Goal: Task Accomplishment & Management: Manage account settings

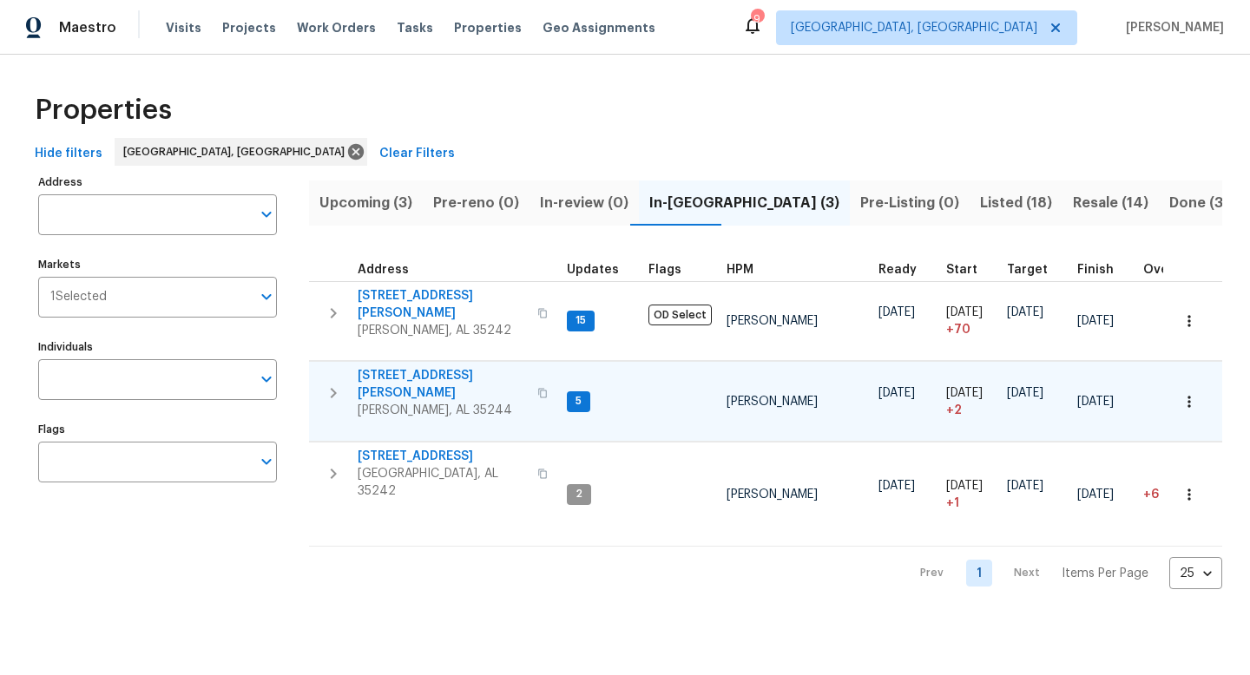
click at [402, 367] on span "[STREET_ADDRESS][PERSON_NAME]" at bounding box center [442, 384] width 169 height 35
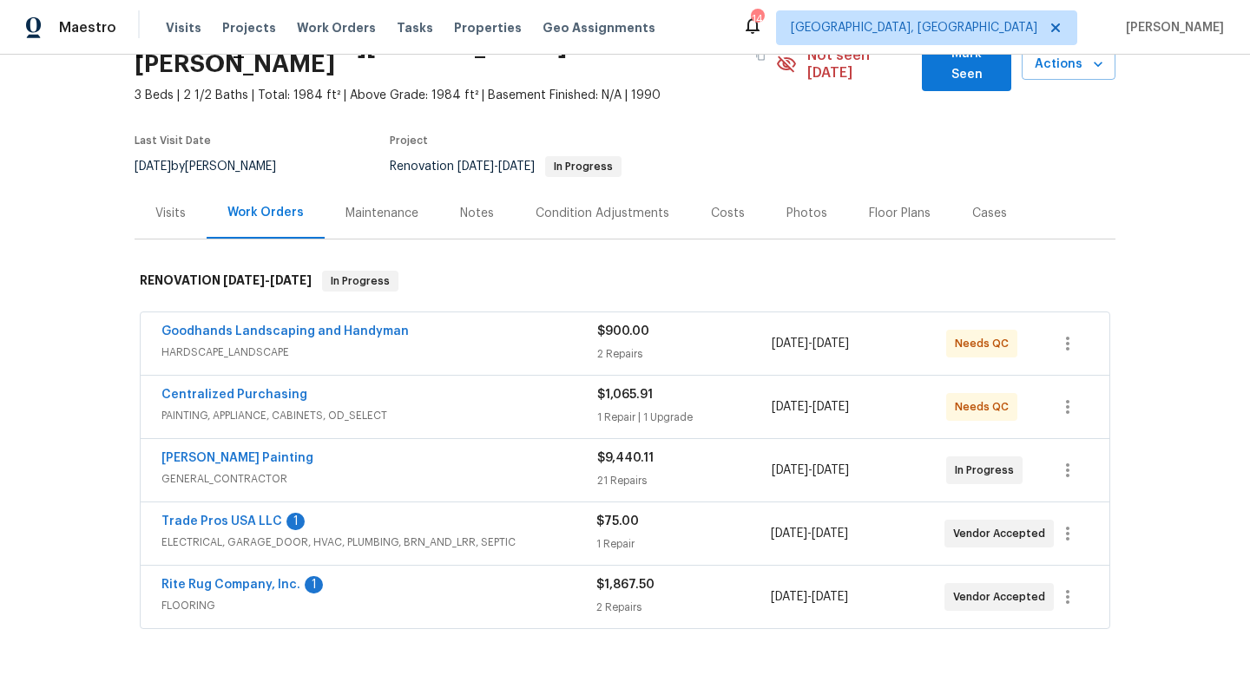
scroll to position [124, 0]
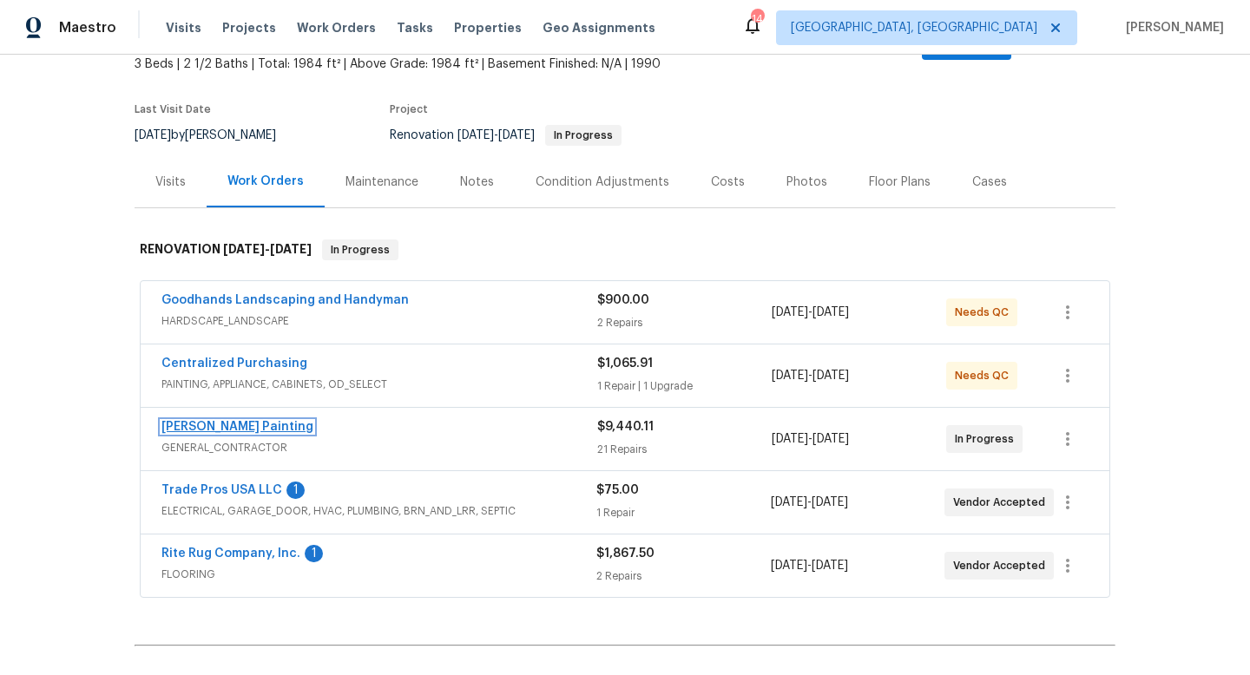
click at [217, 421] on link "Perez Painting" at bounding box center [237, 427] width 152 height 12
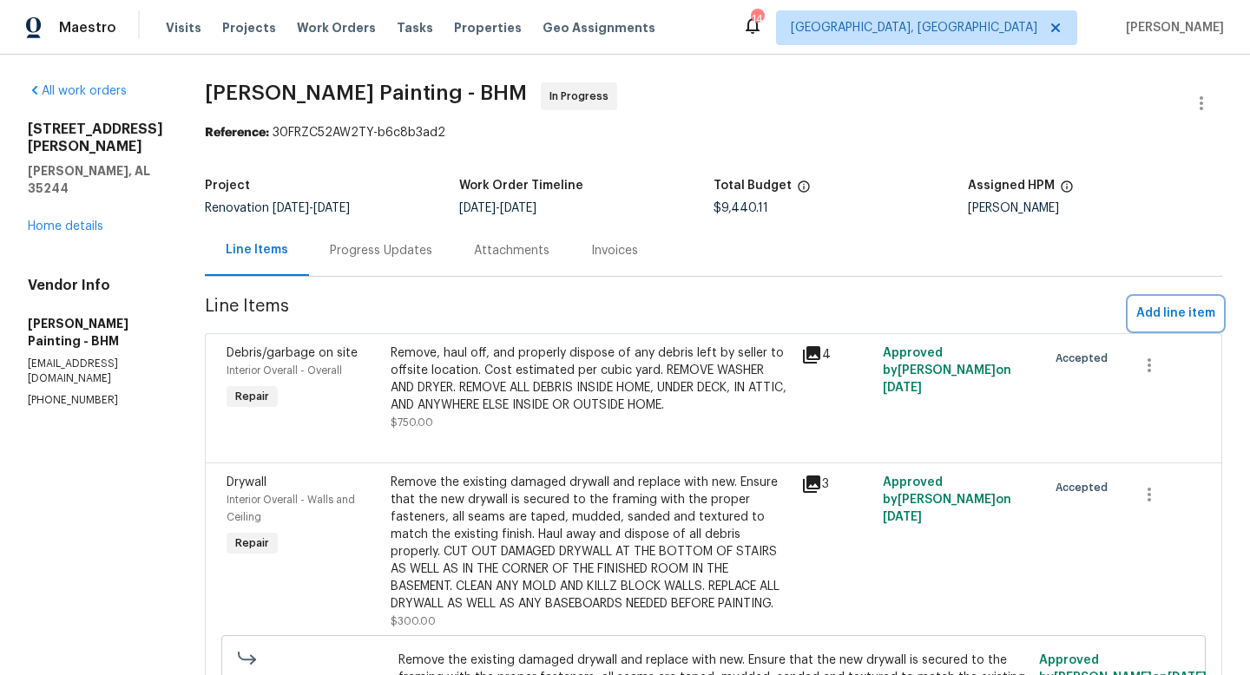
click at [1174, 312] on span "Add line item" at bounding box center [1175, 314] width 79 height 22
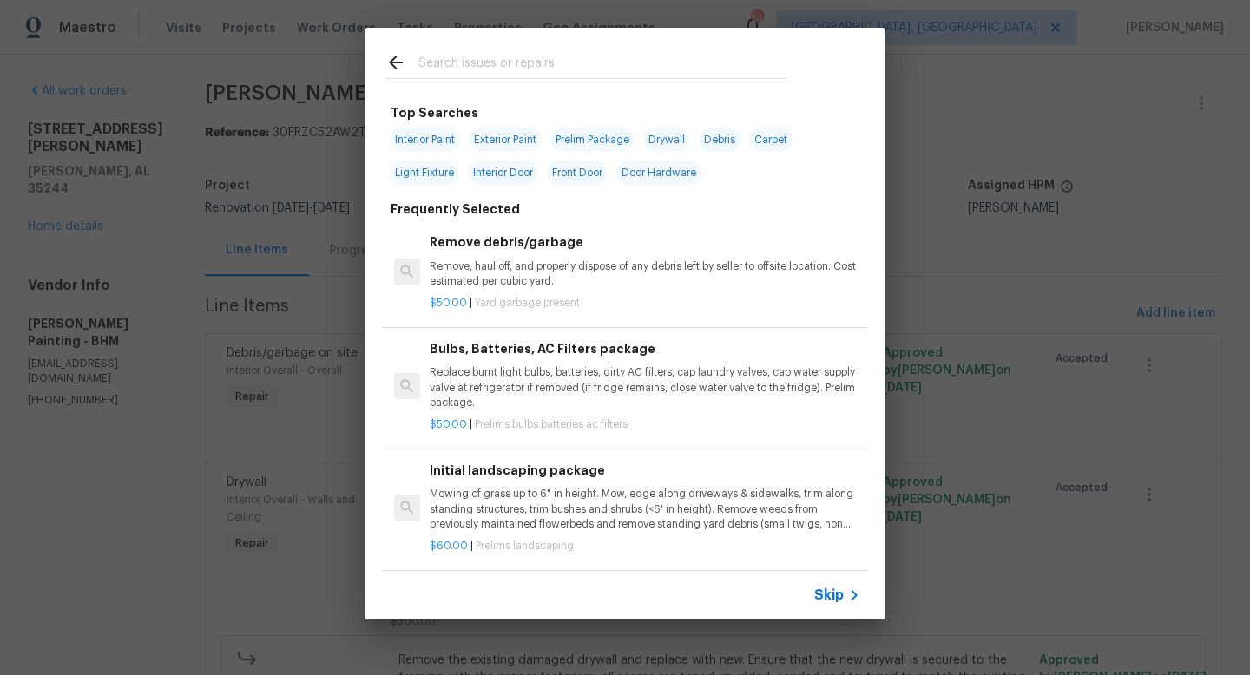
click at [534, 59] on input "text" at bounding box center [602, 65] width 368 height 26
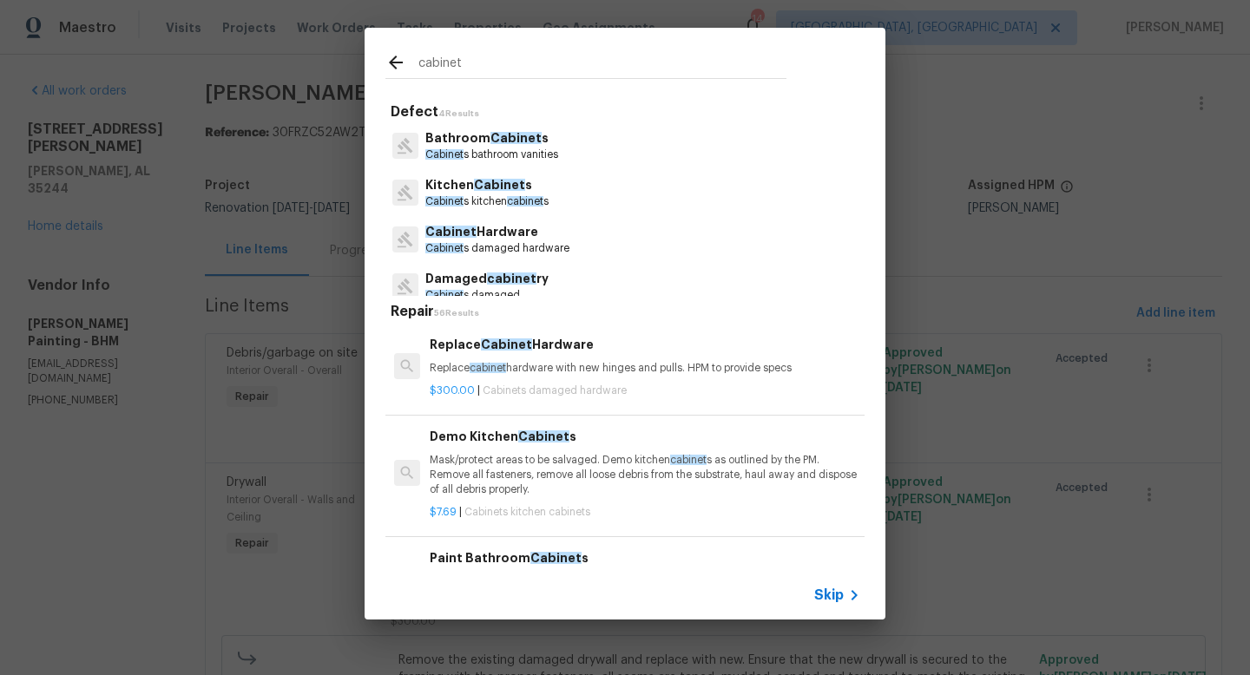
type input "cabinet"
click at [498, 198] on p "Cabinet s kitchen cabinet s" at bounding box center [486, 201] width 123 height 15
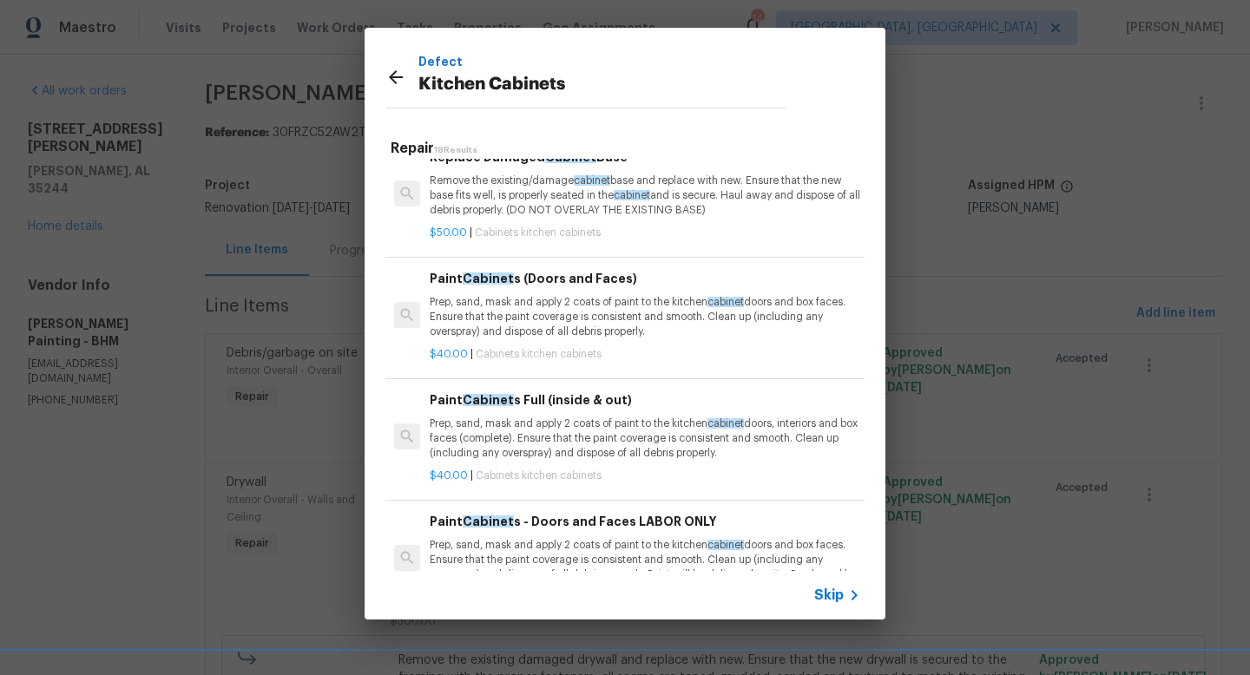
scroll to position [1107, 0]
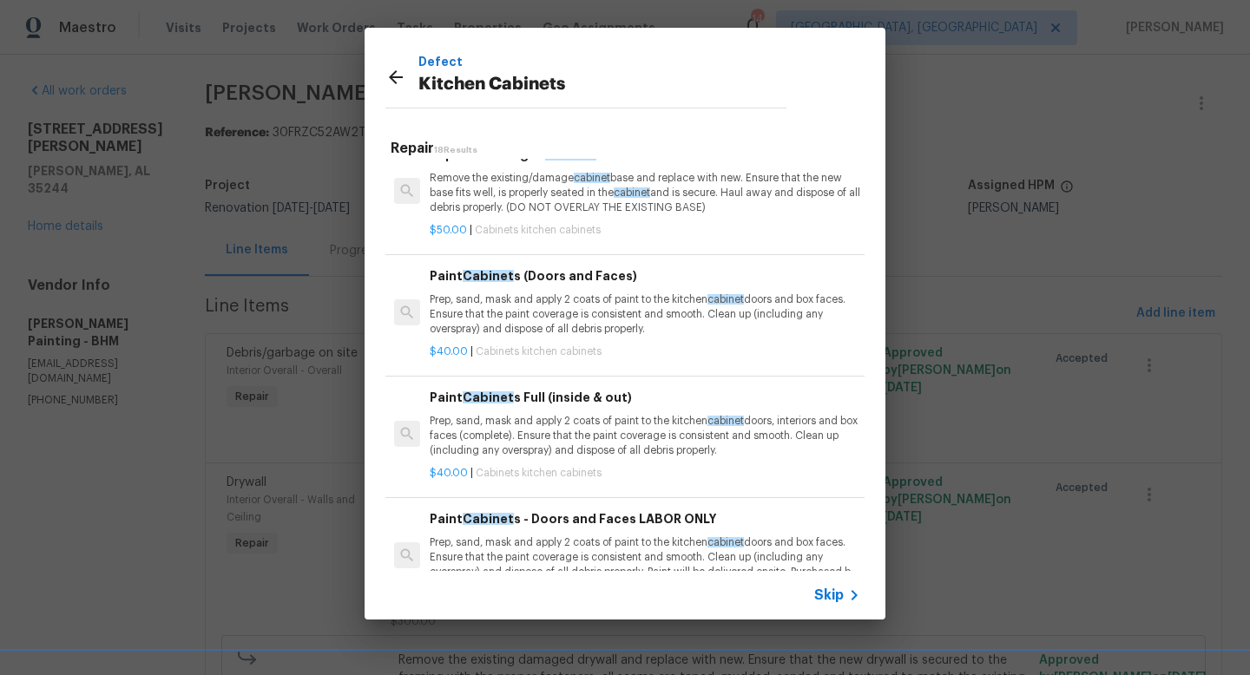
click at [510, 439] on p "Prep, sand, mask and apply 2 coats of paint to the kitchen cabinet doors, inter…" at bounding box center [645, 436] width 431 height 44
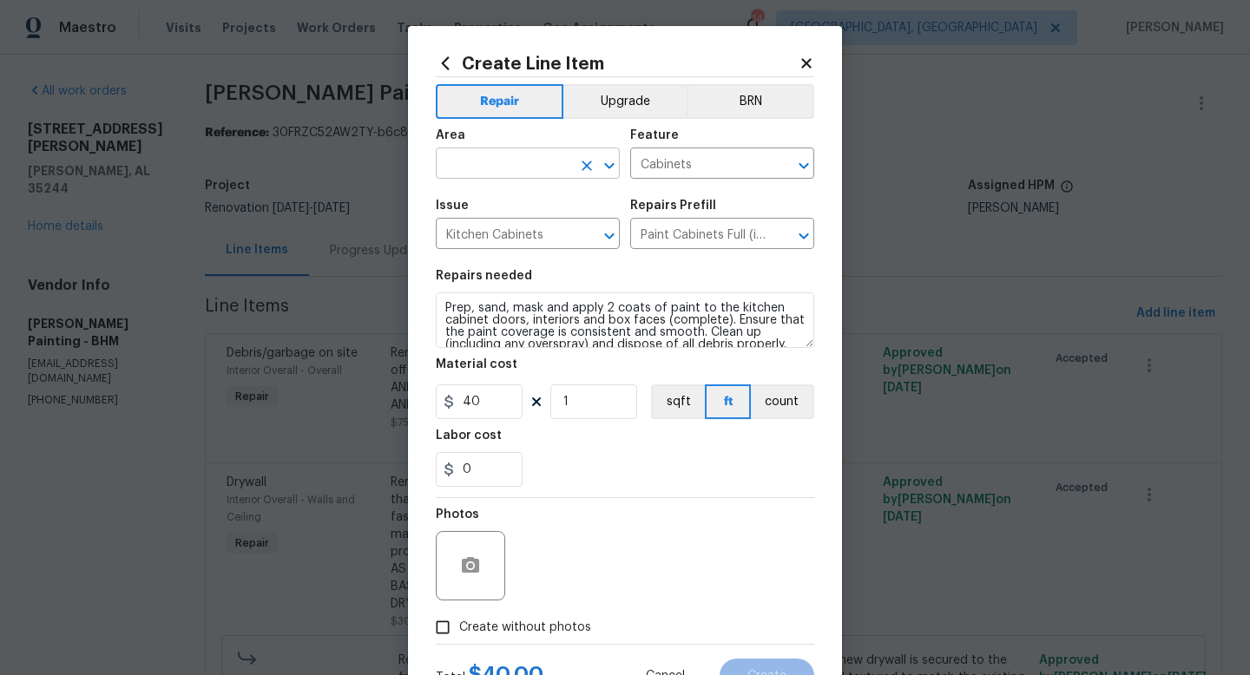
click at [464, 168] on input "text" at bounding box center [503, 165] width 135 height 27
click at [504, 238] on li "Interior Overall" at bounding box center [528, 233] width 184 height 29
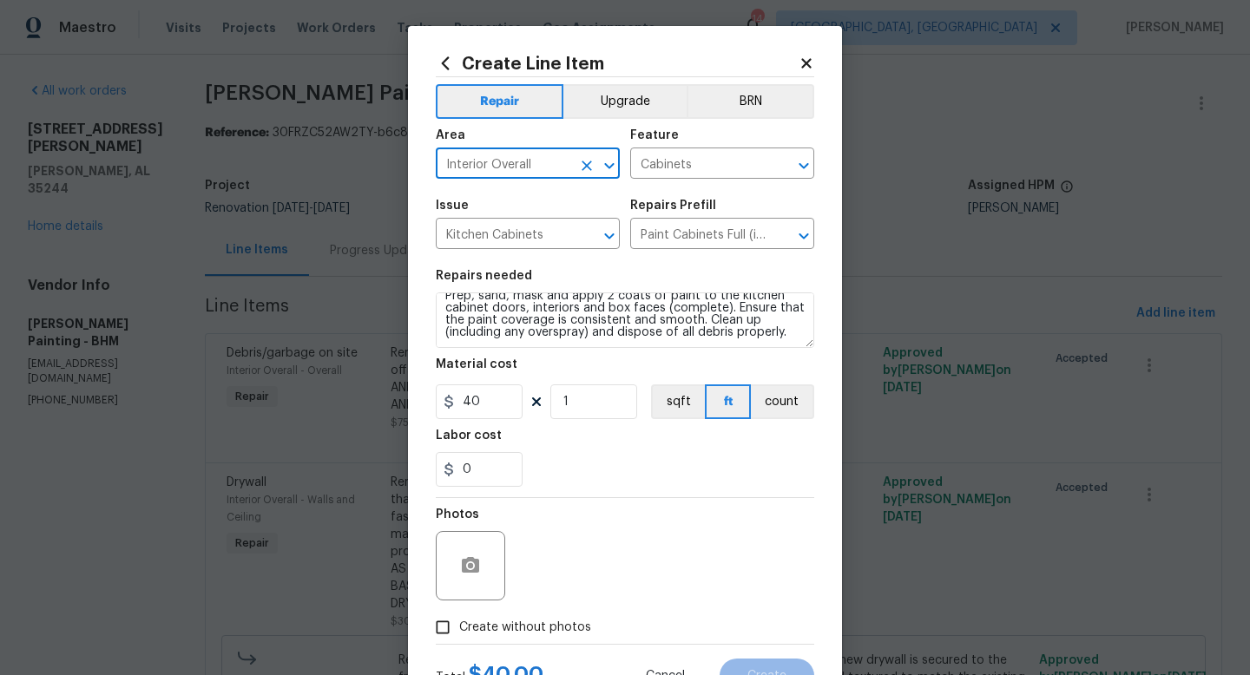
type input "Interior Overall"
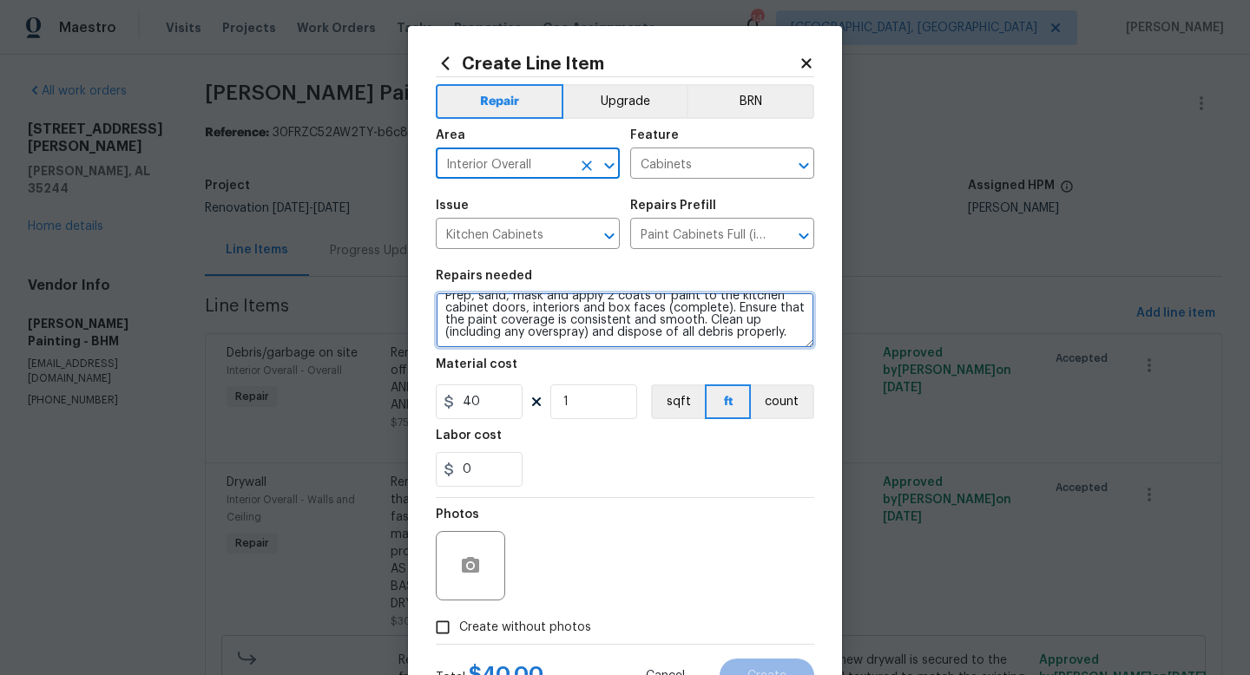
click at [792, 342] on textarea "Prep, sand, mask and apply 2 coats of paint to the kitchen cabinet doors, inter…" at bounding box center [625, 321] width 378 height 56
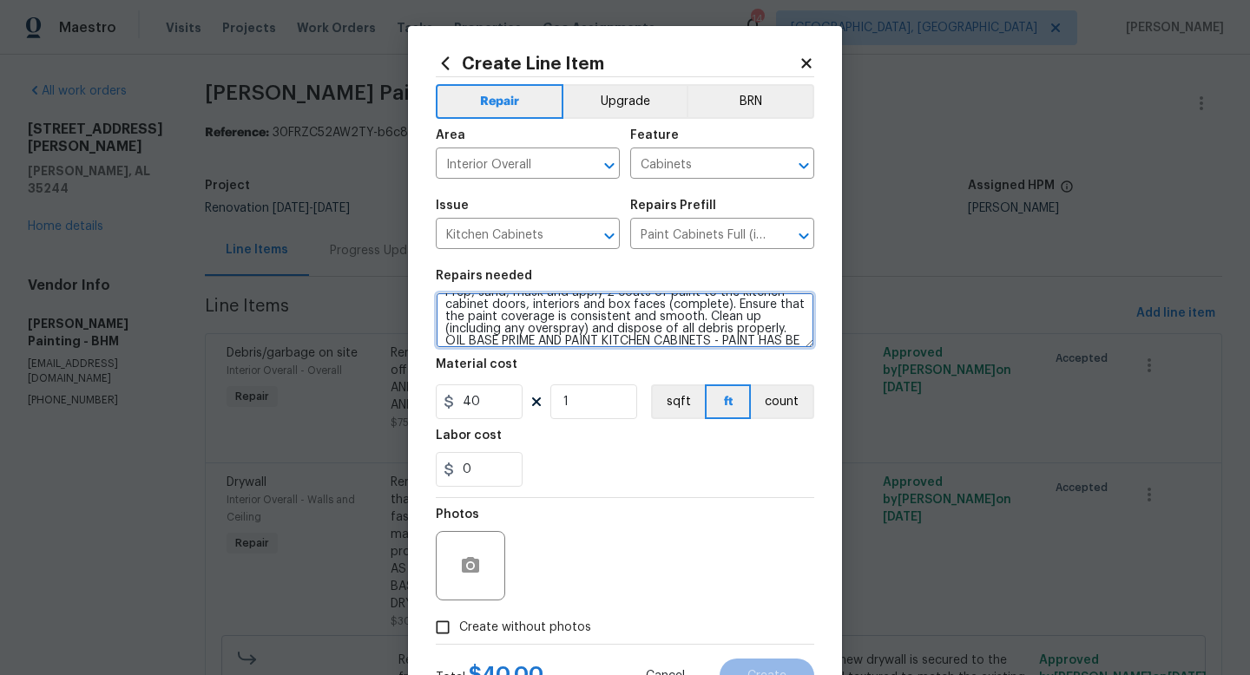
scroll to position [28, 0]
type textarea "Prep, sand, mask and apply 2 coats of paint to the kitchen cabinet doors, inter…"
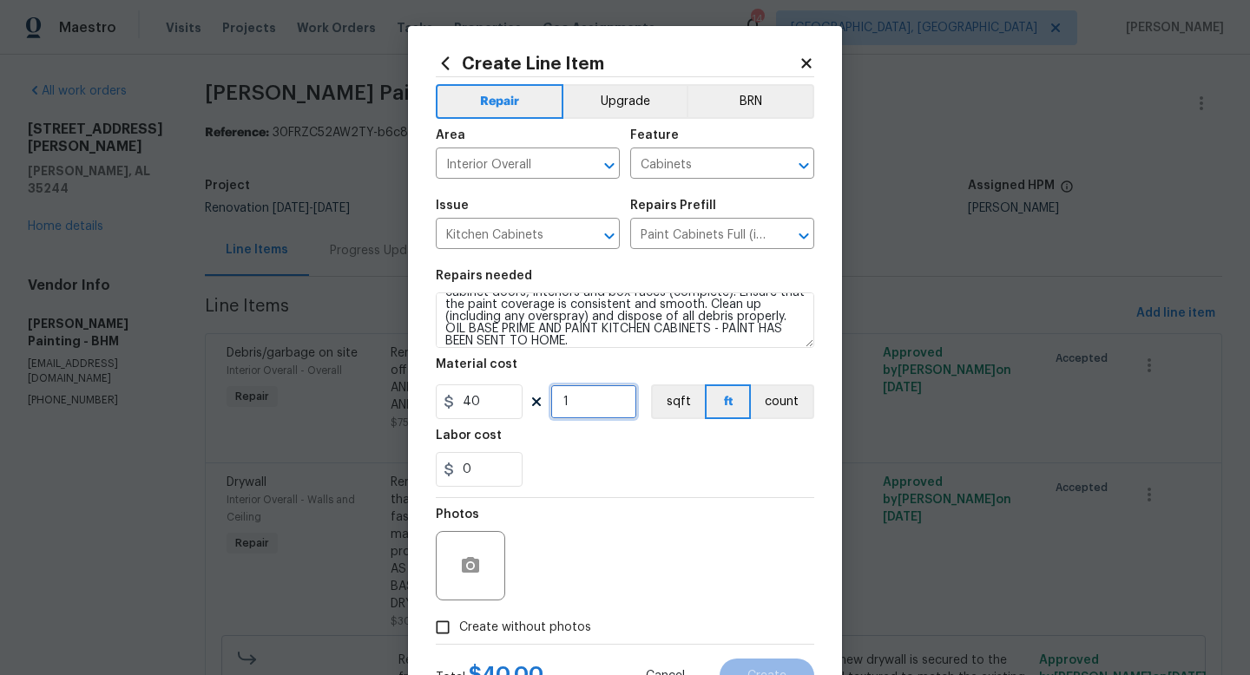
click at [593, 415] on input "1" at bounding box center [593, 402] width 87 height 35
click at [679, 595] on div "Photos" at bounding box center [625, 554] width 378 height 113
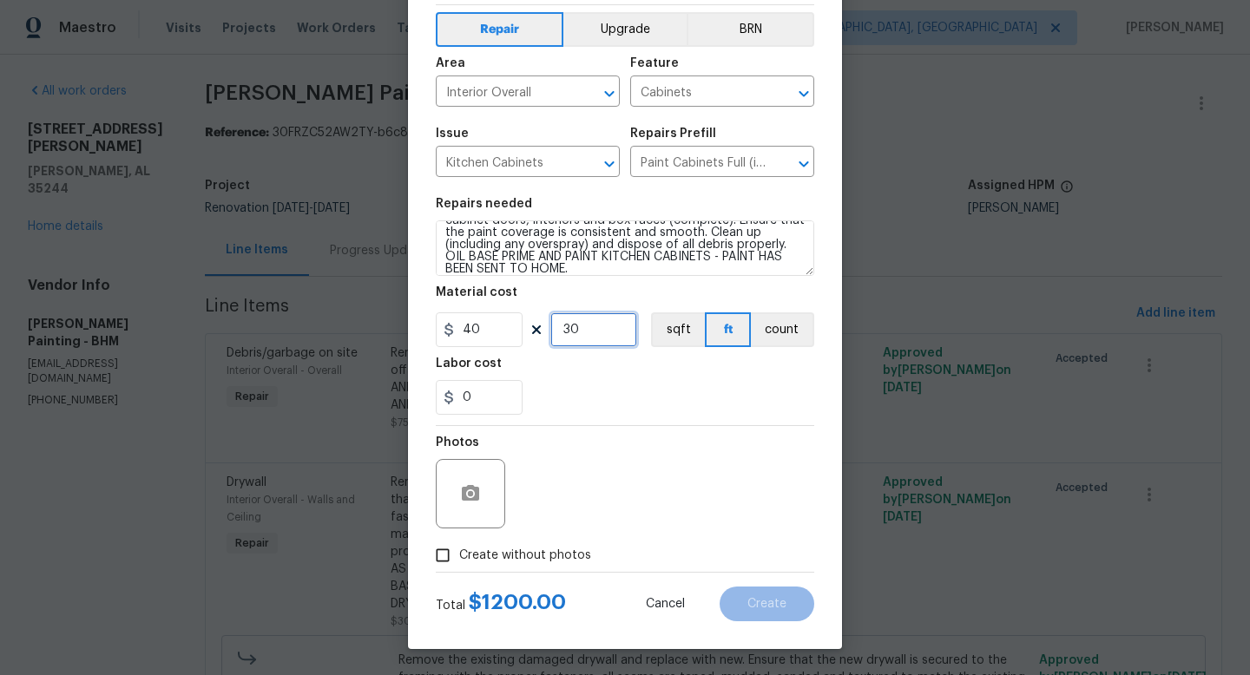
click at [587, 325] on input "30" at bounding box center [593, 329] width 87 height 35
type input "35"
click at [614, 406] on div "0" at bounding box center [625, 397] width 378 height 35
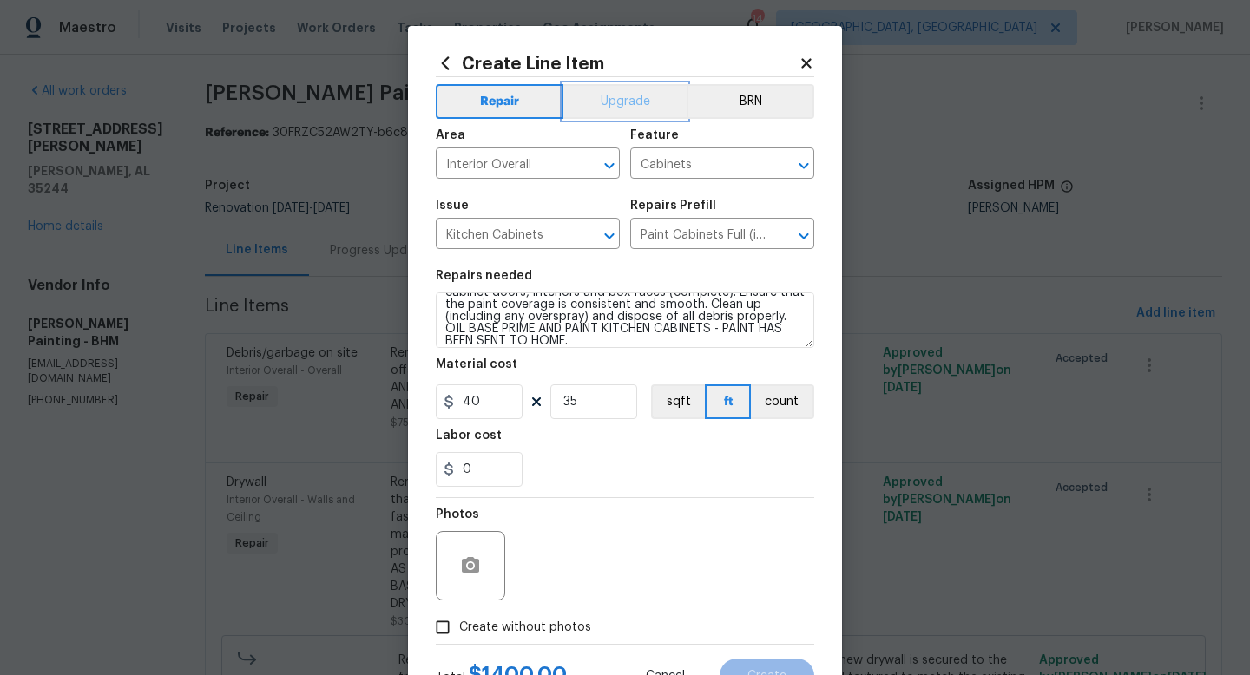
click at [627, 99] on button "Upgrade" at bounding box center [625, 101] width 124 height 35
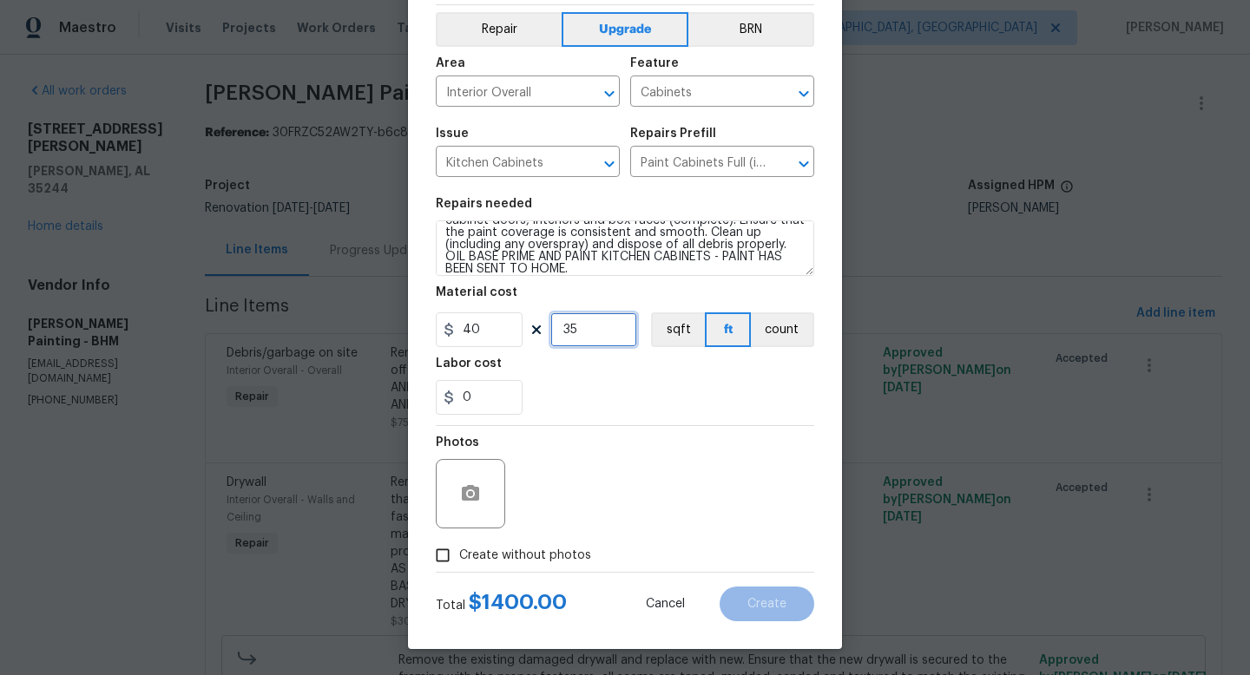
click at [599, 335] on input "35" at bounding box center [593, 329] width 87 height 35
type input "37"
click at [559, 553] on span "Create without photos" at bounding box center [525, 556] width 132 height 18
click at [459, 553] on input "Create without photos" at bounding box center [442, 555] width 33 height 33
checkbox input "true"
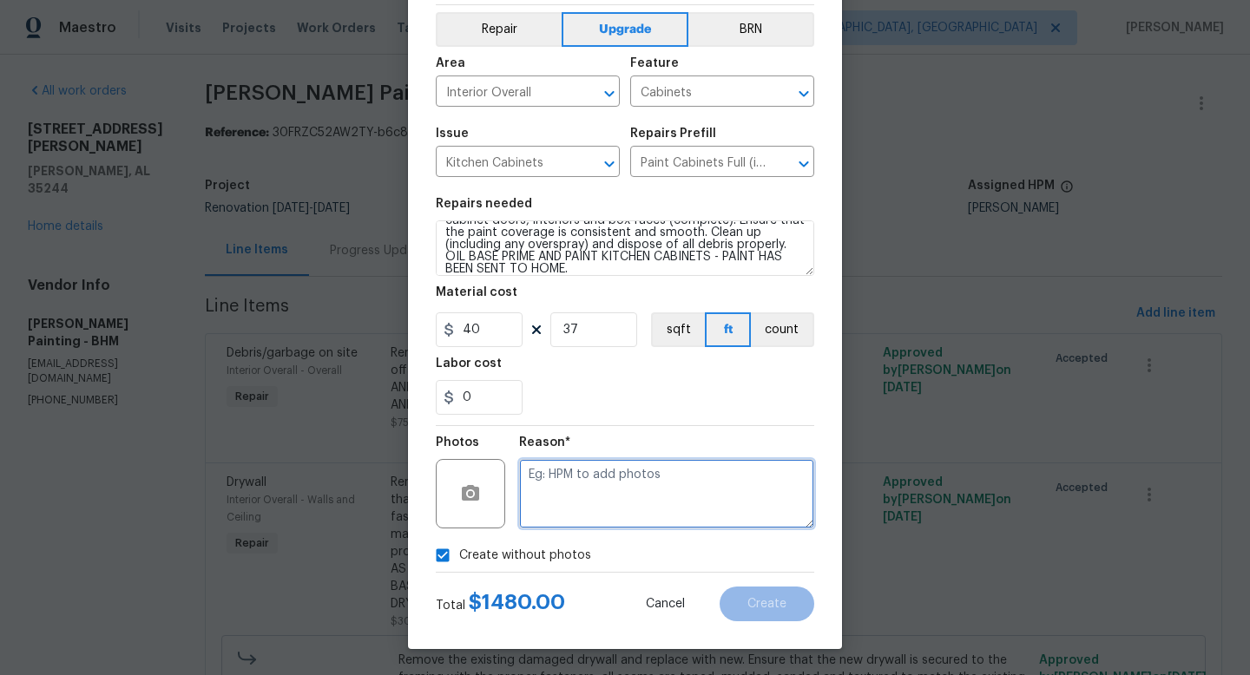
click at [634, 508] on textarea at bounding box center [666, 493] width 295 height 69
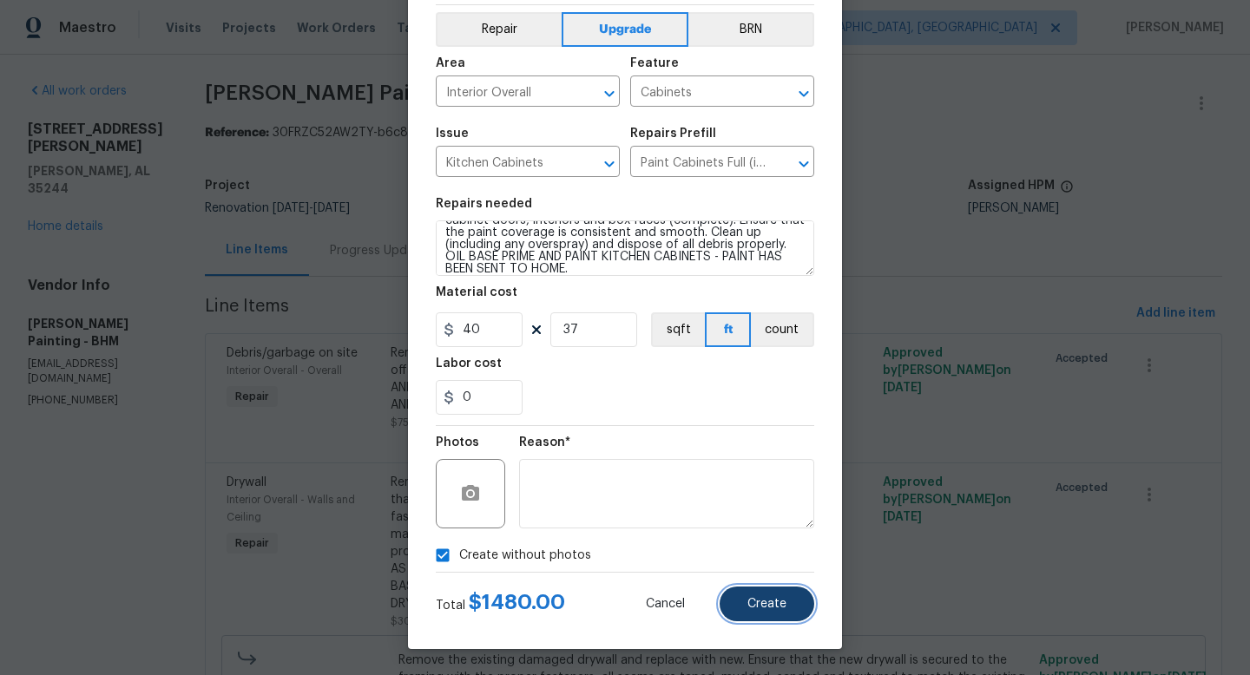
click at [777, 595] on button "Create" at bounding box center [767, 604] width 95 height 35
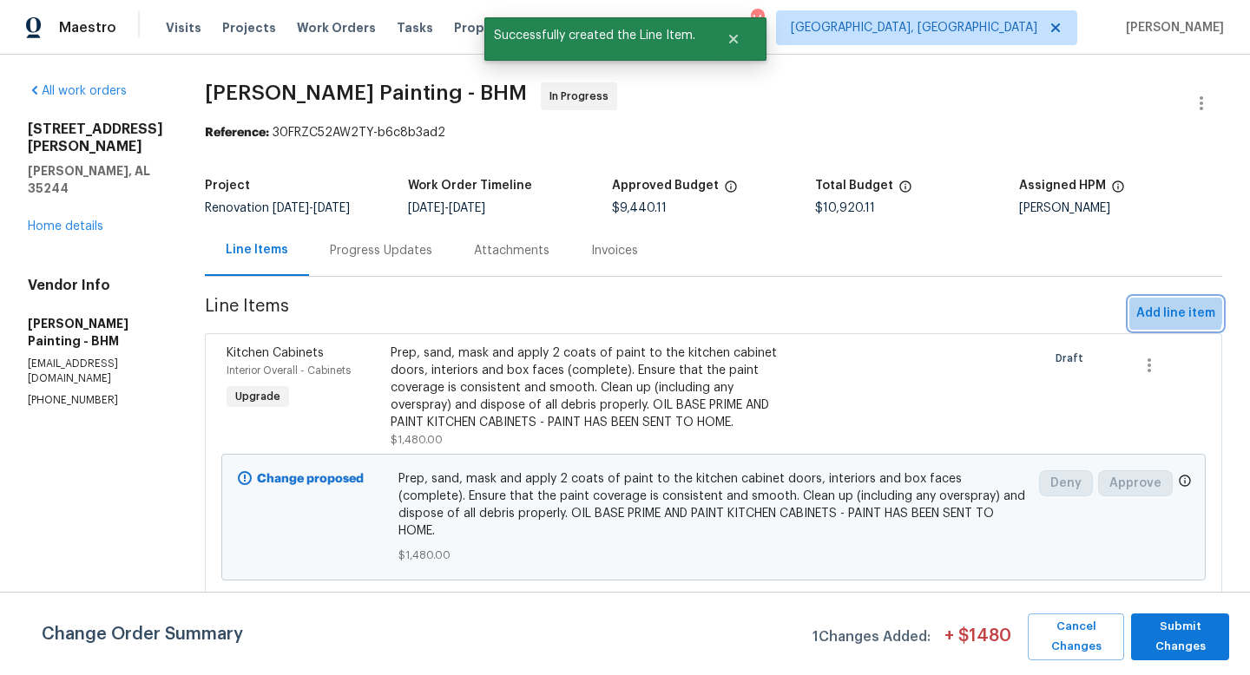
click at [1158, 325] on span "Add line item" at bounding box center [1175, 314] width 79 height 22
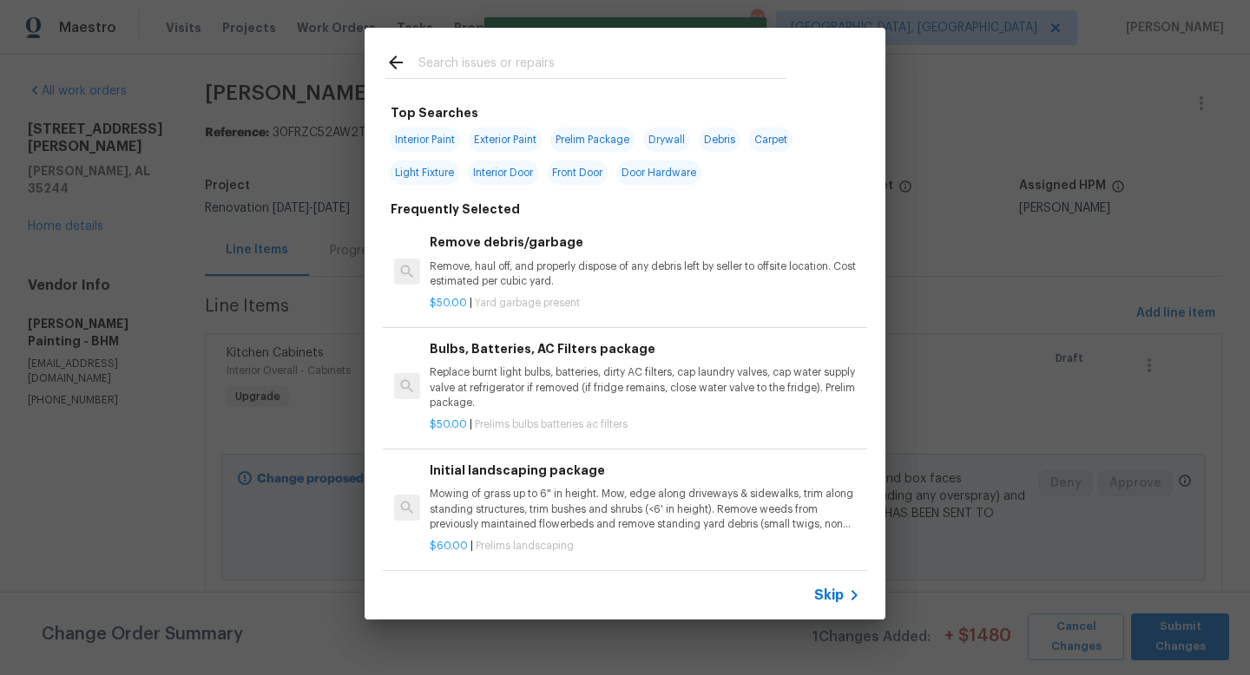
click at [512, 49] on div at bounding box center [586, 62] width 443 height 69
drag, startPoint x: 507, startPoint y: 67, endPoint x: 507, endPoint y: 55, distance: 12.2
click at [507, 62] on input "text" at bounding box center [602, 65] width 368 height 26
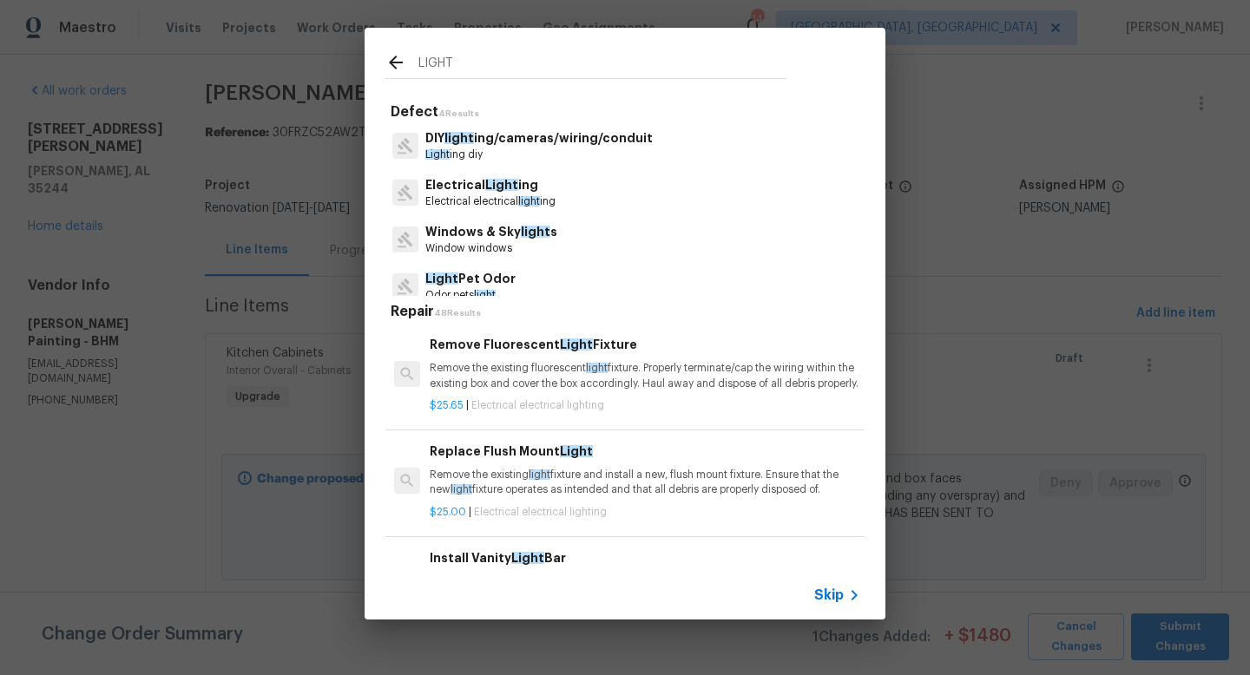
type input "LIGHT"
click at [518, 194] on p "Electrical Light ing" at bounding box center [490, 185] width 130 height 18
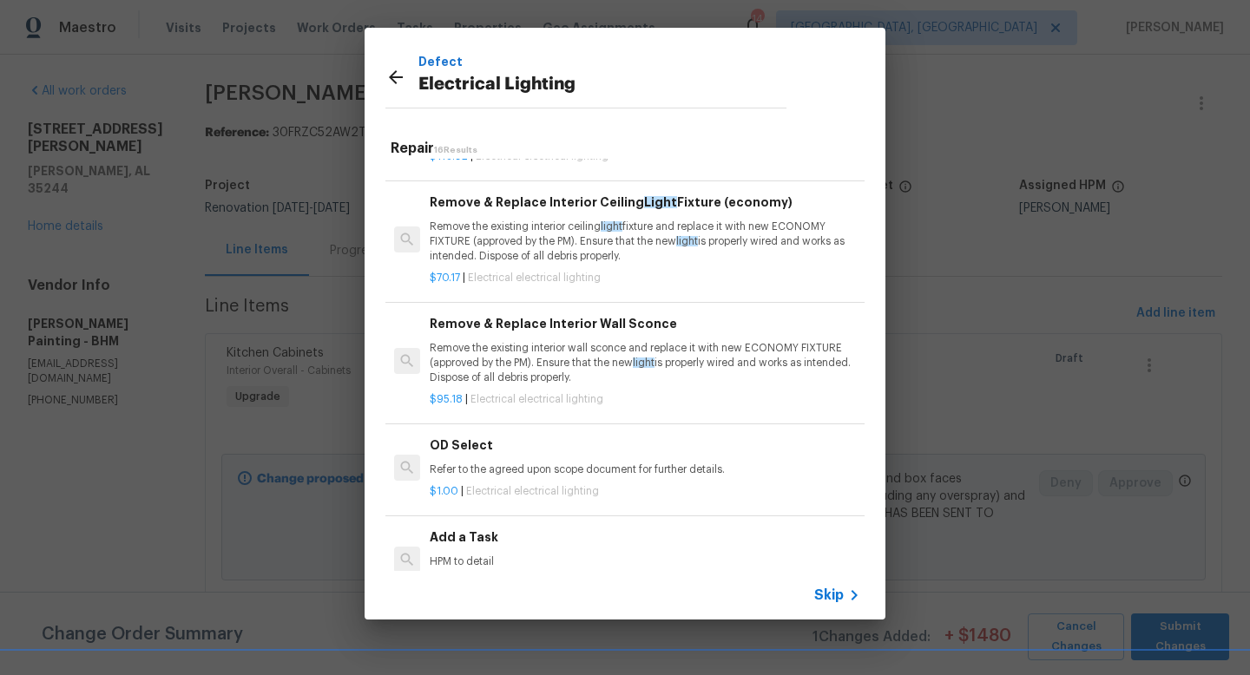
scroll to position [1423, 0]
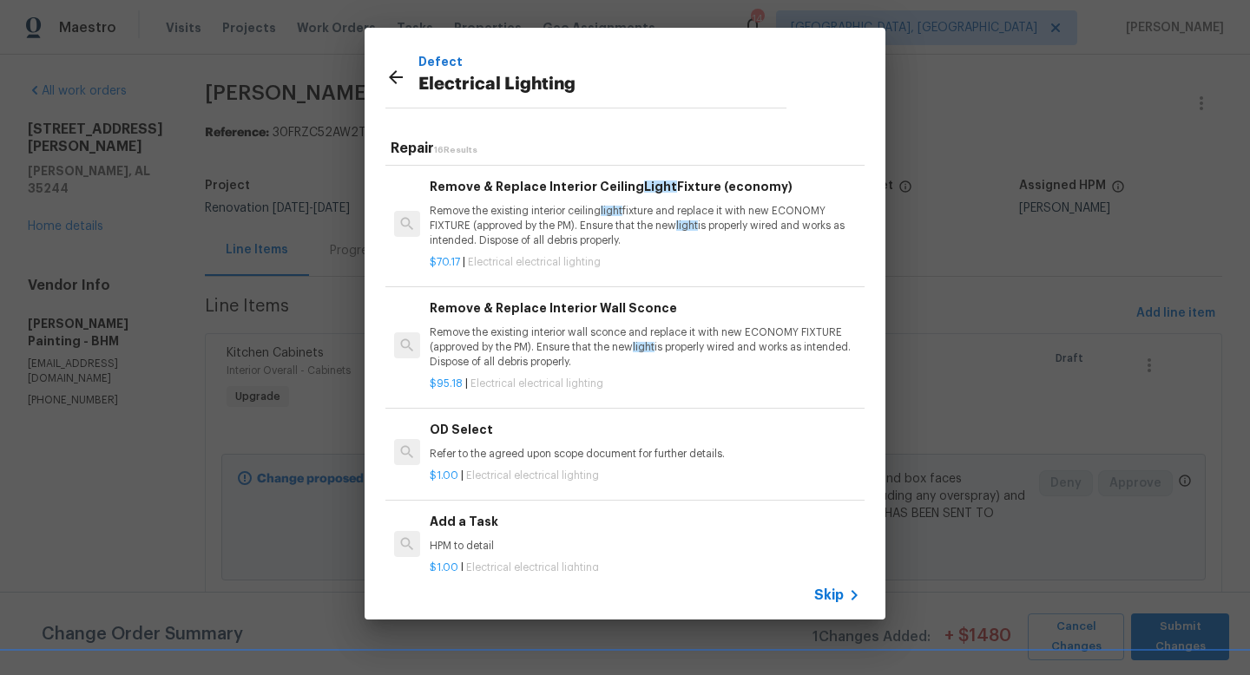
click at [470, 536] on div "Add a Task HPM to detail" at bounding box center [645, 533] width 431 height 42
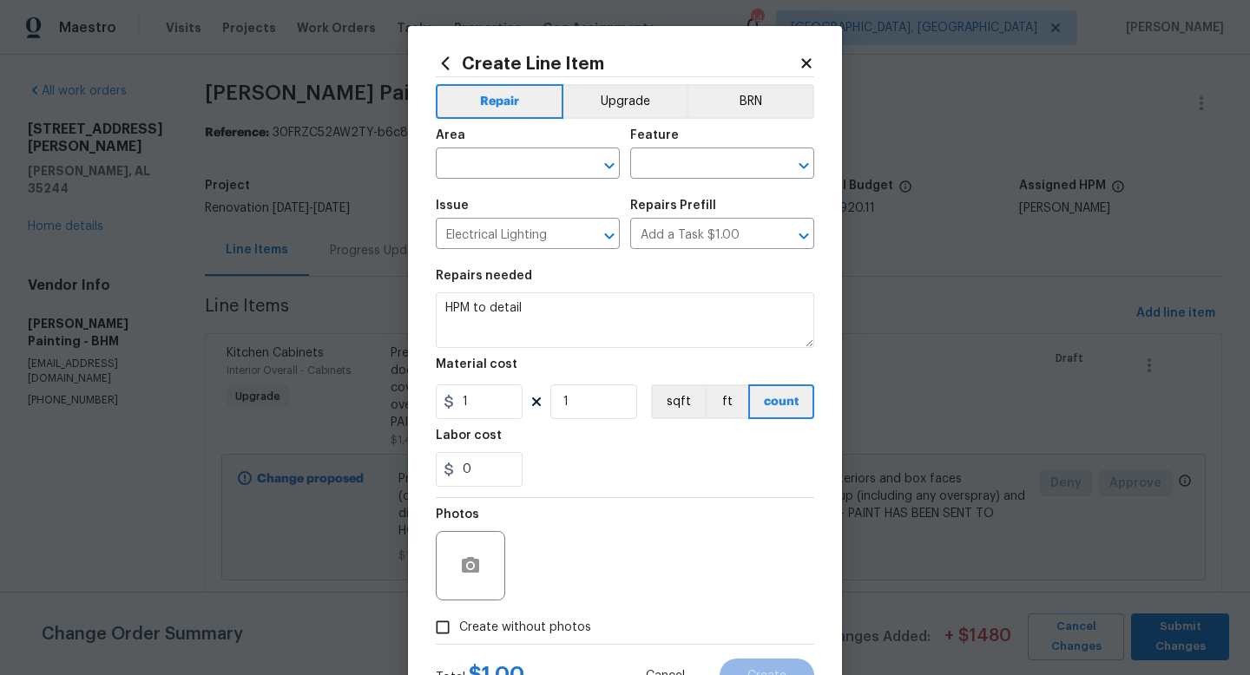
drag, startPoint x: 500, startPoint y: 163, endPoint x: 500, endPoint y: 137, distance: 26.0
click at [500, 154] on input "text" at bounding box center [503, 165] width 135 height 27
click at [518, 234] on li "Interior Overall" at bounding box center [528, 233] width 184 height 29
type input "Interior Overall"
click at [683, 171] on input "text" at bounding box center [697, 165] width 135 height 27
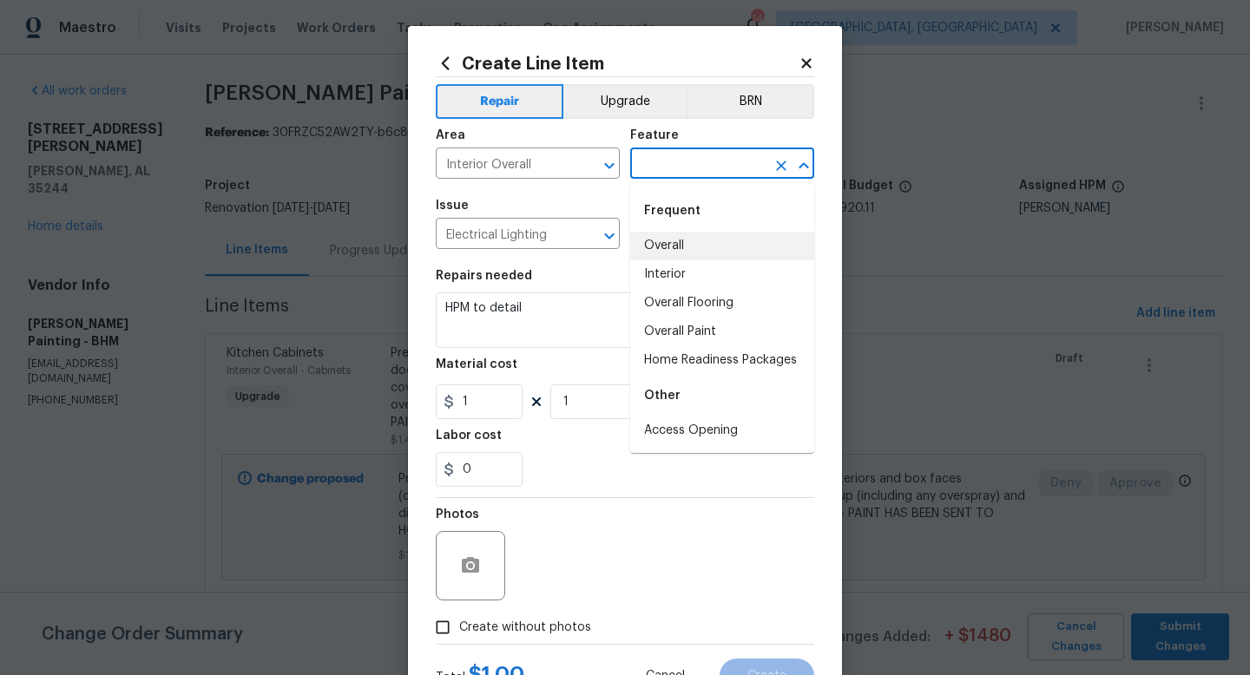
click at [684, 240] on li "Overall" at bounding box center [722, 246] width 184 height 29
type input "Overall"
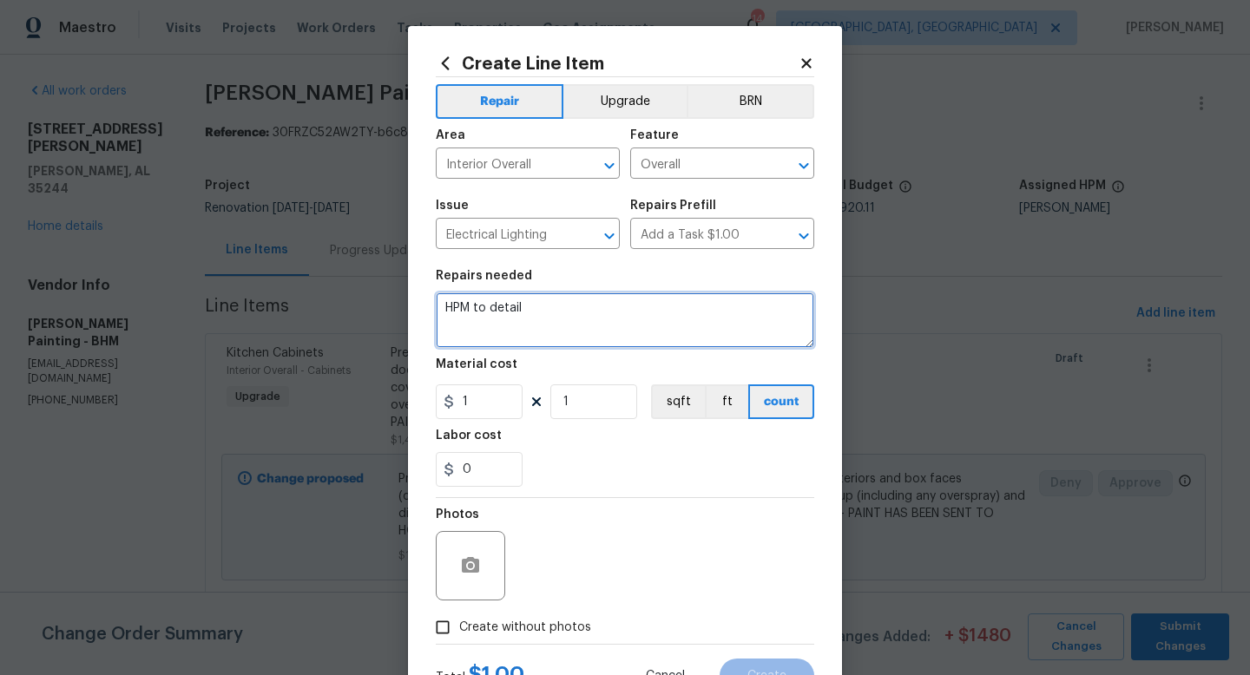
drag, startPoint x: 555, startPoint y: 325, endPoint x: 330, endPoint y: 288, distance: 227.7
click at [339, 289] on div "Create Line Item Repair Upgrade BRN Area Interior Overall ​ Feature Overall ​ I…" at bounding box center [625, 337] width 1250 height 675
type textarea "UPGRADE LIGHTS - 4 FANS, 4 FLUSH MOUNTS, AND 2 CHANDALIERS. WE NEED TO MATCH TH…"
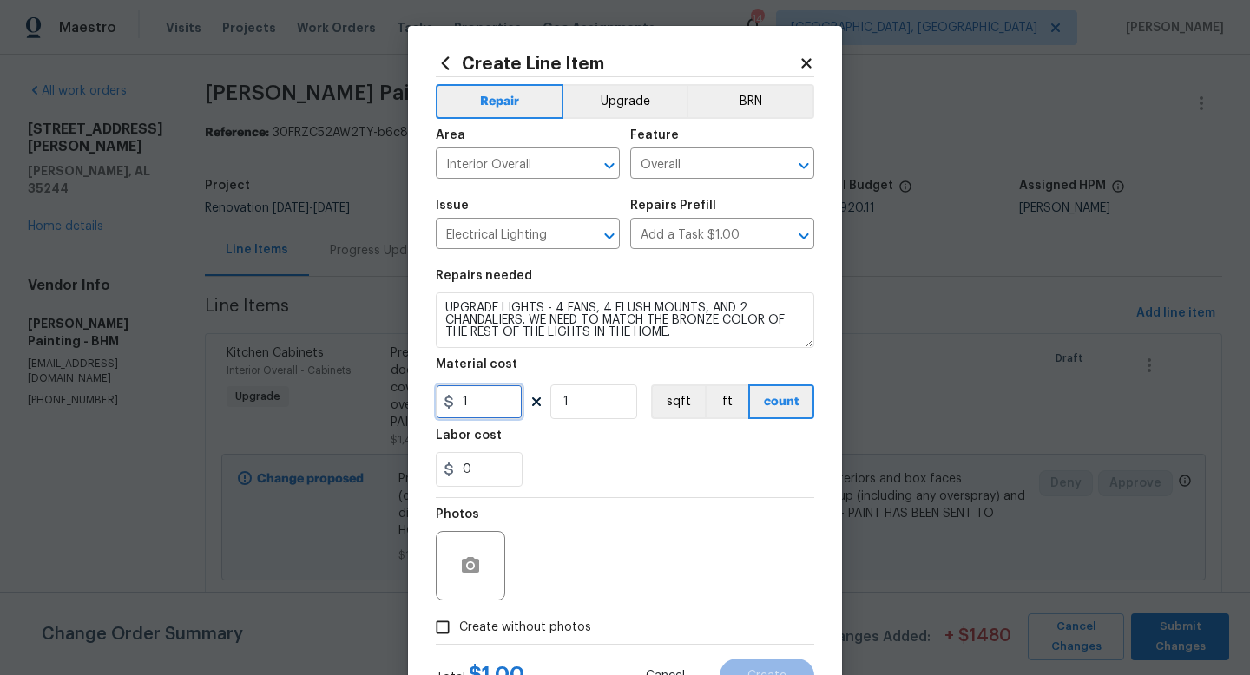
click at [482, 400] on input "1" at bounding box center [479, 402] width 87 height 35
type input "1150"
click at [608, 97] on button "Upgrade" at bounding box center [625, 101] width 124 height 35
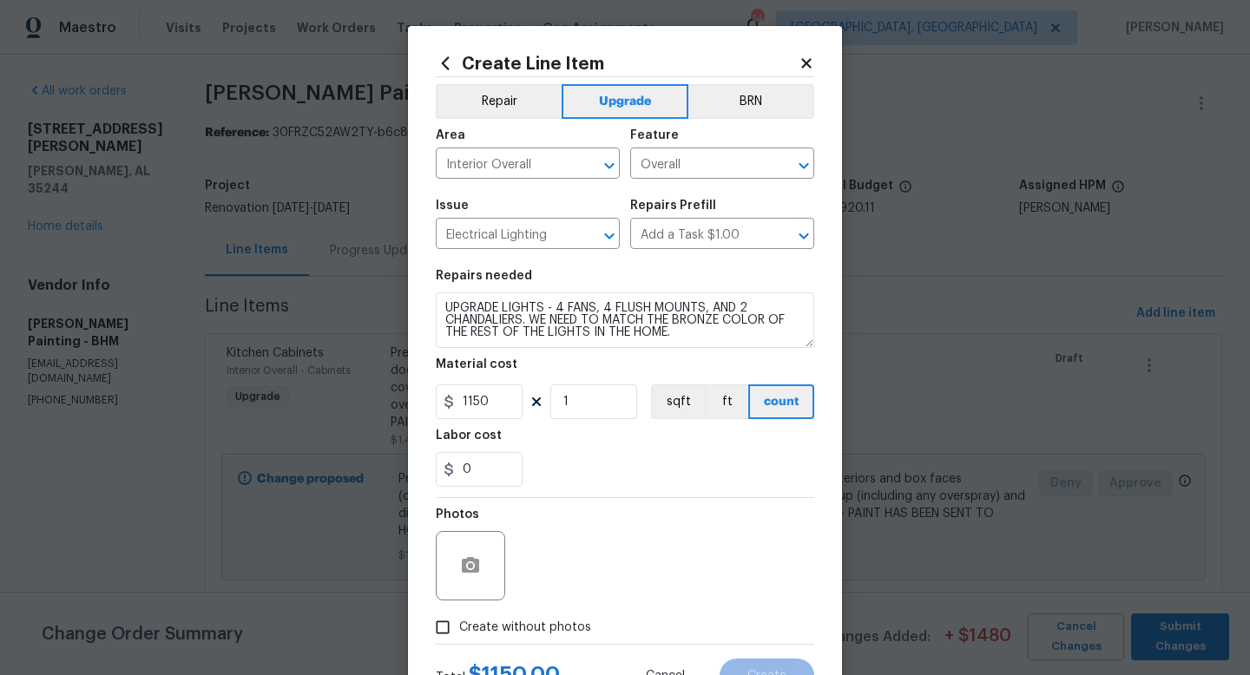
click at [552, 621] on span "Create without photos" at bounding box center [525, 628] width 132 height 18
click at [459, 621] on input "Create without photos" at bounding box center [442, 627] width 33 height 33
checkbox input "true"
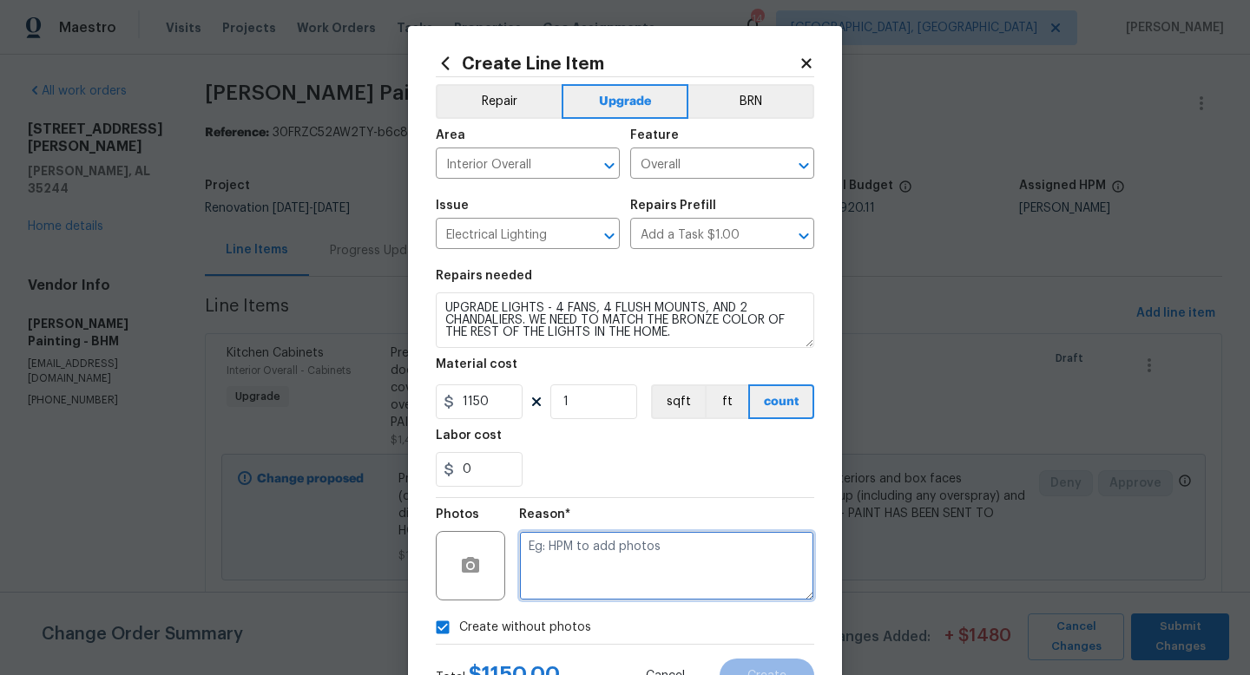
drag, startPoint x: 579, startPoint y: 583, endPoint x: 575, endPoint y: 556, distance: 27.3
click at [579, 582] on textarea at bounding box center [666, 565] width 295 height 69
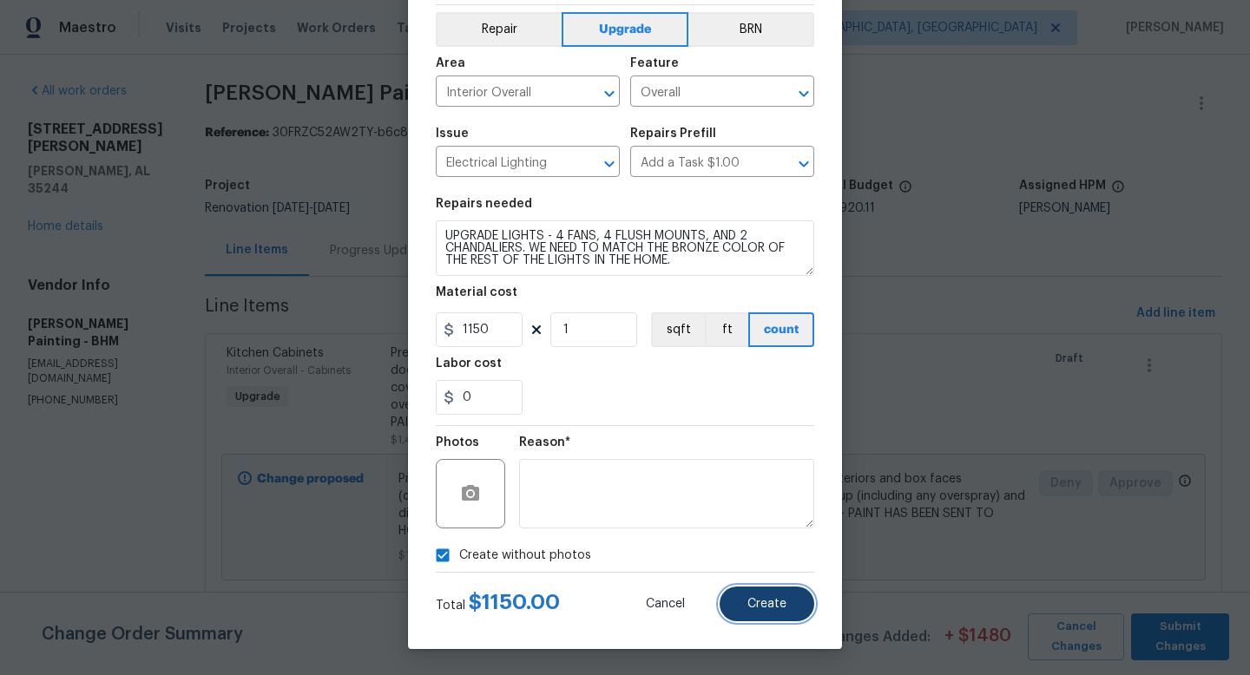
click at [755, 592] on button "Create" at bounding box center [767, 604] width 95 height 35
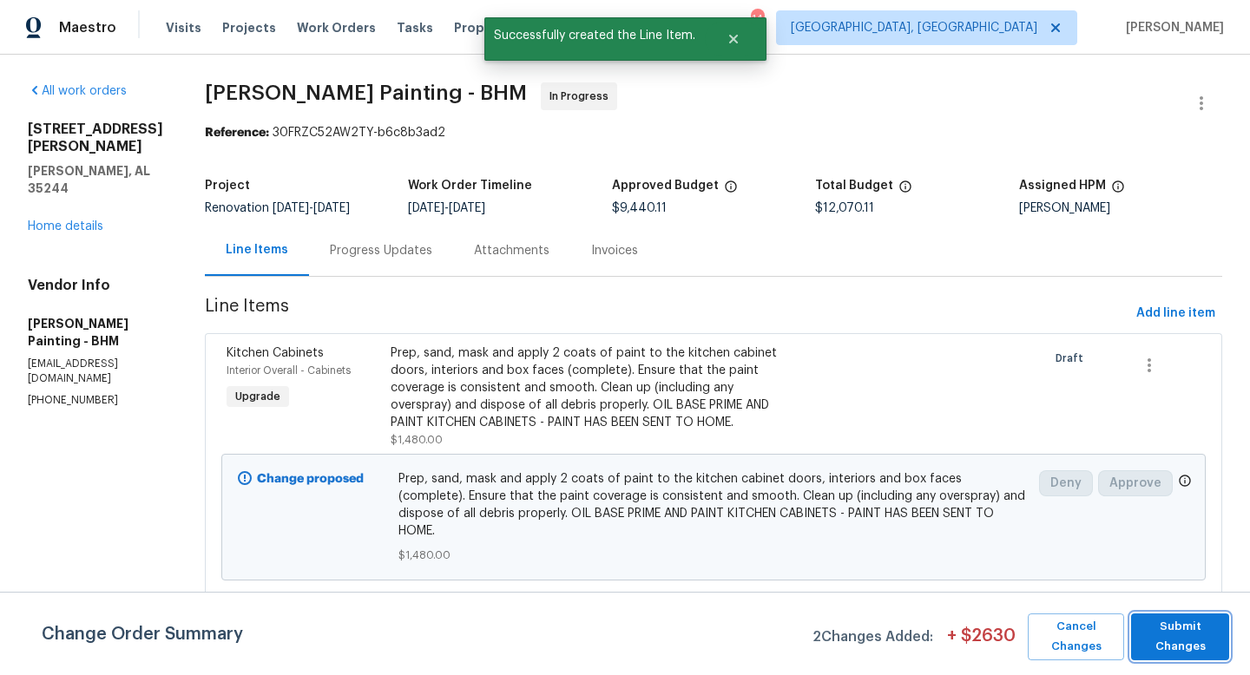
click at [1171, 628] on span "Submit Changes" at bounding box center [1180, 637] width 81 height 40
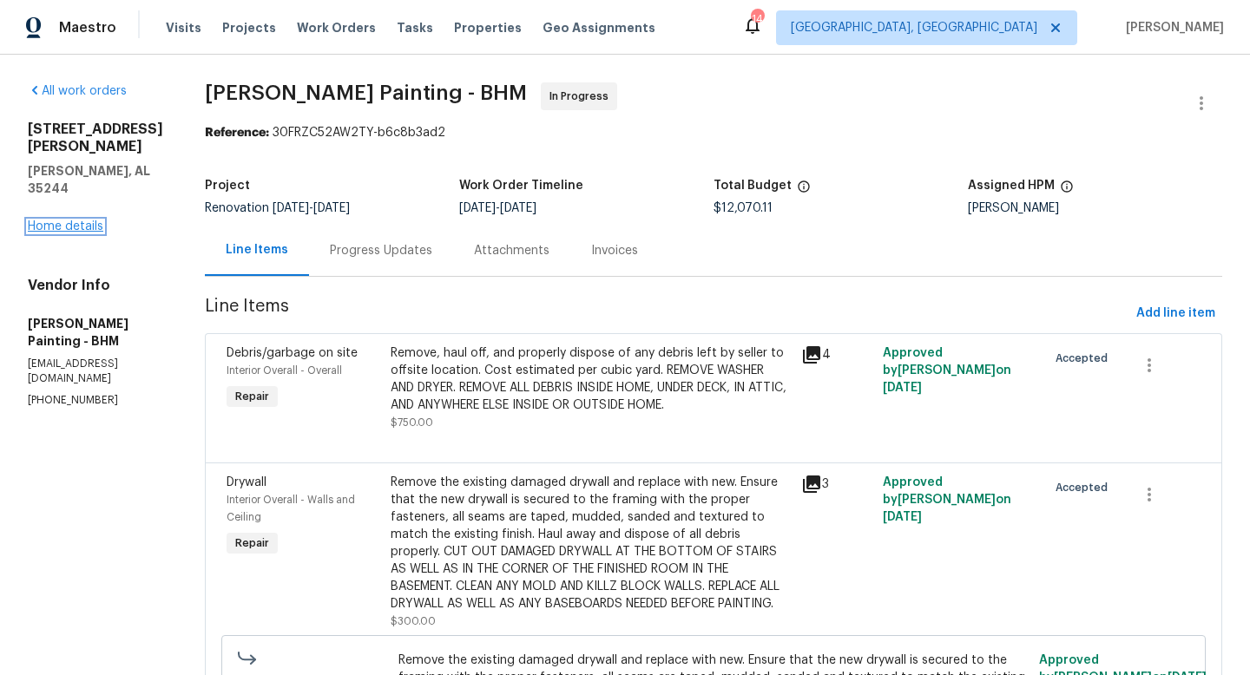
click at [62, 220] on link "Home details" at bounding box center [66, 226] width 76 height 12
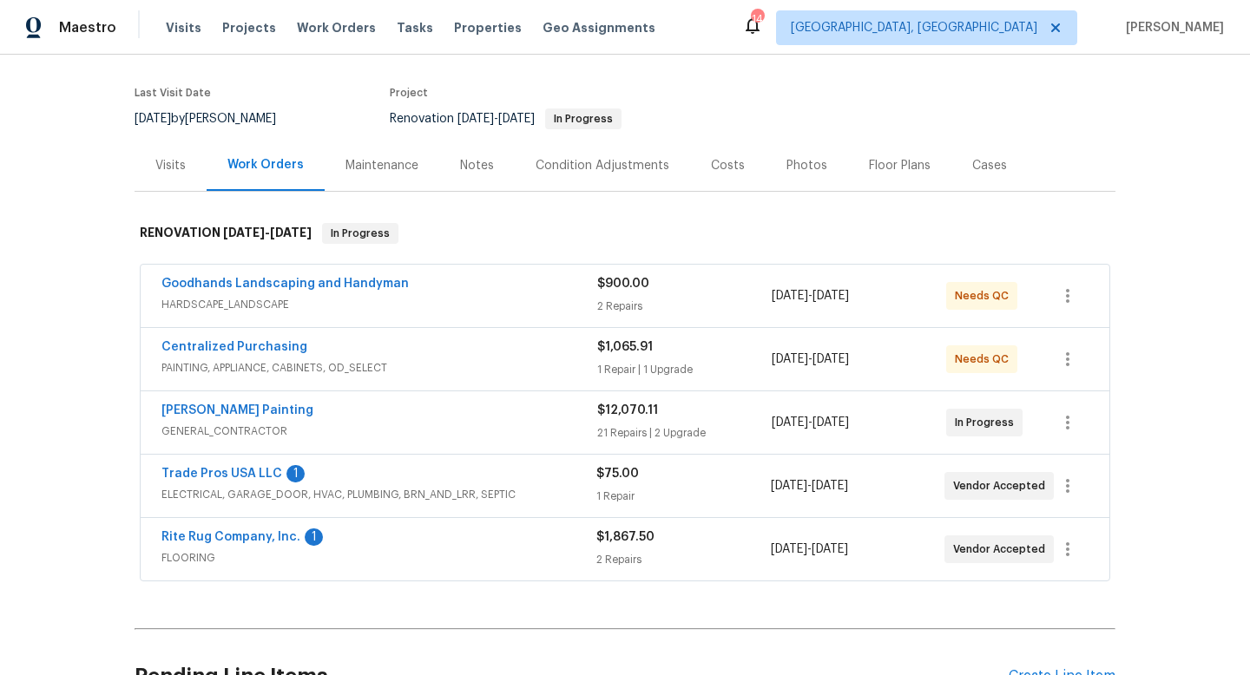
scroll to position [152, 0]
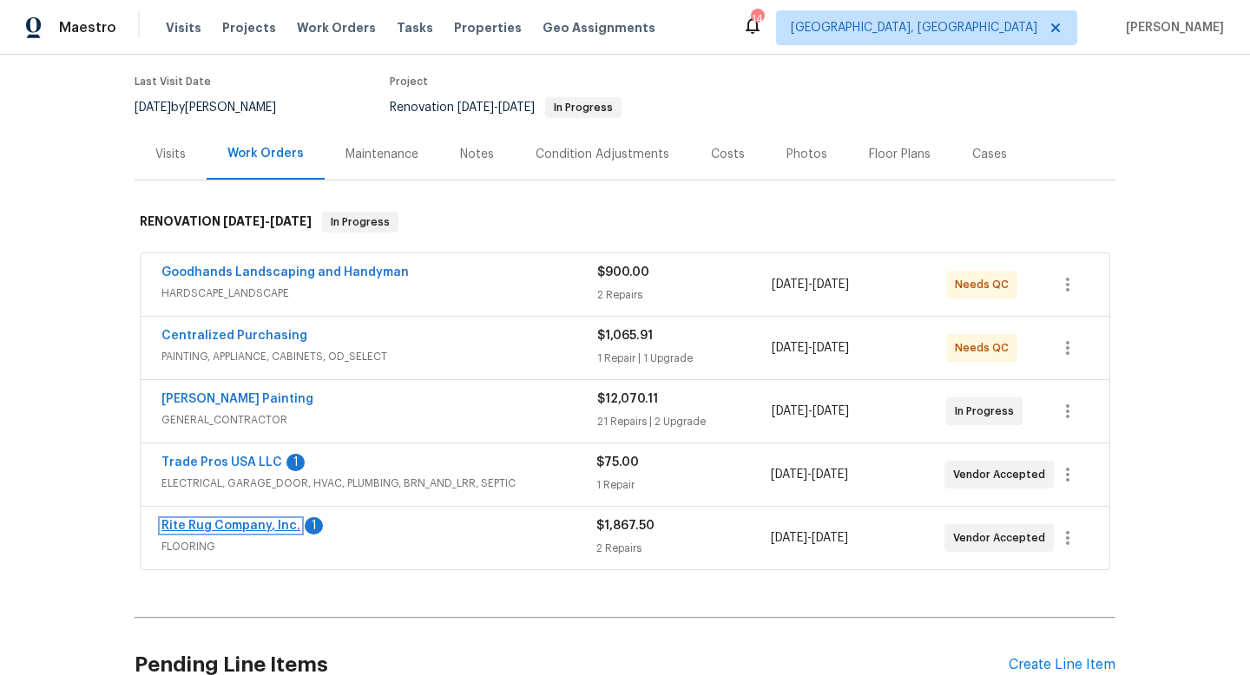
click at [266, 520] on link "Rite Rug Company, Inc." at bounding box center [230, 526] width 139 height 12
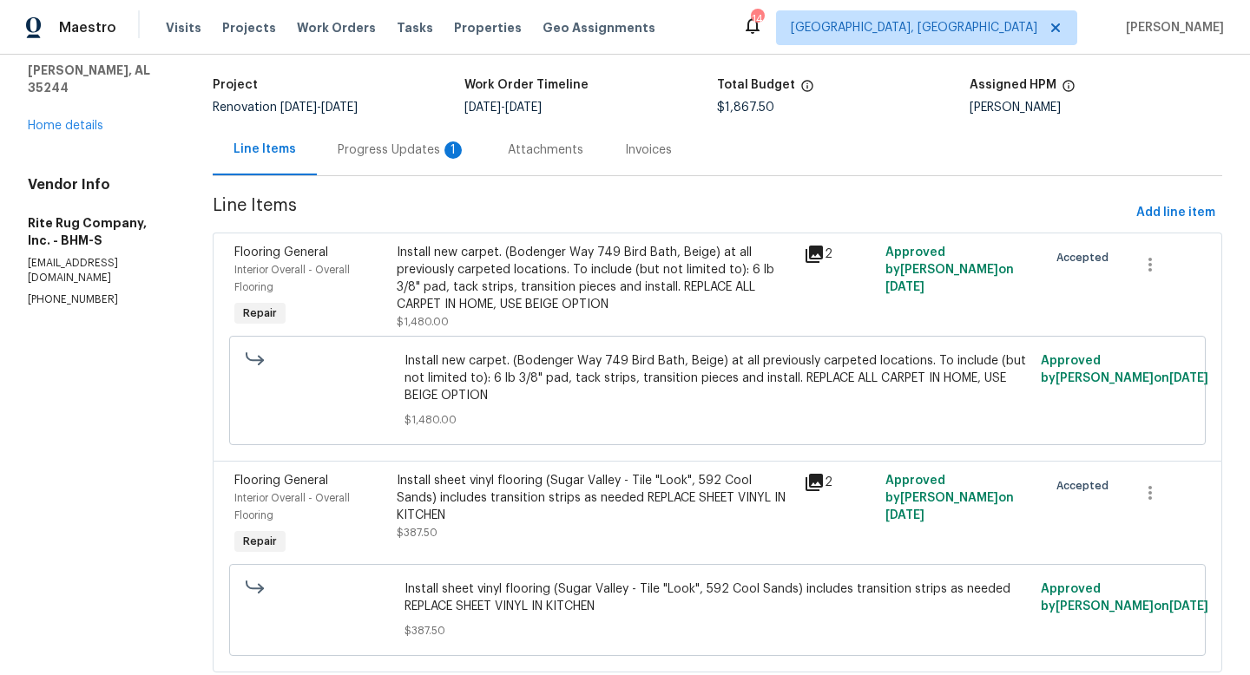
scroll to position [149, 0]
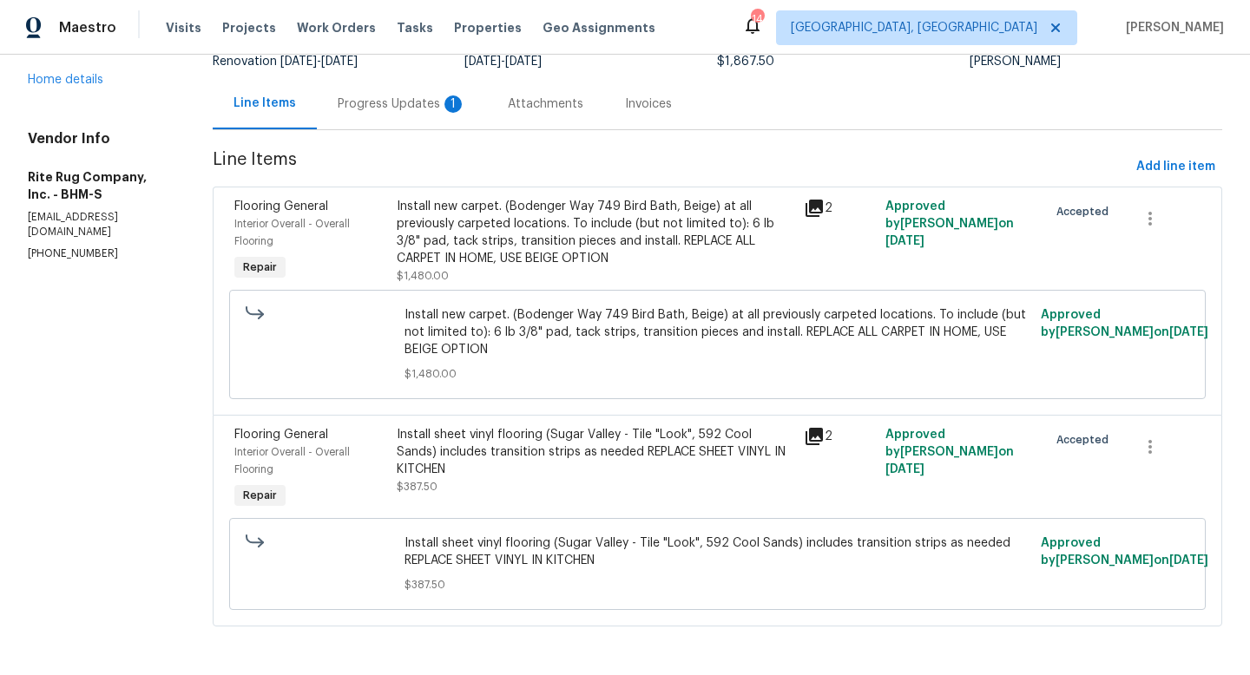
click at [475, 463] on div "Install sheet vinyl flooring (Sugar Valley - Tile "Look", 592 Cool Sands) inclu…" at bounding box center [595, 452] width 397 height 52
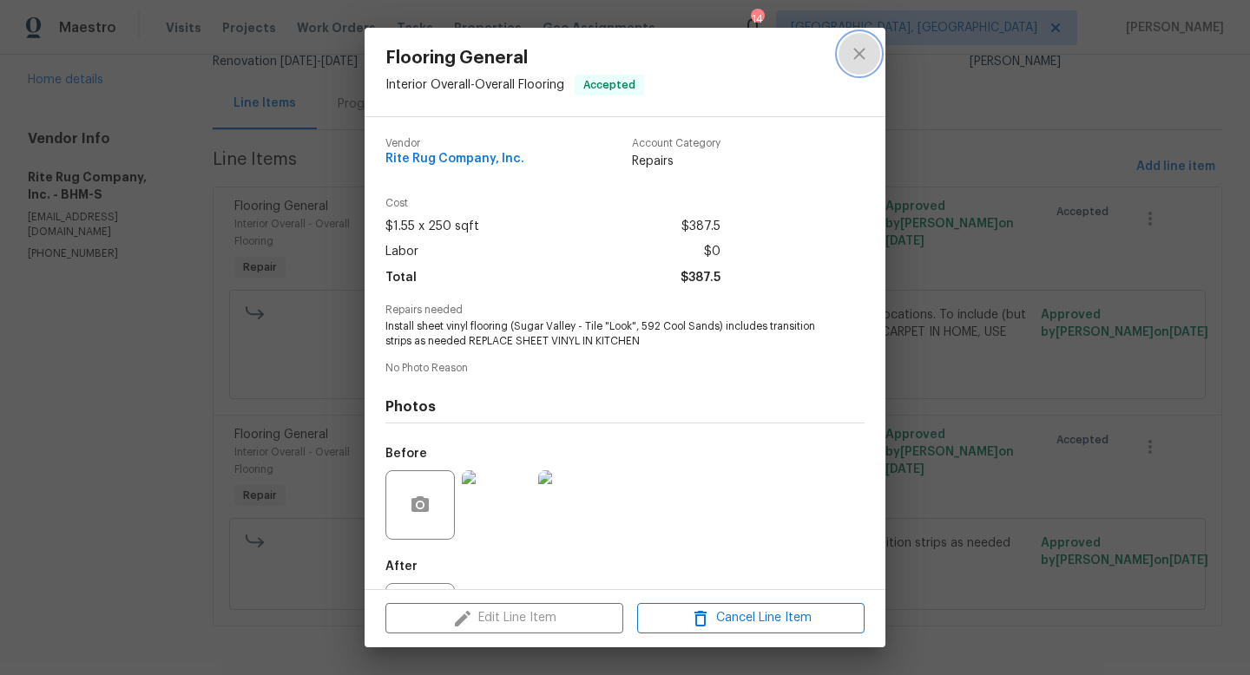
click at [860, 56] on icon "close" at bounding box center [858, 53] width 11 height 11
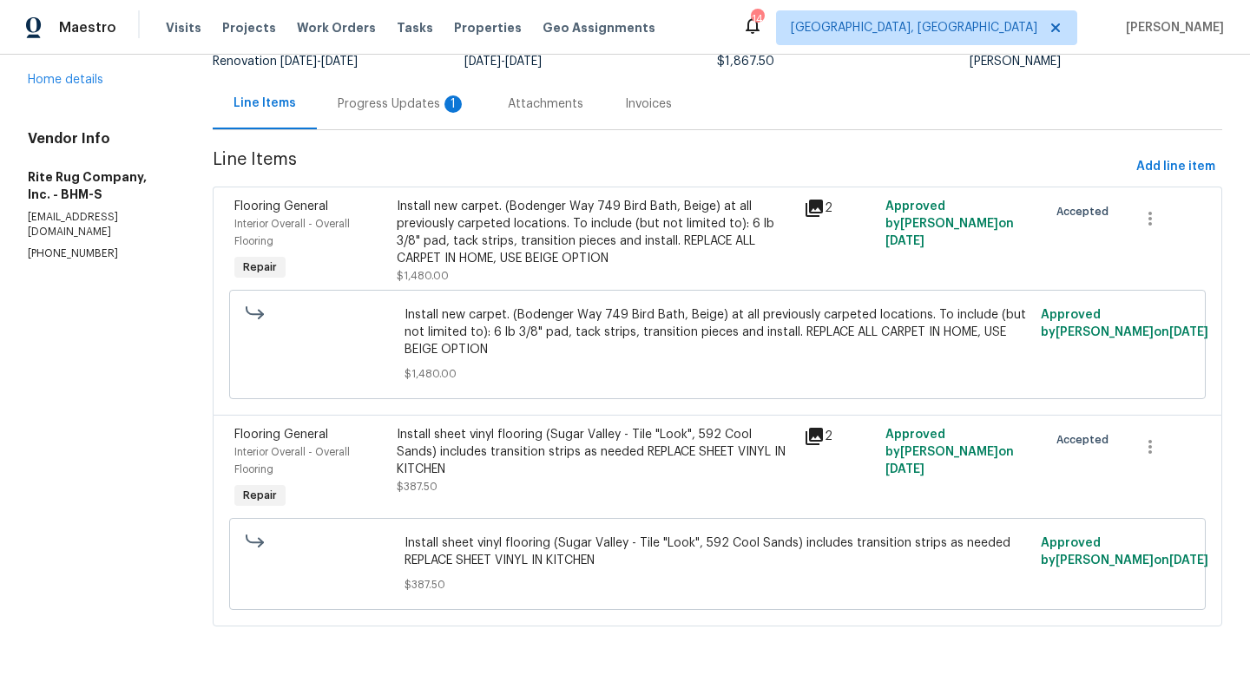
click at [561, 446] on div "Install sheet vinyl flooring (Sugar Valley - Tile "Look", 592 Cool Sands) inclu…" at bounding box center [595, 452] width 397 height 52
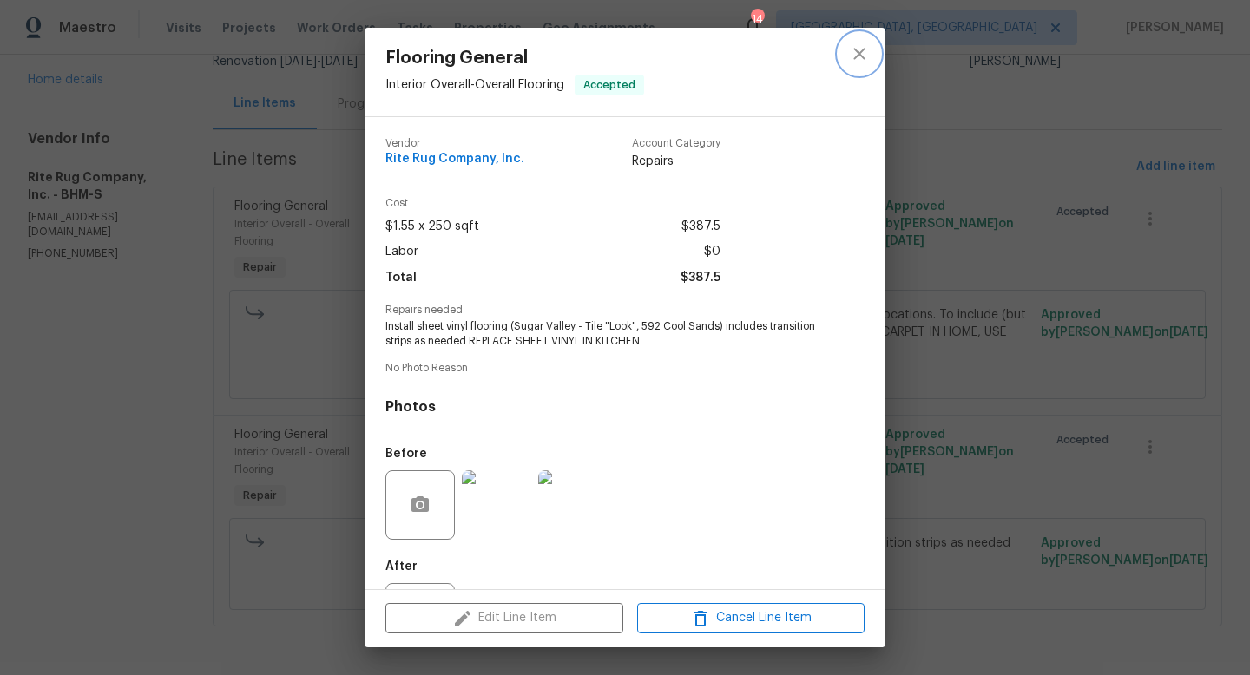
click at [860, 47] on icon "close" at bounding box center [859, 53] width 21 height 21
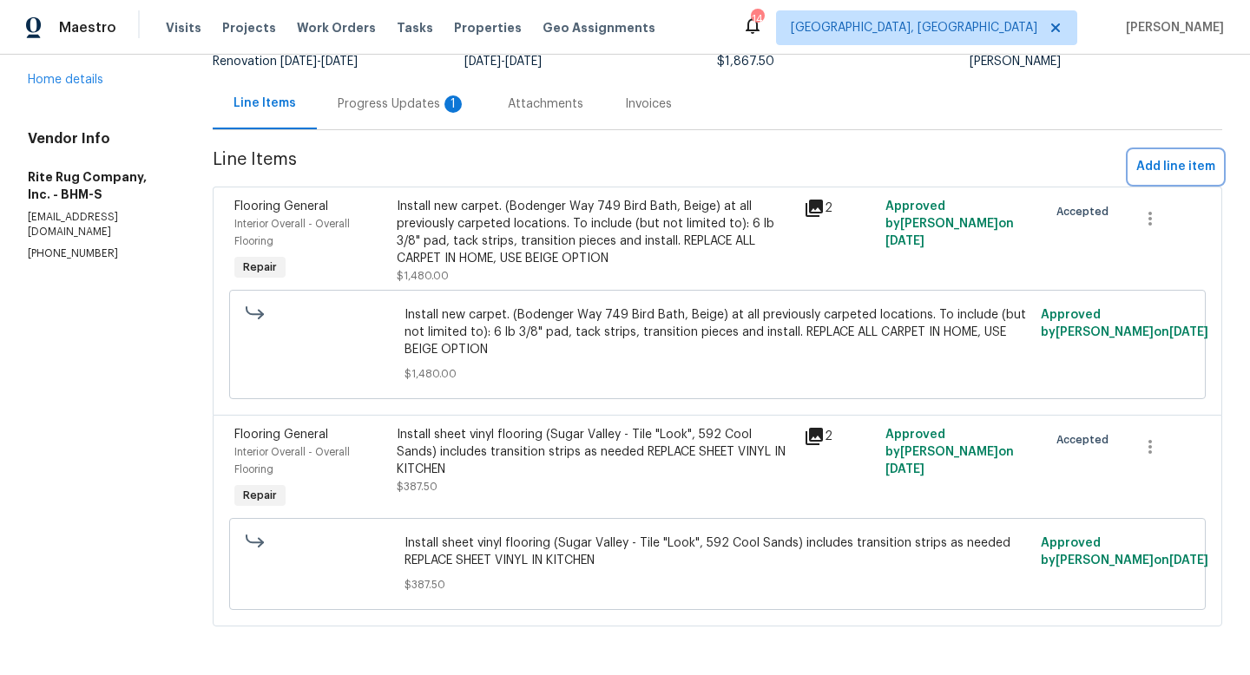
click at [1161, 160] on span "Add line item" at bounding box center [1175, 167] width 79 height 22
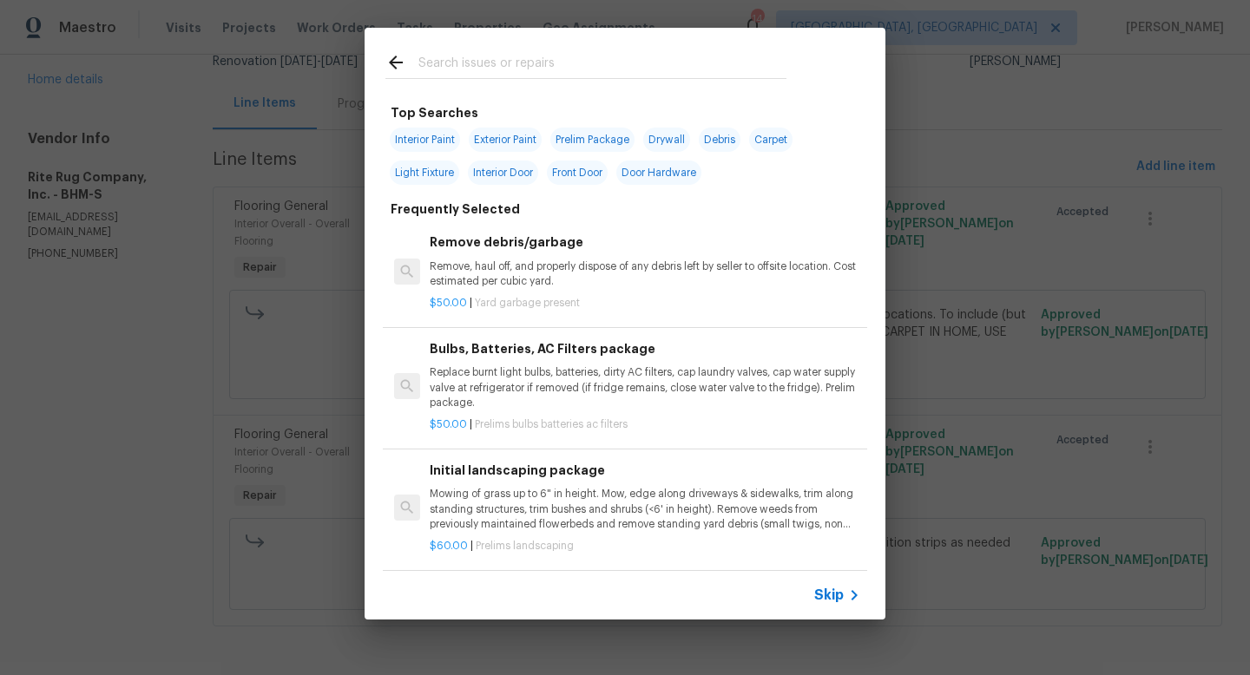
click at [568, 68] on input "text" at bounding box center [602, 65] width 368 height 26
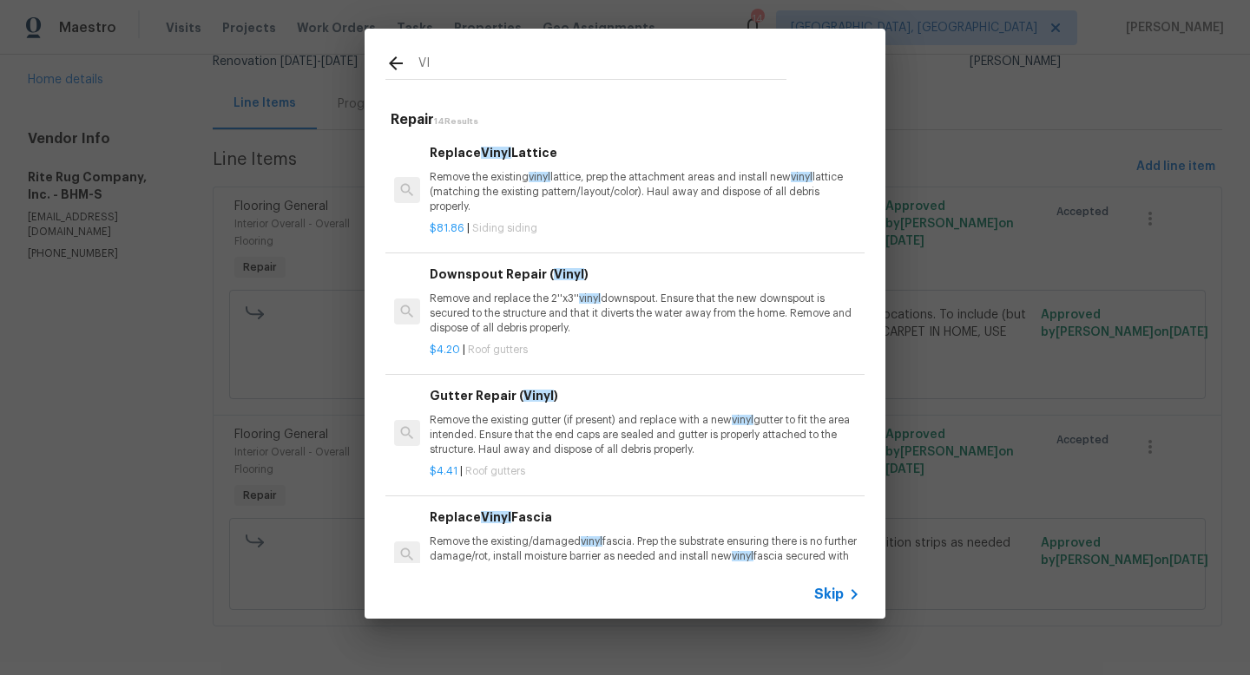
type input "V"
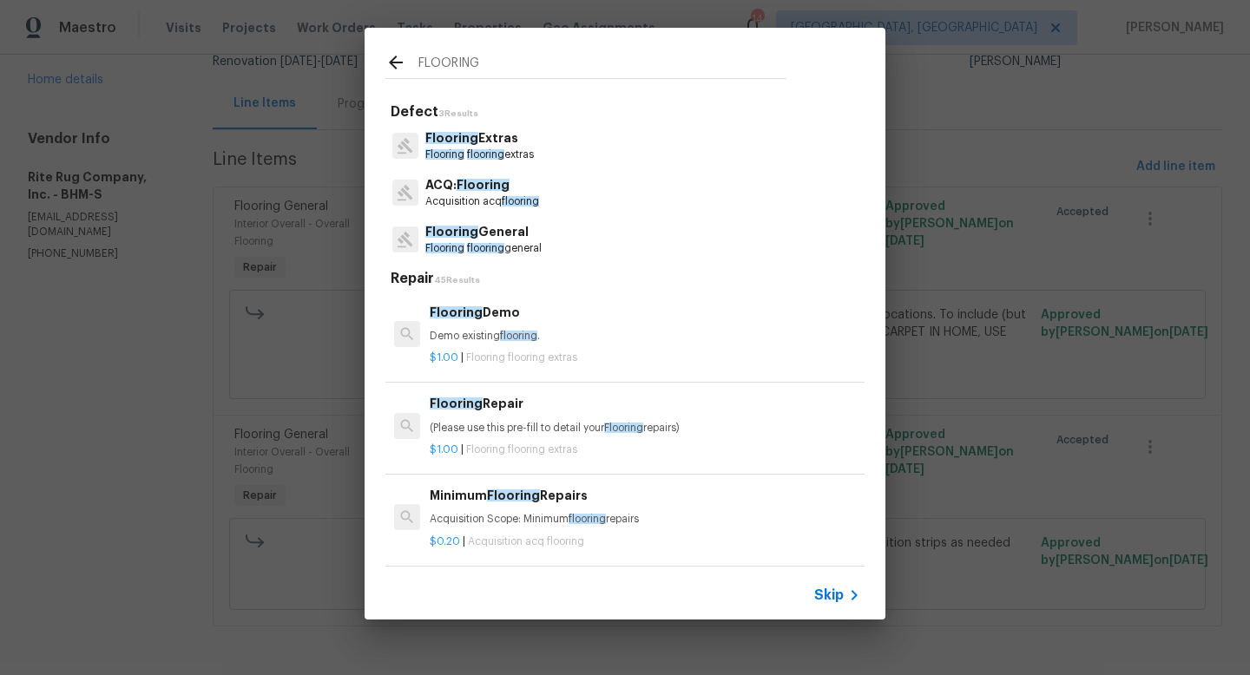
type input "FLOORING"
click at [480, 247] on span "flooring" at bounding box center [485, 248] width 37 height 10
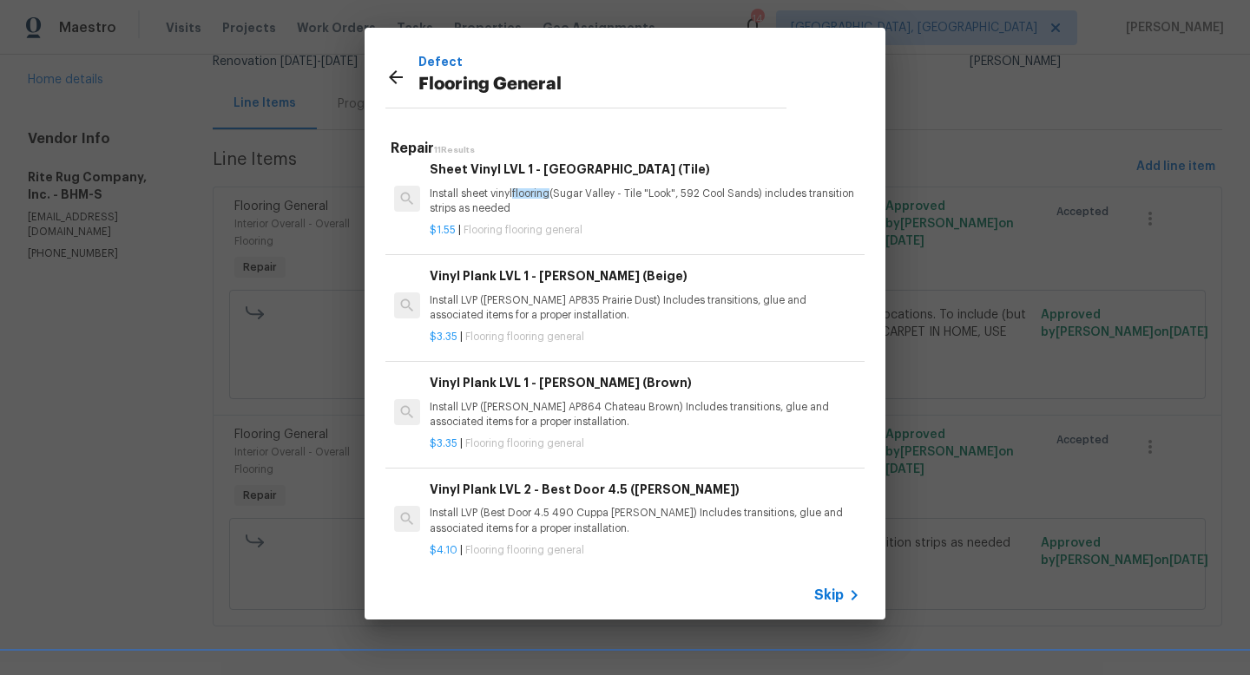
scroll to position [231, 0]
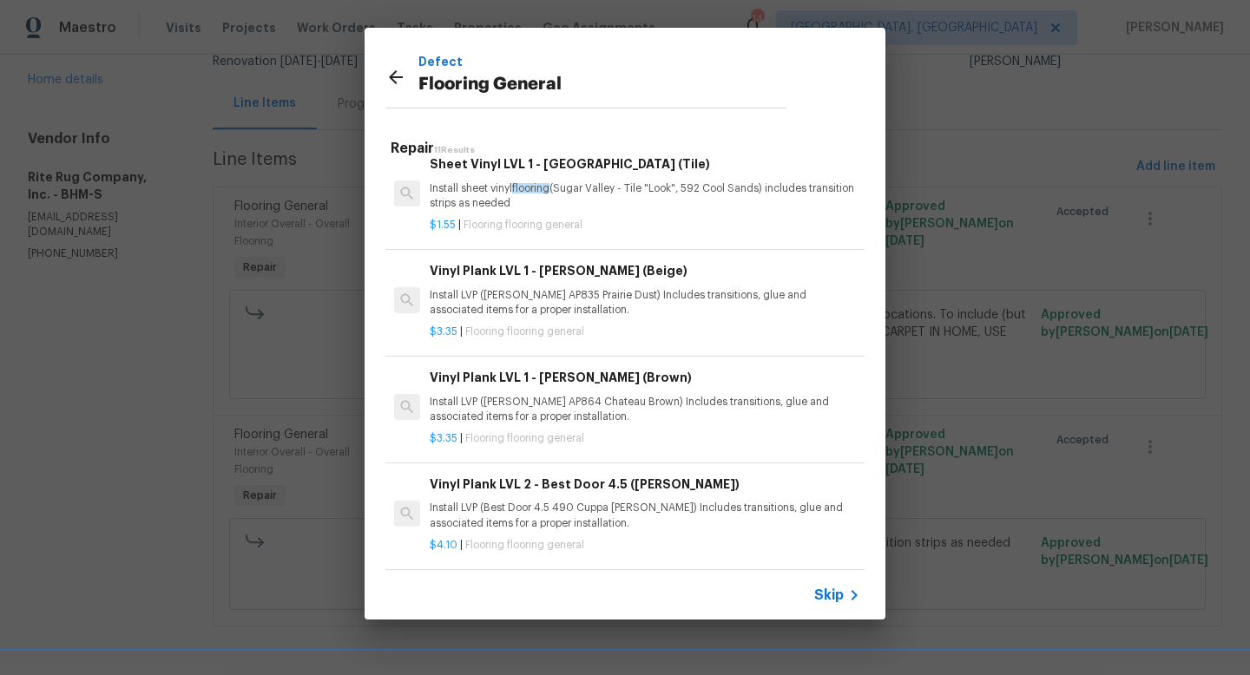
click at [529, 407] on p "Install LVP (Knighton AP864 Chateau Brown) Includes transitions, glue and assoc…" at bounding box center [645, 410] width 431 height 30
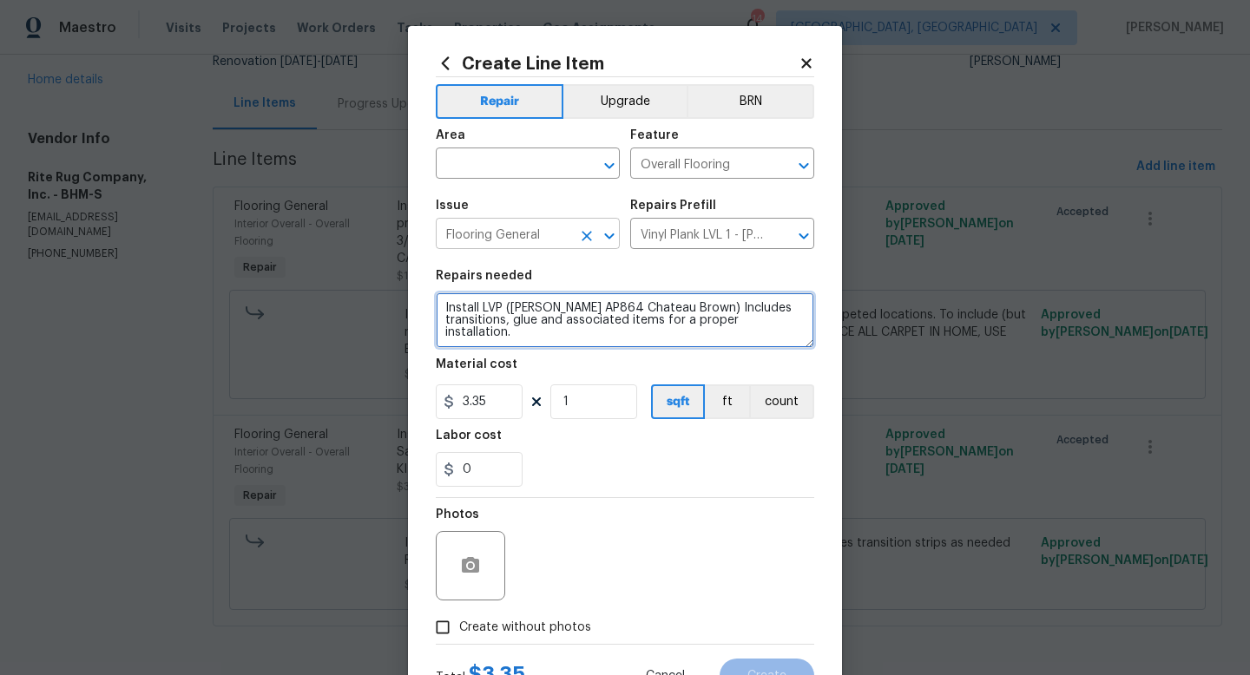
drag, startPoint x: 805, startPoint y: 329, endPoint x: 438, endPoint y: 245, distance: 375.8
click at [438, 245] on div "Repair Upgrade BRN Area ​ Feature Overall Flooring ​ Issue Flooring General ​ R…" at bounding box center [625, 360] width 378 height 567
type textarea "Install LVT in kitchen"
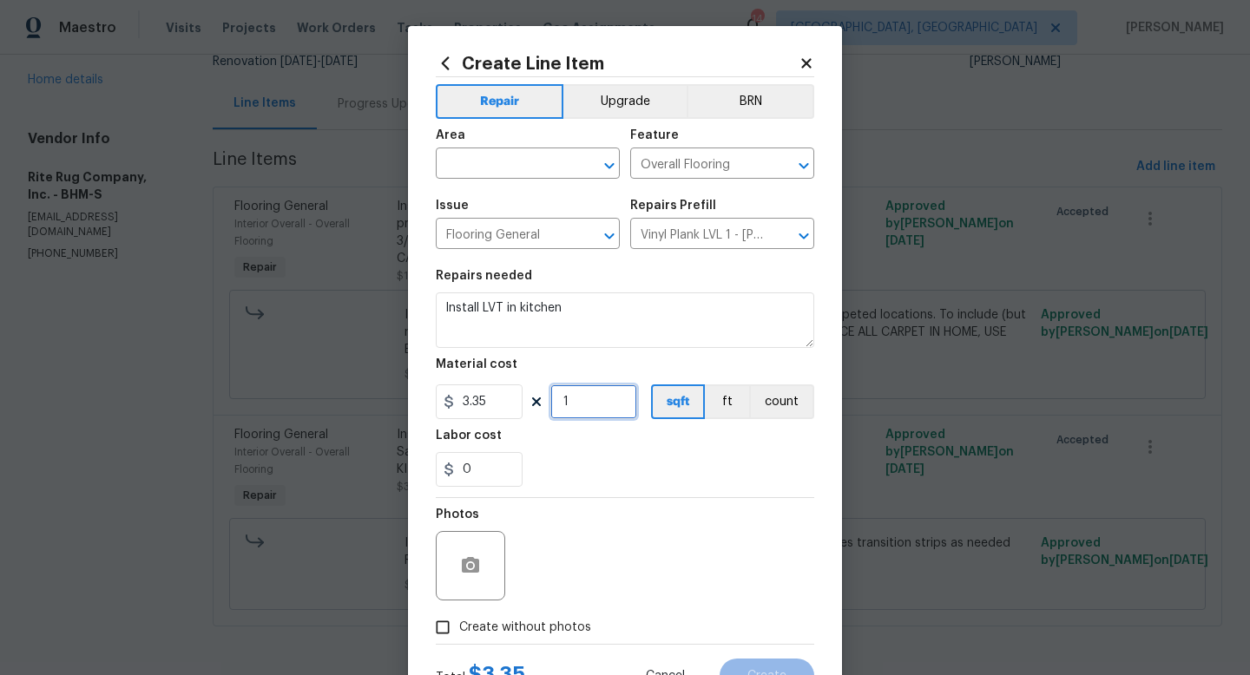
click at [587, 407] on input "1" at bounding box center [593, 402] width 87 height 35
type input "250"
click at [580, 511] on div "Photos" at bounding box center [625, 554] width 378 height 113
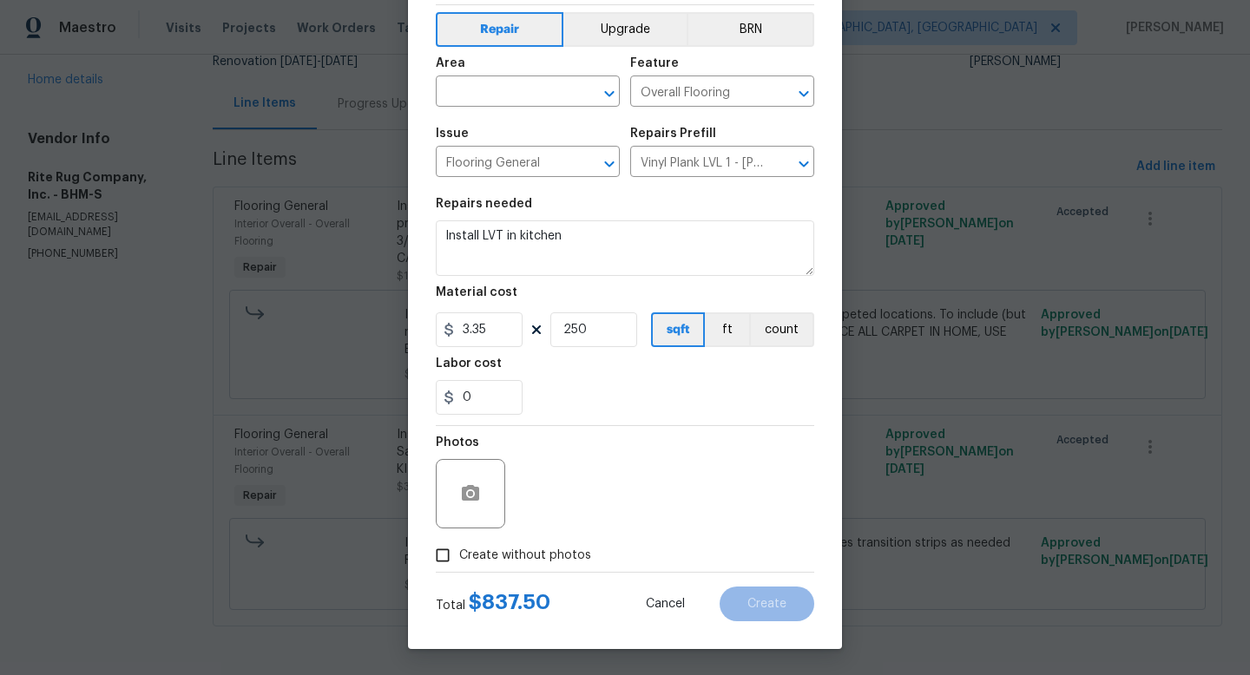
click at [443, 557] on input "Create without photos" at bounding box center [442, 555] width 33 height 33
checkbox input "true"
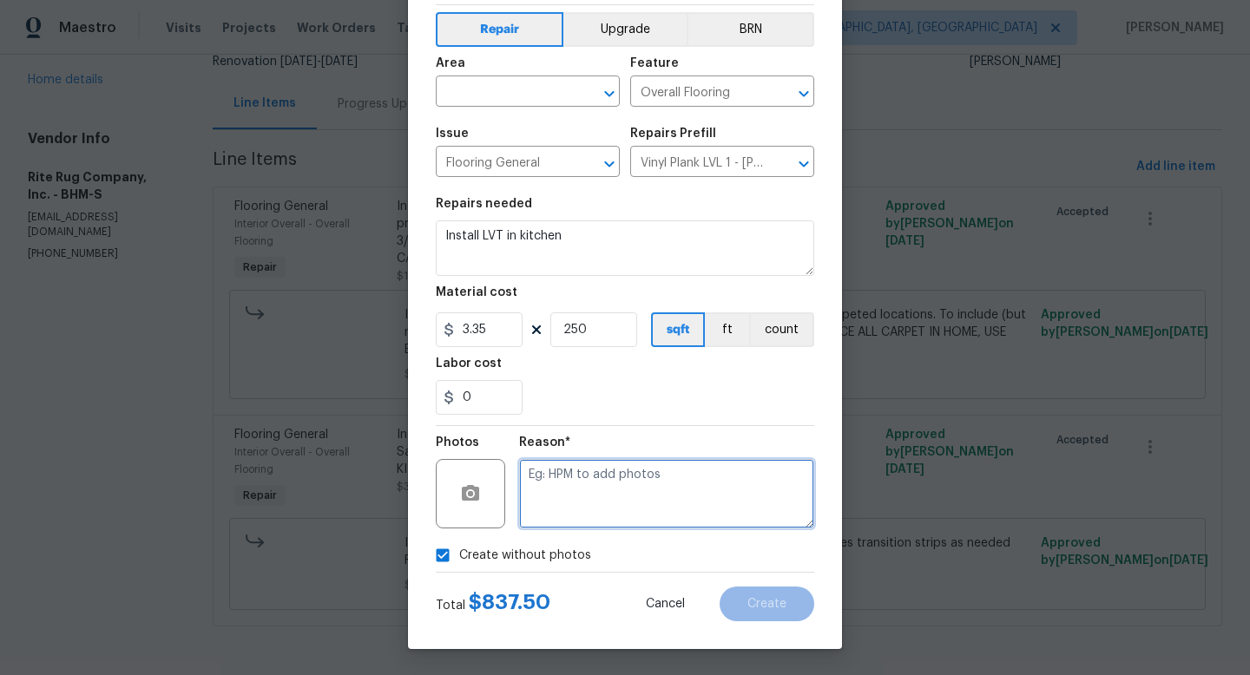
drag, startPoint x: 588, startPoint y: 485, endPoint x: 573, endPoint y: 423, distance: 64.2
click at [588, 483] on textarea at bounding box center [666, 493] width 295 height 69
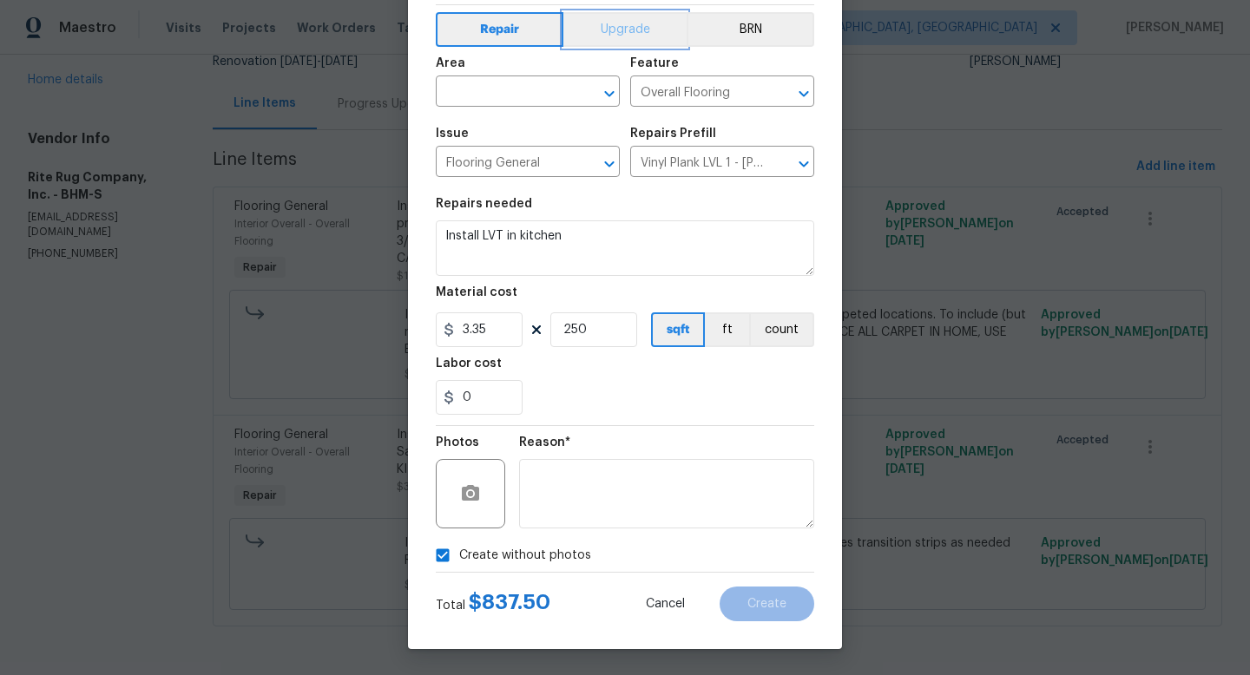
click at [627, 43] on button "Upgrade" at bounding box center [625, 29] width 124 height 35
click at [787, 425] on div at bounding box center [625, 425] width 378 height 1
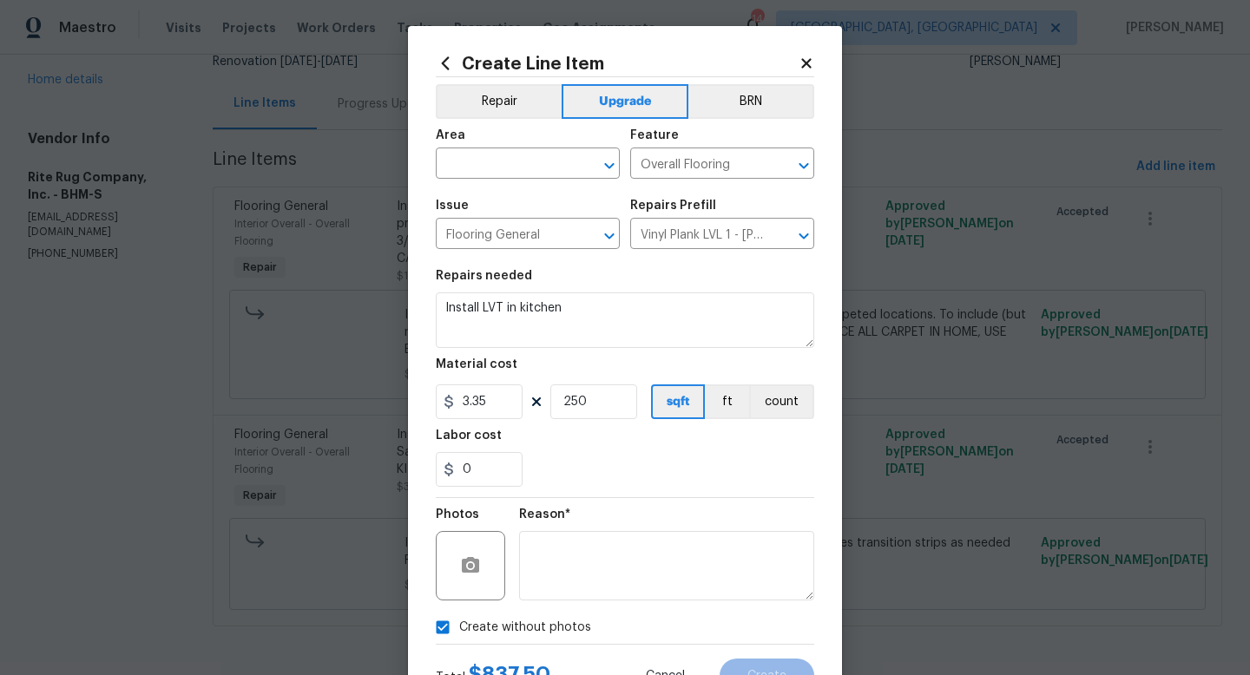
scroll to position [1, 0]
click at [457, 159] on input "text" at bounding box center [503, 164] width 135 height 27
click at [489, 224] on li "Interior Overall" at bounding box center [528, 232] width 184 height 29
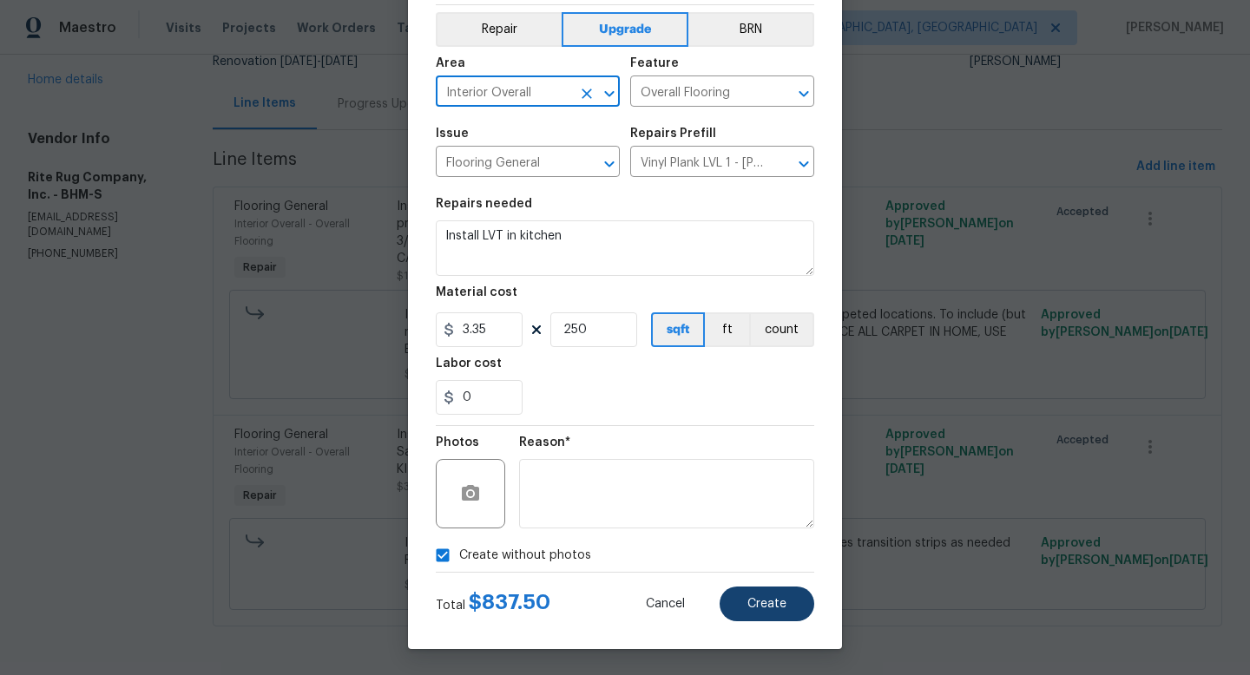
type input "Interior Overall"
click at [775, 595] on button "Create" at bounding box center [767, 604] width 95 height 35
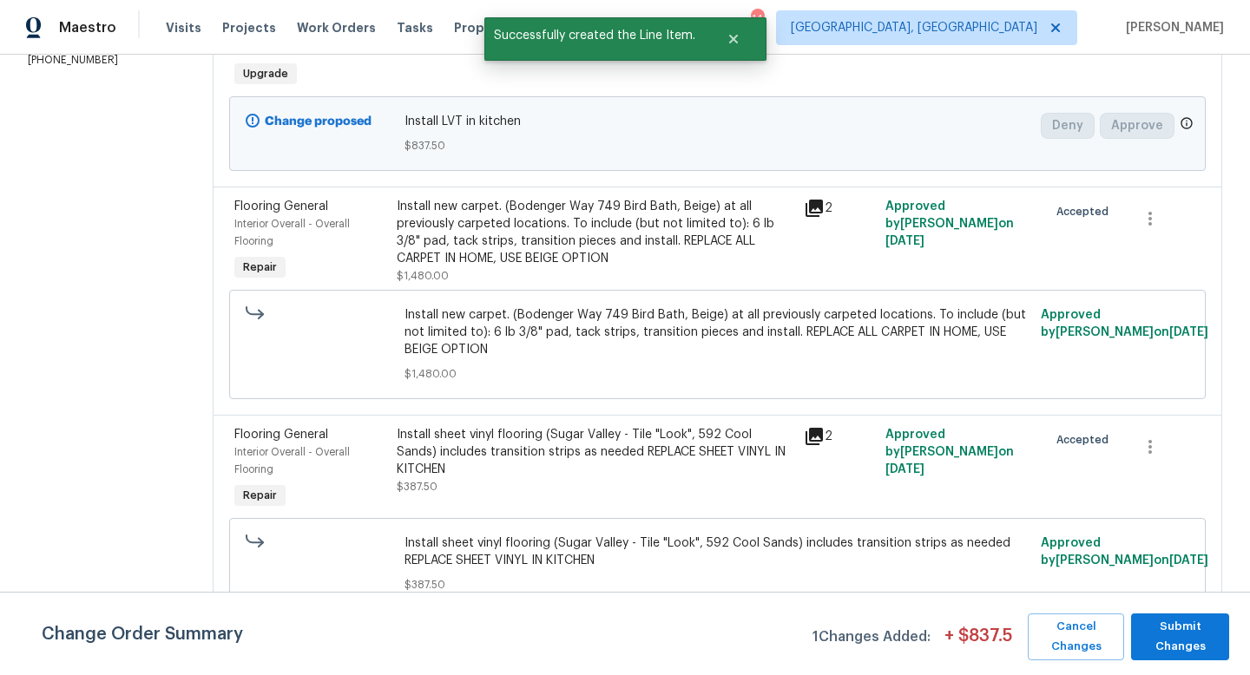
scroll to position [344, 0]
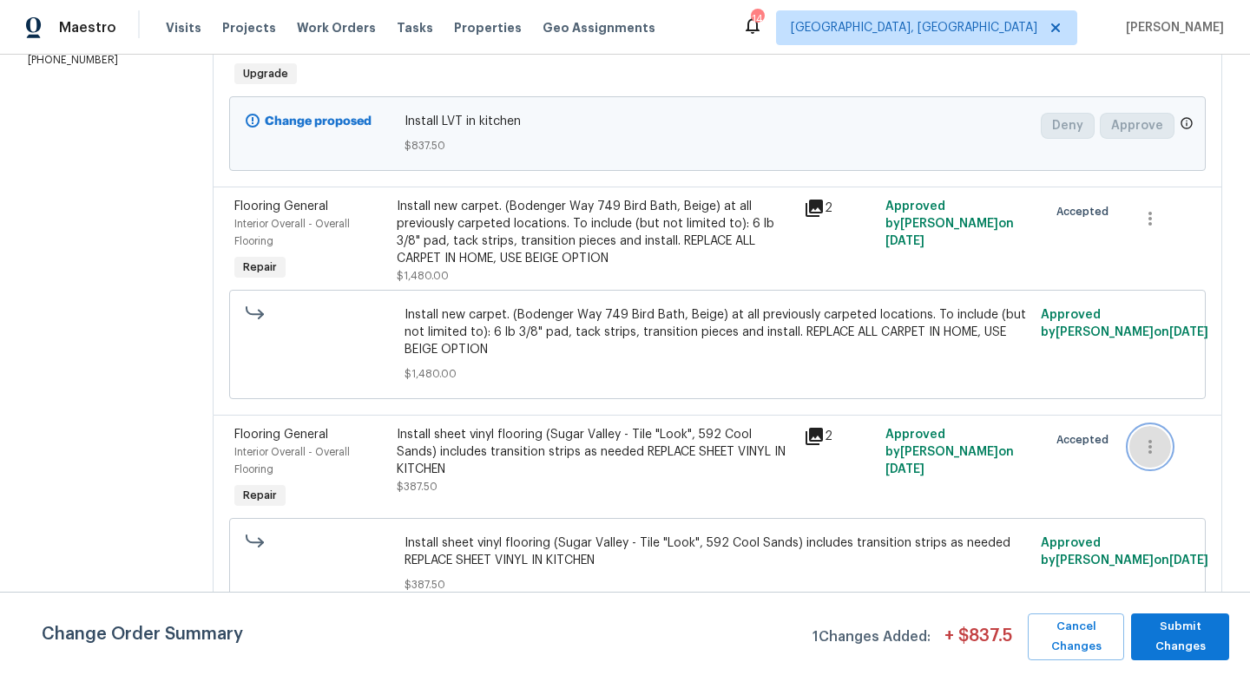
click at [1151, 450] on icon "button" at bounding box center [1150, 447] width 21 height 21
click at [1151, 450] on li "Cancel" at bounding box center [1165, 446] width 67 height 29
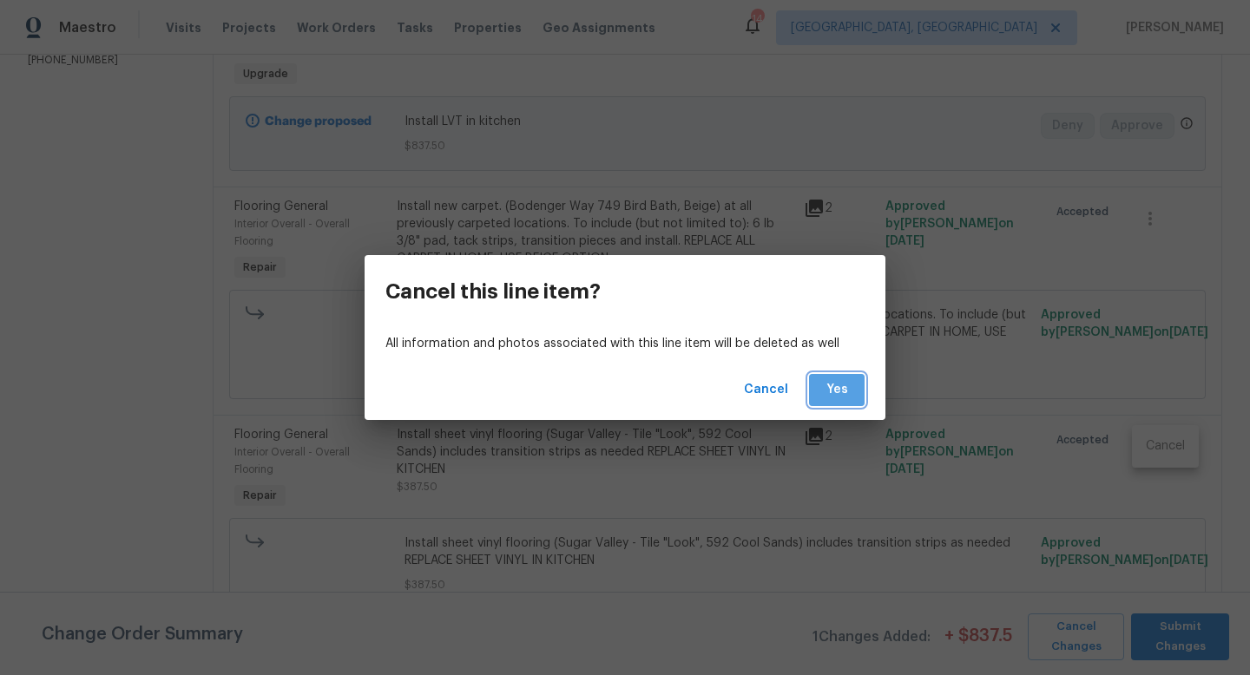
click at [847, 394] on span "Yes" at bounding box center [837, 390] width 28 height 22
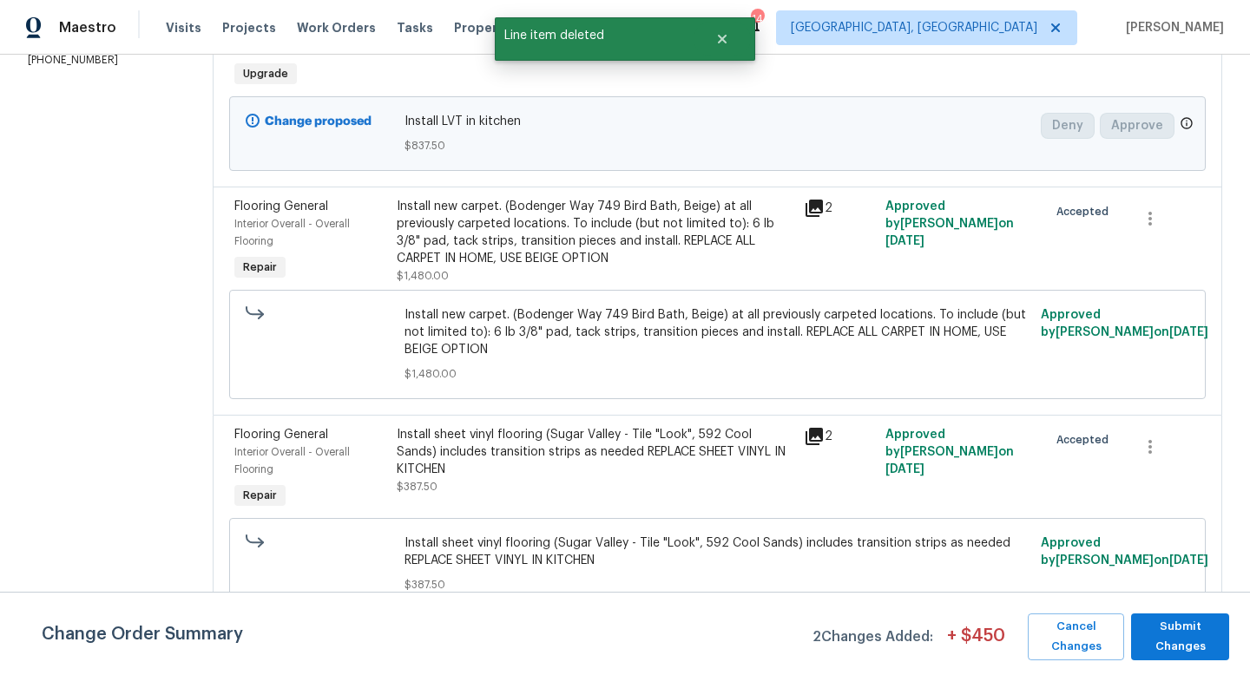
scroll to position [0, 0]
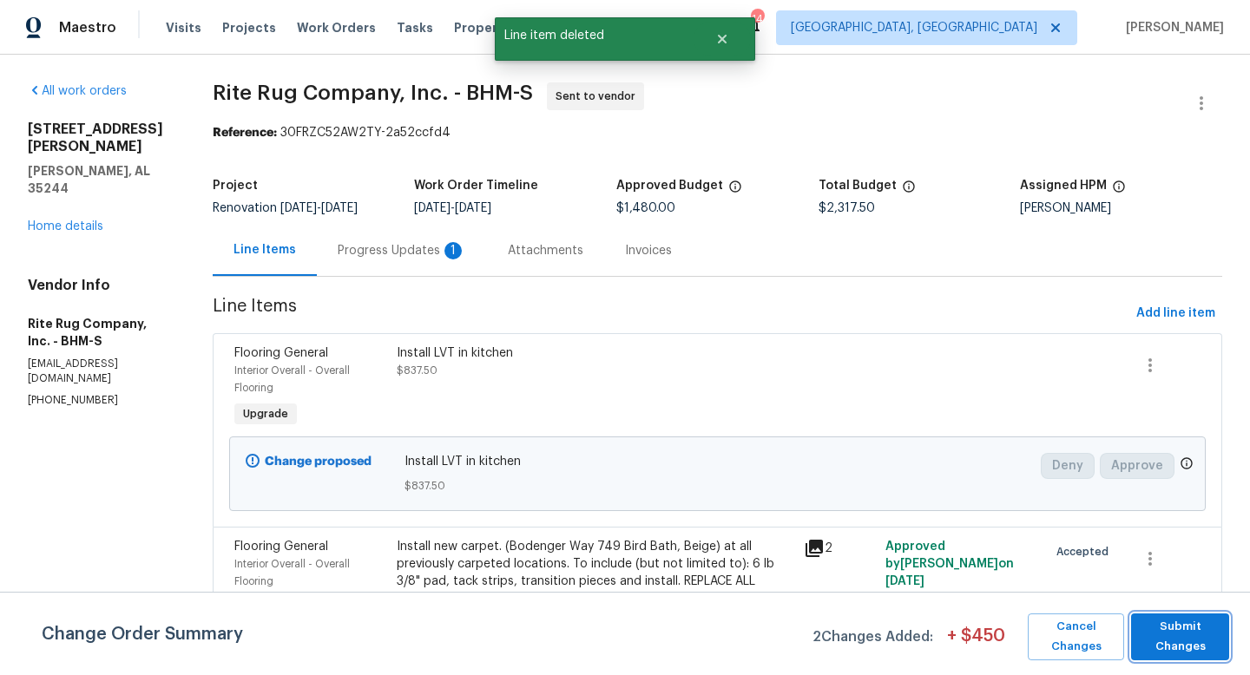
click at [1193, 634] on span "Submit Changes" at bounding box center [1180, 637] width 81 height 40
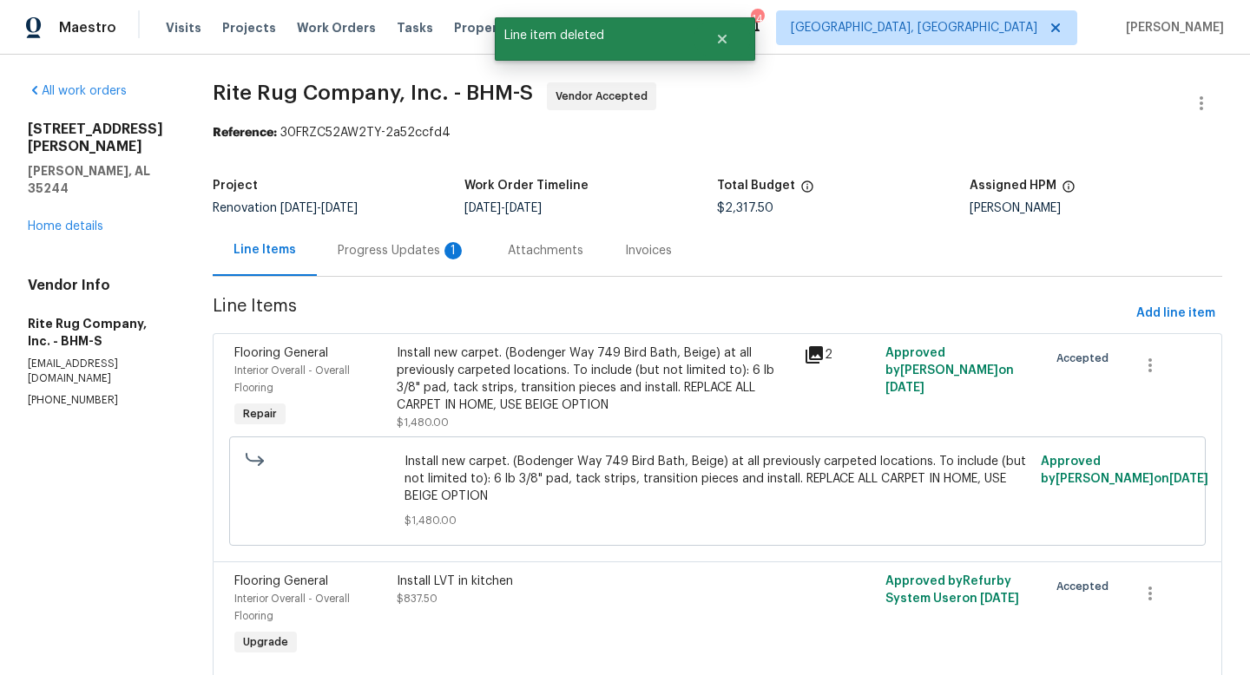
click at [419, 255] on div "Progress Updates 1" at bounding box center [402, 250] width 128 height 17
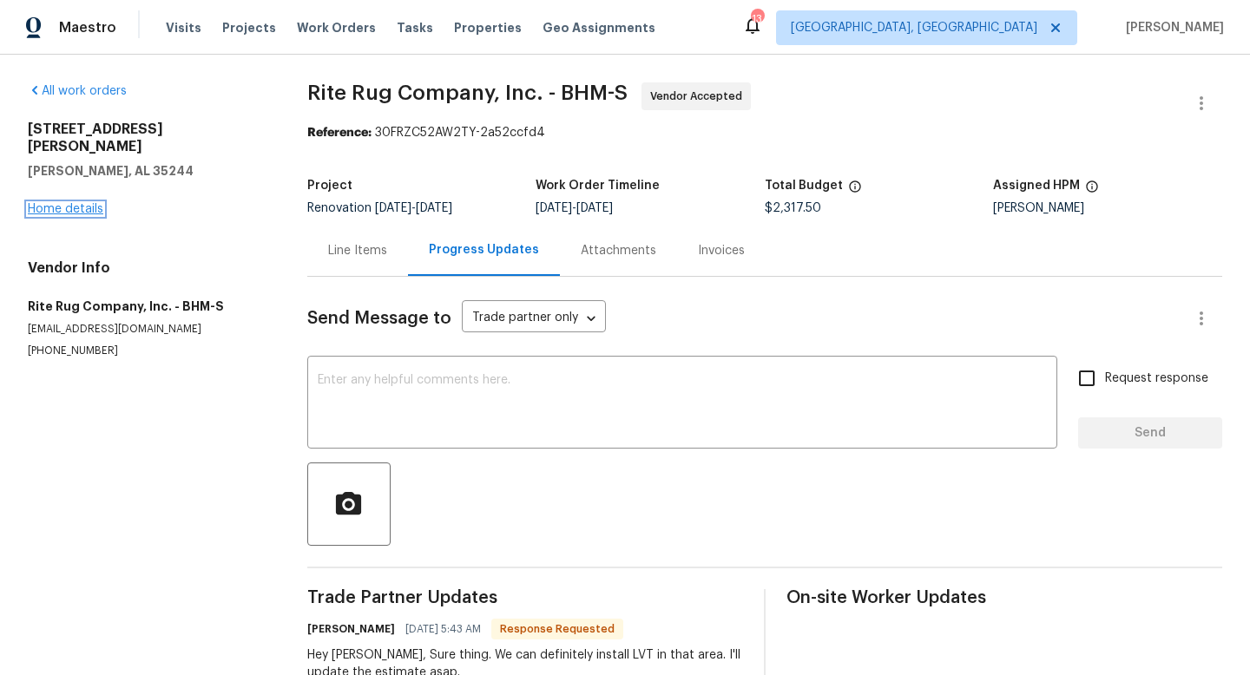
click at [41, 203] on link "Home details" at bounding box center [66, 209] width 76 height 12
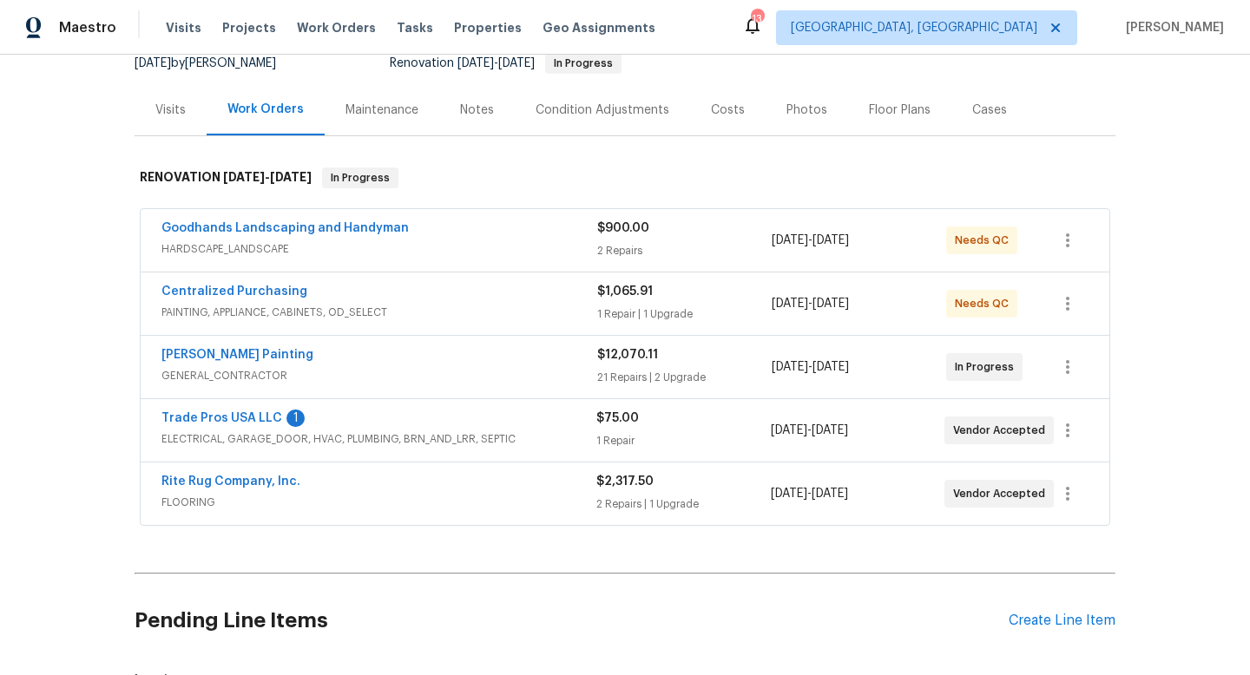
scroll to position [203, 0]
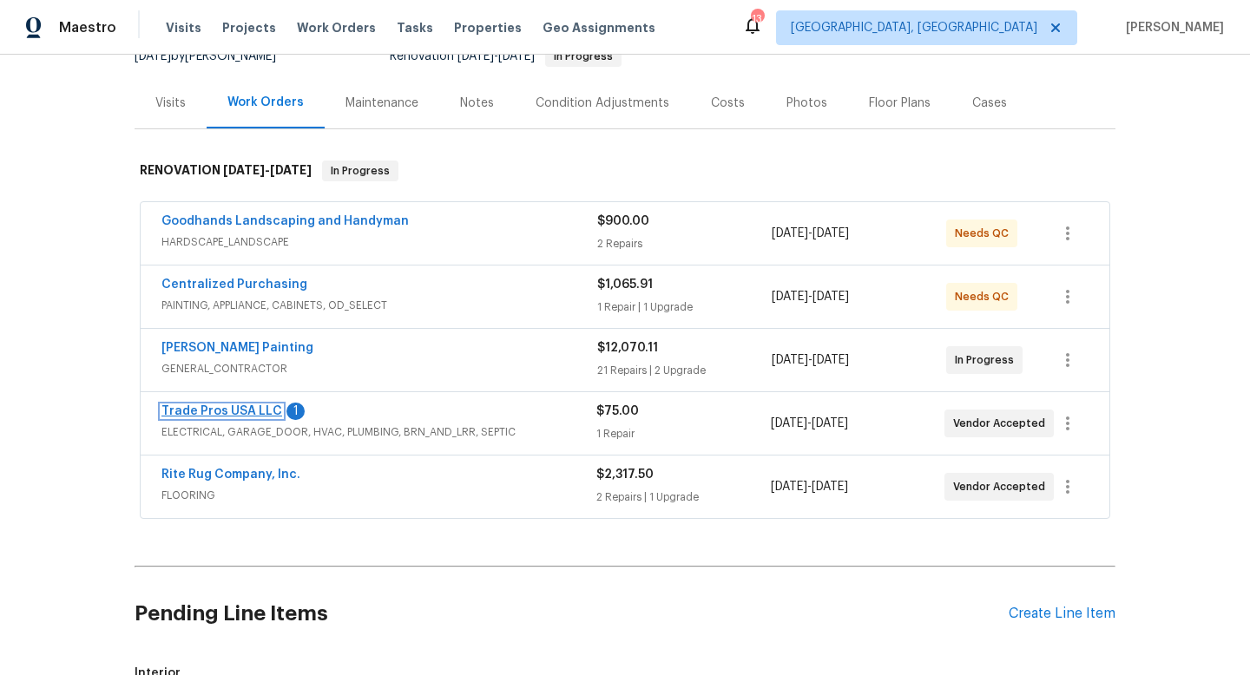
click at [256, 405] on link "Trade Pros USA LLC" at bounding box center [221, 411] width 121 height 12
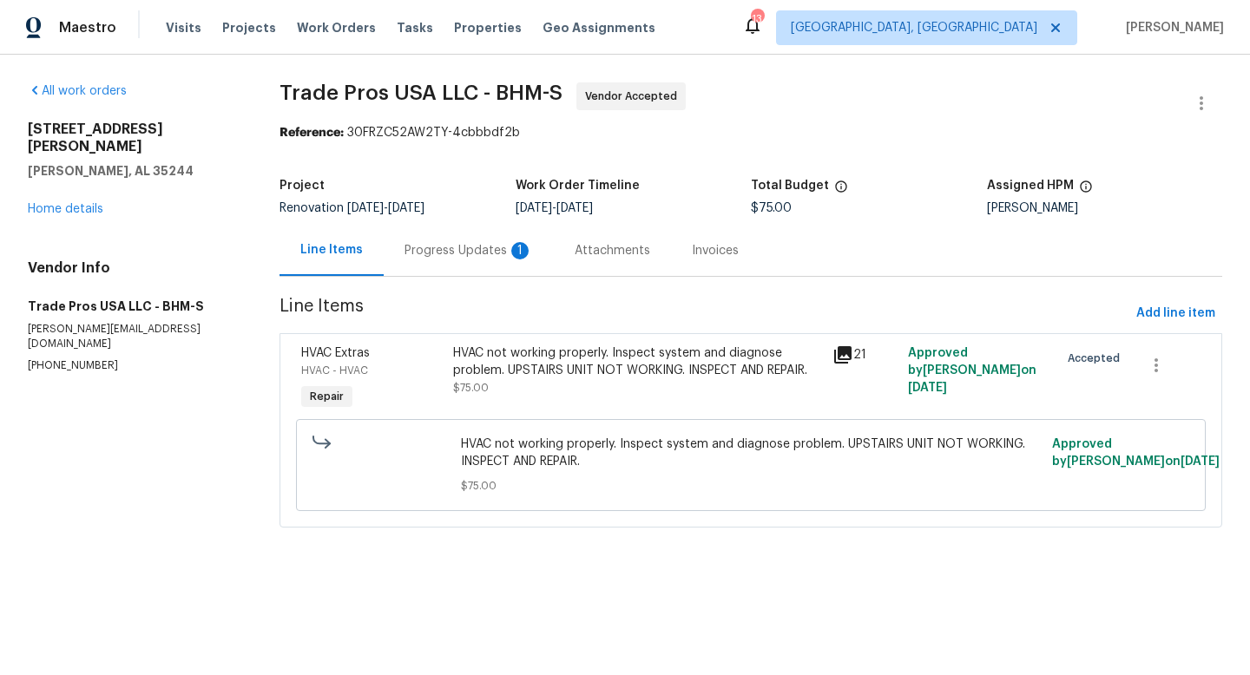
click at [473, 247] on div "Progress Updates 1" at bounding box center [468, 250] width 128 height 17
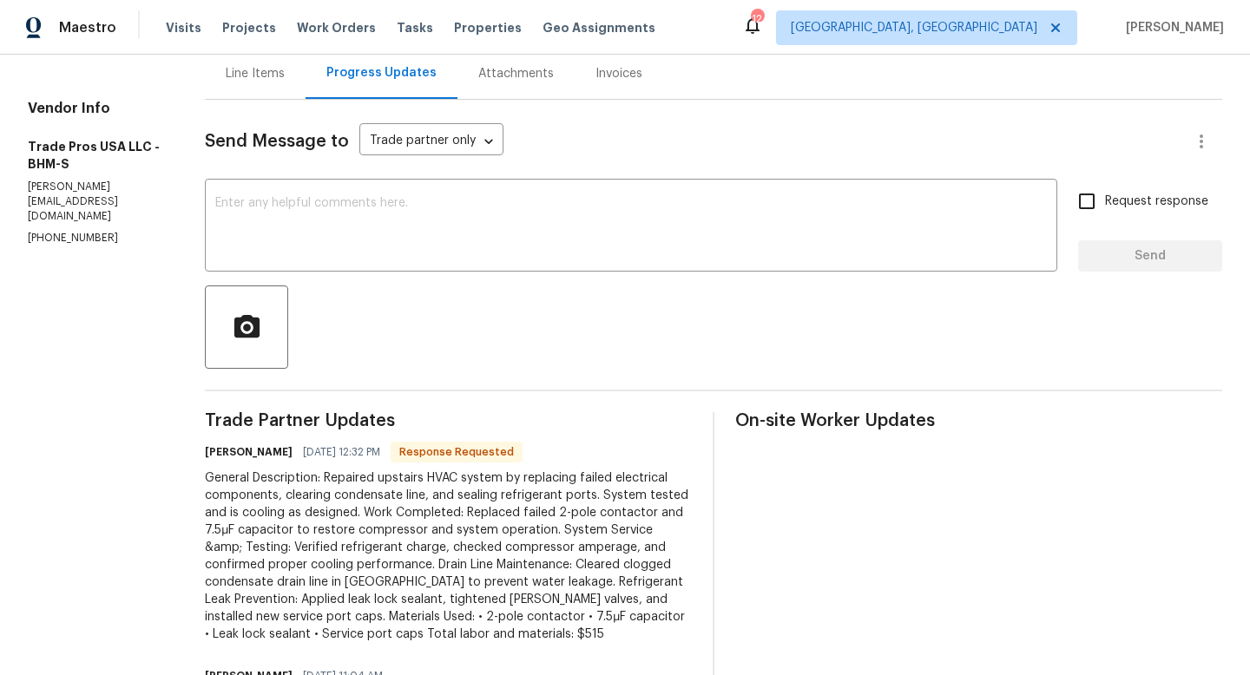
scroll to position [171, 0]
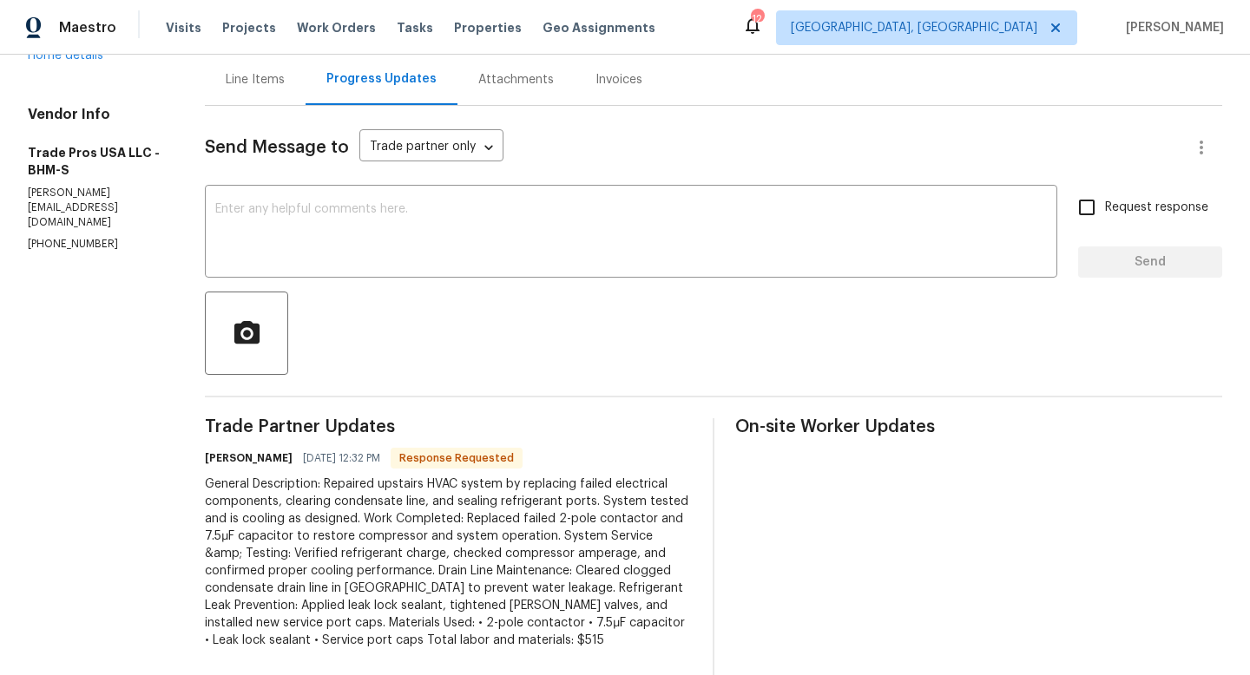
click at [230, 68] on div "Line Items" at bounding box center [255, 79] width 101 height 51
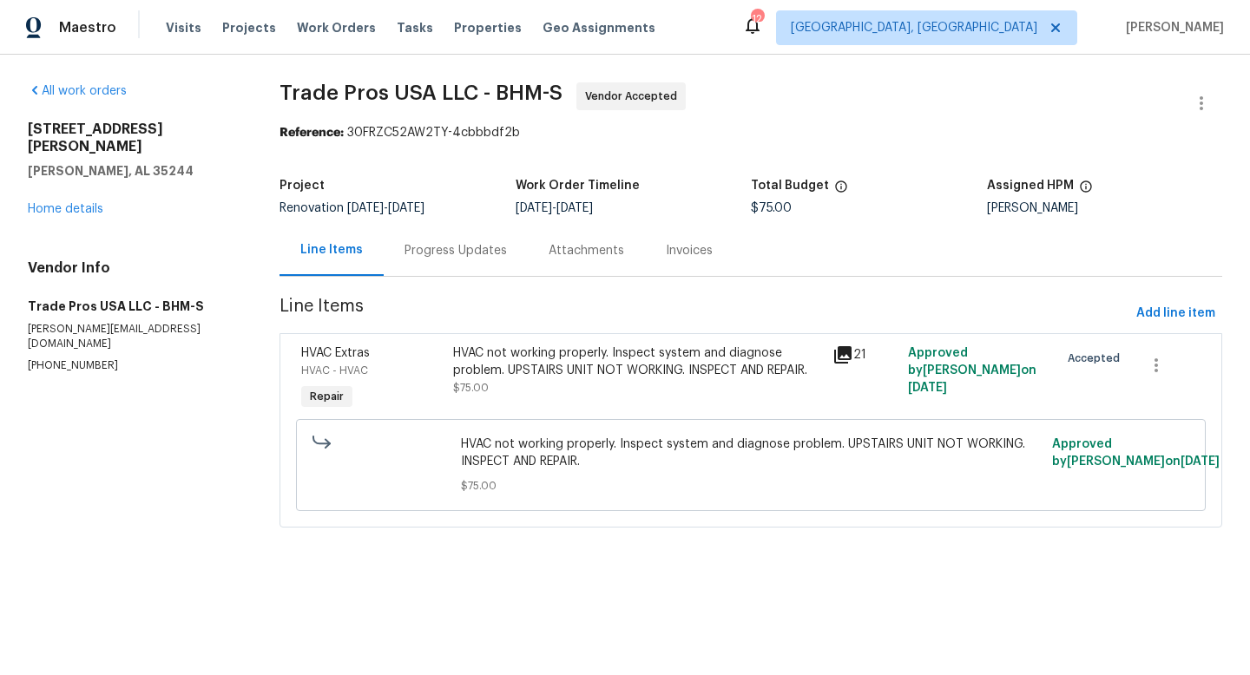
click at [486, 349] on div "HVAC not working properly. Inspect system and diagnose problem. UPSTAIRS UNIT N…" at bounding box center [637, 362] width 368 height 35
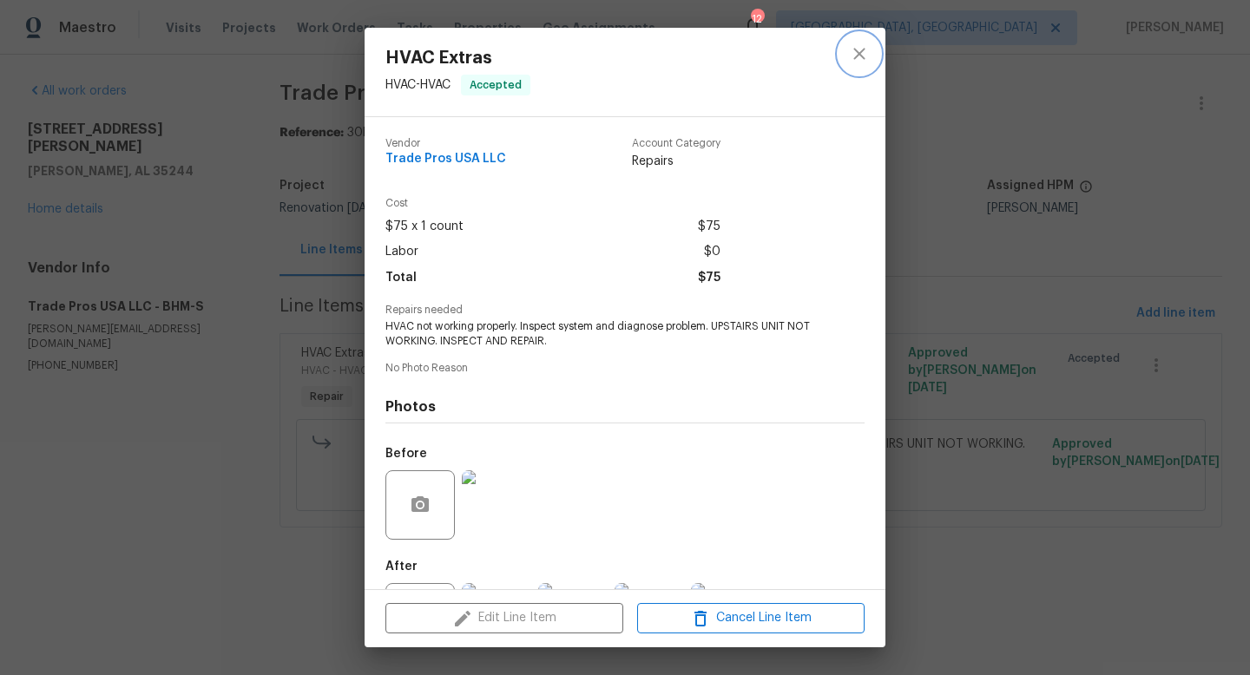
click at [868, 35] on button "close" at bounding box center [859, 54] width 42 height 42
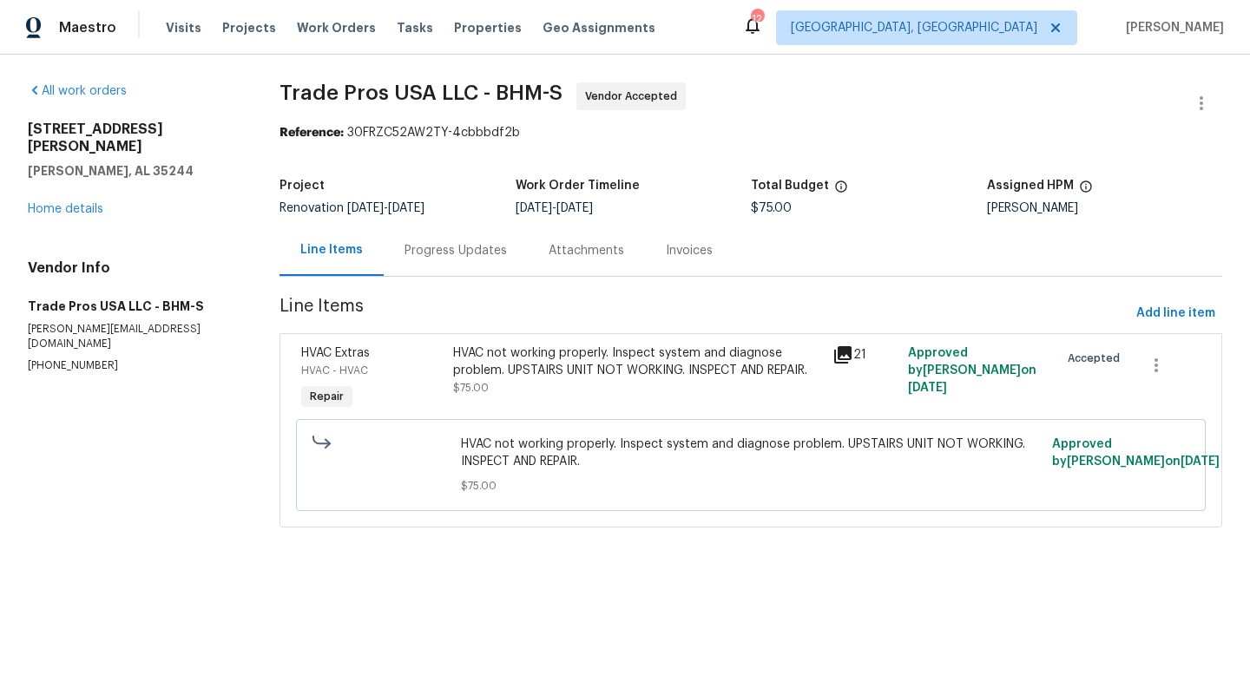
click at [427, 249] on div "Progress Updates" at bounding box center [455, 250] width 102 height 17
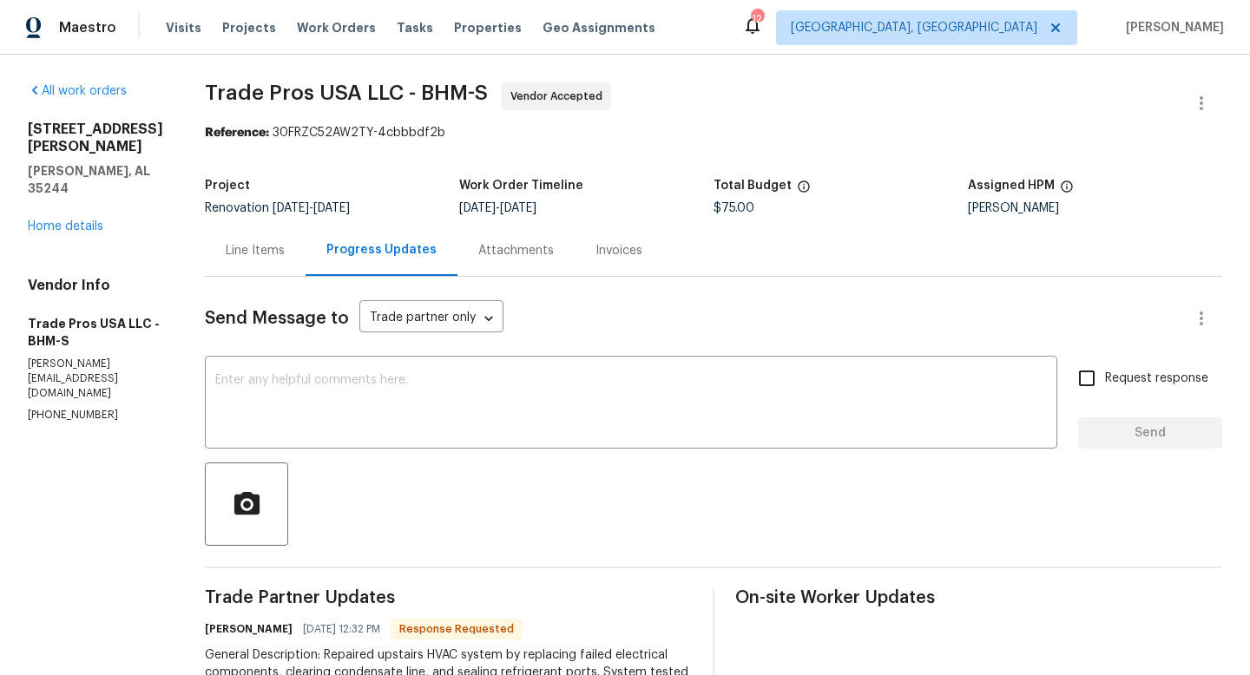
click at [266, 253] on div "Line Items" at bounding box center [255, 250] width 59 height 17
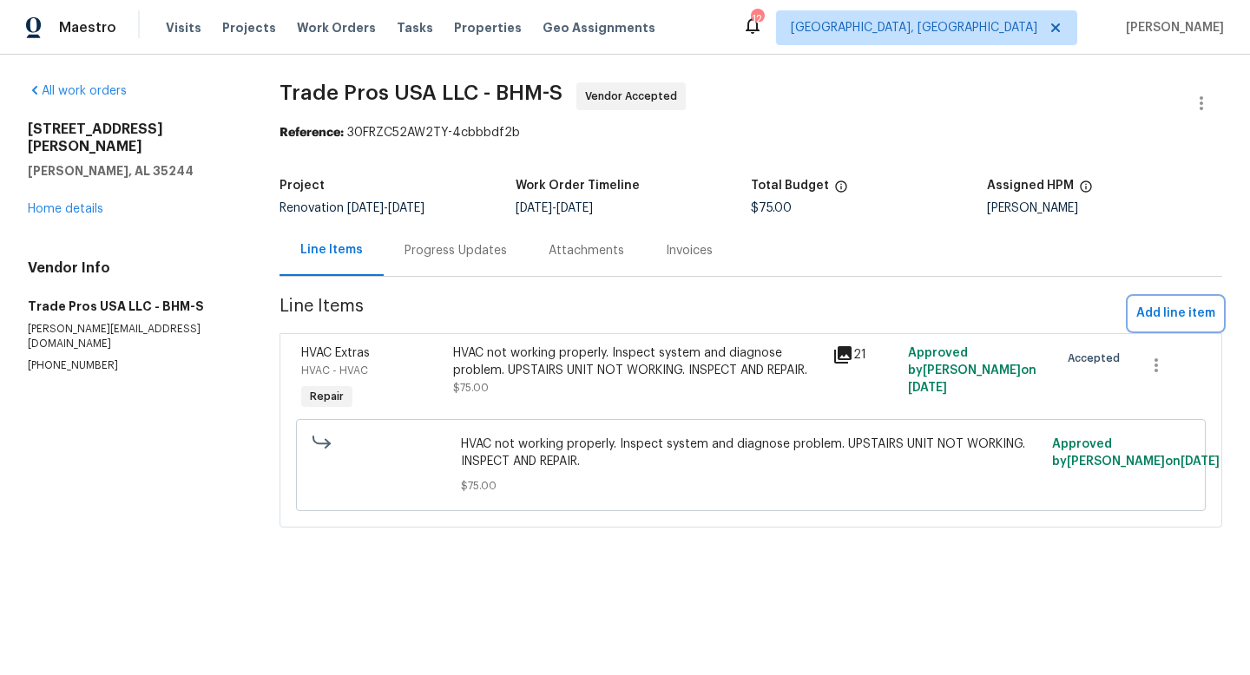
click at [1159, 306] on span "Add line item" at bounding box center [1175, 314] width 79 height 22
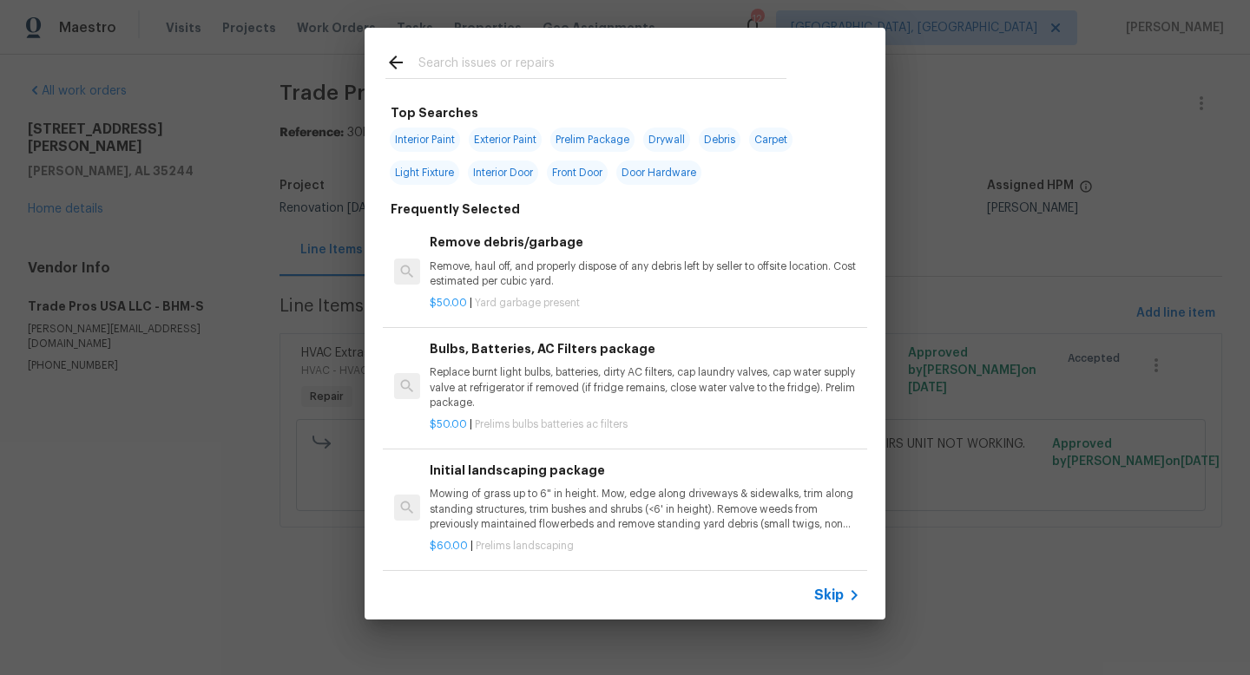
click at [491, 68] on input "text" at bounding box center [602, 65] width 368 height 26
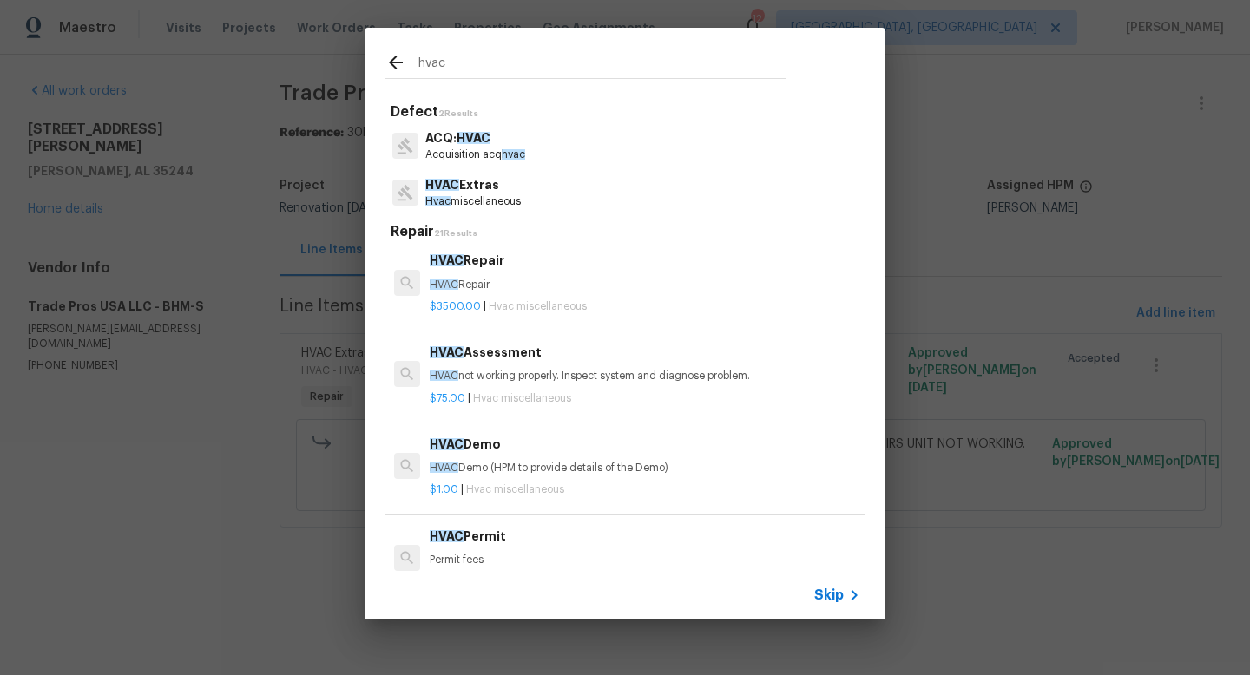
scroll to position [3, 0]
type input "hvac"
click at [472, 194] on p "HVAC Extras" at bounding box center [472, 185] width 95 height 18
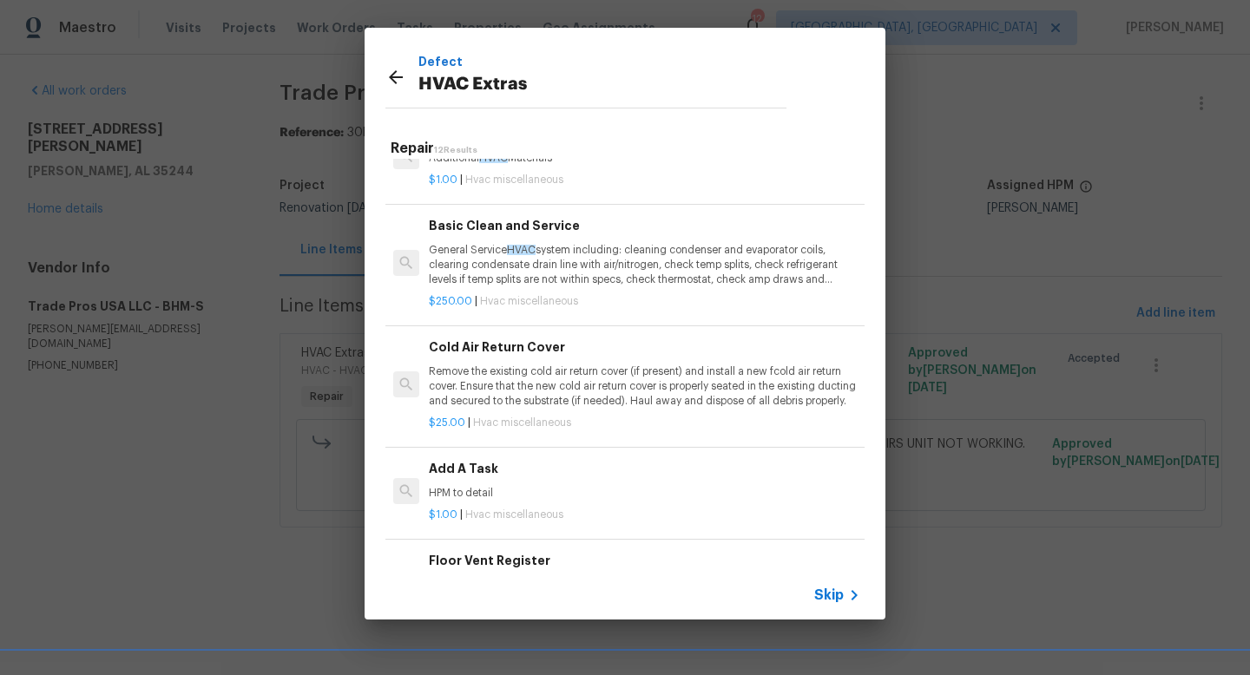
scroll to position [414, 1]
click at [451, 475] on h6 "Add A Task" at bounding box center [644, 469] width 431 height 19
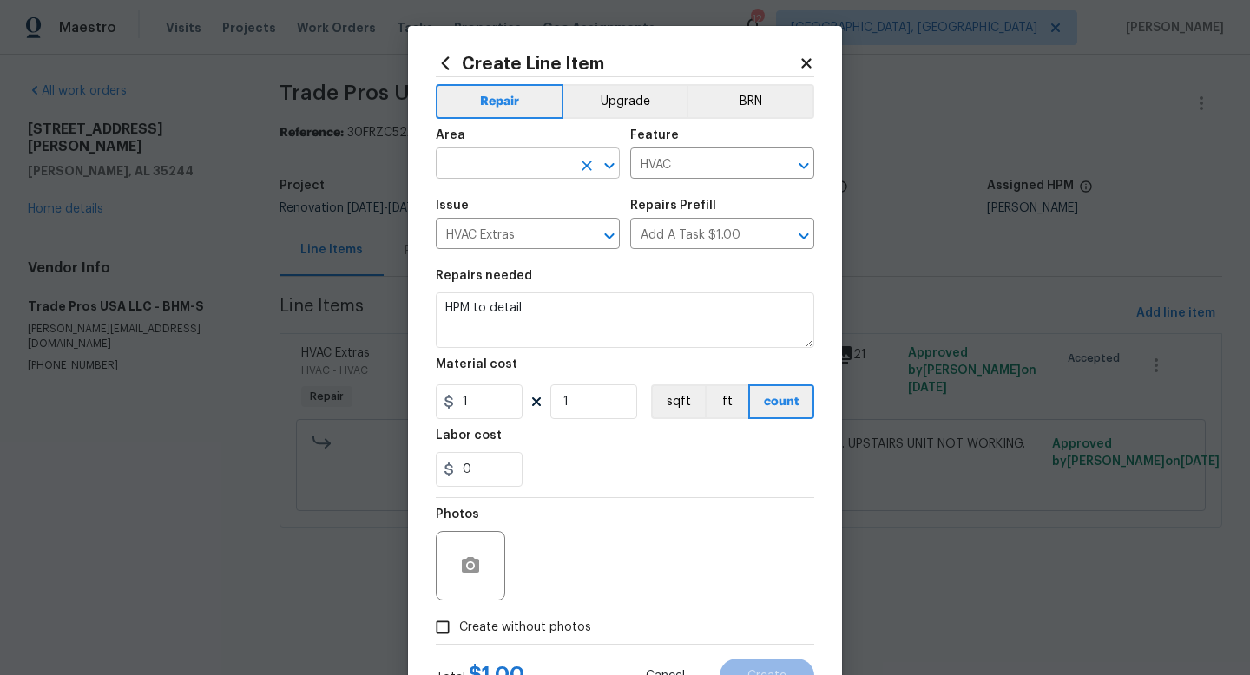
click at [496, 174] on input "text" at bounding box center [503, 165] width 135 height 27
click at [487, 206] on li "HVAC" at bounding box center [528, 204] width 184 height 29
type input "HVAC"
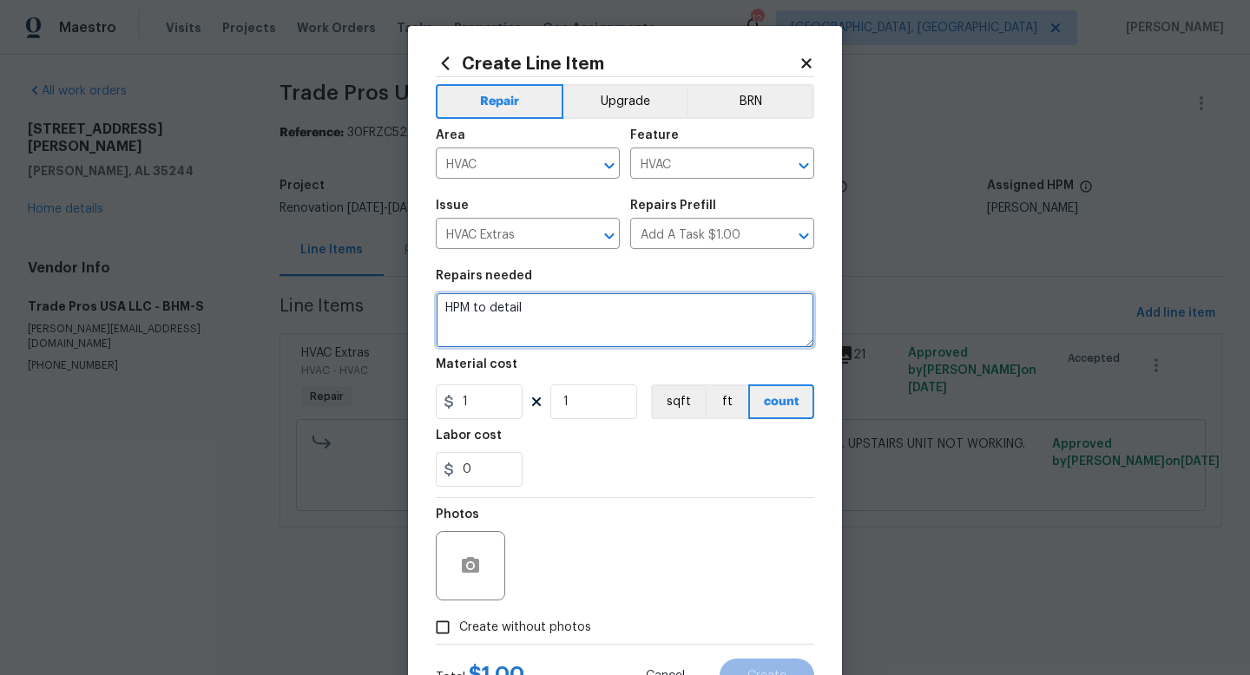
drag, startPoint x: 564, startPoint y: 317, endPoint x: 363, endPoint y: 285, distance: 203.9
click at [372, 286] on div "Create Line Item Repair Upgrade BRN Area HVAC ​ Feature HVAC ​ Issue HVAC Extra…" at bounding box center [625, 337] width 1250 height 675
type textarea "Cost adjustment - total $515"
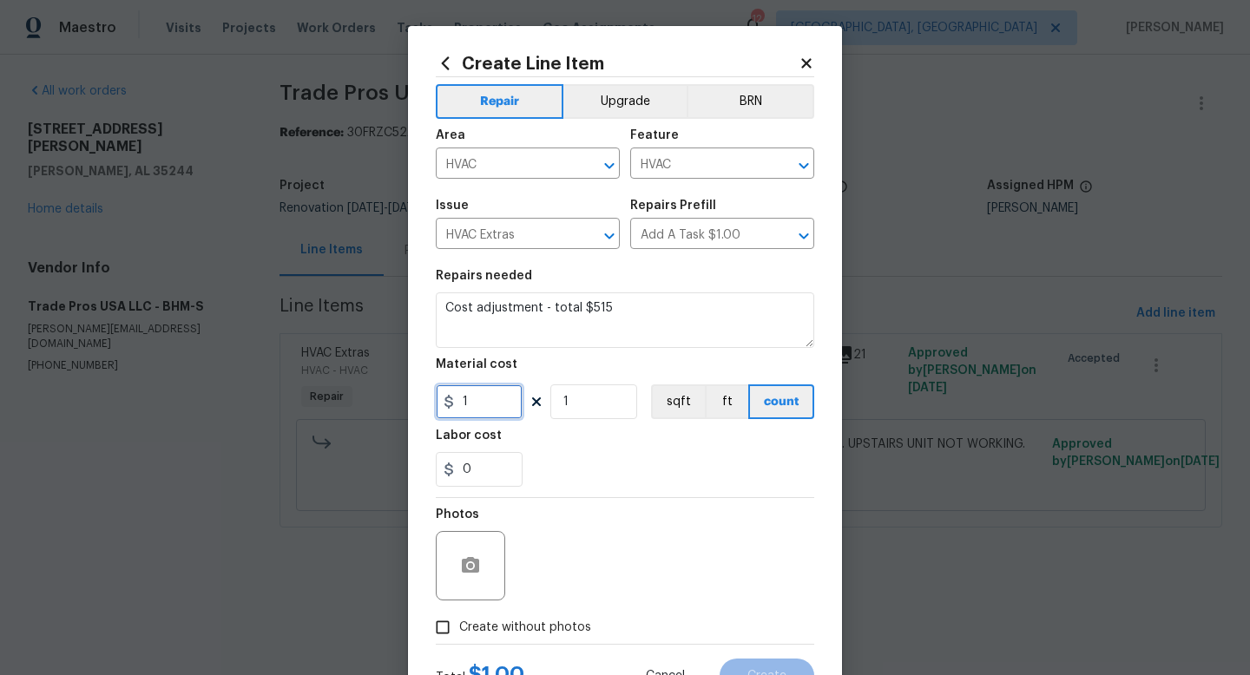
click at [493, 398] on input "1" at bounding box center [479, 402] width 87 height 35
type input "440"
click at [641, 625] on div "Create without photos" at bounding box center [625, 627] width 378 height 33
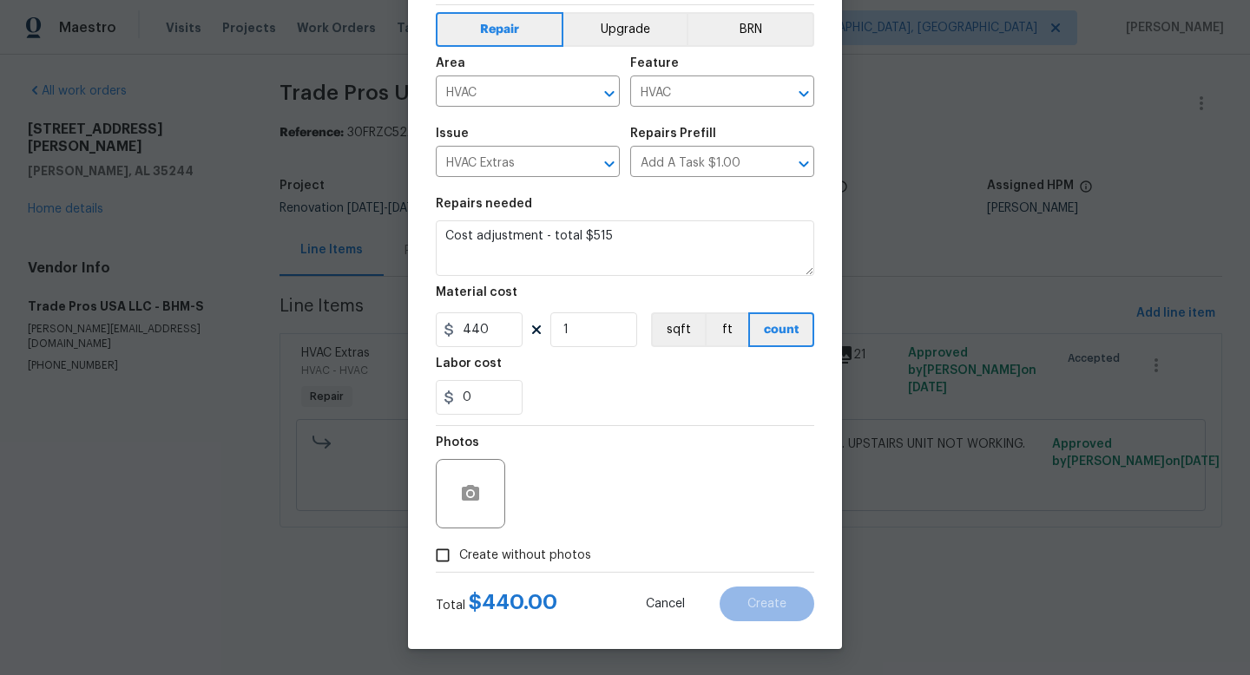
click at [533, 556] on span "Create without photos" at bounding box center [525, 556] width 132 height 18
click at [459, 556] on input "Create without photos" at bounding box center [442, 555] width 33 height 33
checkbox input "true"
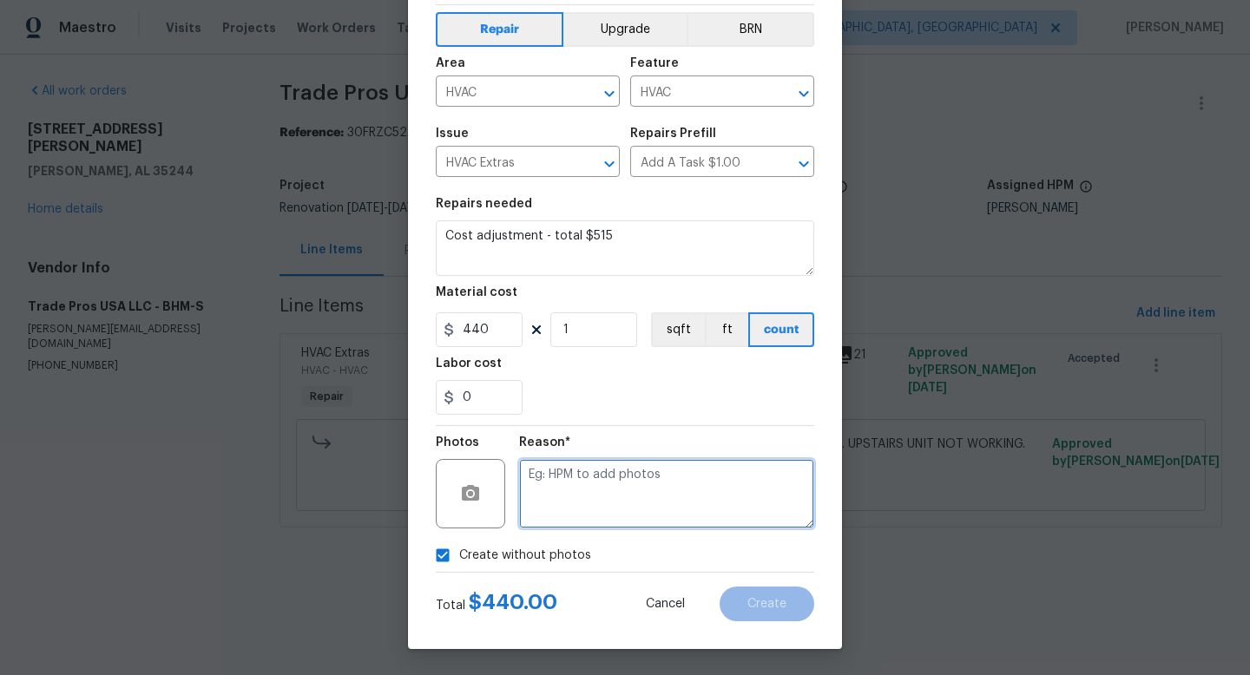
click at [630, 525] on textarea at bounding box center [666, 493] width 295 height 69
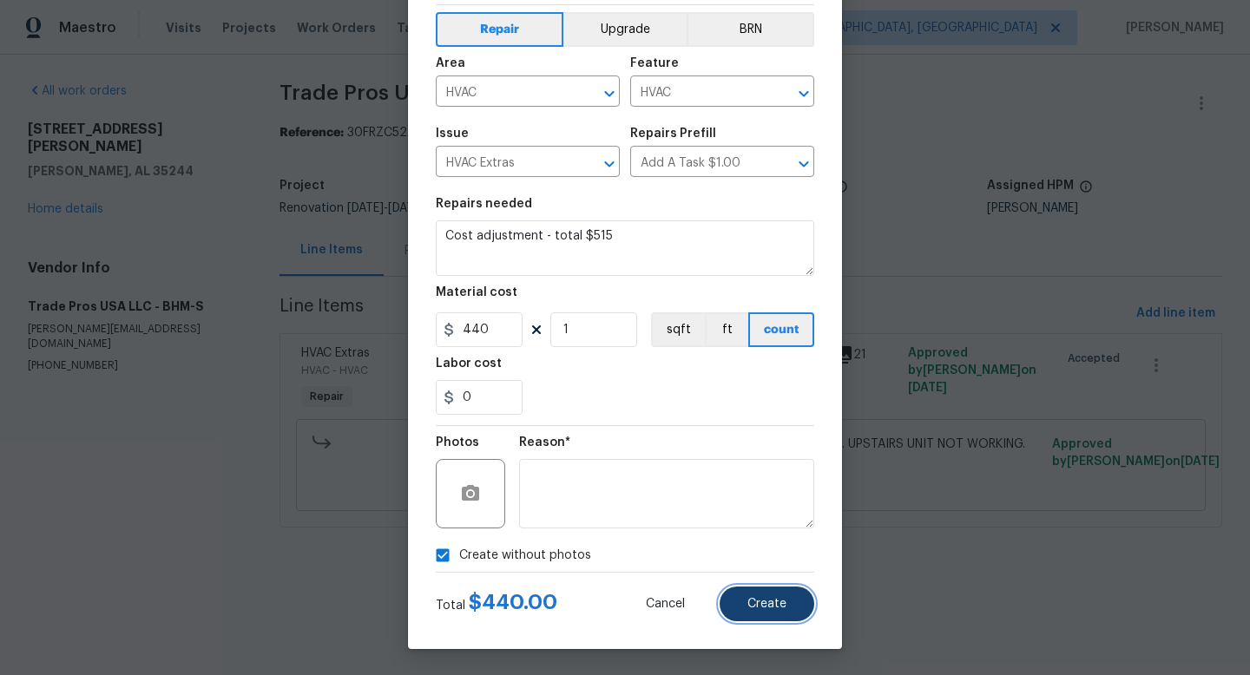
click at [763, 604] on span "Create" at bounding box center [766, 604] width 39 height 13
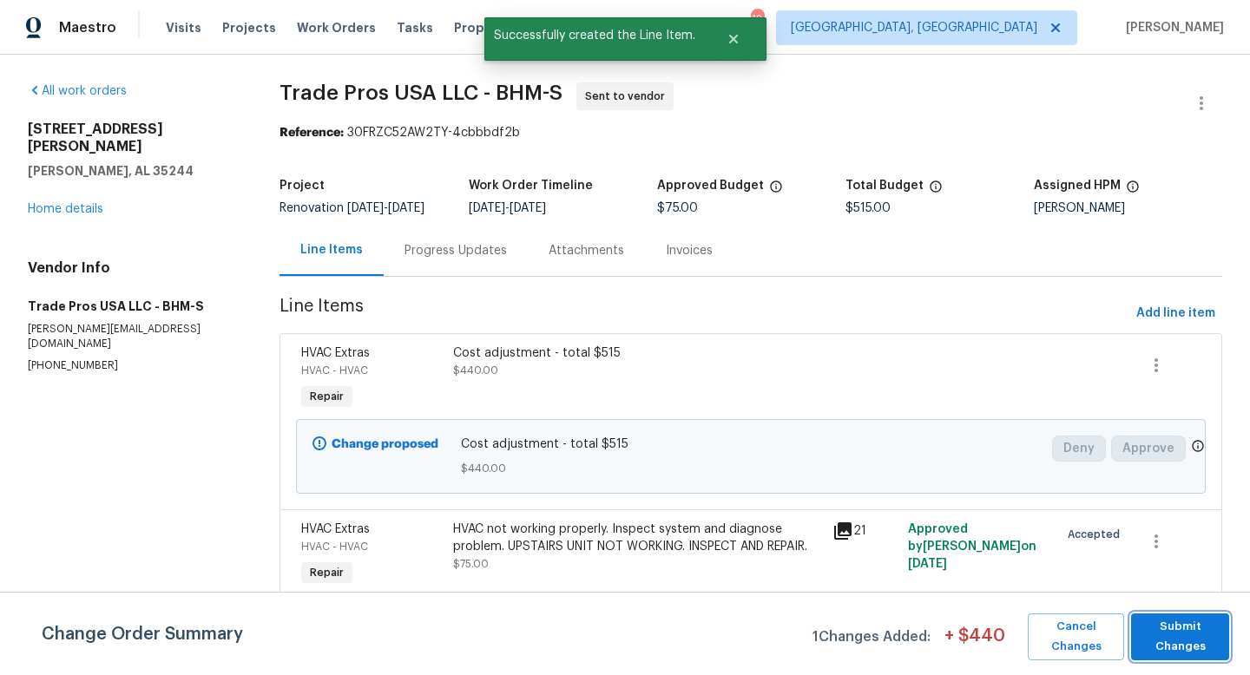
click at [1182, 643] on span "Submit Changes" at bounding box center [1180, 637] width 81 height 40
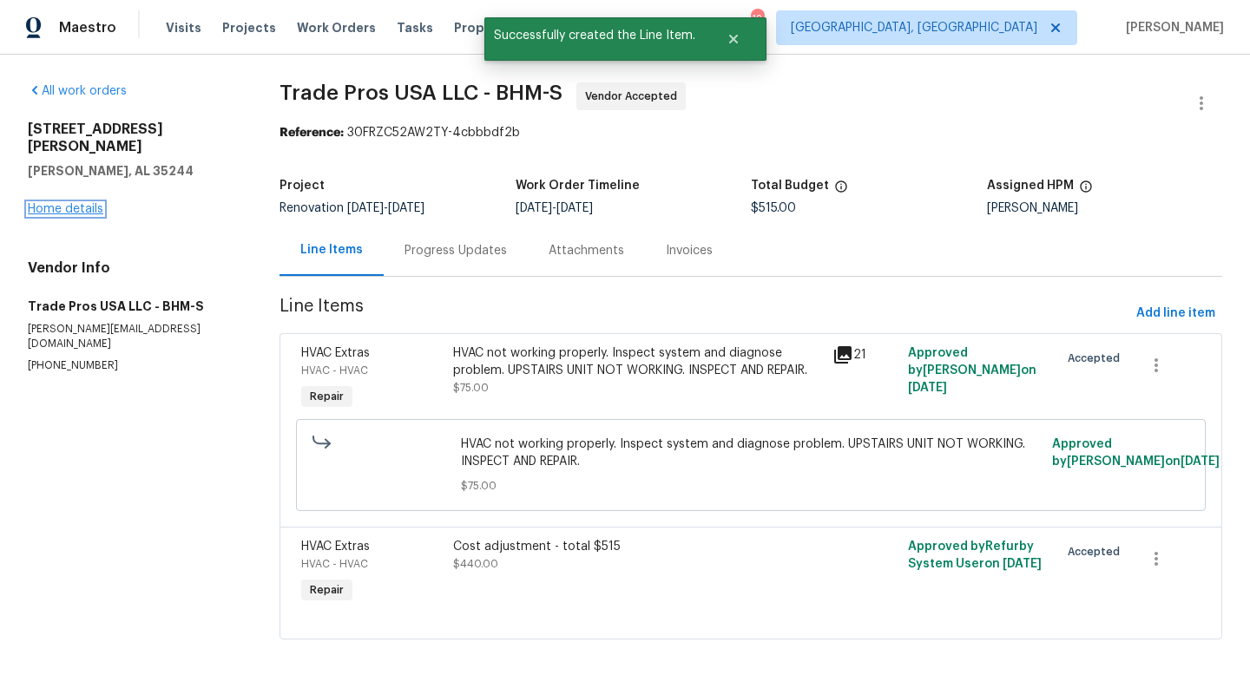
click at [56, 203] on link "Home details" at bounding box center [66, 209] width 76 height 12
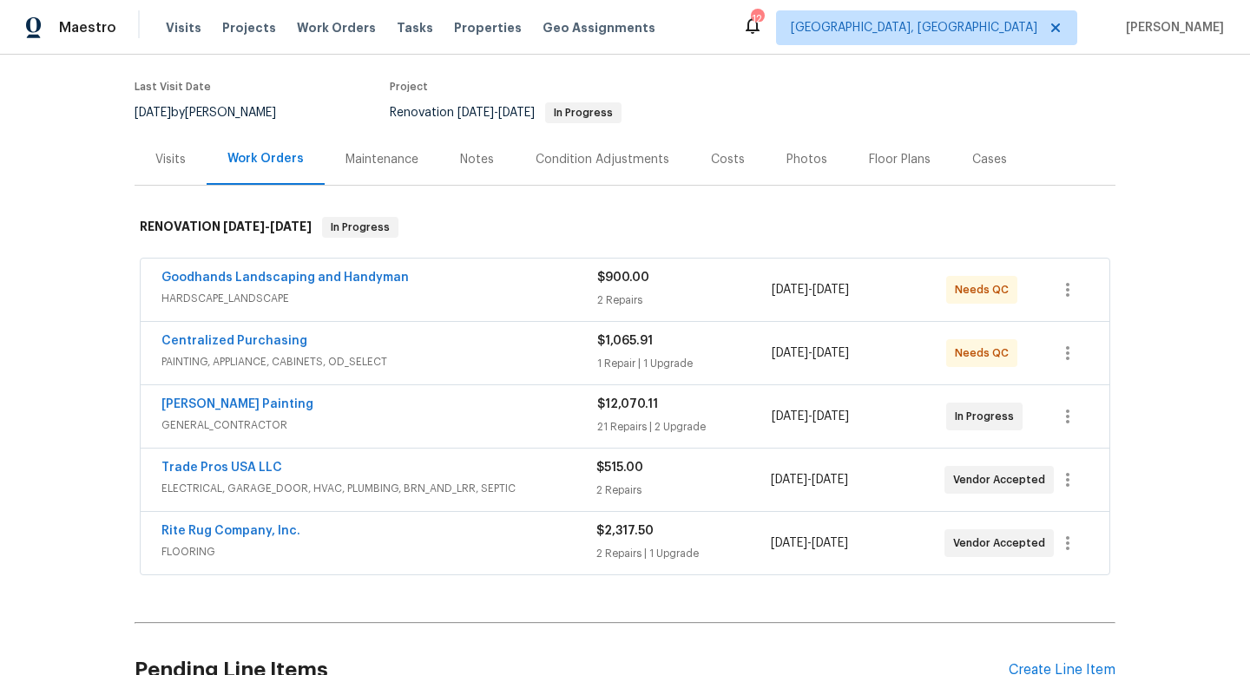
scroll to position [148, 0]
click at [715, 149] on div "Costs" at bounding box center [728, 157] width 34 height 17
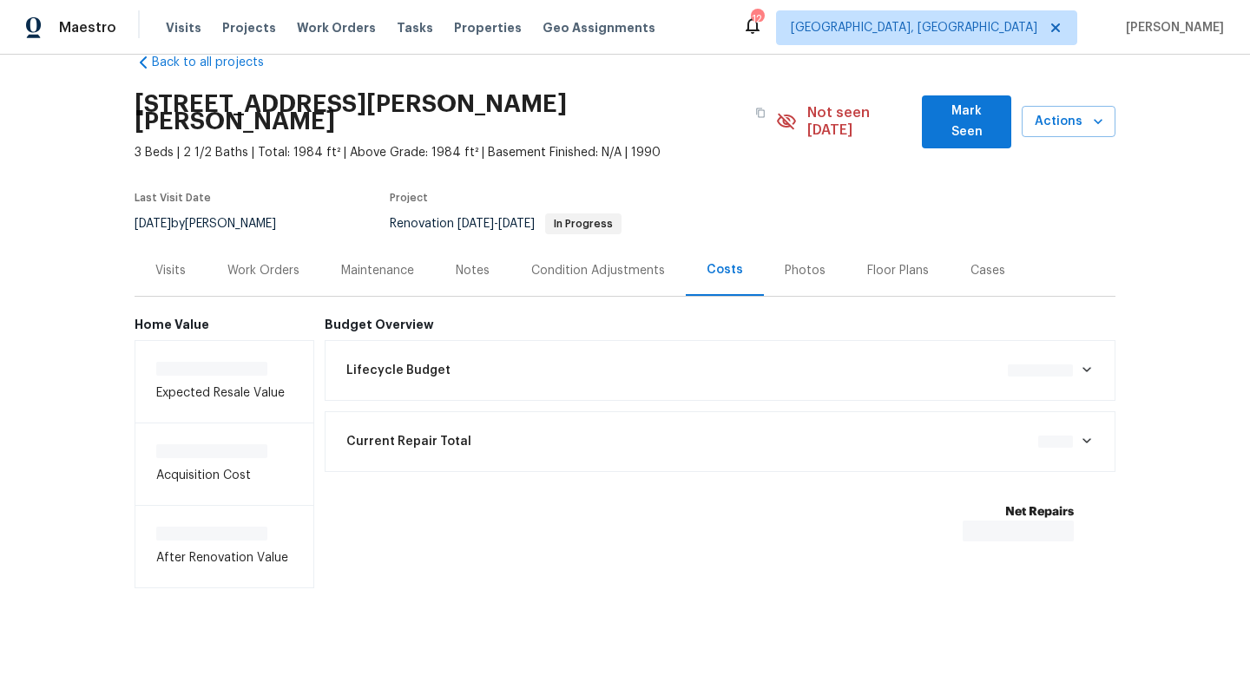
scroll to position [39, 0]
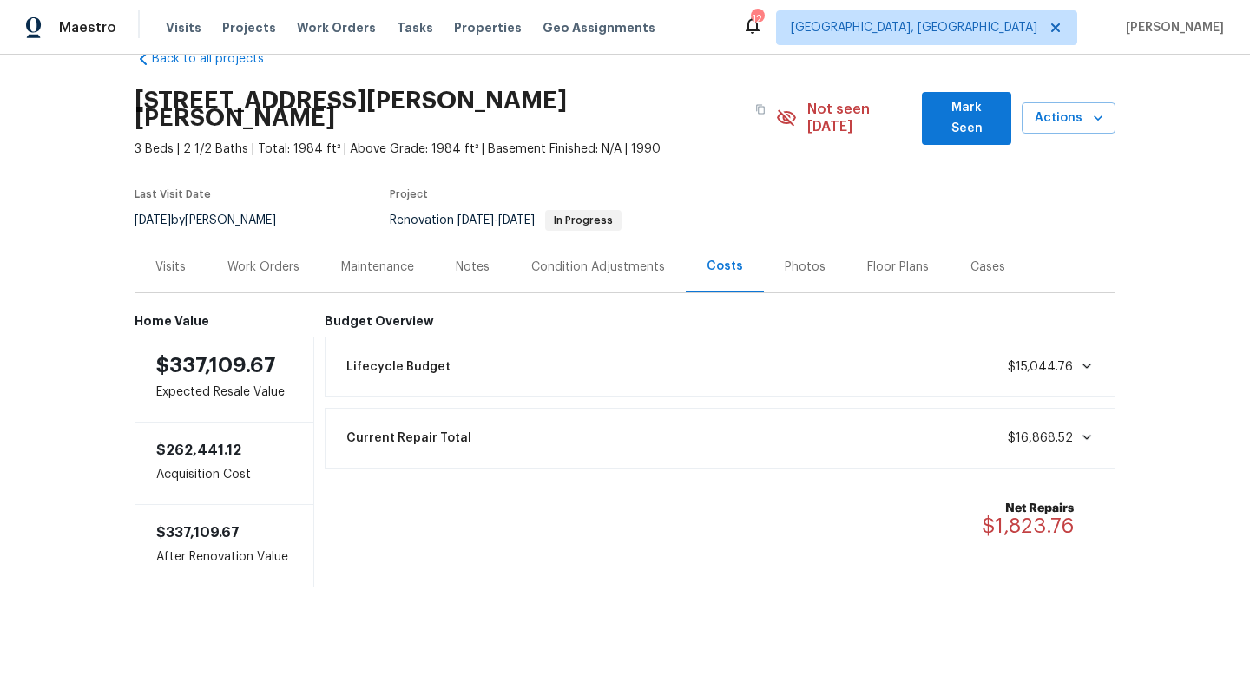
click at [257, 259] on div "Work Orders" at bounding box center [263, 267] width 72 height 17
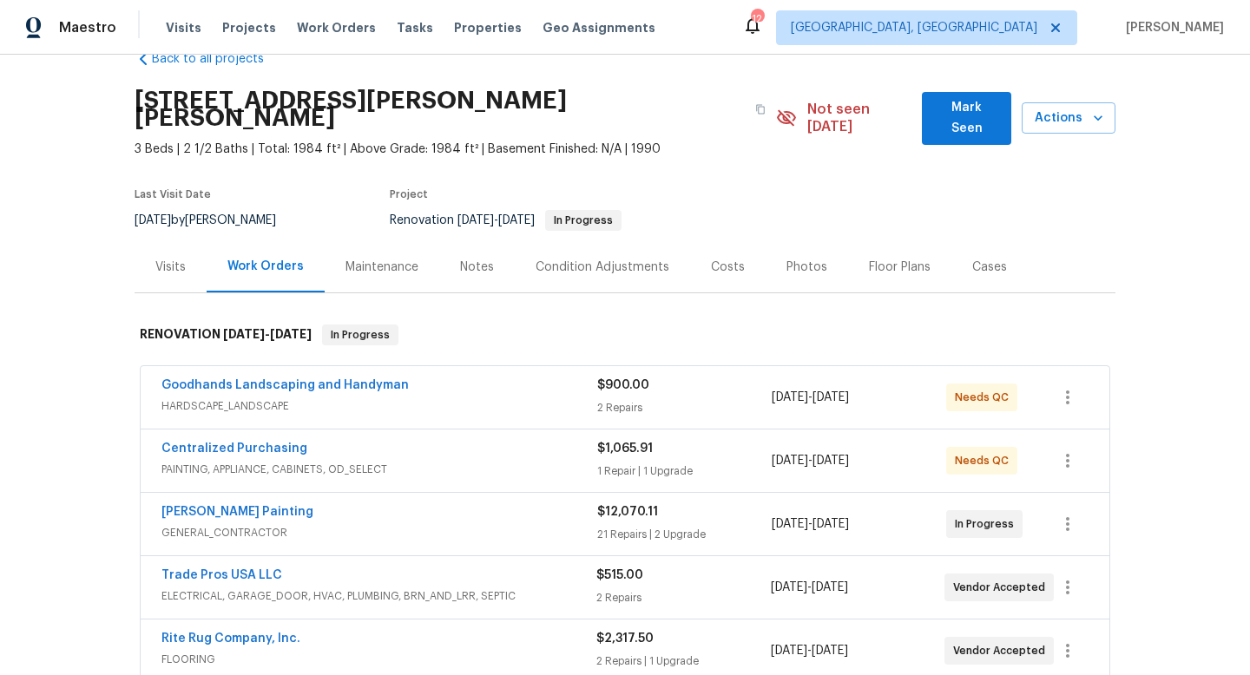
scroll to position [148, 0]
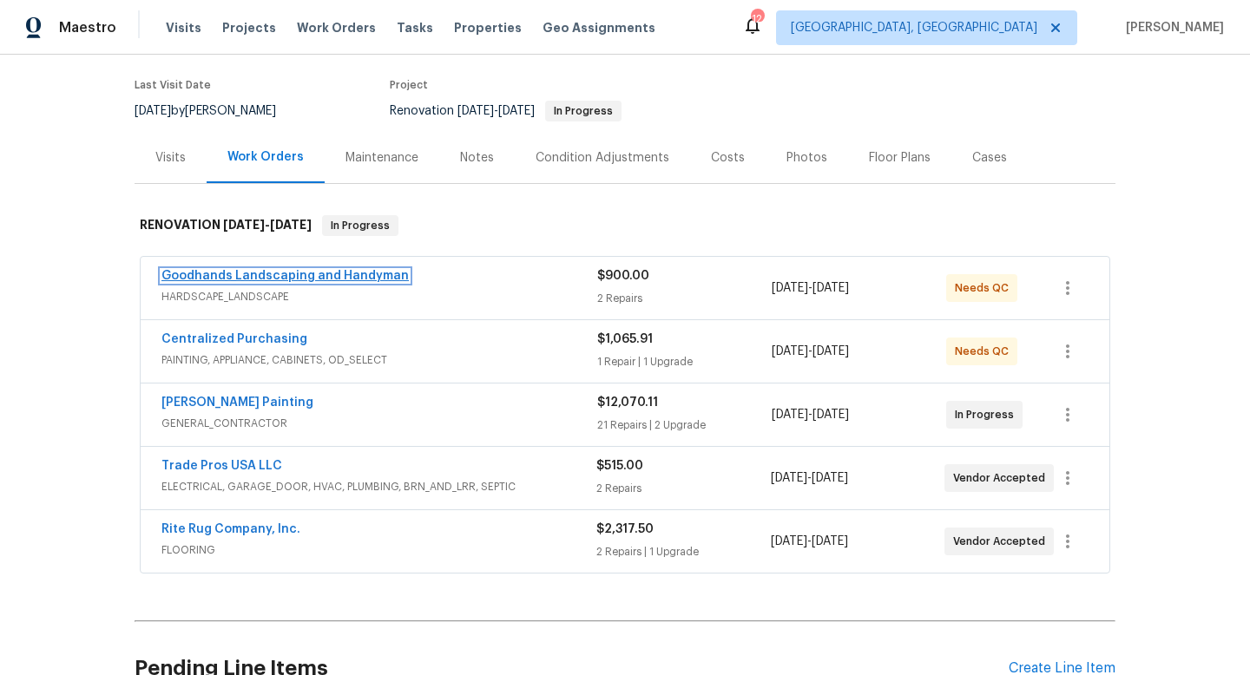
click at [237, 270] on link "Goodhands Landscaping and Handyman" at bounding box center [284, 276] width 247 height 12
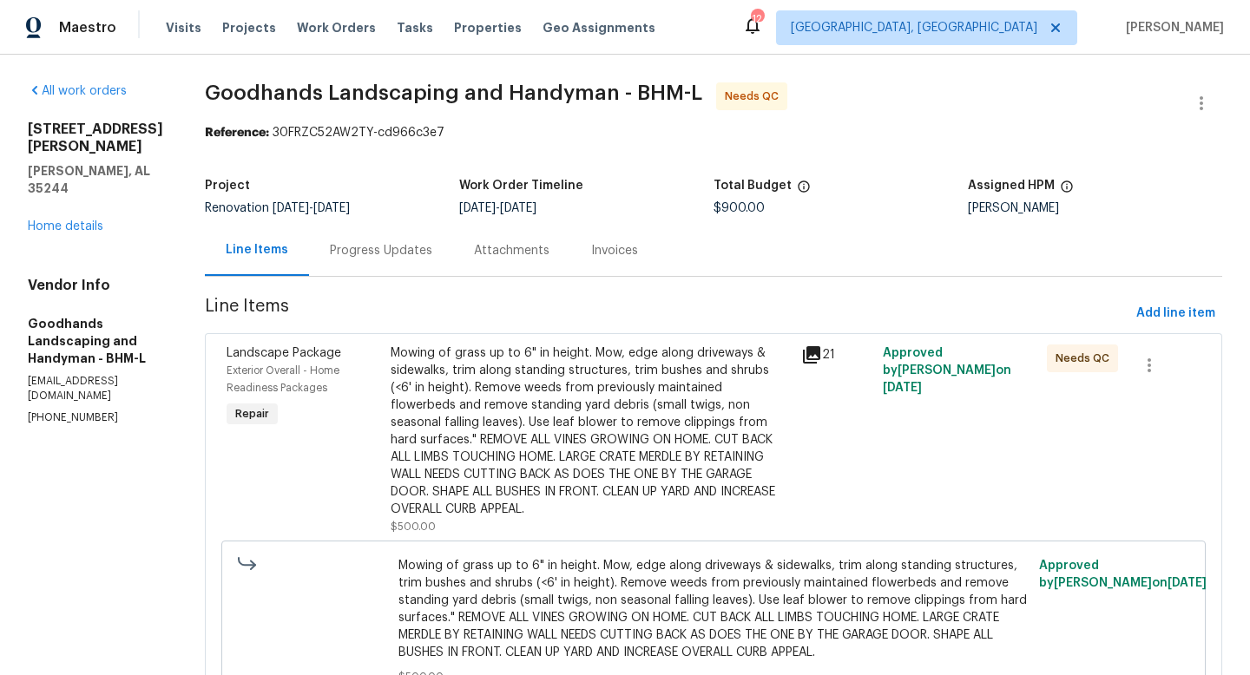
click at [815, 348] on icon at bounding box center [811, 354] width 17 height 17
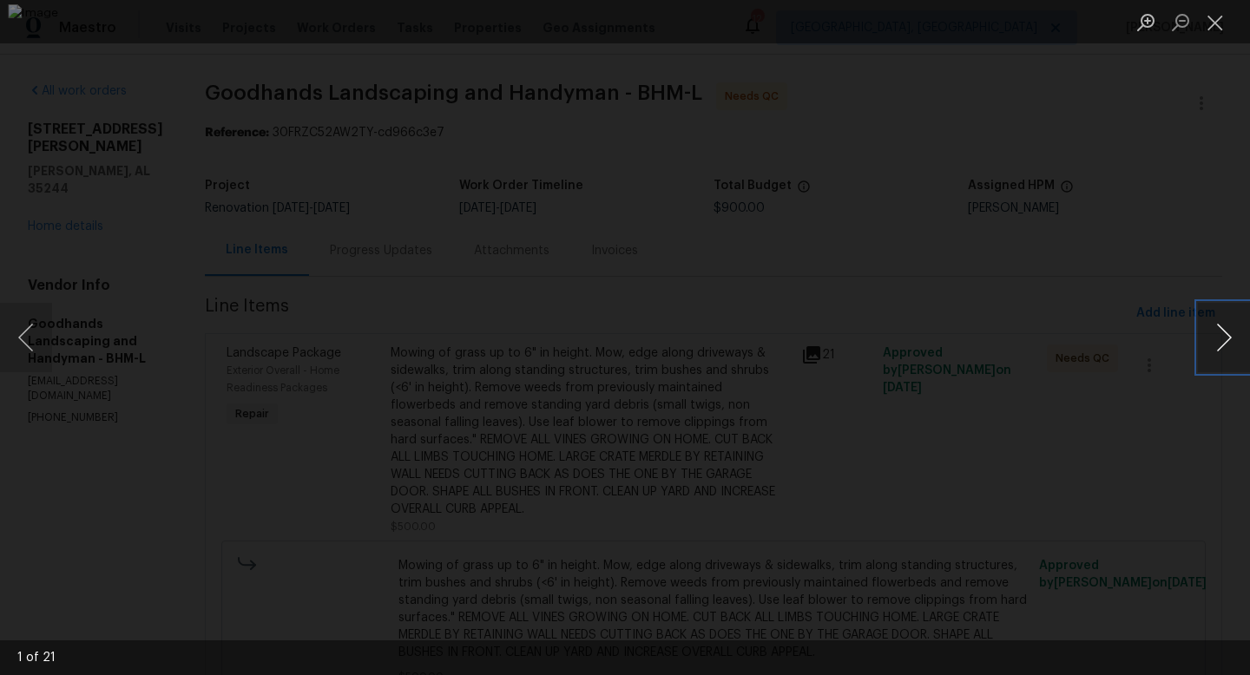
click at [1225, 325] on button "Next image" at bounding box center [1224, 337] width 52 height 69
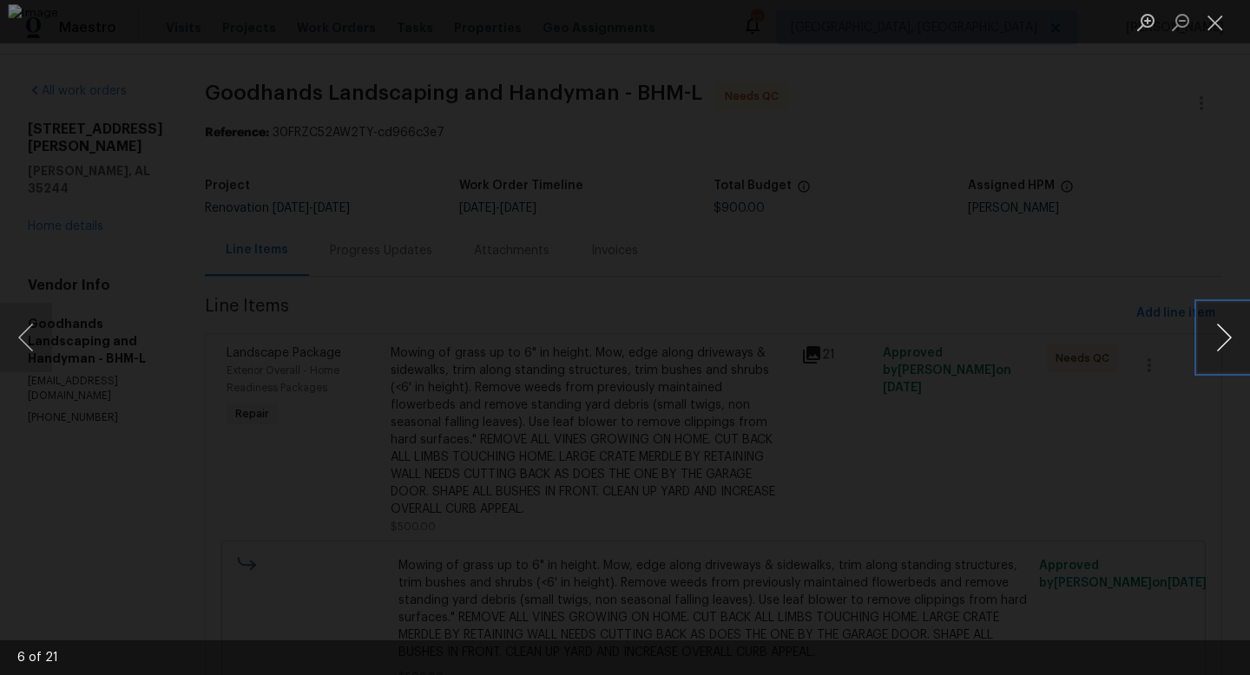
click at [1225, 325] on button "Next image" at bounding box center [1224, 337] width 52 height 69
click at [1225, 324] on button "Next image" at bounding box center [1224, 337] width 52 height 69
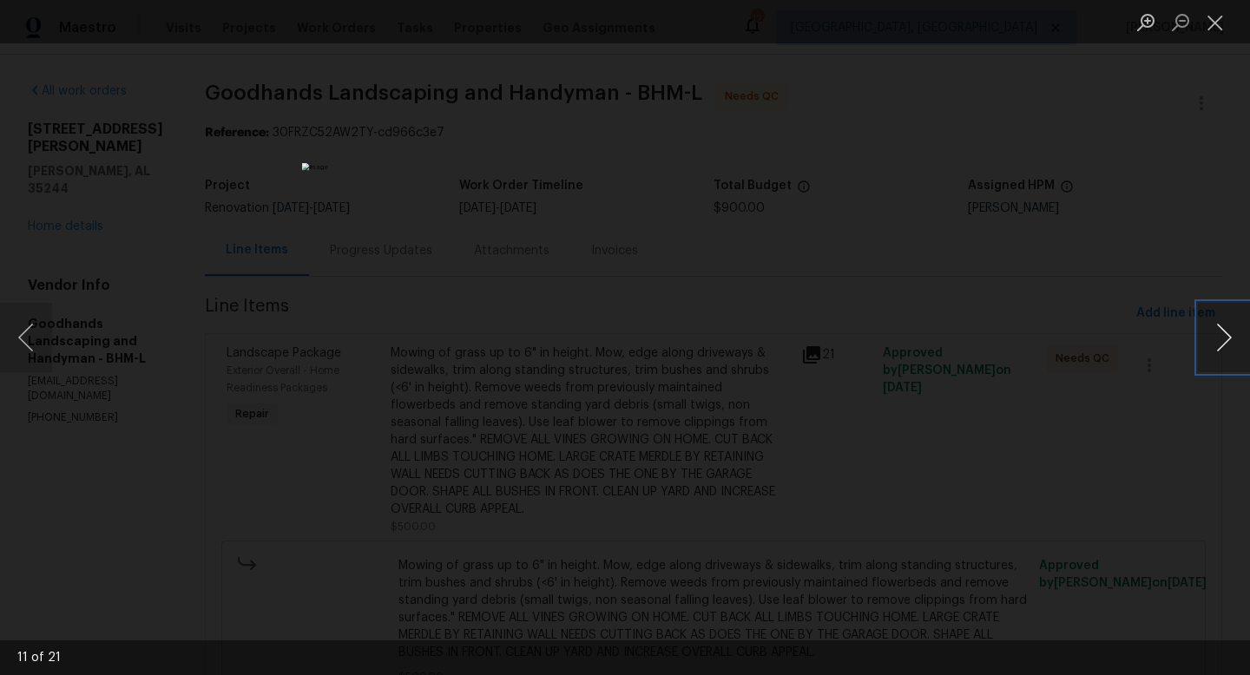
click at [1225, 324] on button "Next image" at bounding box center [1224, 337] width 52 height 69
click at [1175, 463] on div "Lightbox" at bounding box center [625, 337] width 1250 height 675
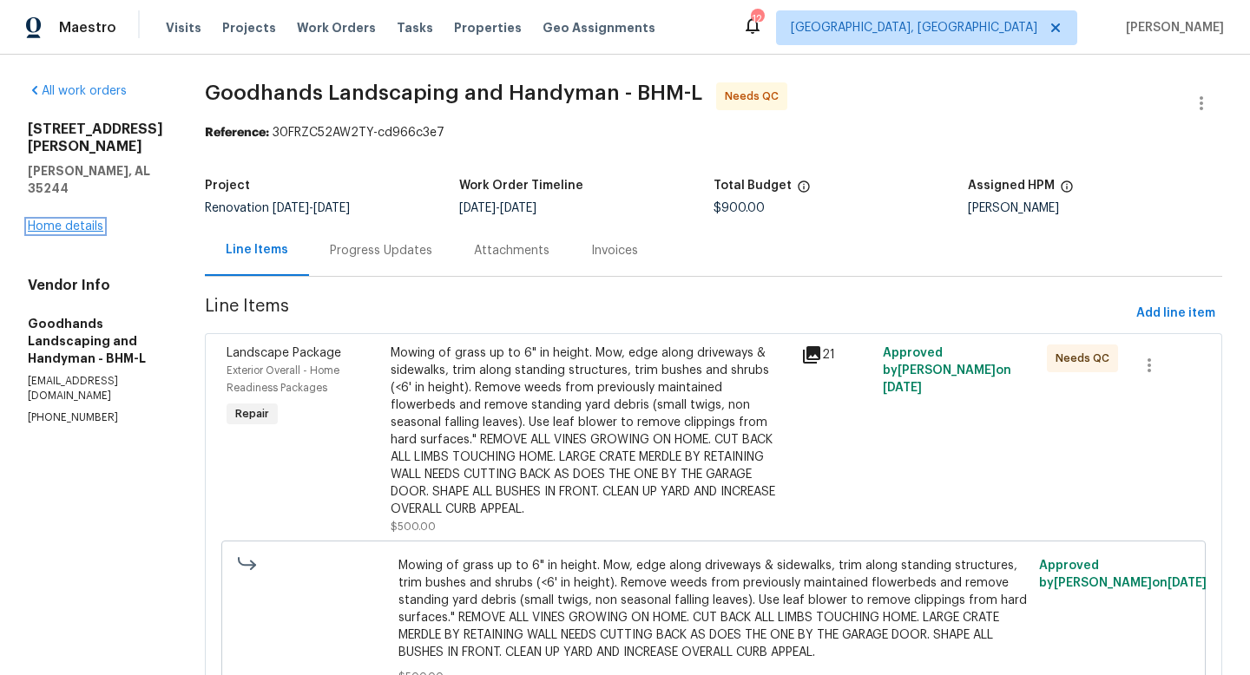
click at [66, 220] on link "Home details" at bounding box center [66, 226] width 76 height 12
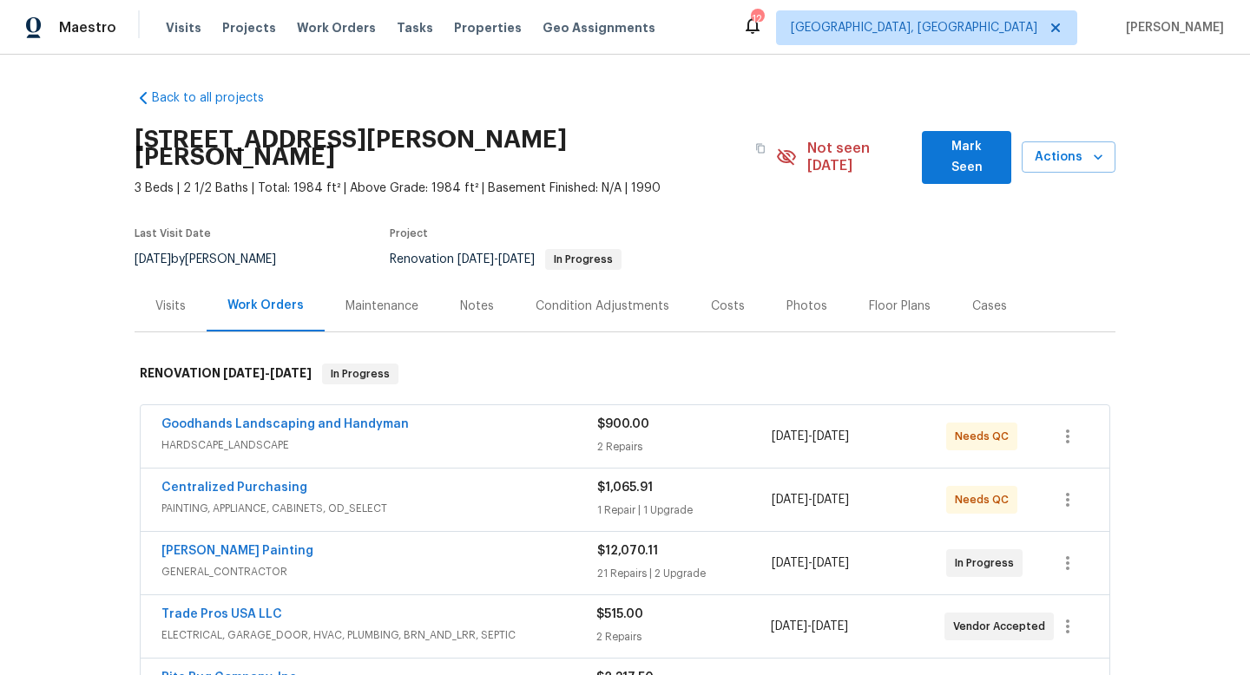
scroll to position [70, 0]
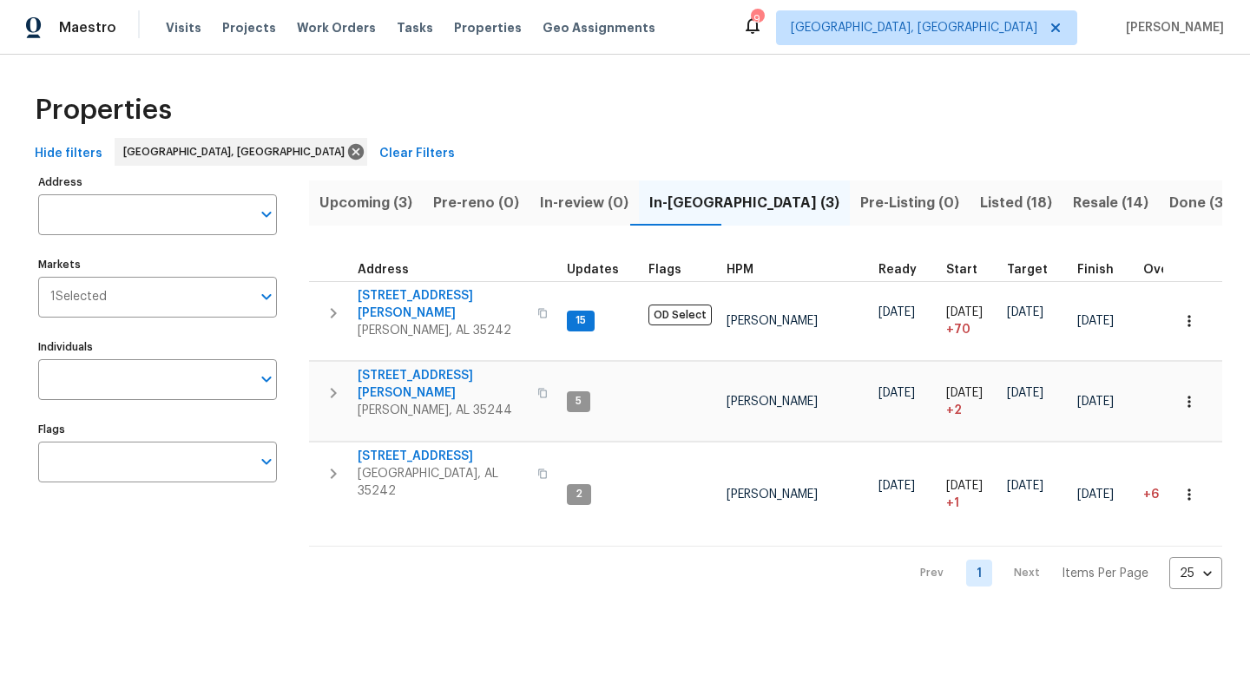
click at [980, 205] on span "Listed (18)" at bounding box center [1016, 203] width 72 height 24
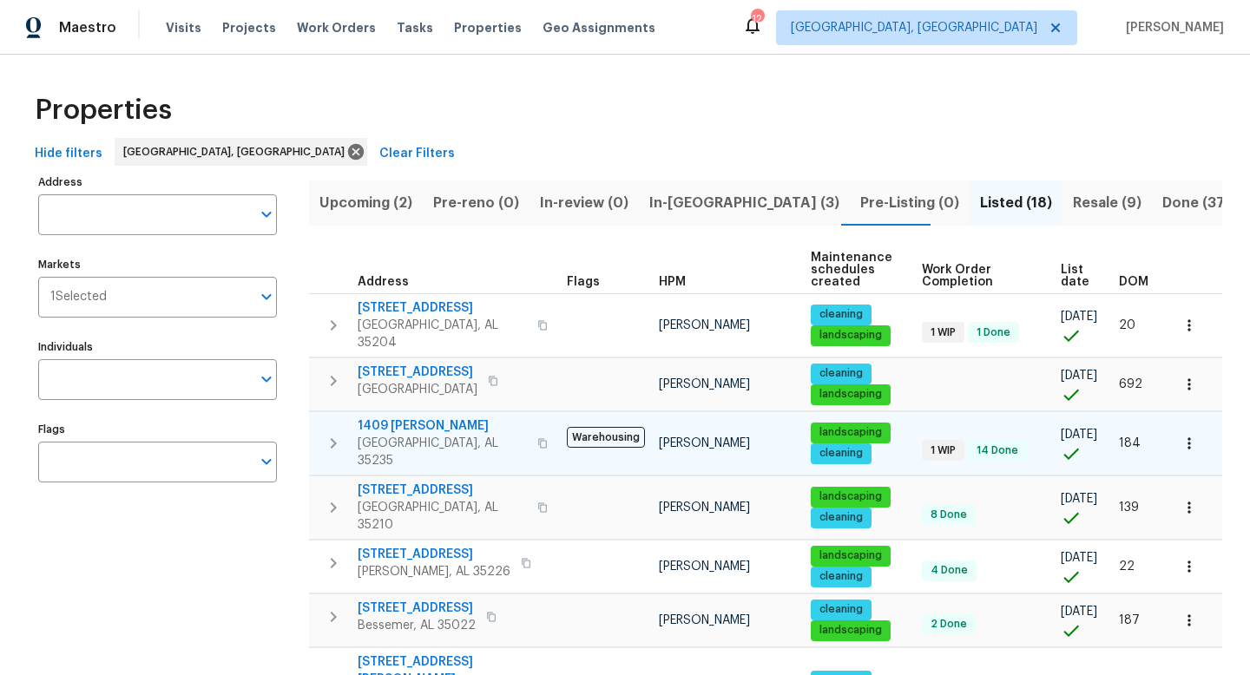
click at [379, 417] on span "1409 [PERSON_NAME]" at bounding box center [442, 425] width 169 height 17
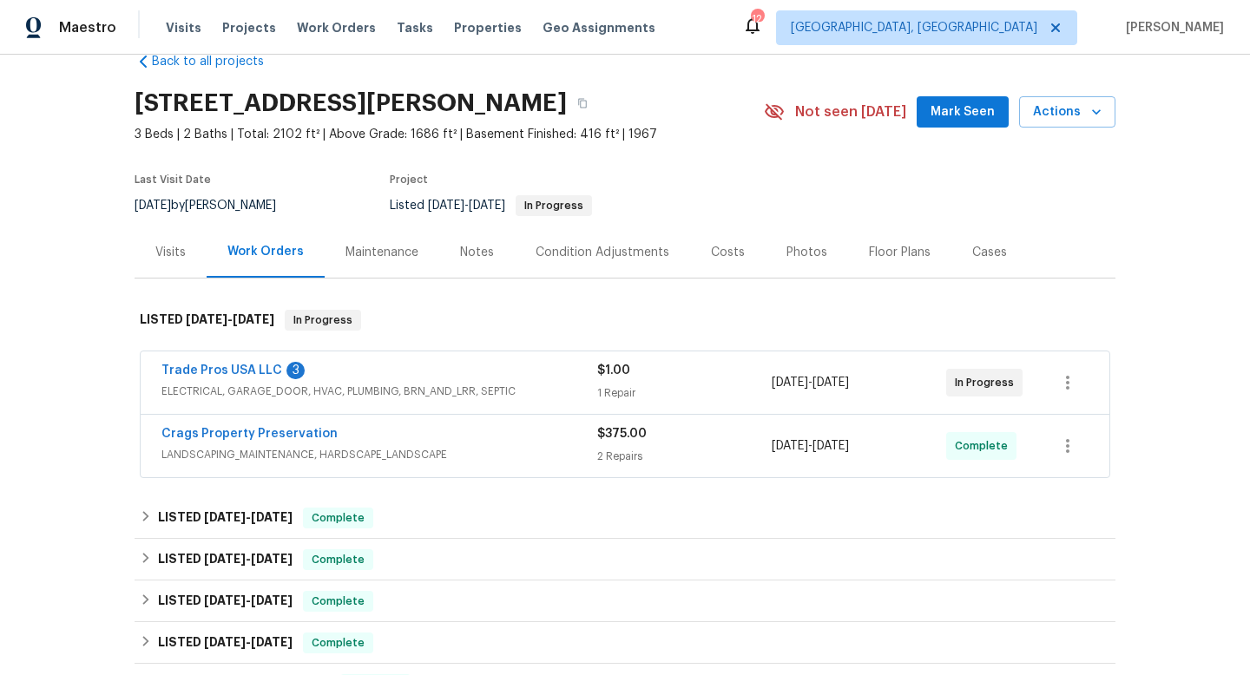
scroll to position [44, 0]
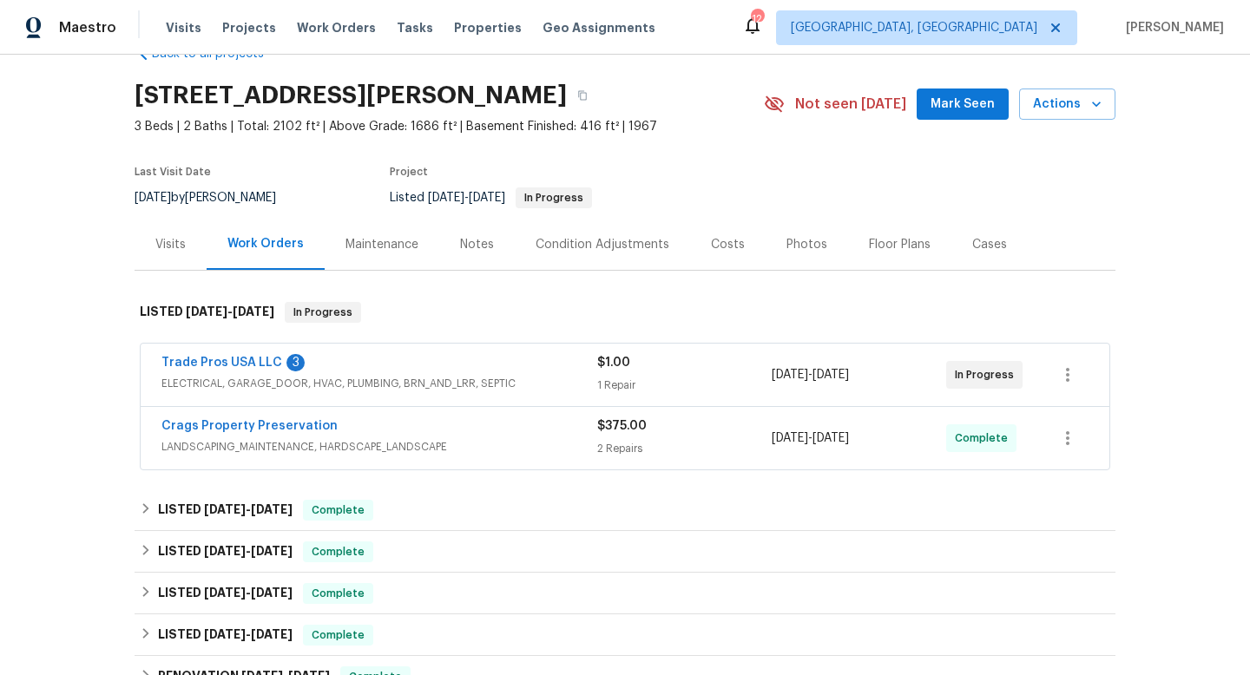
click at [179, 351] on div "Trade Pros USA LLC 3 ELECTRICAL, GARAGE_DOOR, HVAC, PLUMBING, BRN_AND_LRR, SEPT…" at bounding box center [625, 375] width 969 height 62
click at [186, 358] on link "Trade Pros USA LLC" at bounding box center [221, 363] width 121 height 12
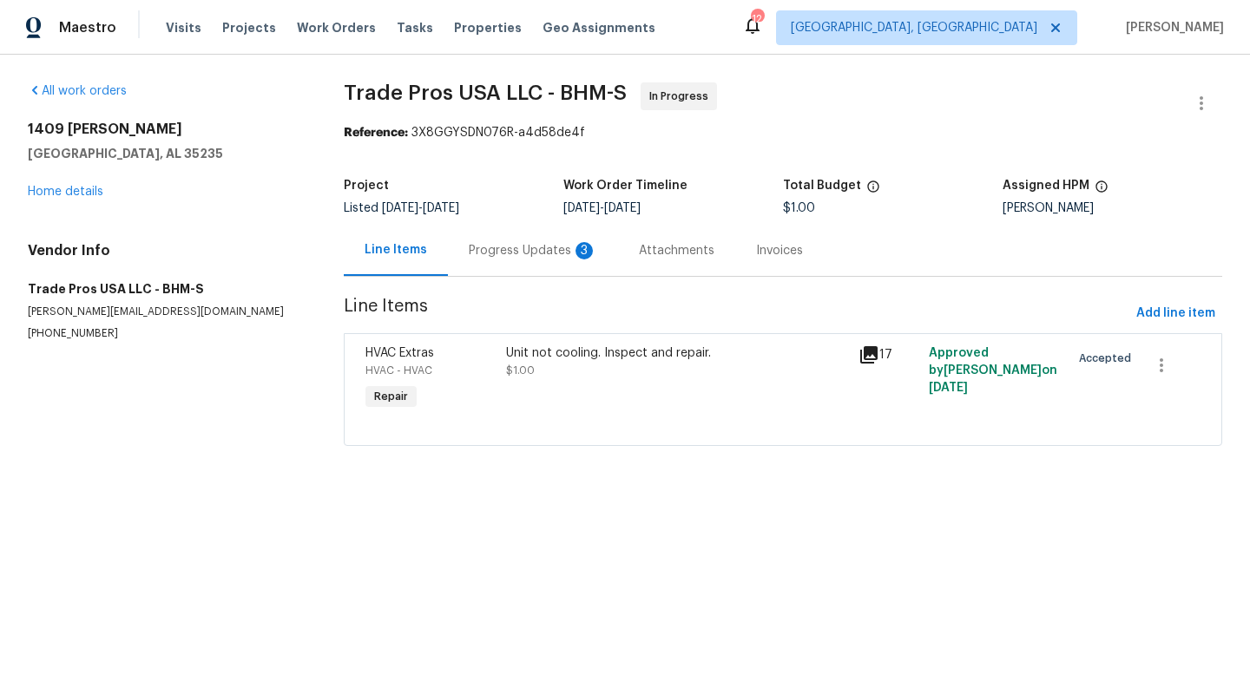
click at [505, 243] on div "Progress Updates 3" at bounding box center [533, 250] width 128 height 17
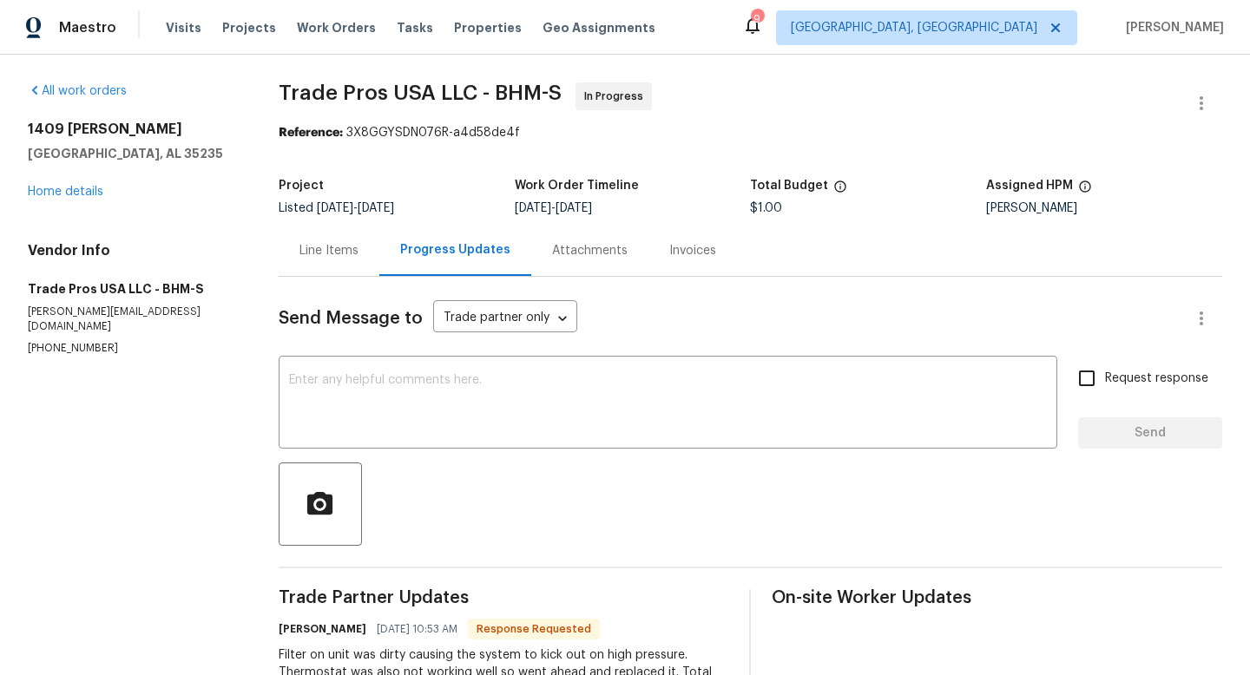
click at [323, 244] on div "Line Items" at bounding box center [328, 250] width 59 height 17
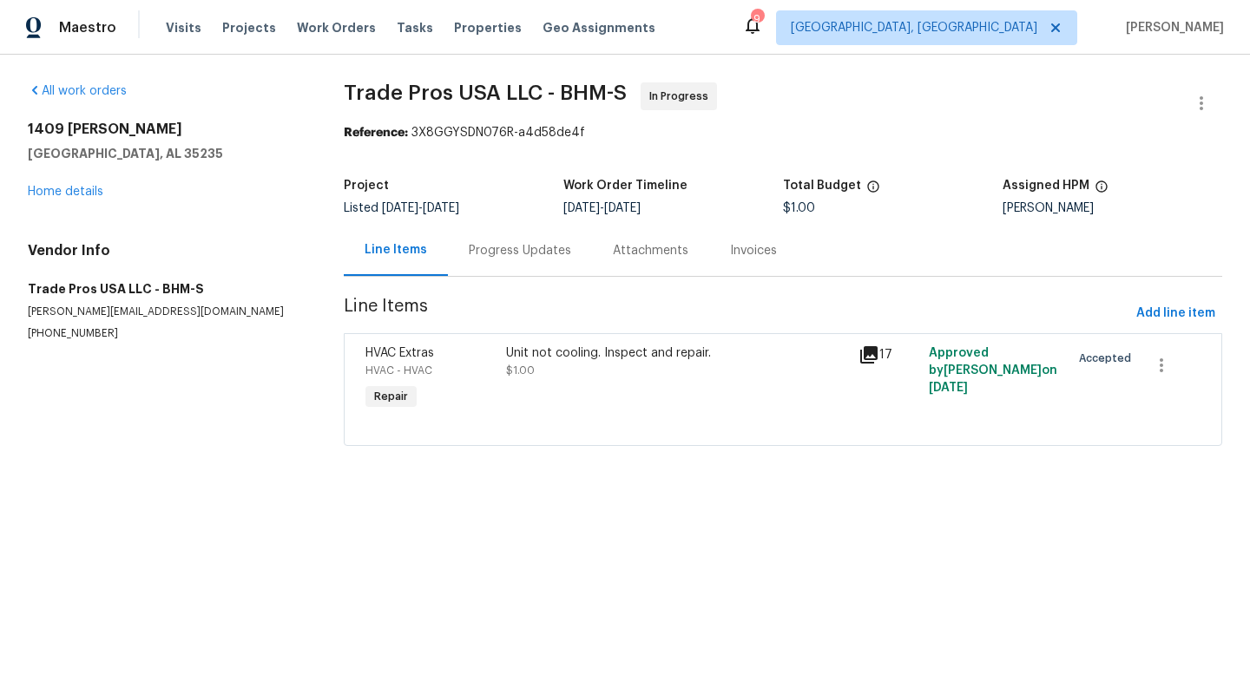
click at [540, 351] on div "Unit not cooling. Inspect and repair." at bounding box center [677, 353] width 342 height 17
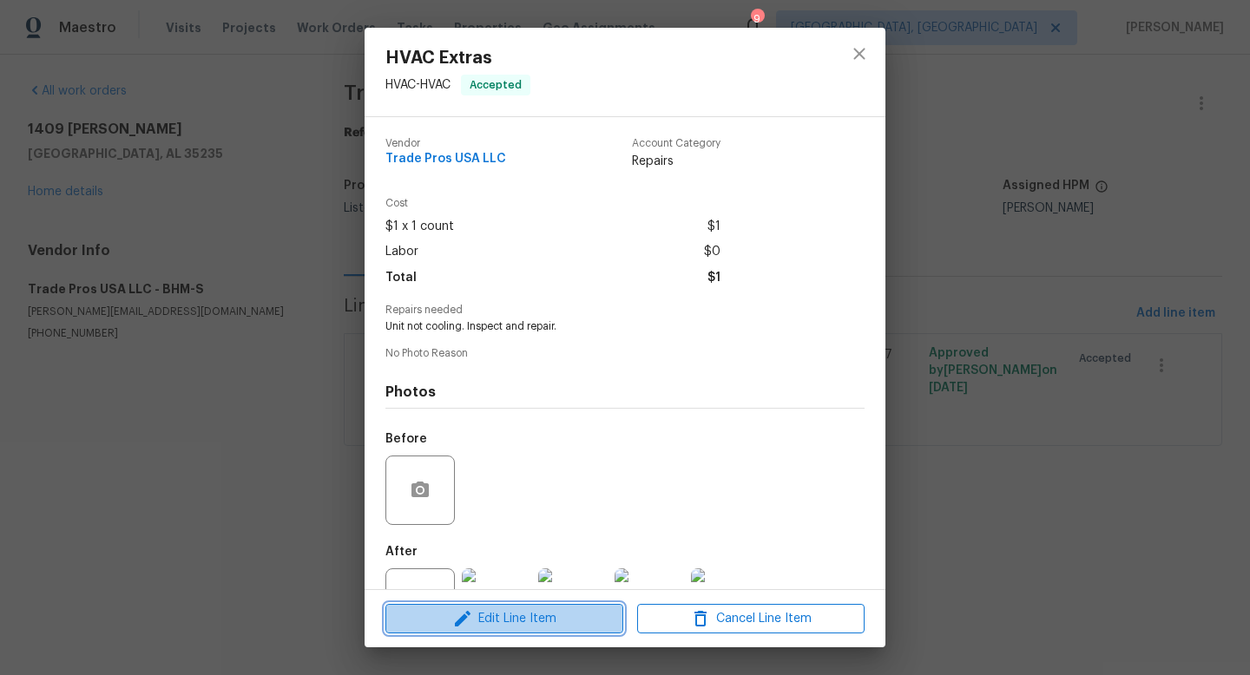
click at [479, 617] on span "Edit Line Item" at bounding box center [504, 619] width 227 height 22
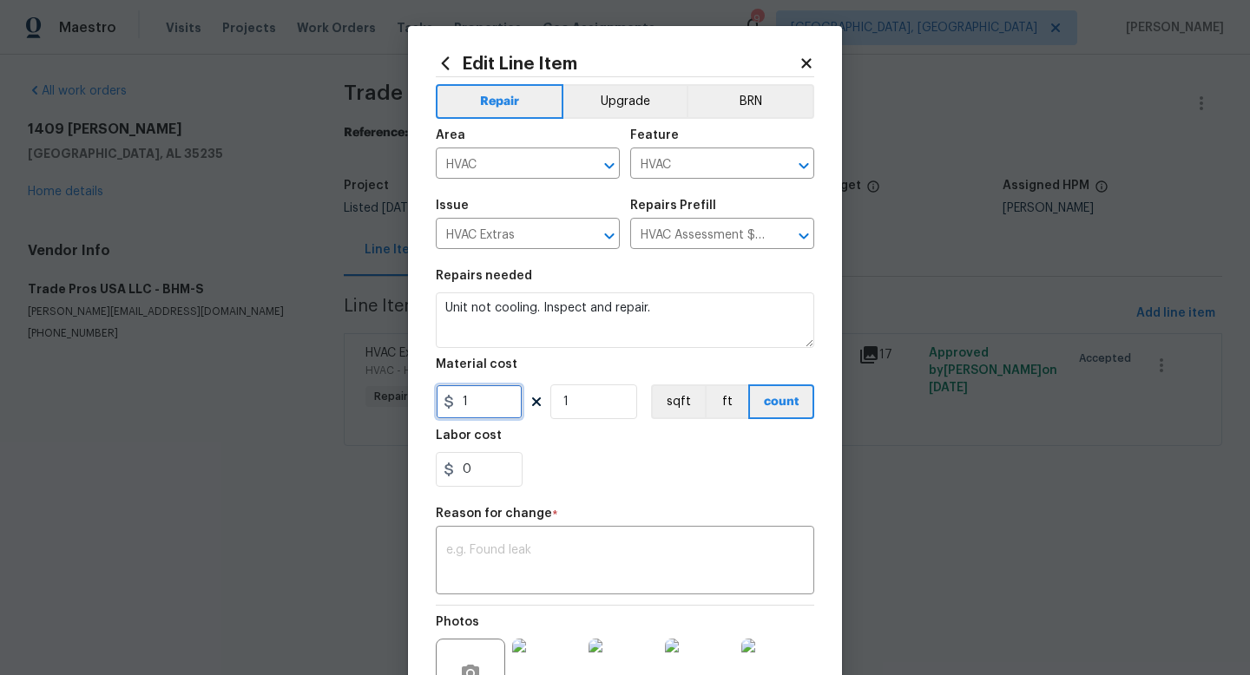
drag, startPoint x: 488, startPoint y: 411, endPoint x: 342, endPoint y: 398, distance: 146.5
click at [365, 398] on div "Edit Line Item Repair Upgrade BRN Area HVAC ​ Feature HVAC ​ Issue HVAC Extras …" at bounding box center [625, 337] width 1250 height 675
type input "325"
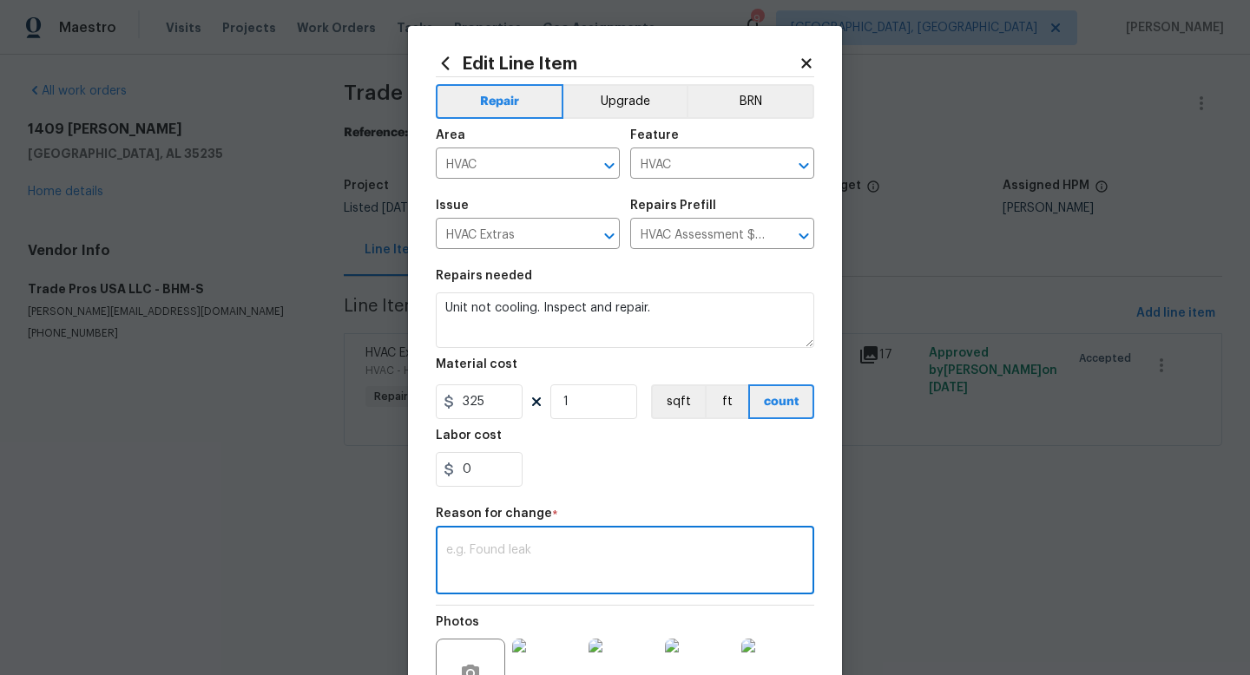
click at [553, 559] on textarea at bounding box center [625, 562] width 358 height 36
type textarea "cost"
click at [644, 494] on section "Repairs needed Unit not cooling. Inspect and repair. Material cost 325 1 sqft f…" at bounding box center [625, 379] width 378 height 238
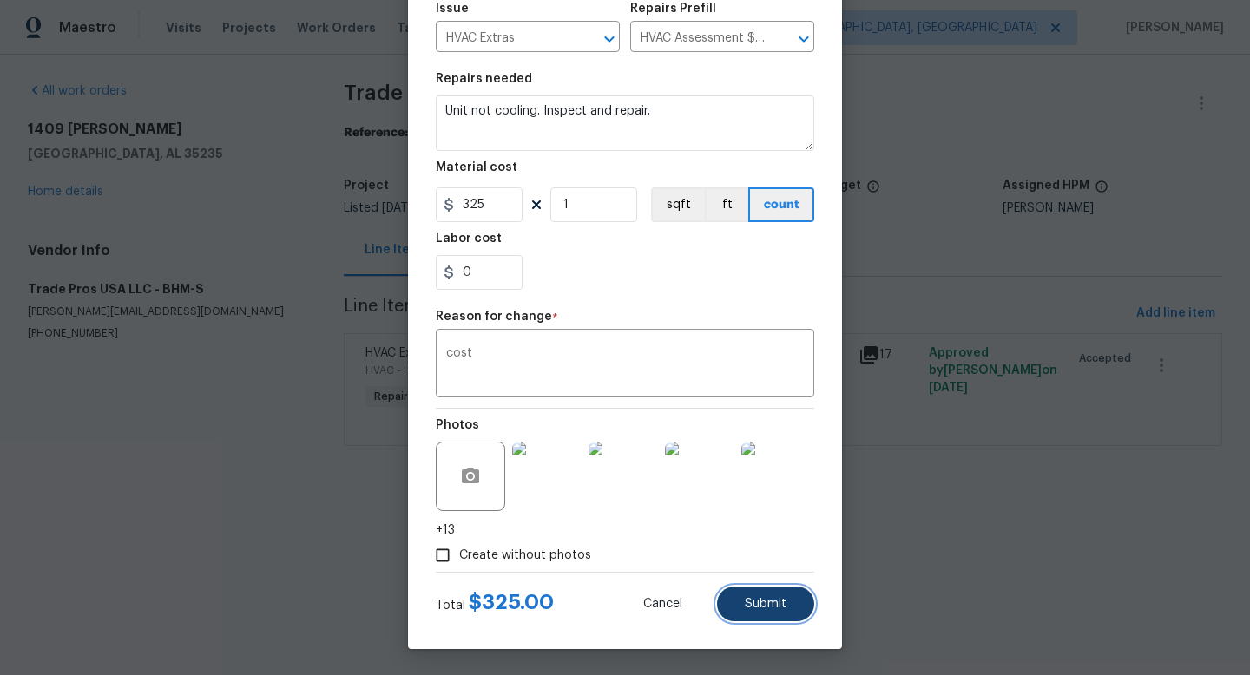
click at [779, 612] on button "Submit" at bounding box center [765, 604] width 97 height 35
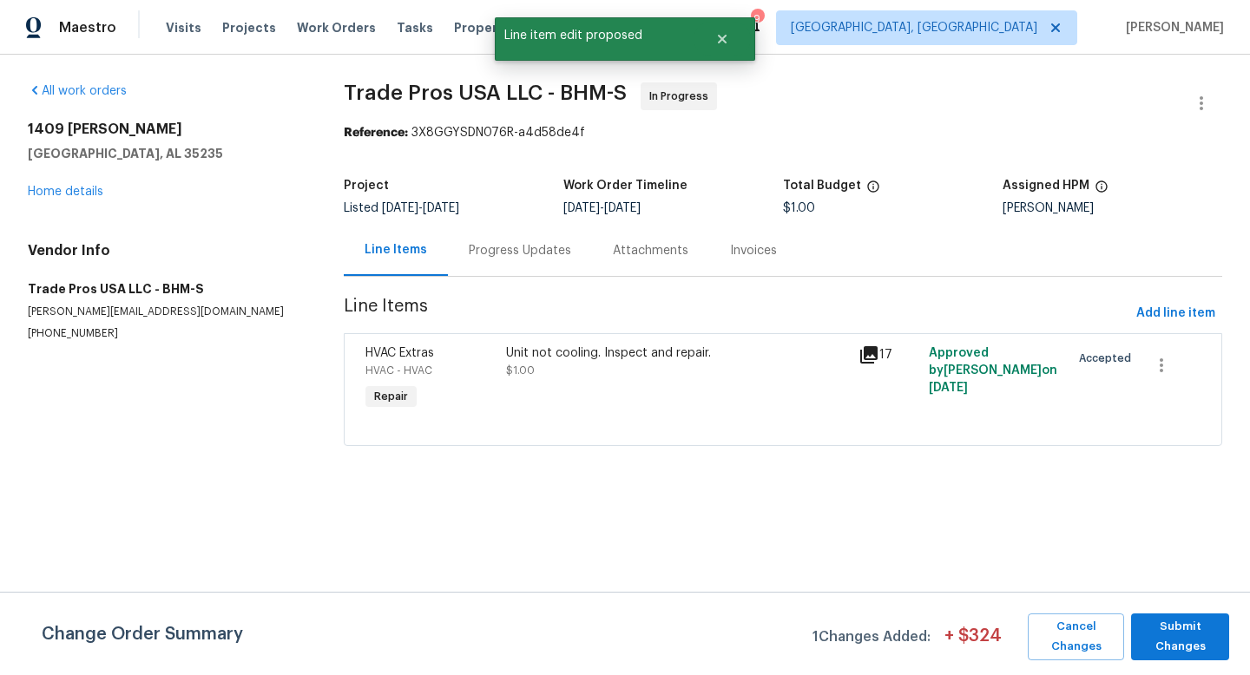
scroll to position [0, 0]
click at [1195, 630] on span "Submit Changes" at bounding box center [1180, 637] width 81 height 40
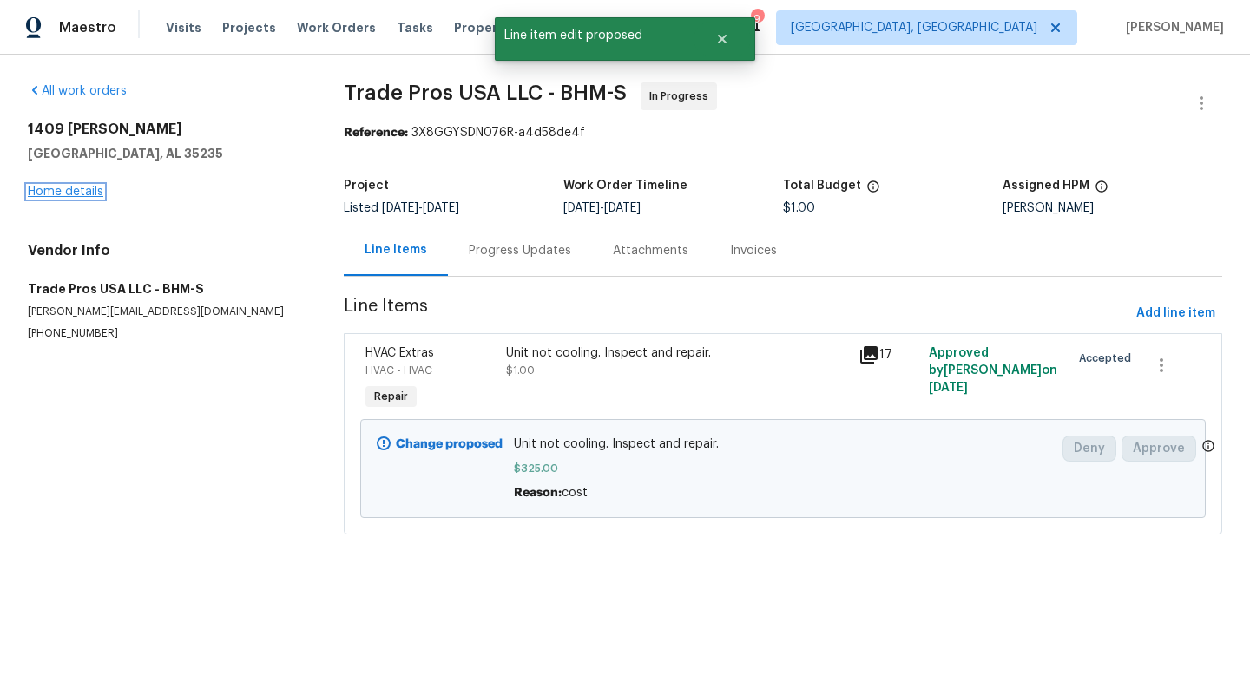
click at [49, 192] on link "Home details" at bounding box center [66, 192] width 76 height 12
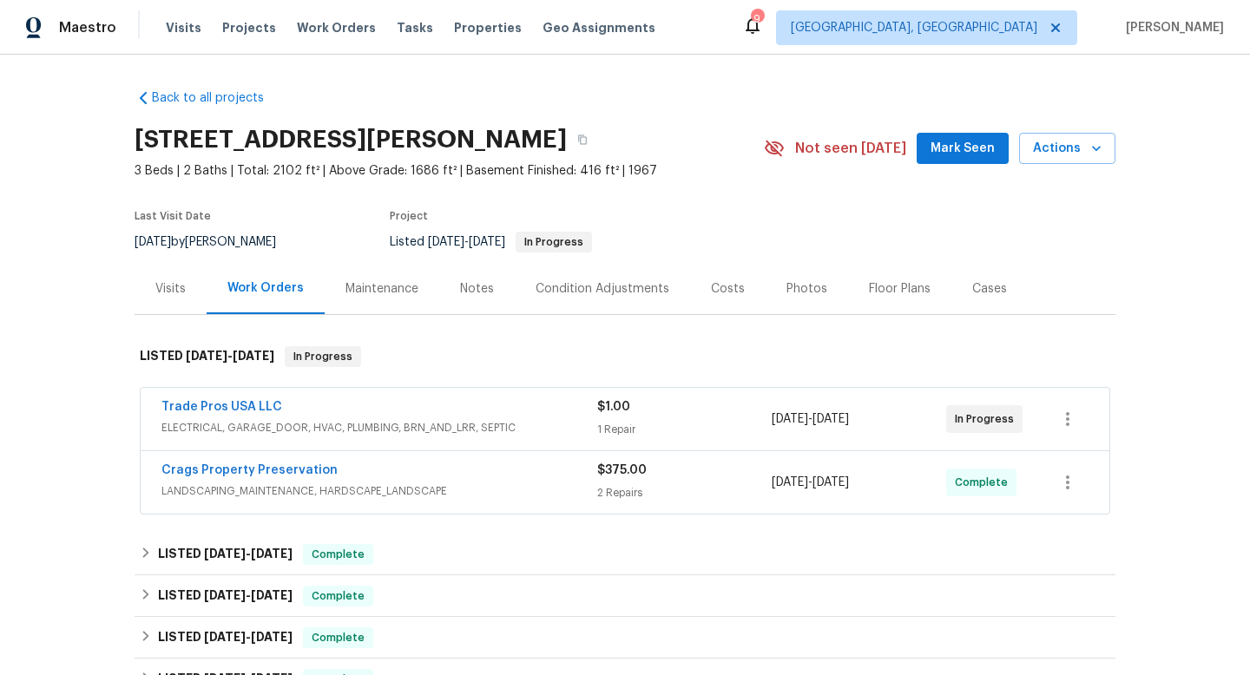
scroll to position [30, 0]
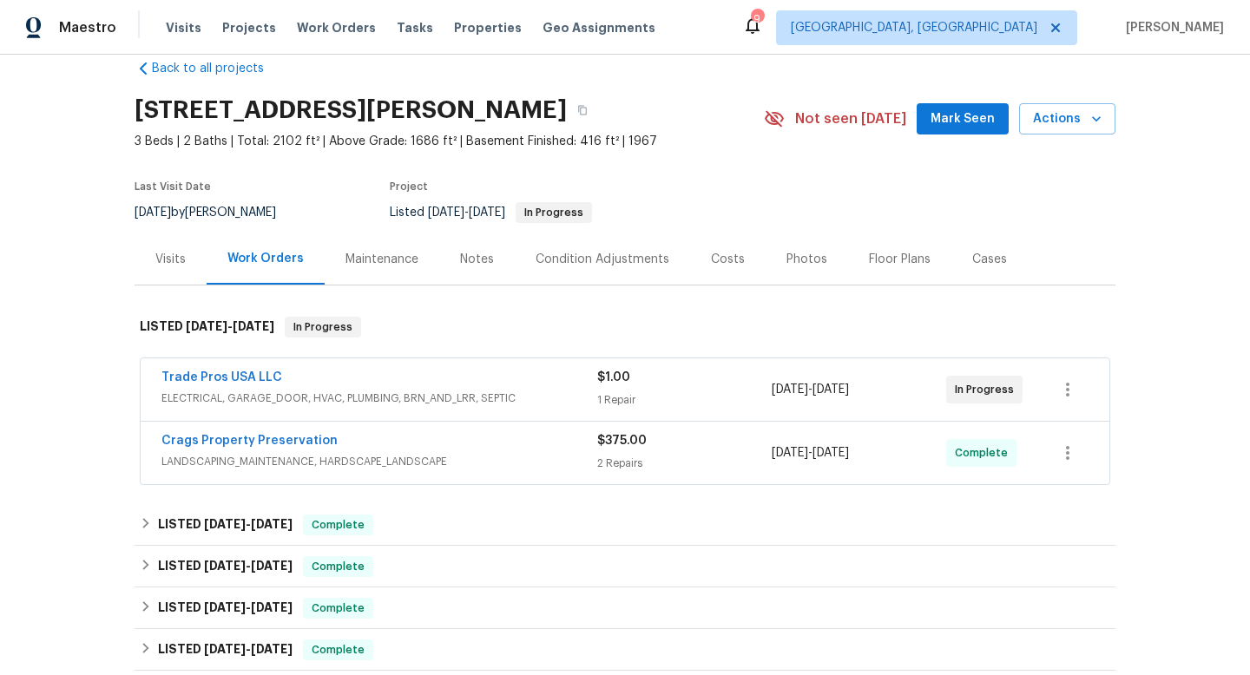
click at [490, 457] on span "LANDSCAPING_MAINTENANCE, HARDSCAPE_LANDSCAPE" at bounding box center [379, 461] width 436 height 17
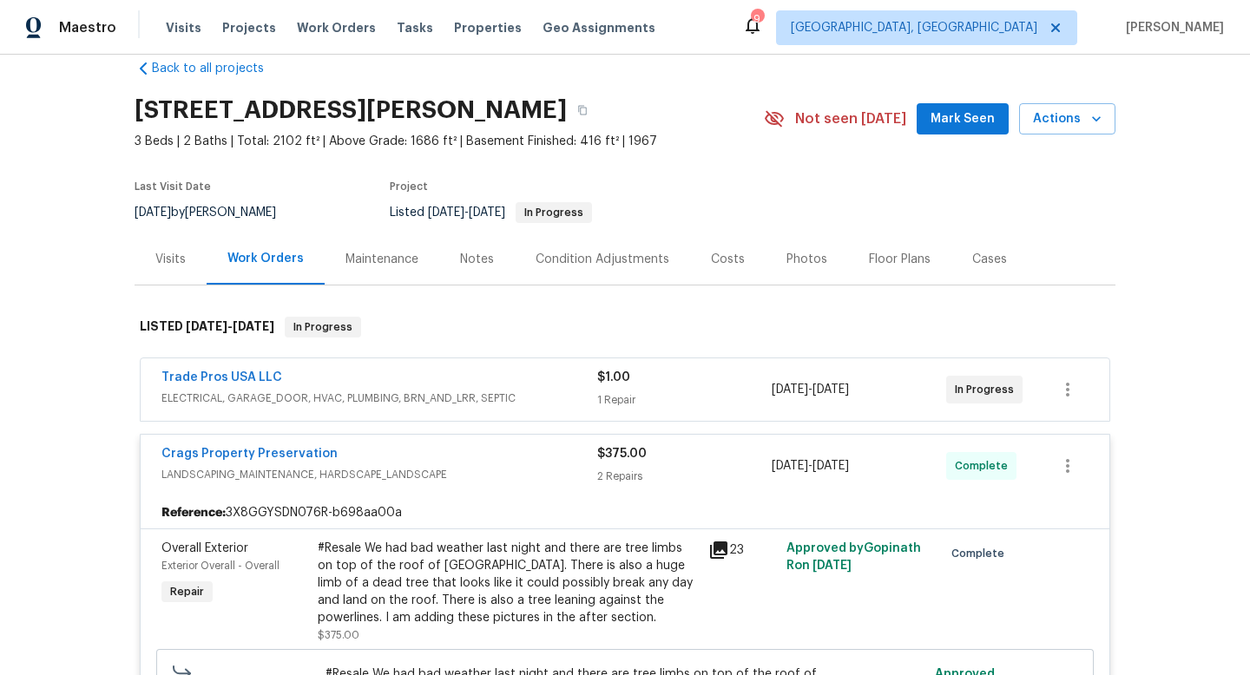
click at [490, 457] on div "Crags Property Preservation" at bounding box center [379, 455] width 436 height 21
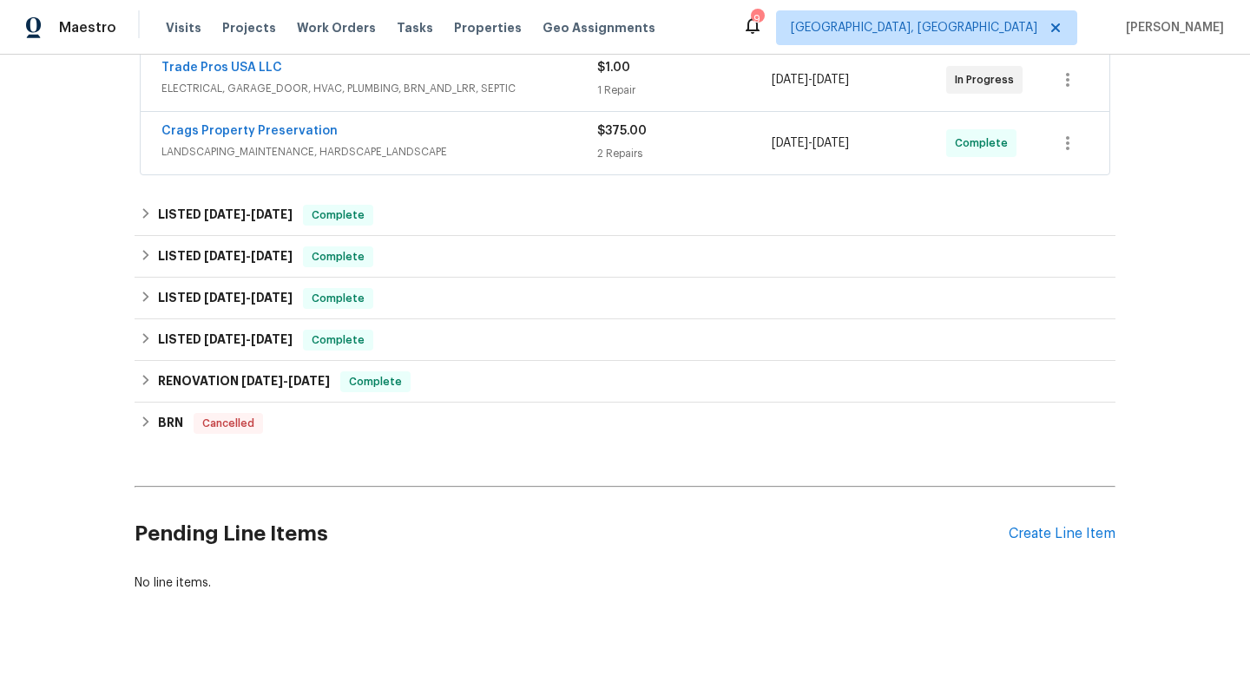
scroll to position [343, 0]
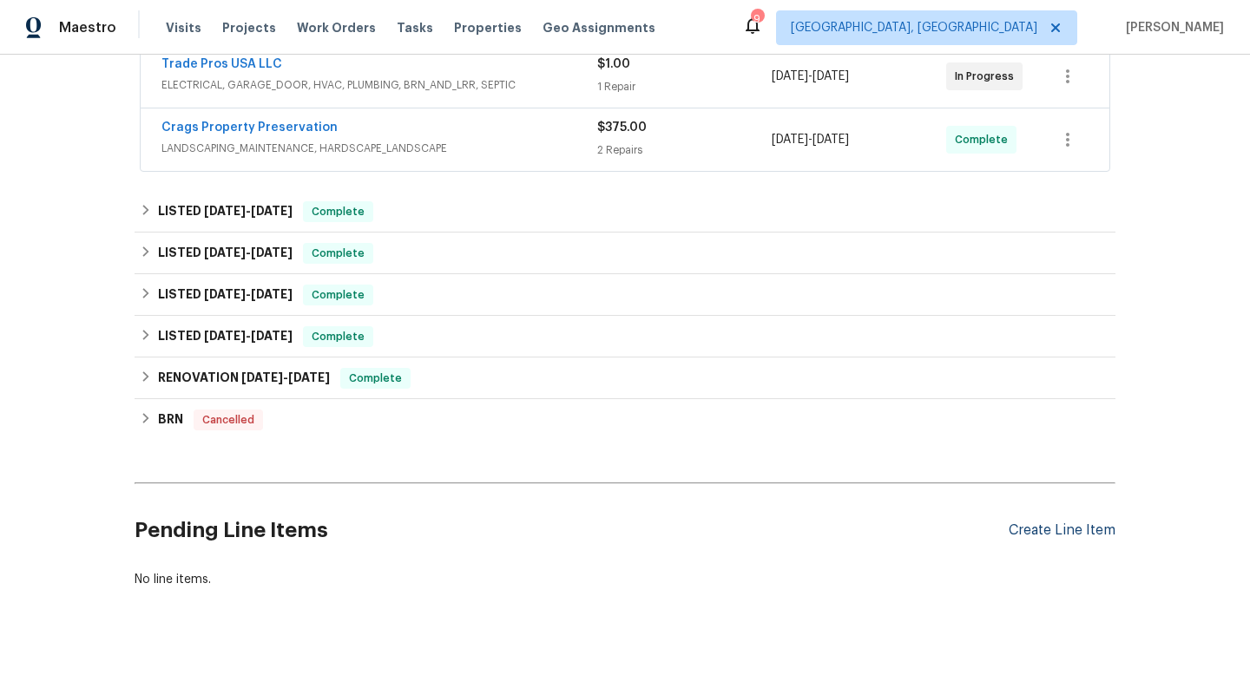
click at [1054, 534] on div "Create Line Item" at bounding box center [1062, 531] width 107 height 16
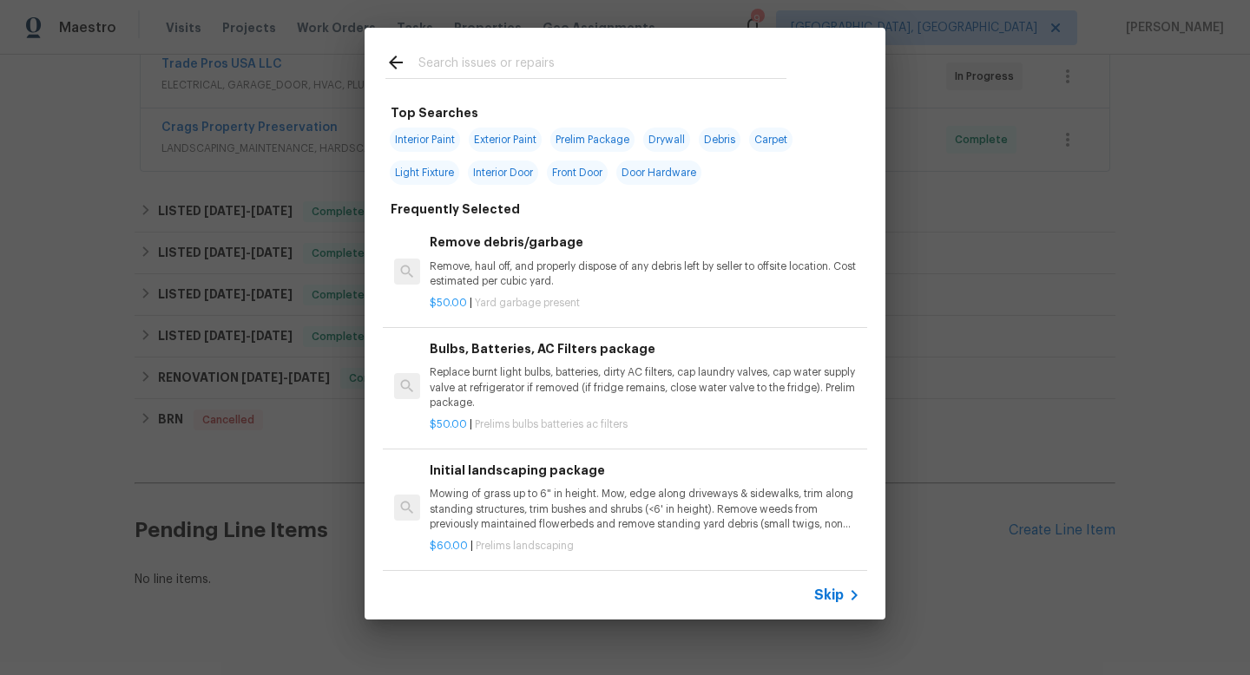
click at [461, 59] on input "text" at bounding box center [602, 65] width 368 height 26
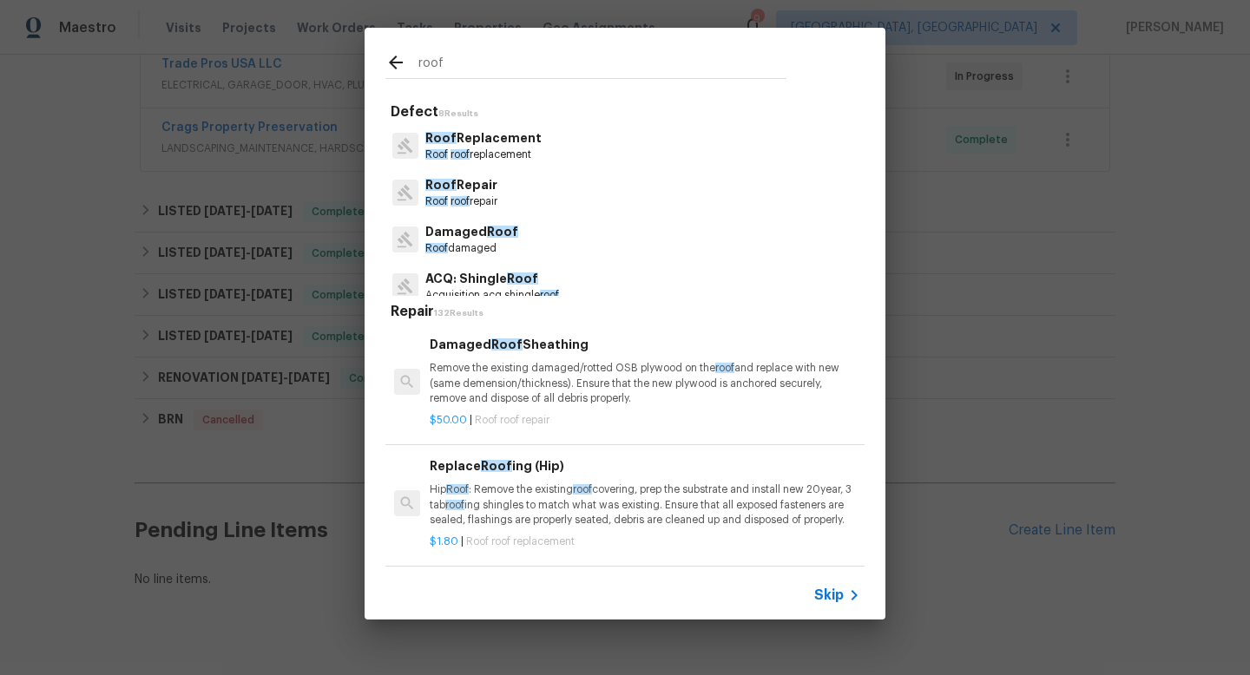
type input "roof"
click at [469, 180] on p "Roof Repair" at bounding box center [461, 185] width 72 height 18
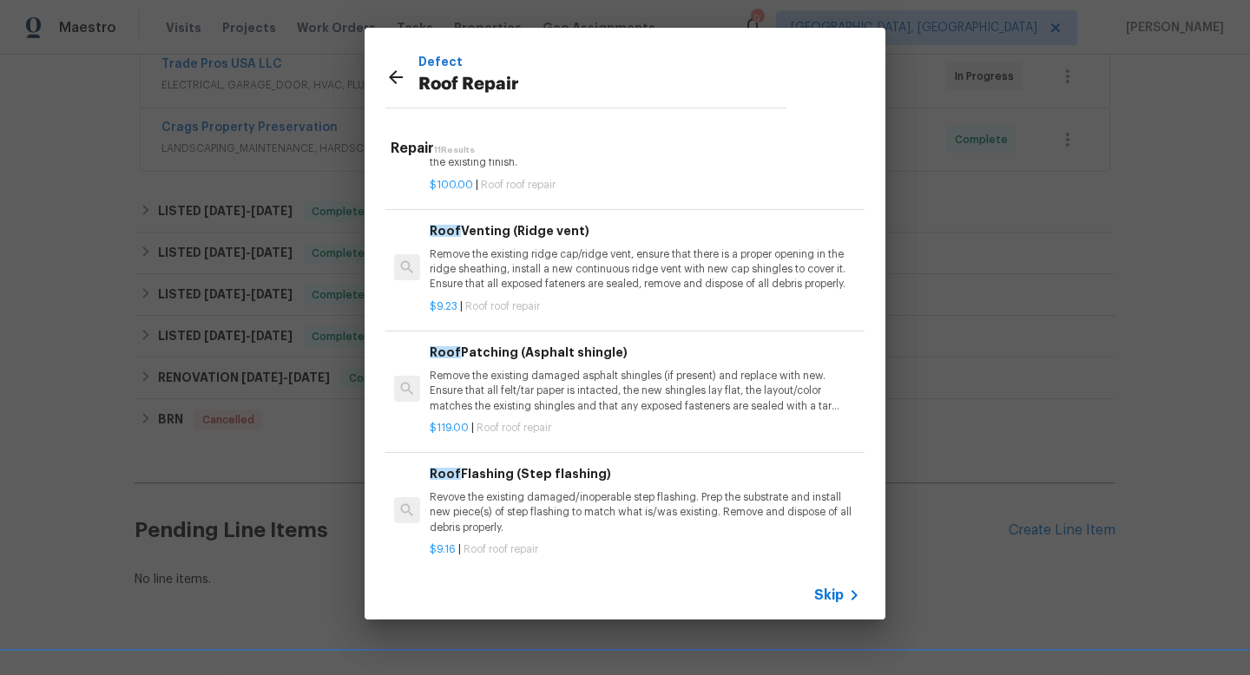
scroll to position [318, 0]
click at [551, 374] on p "Remove the existing damaged asphalt shingles (if present) and replace with new.…" at bounding box center [645, 389] width 431 height 44
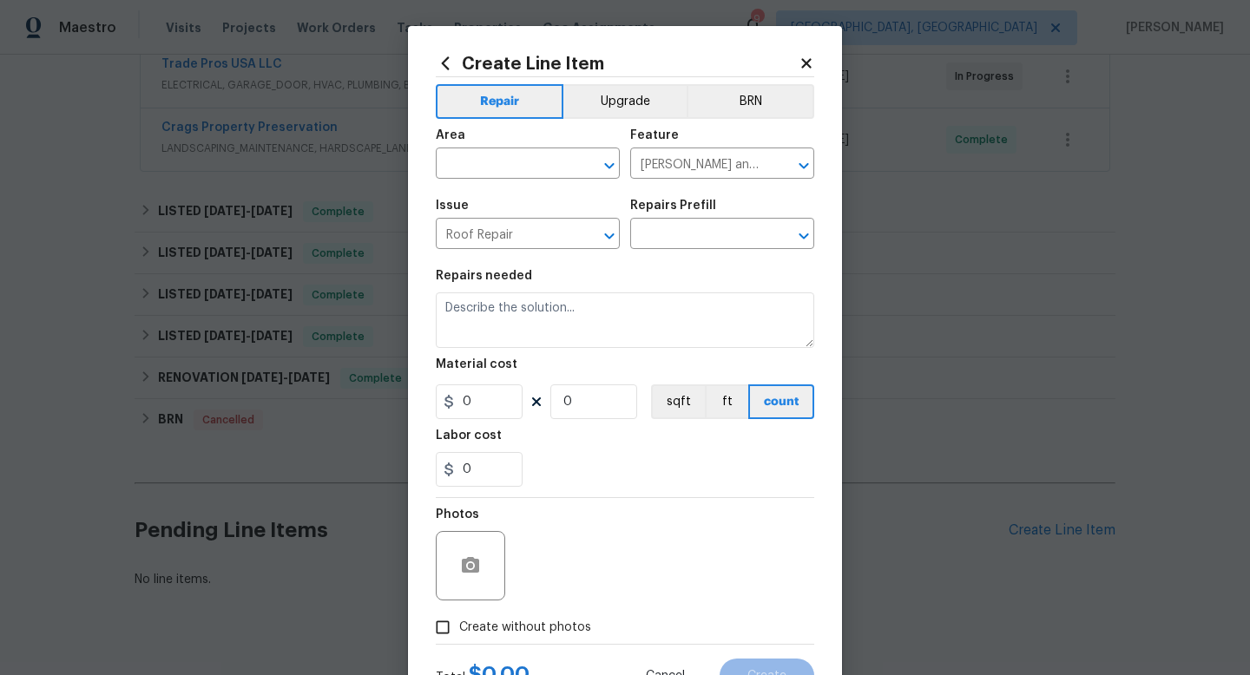
type input "Roof Patching (Asphalt shingle) $119.00"
type textarea "Remove the existing damaged asphalt shingles (if present) and replace with new.…"
type input "119"
type input "1"
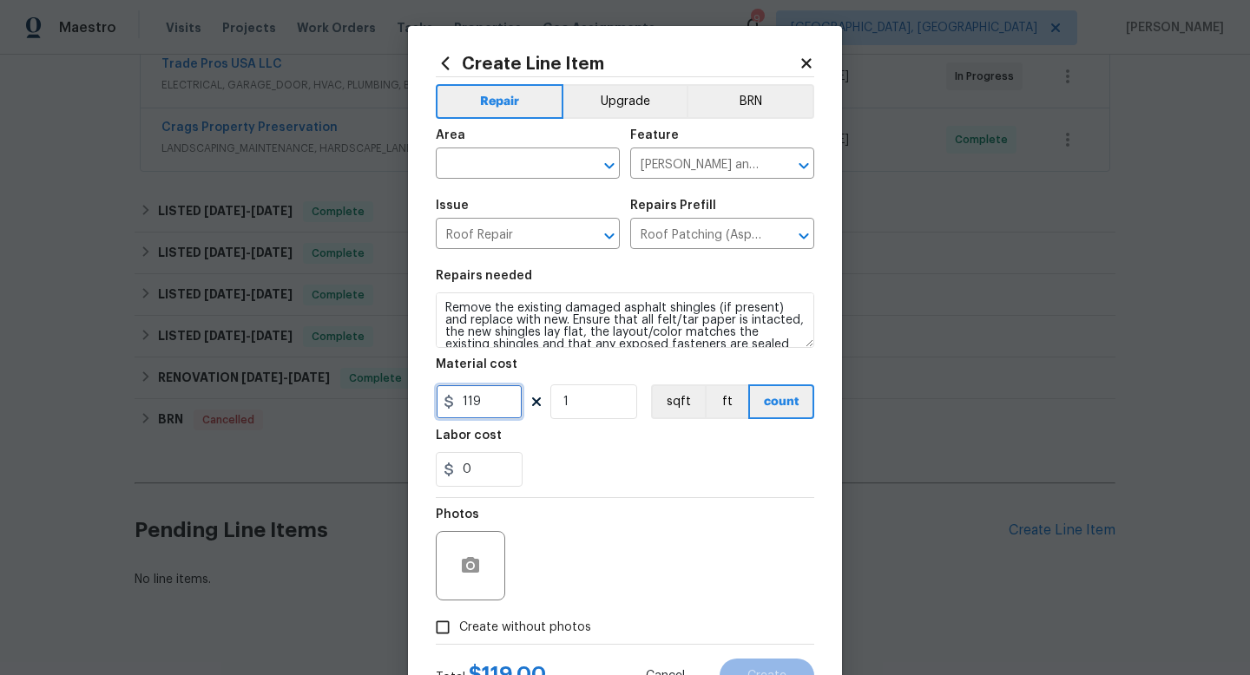
drag, startPoint x: 496, startPoint y: 404, endPoint x: 394, endPoint y: 397, distance: 101.8
click at [394, 397] on div "Create Line Item Repair Upgrade BRN Area ​ Feature Eaves and Trim ​ Issue Roof …" at bounding box center [625, 337] width 1250 height 675
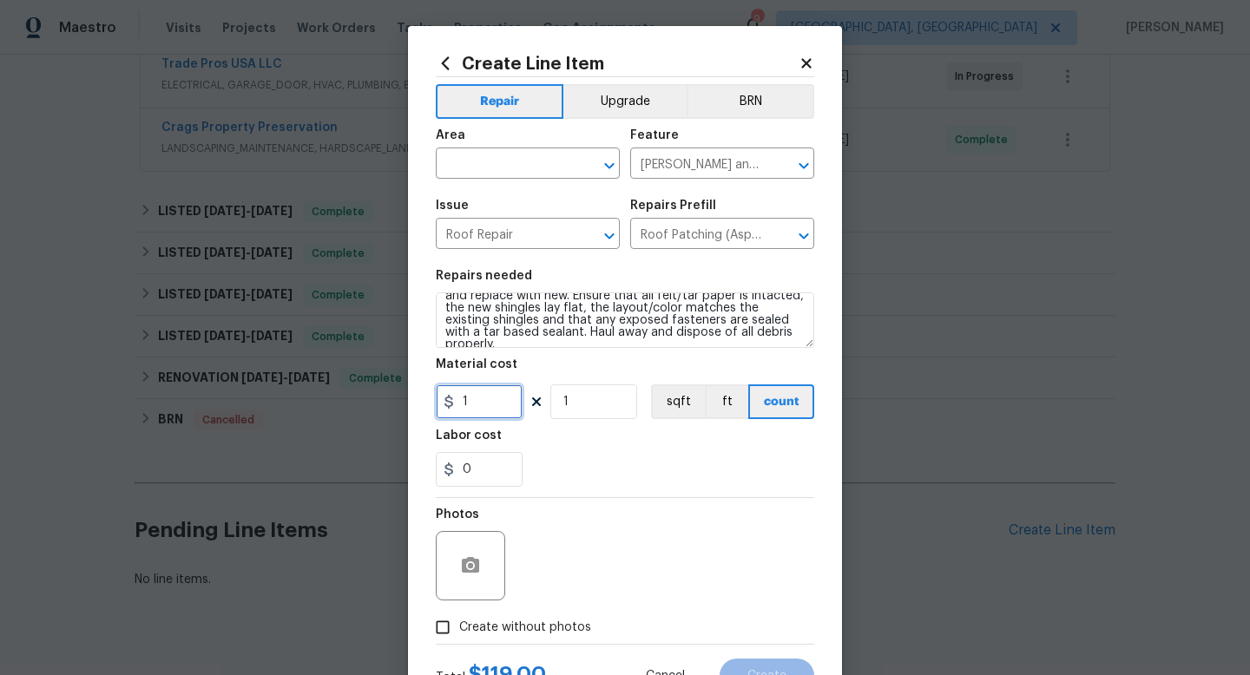
type input "1"
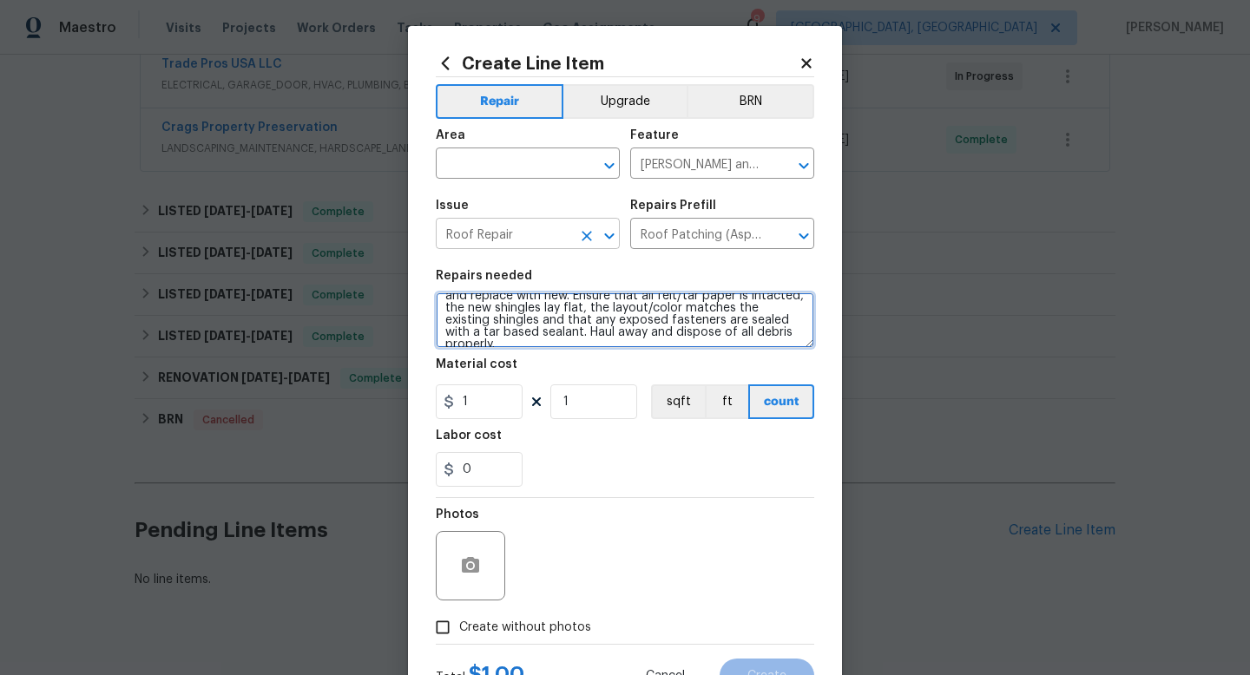
scroll to position [0, 0]
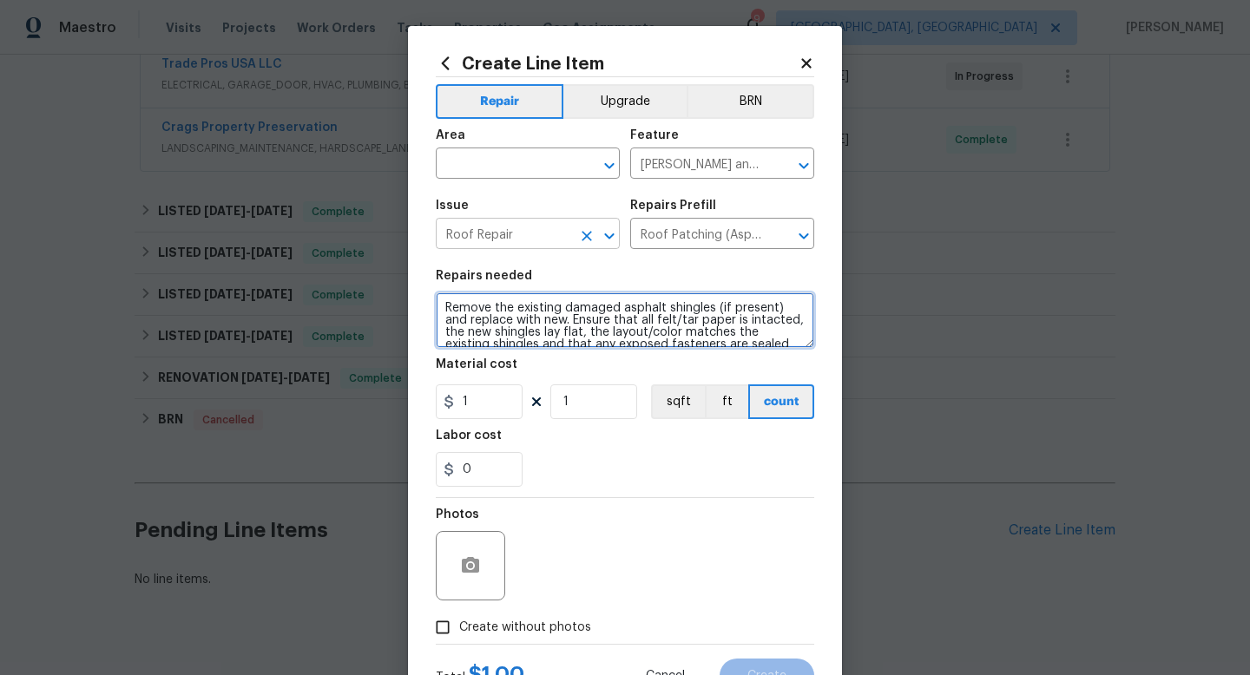
drag, startPoint x: 792, startPoint y: 335, endPoint x: 543, endPoint y: 226, distance: 272.1
click at [543, 244] on div "Repair Upgrade BRN Area ​ Feature Eaves and Trim ​ Issue Roof Repair ​ Repairs …" at bounding box center [625, 360] width 378 height 567
type textarea "There a few leaks in the den that appear to be coming from the roof. We replace…"
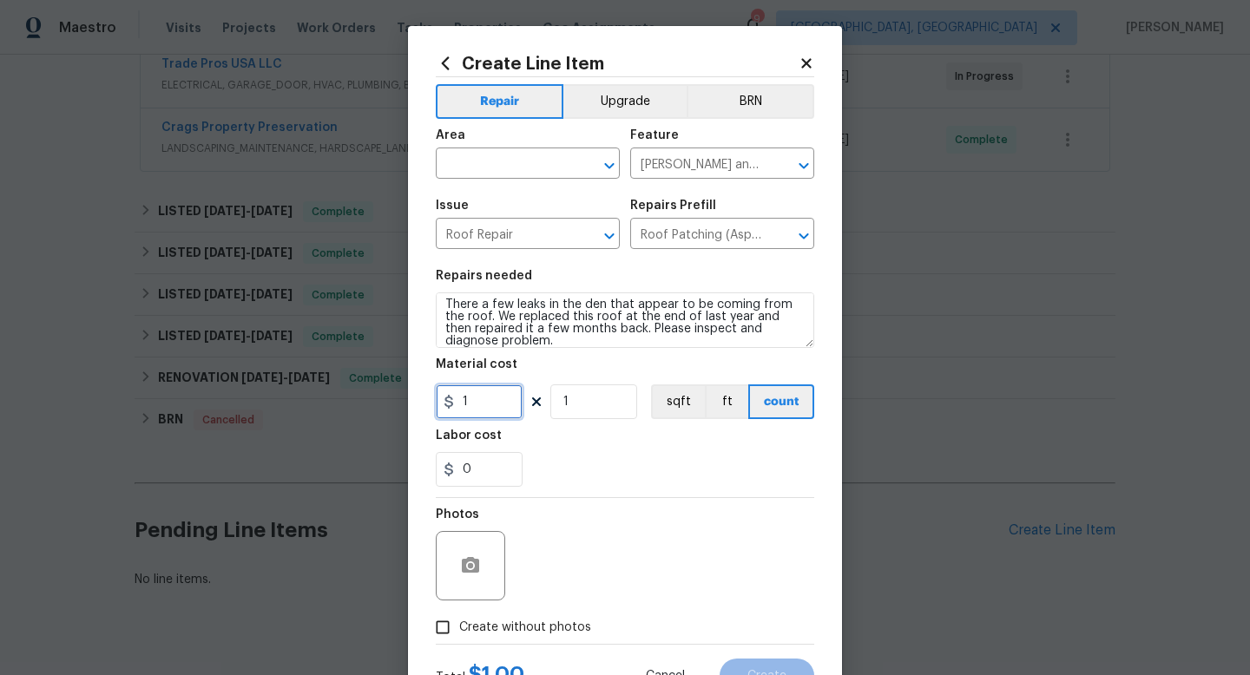
click at [494, 403] on input "1" at bounding box center [479, 402] width 87 height 35
type input "75"
click at [677, 606] on div "Photos" at bounding box center [625, 554] width 378 height 113
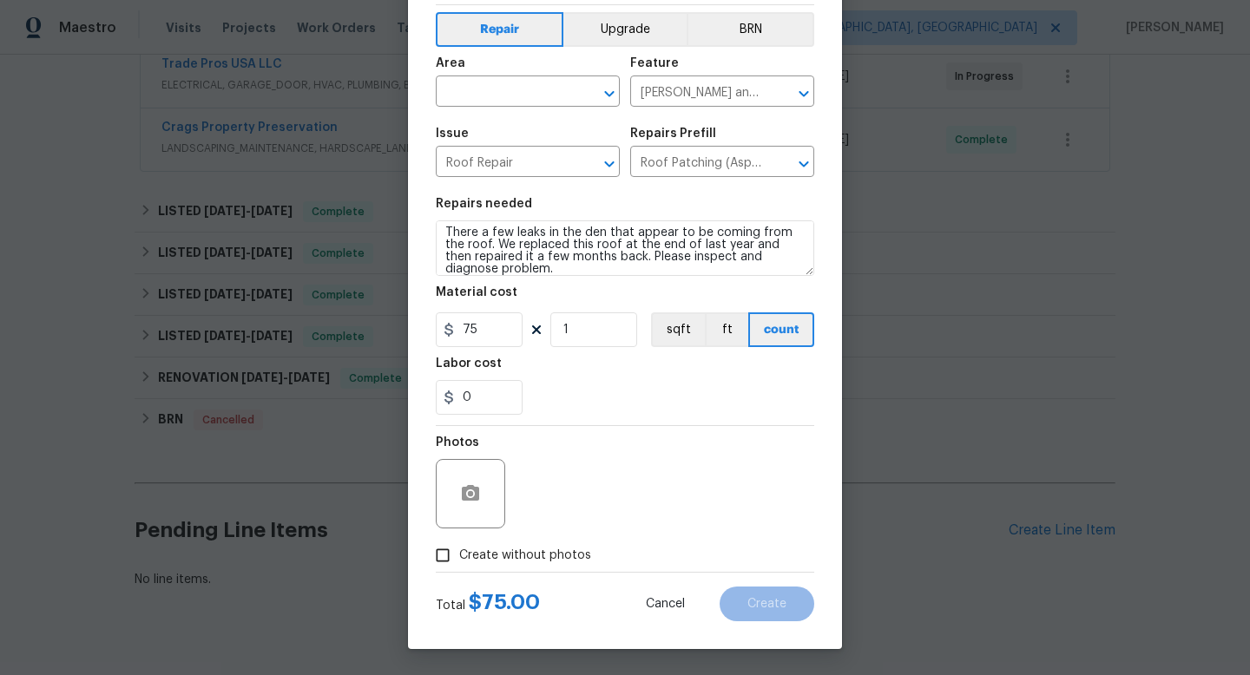
click at [545, 555] on span "Create without photos" at bounding box center [525, 556] width 132 height 18
click at [459, 555] on input "Create without photos" at bounding box center [442, 555] width 33 height 33
checkbox input "true"
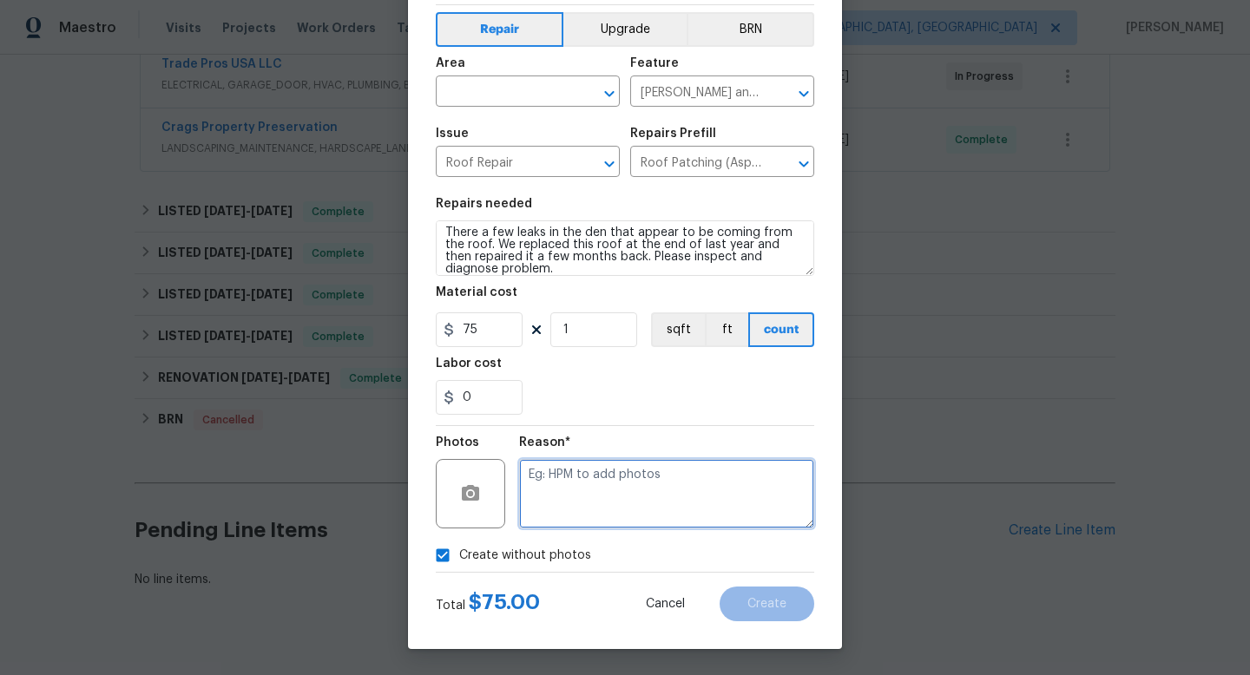
click at [634, 516] on textarea at bounding box center [666, 493] width 295 height 69
click at [497, 87] on input "text" at bounding box center [503, 93] width 135 height 27
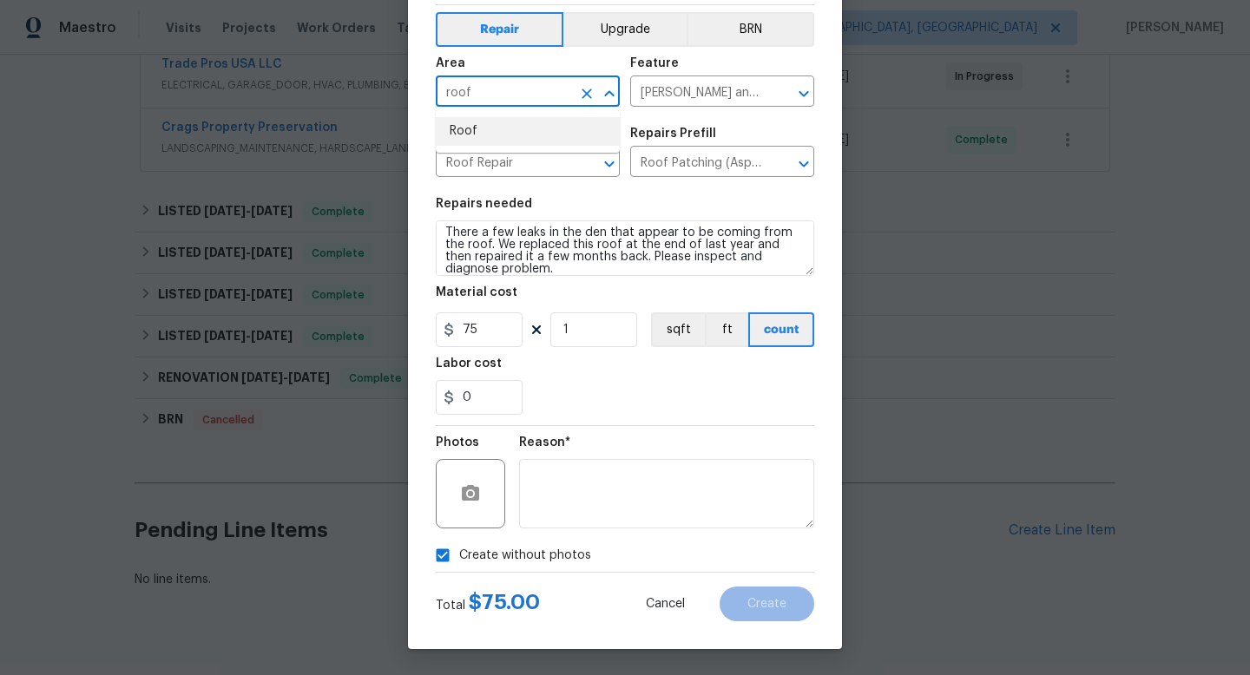
click at [475, 129] on li "Roof" at bounding box center [528, 131] width 184 height 29
type input "Roof"
click at [775, 608] on span "Create" at bounding box center [766, 604] width 39 height 13
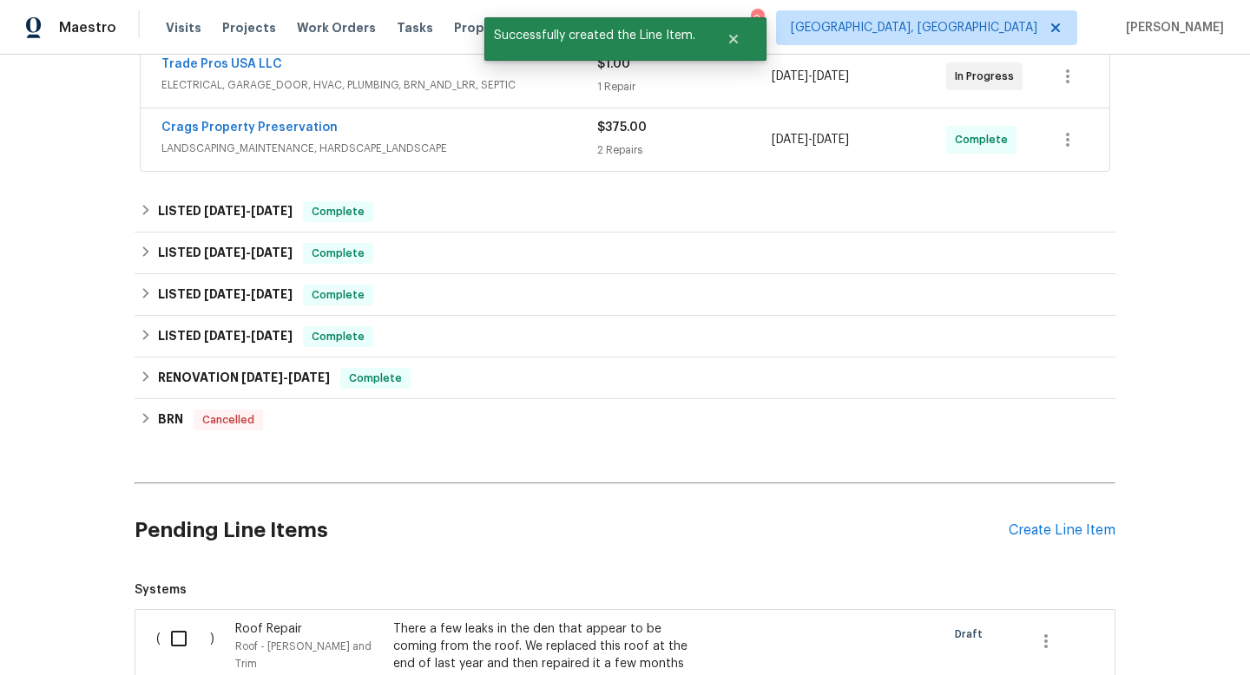
click at [183, 634] on input "checkbox" at bounding box center [185, 639] width 49 height 36
checkbox input "true"
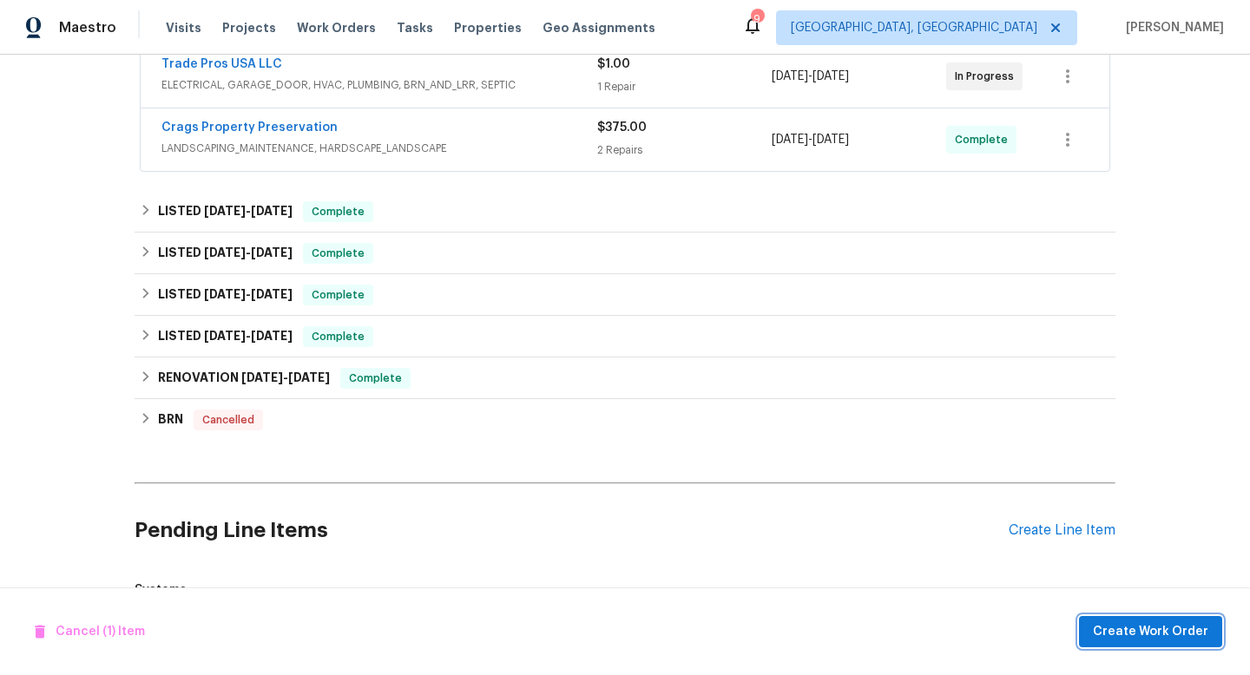
click at [1215, 634] on button "Create Work Order" at bounding box center [1150, 632] width 143 height 32
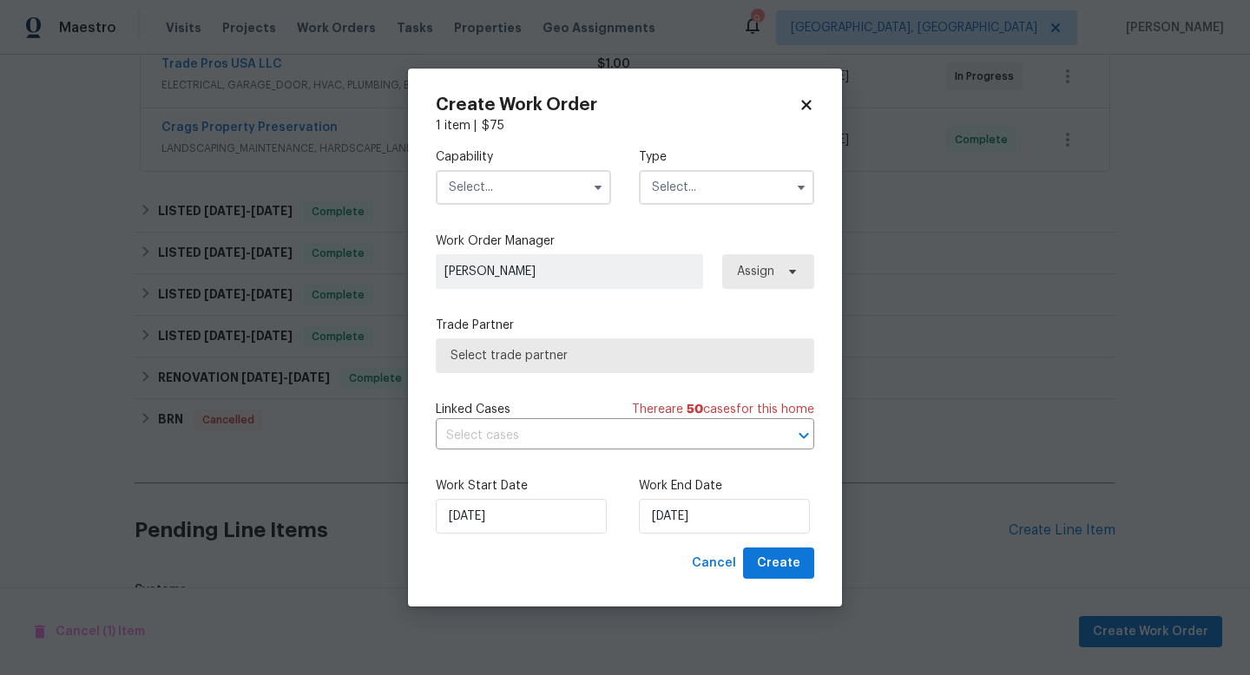
click at [530, 175] on input "text" at bounding box center [523, 187] width 175 height 35
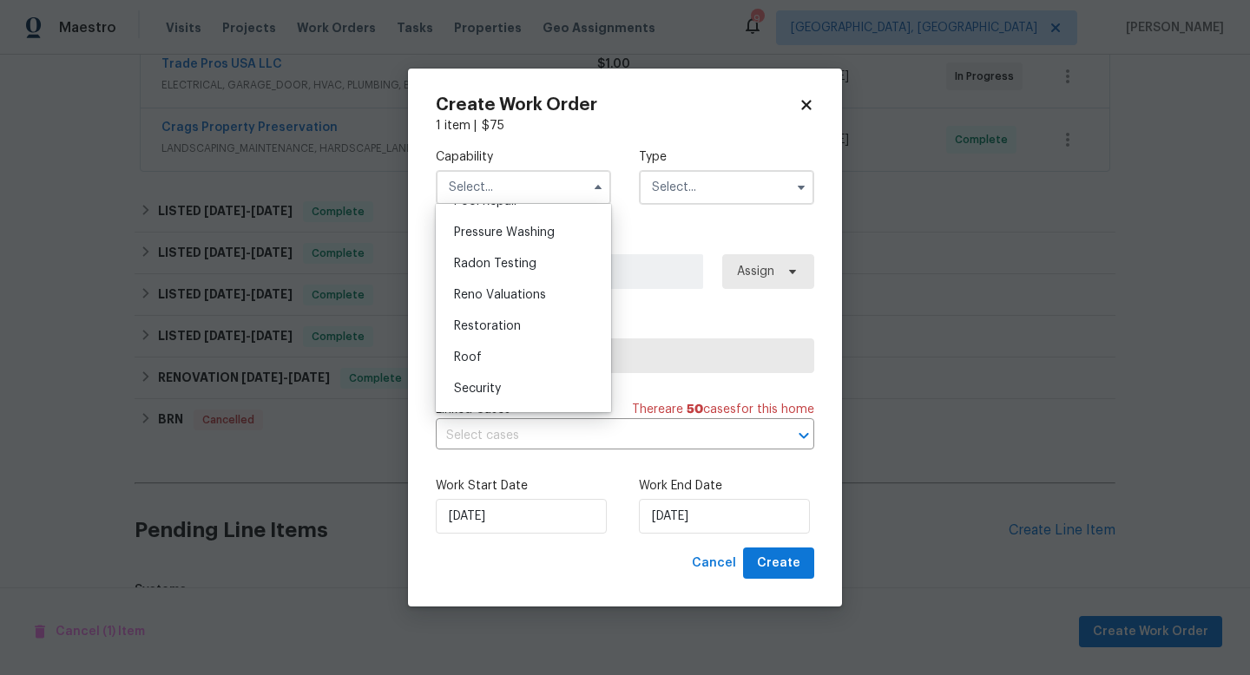
scroll to position [1639, 0]
click at [503, 356] on div "Roof" at bounding box center [523, 355] width 167 height 31
type input "Roof"
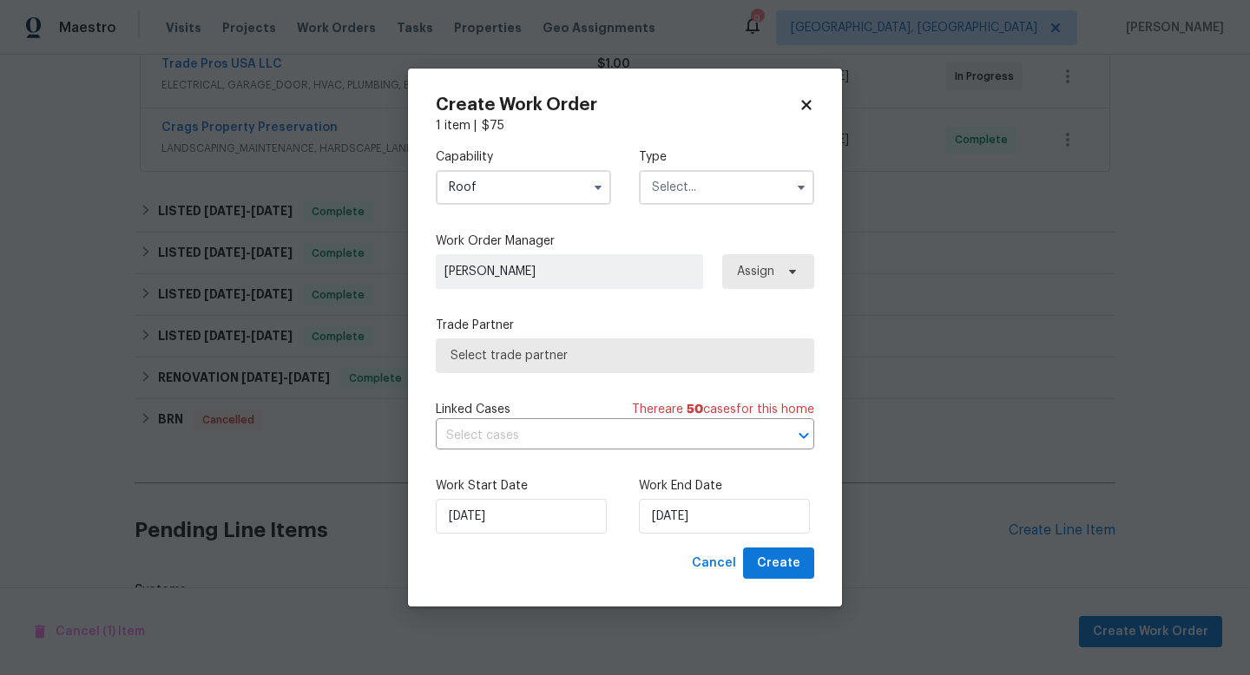
click at [681, 196] on input "text" at bounding box center [726, 187] width 175 height 35
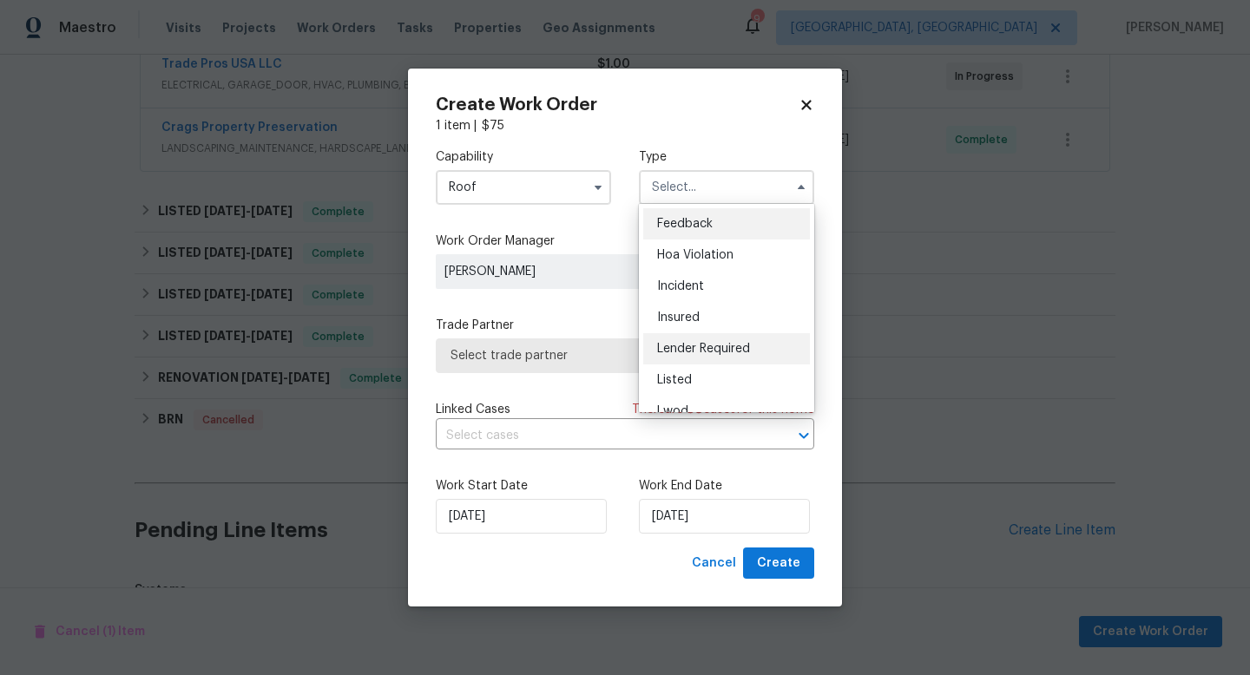
scroll to position [38, 0]
click at [701, 340] on div "Listed" at bounding box center [726, 341] width 167 height 31
type input "Listed"
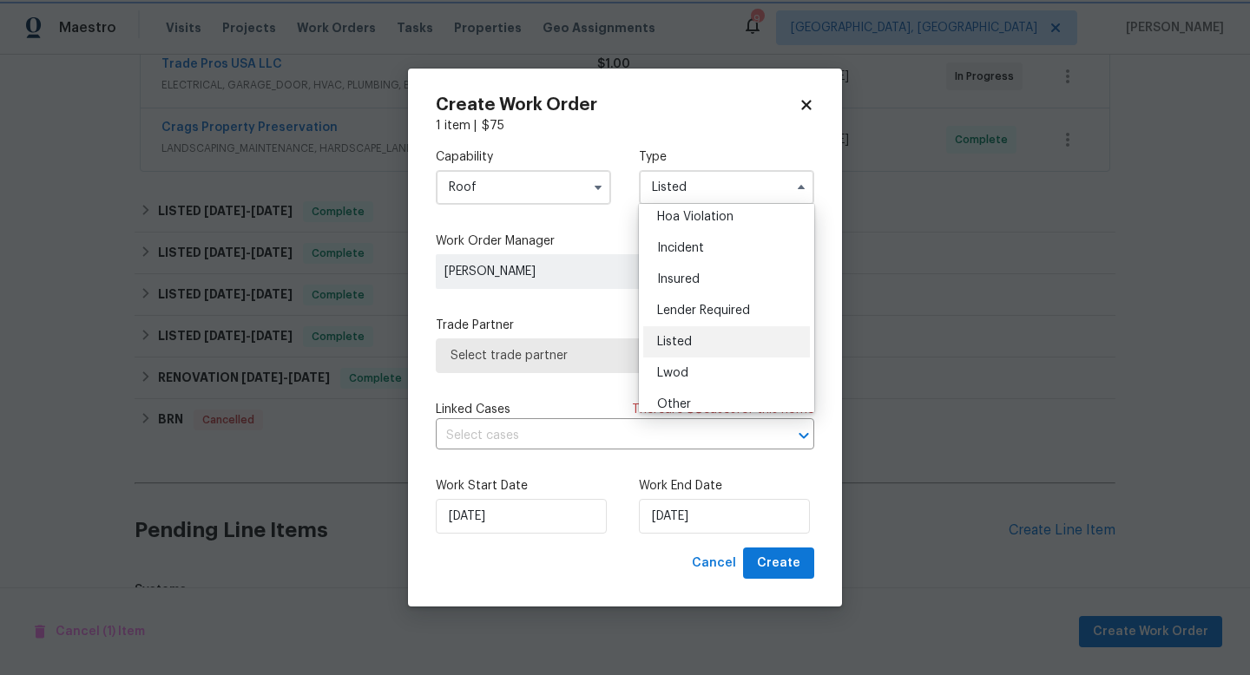
scroll to position [0, 0]
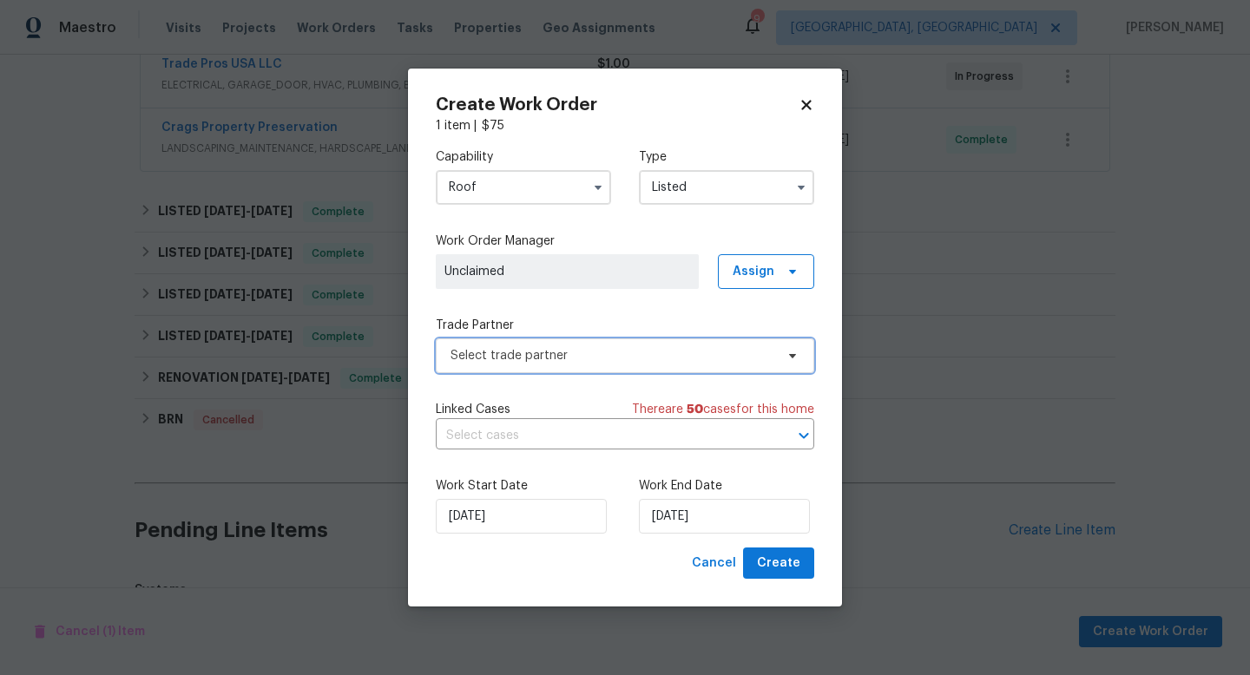
click at [527, 364] on span "Select trade partner" at bounding box center [625, 356] width 378 height 35
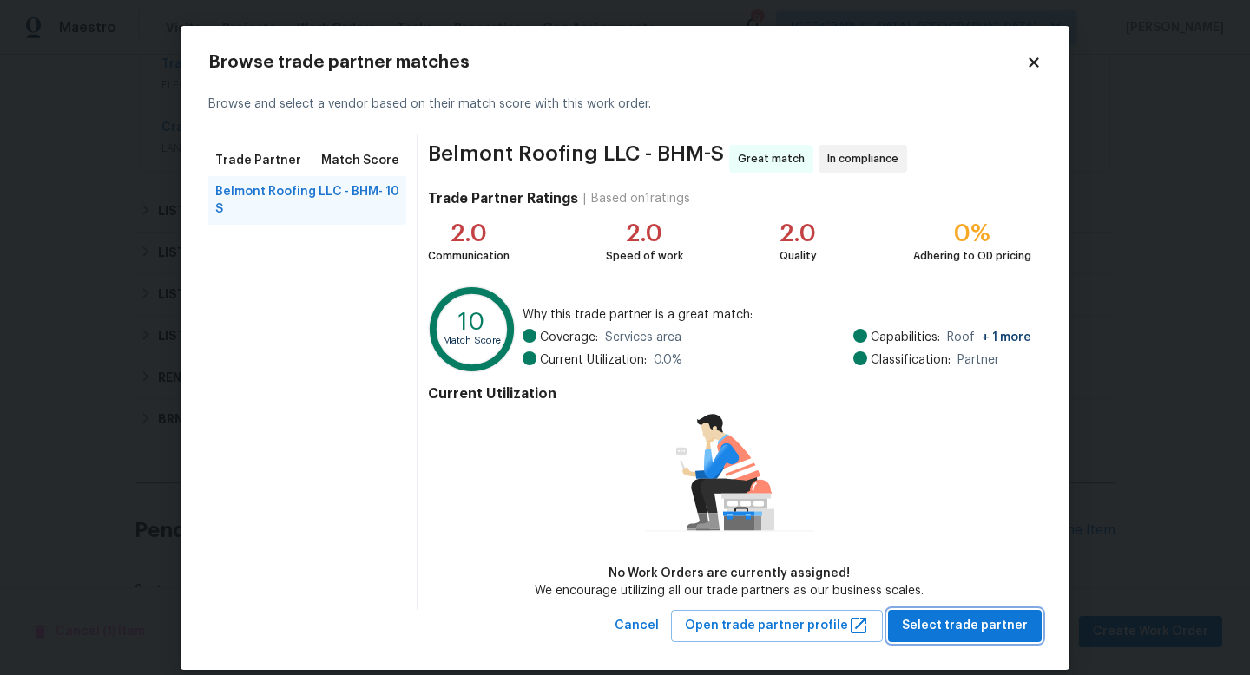
click at [994, 632] on span "Select trade partner" at bounding box center [965, 626] width 126 height 22
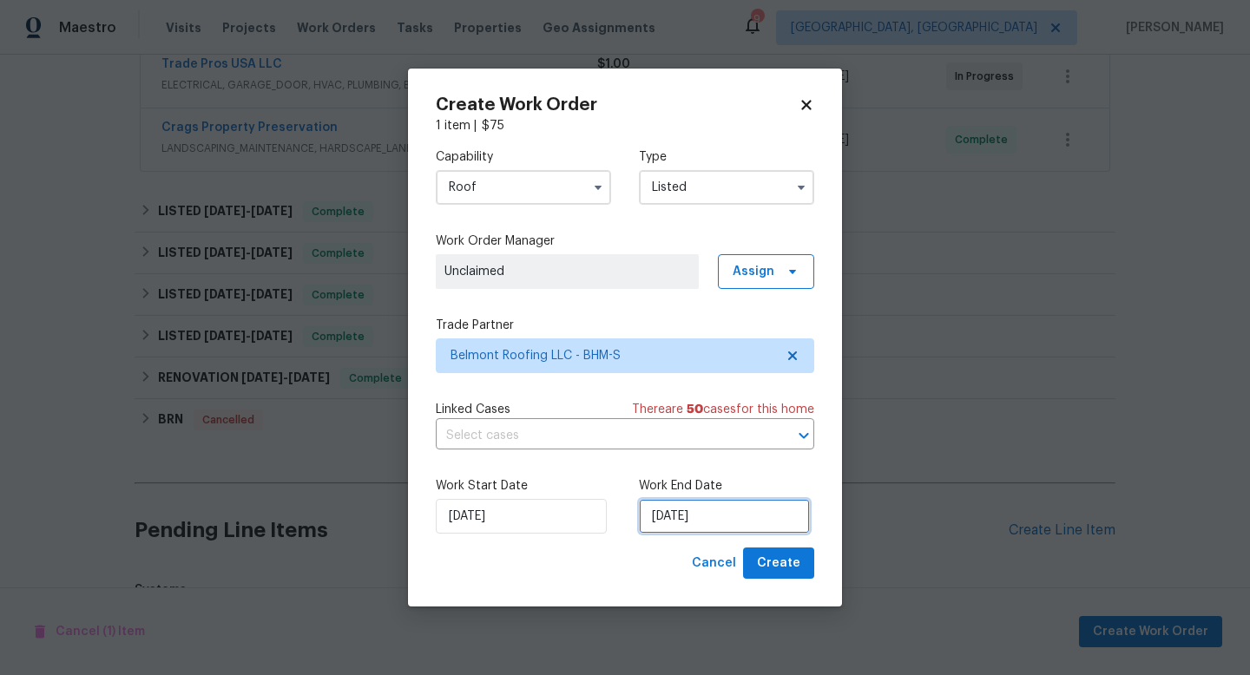
click at [680, 523] on input "[DATE]" at bounding box center [724, 516] width 171 height 35
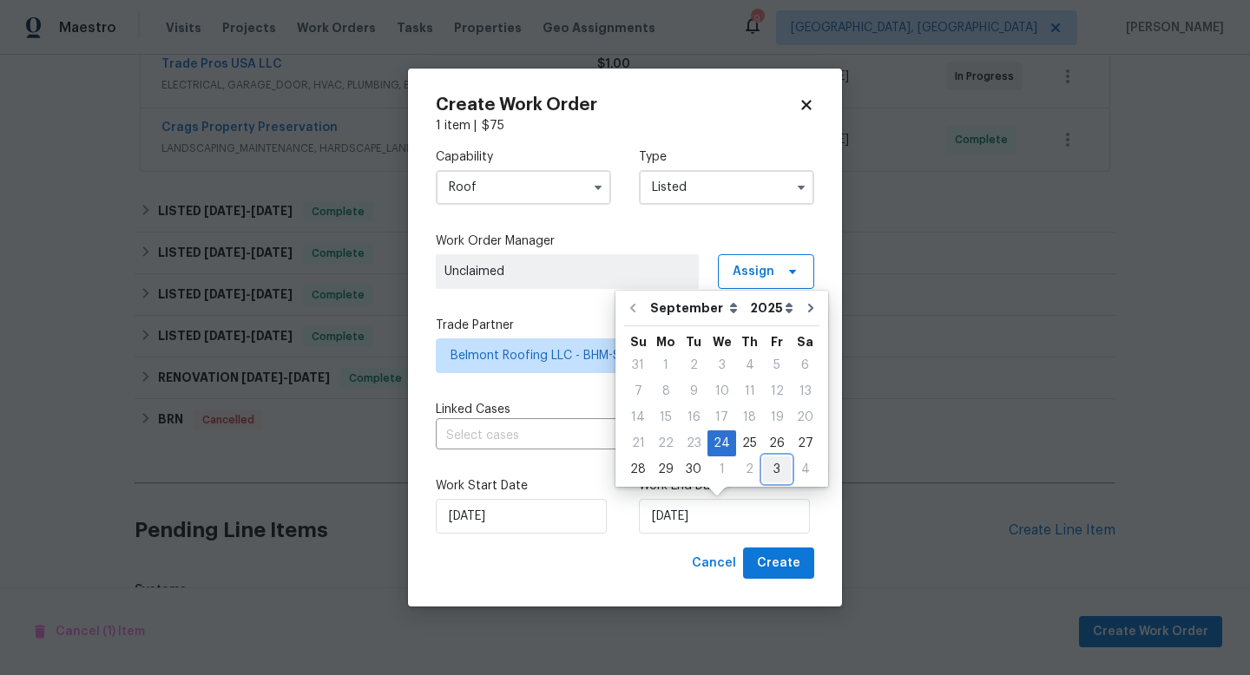
click at [771, 466] on div "3" at bounding box center [777, 469] width 28 height 24
type input "10/3/2025"
select select "9"
click at [783, 569] on span "Create" at bounding box center [778, 564] width 43 height 22
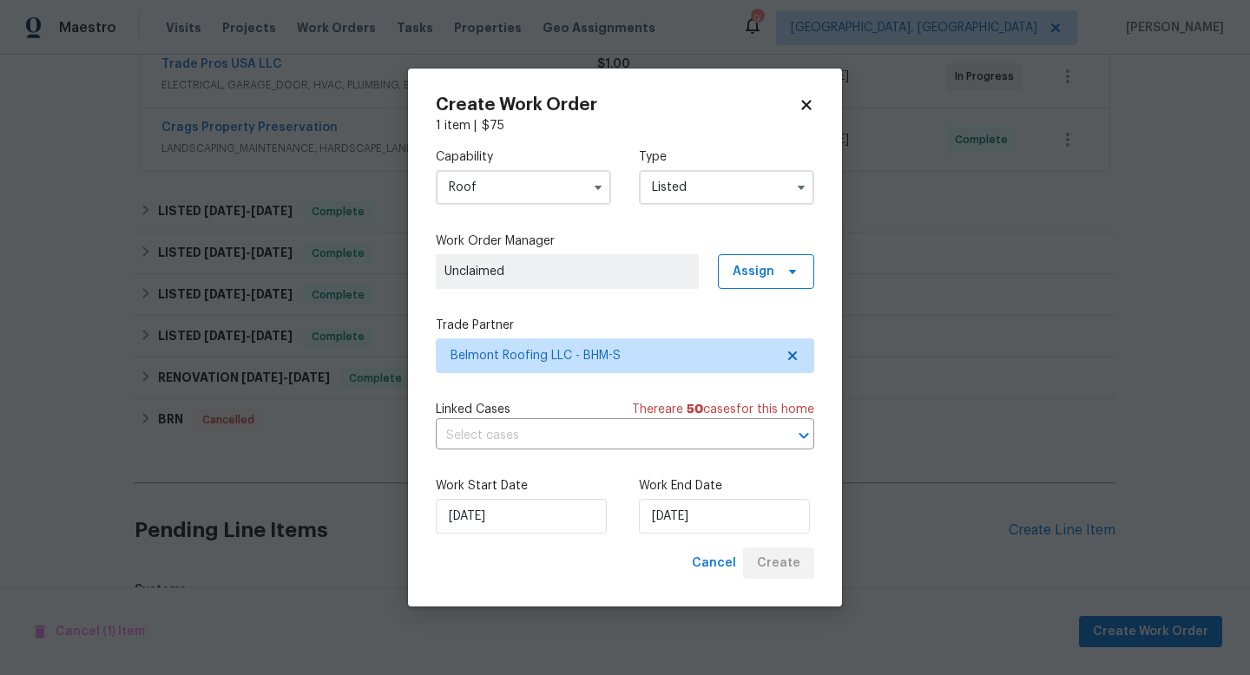
checkbox input "false"
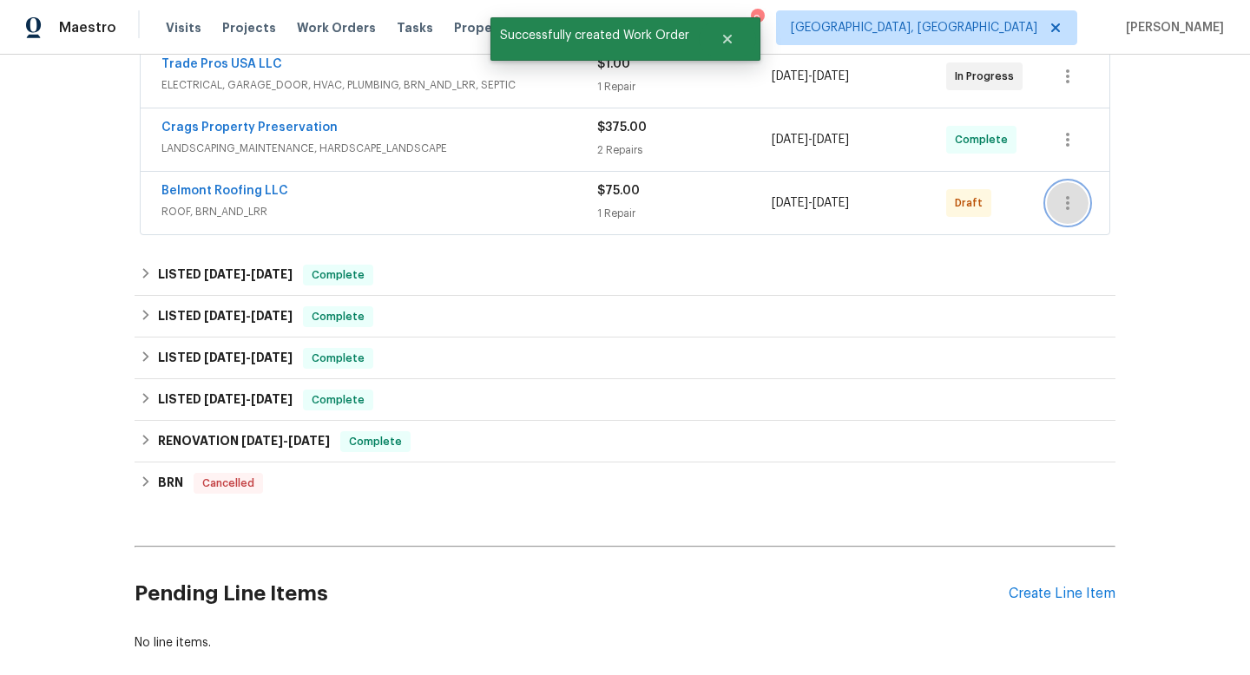
click at [1069, 212] on icon "button" at bounding box center [1067, 203] width 21 height 21
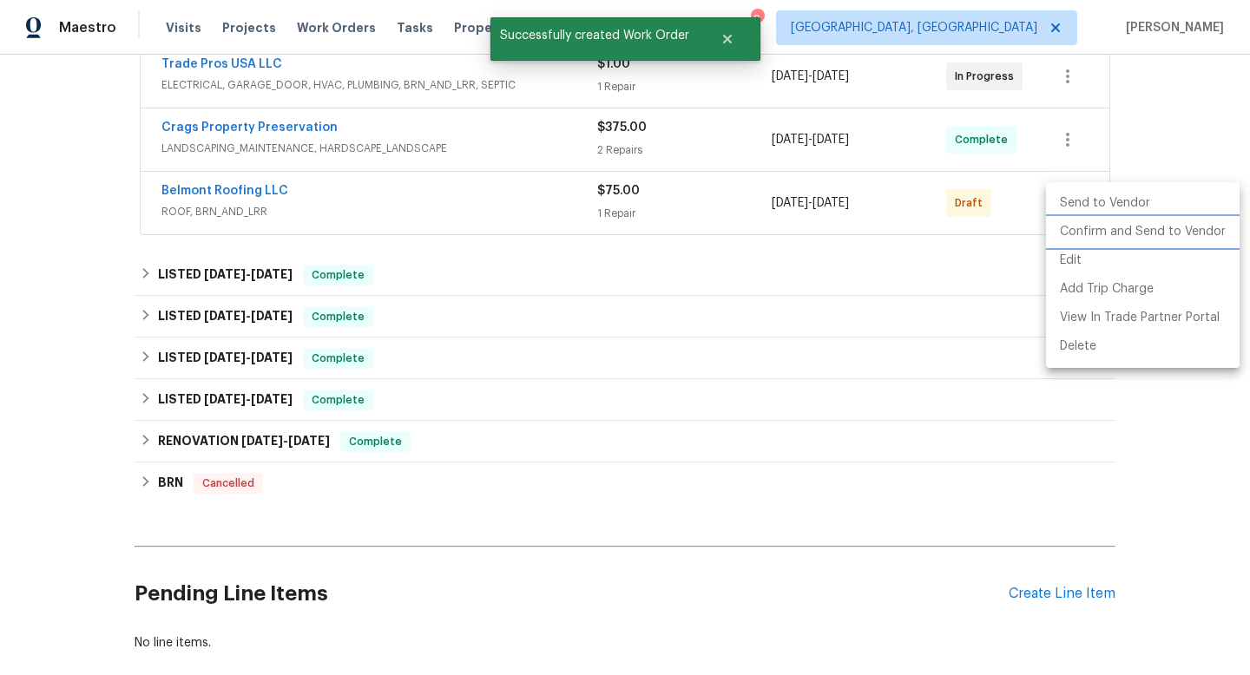
click at [1078, 242] on li "Confirm and Send to Vendor" at bounding box center [1143, 232] width 194 height 29
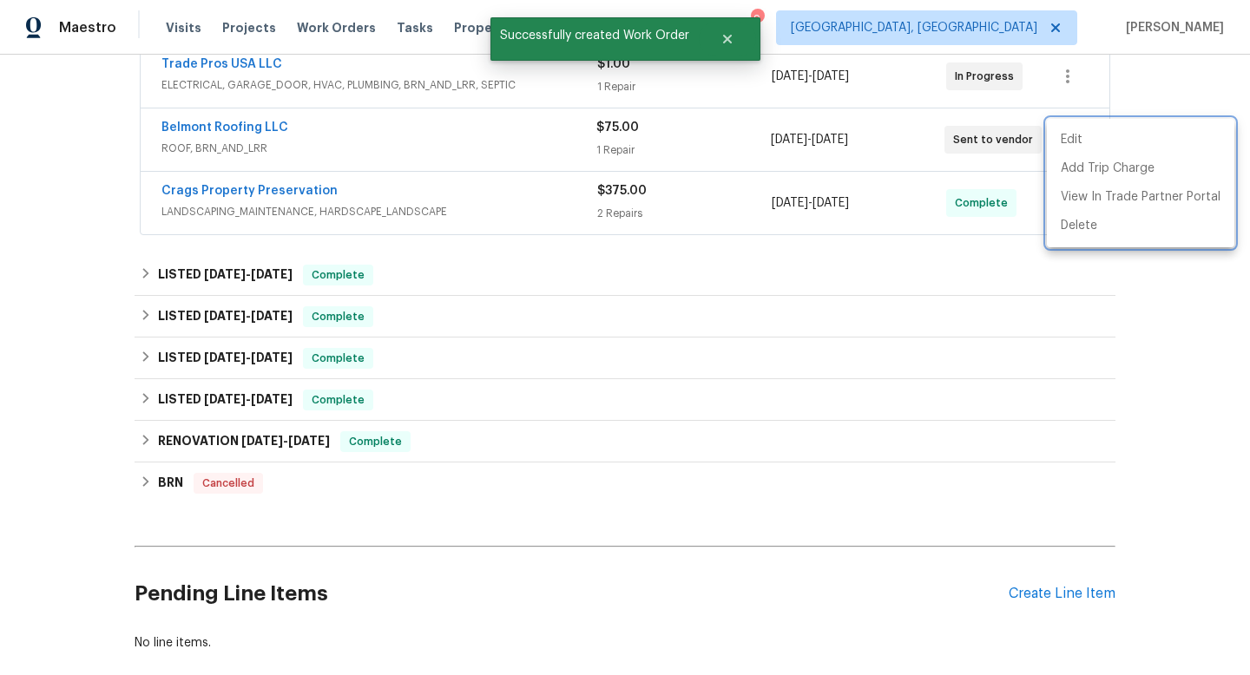
click at [207, 64] on div at bounding box center [625, 337] width 1250 height 675
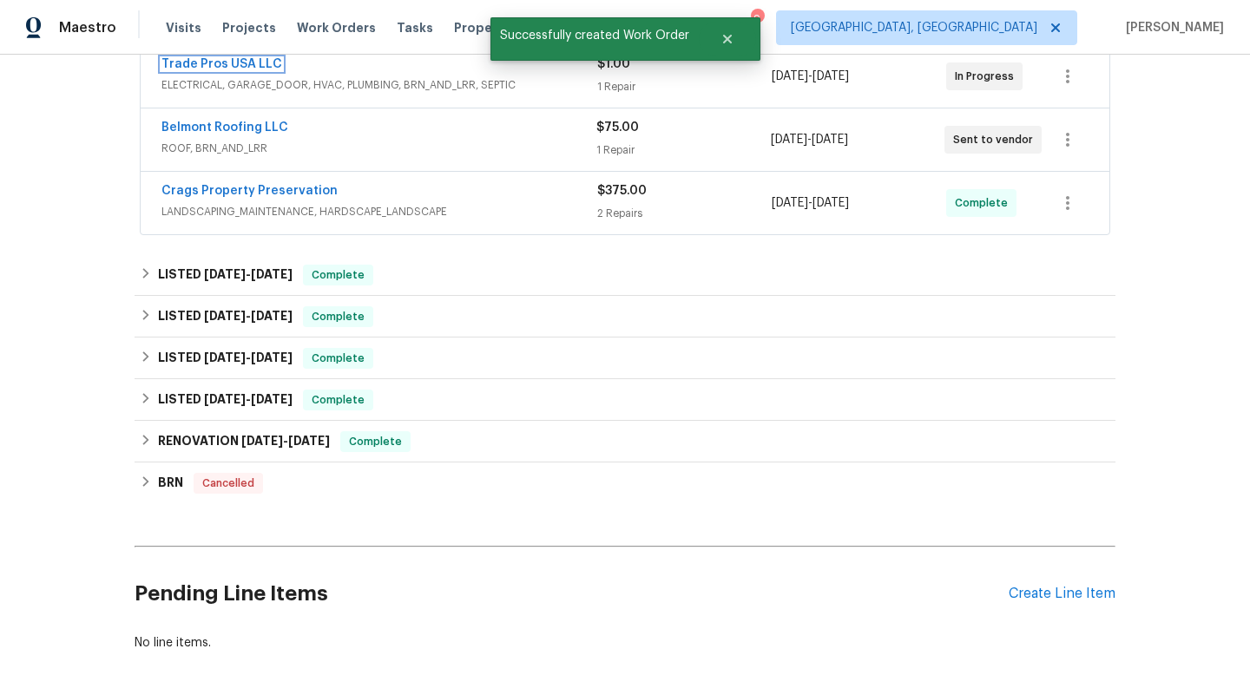
click at [207, 64] on link "Trade Pros USA LLC" at bounding box center [221, 64] width 121 height 12
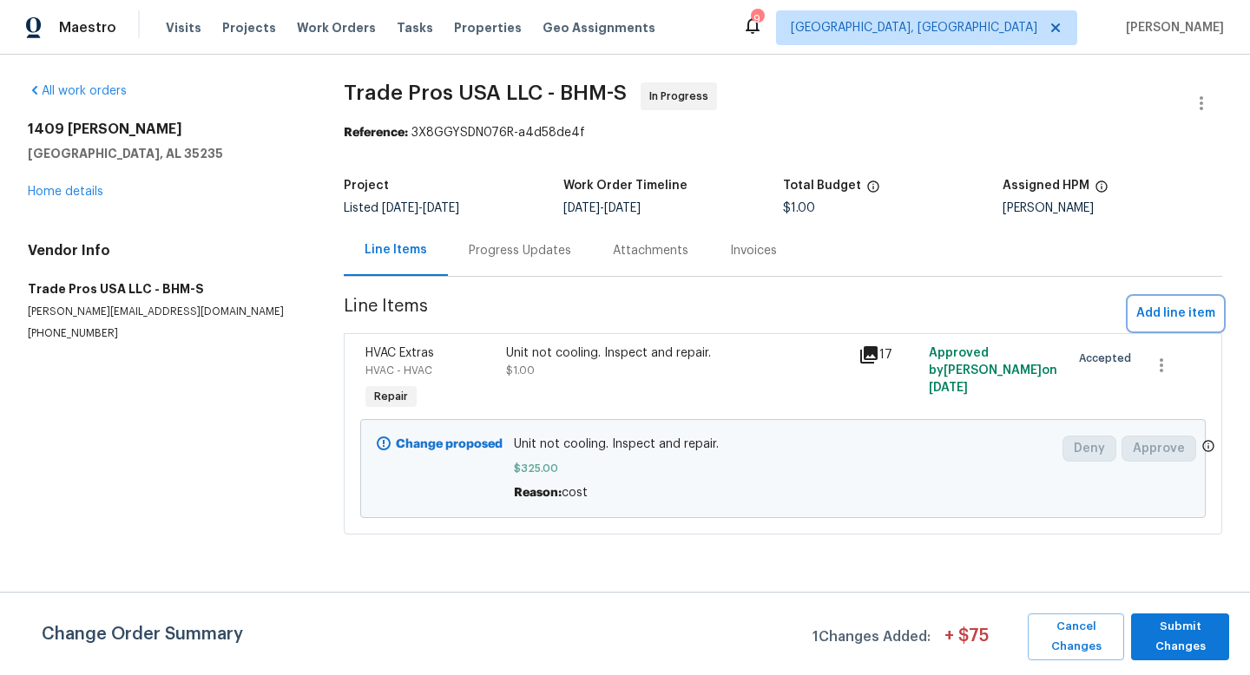
click at [1154, 312] on span "Add line item" at bounding box center [1175, 314] width 79 height 22
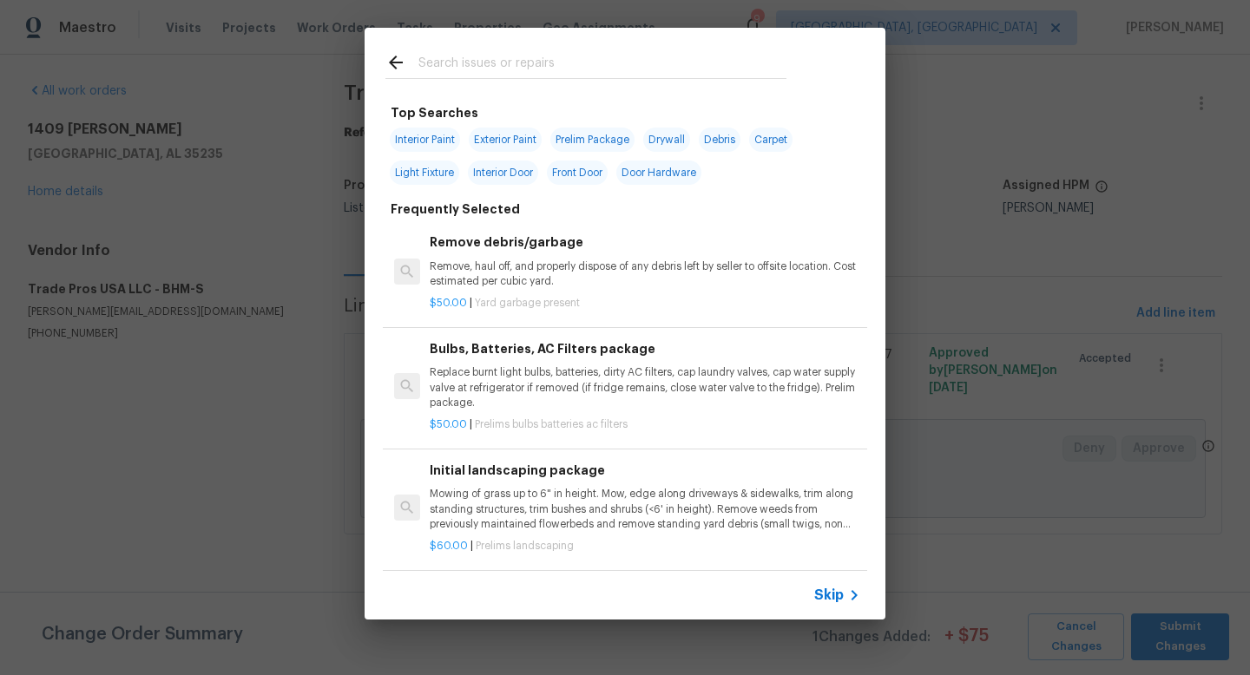
click at [480, 68] on input "text" at bounding box center [602, 65] width 368 height 26
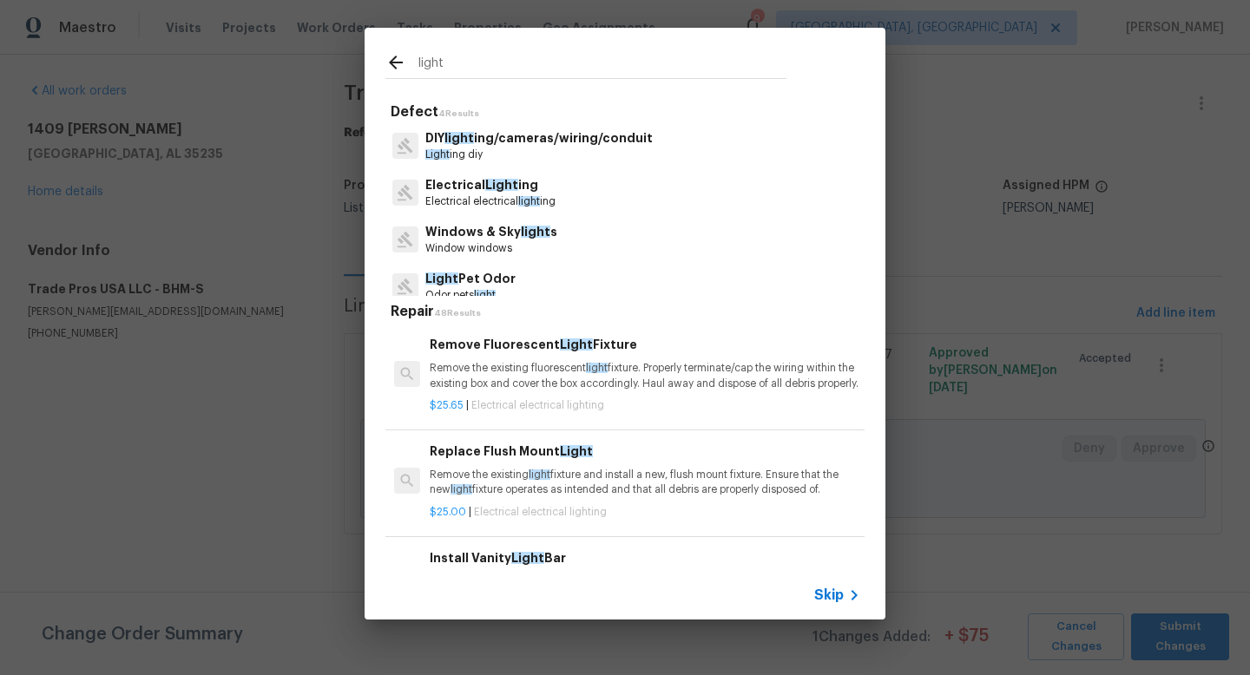
type input "light"
click at [479, 194] on p "Electrical Light ing" at bounding box center [490, 185] width 130 height 18
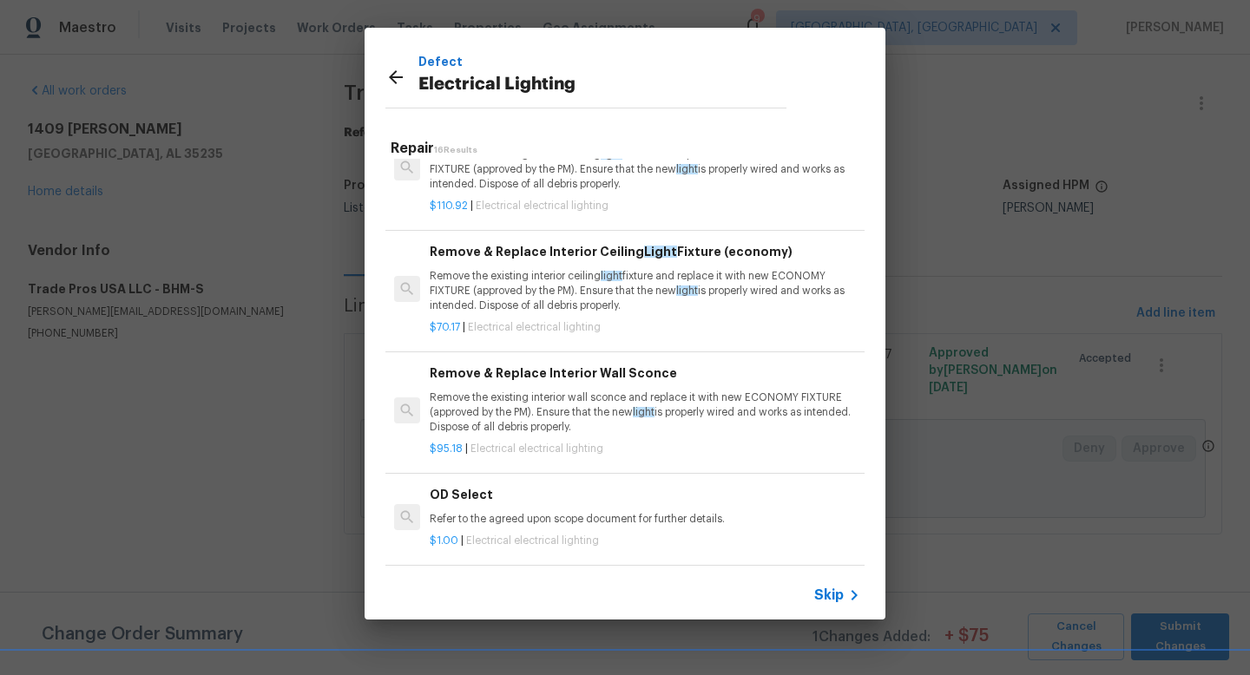
scroll to position [1423, 0]
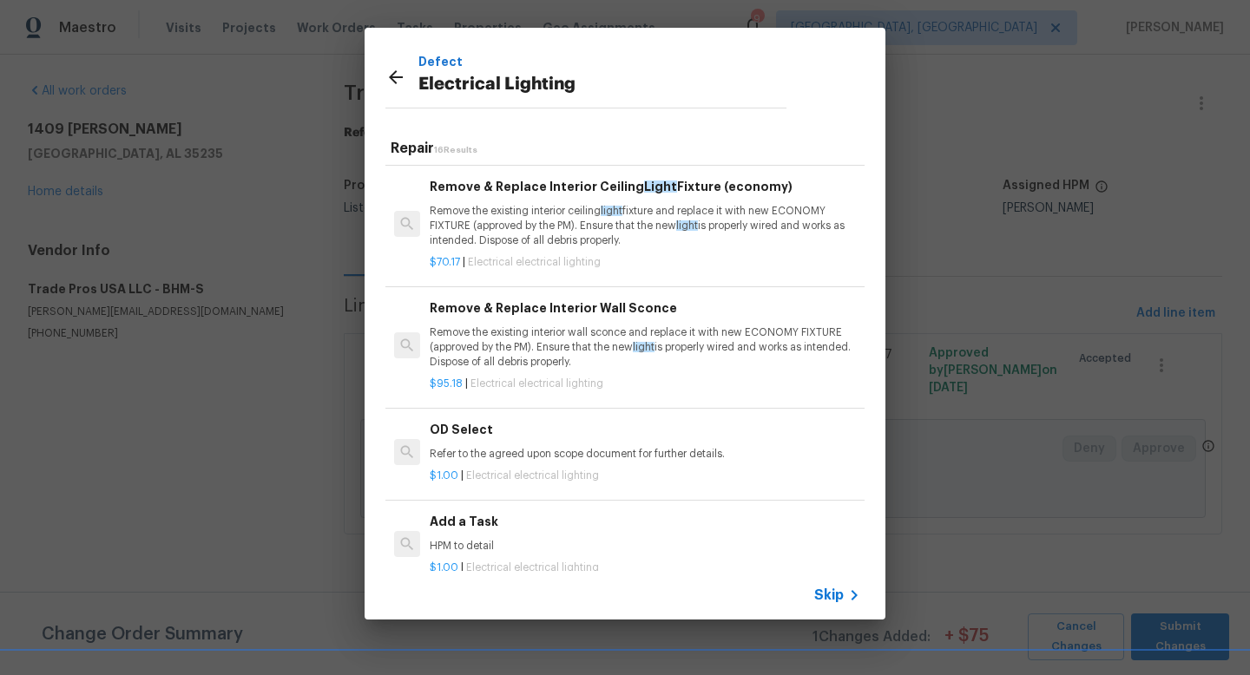
click at [474, 523] on h6 "Add a Task" at bounding box center [645, 521] width 431 height 19
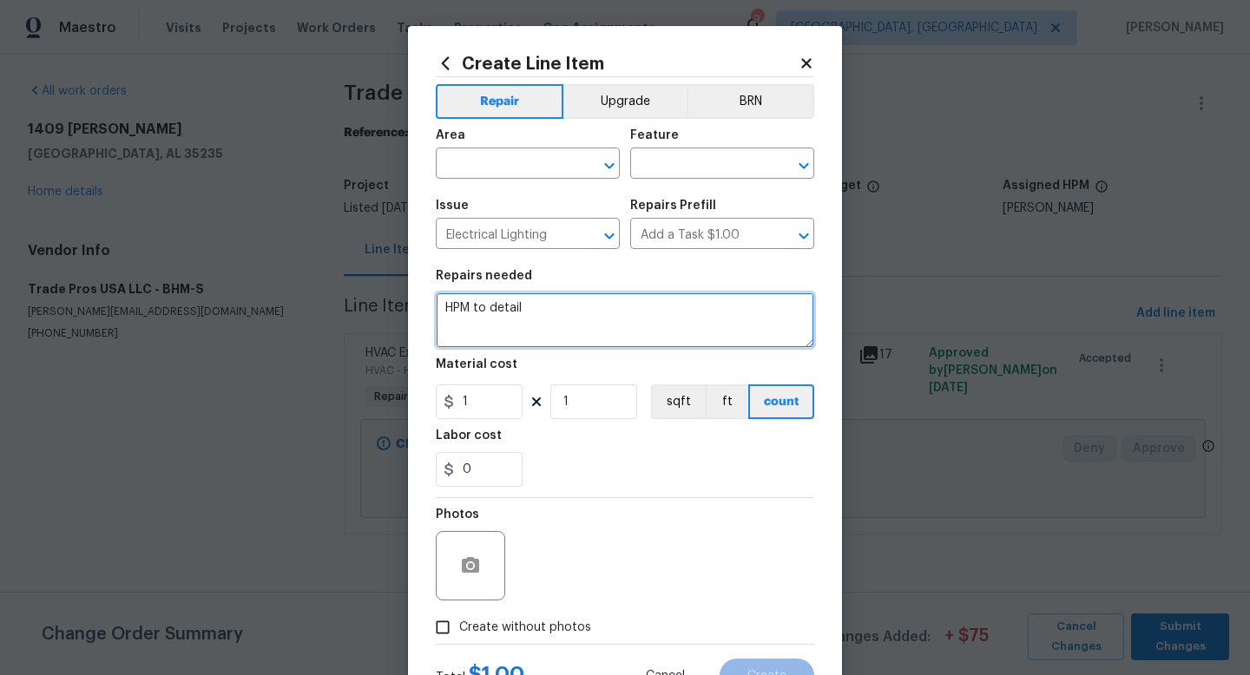
drag, startPoint x: 545, startPoint y: 311, endPoint x: 310, endPoint y: 236, distance: 246.8
click at [310, 236] on div "Create Line Item Repair Upgrade BRN Area ​ Feature ​ Issue Electrical Lighting …" at bounding box center [625, 337] width 1250 height 675
type textarea "Light in basement is not working. We had this repaired a few months ago. Please…"
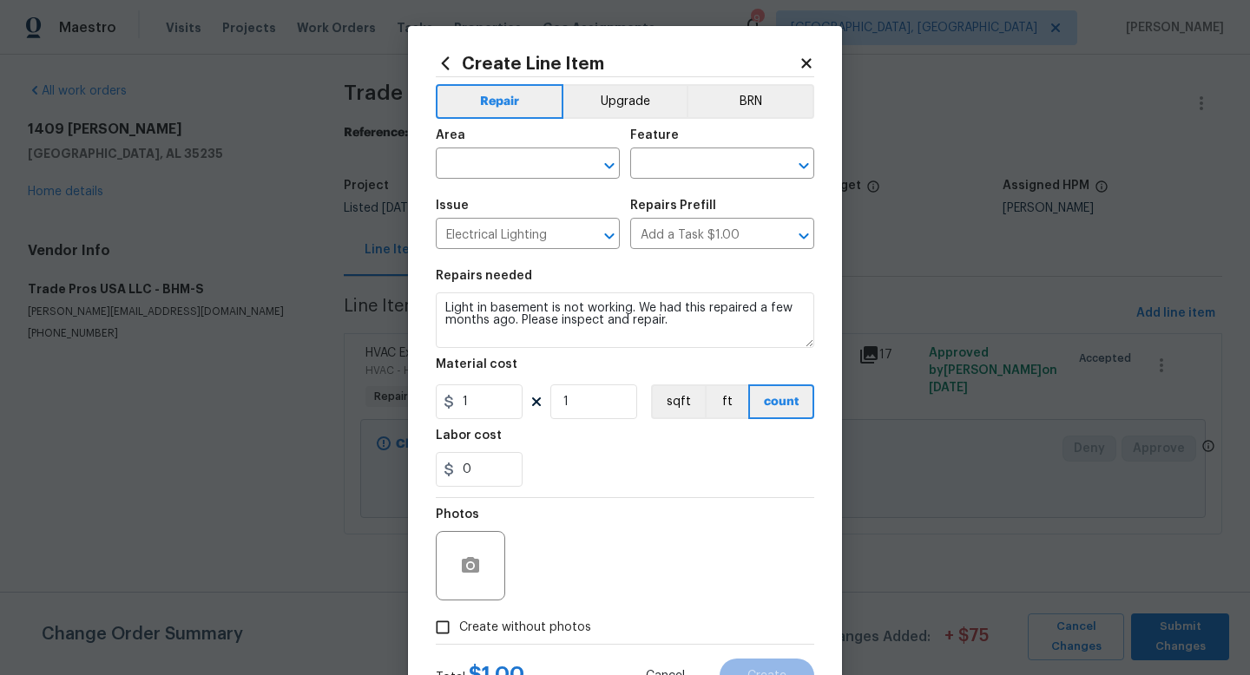
click at [531, 633] on span "Create without photos" at bounding box center [525, 628] width 132 height 18
click at [459, 633] on input "Create without photos" at bounding box center [442, 627] width 33 height 33
checkbox input "true"
click at [478, 165] on input "text" at bounding box center [503, 165] width 135 height 27
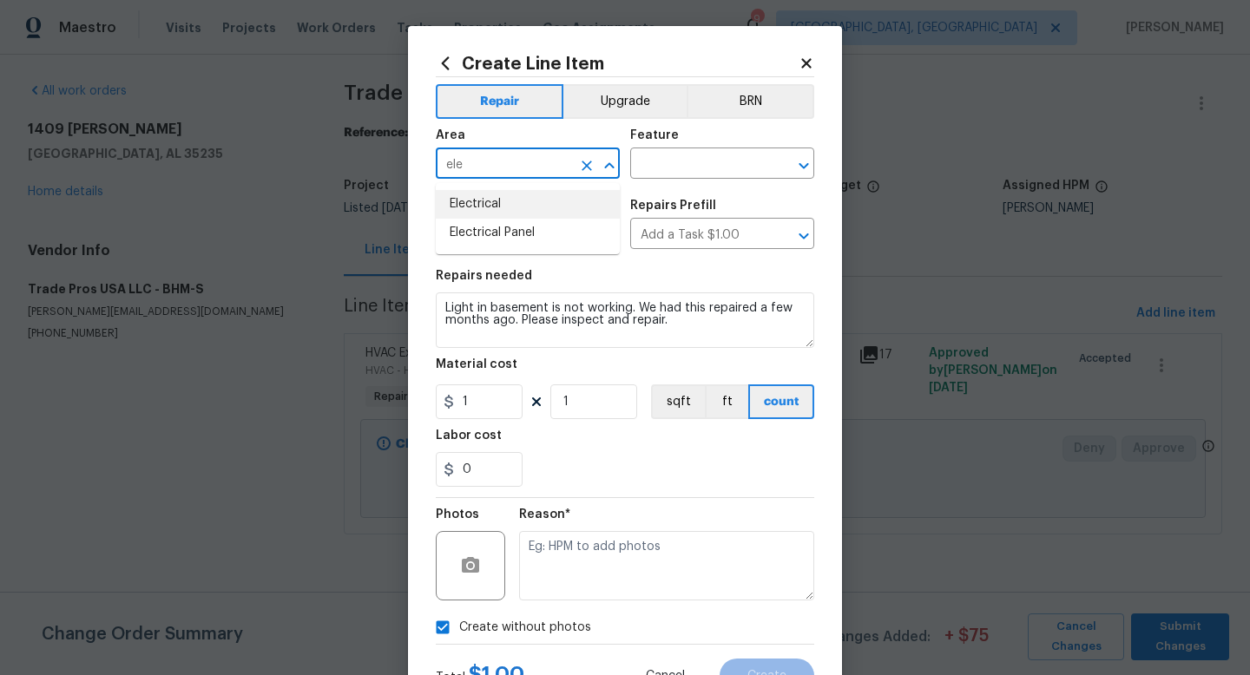
click at [488, 202] on li "Electrical" at bounding box center [528, 204] width 184 height 29
type input "Electrical"
click at [693, 171] on input "text" at bounding box center [697, 165] width 135 height 27
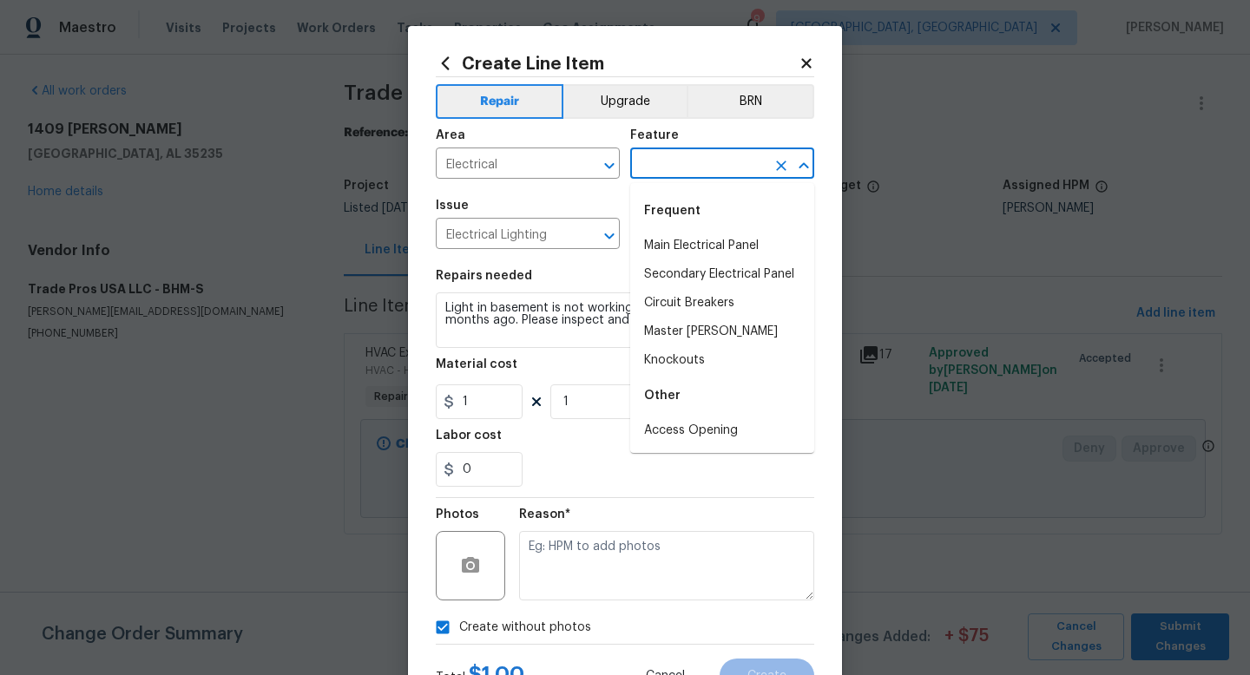
type input "e"
type input "\"
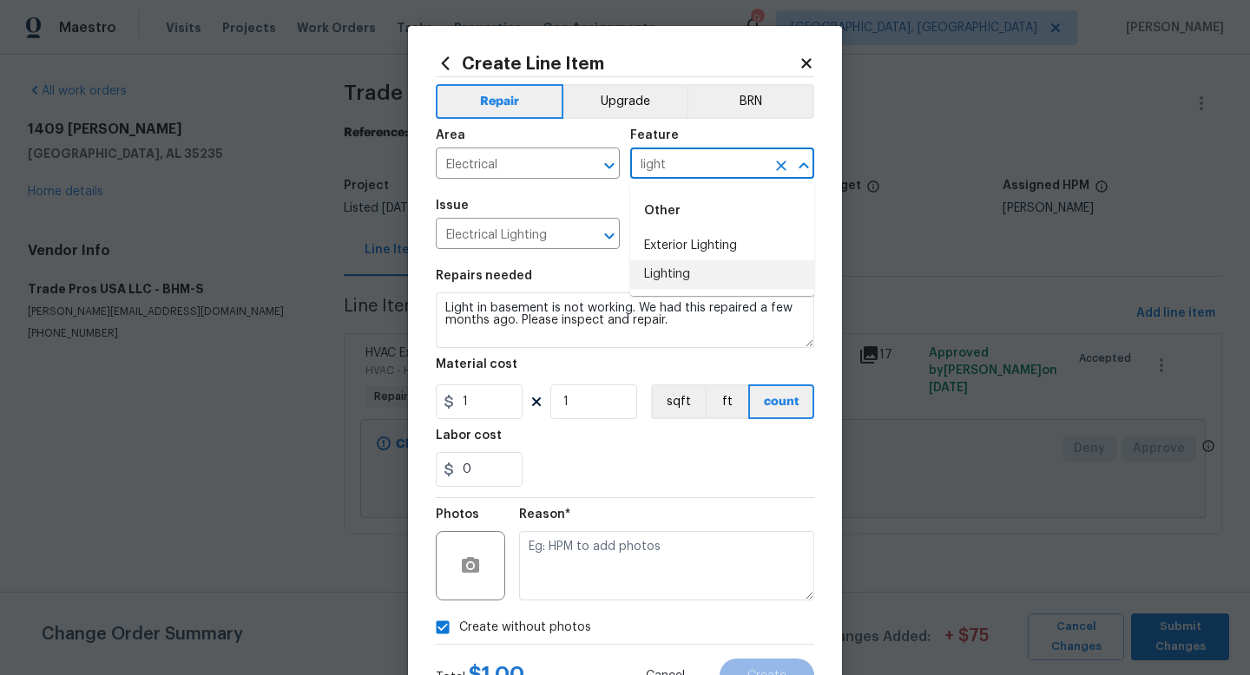
click at [673, 273] on li "Lighting" at bounding box center [722, 274] width 184 height 29
type input "Lighting"
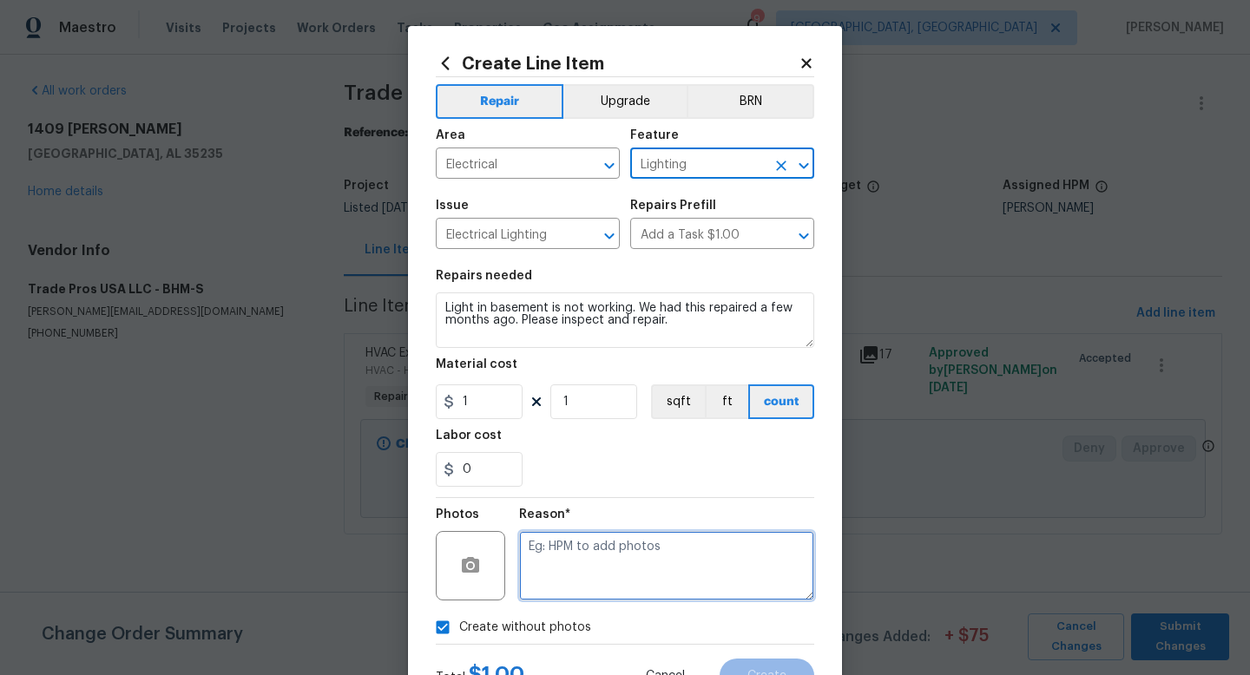
click at [641, 561] on textarea at bounding box center [666, 565] width 295 height 69
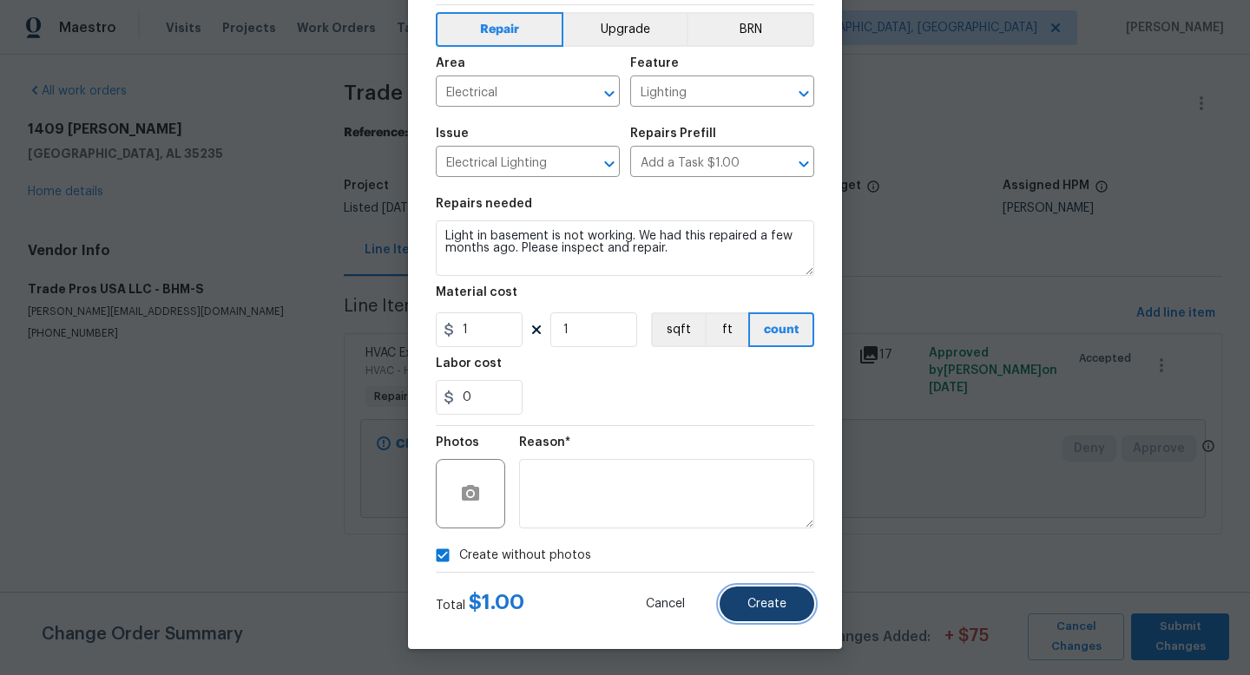
click at [805, 615] on button "Create" at bounding box center [767, 604] width 95 height 35
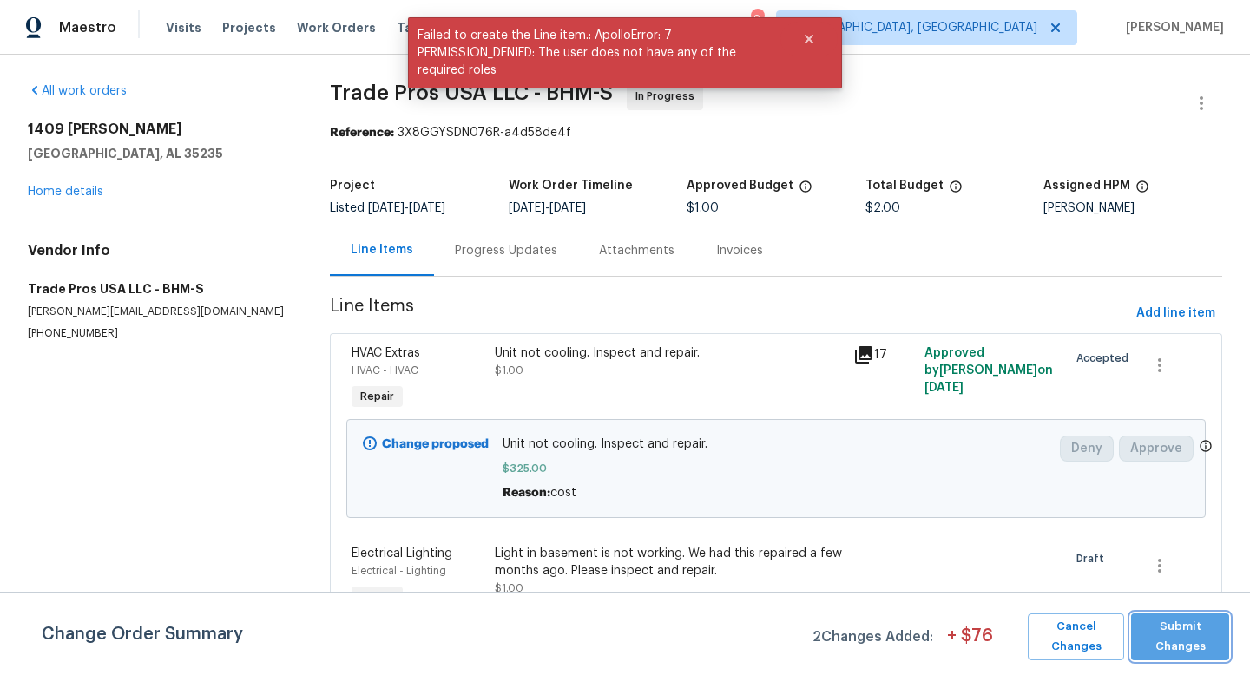
click at [1200, 648] on span "Submit Changes" at bounding box center [1180, 637] width 81 height 40
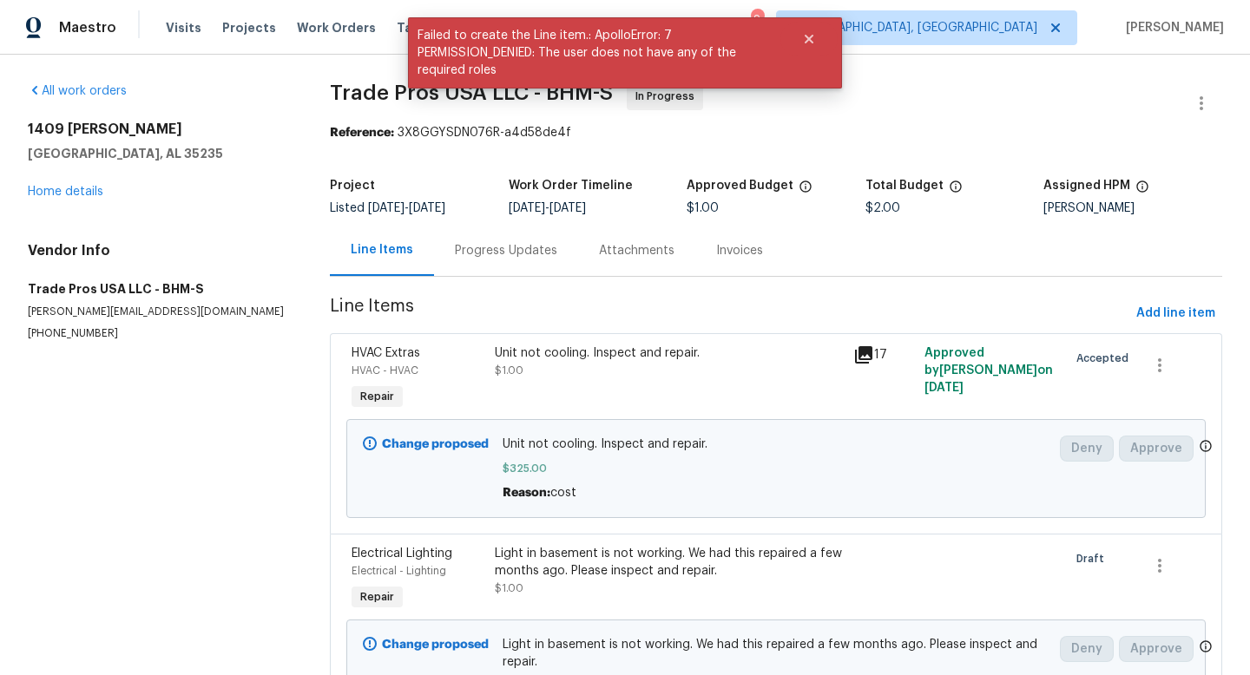
click at [488, 250] on div "Progress Updates" at bounding box center [506, 250] width 102 height 17
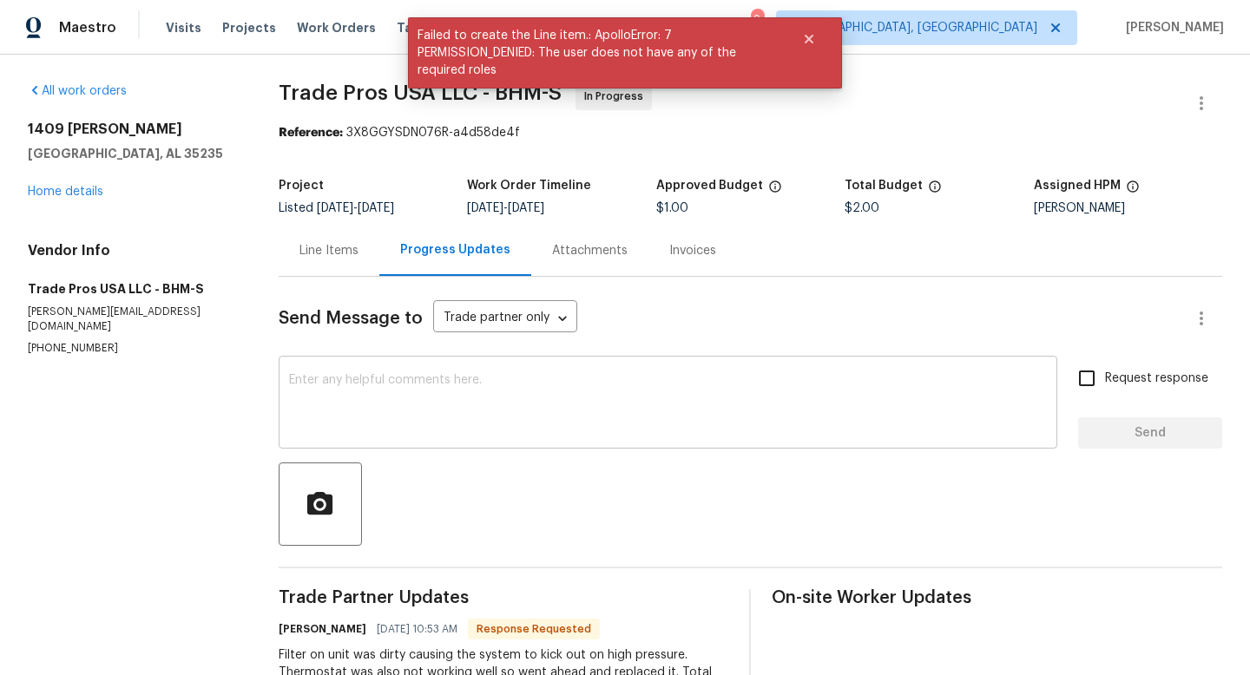
click at [477, 401] on textarea at bounding box center [668, 404] width 758 height 61
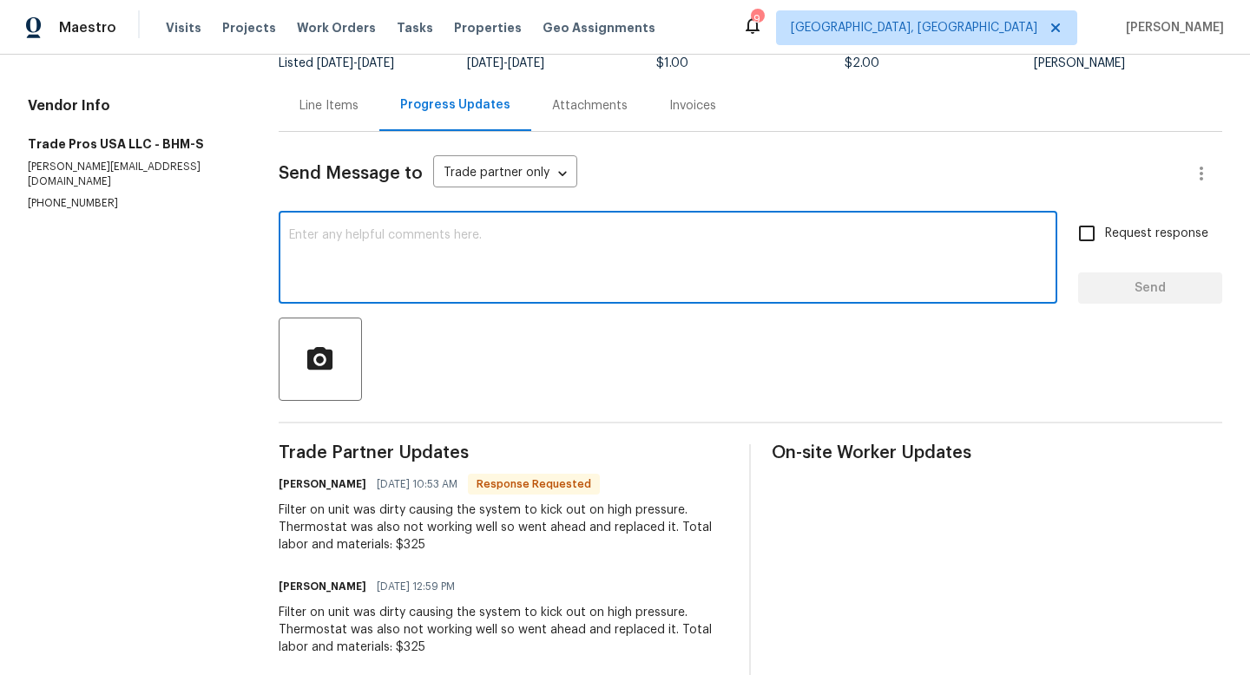
scroll to position [146, 0]
type textarea "T"
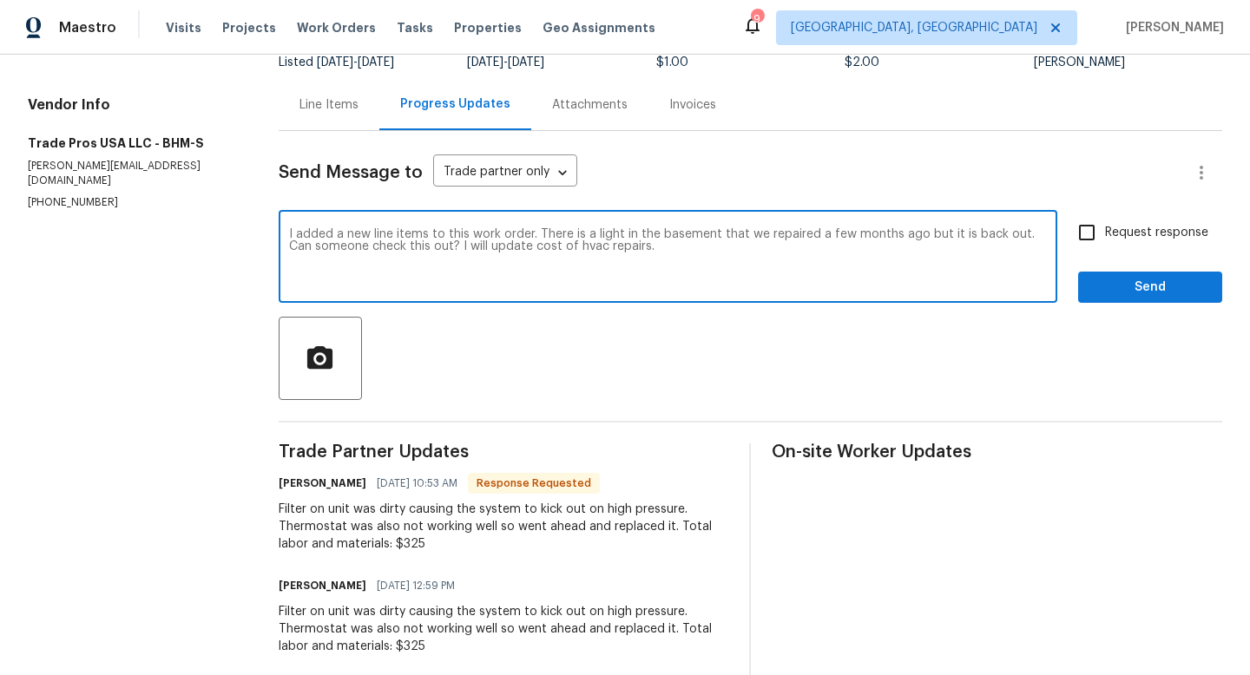
type textarea "I added a new line items to this work order. There is a light in the basement t…"
click at [1166, 234] on span "Request response" at bounding box center [1156, 233] width 103 height 18
click at [1105, 234] on input "Request response" at bounding box center [1086, 232] width 36 height 36
checkbox input "true"
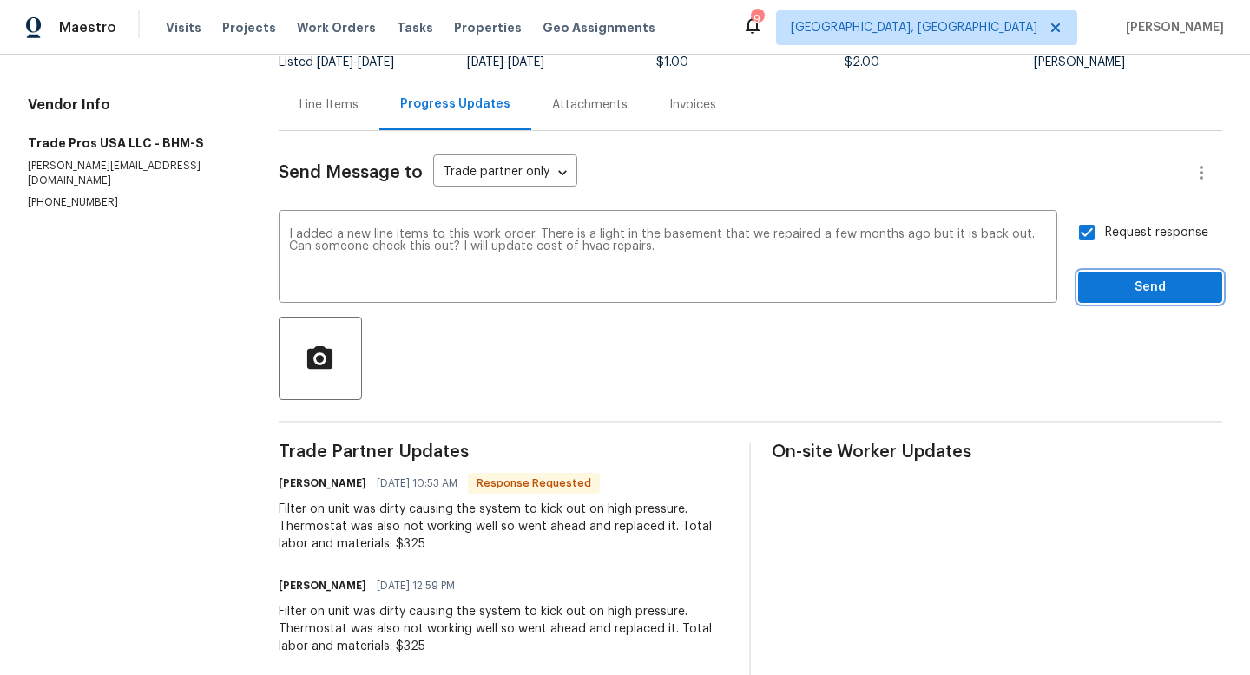
click at [1166, 290] on span "Send" at bounding box center [1150, 288] width 116 height 22
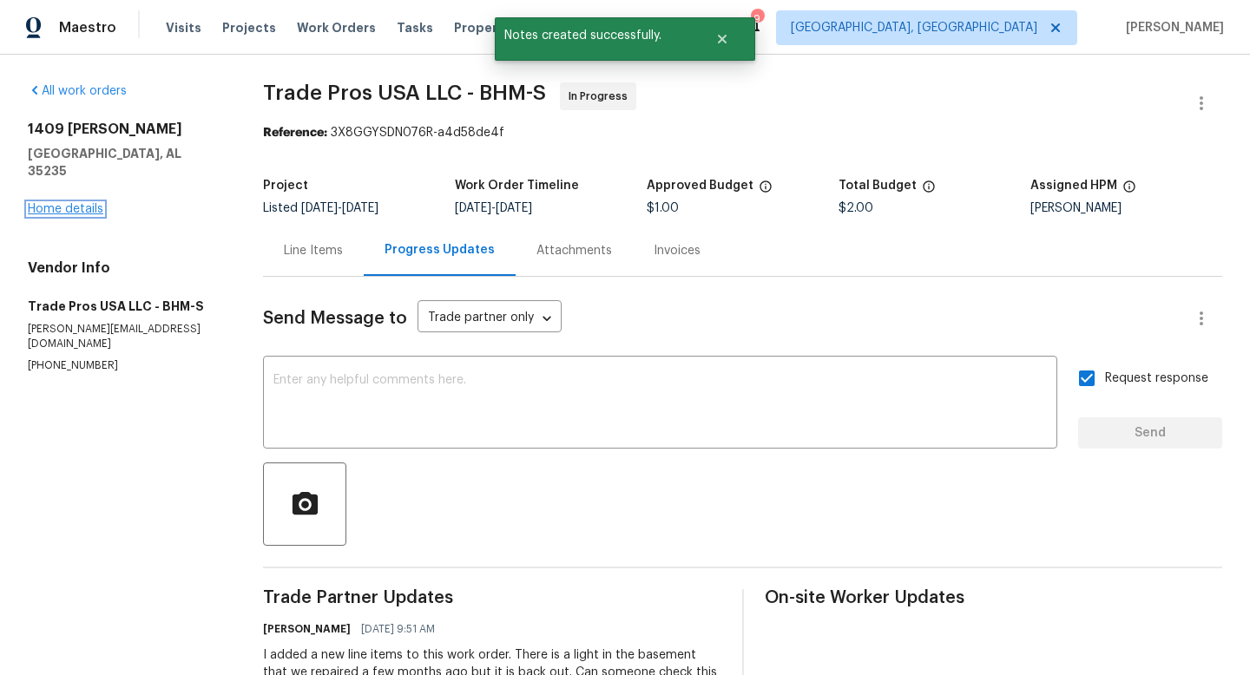
click at [56, 203] on link "Home details" at bounding box center [66, 209] width 76 height 12
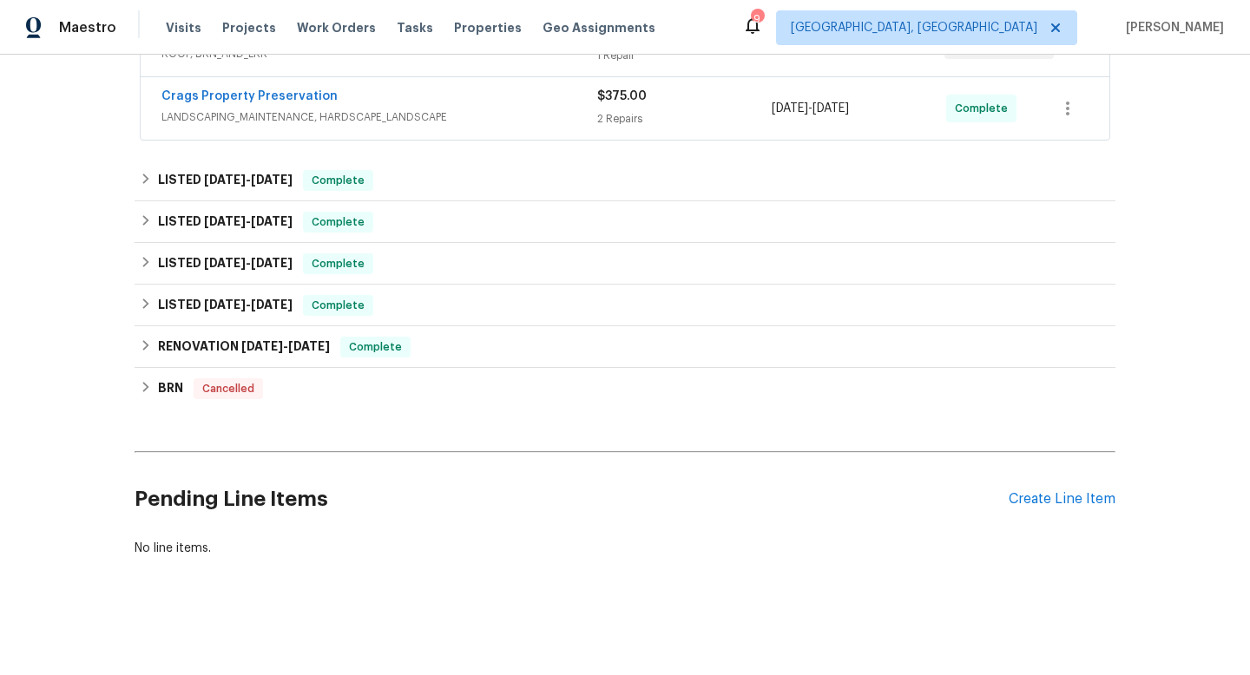
scroll to position [436, 0]
click at [1058, 507] on div "Create Line Item" at bounding box center [1062, 501] width 107 height 16
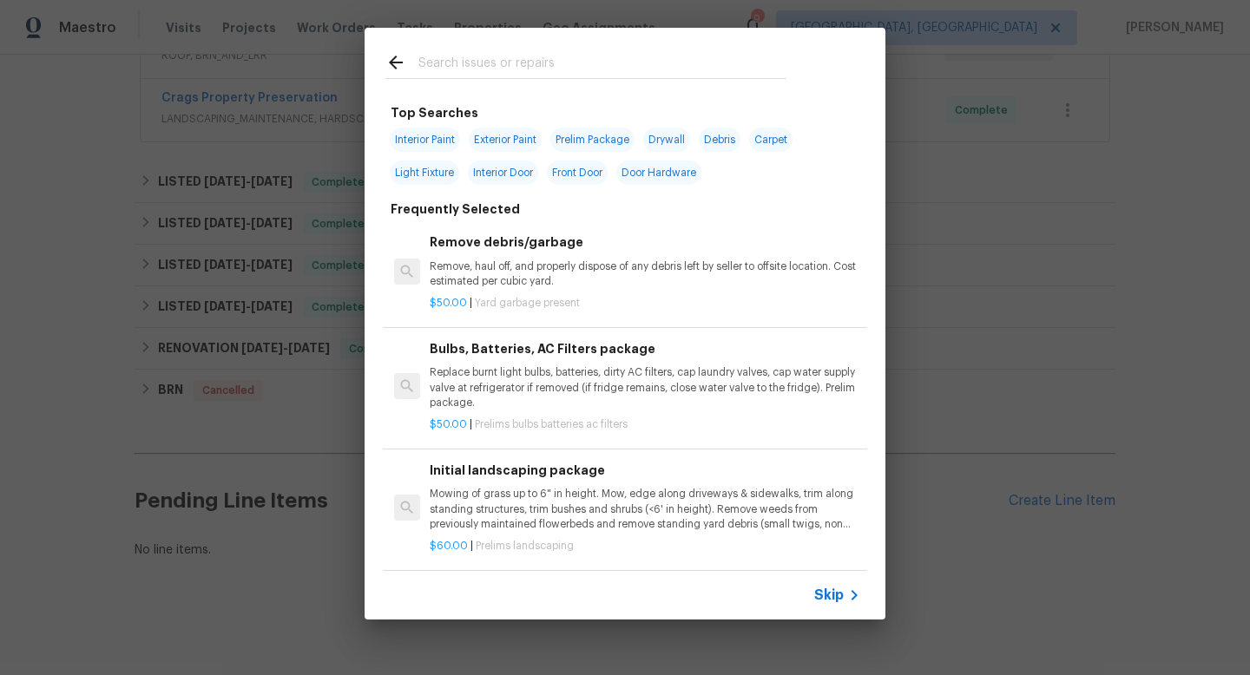
click at [444, 64] on input "text" at bounding box center [602, 65] width 368 height 26
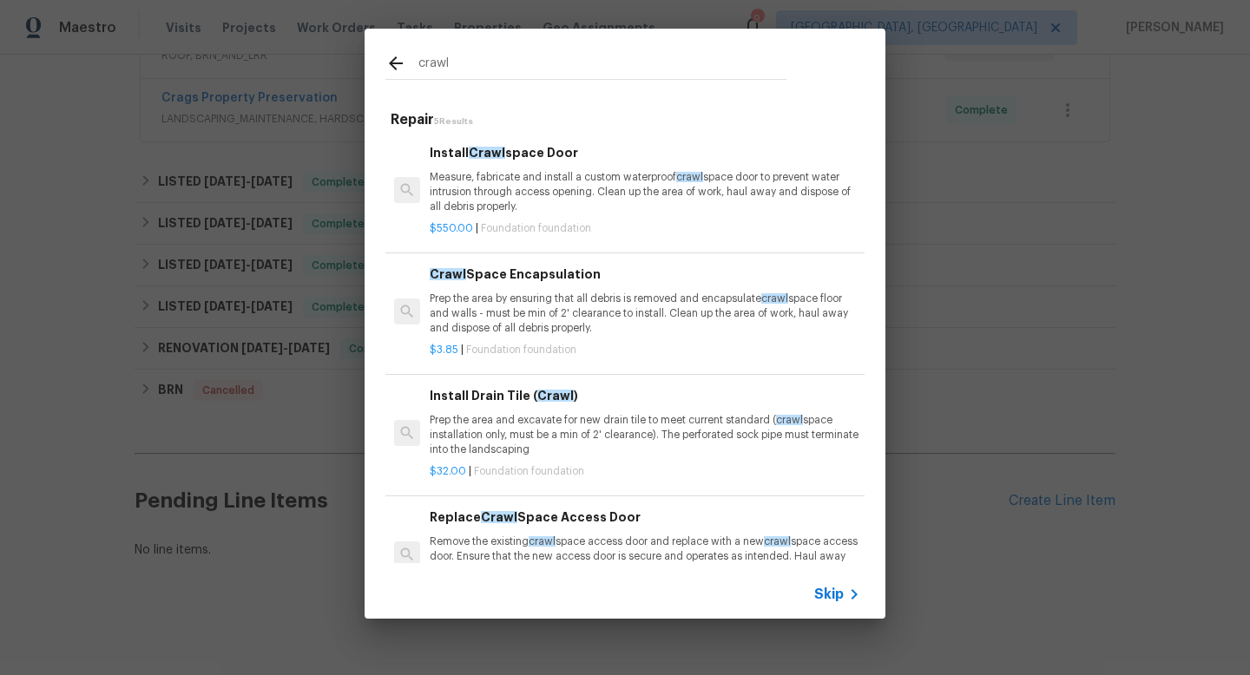
type input "crawl"
click at [499, 303] on p "Prep the area by ensuring that all debris is removed and encapsulate crawl spac…" at bounding box center [645, 314] width 431 height 44
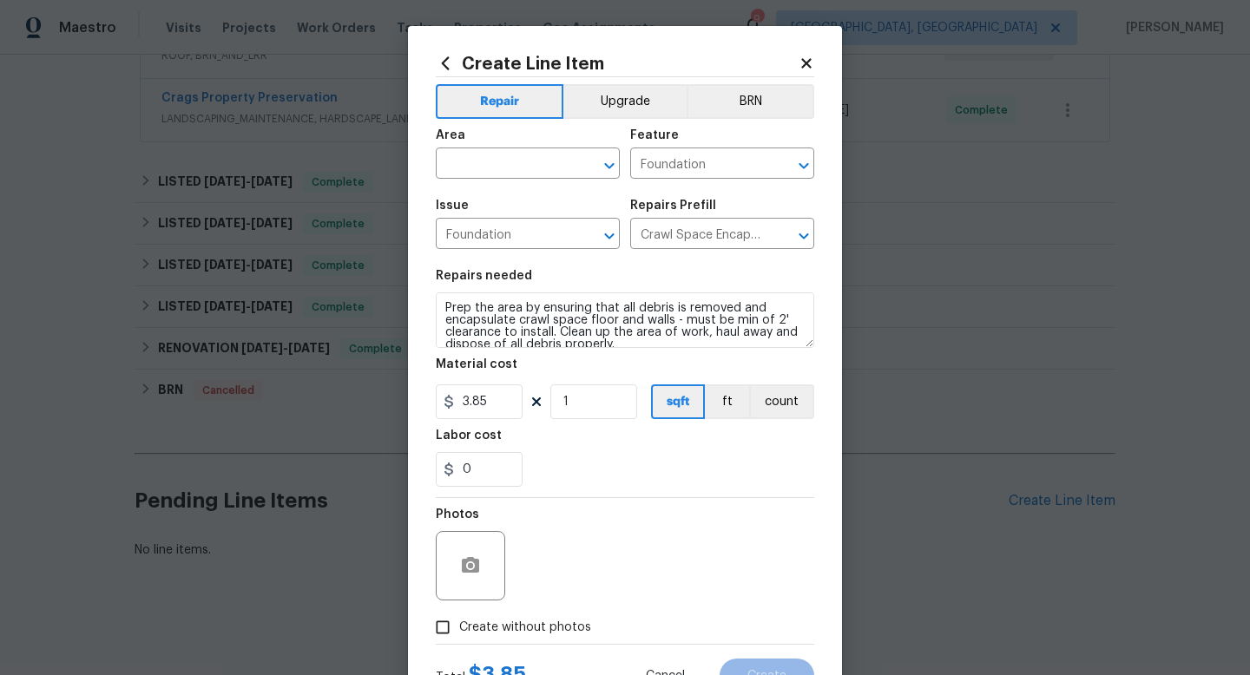
scroll to position [12, 0]
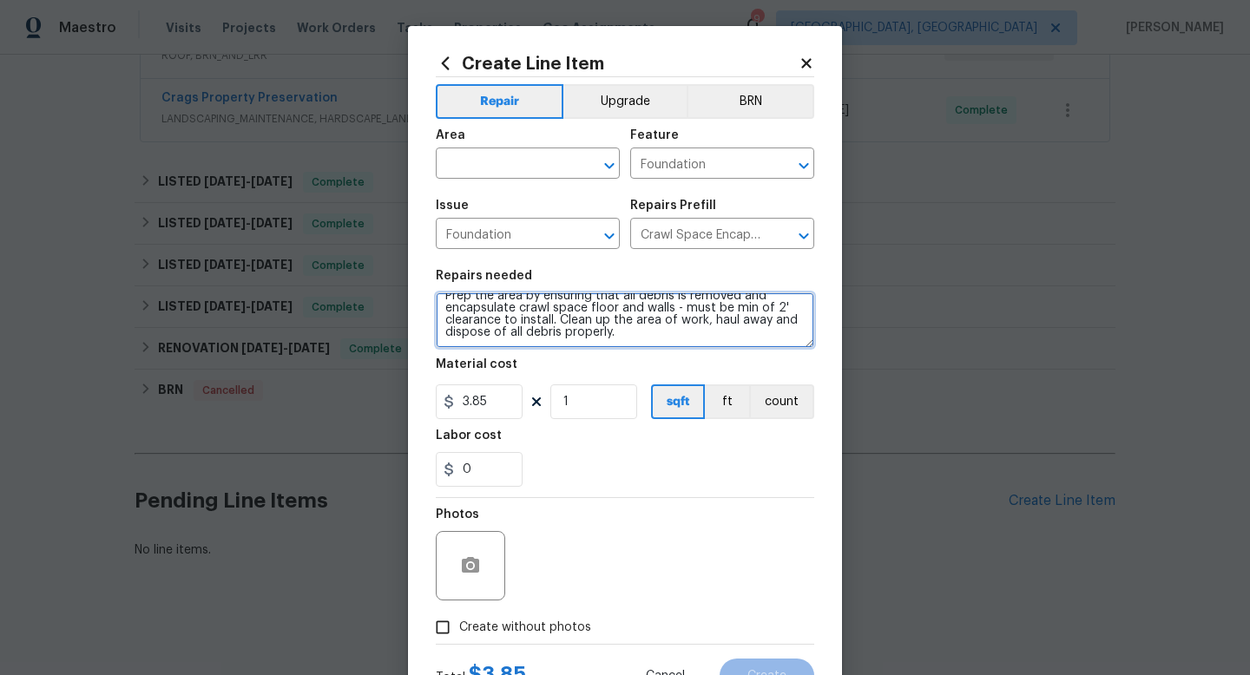
click at [668, 339] on textarea "Prep the area by ensuring that all debris is removed and encapsulate crawl spac…" at bounding box center [625, 321] width 378 height 56
type textarea "Prep the area by ensuring that all debris is removed and encapsulate crawl spac…"
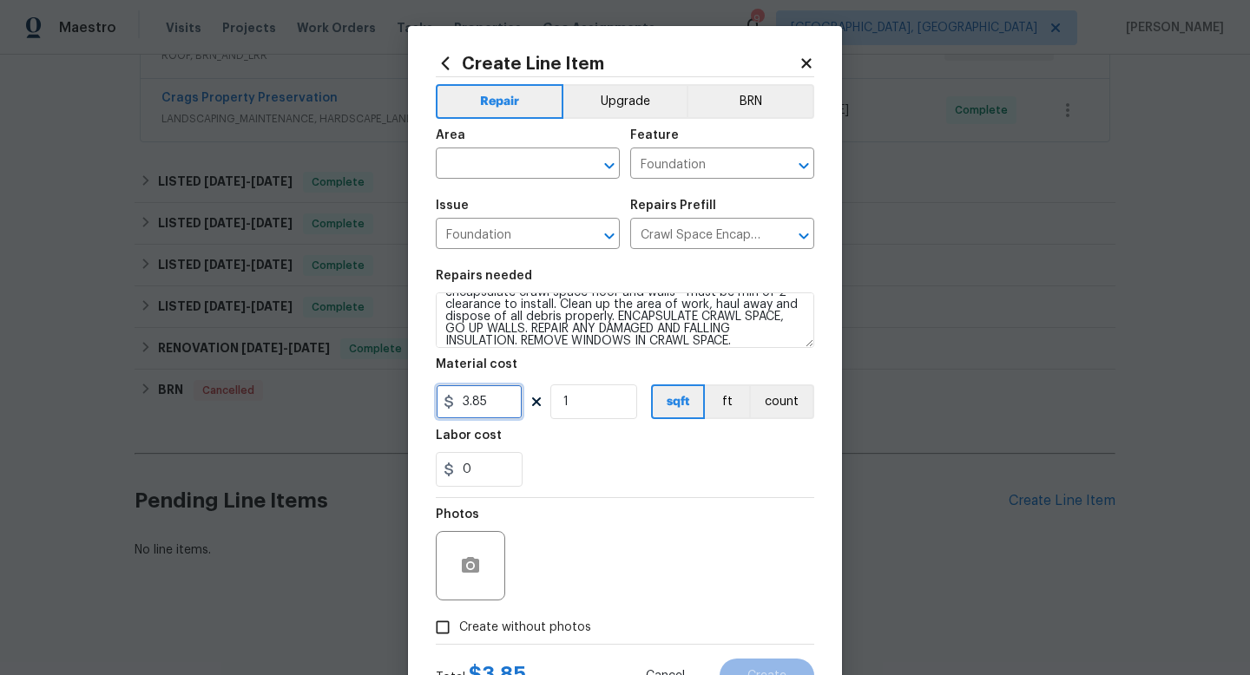
drag, startPoint x: 508, startPoint y: 398, endPoint x: 290, endPoint y: 355, distance: 222.1
click at [309, 358] on div "Create Line Item Repair Upgrade BRN Area ​ Feature Foundation ​ Issue Foundatio…" at bounding box center [625, 337] width 1250 height 675
type input "1750"
click at [733, 513] on div "Photos" at bounding box center [625, 554] width 378 height 113
click at [556, 630] on span "Create without photos" at bounding box center [525, 628] width 132 height 18
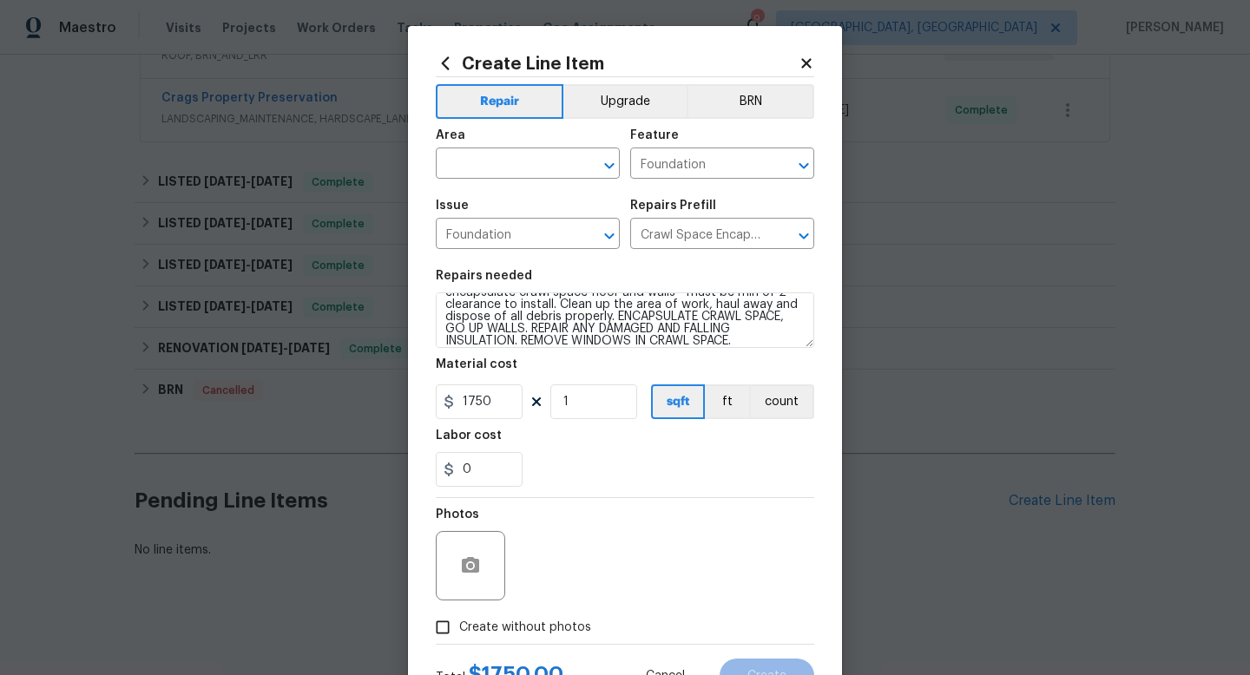
click at [459, 630] on input "Create without photos" at bounding box center [442, 627] width 33 height 33
checkbox input "true"
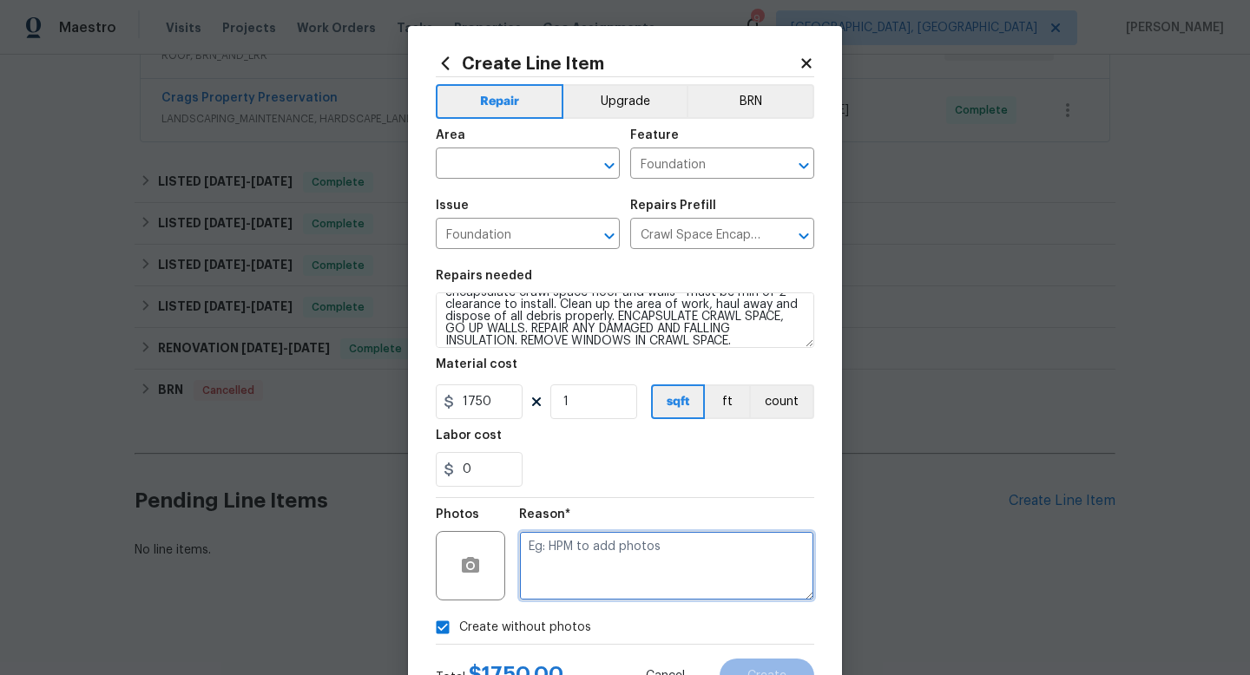
click at [632, 590] on textarea at bounding box center [666, 565] width 295 height 69
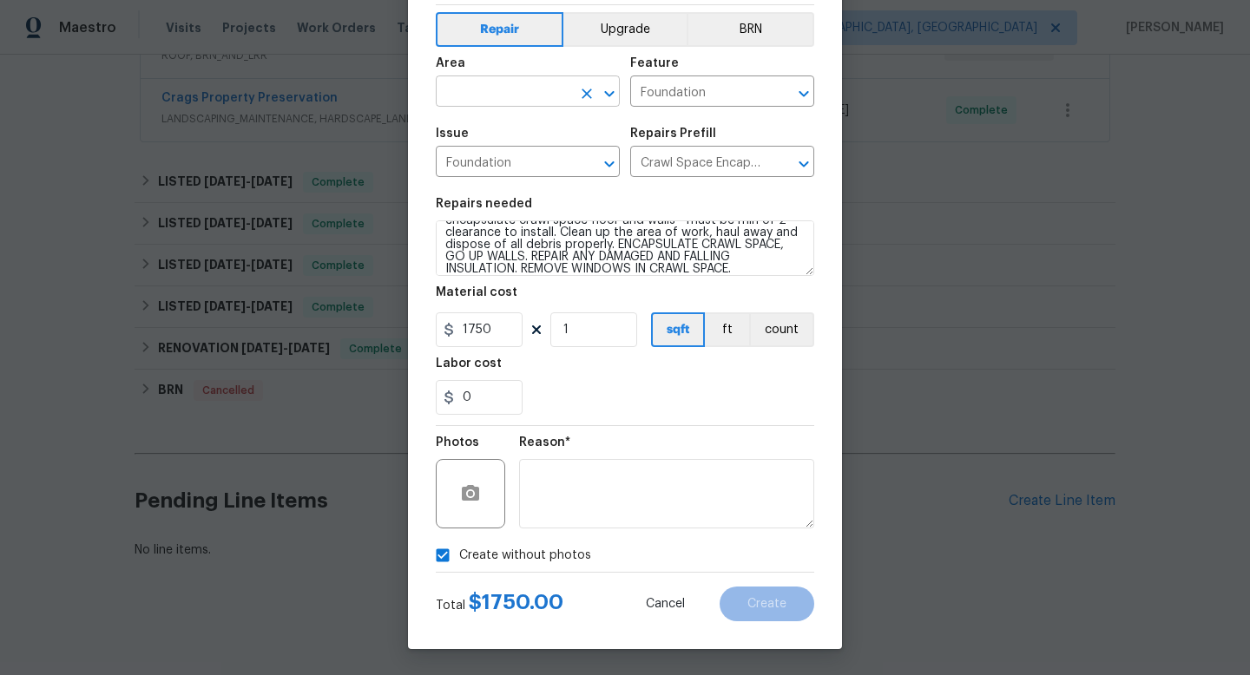
click at [476, 98] on input "text" at bounding box center [503, 93] width 135 height 27
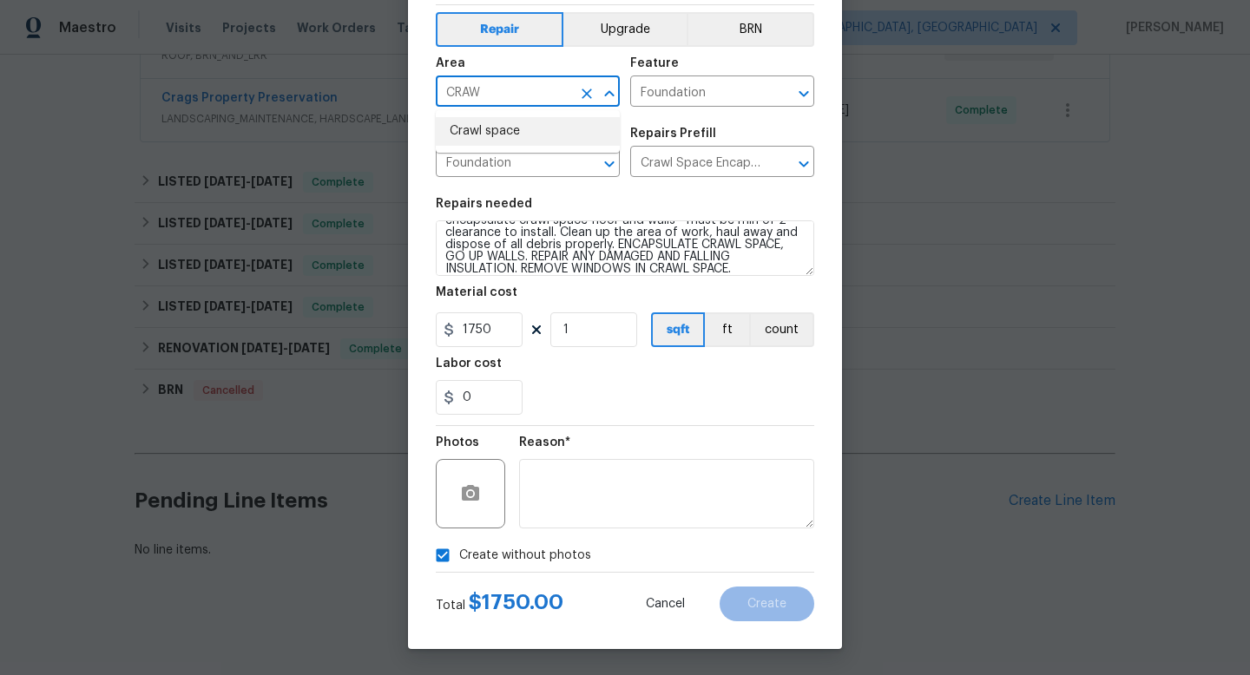
click at [477, 133] on li "Crawl space" at bounding box center [528, 131] width 184 height 29
type input "Crawl space"
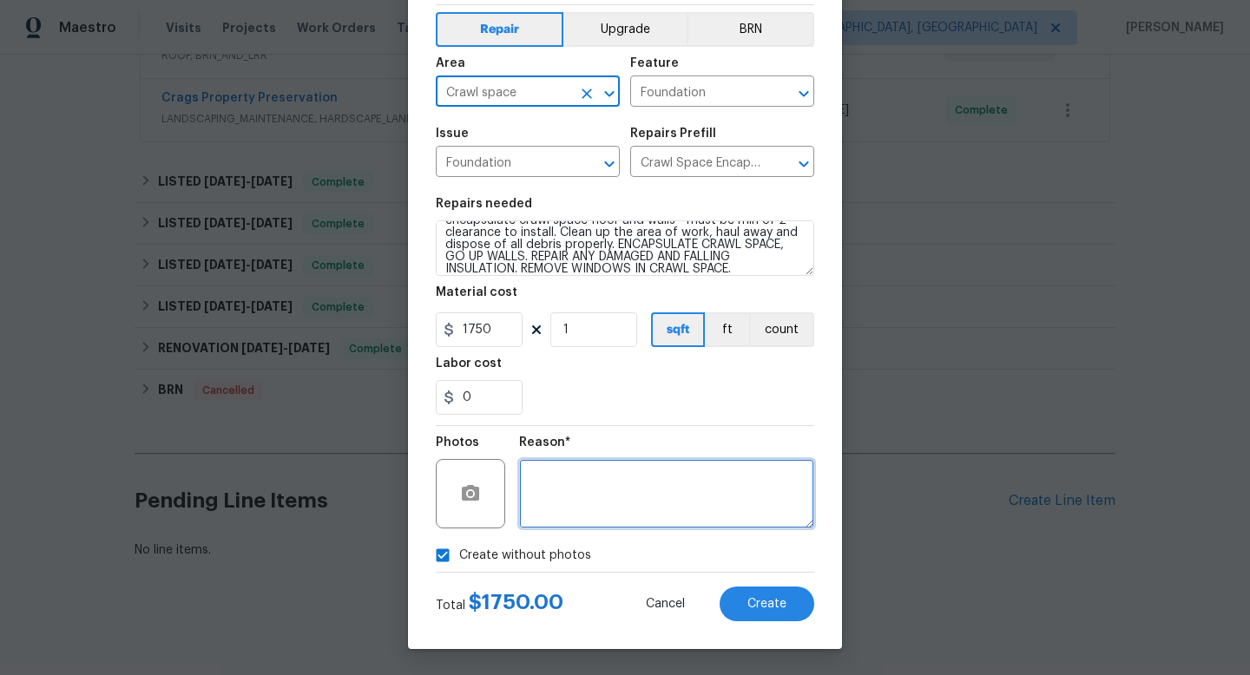
click at [656, 513] on textarea at bounding box center [666, 493] width 295 height 69
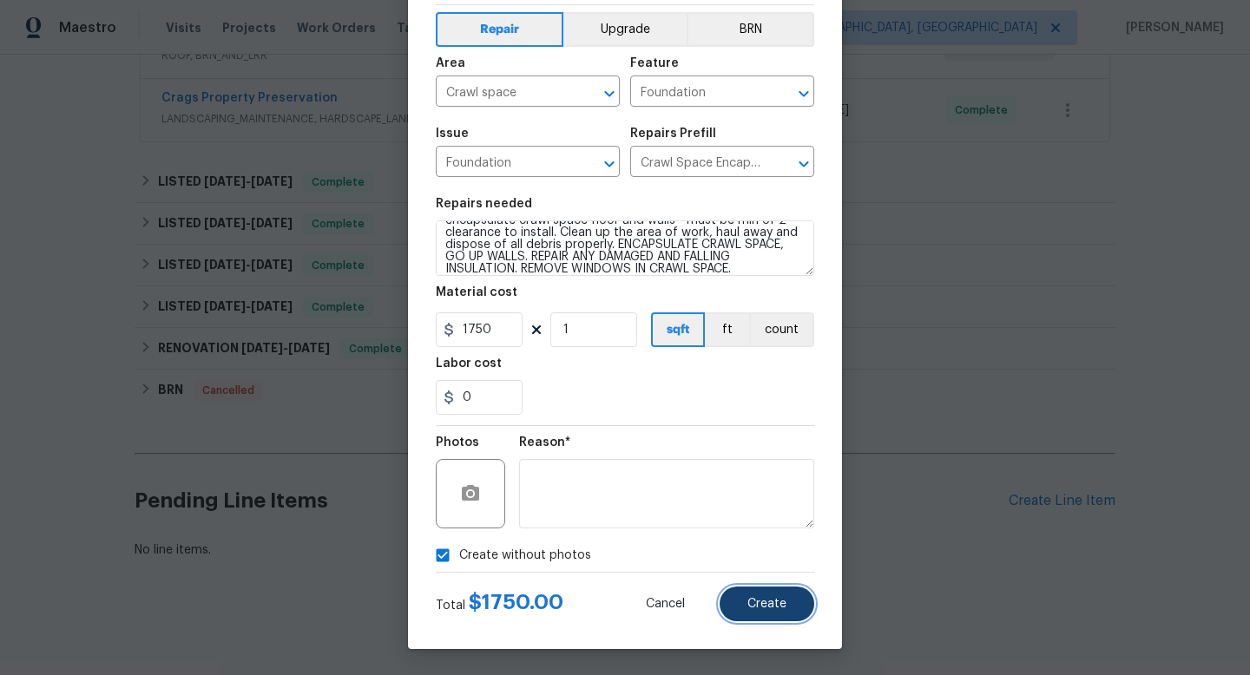
click at [767, 605] on span "Create" at bounding box center [766, 604] width 39 height 13
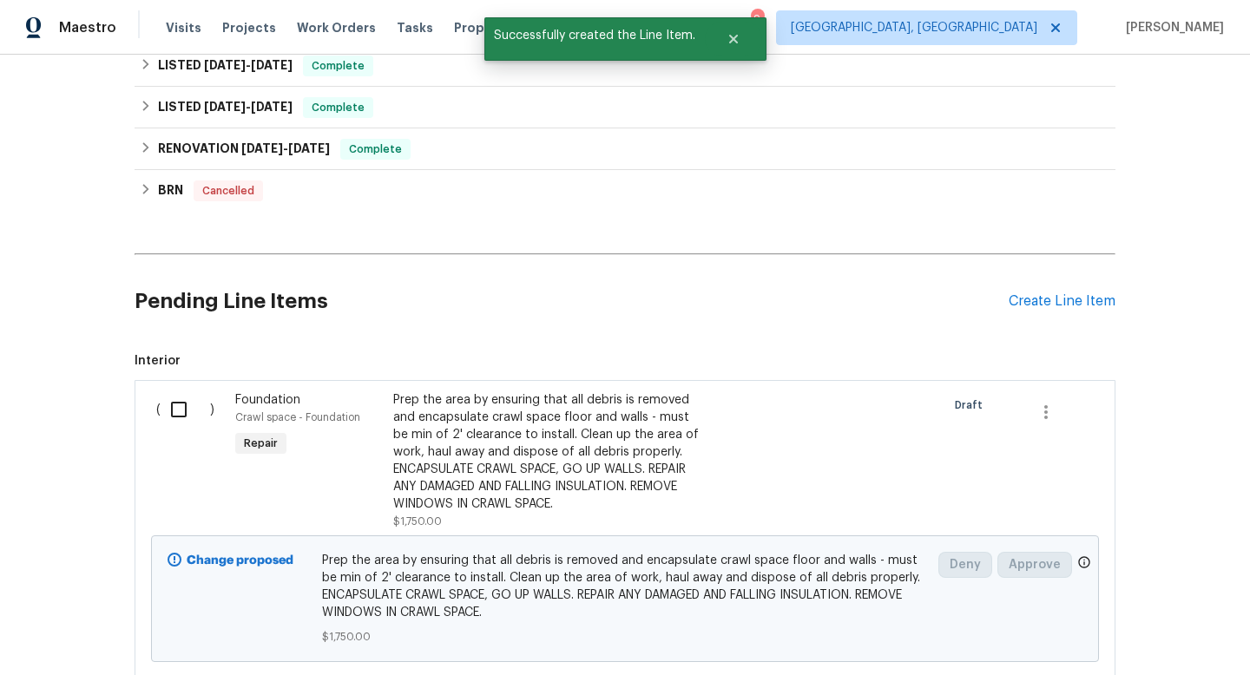
scroll to position [660, 0]
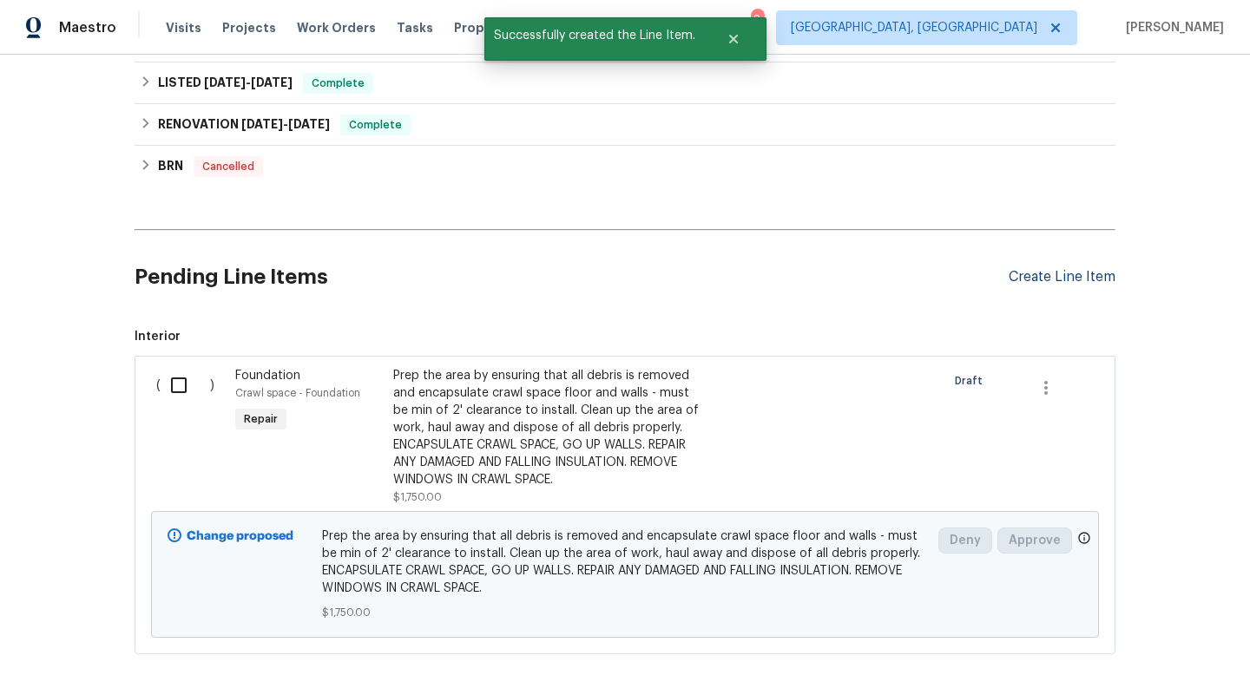
click at [1063, 284] on div "Create Line Item" at bounding box center [1062, 277] width 107 height 16
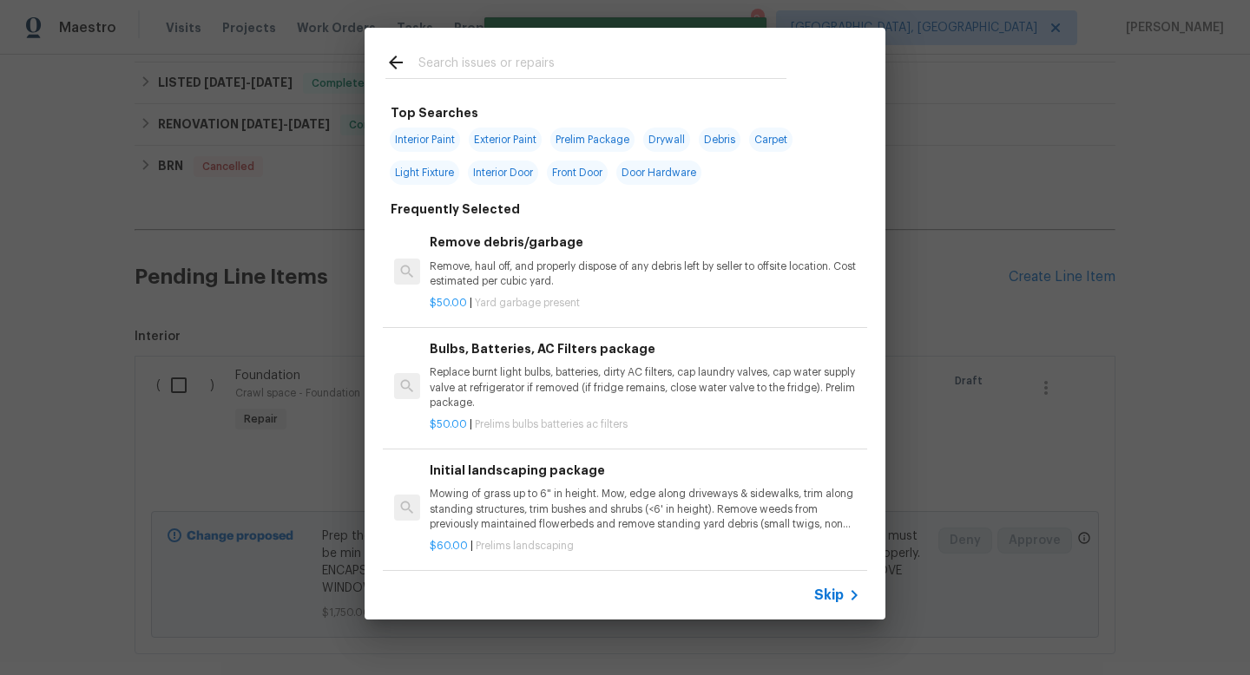
click at [438, 75] on input "text" at bounding box center [602, 65] width 368 height 26
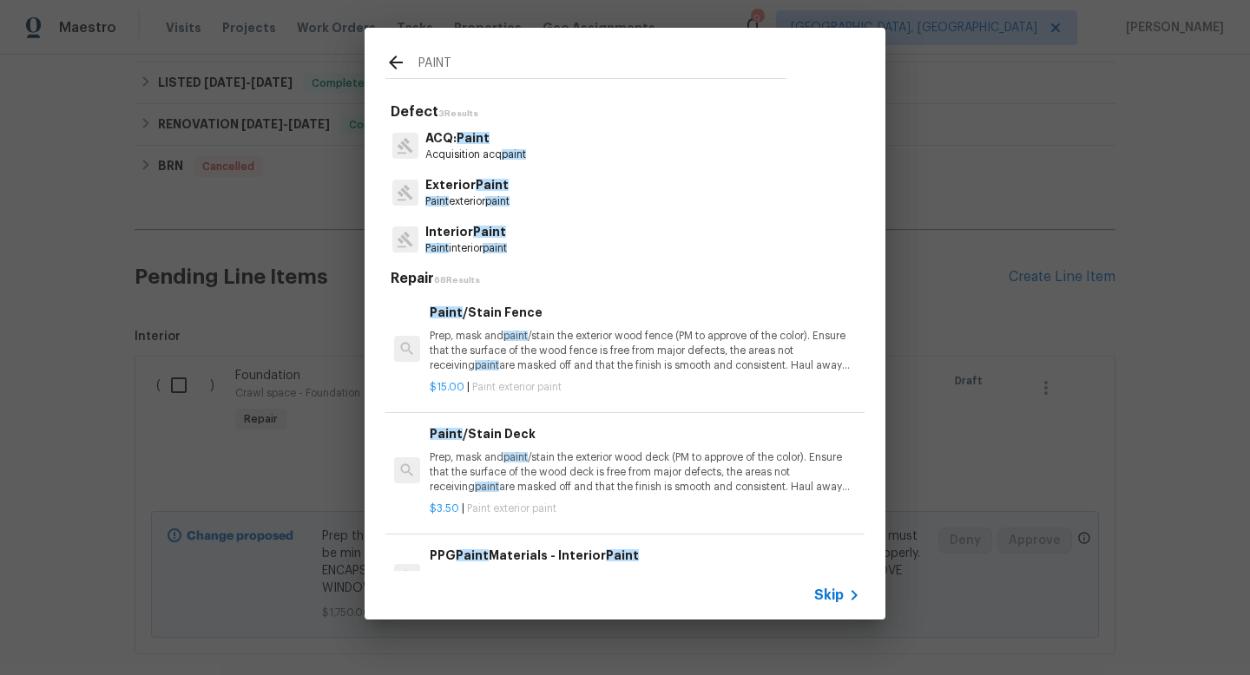
type input "PAINT"
click at [484, 245] on p "Paint interior paint" at bounding box center [466, 248] width 82 height 15
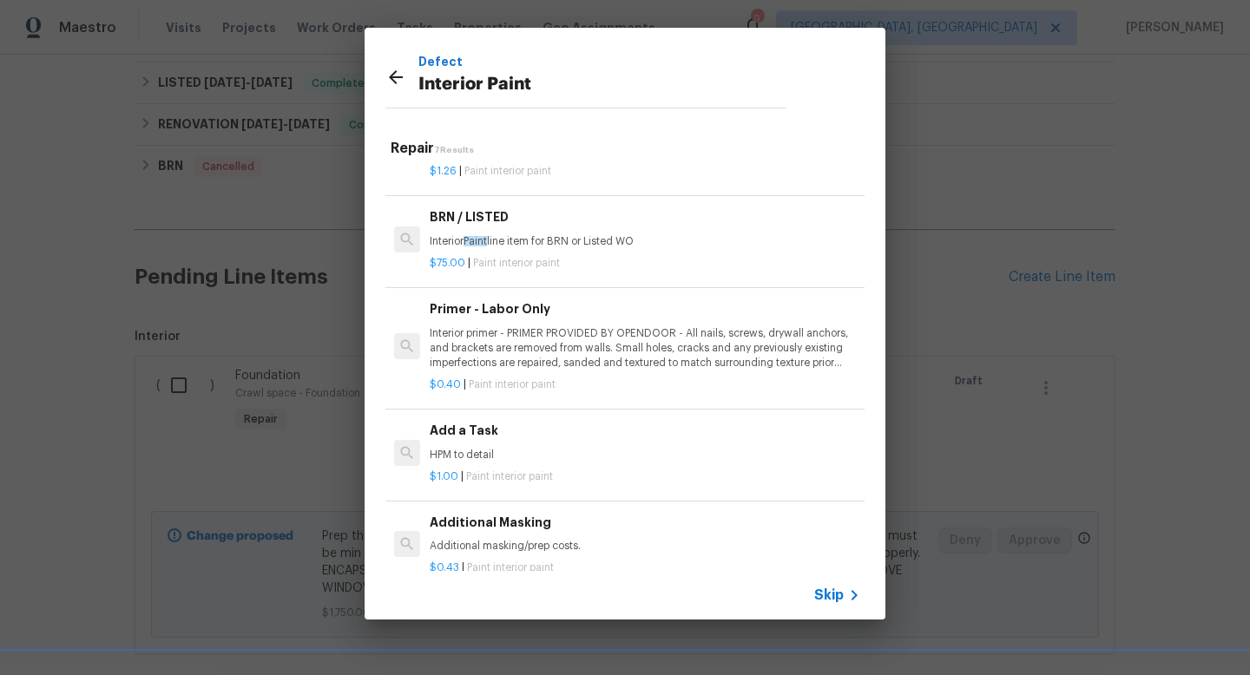
scroll to position [300, 0]
click at [458, 431] on h6 "Add a Task" at bounding box center [645, 429] width 431 height 19
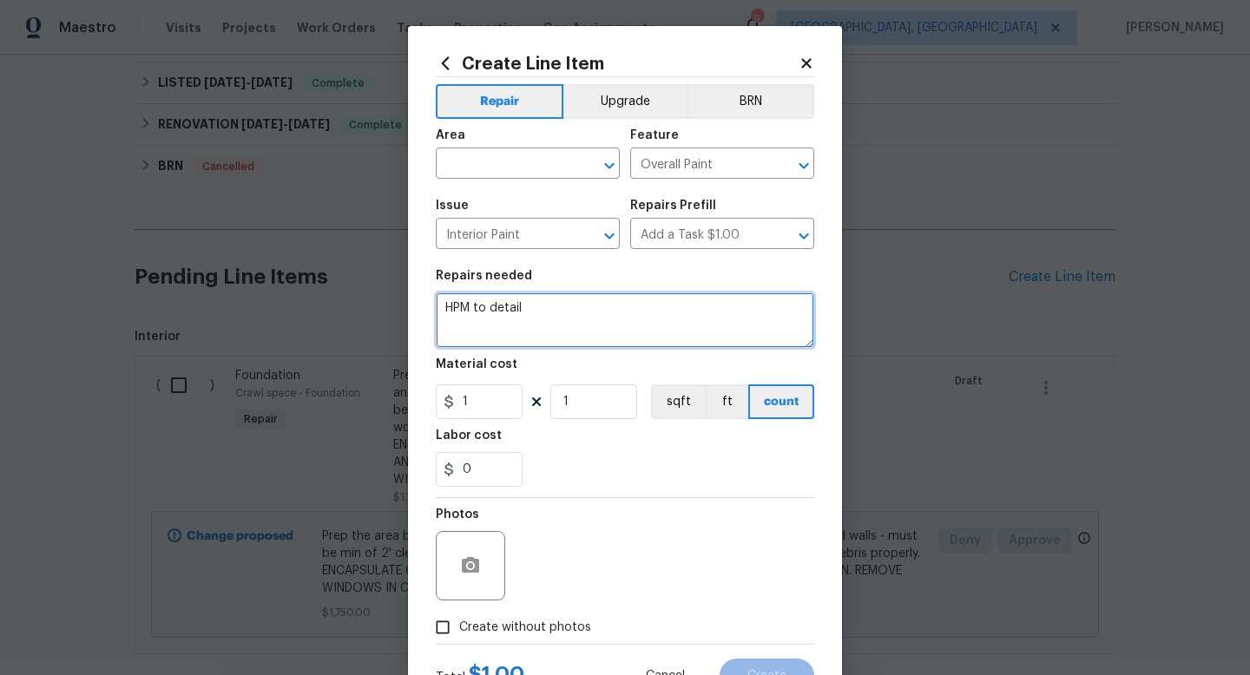
drag, startPoint x: 544, startPoint y: 315, endPoint x: 224, endPoint y: 290, distance: 321.3
click at [224, 290] on div "Create Line Item Repair Upgrade BRN Area ​ Feature Overall Paint ​ Issue Interi…" at bounding box center [625, 337] width 1250 height 675
type textarea "Prime and paint water stains on ceiling in den to cover."
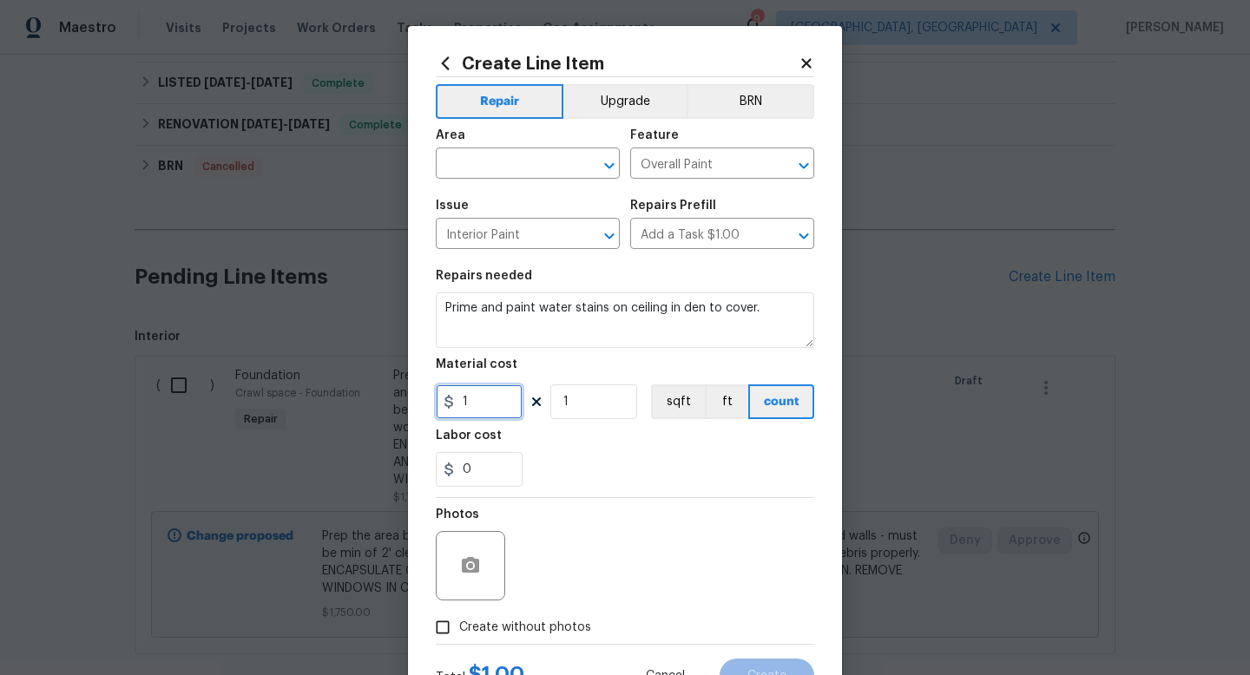
click at [498, 408] on input "1" at bounding box center [479, 402] width 87 height 35
type input "100"
click at [726, 577] on div "Photos" at bounding box center [625, 554] width 378 height 113
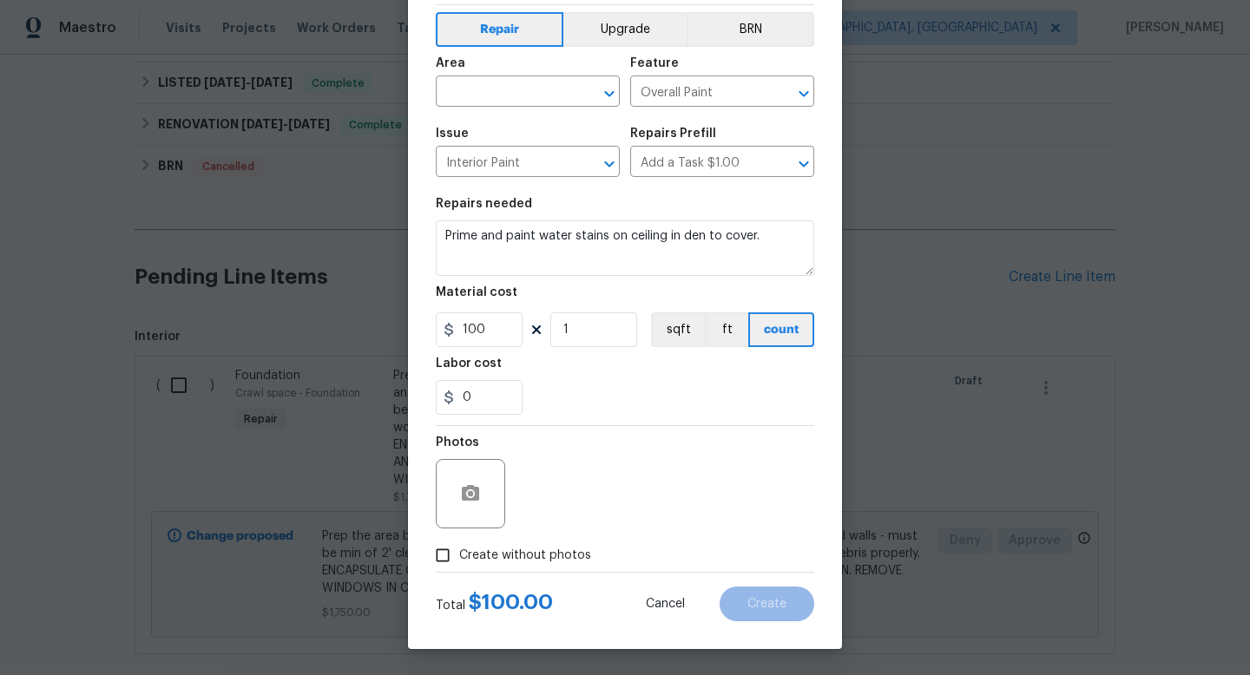
click at [562, 560] on span "Create without photos" at bounding box center [525, 556] width 132 height 18
click at [459, 560] on input "Create without photos" at bounding box center [442, 555] width 33 height 33
checkbox input "true"
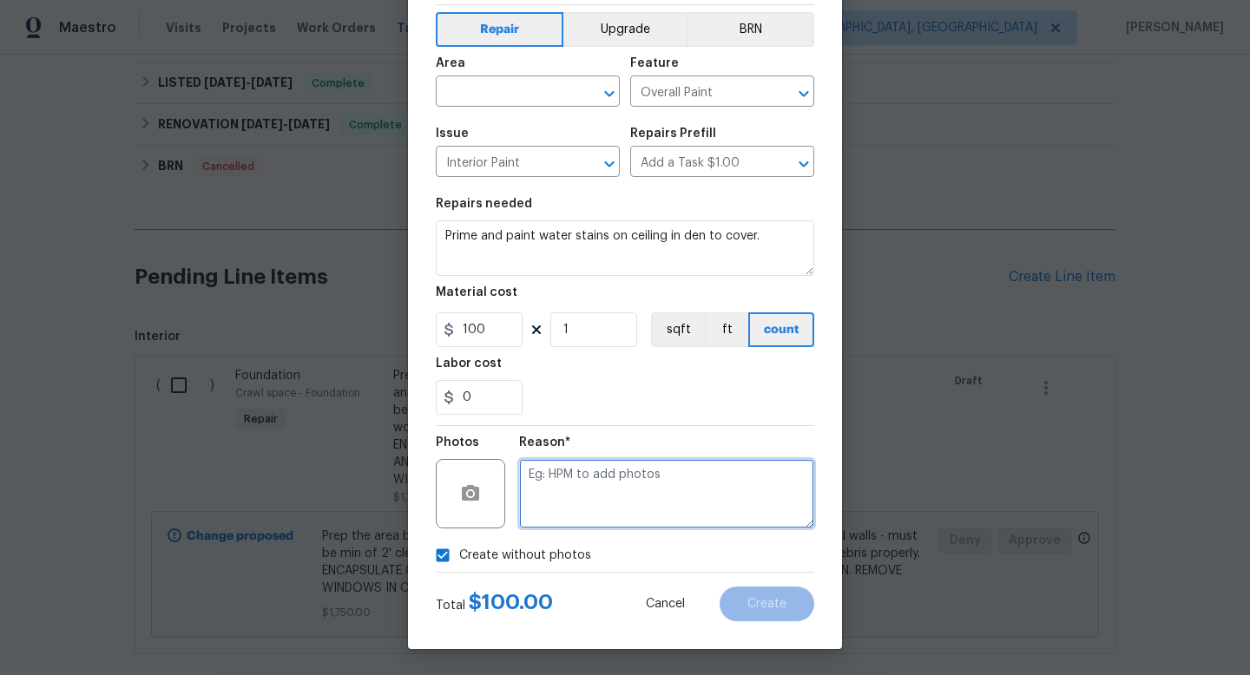
click at [685, 503] on textarea at bounding box center [666, 493] width 295 height 69
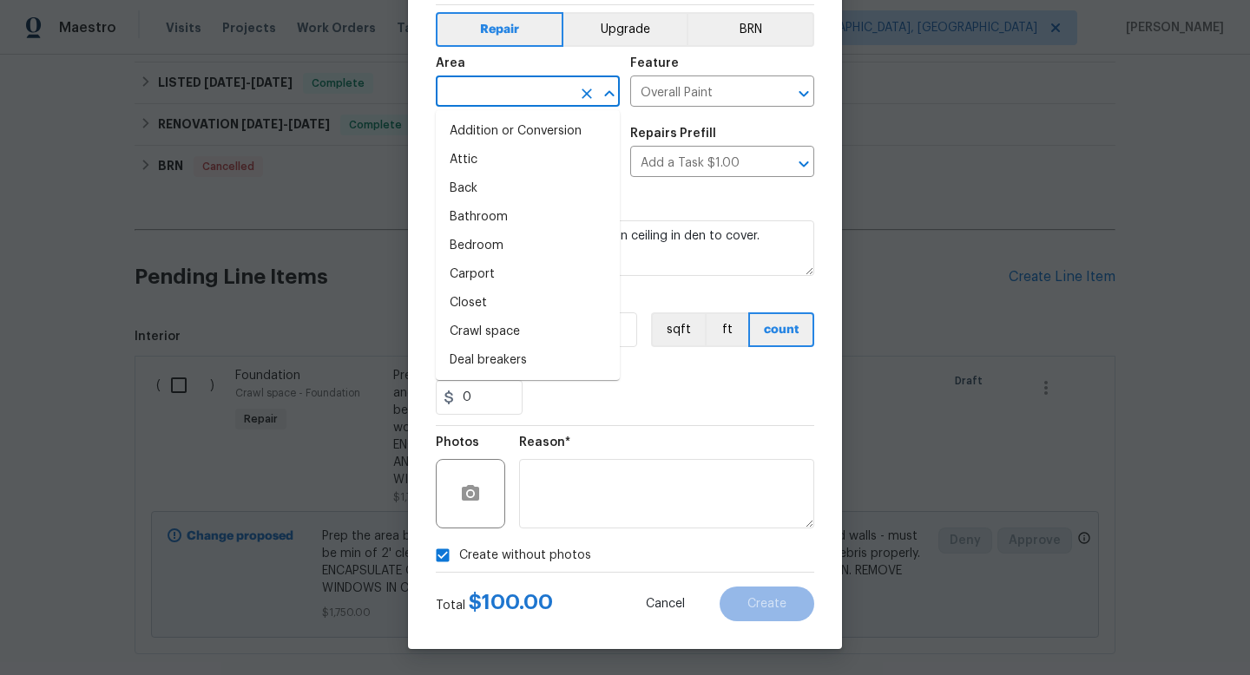
click at [474, 88] on input "text" at bounding box center [503, 93] width 135 height 27
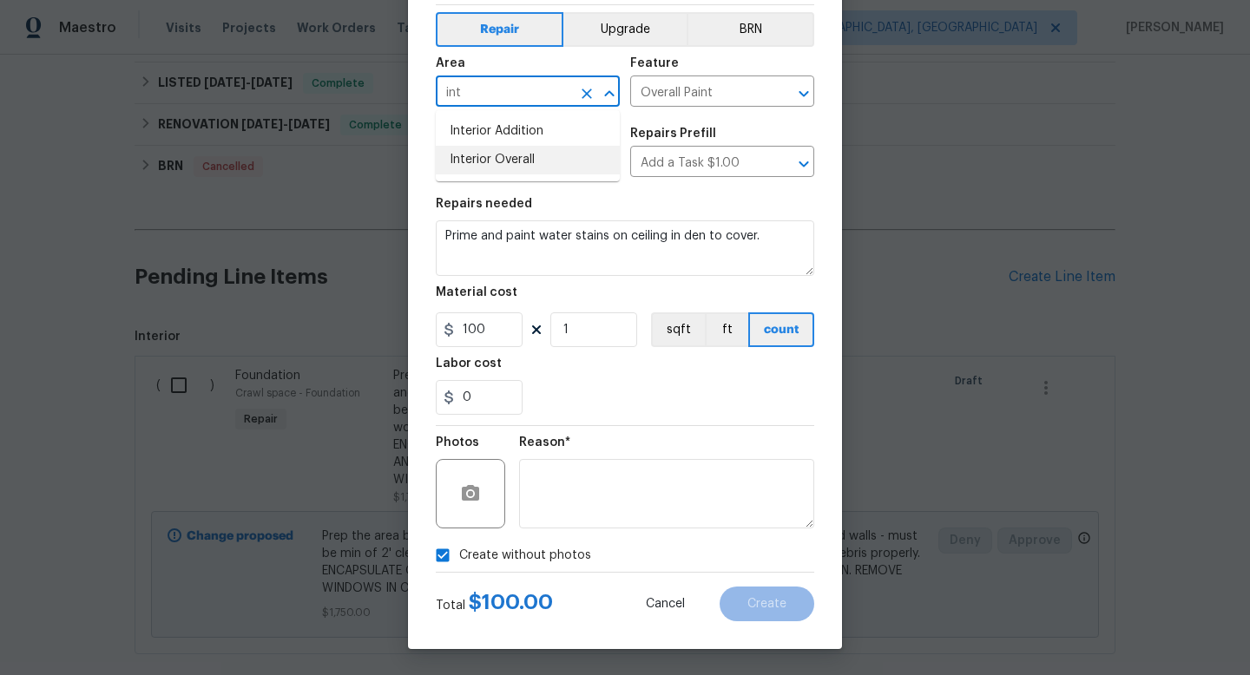
click at [504, 152] on li "Interior Overall" at bounding box center [528, 160] width 184 height 29
type input "Interior Overall"
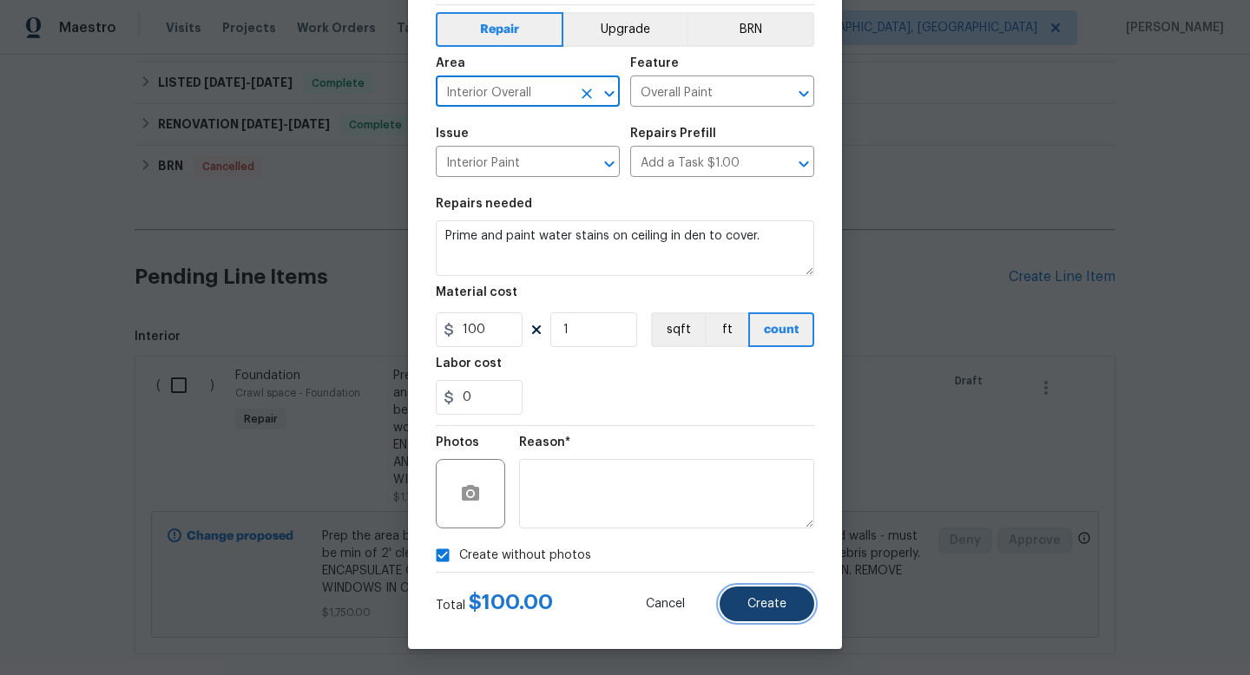
click at [765, 599] on span "Create" at bounding box center [766, 604] width 39 height 13
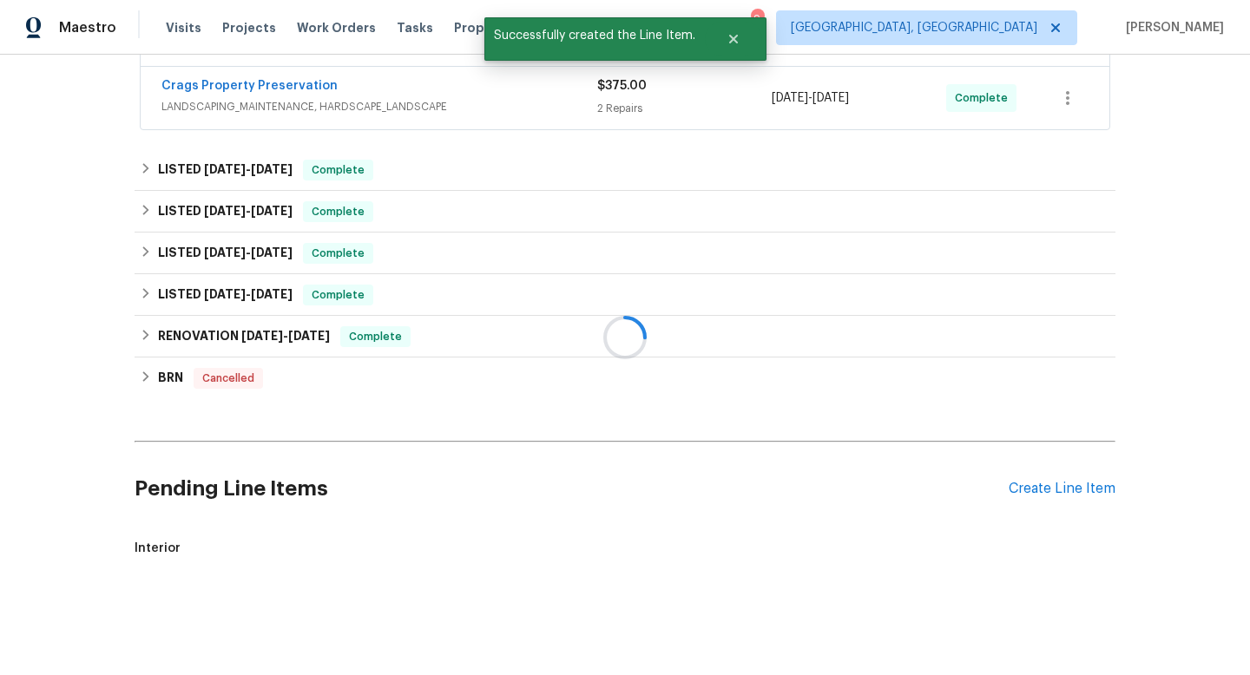
scroll to position [660, 0]
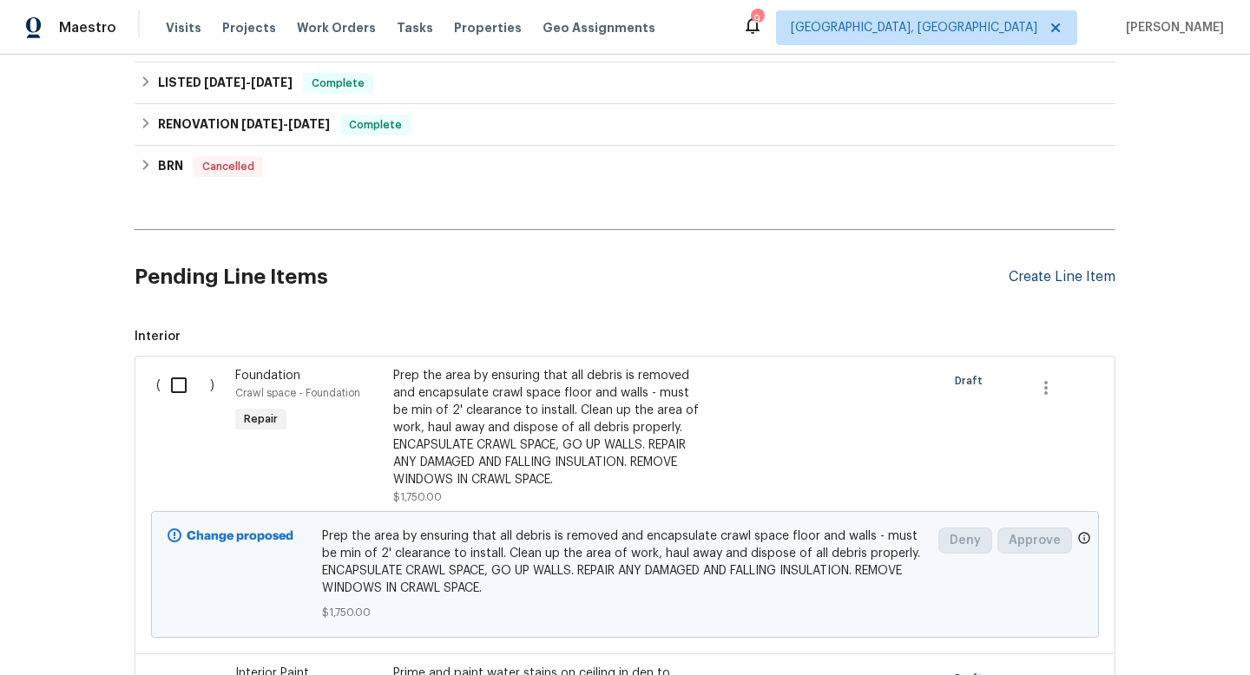
click at [1040, 283] on div "Create Line Item" at bounding box center [1062, 277] width 107 height 16
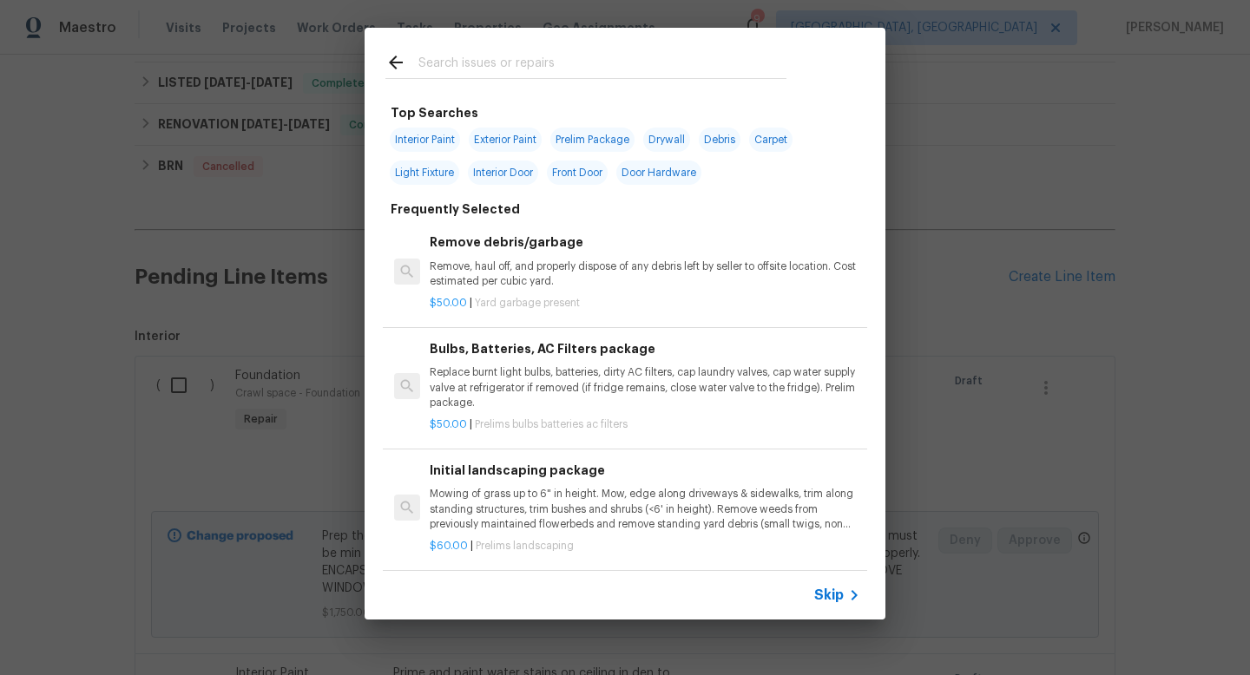
click at [450, 70] on input "text" at bounding box center [602, 65] width 368 height 26
type input "d"
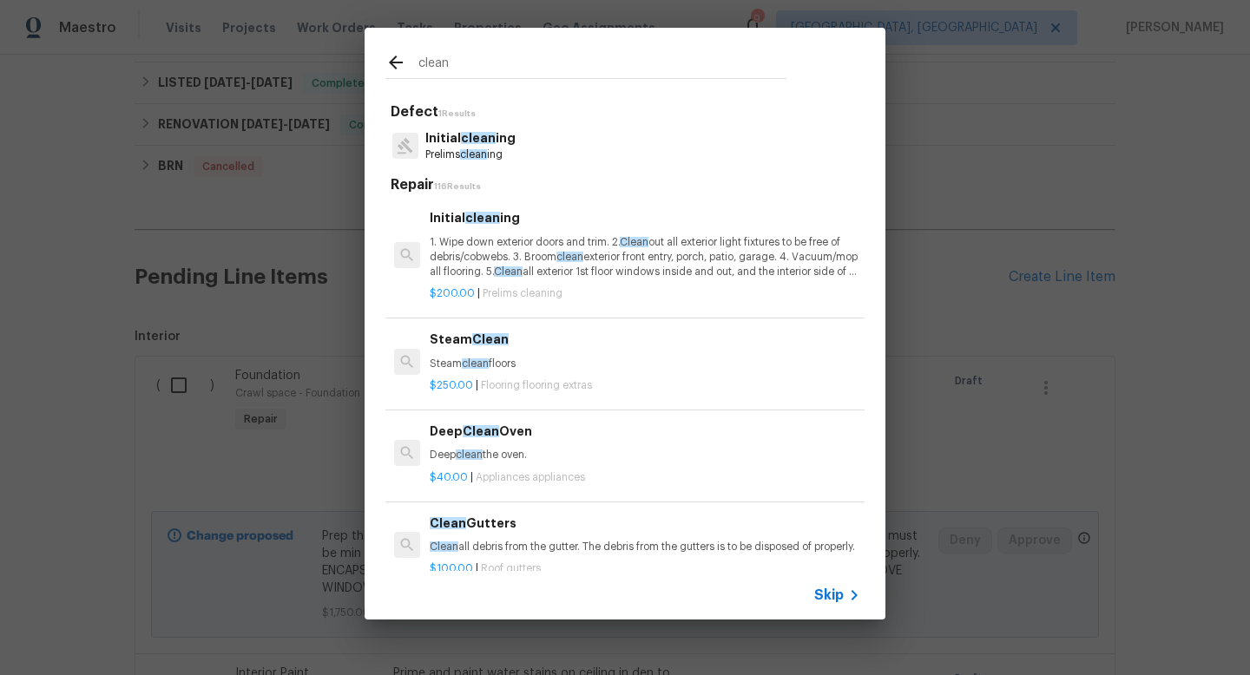
type input "clean"
click at [481, 247] on p "1. Wipe down exterior doors and trim. 2. Clean out all exterior light fixtures …" at bounding box center [645, 257] width 431 height 44
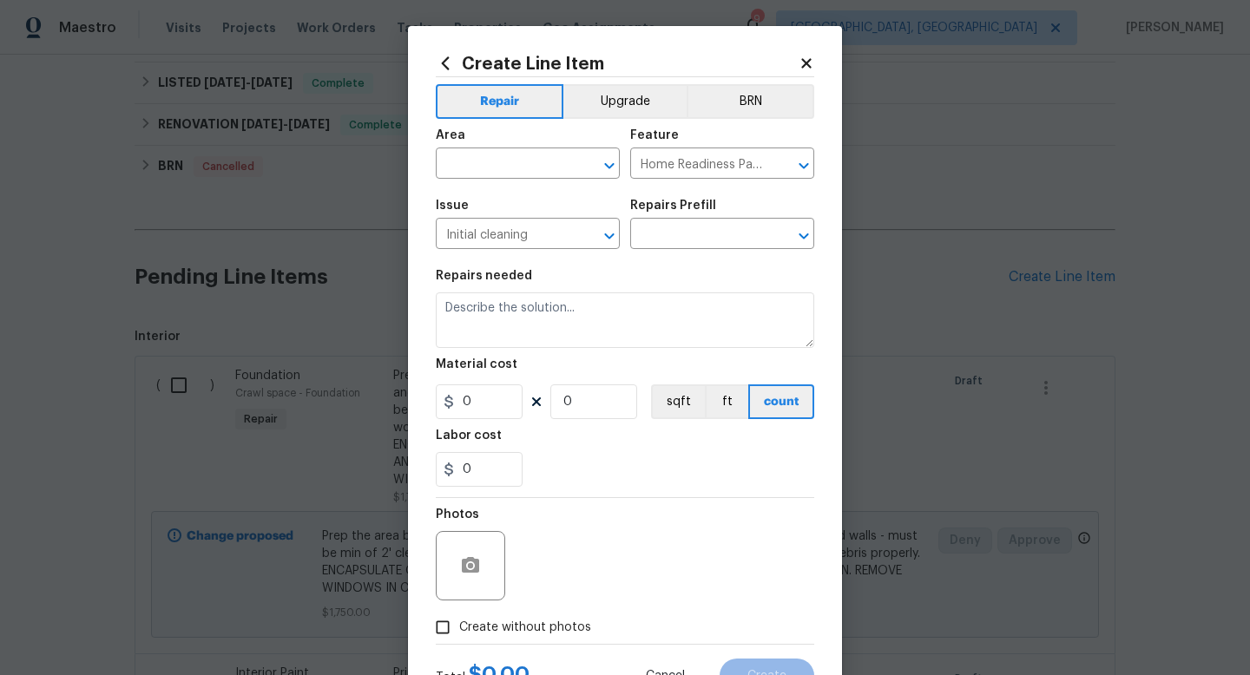
type input "Initial cleaning $200.00"
type textarea "1. Wipe down exterior doors and trim. 2. Clean out all exterior light fixtures …"
type input "200"
type input "1"
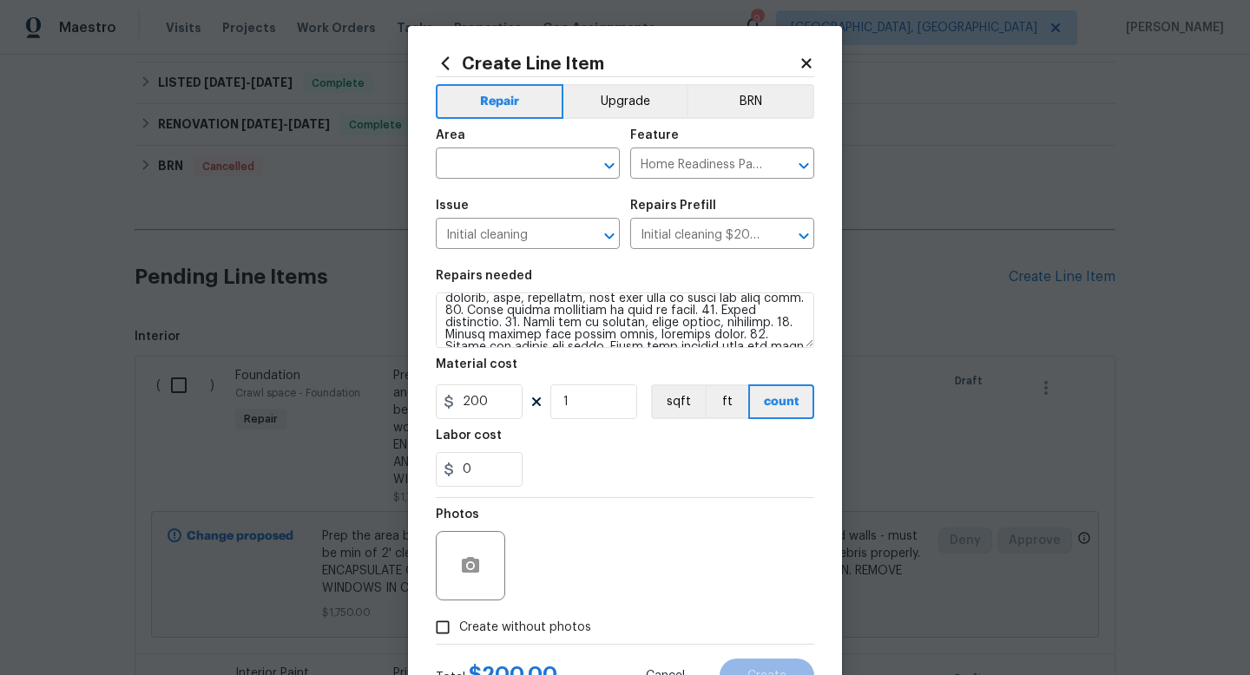
scroll to position [231, 0]
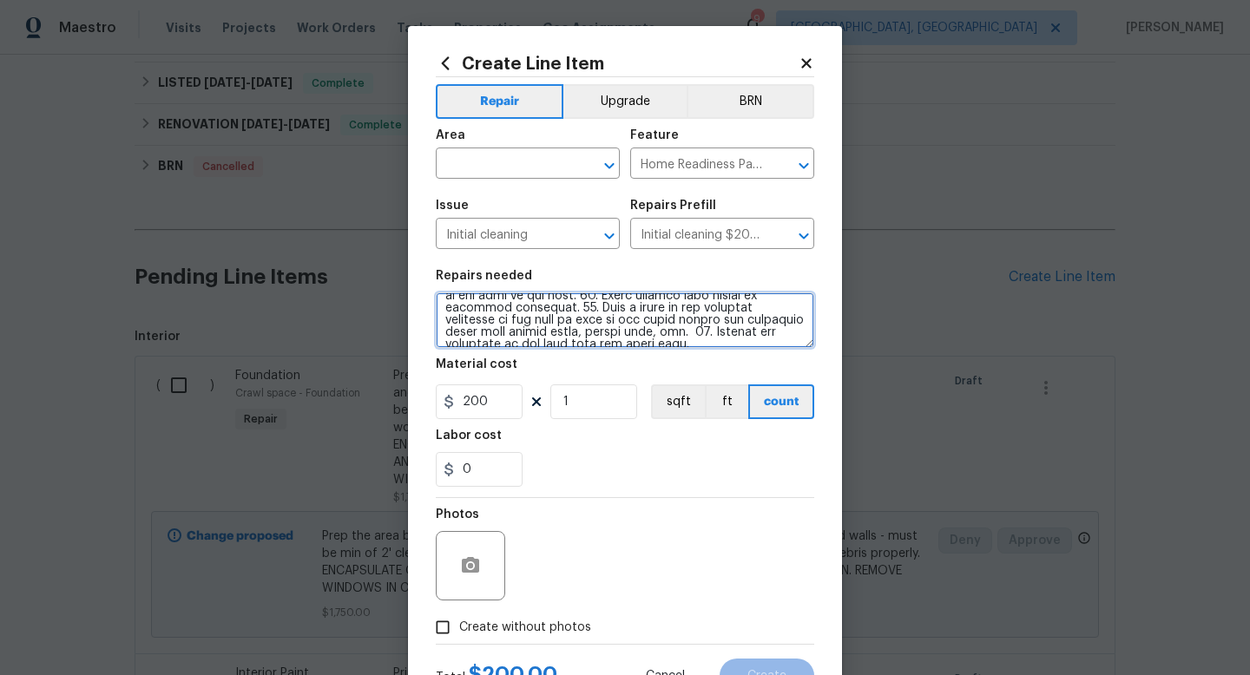
click at [783, 344] on textarea at bounding box center [625, 321] width 378 height 56
type textarea "1. Wipe down exterior doors and trim. 2. Clean out all exterior light fixtures …"
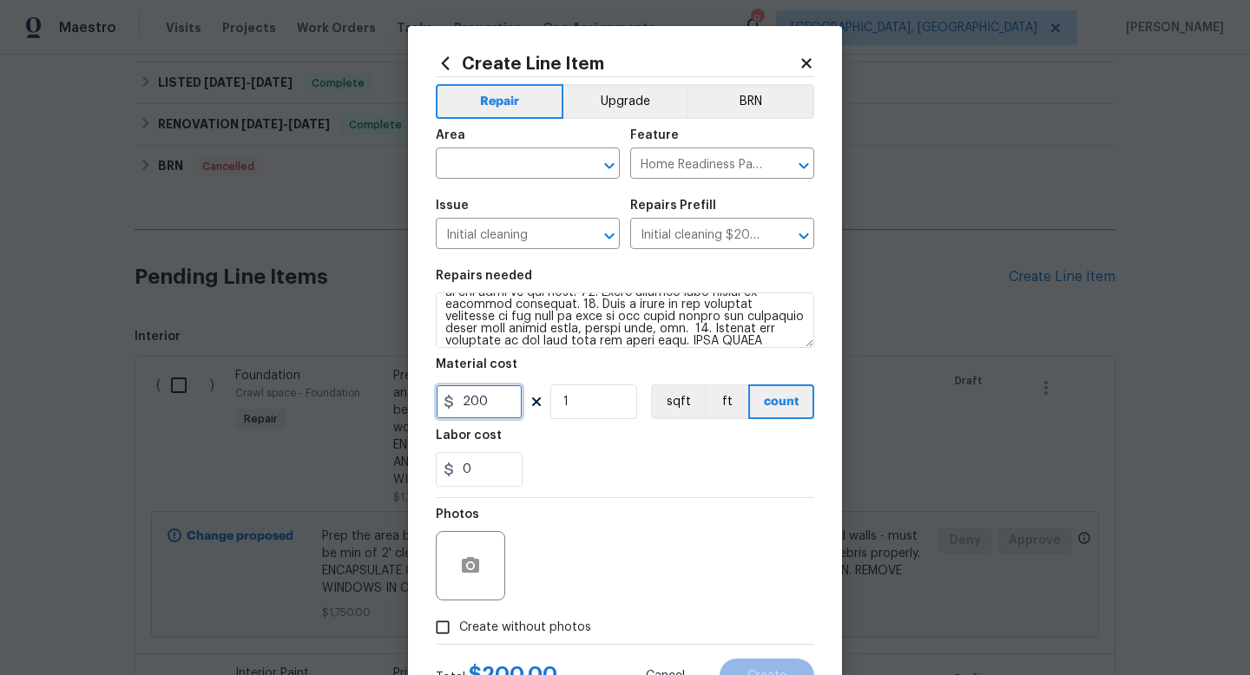
drag, startPoint x: 496, startPoint y: 407, endPoint x: 327, endPoint y: 345, distance: 180.1
click at [392, 385] on div "Create Line Item Repair Upgrade BRN Area ​ Feature Home Readiness Packages ​ Is…" at bounding box center [625, 337] width 1250 height 675
type input "300"
click at [588, 546] on div "Photos" at bounding box center [625, 554] width 378 height 113
click at [548, 621] on span "Create without photos" at bounding box center [525, 628] width 132 height 18
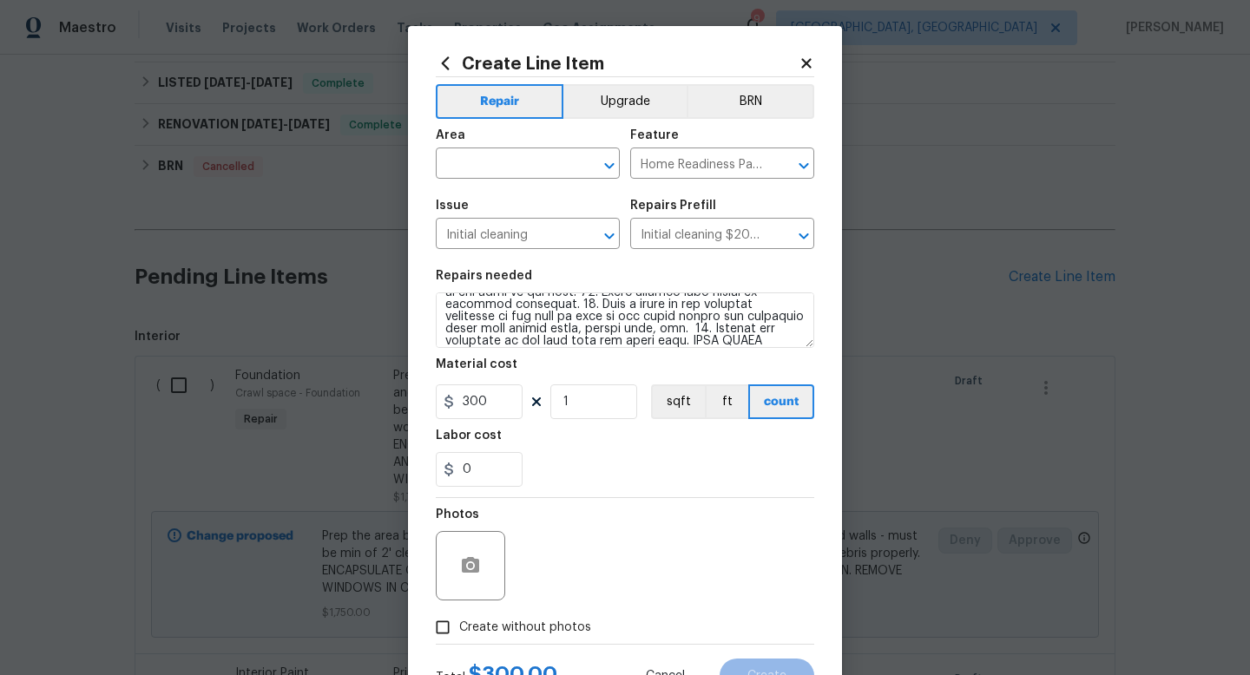
click at [459, 621] on input "Create without photos" at bounding box center [442, 627] width 33 height 33
checkbox input "true"
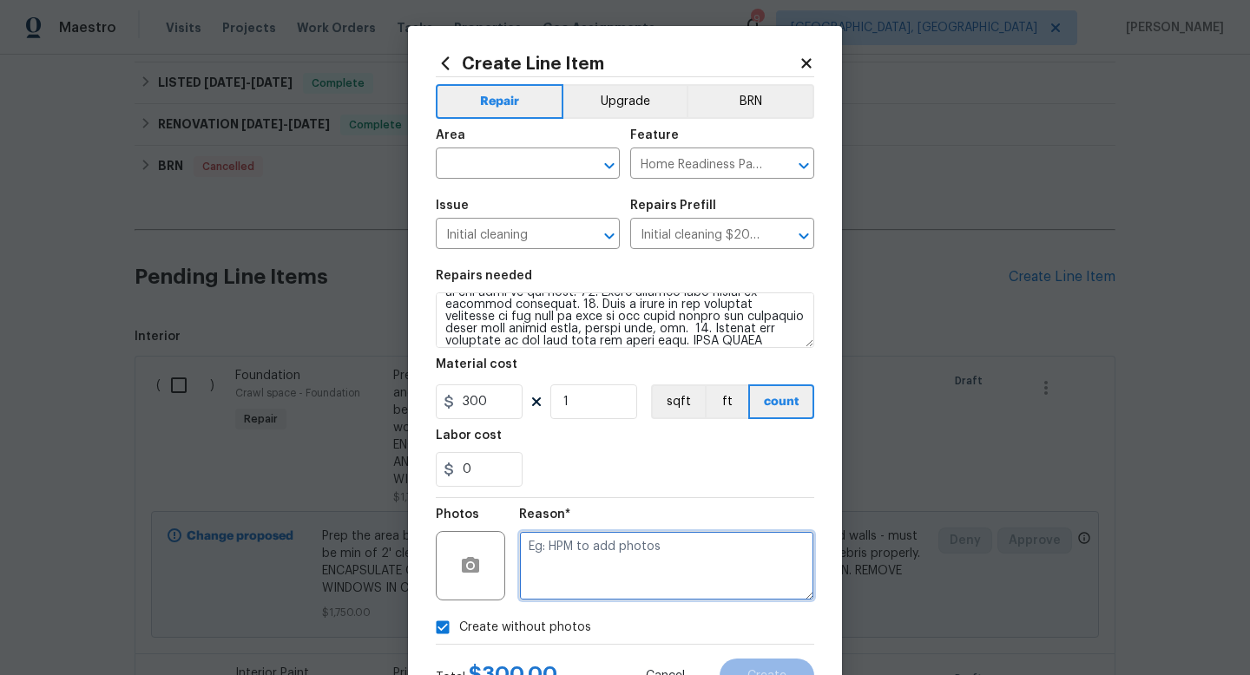
click at [626, 570] on textarea at bounding box center [666, 565] width 295 height 69
drag, startPoint x: 626, startPoint y: 570, endPoint x: 624, endPoint y: 349, distance: 221.3
click at [624, 349] on div "Repair Upgrade BRN Area ​ Feature Home Readiness Packages ​ Issue Initial clean…" at bounding box center [625, 360] width 378 height 567
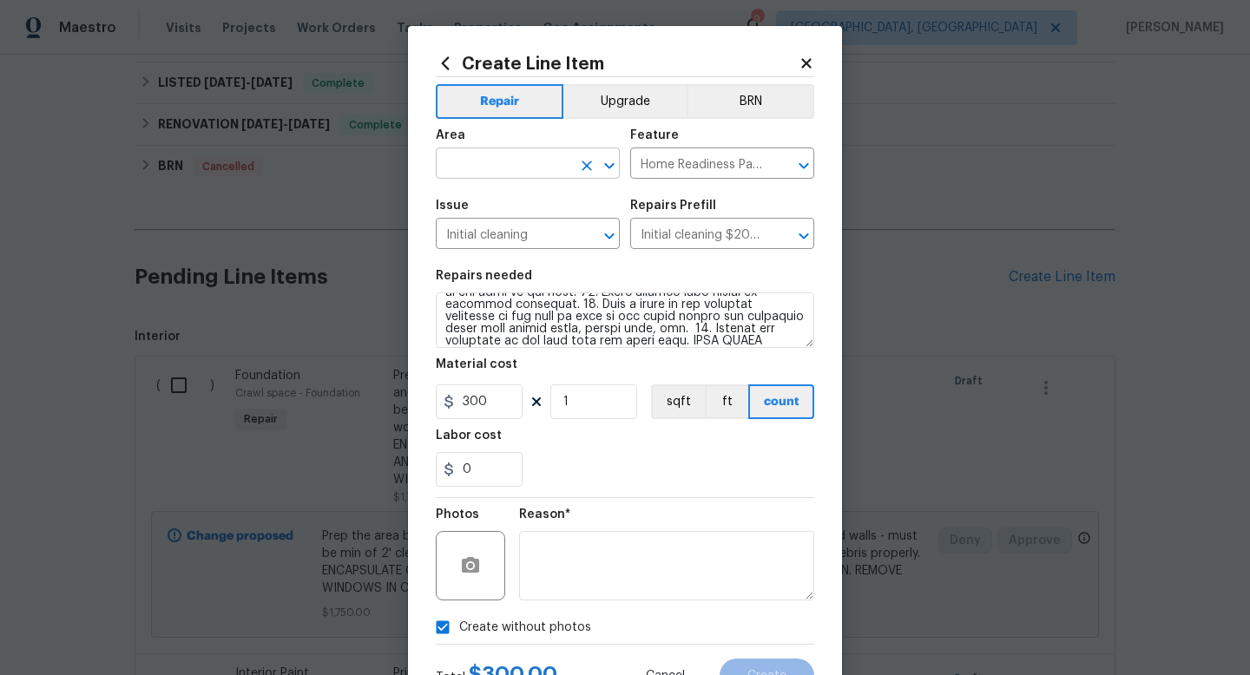
click at [491, 157] on input "text" at bounding box center [503, 165] width 135 height 27
click at [494, 231] on li "Interior Overall" at bounding box center [528, 233] width 184 height 29
type input "Interior Overall"
click at [773, 671] on span "Create" at bounding box center [766, 676] width 39 height 13
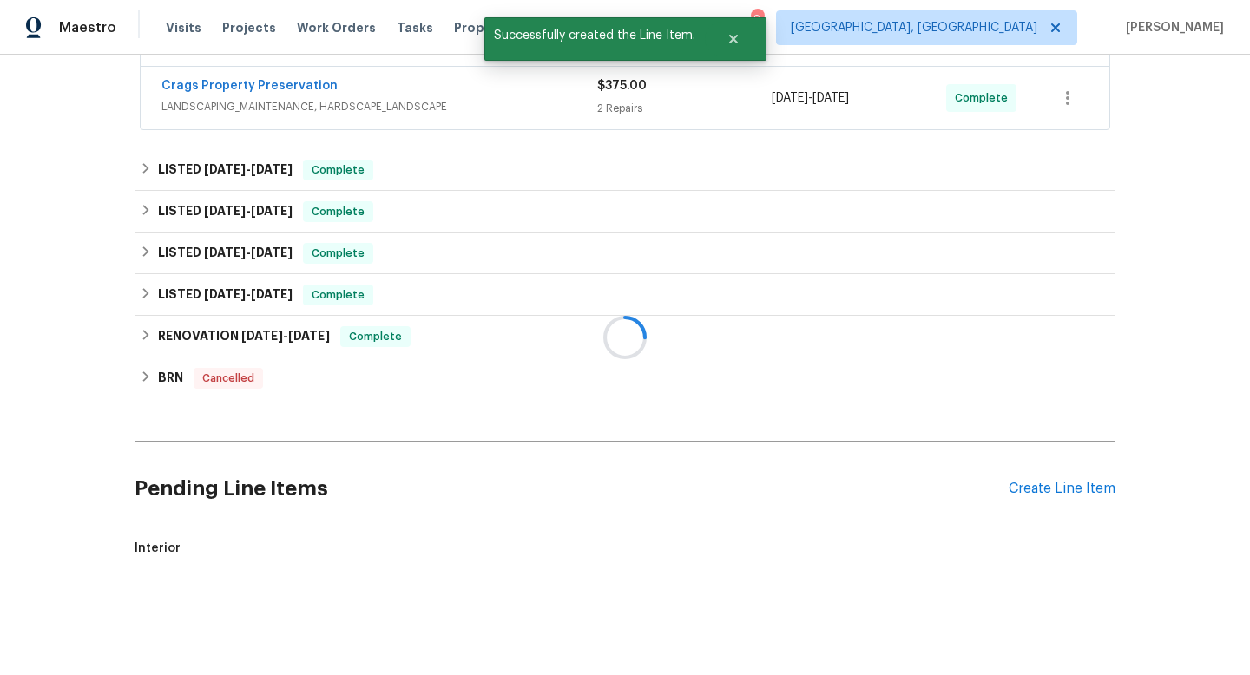
scroll to position [660, 0]
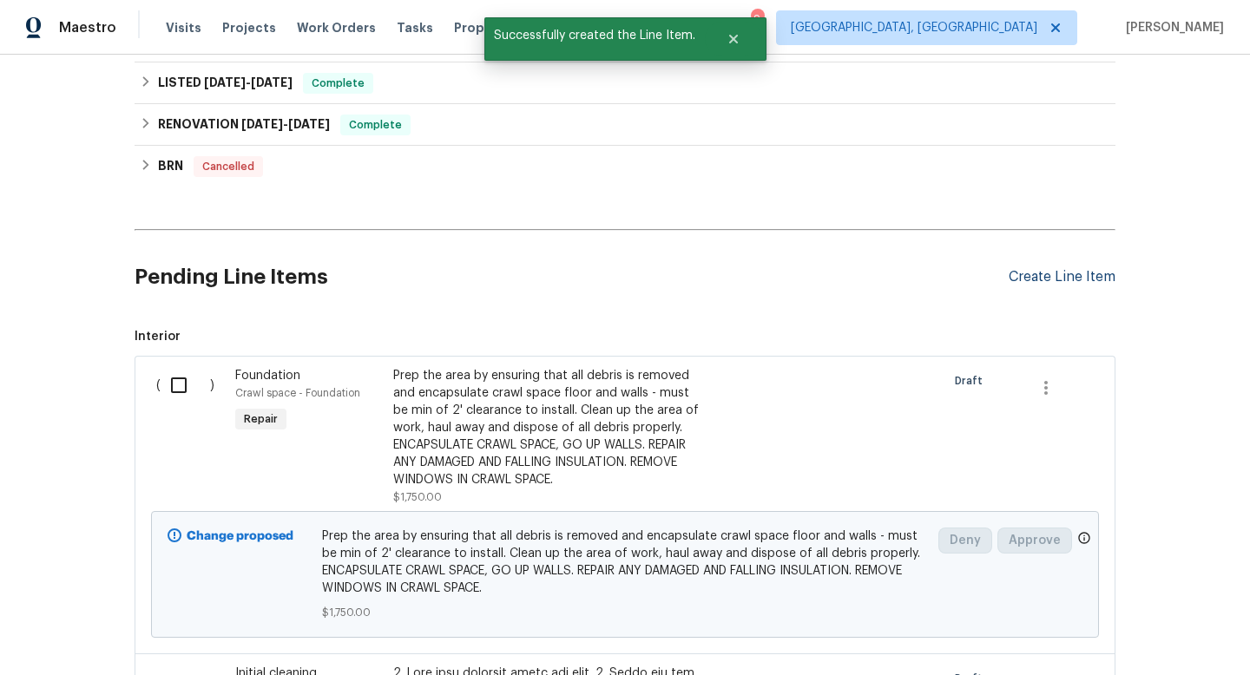
click at [1087, 279] on div "Create Line Item" at bounding box center [1062, 277] width 107 height 16
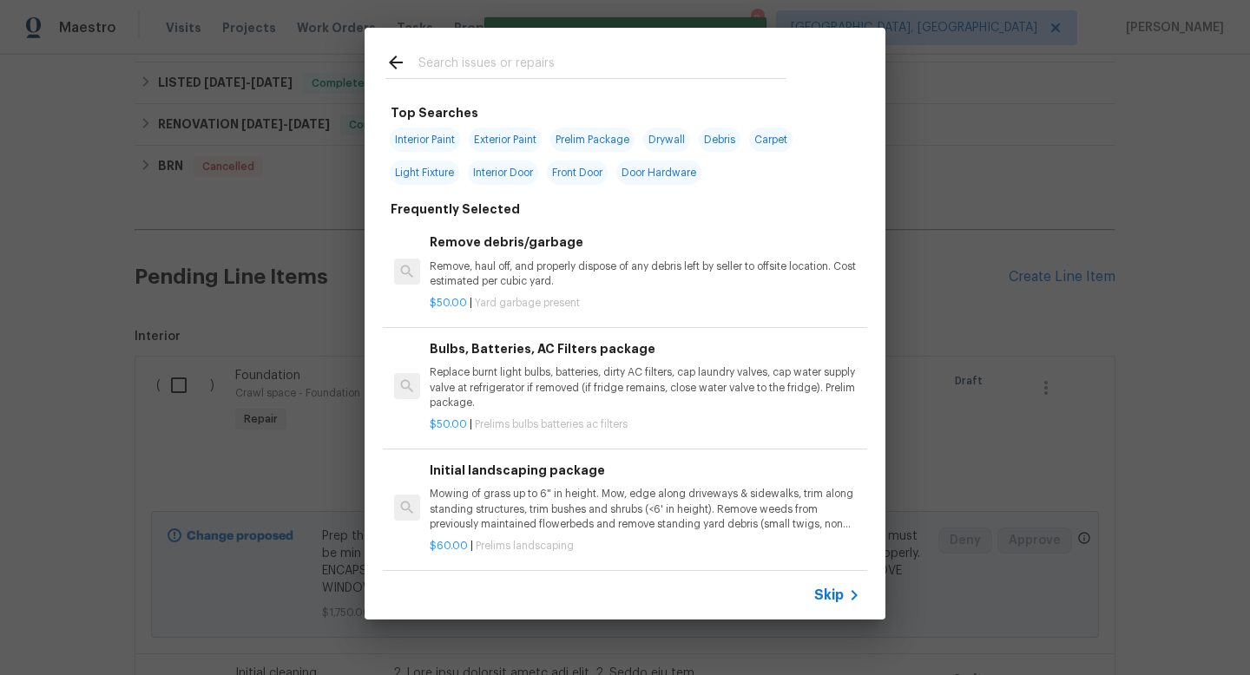
click at [457, 68] on input "text" at bounding box center [602, 65] width 368 height 26
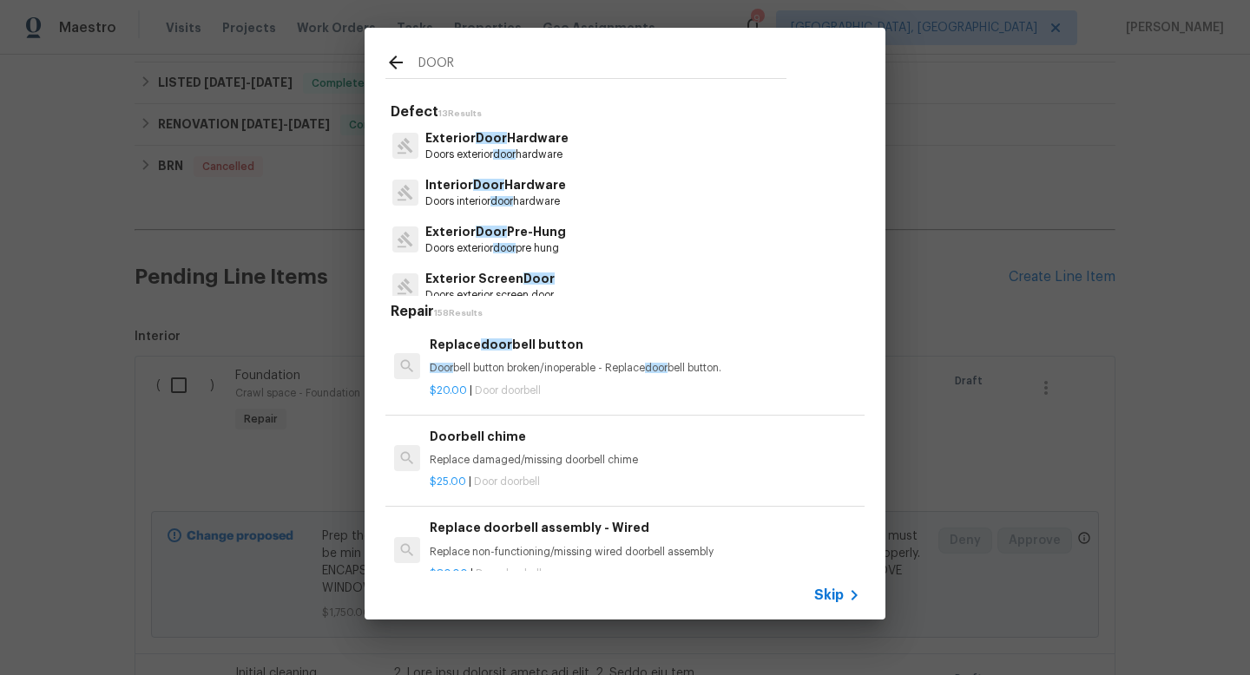
scroll to position [43, 0]
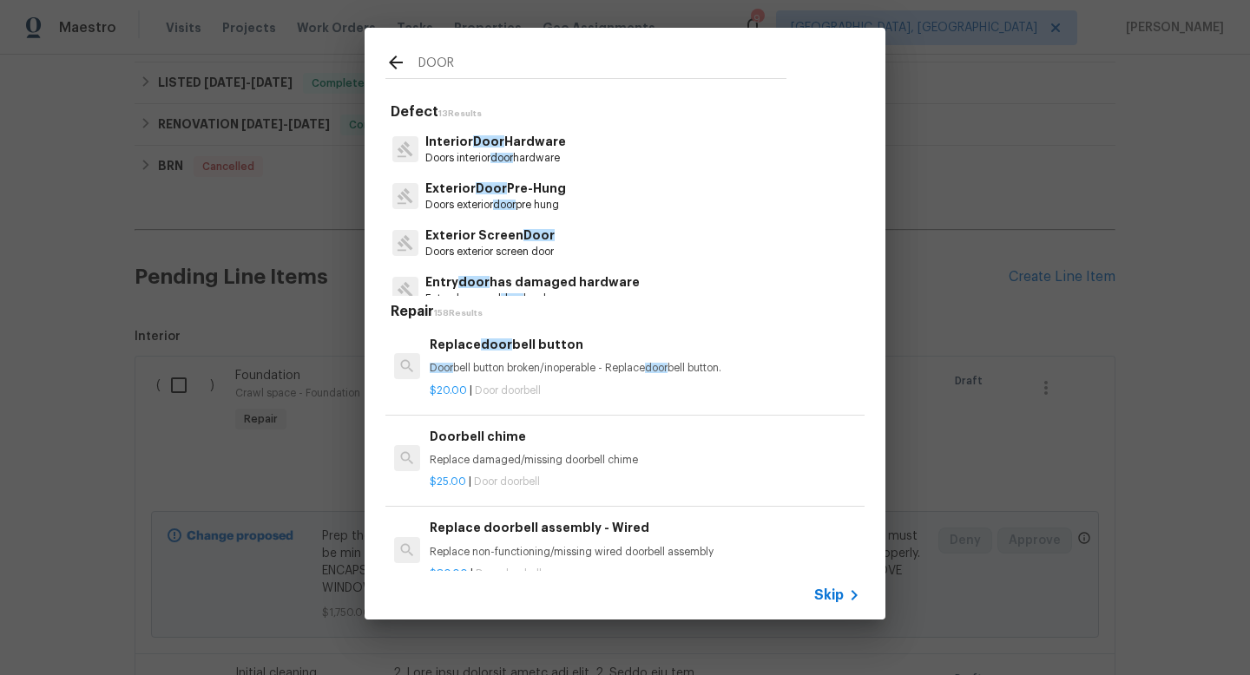
type input "DOOR"
click at [453, 190] on p "Exterior Door Pre-Hung" at bounding box center [495, 189] width 141 height 18
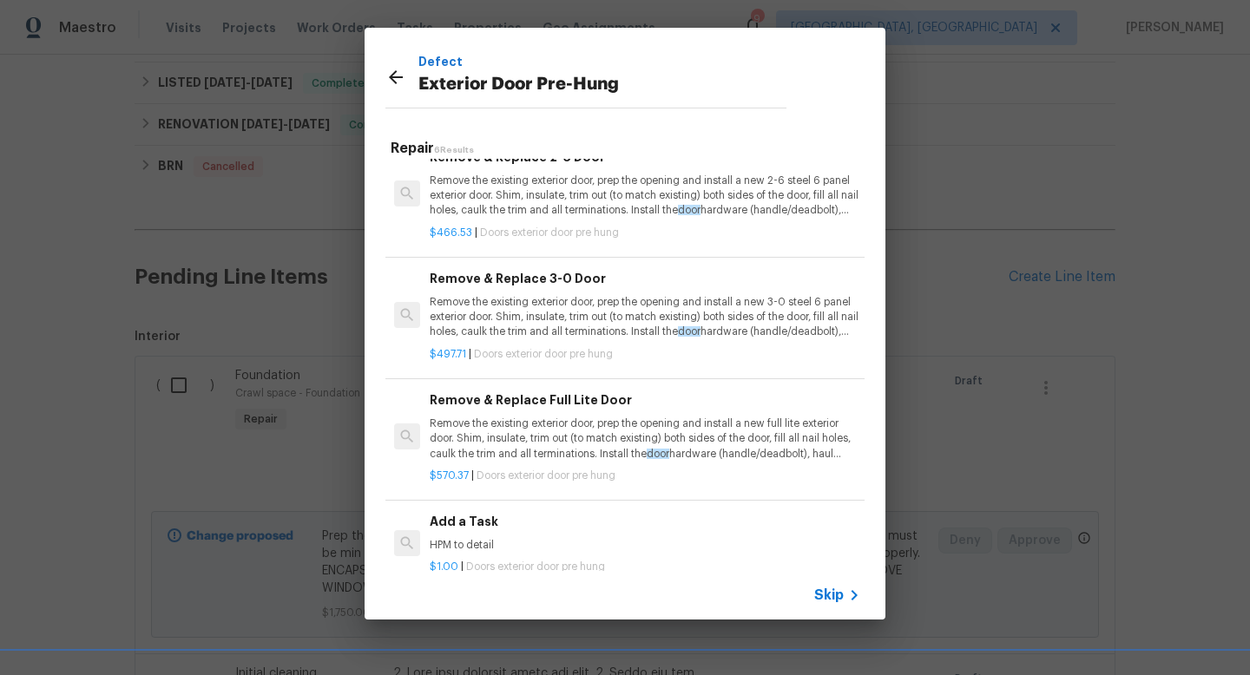
scroll to position [28, 0]
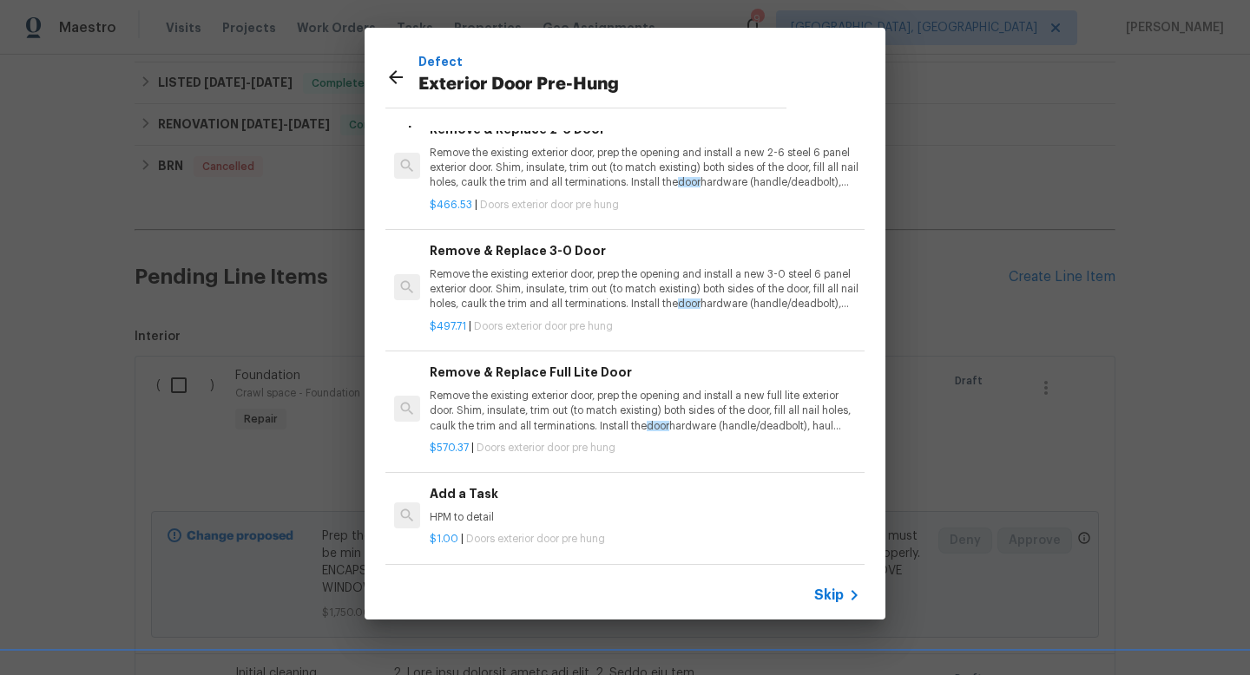
click at [450, 511] on p "HPM to detail" at bounding box center [645, 517] width 431 height 15
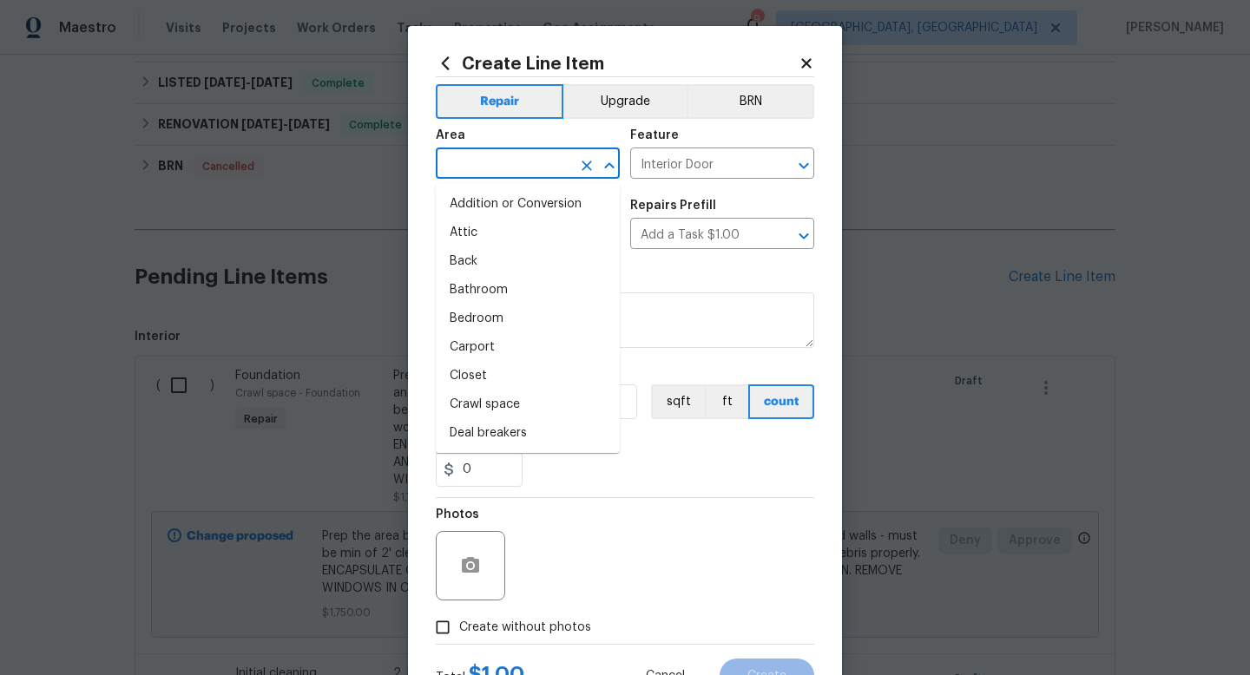
click at [498, 169] on input "text" at bounding box center [503, 165] width 135 height 27
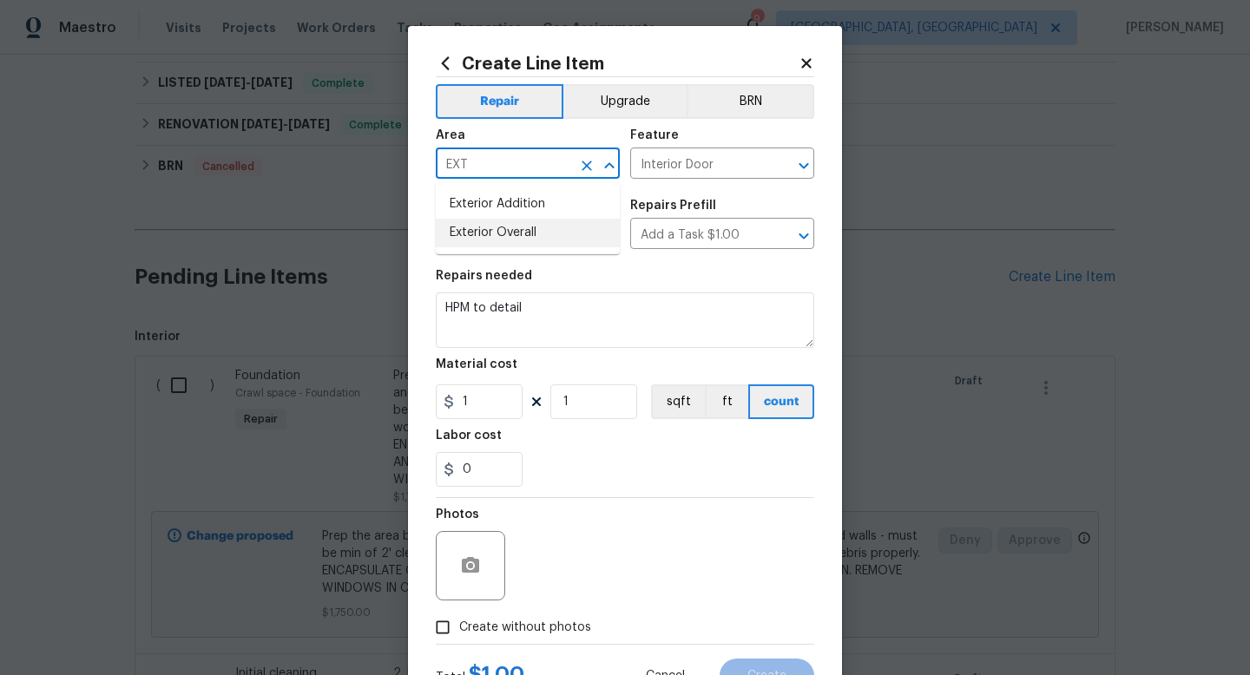
click at [498, 232] on li "Exterior Overall" at bounding box center [528, 233] width 184 height 29
type input "Exterior Overall"
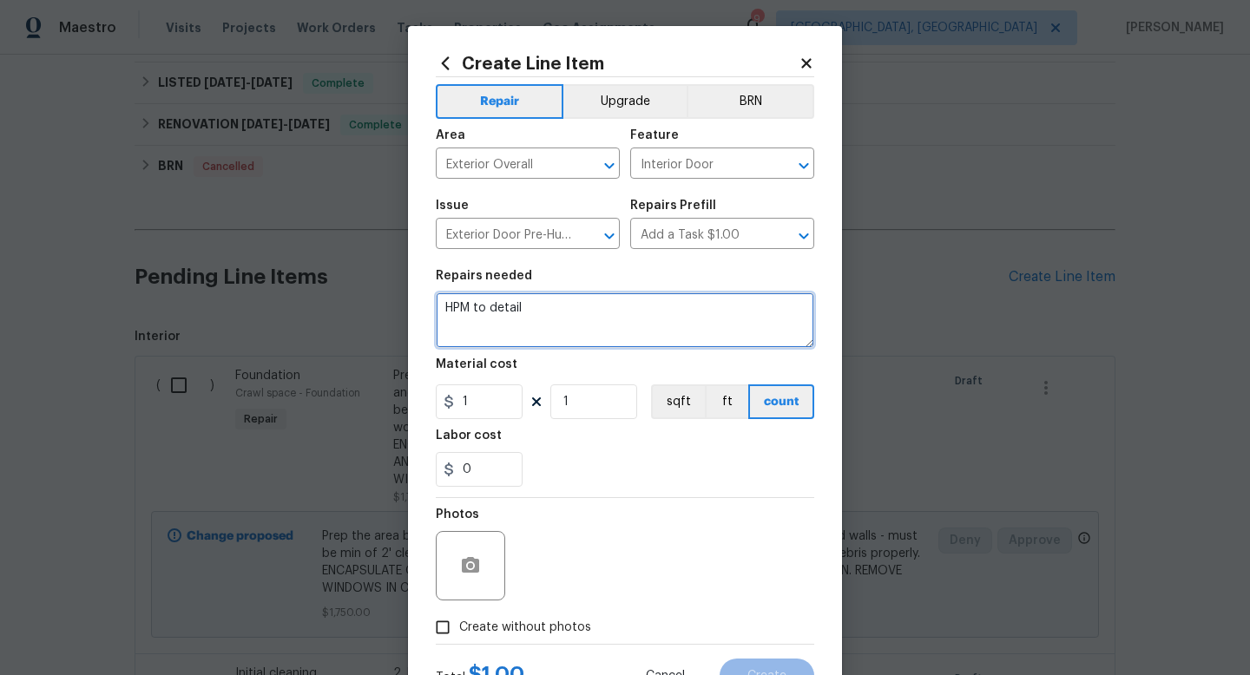
drag, startPoint x: 546, startPoint y: 325, endPoint x: 323, endPoint y: 246, distance: 236.9
click at [350, 248] on div "Create Line Item Repair Upgrade BRN Area Exterior Overall ​ Feature Interior Do…" at bounding box center [625, 337] width 1250 height 675
type textarea "Replace door frame and threshold to basement door (door is new). Make sure it i…"
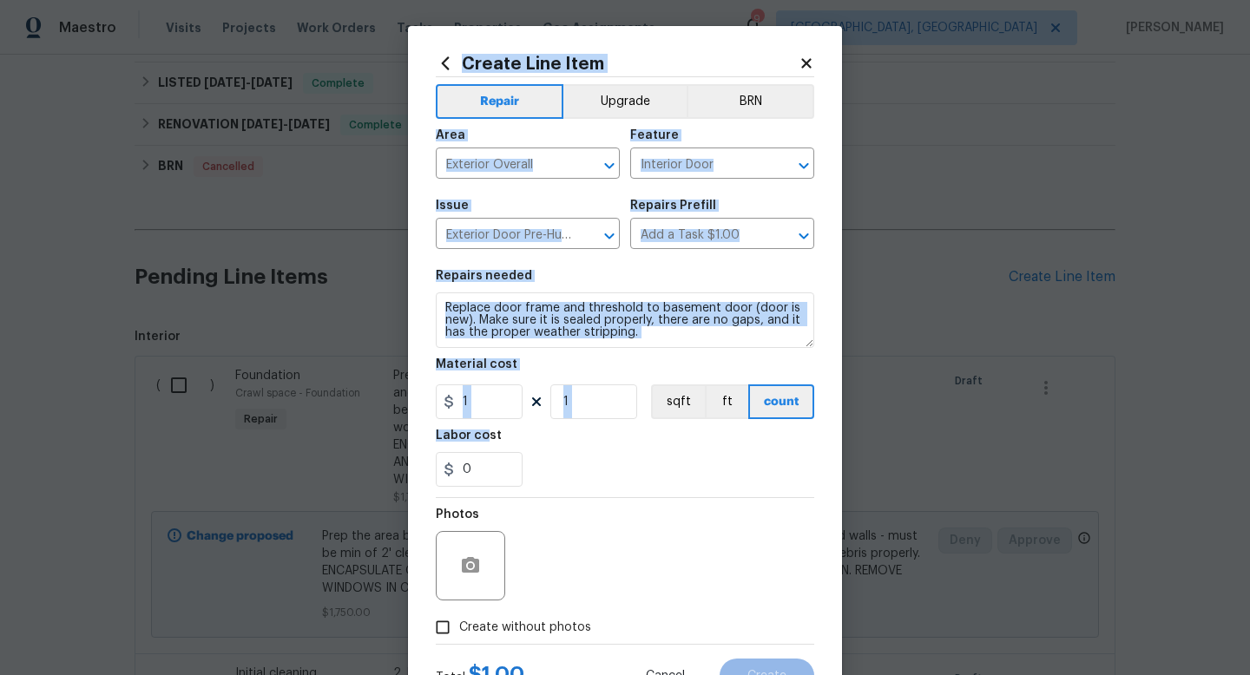
drag, startPoint x: 485, startPoint y: 441, endPoint x: 351, endPoint y: 385, distance: 145.6
click at [351, 385] on div "Create Line Item Repair Upgrade BRN Area Exterior Overall ​ Feature Interior Do…" at bounding box center [625, 337] width 1250 height 675
click at [491, 412] on input "1" at bounding box center [479, 402] width 87 height 35
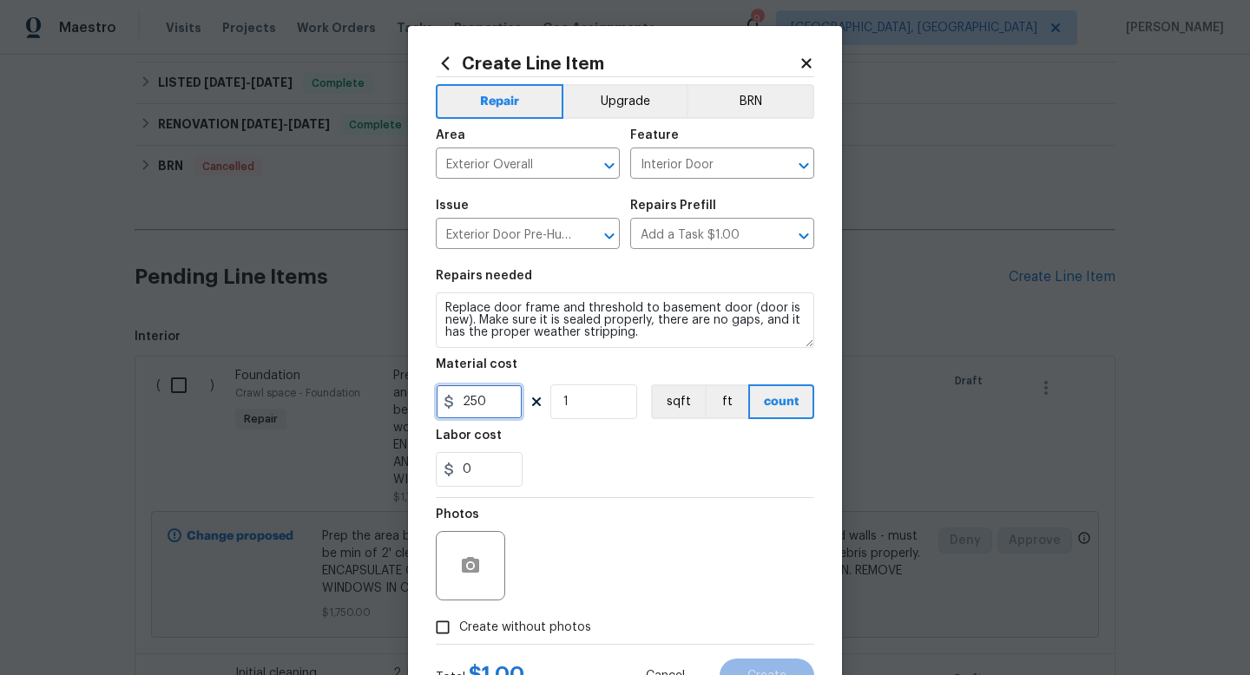
type input "250"
click at [799, 582] on div "Photos" at bounding box center [625, 554] width 378 height 113
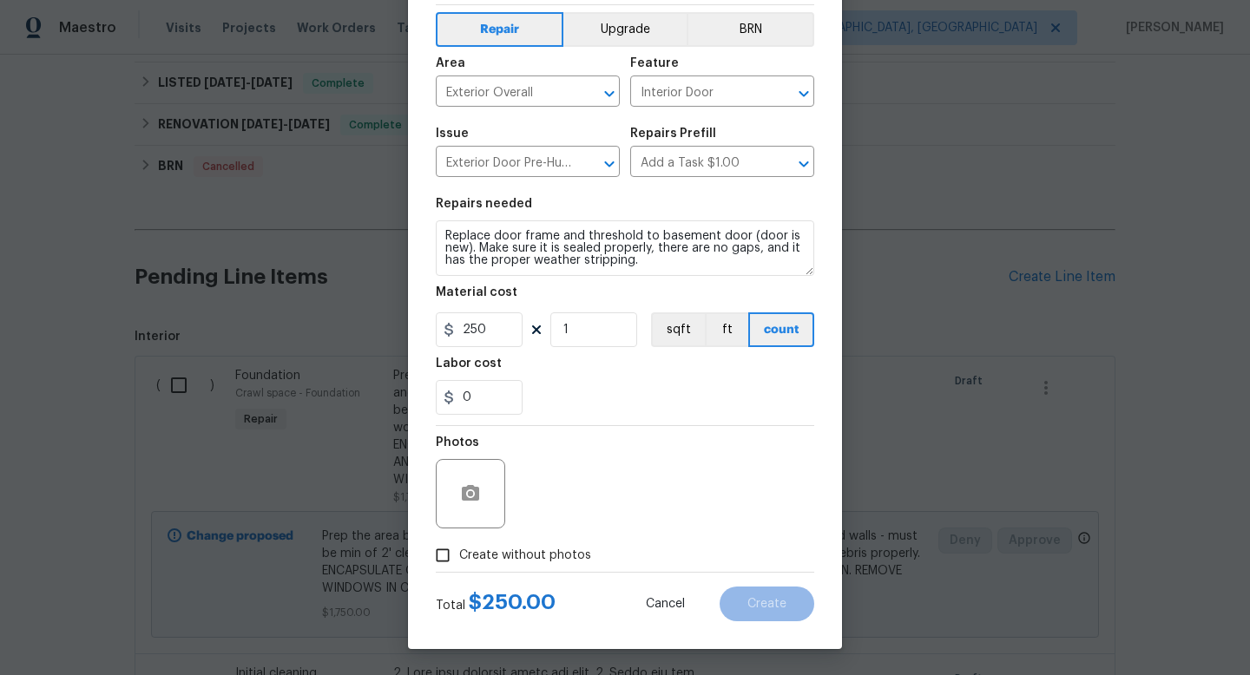
click at [537, 553] on span "Create without photos" at bounding box center [525, 556] width 132 height 18
click at [459, 553] on input "Create without photos" at bounding box center [442, 555] width 33 height 33
checkbox input "true"
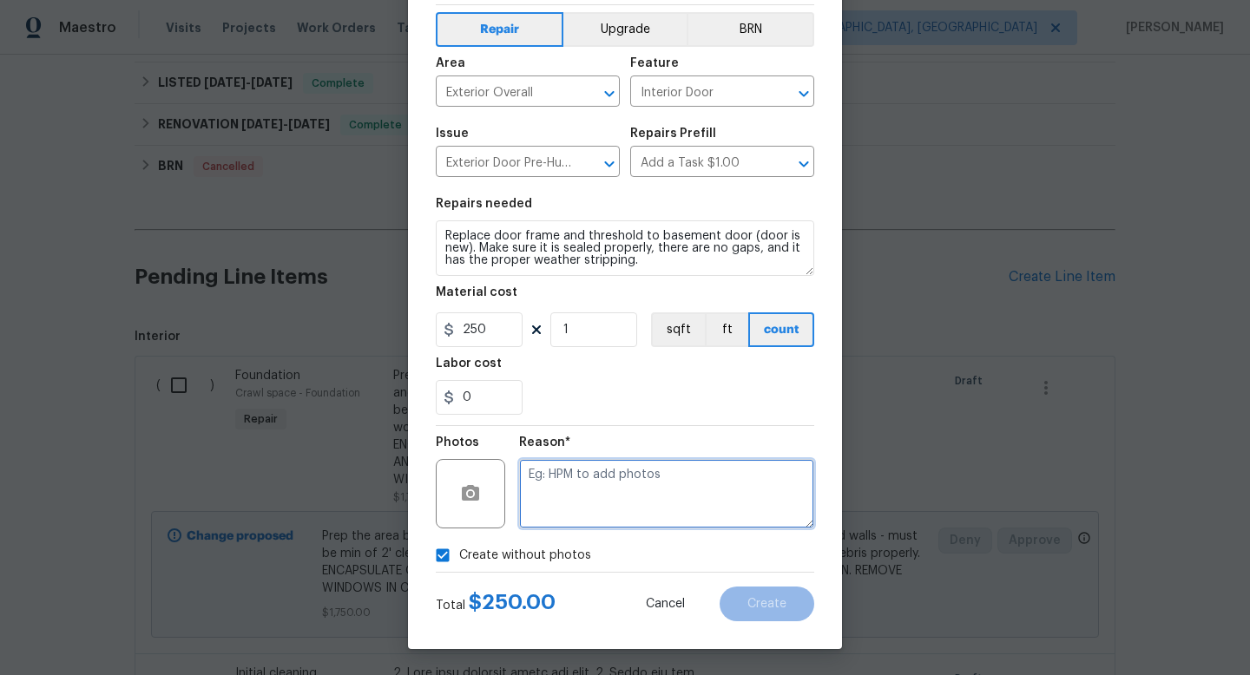
click at [711, 487] on textarea at bounding box center [666, 493] width 295 height 69
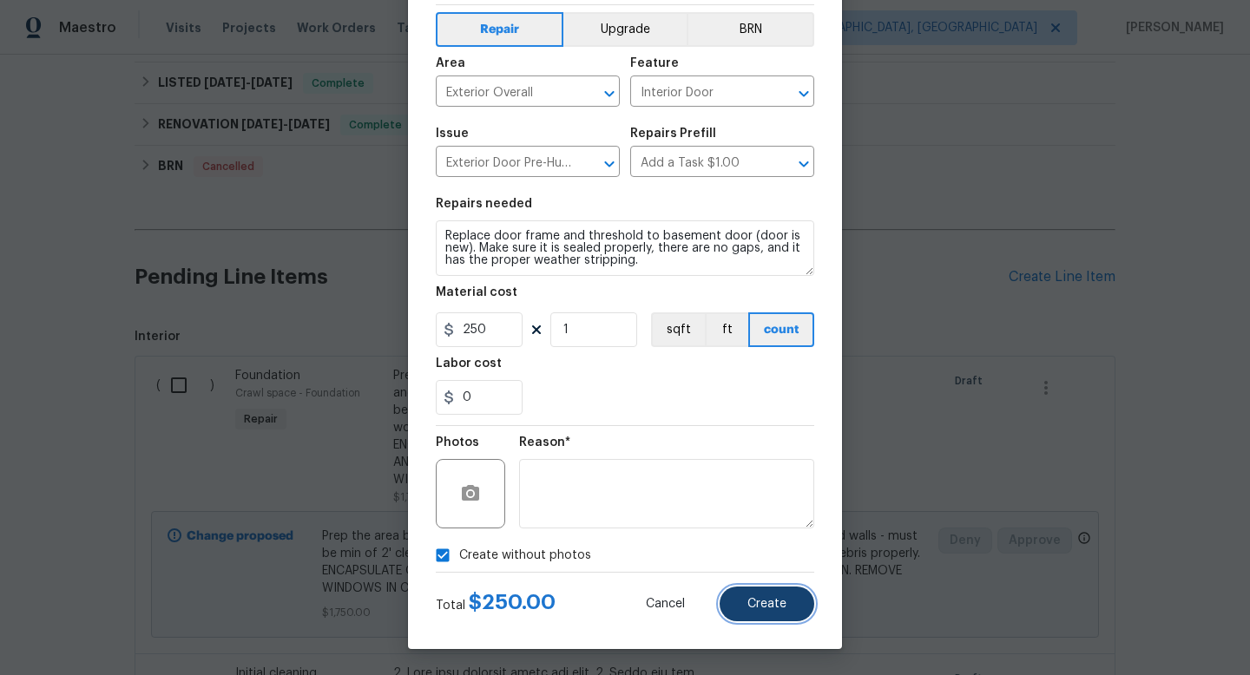
click at [766, 598] on span "Create" at bounding box center [766, 604] width 39 height 13
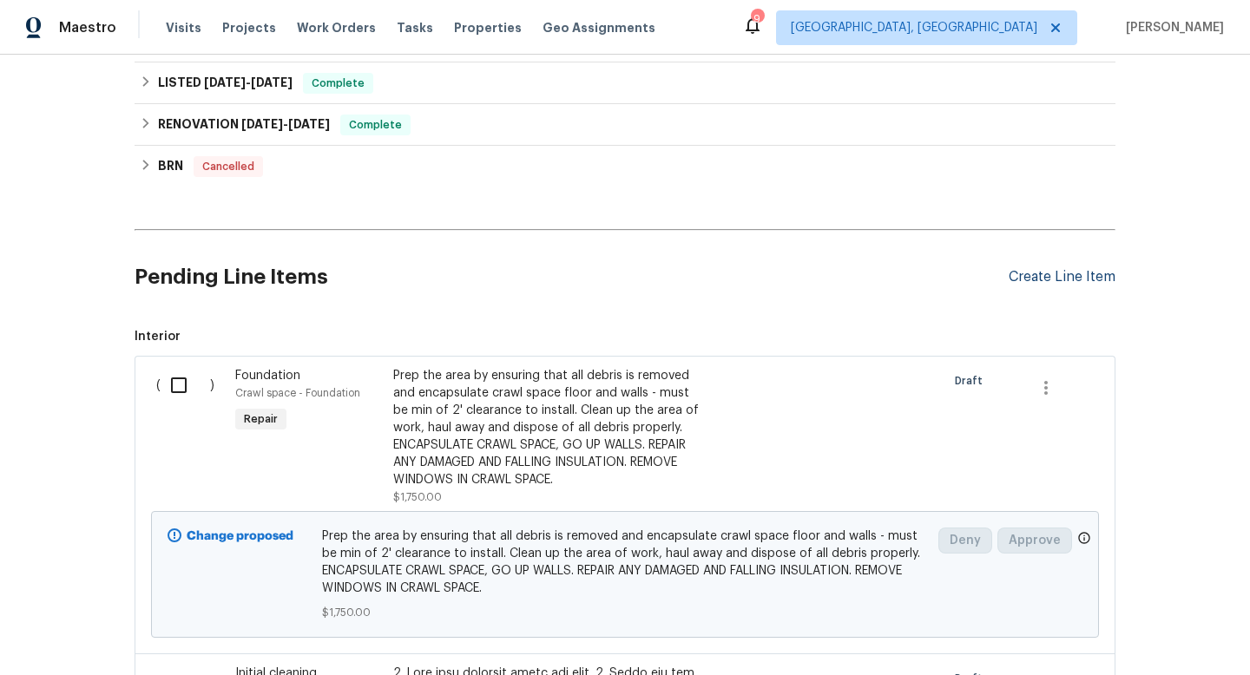
click at [1085, 280] on div "Create Line Item" at bounding box center [1062, 277] width 107 height 16
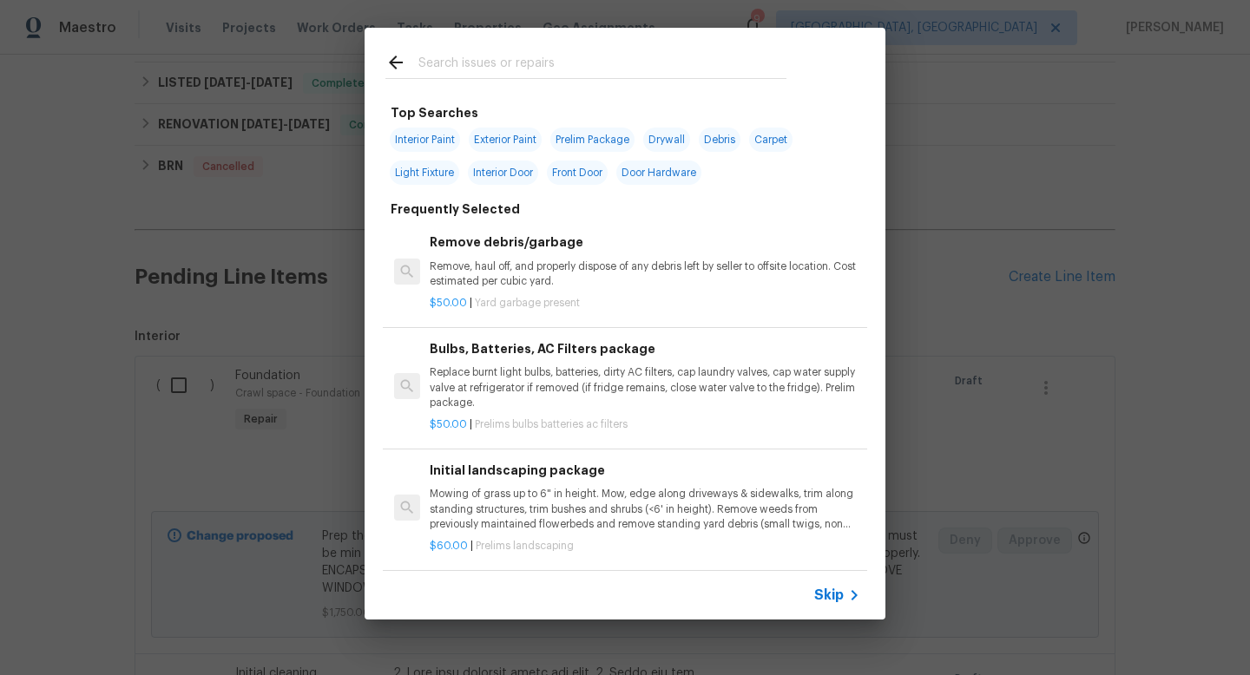
click at [539, 65] on input "text" at bounding box center [602, 65] width 368 height 26
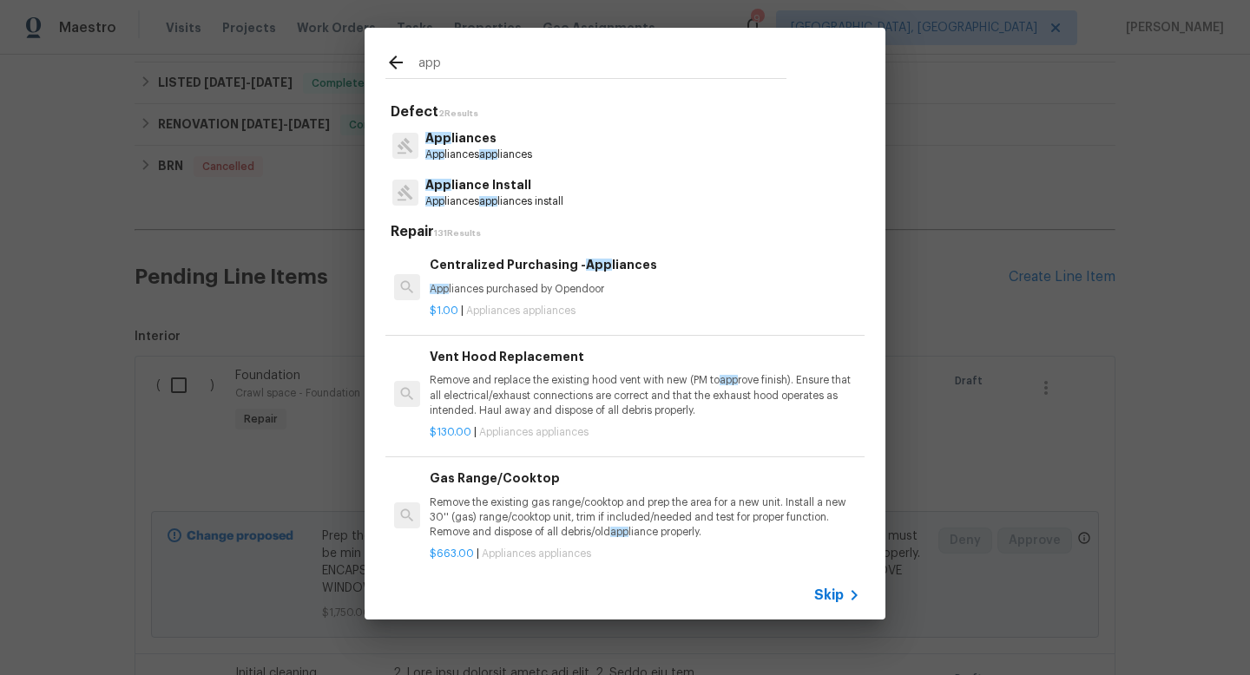
type input "app"
click at [490, 138] on p "App liances" at bounding box center [478, 138] width 107 height 18
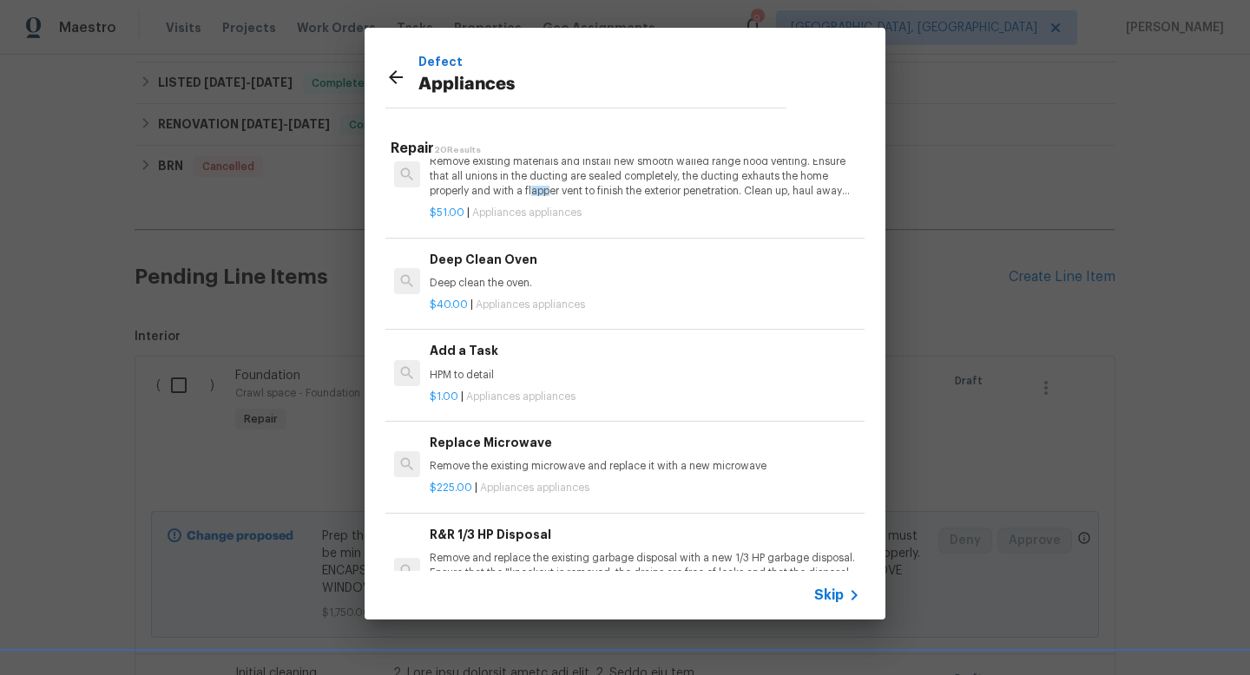
scroll to position [746, 0]
click at [467, 362] on div "Add a Task HPM to detail" at bounding box center [645, 360] width 431 height 42
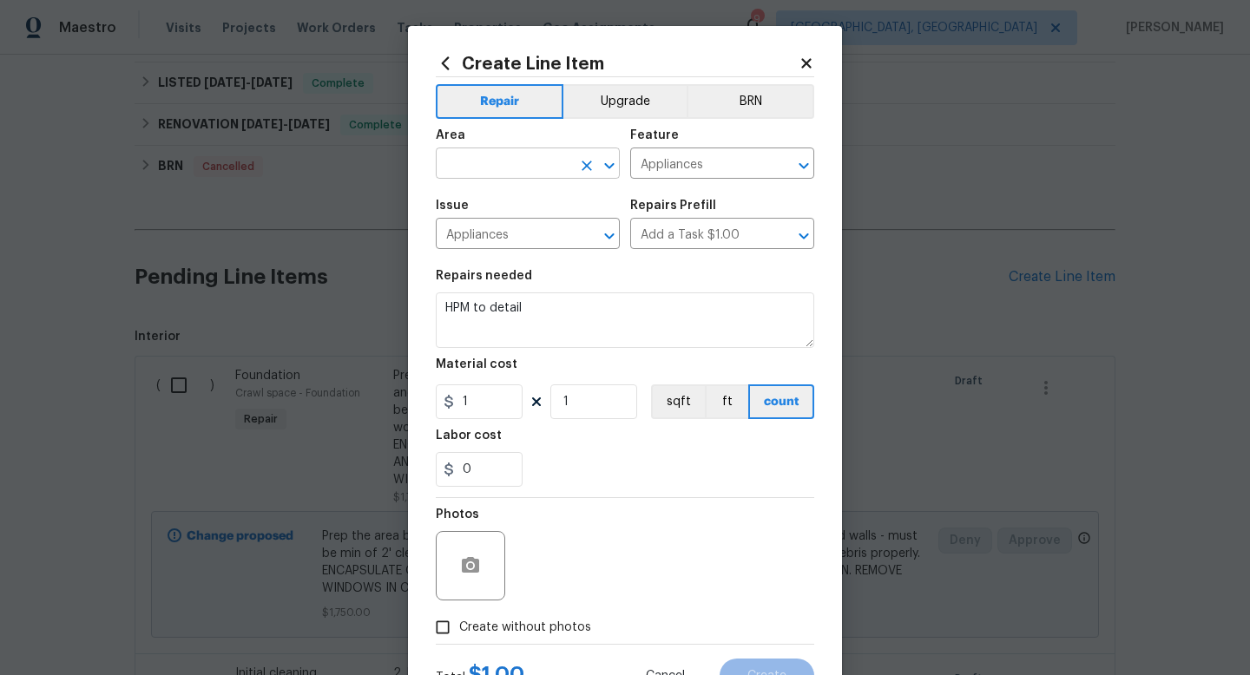
click at [510, 161] on input "text" at bounding box center [503, 165] width 135 height 27
click at [510, 237] on li "Interior Overall" at bounding box center [528, 233] width 184 height 29
type input "Interior Overall"
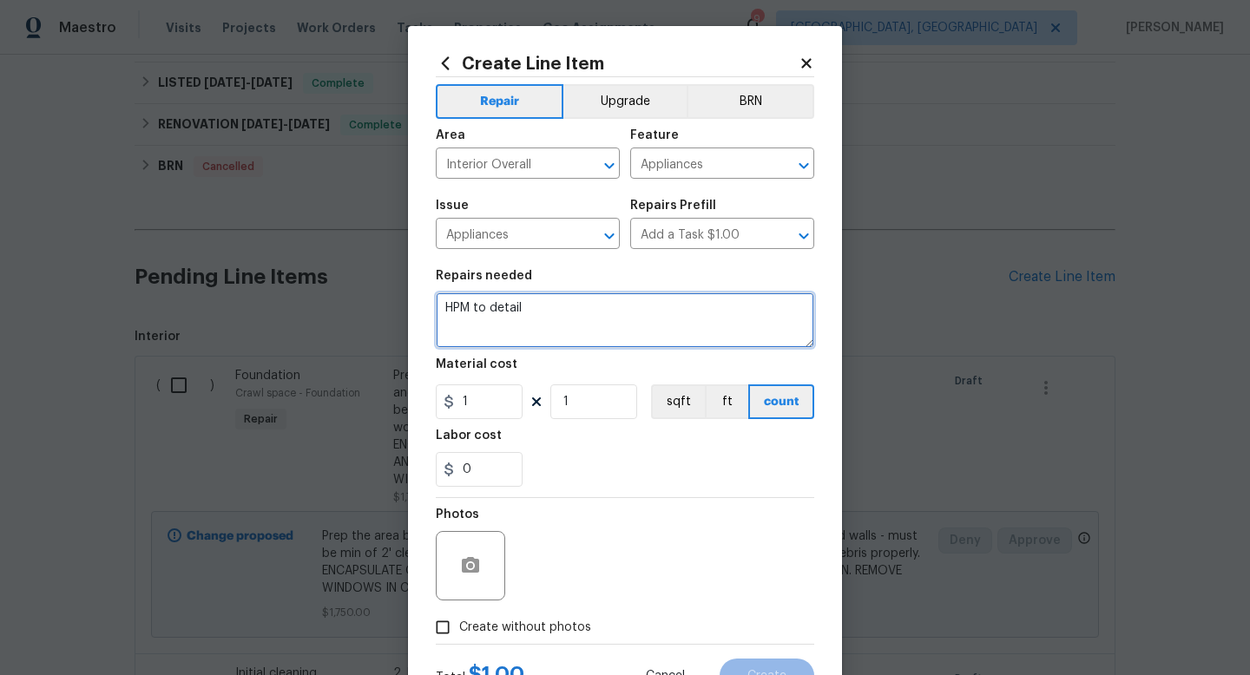
drag, startPoint x: 548, startPoint y: 322, endPoint x: 274, endPoint y: 279, distance: 276.7
click at [274, 279] on div "Create Line Item Repair Upgrade BRN Area Interior Overall ​ Feature Appliances …" at bounding box center [625, 337] width 1250 height 675
type textarea "replace missing kickplate to dishwasher."
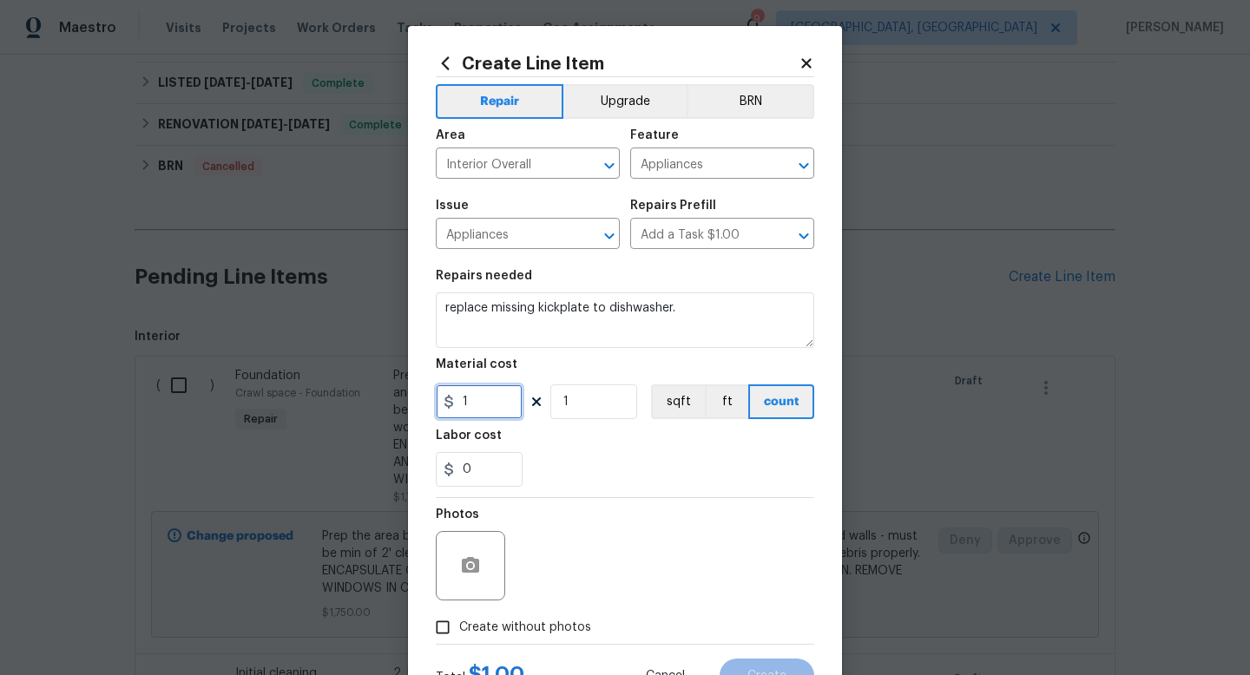
click at [500, 406] on input "1" at bounding box center [479, 402] width 87 height 35
type input "75"
click at [613, 543] on div "Photos" at bounding box center [625, 554] width 378 height 113
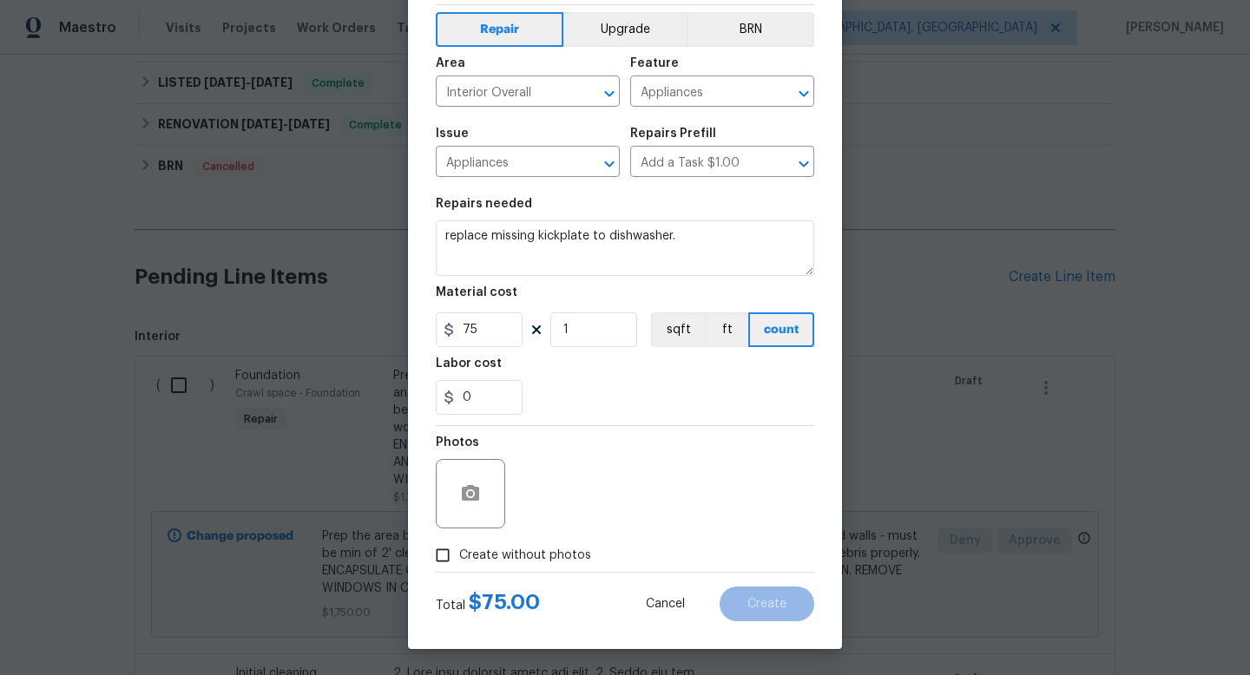
click at [502, 550] on span "Create without photos" at bounding box center [525, 556] width 132 height 18
click at [459, 550] on input "Create without photos" at bounding box center [442, 555] width 33 height 33
checkbox input "true"
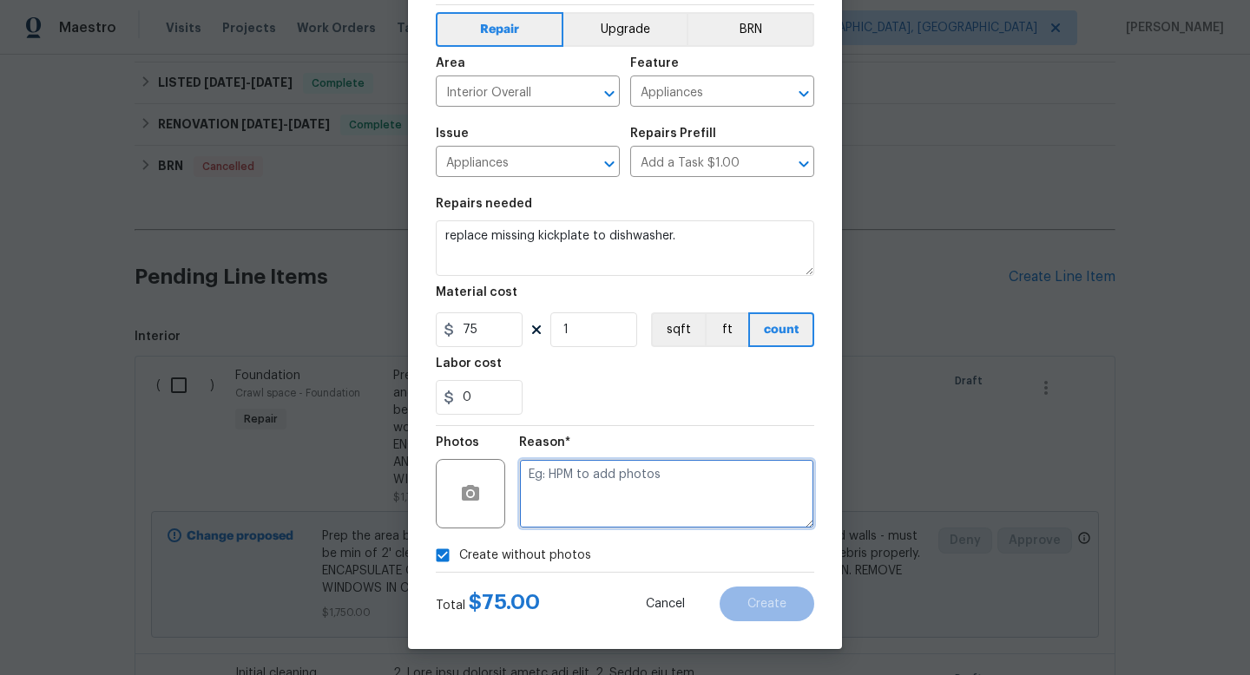
click at [606, 515] on textarea at bounding box center [666, 493] width 295 height 69
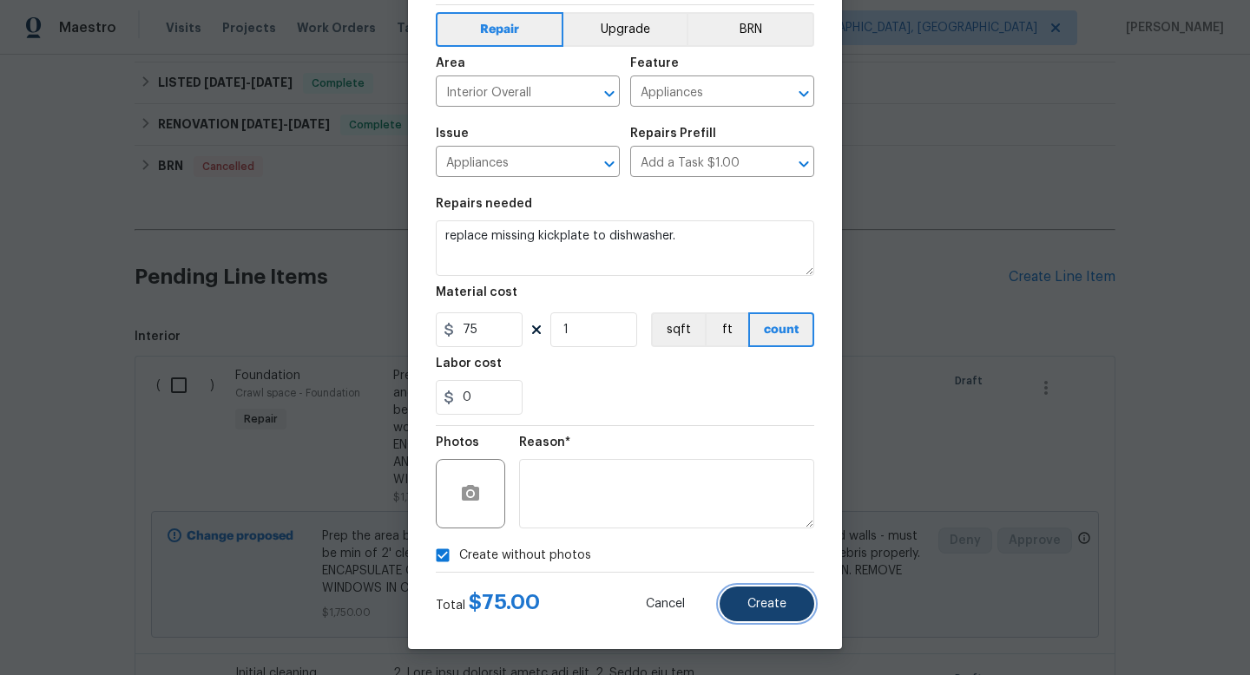
click at [785, 603] on span "Create" at bounding box center [766, 604] width 39 height 13
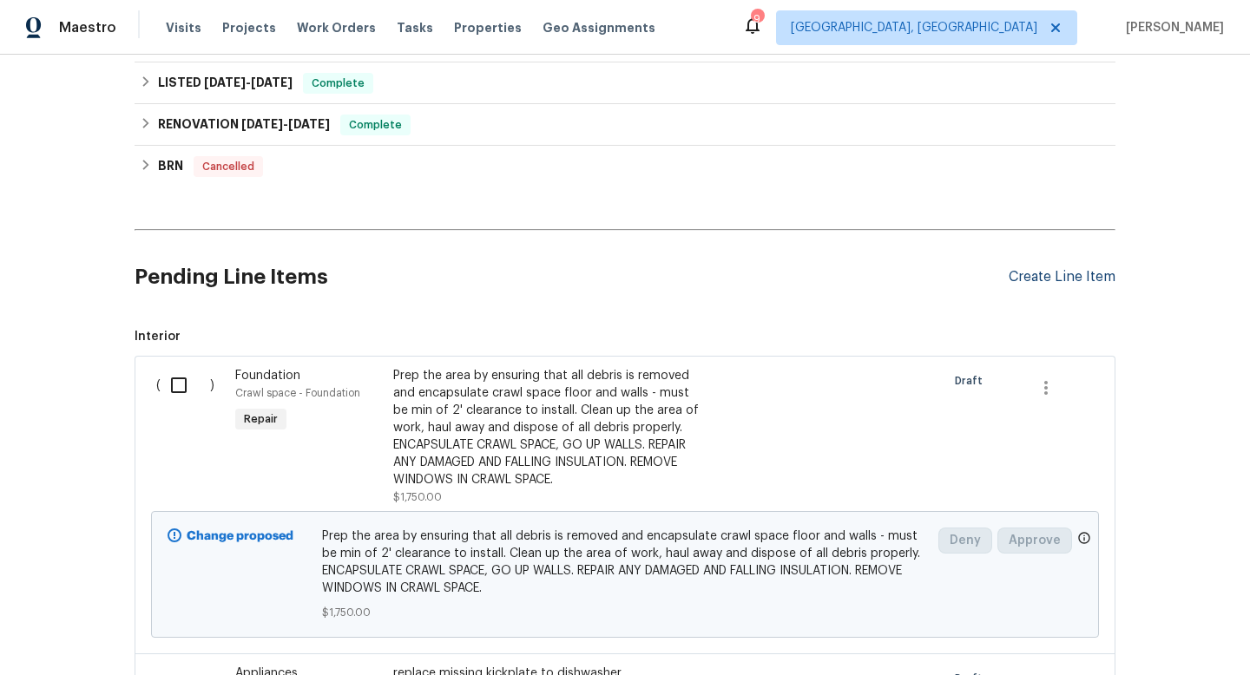
click at [1017, 276] on div "Create Line Item" at bounding box center [1062, 277] width 107 height 16
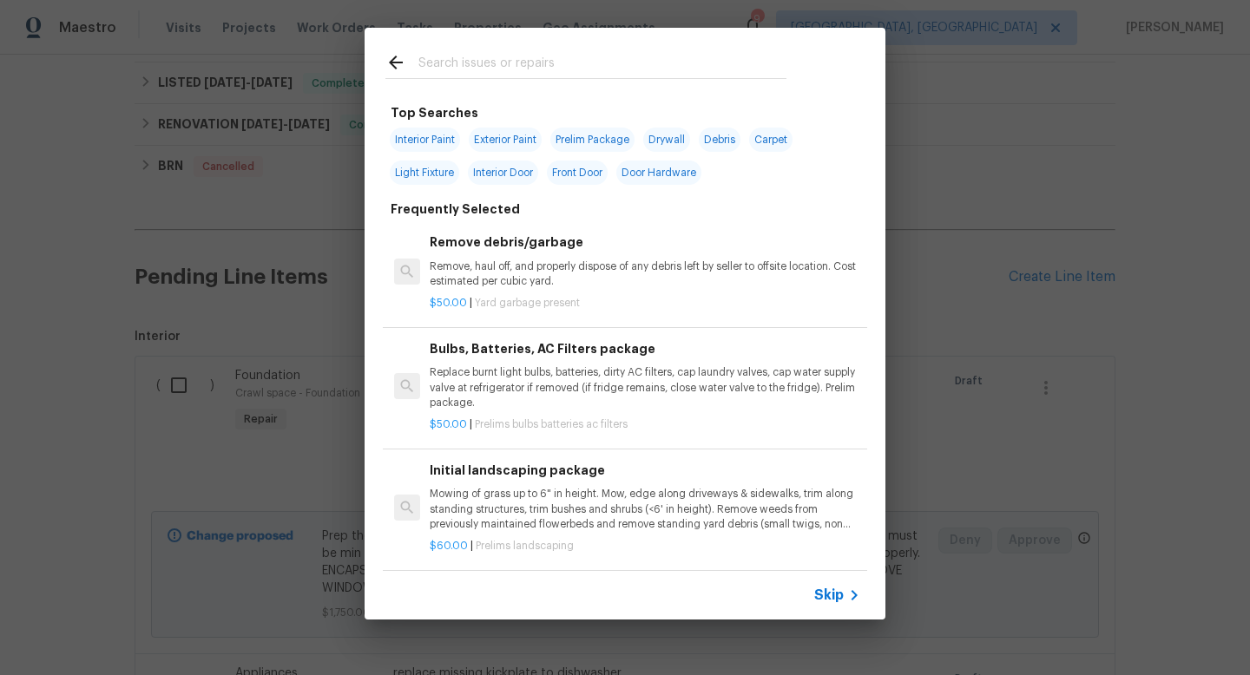
click at [541, 56] on input "text" at bounding box center [602, 65] width 368 height 26
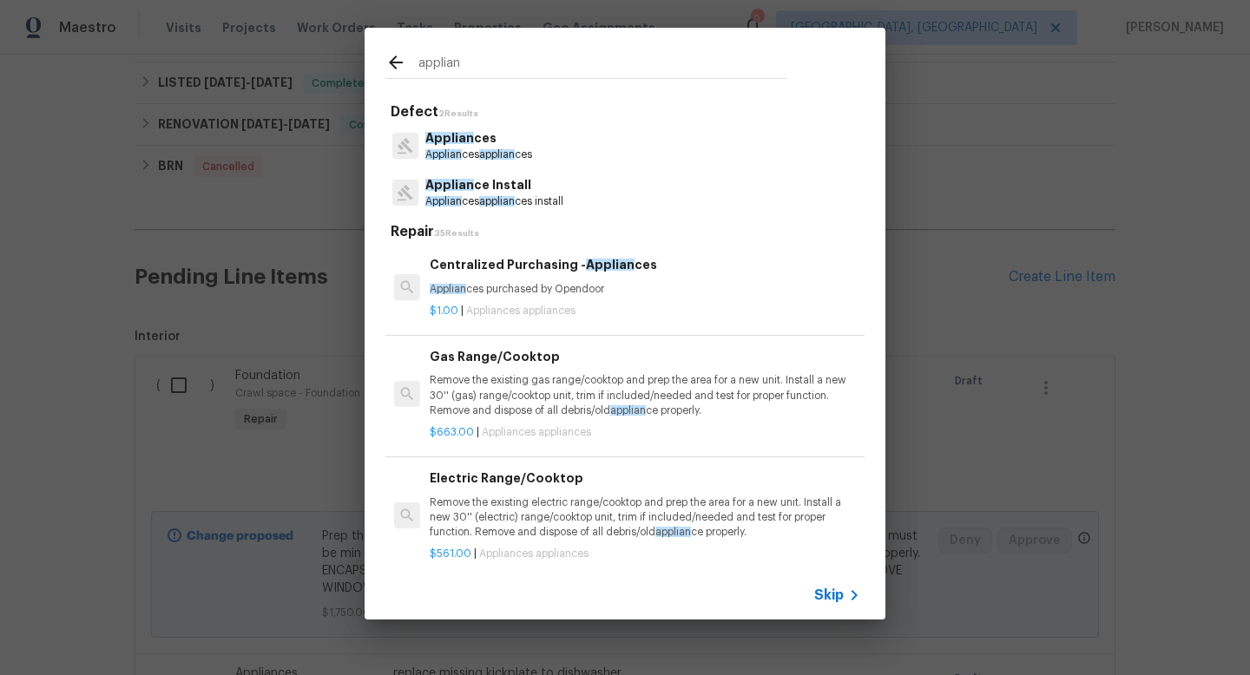
type input "applian"
click at [528, 148] on p "Applian ces applian ces" at bounding box center [478, 155] width 107 height 15
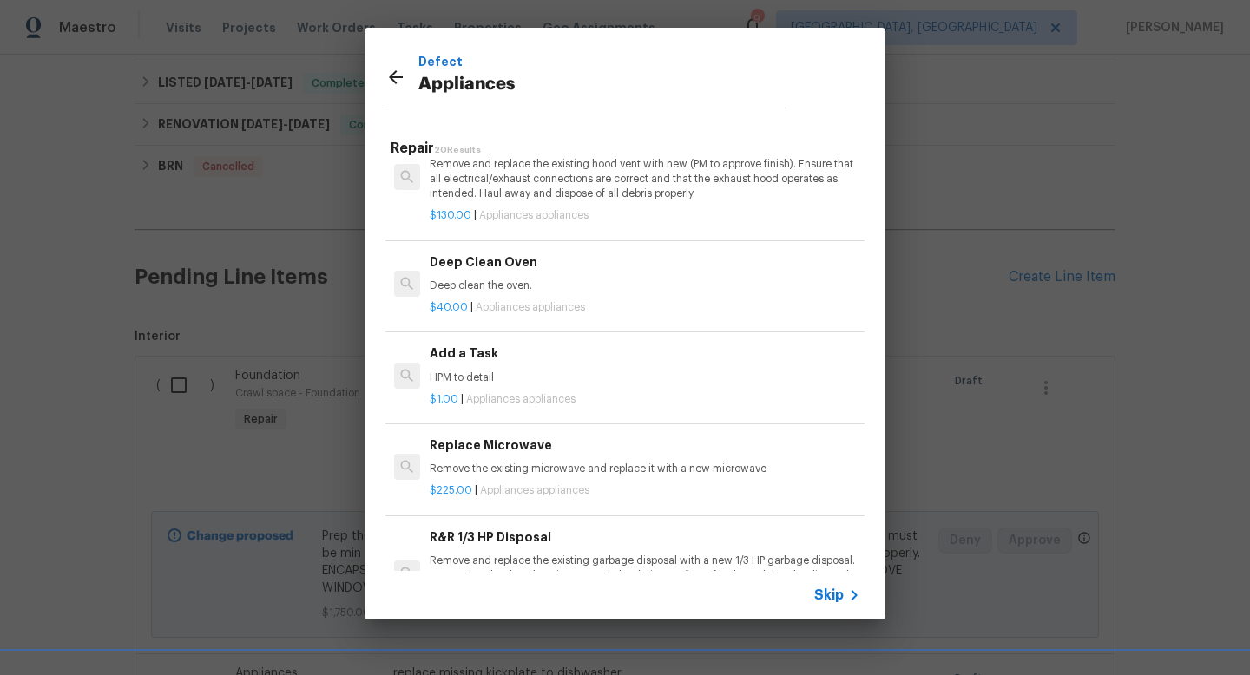
scroll to position [621, 0]
click at [451, 388] on div "$1.00 | Appliances appliances" at bounding box center [645, 396] width 431 height 22
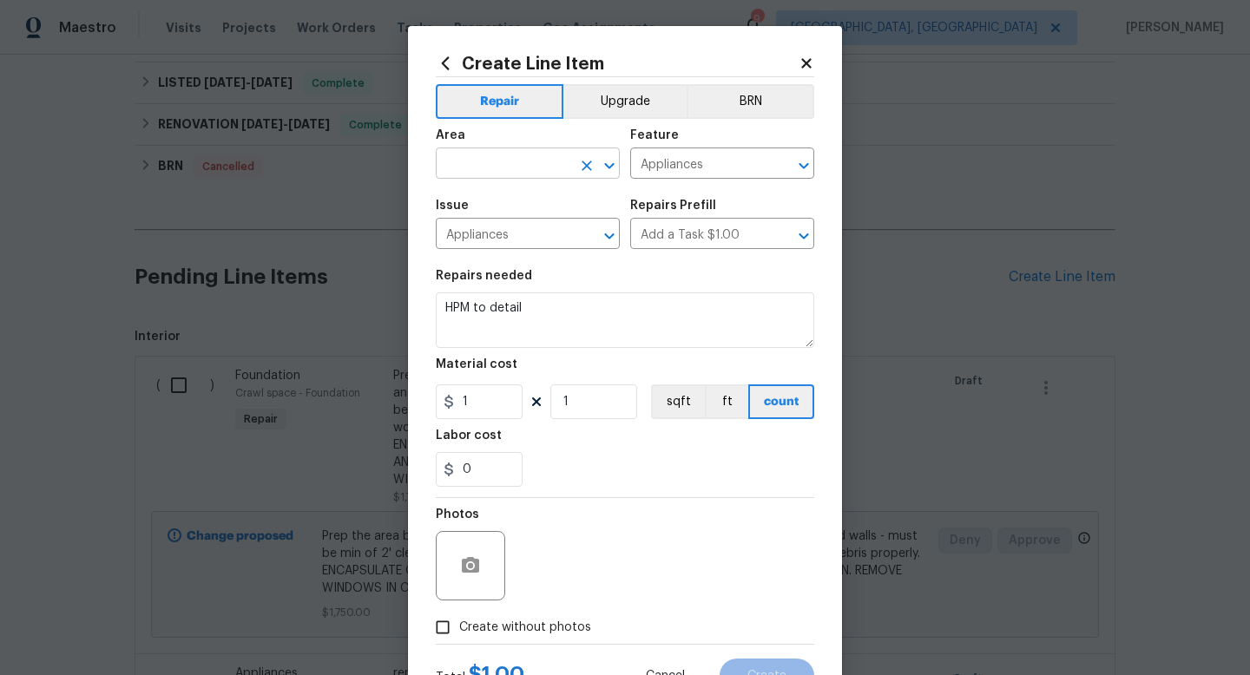
click at [475, 158] on input "text" at bounding box center [503, 165] width 135 height 27
click at [496, 226] on li "Interior Overall" at bounding box center [528, 233] width 184 height 29
type input "Interior Overall"
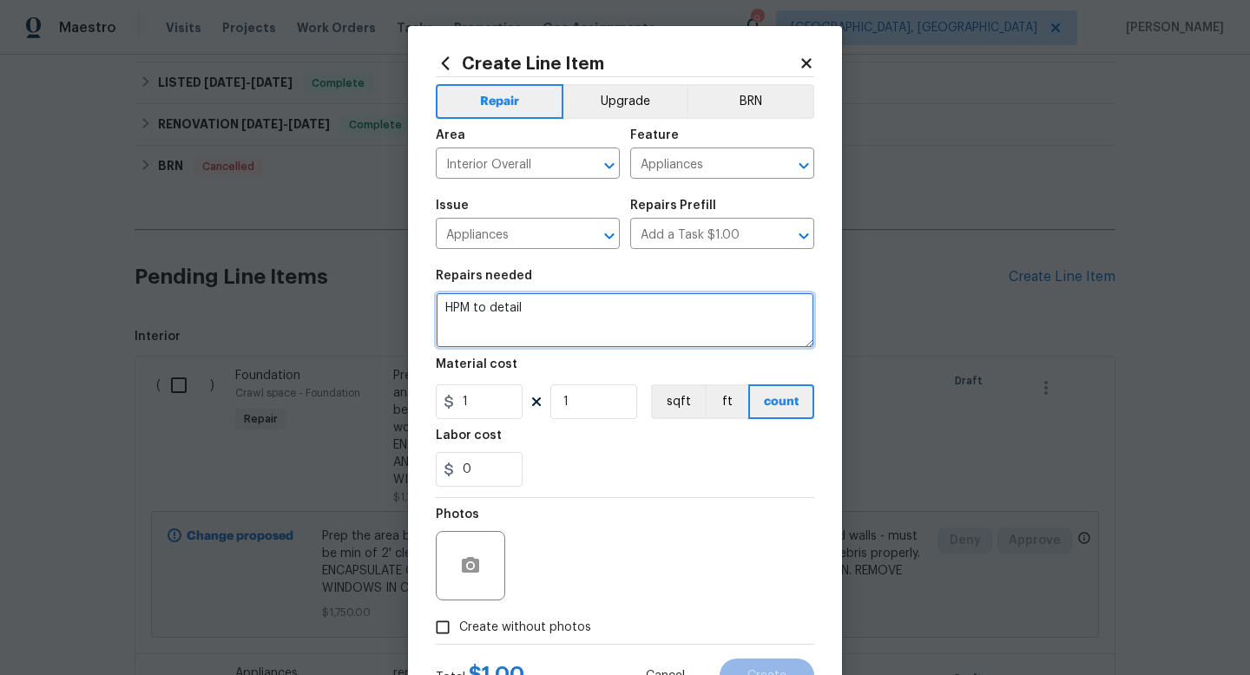
drag, startPoint x: 542, startPoint y: 313, endPoint x: 283, endPoint y: 215, distance: 277.4
click at [293, 217] on div "Create Line Item Repair Upgrade BRN Area Interior Overall ​ Feature Appliances …" at bounding box center [625, 337] width 1250 height 675
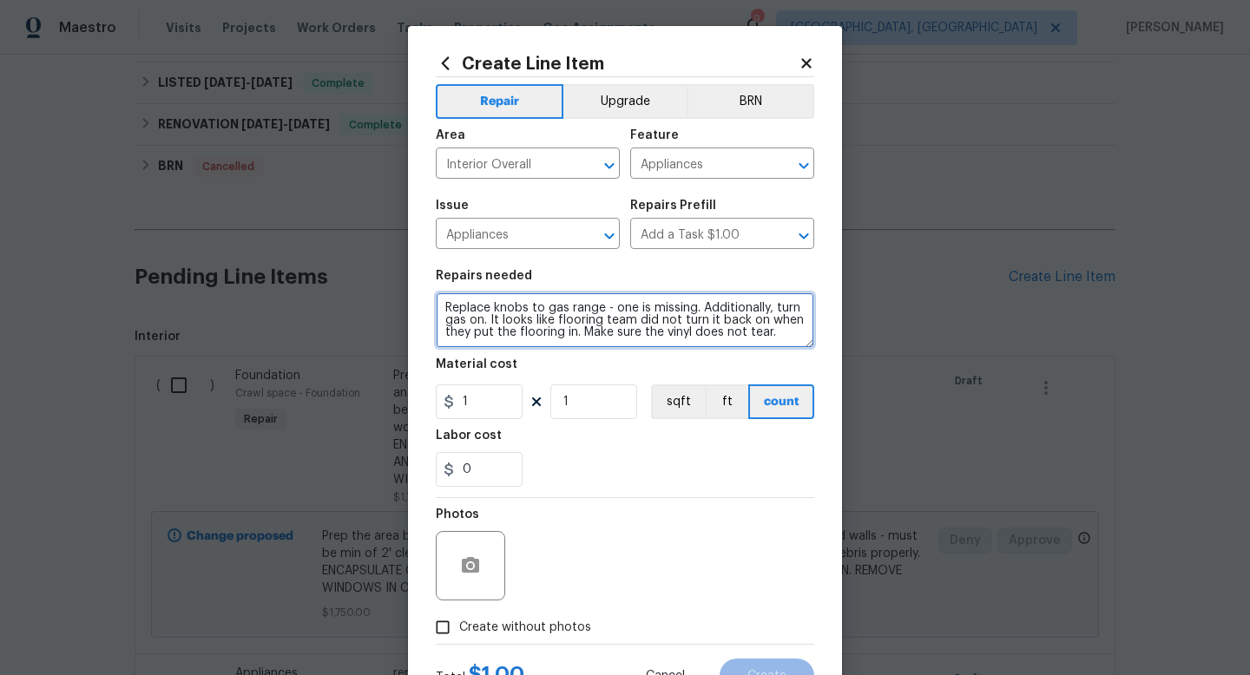
type textarea "Replace knobs to gas range - one is missing. Additionally, turn gas on. It look…"
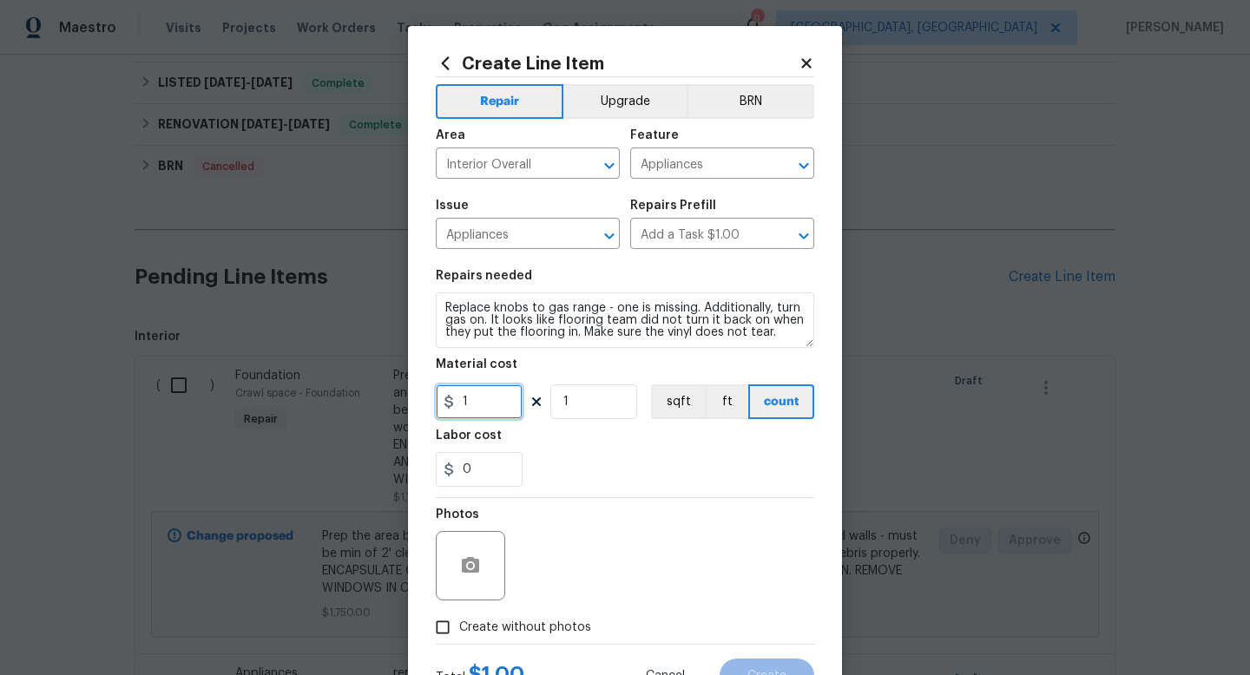
click at [496, 404] on input "1" at bounding box center [479, 402] width 87 height 35
type input "75"
click at [705, 559] on div "Photos" at bounding box center [625, 554] width 378 height 113
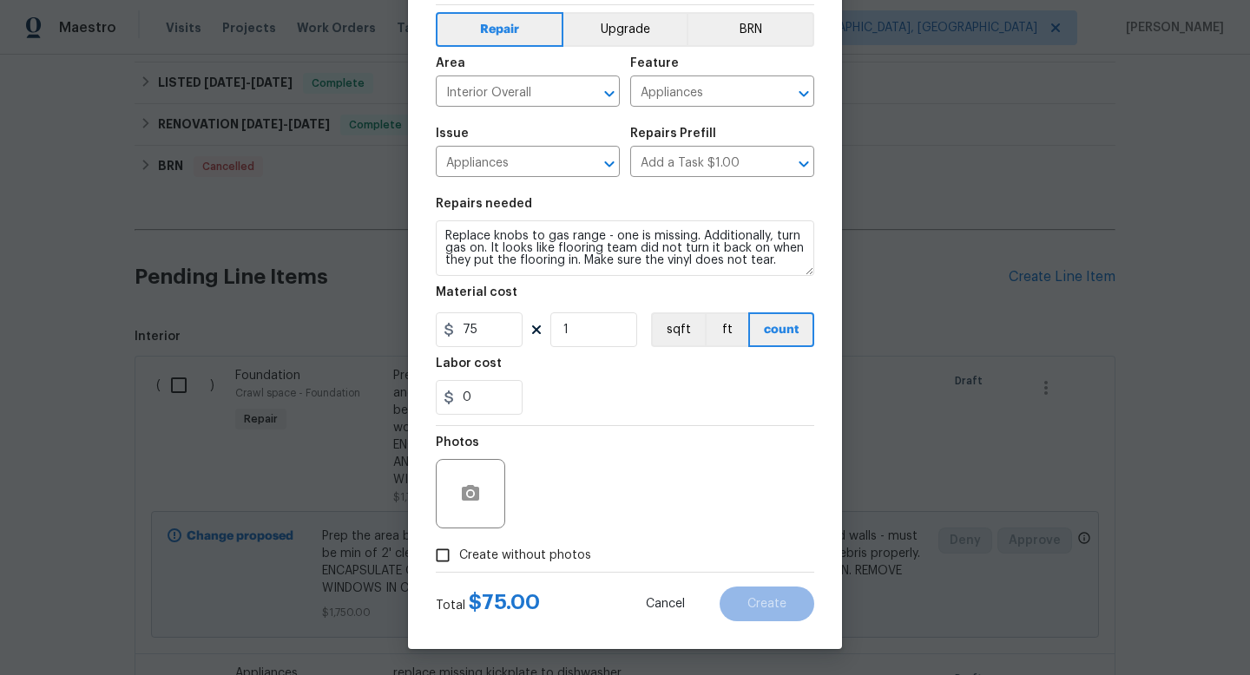
click at [558, 555] on span "Create without photos" at bounding box center [525, 556] width 132 height 18
click at [459, 555] on input "Create without photos" at bounding box center [442, 555] width 33 height 33
checkbox input "true"
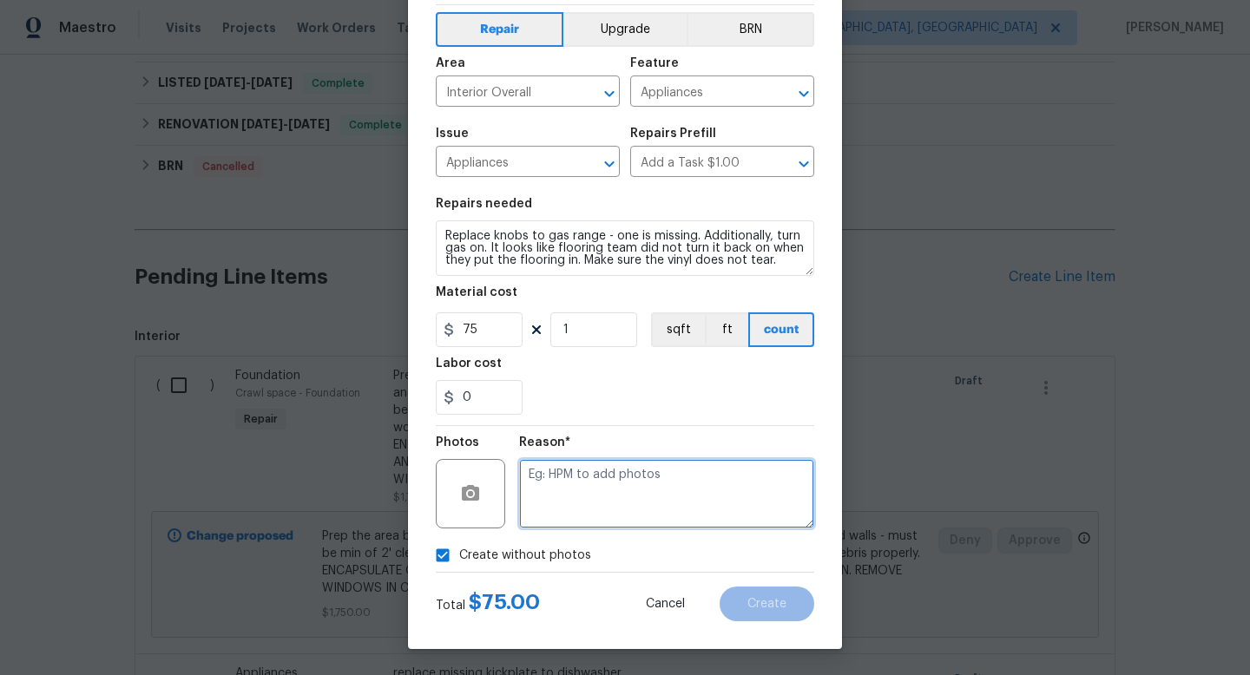
click at [608, 513] on textarea at bounding box center [666, 493] width 295 height 69
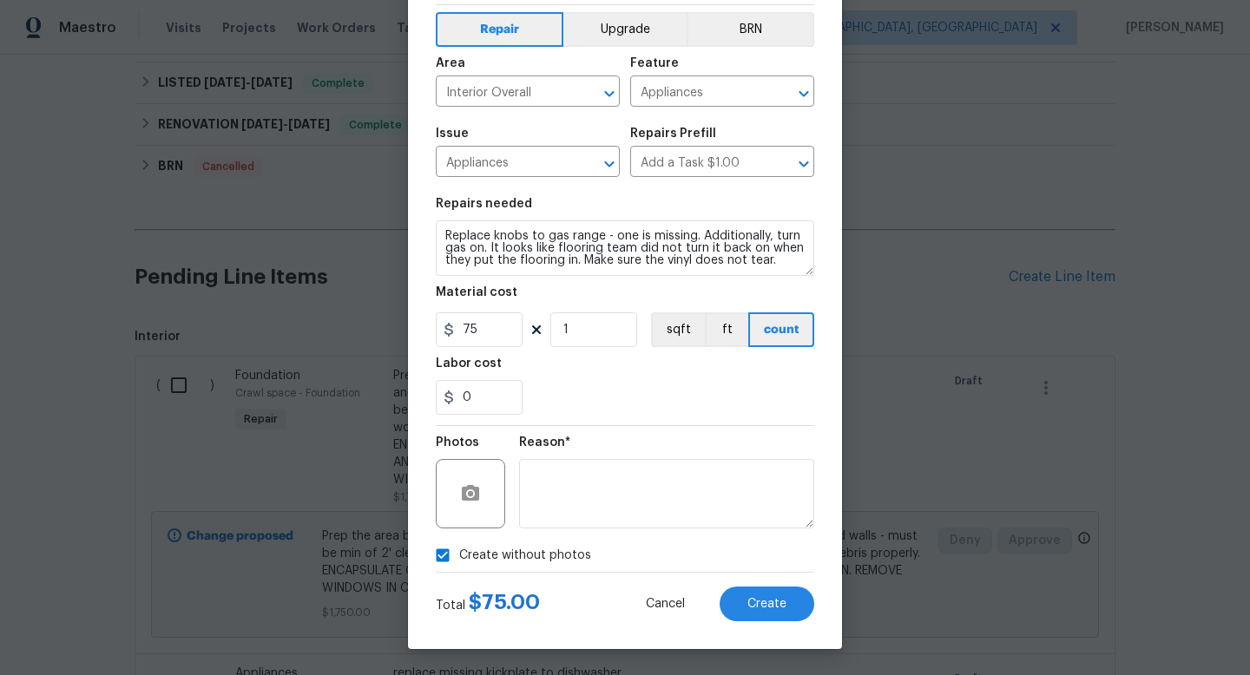
click at [761, 621] on div "Create Line Item Repair Upgrade BRN Area Interior Overall ​ Feature Appliances …" at bounding box center [625, 301] width 434 height 695
click at [764, 607] on span "Create" at bounding box center [766, 604] width 39 height 13
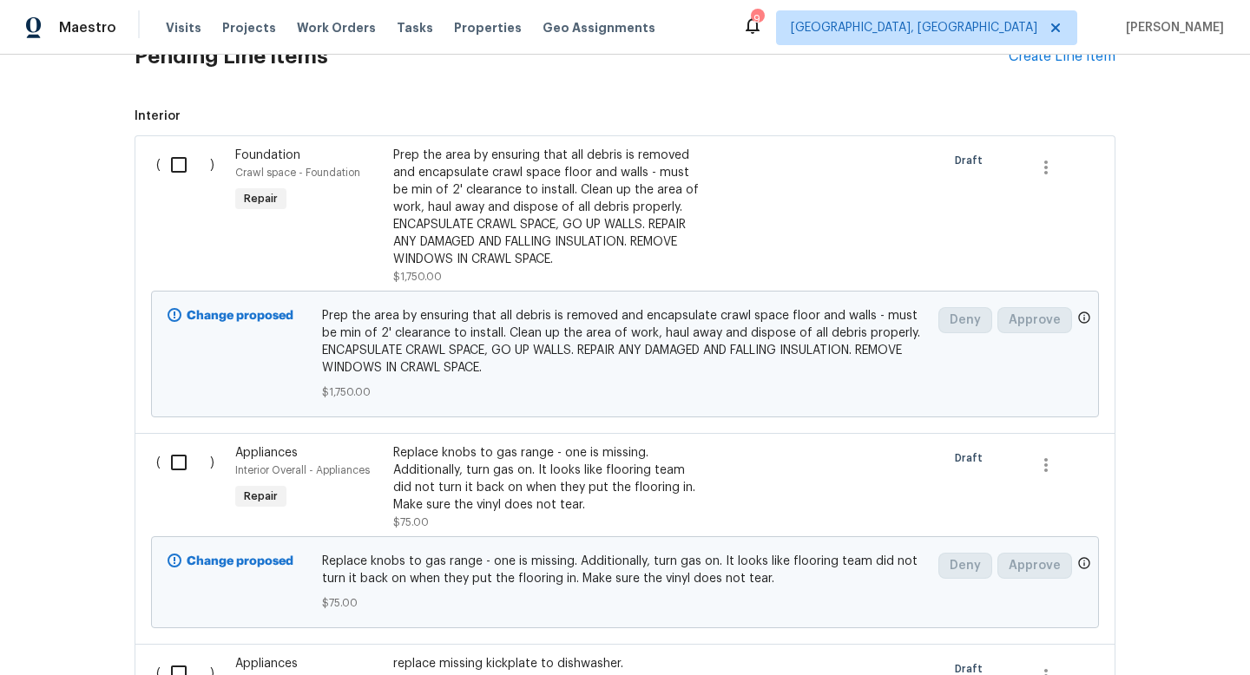
scroll to position [865, 0]
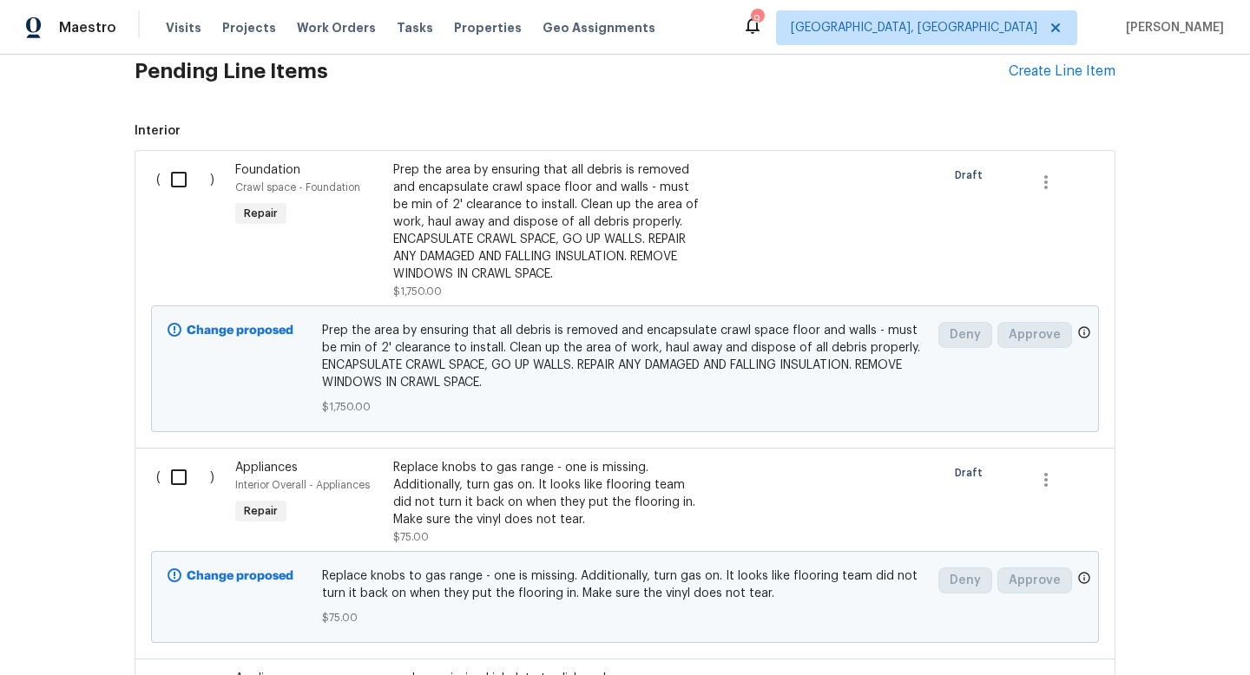
click at [182, 184] on input "checkbox" at bounding box center [185, 179] width 49 height 36
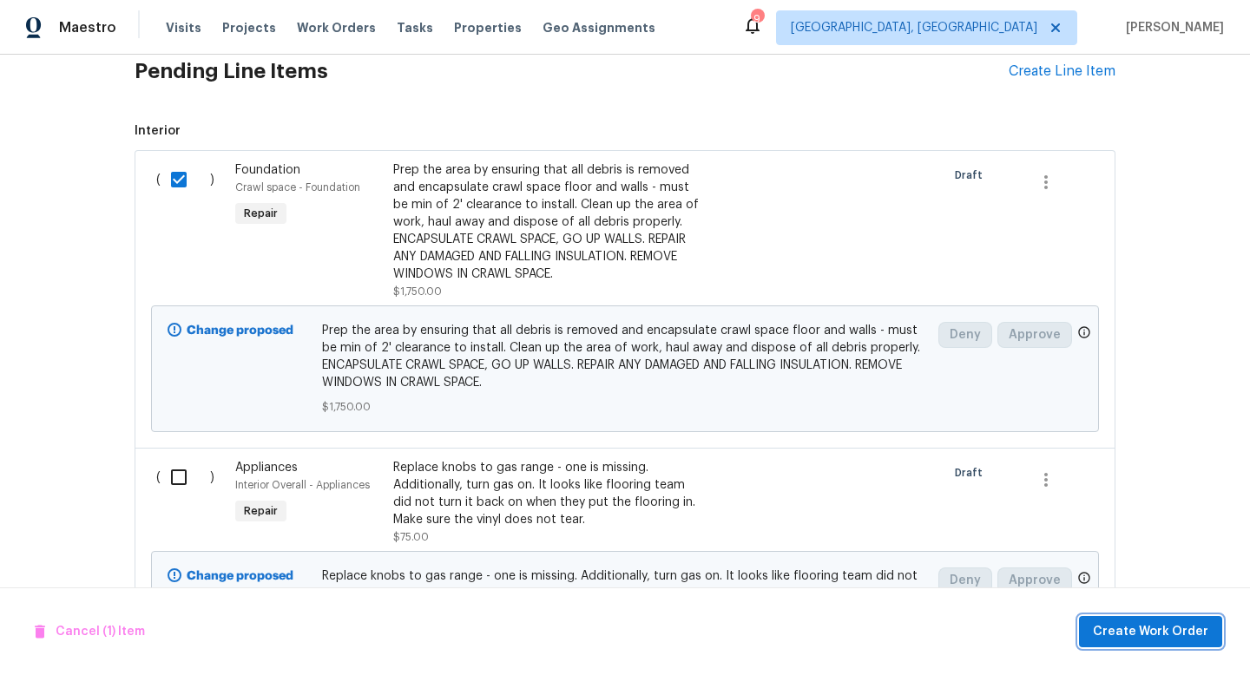
click at [1117, 637] on span "Create Work Order" at bounding box center [1150, 632] width 115 height 22
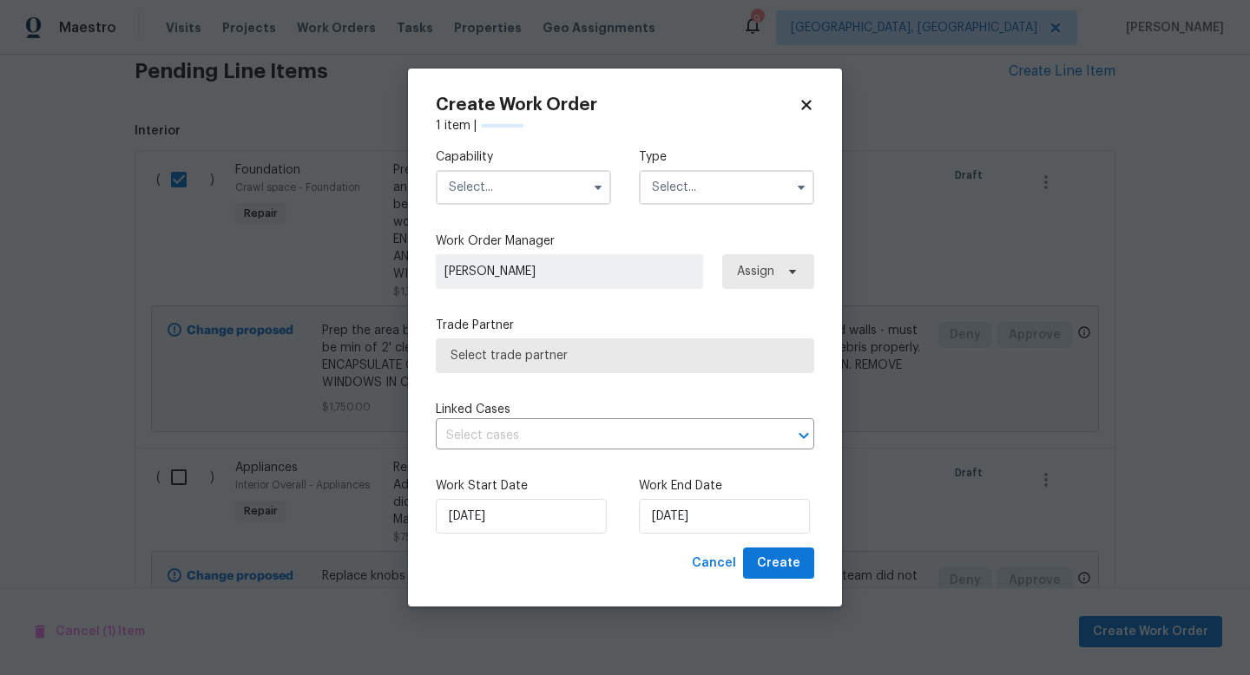
checkbox input "false"
click at [457, 190] on input "text" at bounding box center [523, 187] width 175 height 35
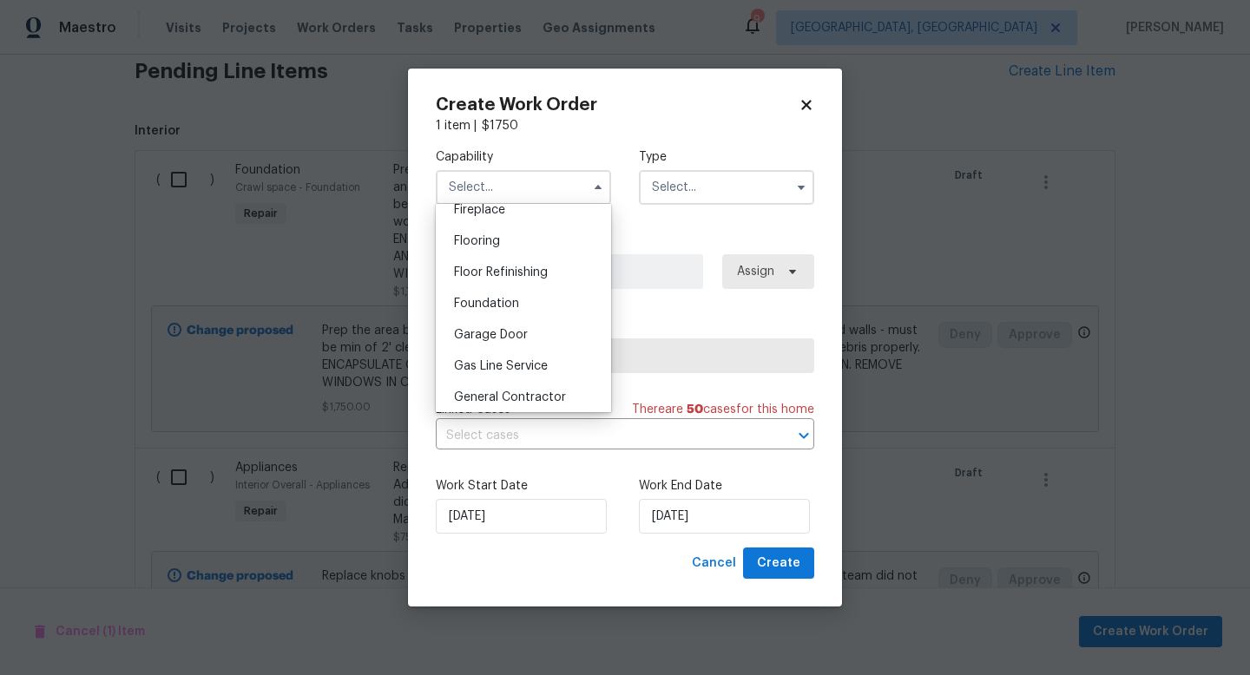
scroll to position [661, 0]
click at [516, 388] on span "General Contractor" at bounding box center [510, 393] width 112 height 12
type input "General Contractor"
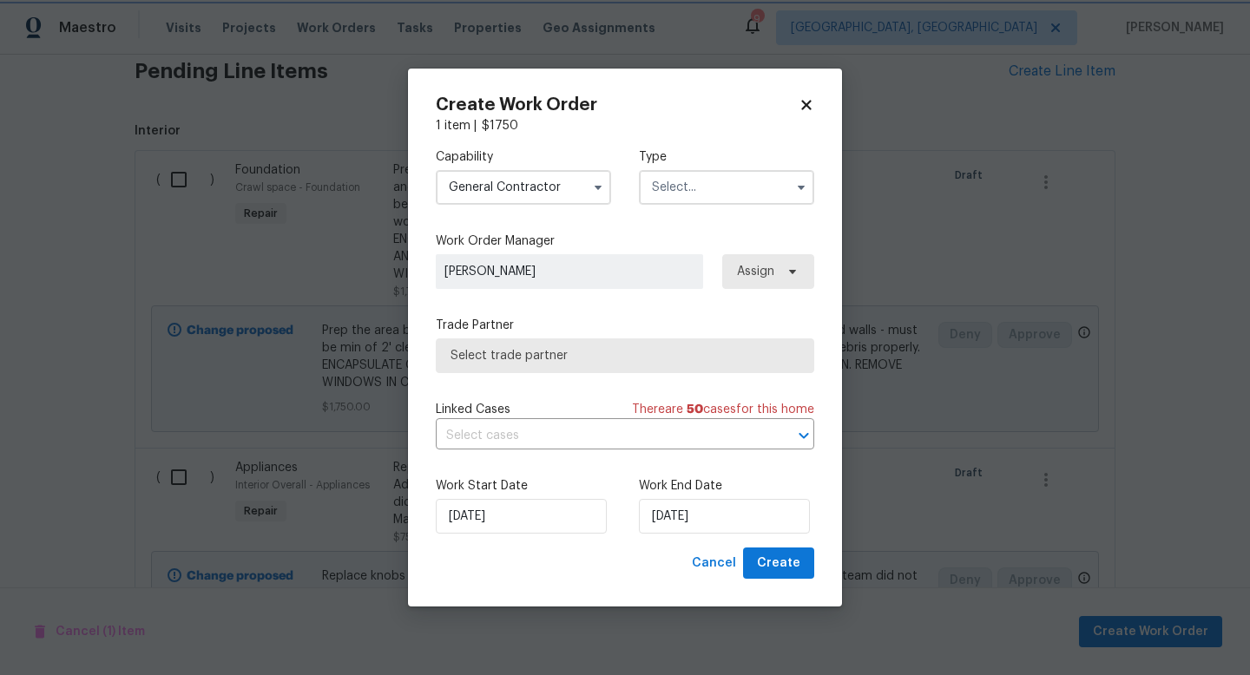
scroll to position [693, 0]
click at [705, 190] on input "text" at bounding box center [726, 187] width 175 height 35
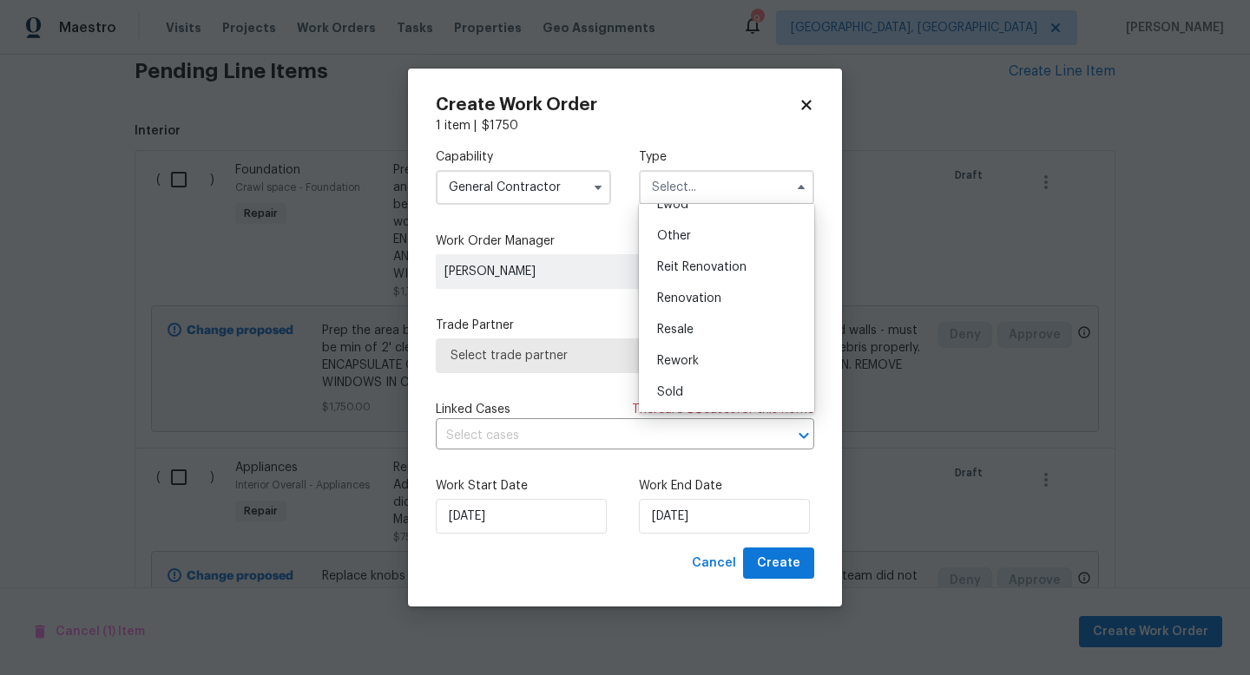
scroll to position [17, 0]
click at [700, 364] on div "Listed" at bounding box center [726, 362] width 167 height 31
type input "Listed"
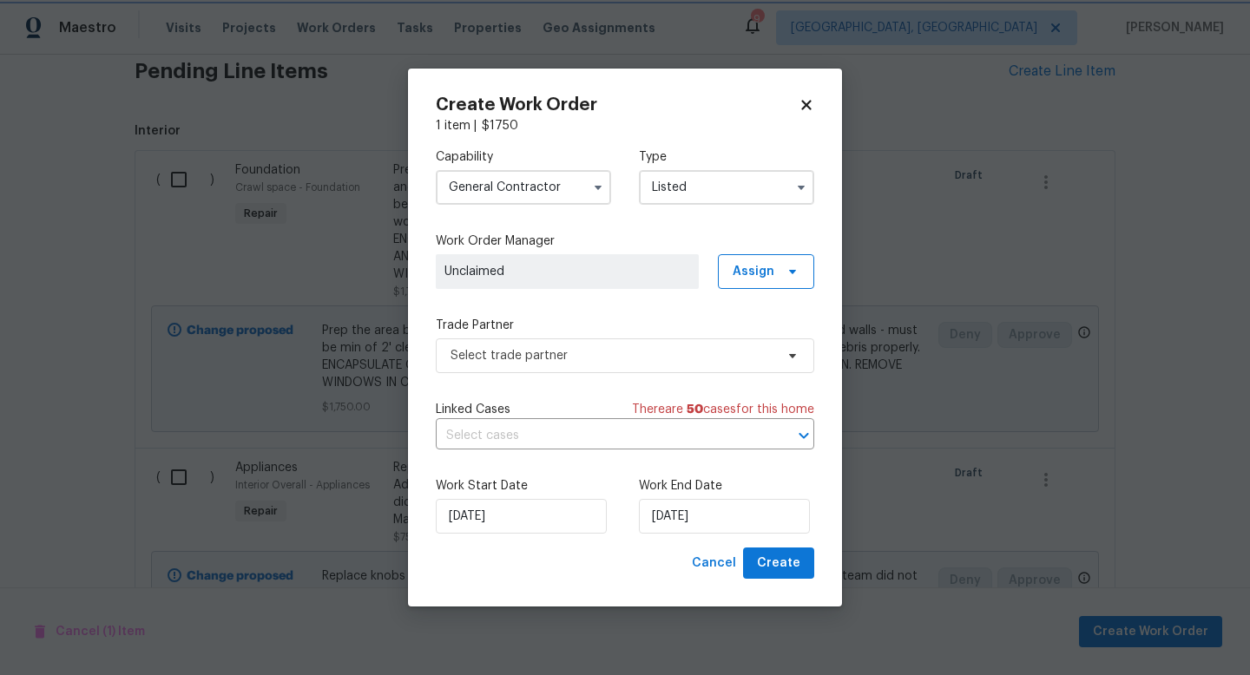
scroll to position [0, 0]
click at [544, 359] on span "Select trade partner" at bounding box center [612, 355] width 324 height 17
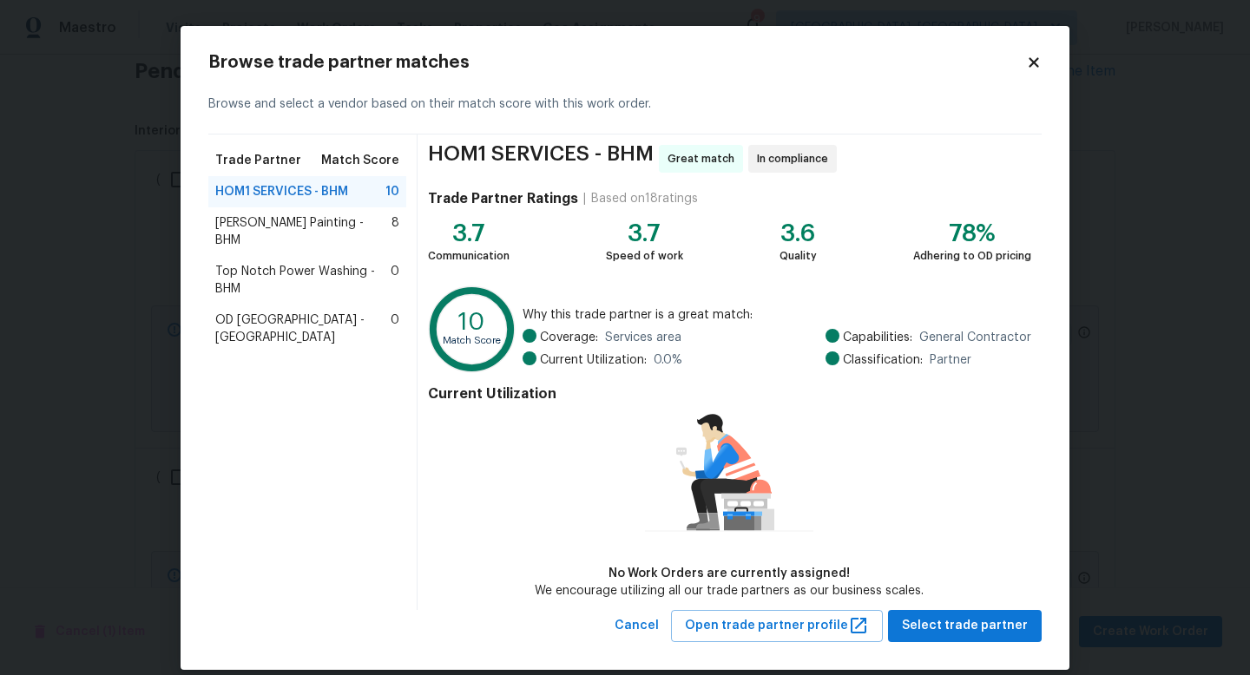
click at [1038, 71] on div "Browse trade partner matches Browse and select a vendor based on their match sc…" at bounding box center [624, 348] width 833 height 588
click at [1037, 44] on div "Browse trade partner matches Browse and select a vendor based on their match sc…" at bounding box center [625, 348] width 889 height 644
click at [1041, 62] on icon at bounding box center [1034, 63] width 16 height 16
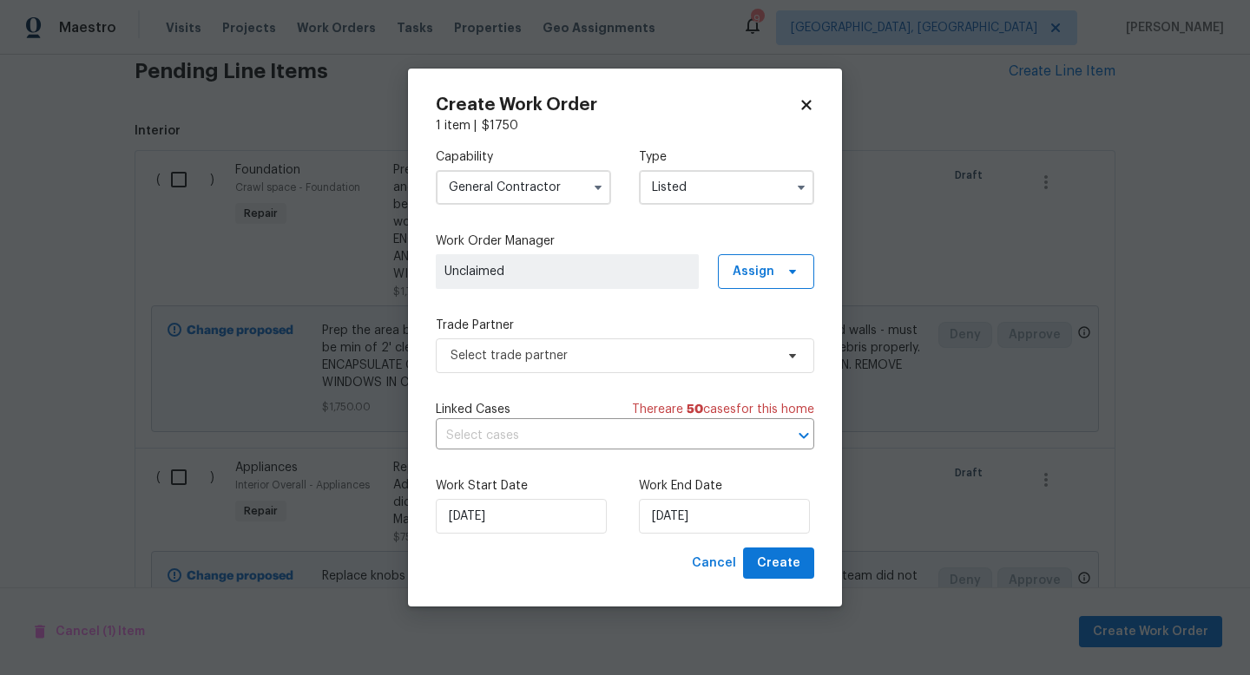
click at [811, 98] on icon at bounding box center [807, 105] width 16 height 16
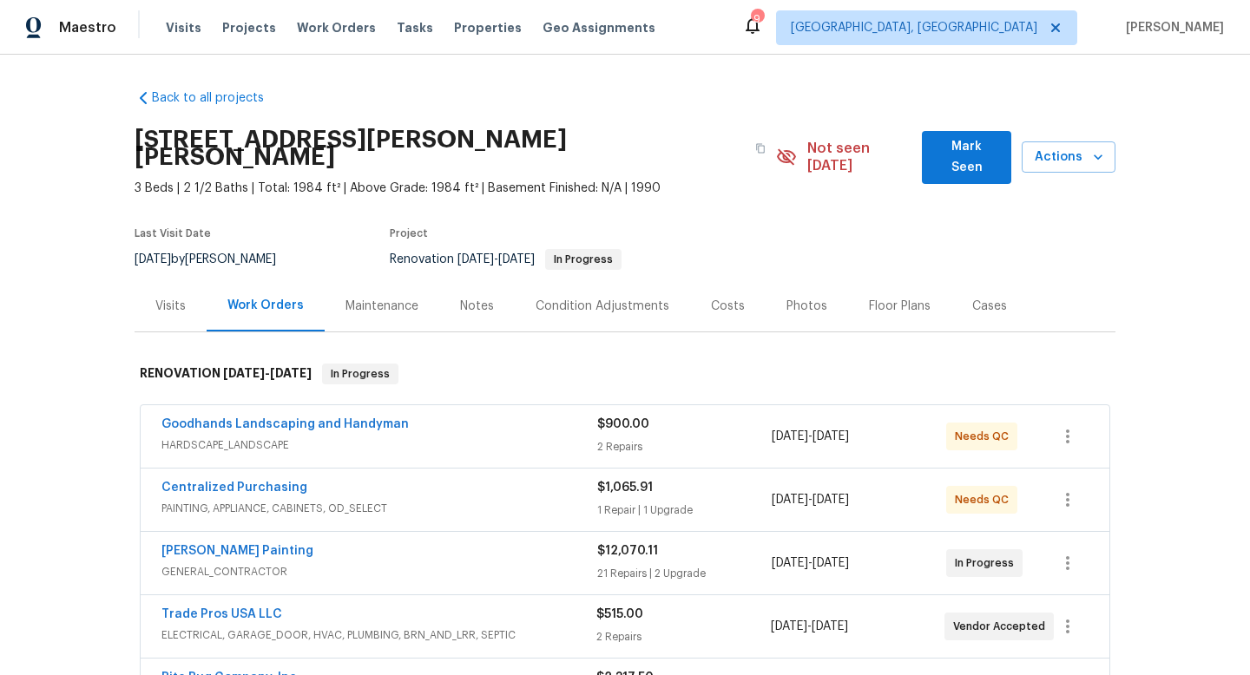
scroll to position [70, 0]
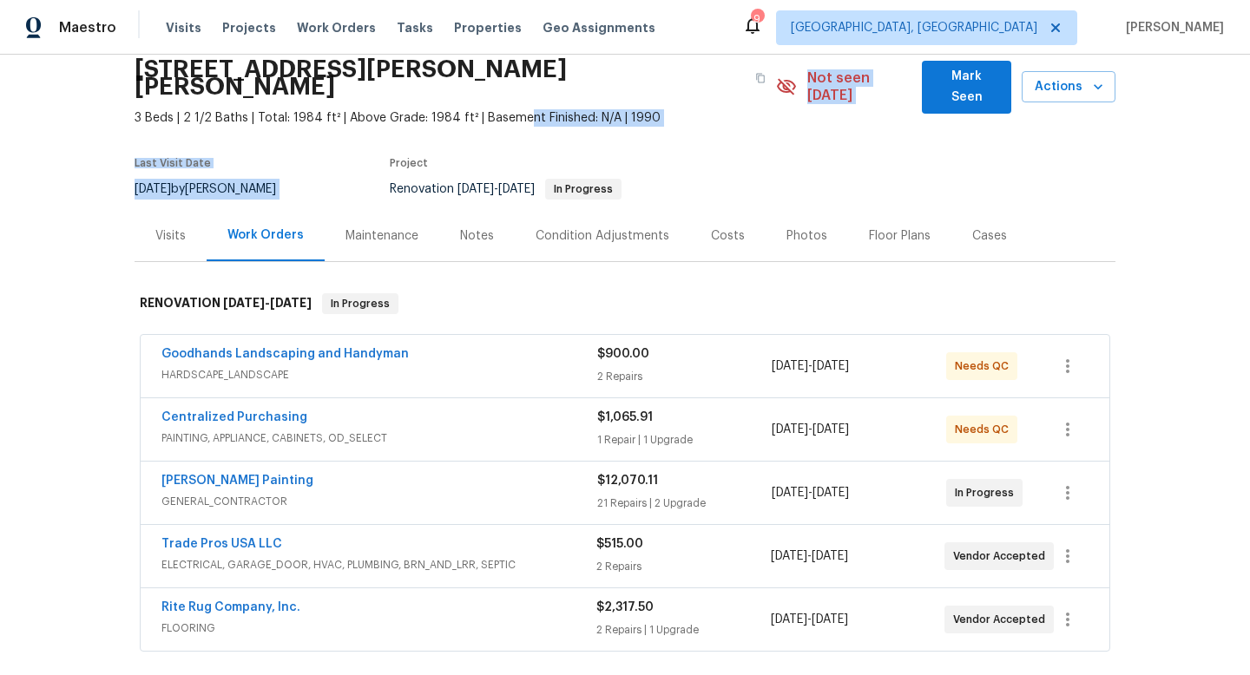
drag, startPoint x: 516, startPoint y: 107, endPoint x: 516, endPoint y: 285, distance: 177.9
click at [516, 285] on div "Back to all projects 413 Russet Hill Rd, Hoover, AL 35244 3 Beds | 2 1/2 Baths …" at bounding box center [625, 519] width 981 height 1029
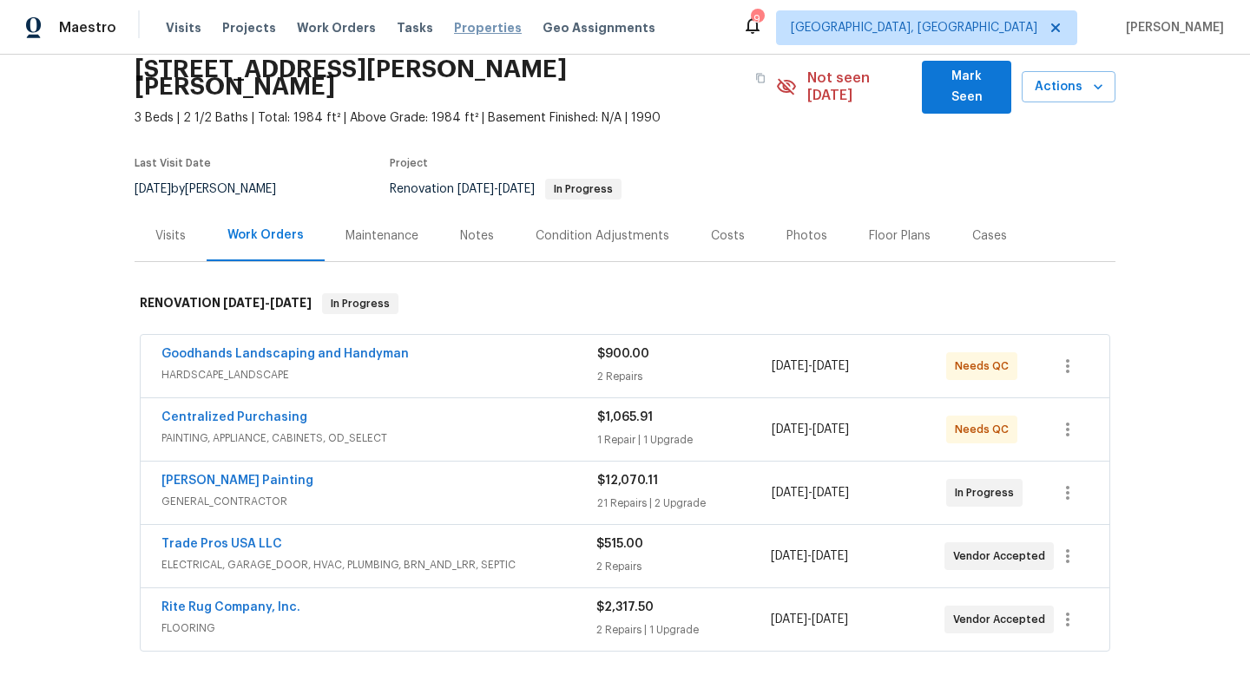
click at [469, 28] on span "Properties" at bounding box center [488, 27] width 68 height 17
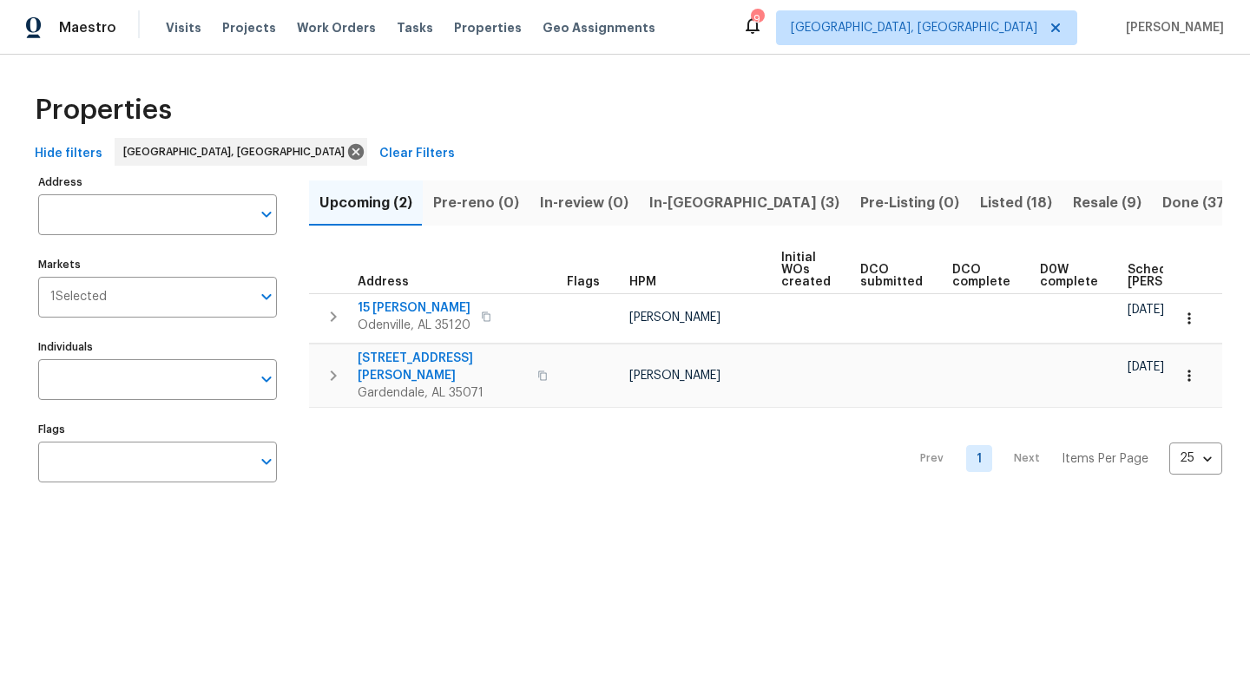
click at [1073, 207] on span "Resale (9)" at bounding box center [1107, 203] width 69 height 24
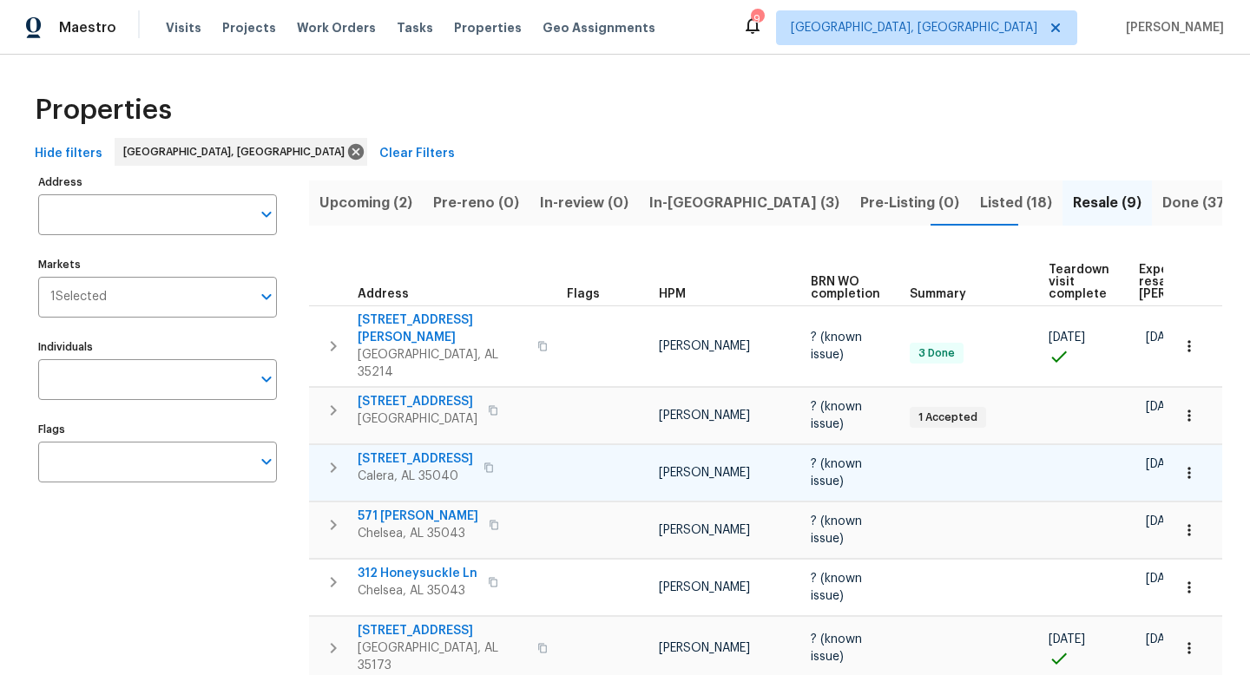
scroll to position [203, 0]
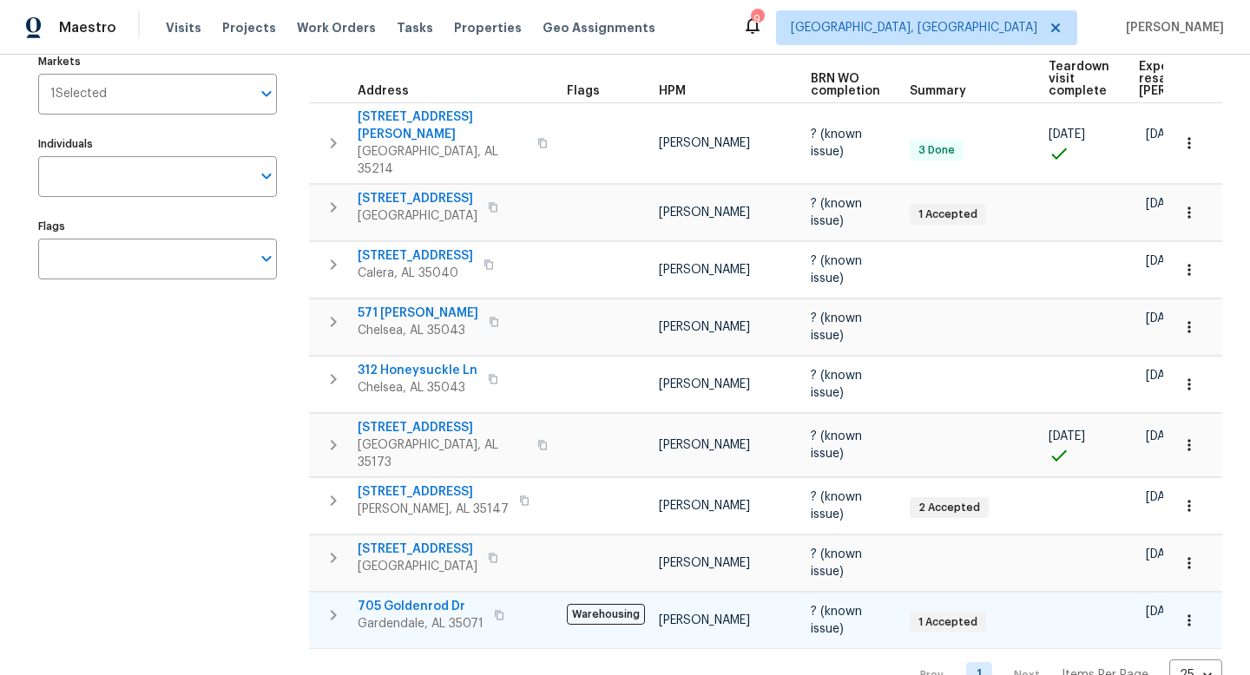
click at [399, 598] on span "705 Goldenrod Dr" at bounding box center [421, 606] width 126 height 17
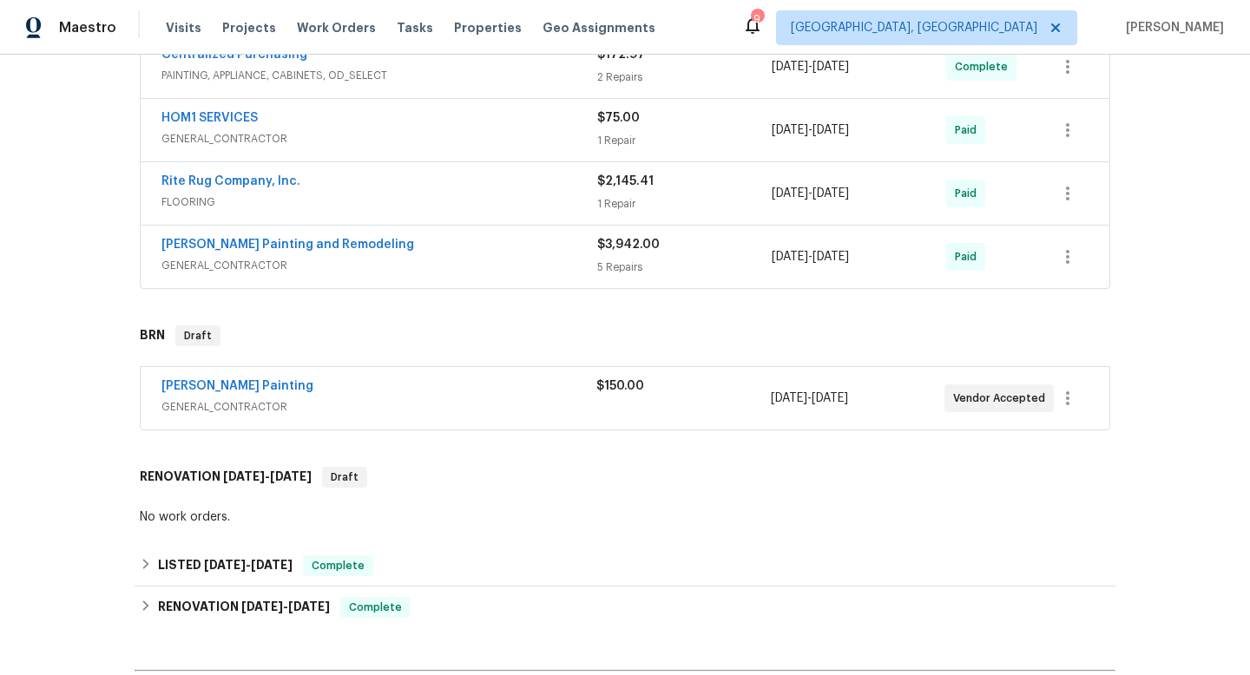
scroll to position [797, 0]
click at [696, 391] on div "$150.00" at bounding box center [683, 385] width 174 height 17
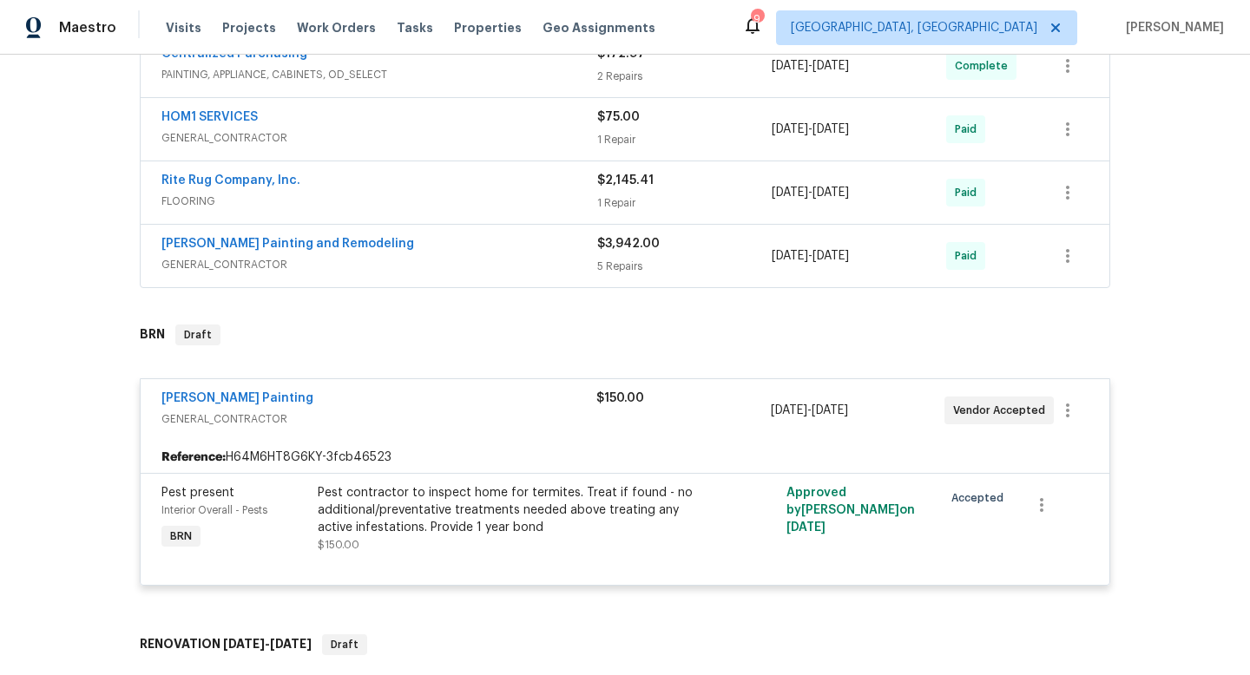
click at [572, 406] on div "[PERSON_NAME] Painting" at bounding box center [378, 400] width 435 height 21
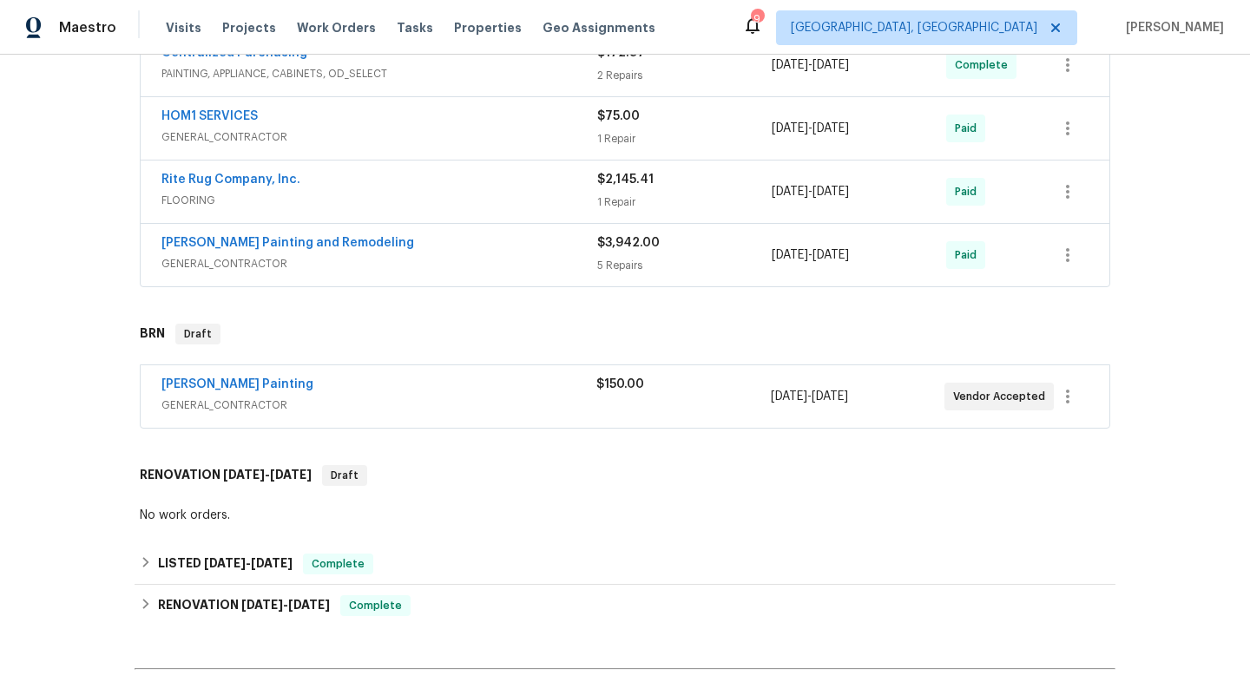
scroll to position [0, 0]
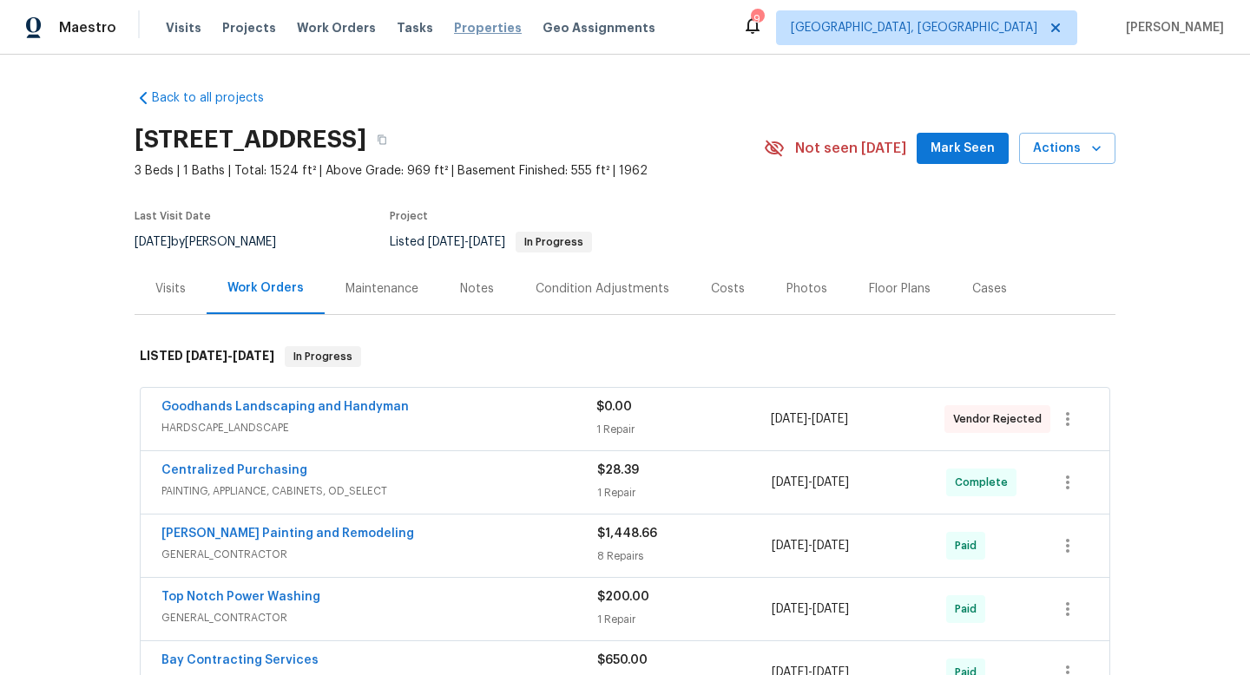
click at [465, 30] on span "Properties" at bounding box center [488, 27] width 68 height 17
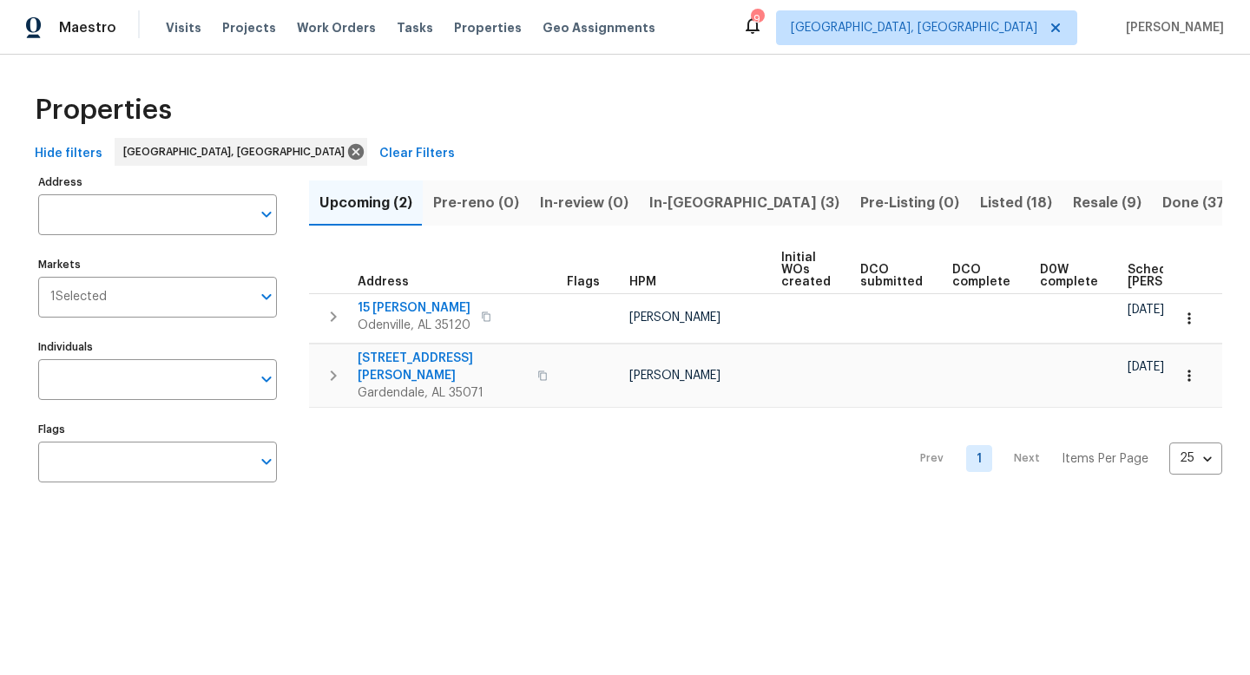
click at [665, 212] on span "In-[GEOGRAPHIC_DATA] (3)" at bounding box center [744, 203] width 190 height 24
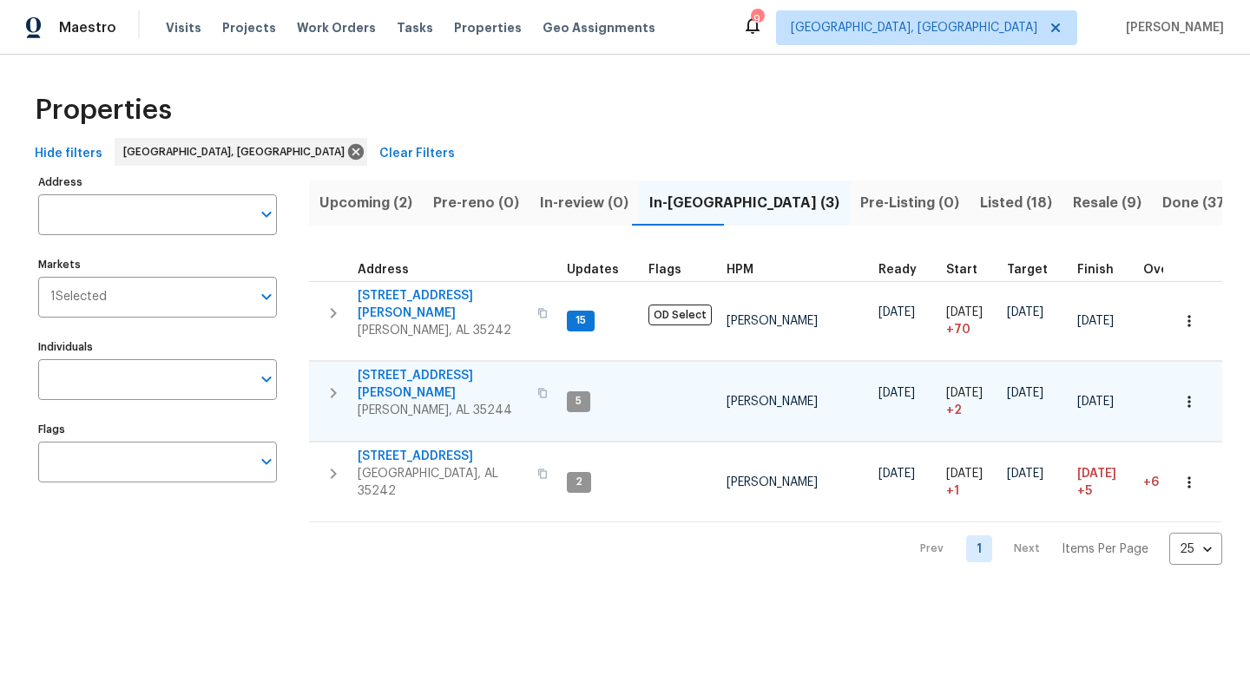
click at [398, 367] on span "[STREET_ADDRESS][PERSON_NAME]" at bounding box center [442, 384] width 169 height 35
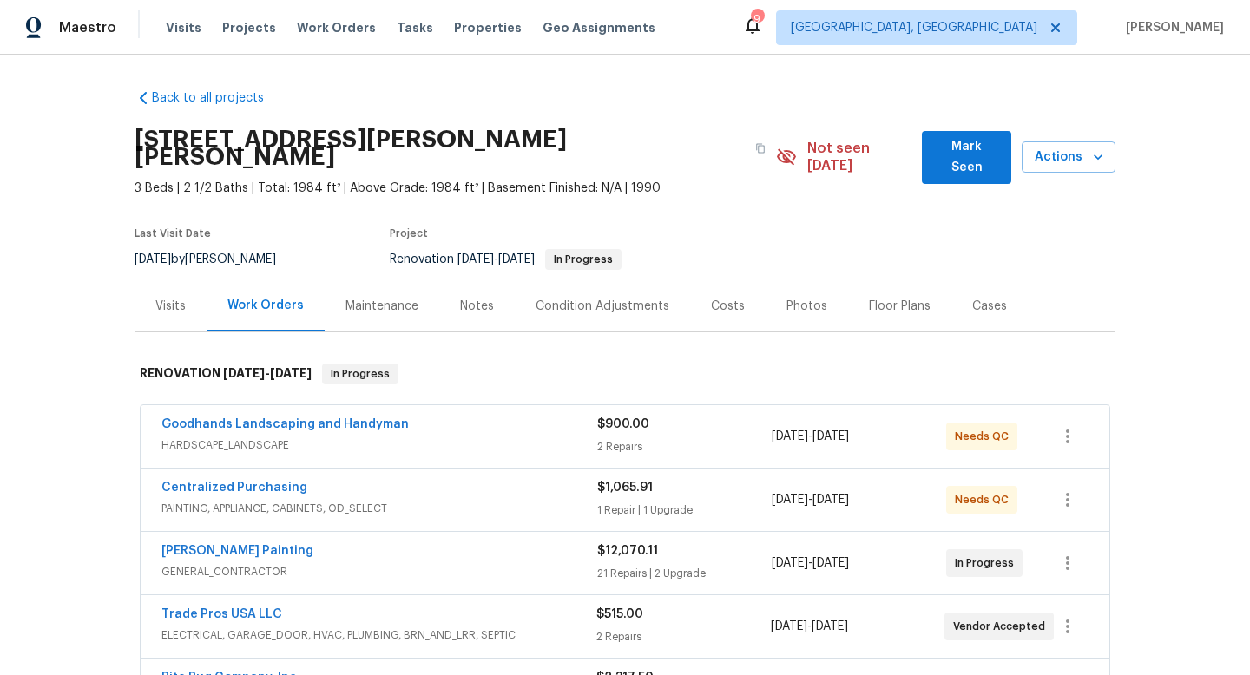
click at [474, 298] on div "Notes" at bounding box center [477, 306] width 34 height 17
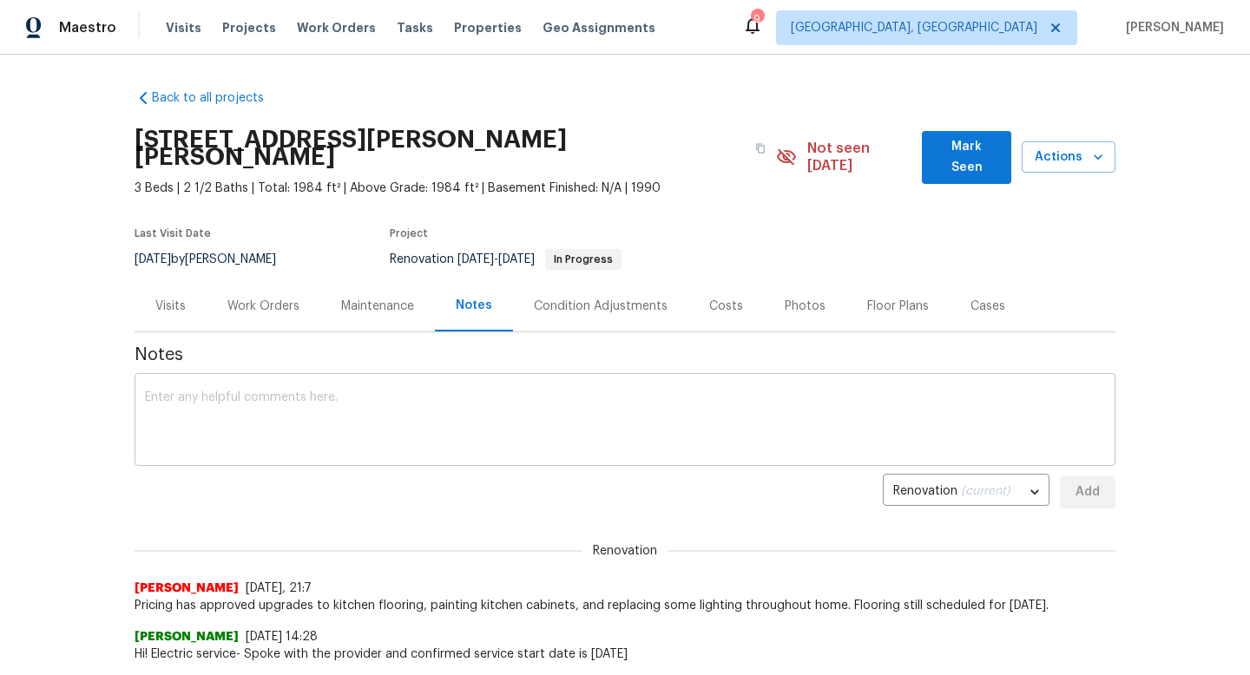
click at [367, 417] on textarea at bounding box center [625, 421] width 960 height 61
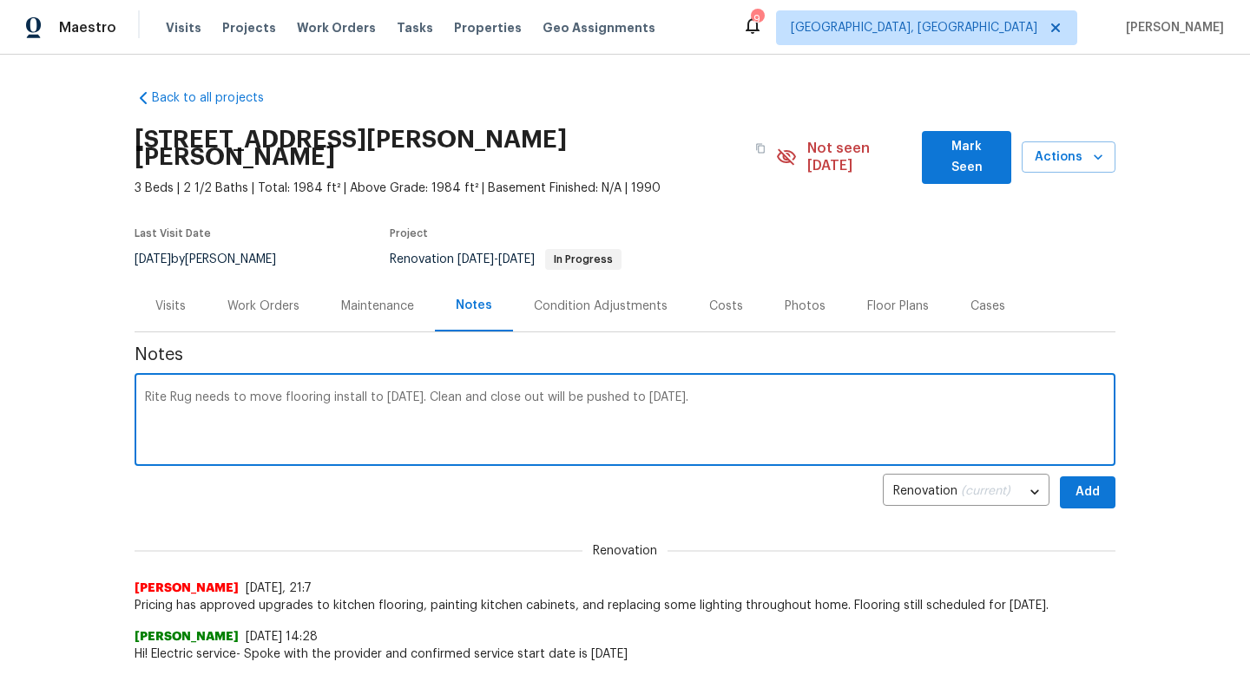
type textarea "Rite Rug needs to move flooring install to [DATE]. Clean and close out will be …"
click at [1095, 482] on span "Add" at bounding box center [1088, 493] width 28 height 22
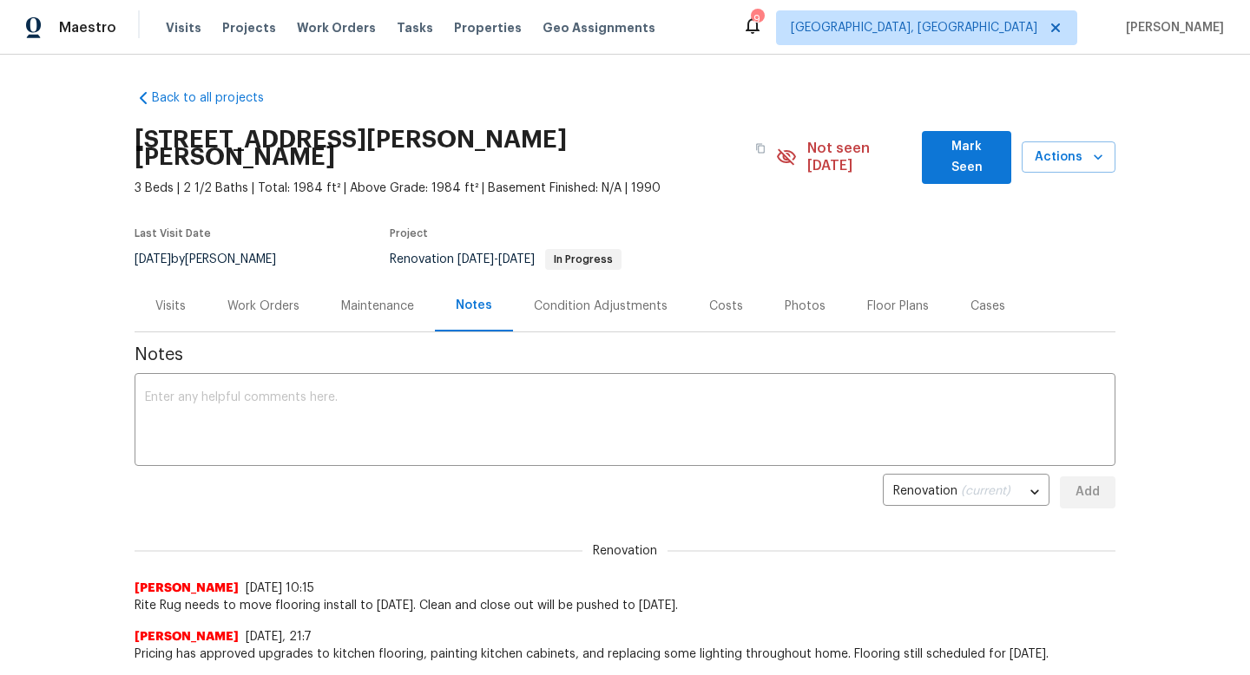
click at [248, 298] on div "Work Orders" at bounding box center [263, 306] width 72 height 17
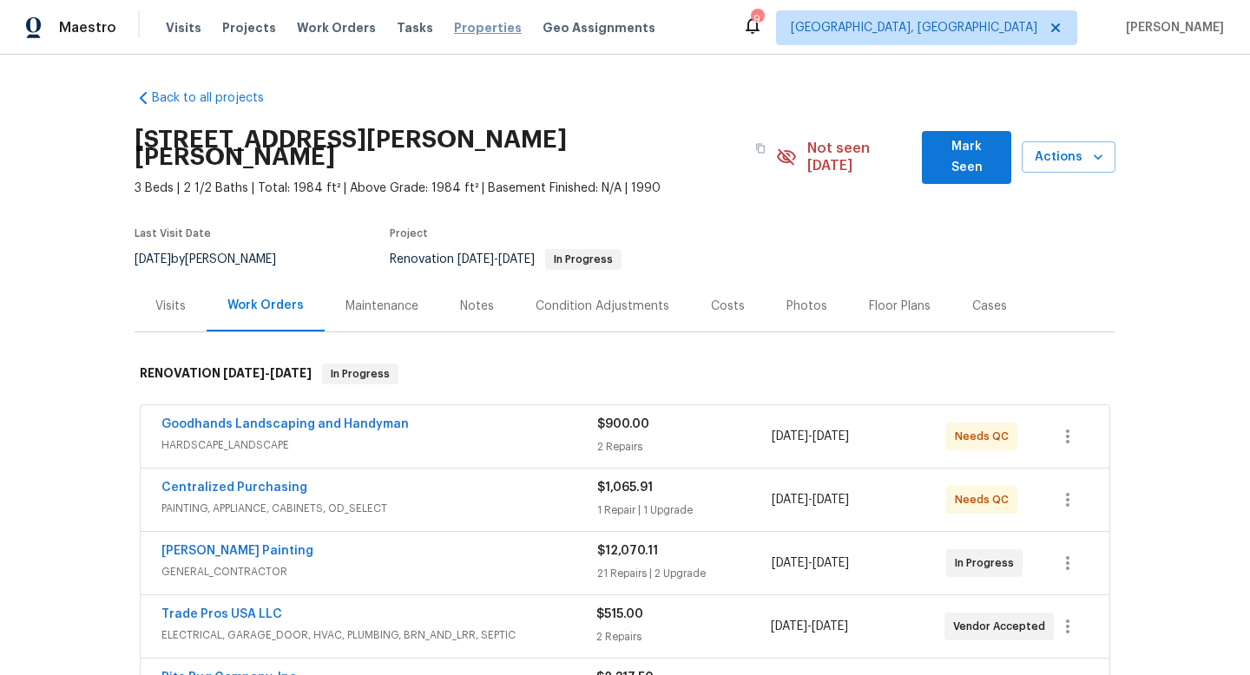
click at [458, 30] on span "Properties" at bounding box center [488, 27] width 68 height 17
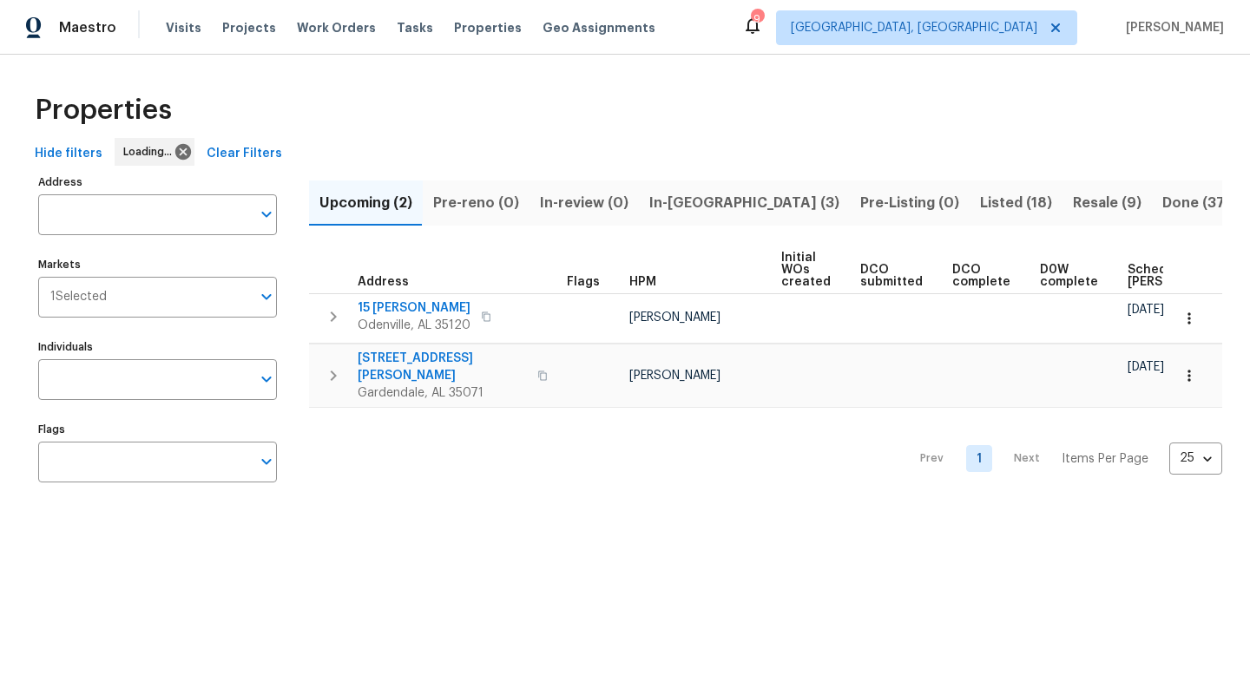
click at [690, 207] on span "In-reno (3)" at bounding box center [744, 203] width 190 height 24
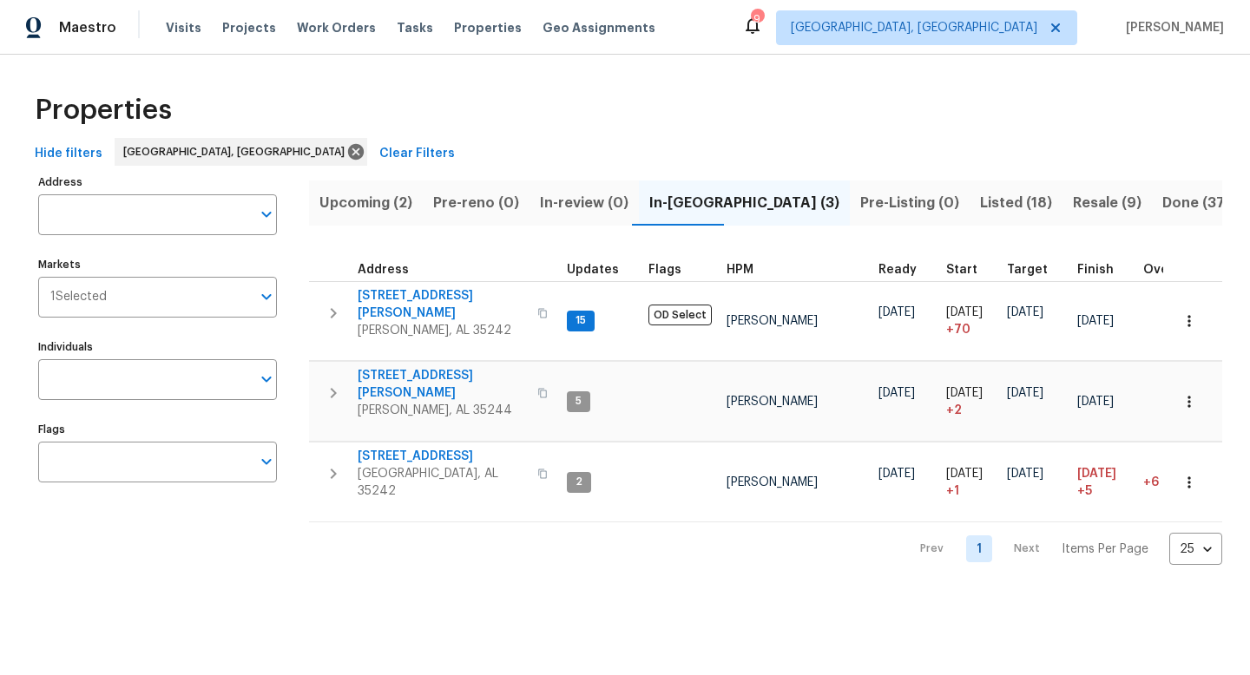
click at [337, 210] on span "Upcoming (2)" at bounding box center [365, 203] width 93 height 24
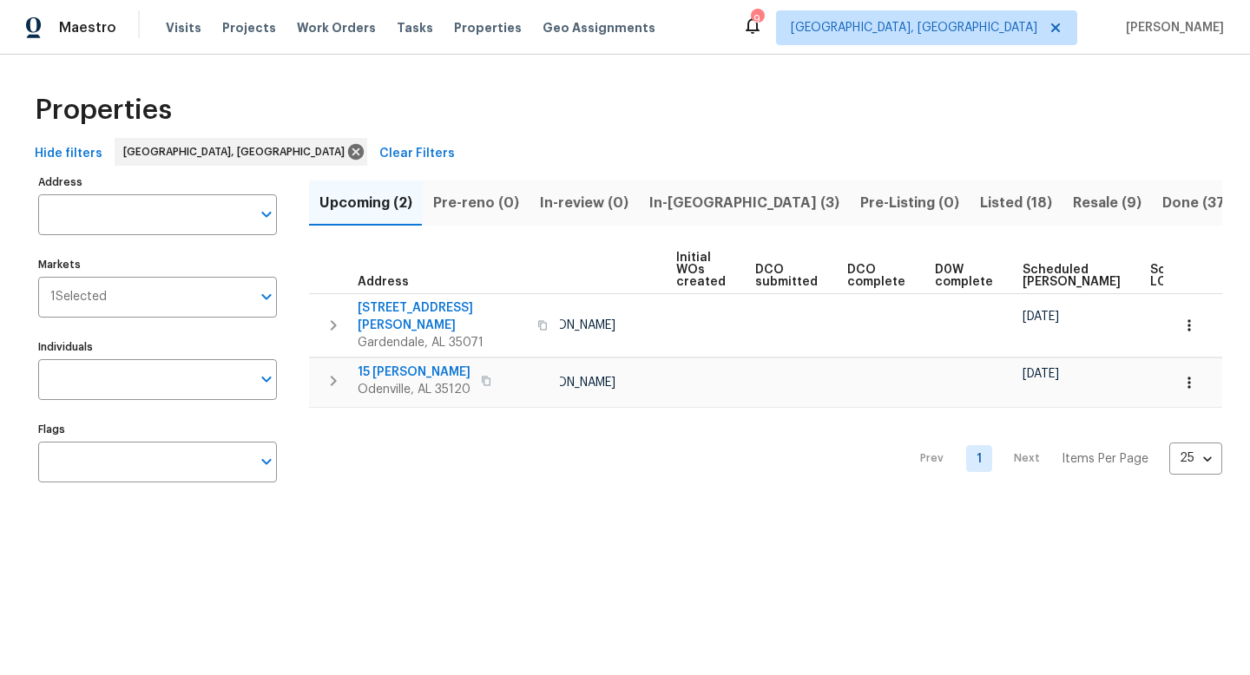
scroll to position [0, 102]
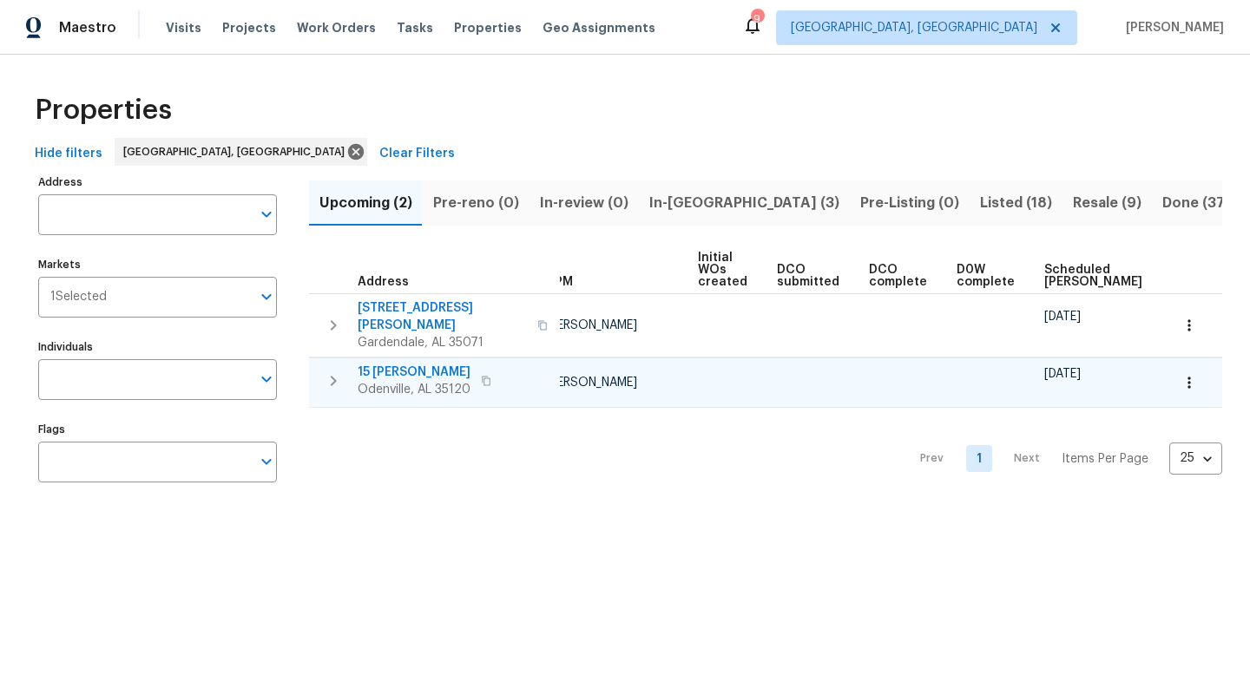
scroll to position [0, 83]
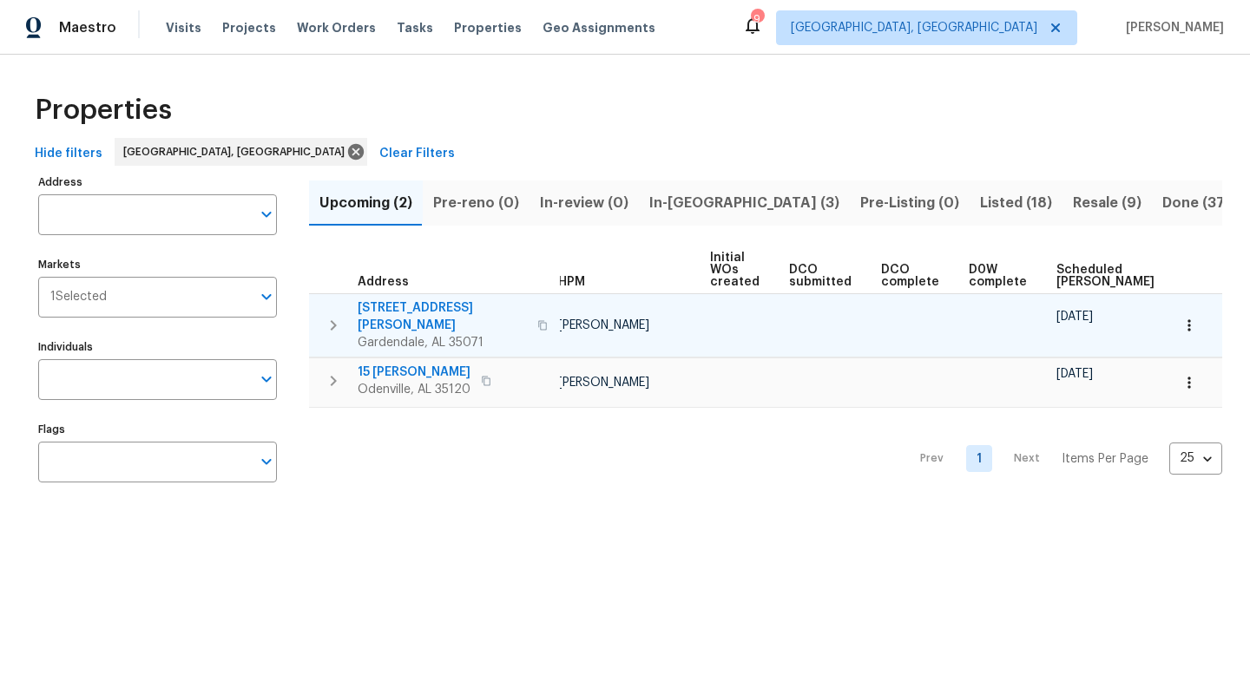
scroll to position [0, 47]
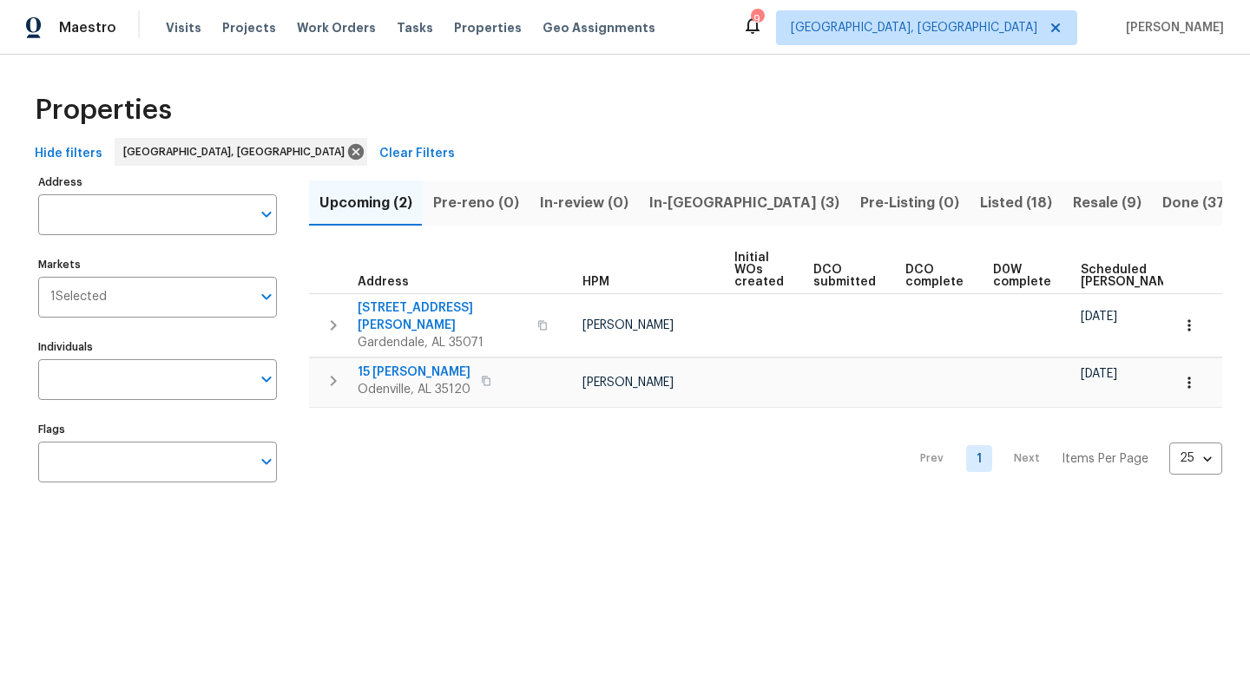
click at [679, 203] on span "In-reno (3)" at bounding box center [744, 203] width 190 height 24
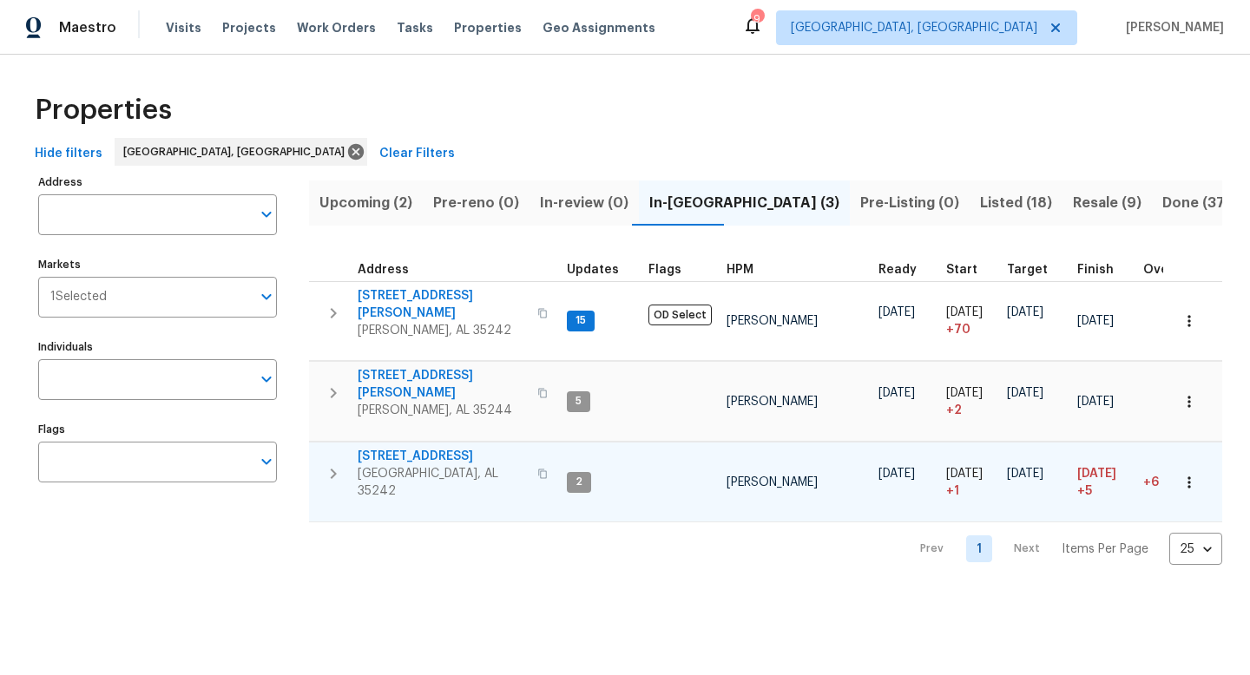
click at [411, 448] on span "5391 Harvest Ridge Ln" at bounding box center [442, 456] width 169 height 17
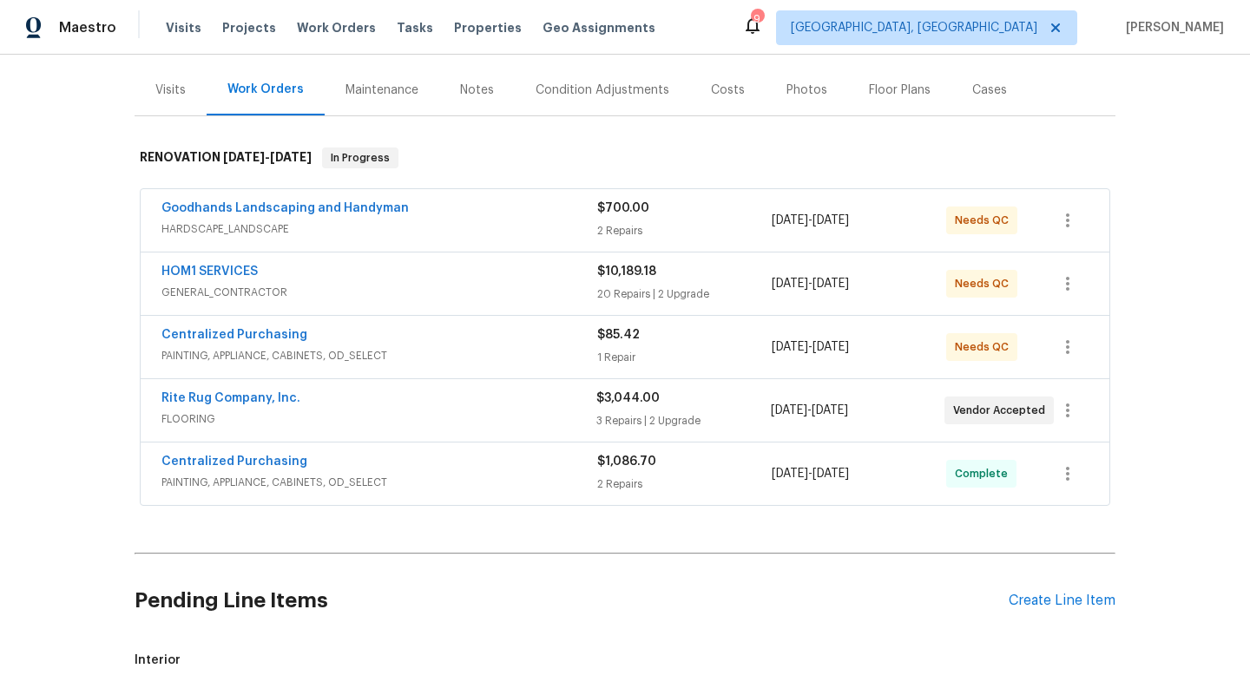
scroll to position [187, 0]
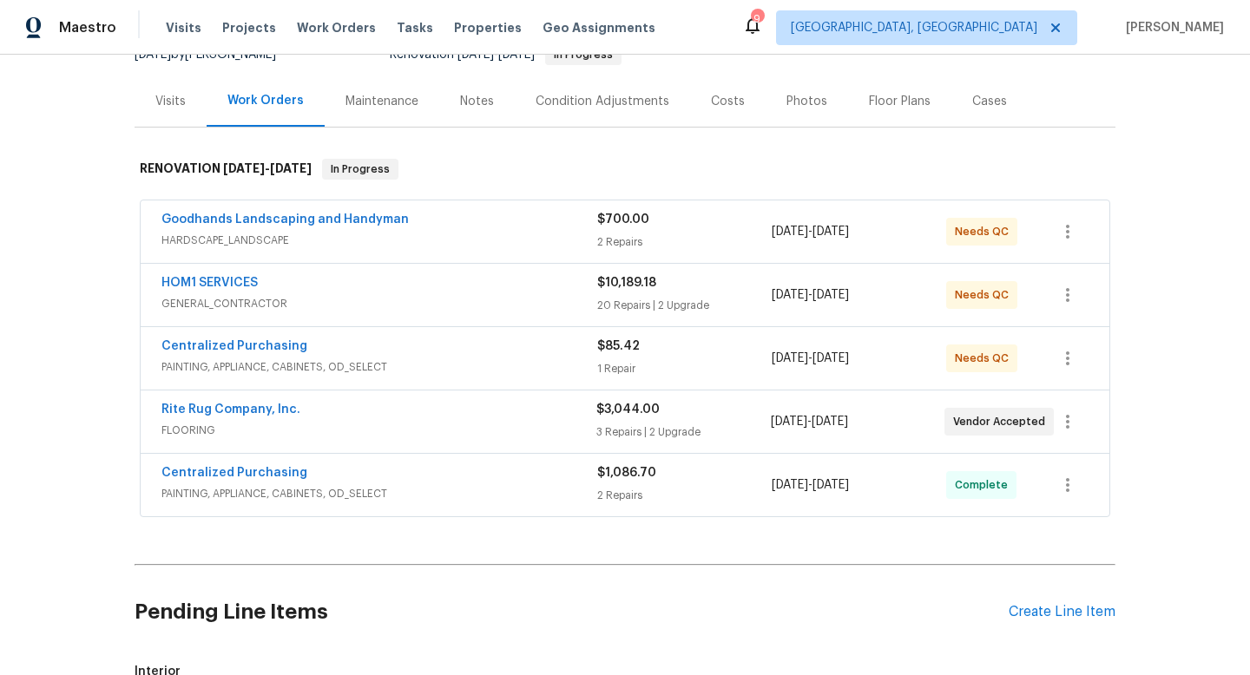
click at [474, 285] on div "HOM1 SERVICES" at bounding box center [379, 284] width 436 height 21
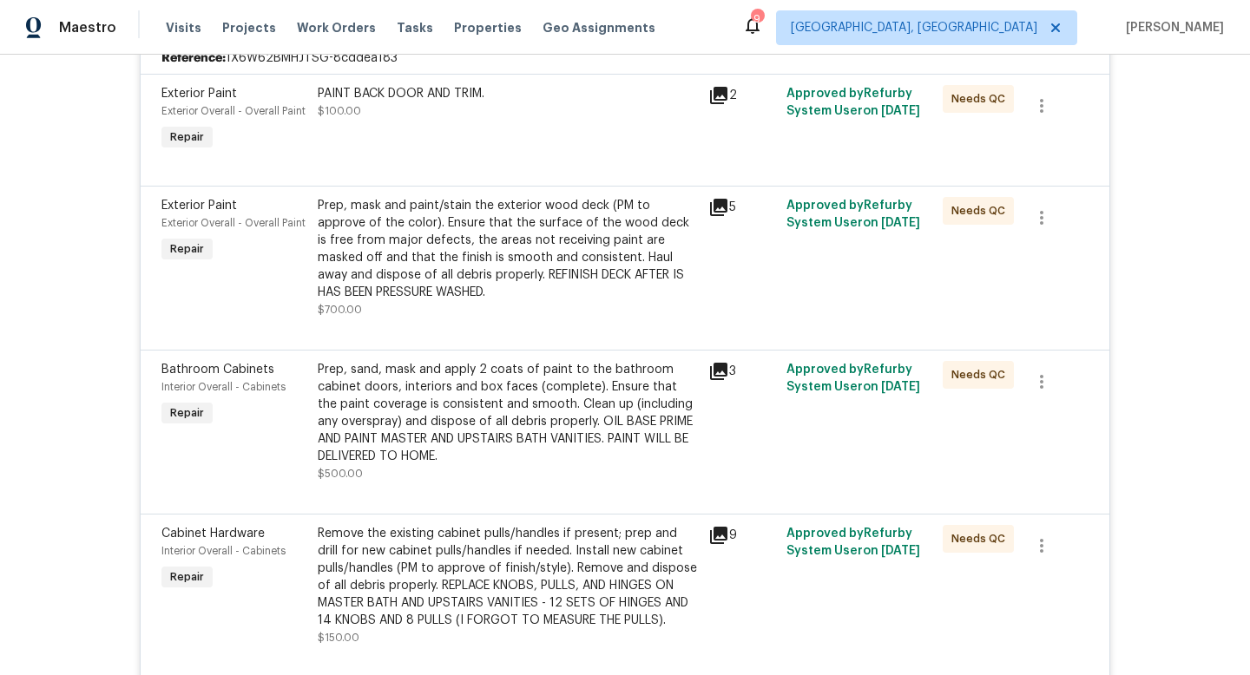
scroll to position [488, 0]
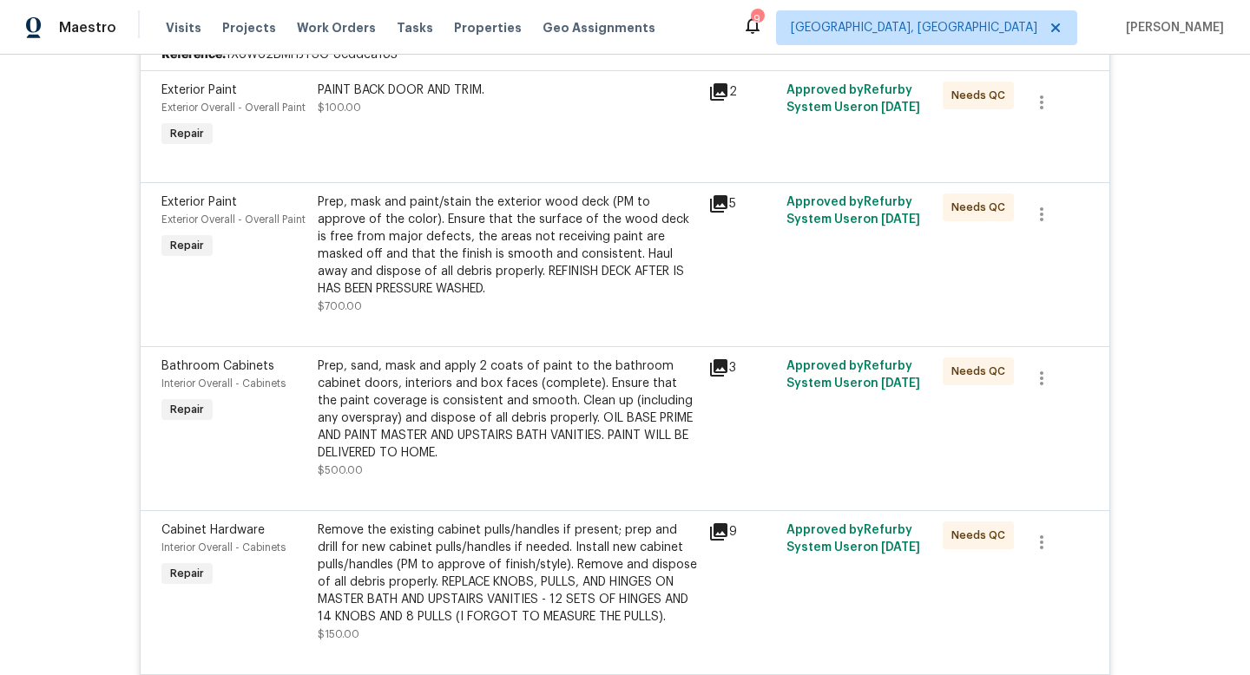
click at [719, 196] on icon at bounding box center [718, 203] width 17 height 17
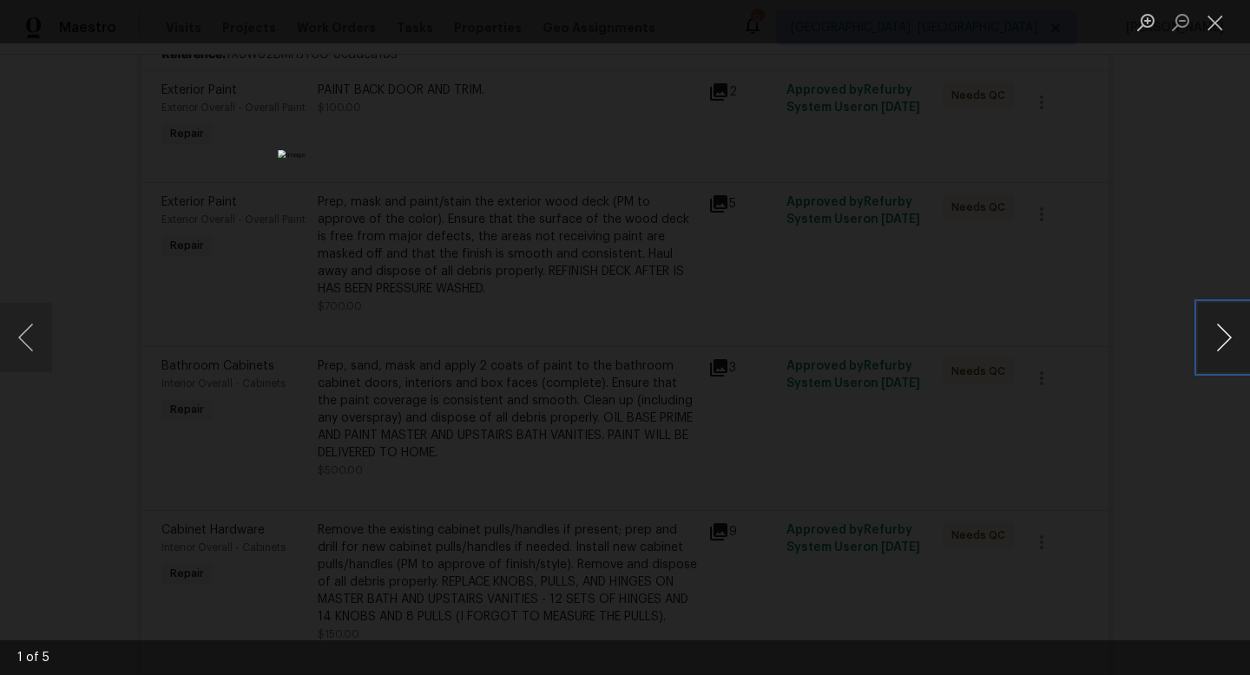
click at [1224, 327] on button "Next image" at bounding box center [1224, 337] width 52 height 69
click at [1226, 327] on button "Next image" at bounding box center [1224, 337] width 52 height 69
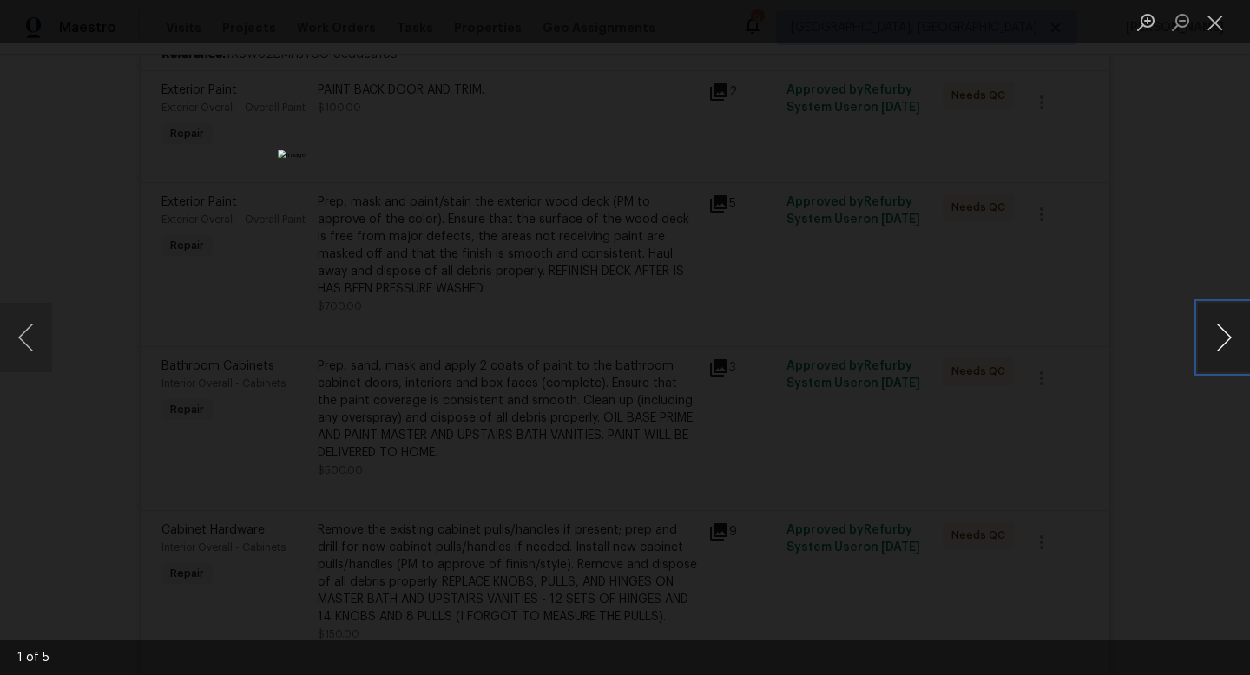
click at [1226, 327] on button "Next image" at bounding box center [1224, 337] width 52 height 69
click at [1226, 328] on button "Next image" at bounding box center [1224, 337] width 52 height 69
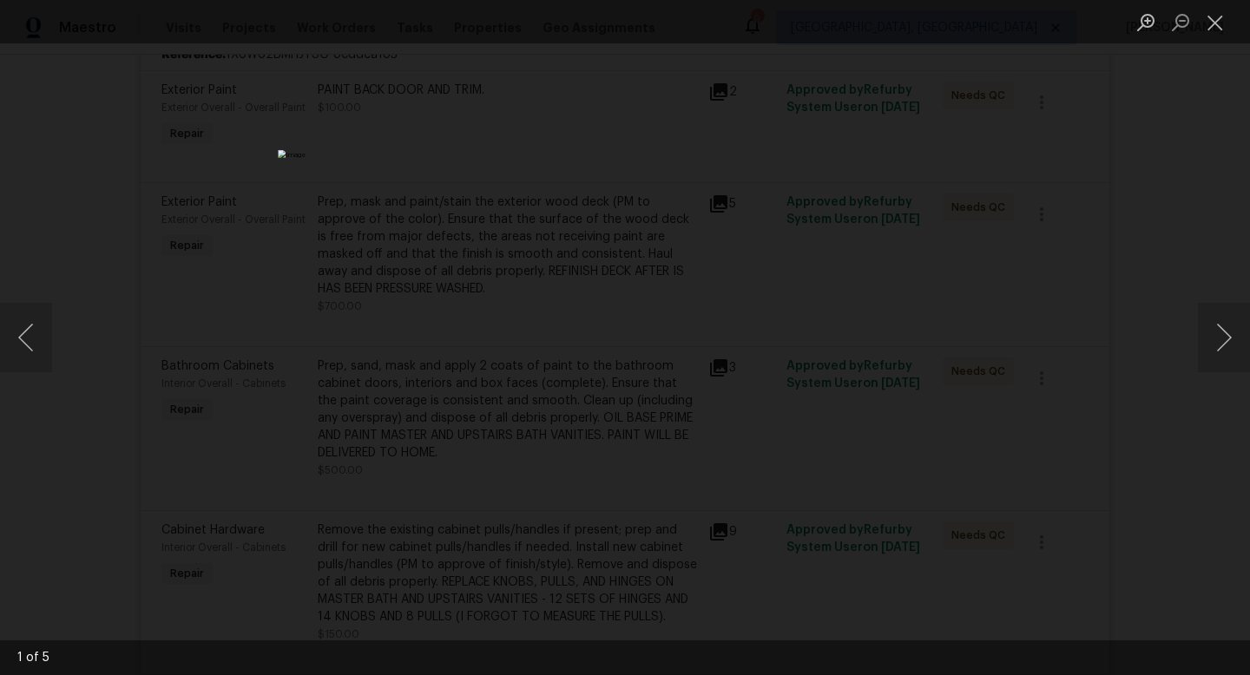
click at [1132, 488] on div "Lightbox" at bounding box center [625, 337] width 1250 height 675
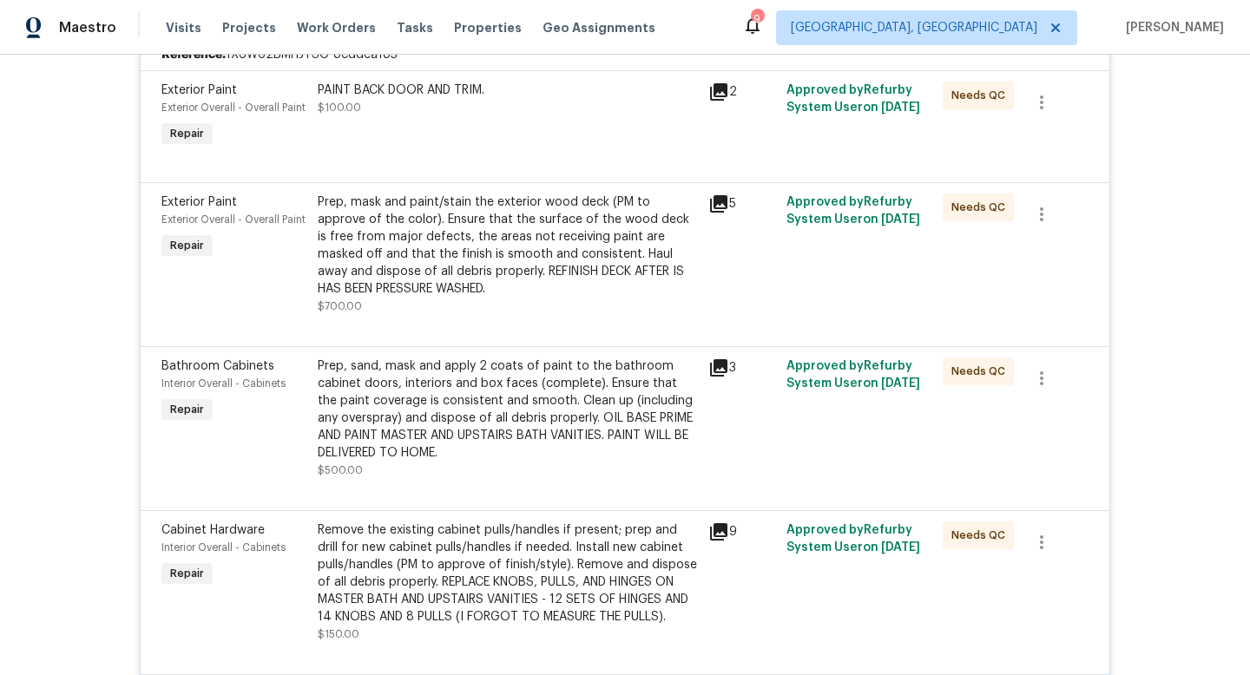
scroll to position [405, 0]
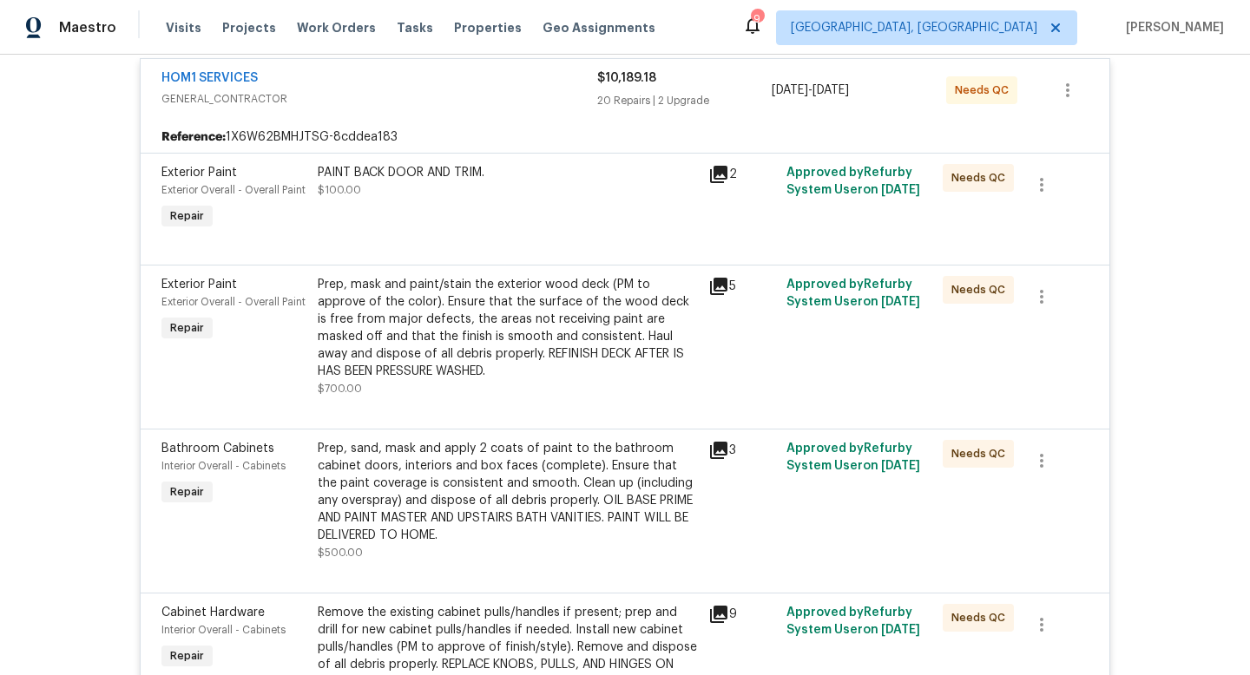
click at [718, 173] on icon at bounding box center [718, 174] width 17 height 17
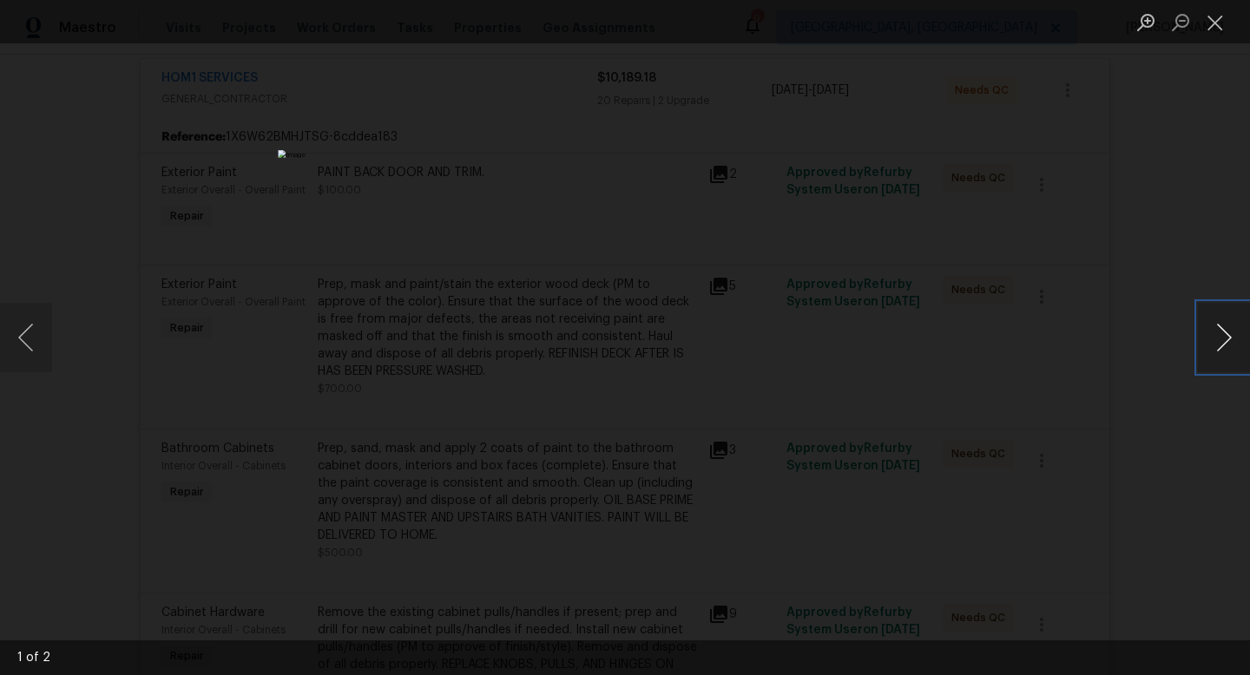
click at [1227, 339] on button "Next image" at bounding box center [1224, 337] width 52 height 69
click at [1227, 337] on button "Next image" at bounding box center [1224, 337] width 52 height 69
click at [1226, 336] on button "Next image" at bounding box center [1224, 337] width 52 height 69
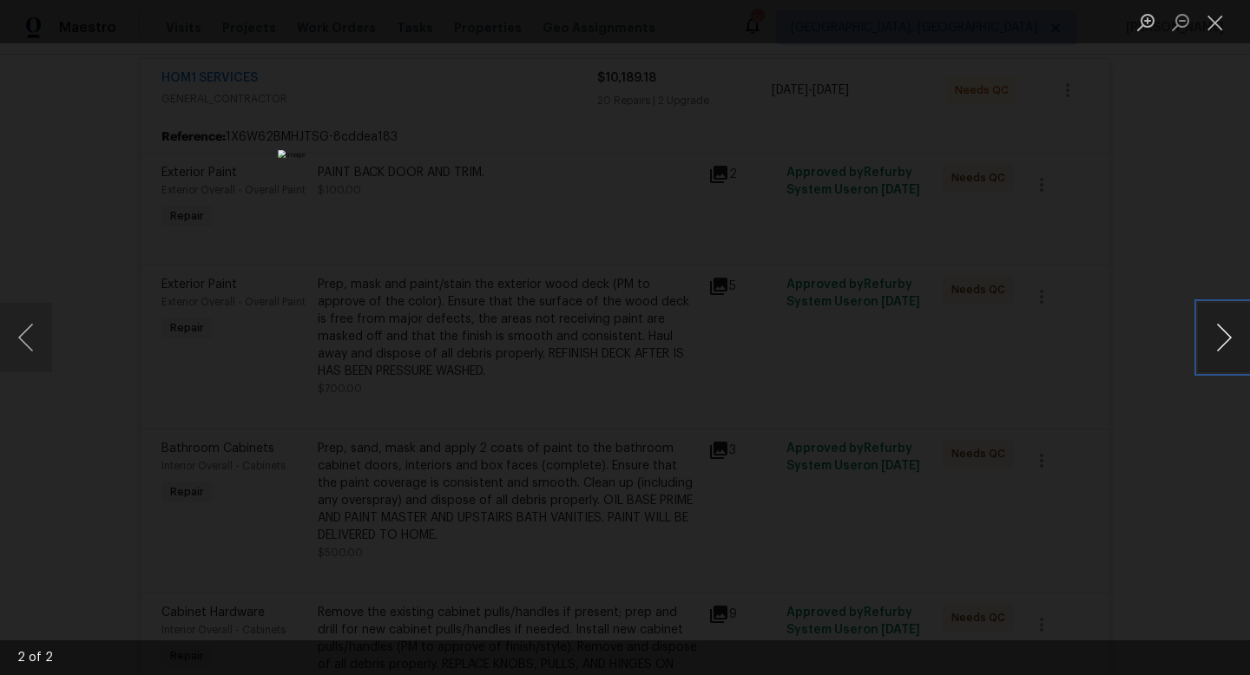
click at [1226, 336] on button "Next image" at bounding box center [1224, 337] width 52 height 69
click at [1206, 515] on div "Lightbox" at bounding box center [625, 337] width 1250 height 675
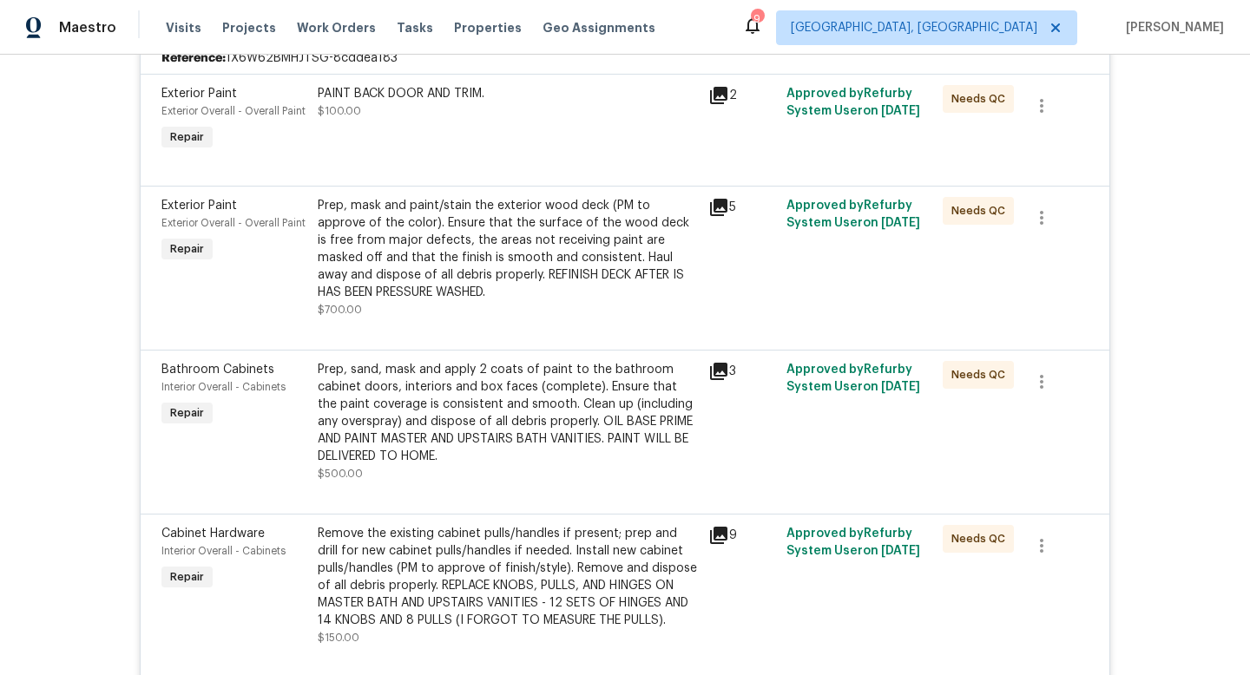
scroll to position [486, 0]
click at [716, 371] on icon at bounding box center [718, 369] width 17 height 17
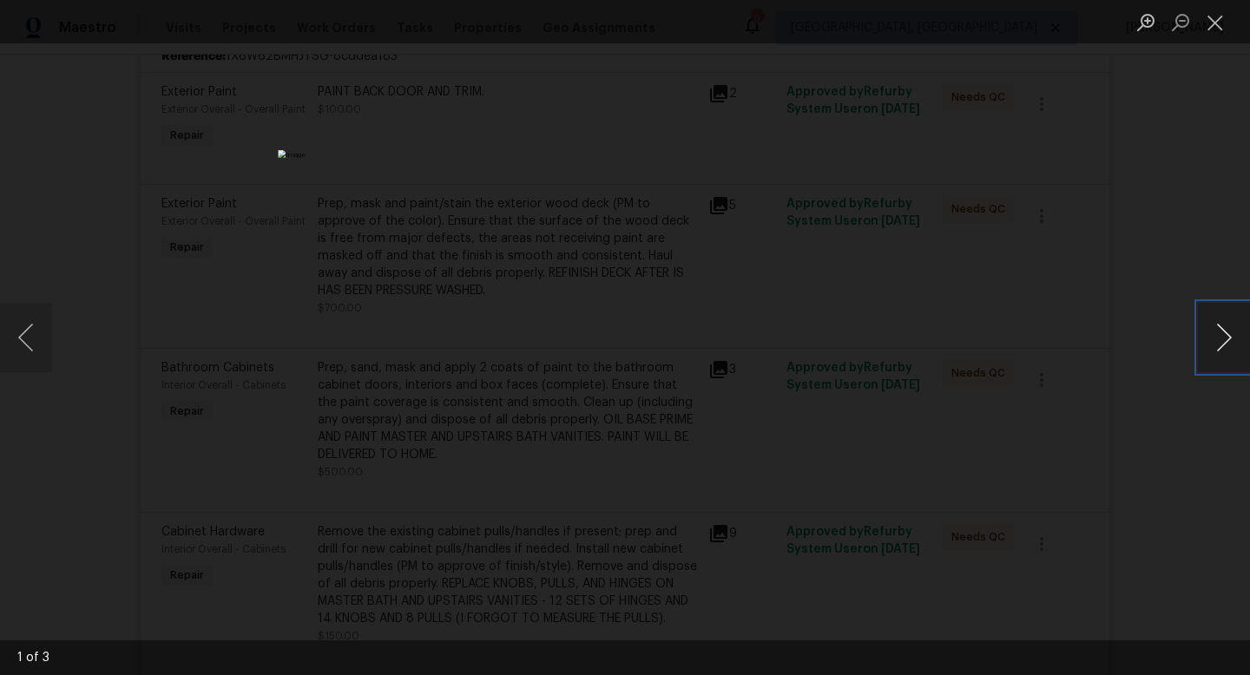
click at [1207, 348] on button "Next image" at bounding box center [1224, 337] width 52 height 69
click at [1219, 345] on button "Next image" at bounding box center [1224, 337] width 52 height 69
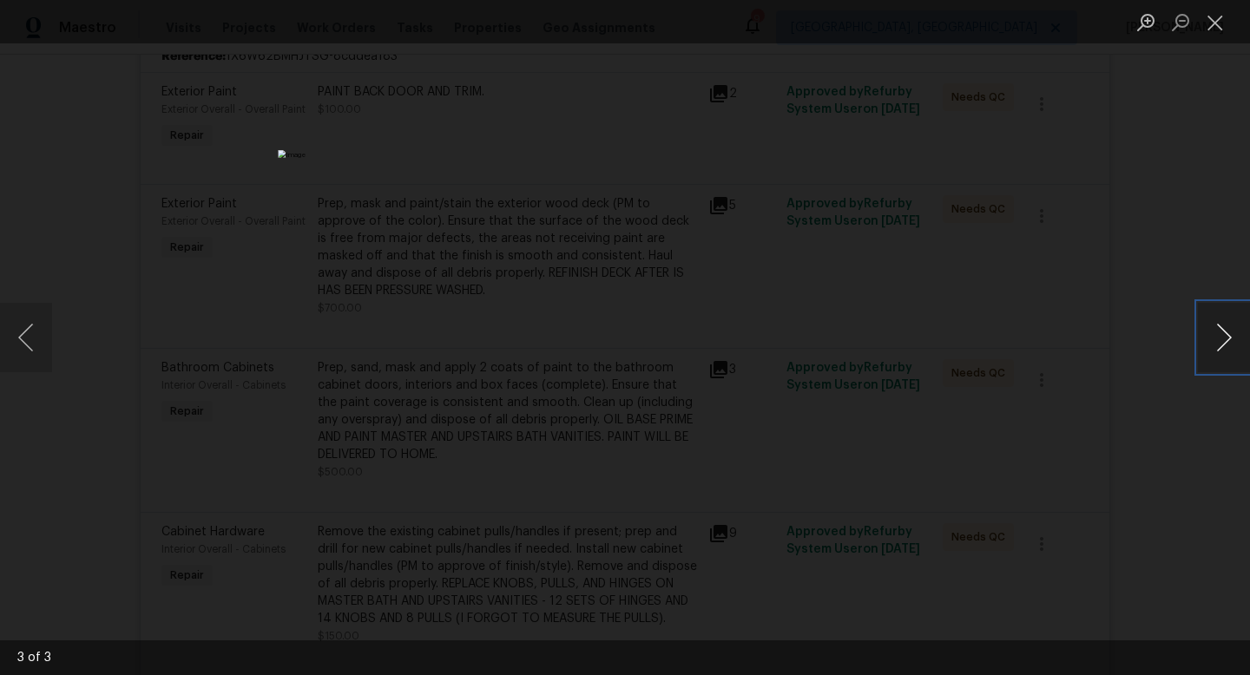
click at [1219, 345] on button "Next image" at bounding box center [1224, 337] width 52 height 69
click at [1157, 516] on div "Lightbox" at bounding box center [625, 337] width 1250 height 675
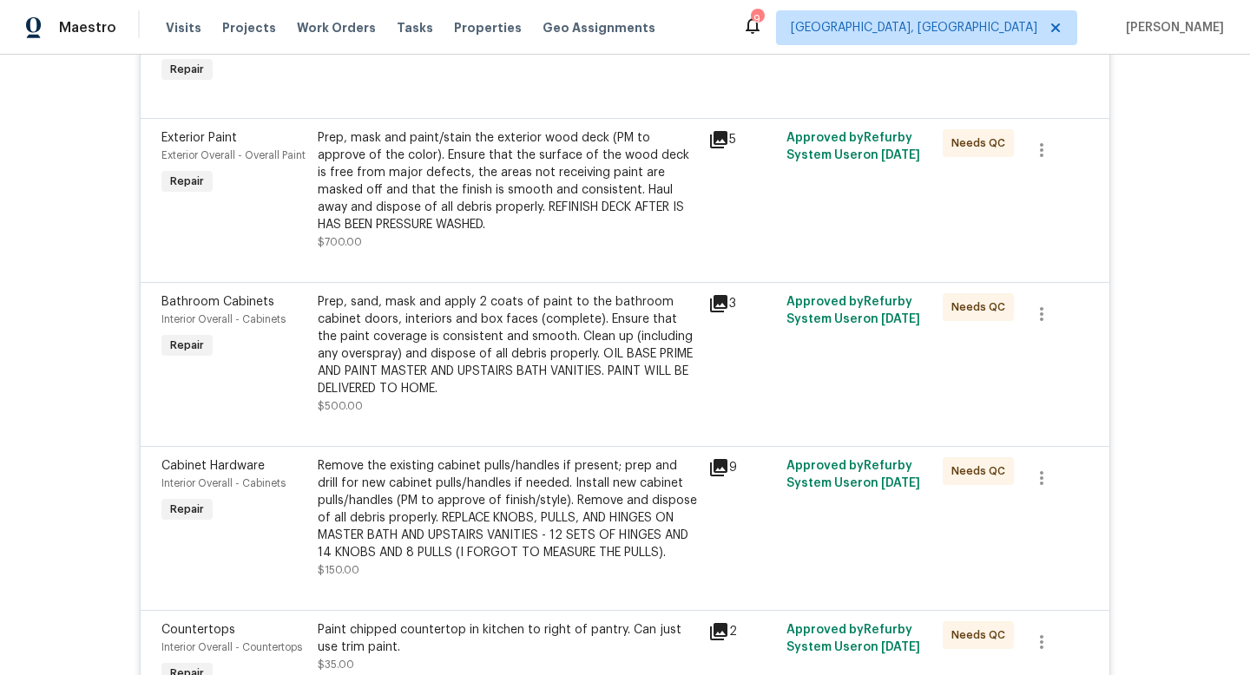
scroll to position [570, 0]
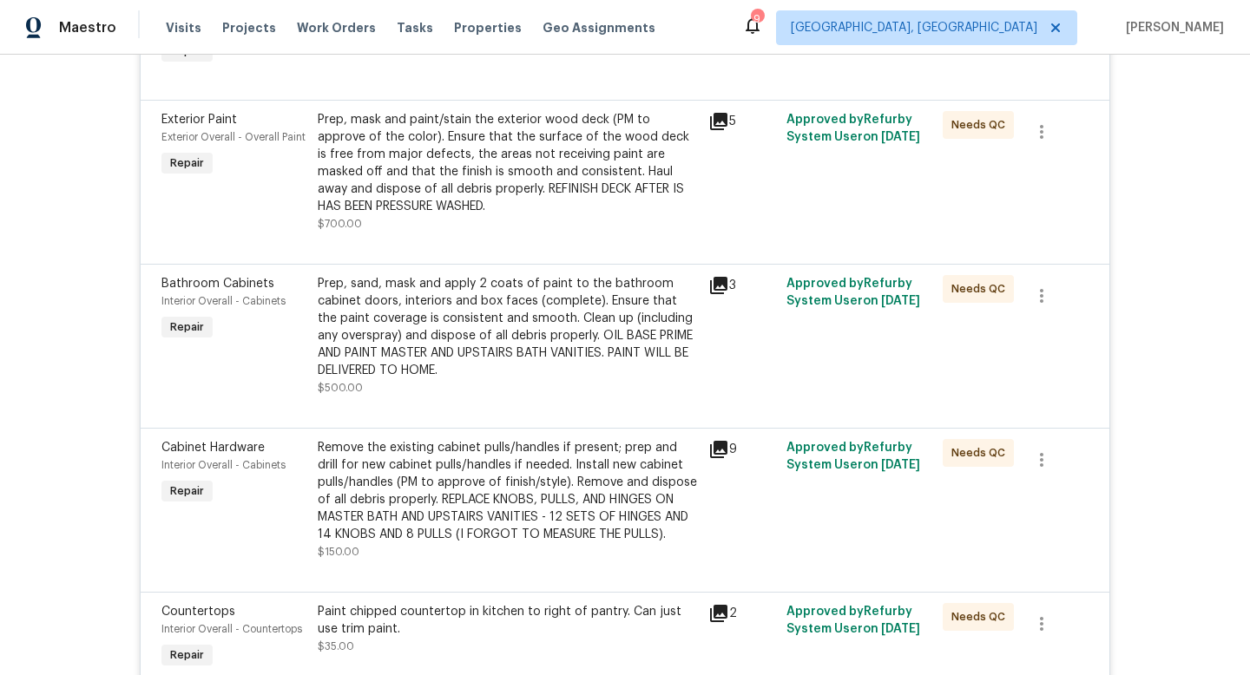
click at [715, 288] on icon at bounding box center [718, 285] width 17 height 17
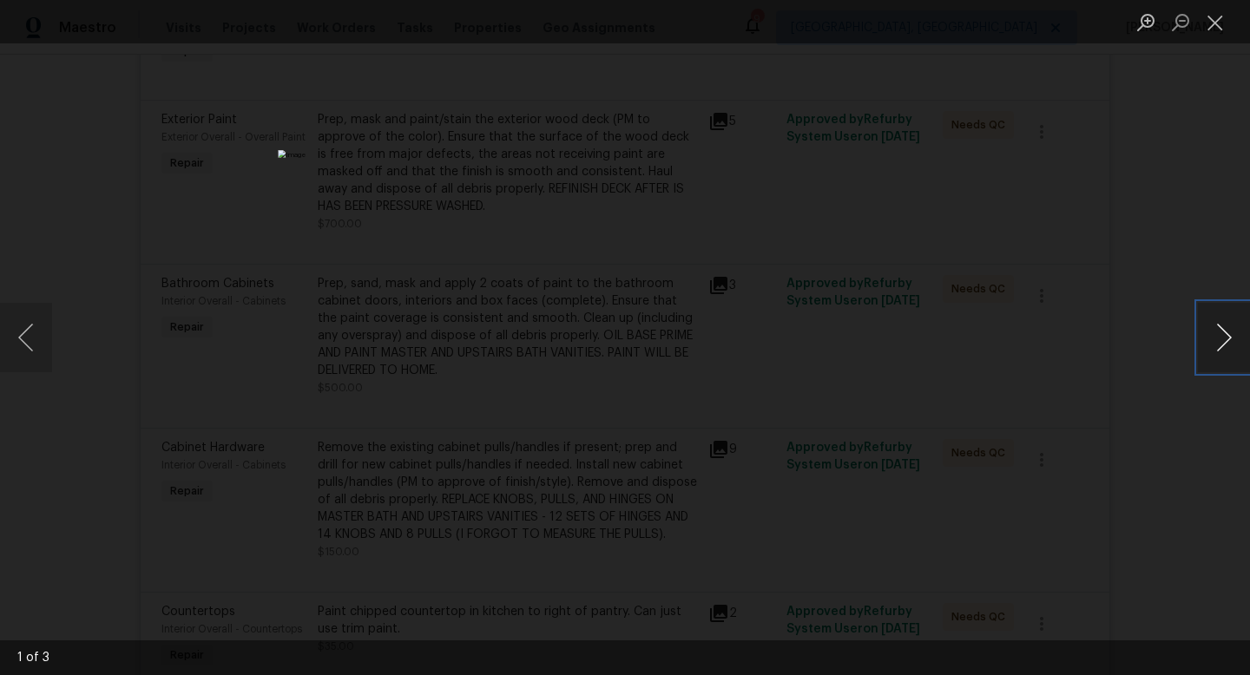
click at [1221, 352] on button "Next image" at bounding box center [1224, 337] width 52 height 69
click at [1182, 508] on div "Lightbox" at bounding box center [625, 337] width 1250 height 675
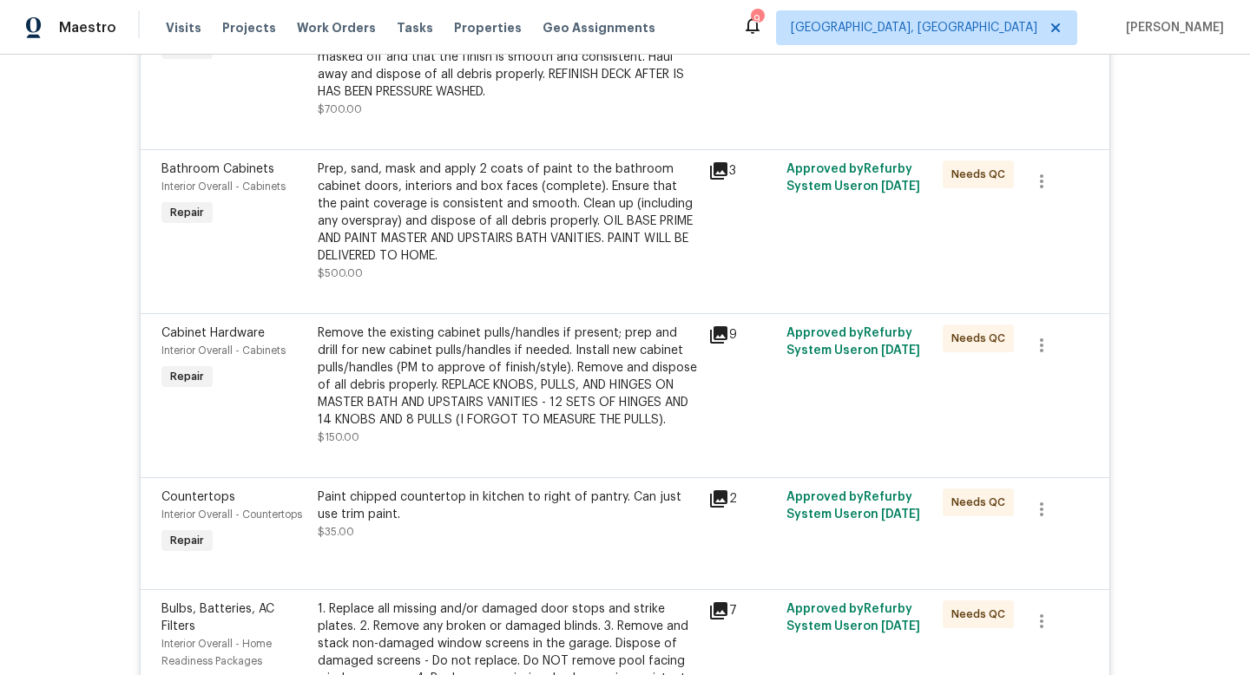
scroll to position [686, 0]
click at [716, 340] on icon at bounding box center [718, 333] width 17 height 17
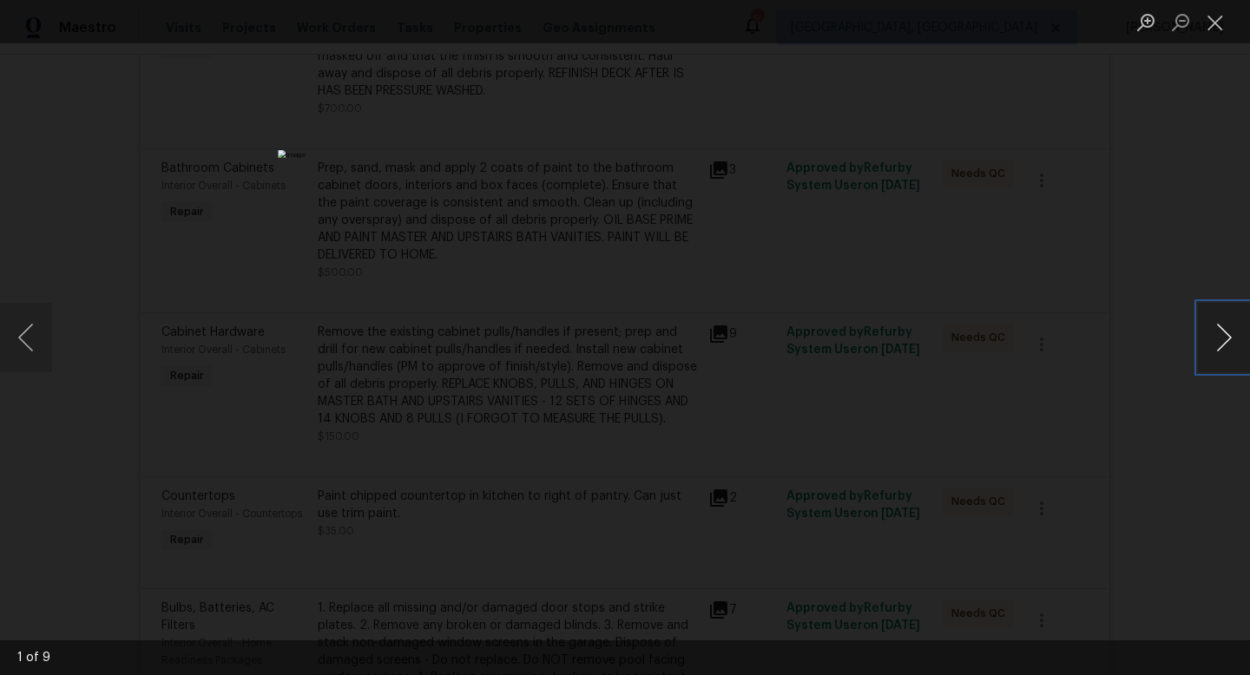
click at [1206, 335] on button "Next image" at bounding box center [1224, 337] width 52 height 69
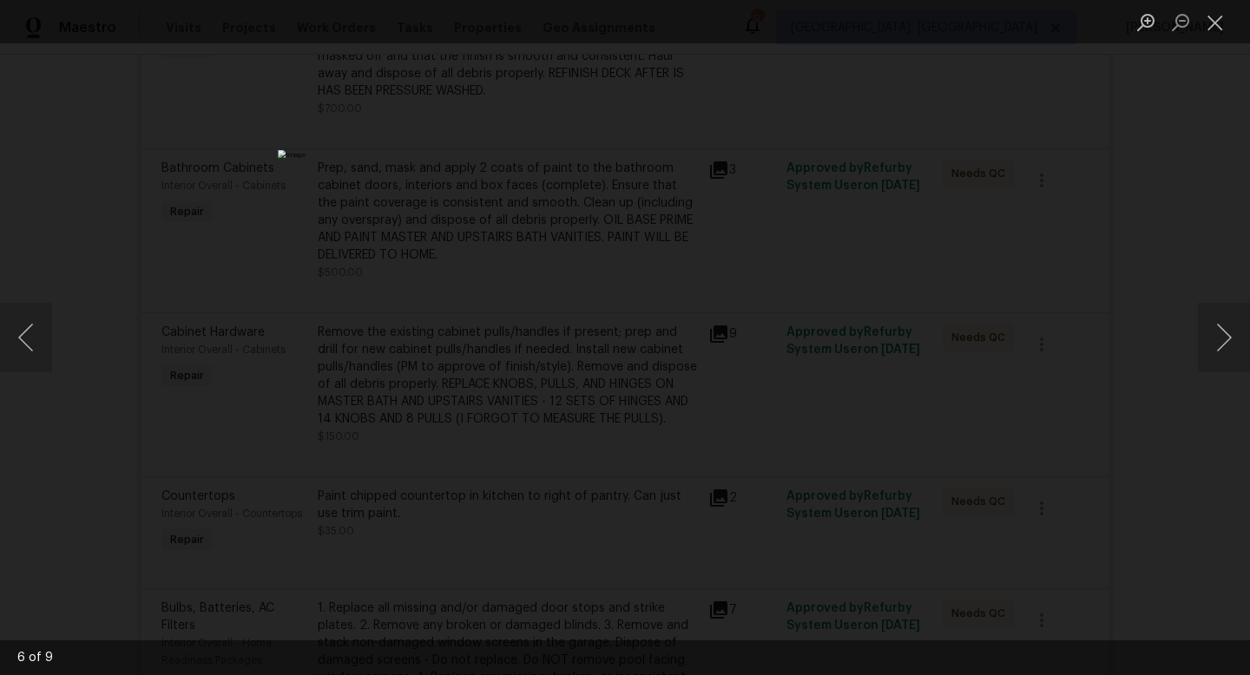
click at [1135, 456] on div "Lightbox" at bounding box center [625, 337] width 1250 height 675
click at [1200, 389] on div "Lightbox" at bounding box center [625, 337] width 1250 height 675
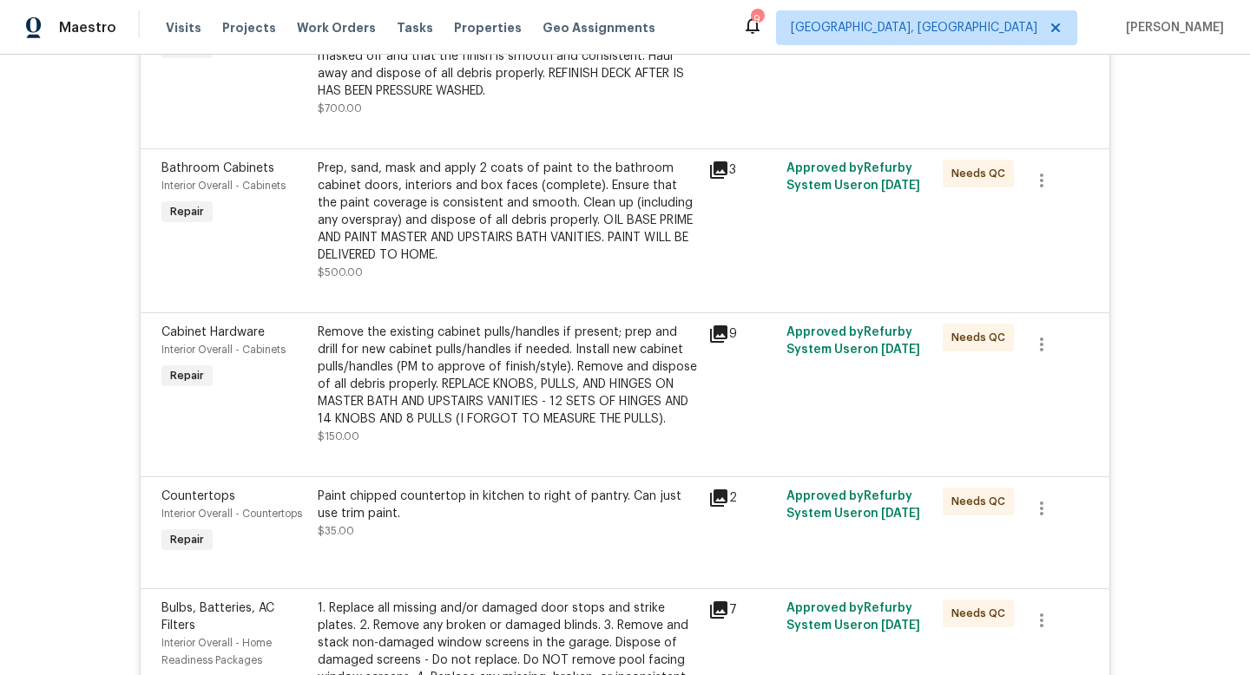
scroll to position [578, 0]
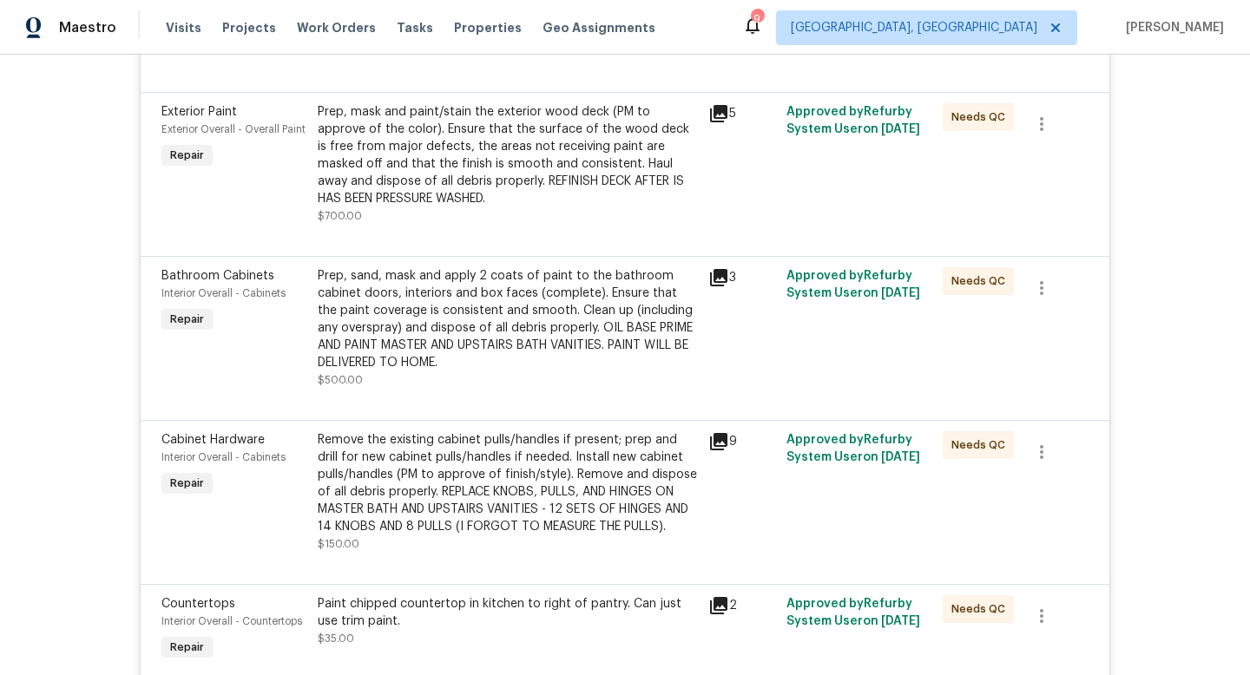
click at [722, 442] on icon at bounding box center [718, 441] width 17 height 17
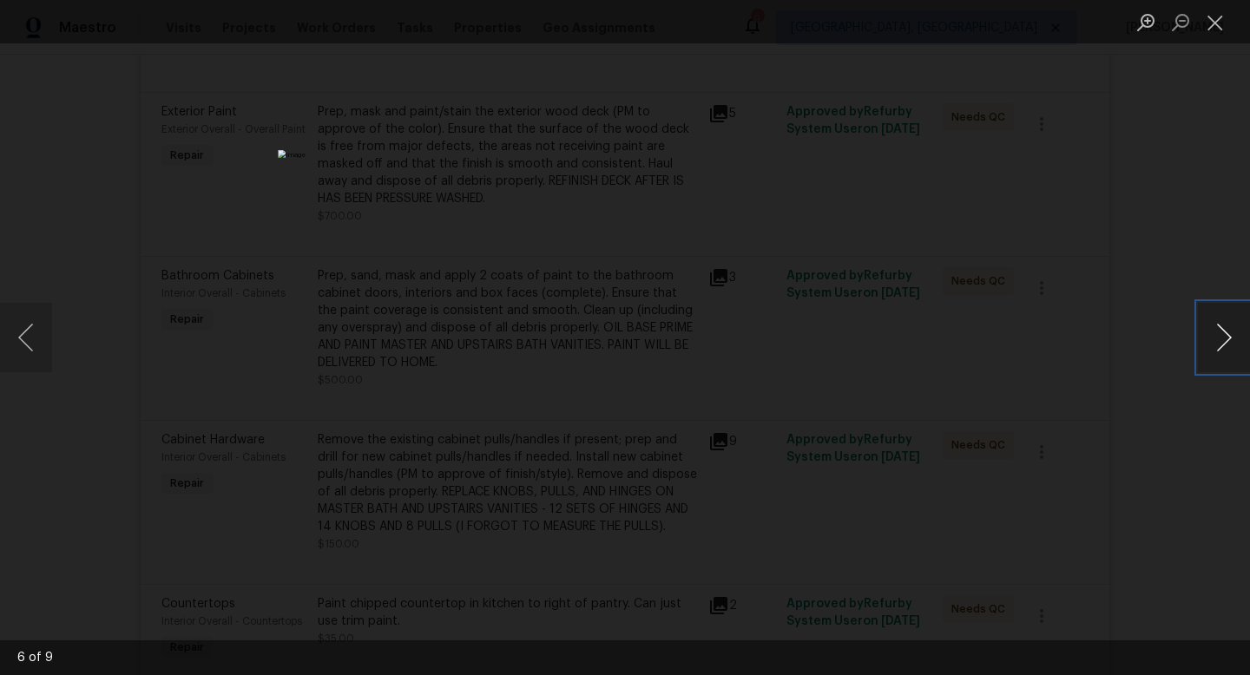
click at [1221, 339] on button "Next image" at bounding box center [1224, 337] width 52 height 69
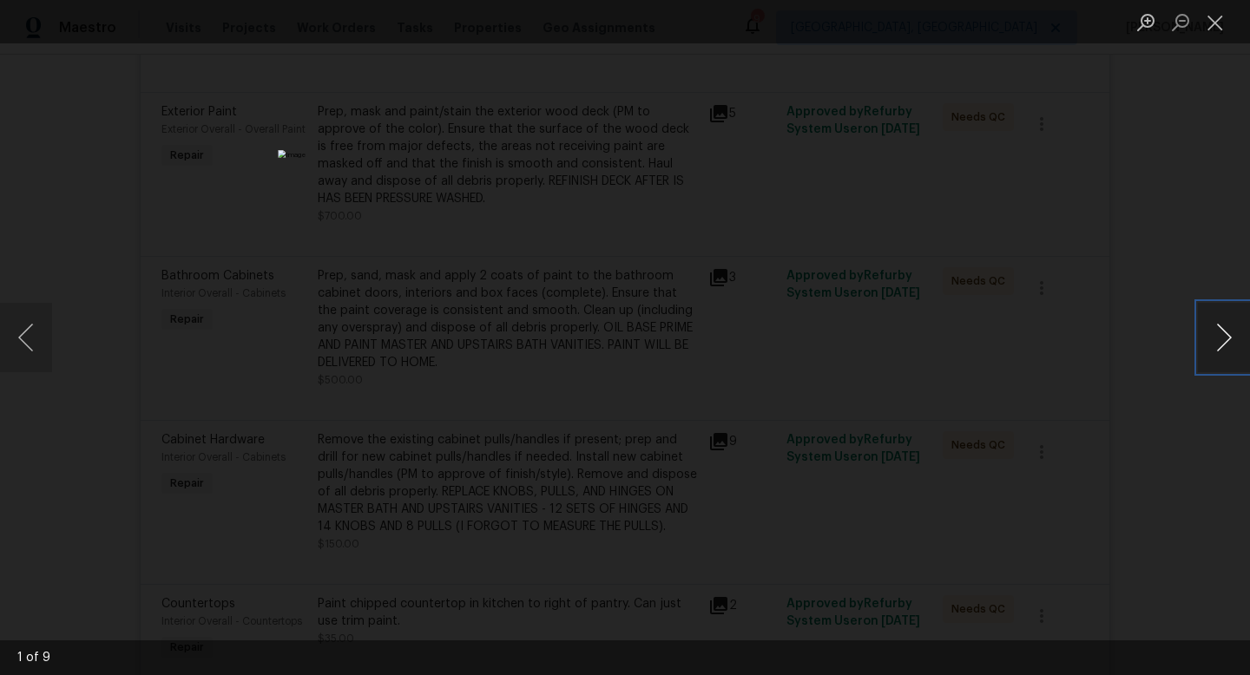
click at [1221, 339] on button "Next image" at bounding box center [1224, 337] width 52 height 69
click at [1153, 472] on div "Lightbox" at bounding box center [625, 337] width 1250 height 675
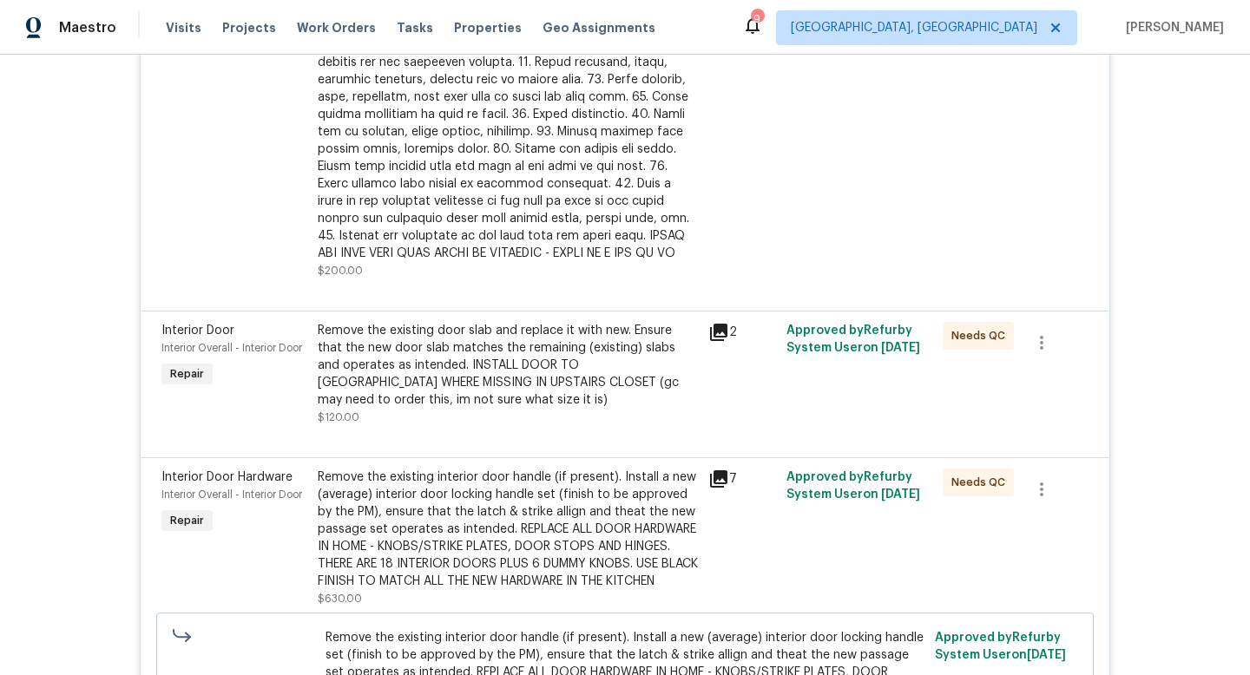
scroll to position [1752, 0]
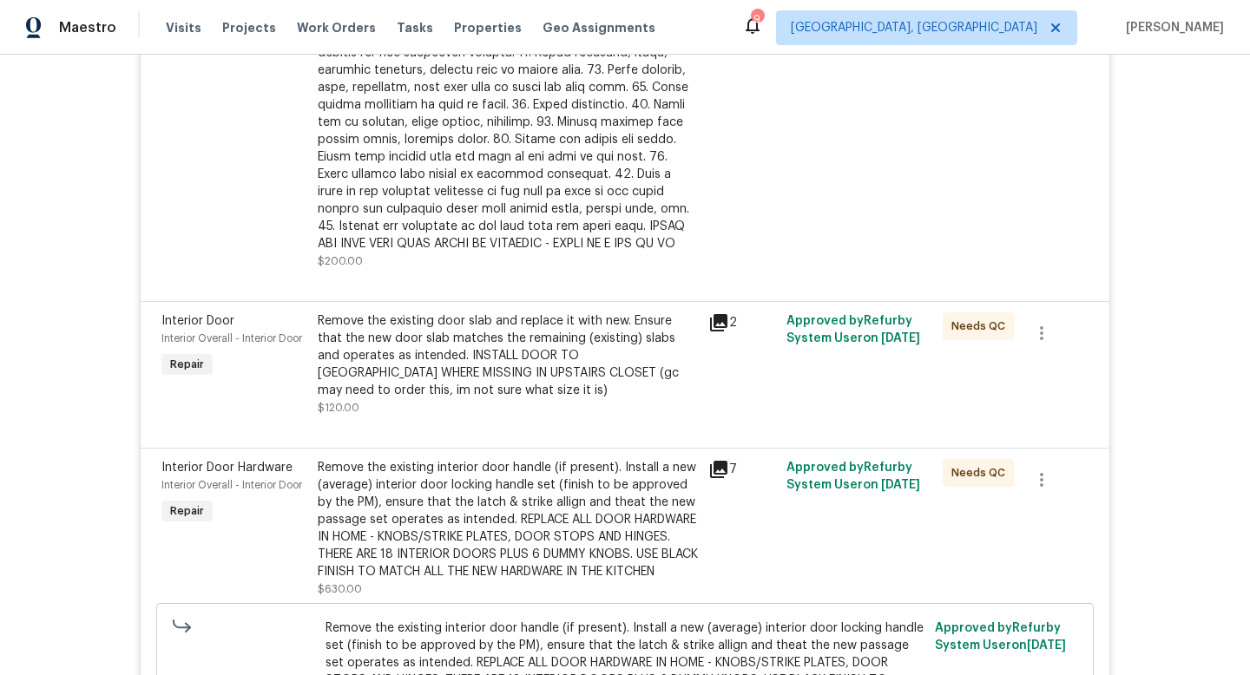
click at [714, 325] on icon at bounding box center [718, 322] width 17 height 17
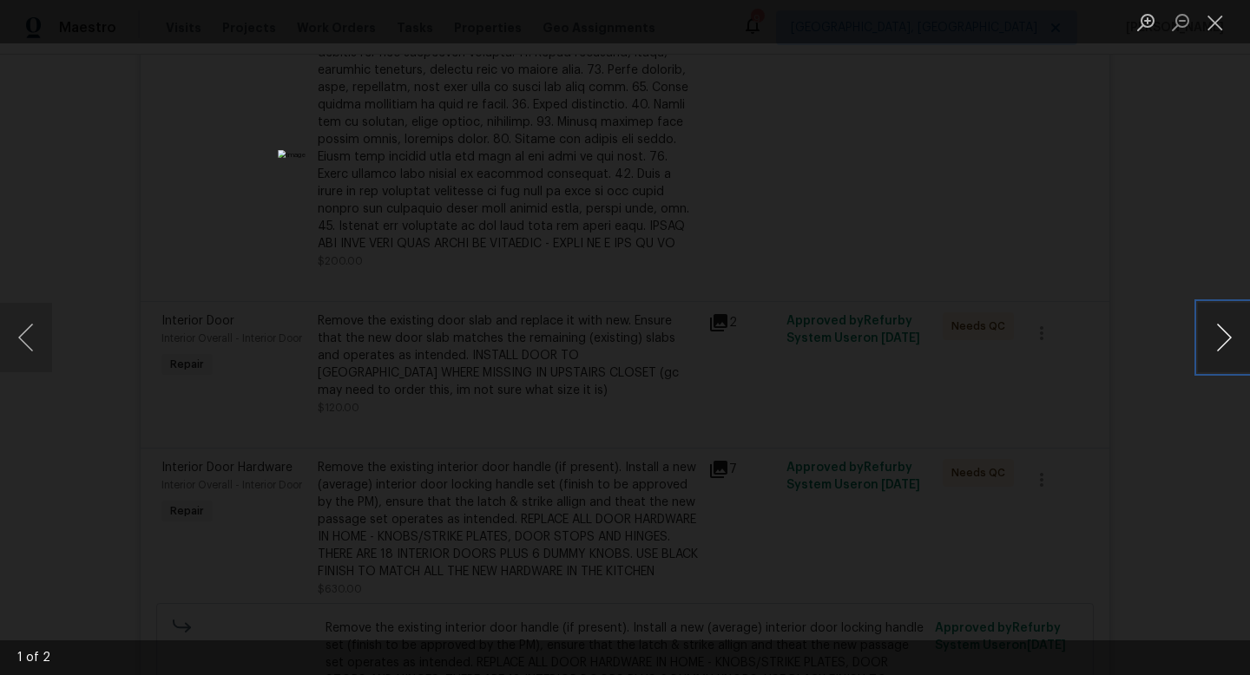
click at [1218, 344] on button "Next image" at bounding box center [1224, 337] width 52 height 69
click at [1128, 470] on div "Lightbox" at bounding box center [625, 337] width 1250 height 675
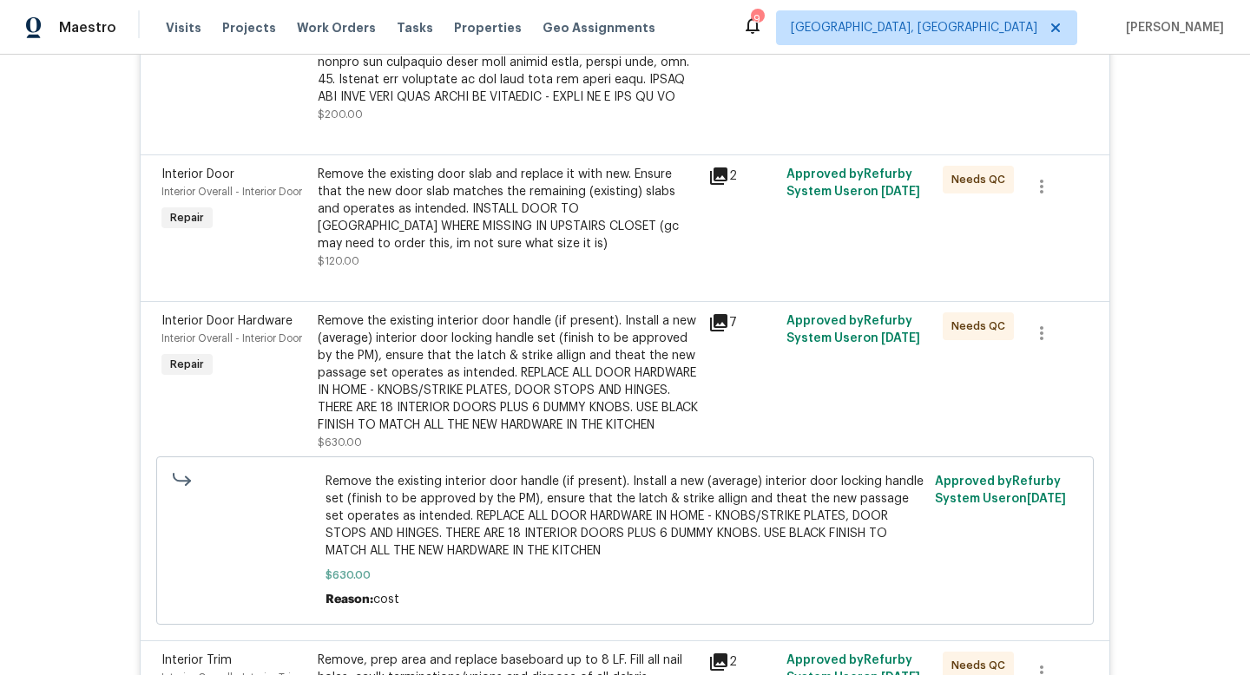
scroll to position [1904, 0]
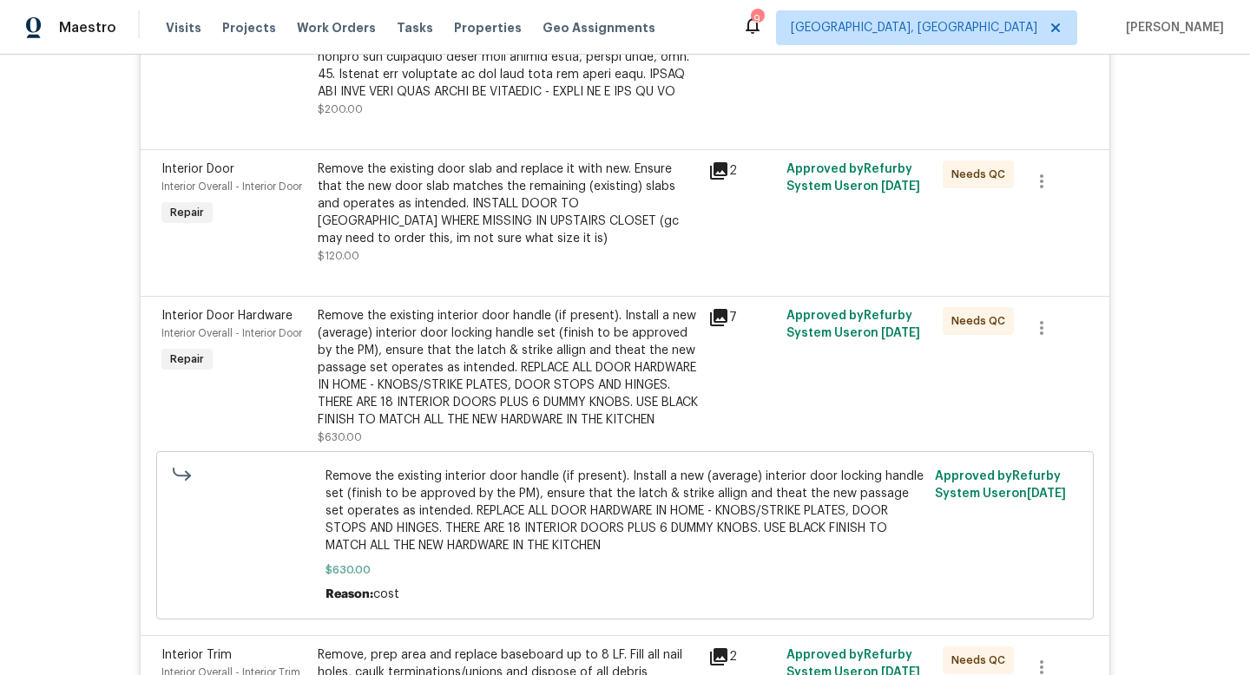
click at [725, 318] on icon at bounding box center [718, 317] width 17 height 17
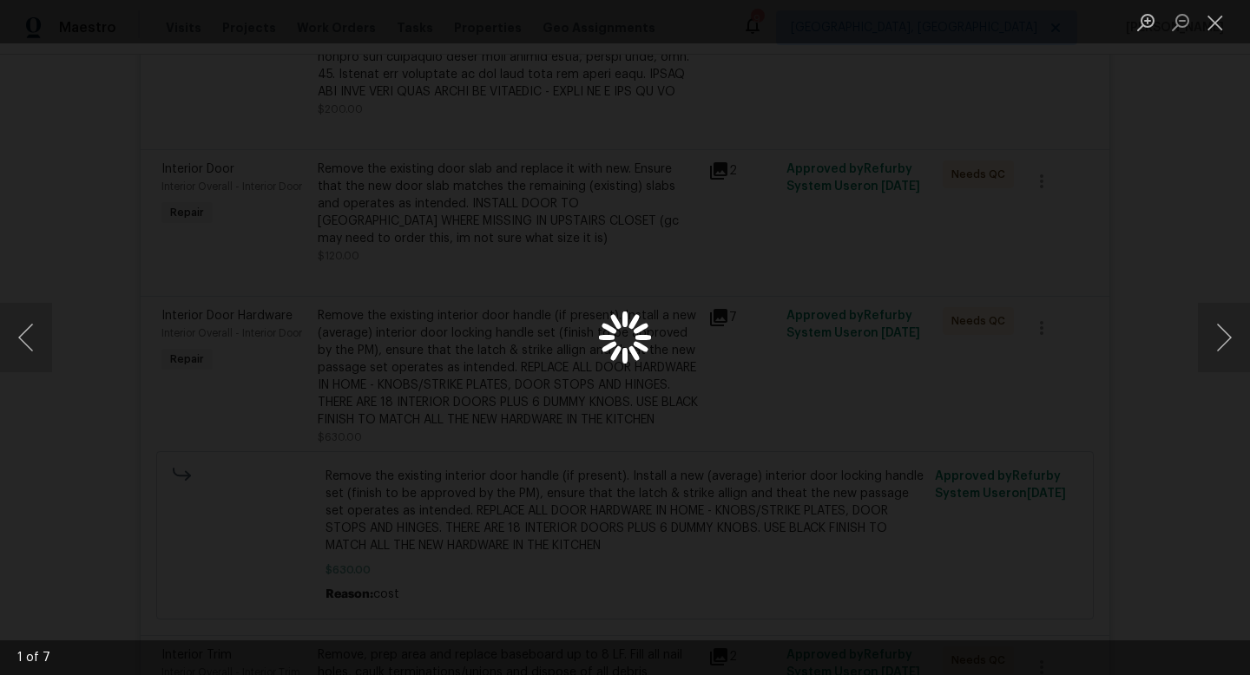
click at [1069, 485] on div "Lightbox" at bounding box center [625, 337] width 1250 height 675
click at [1098, 437] on div "Lightbox" at bounding box center [625, 337] width 1250 height 675
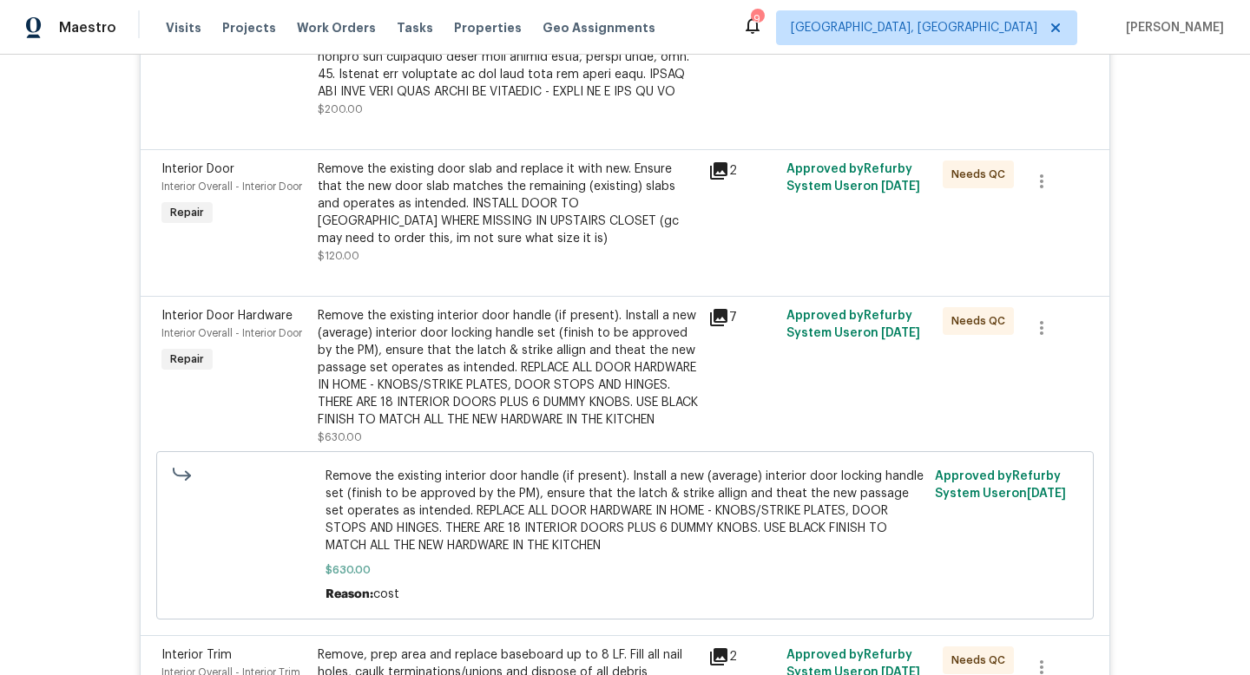
click at [719, 319] on icon at bounding box center [718, 317] width 17 height 17
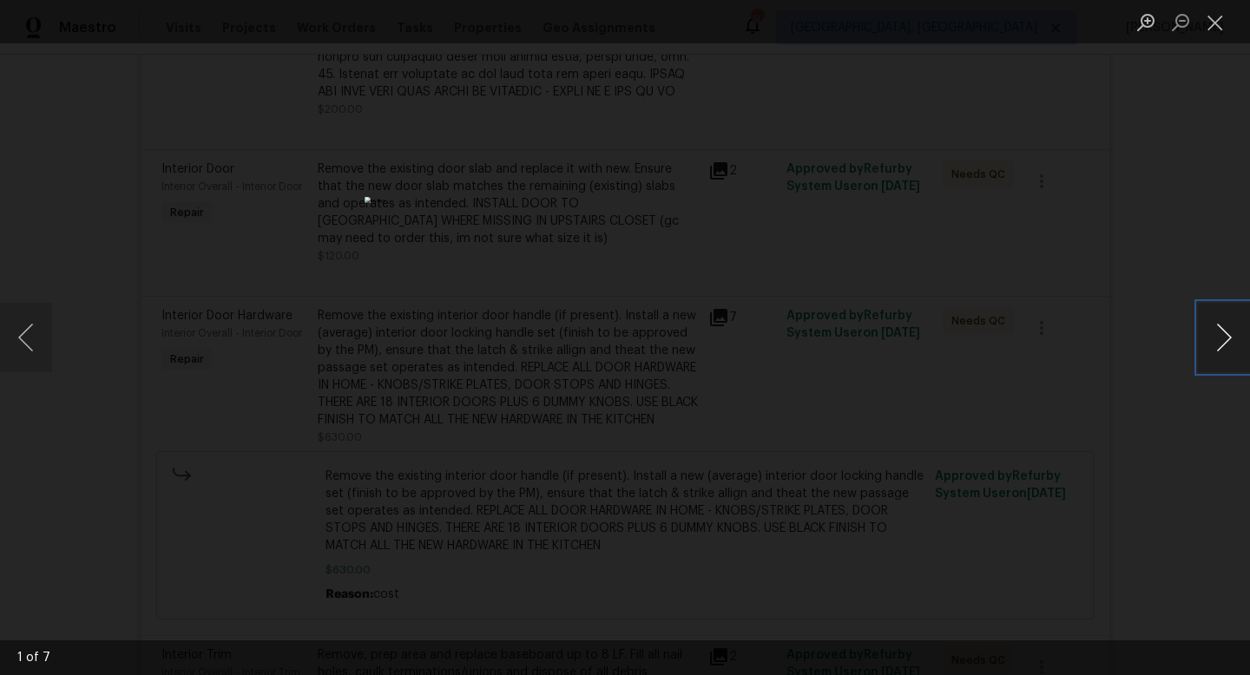
click at [1213, 333] on button "Next image" at bounding box center [1224, 337] width 52 height 69
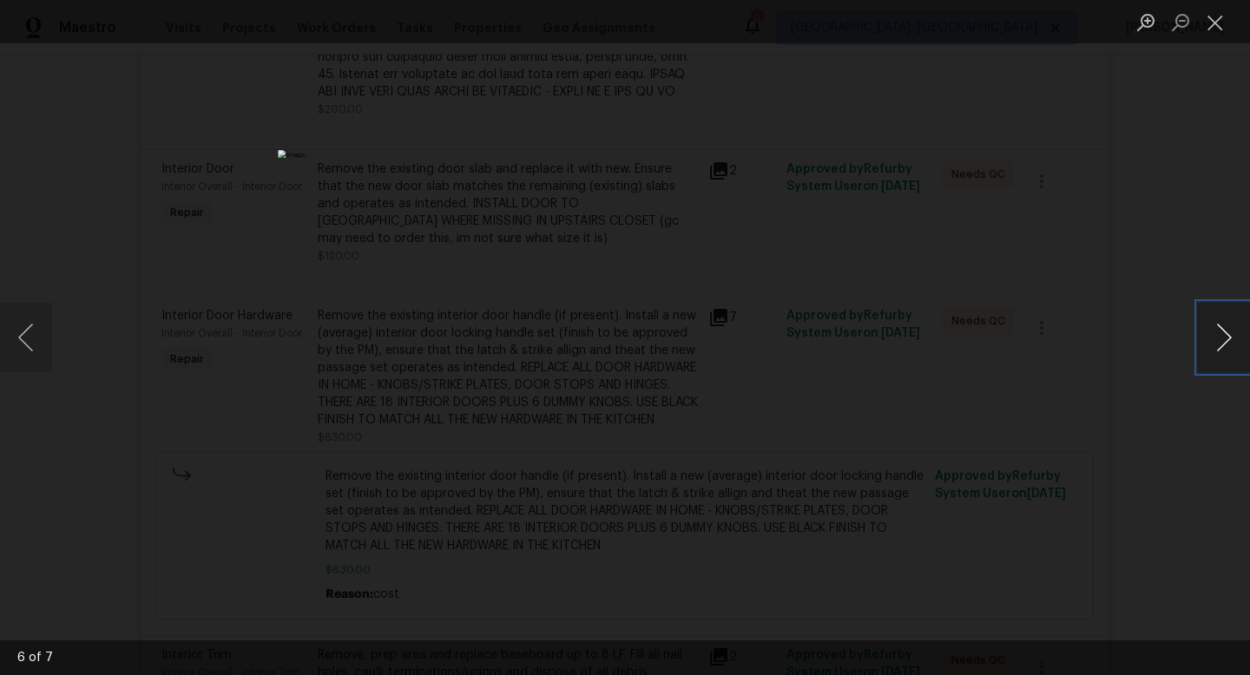
click at [1213, 333] on button "Next image" at bounding box center [1224, 337] width 52 height 69
click at [24, 345] on button "Previous image" at bounding box center [26, 337] width 52 height 69
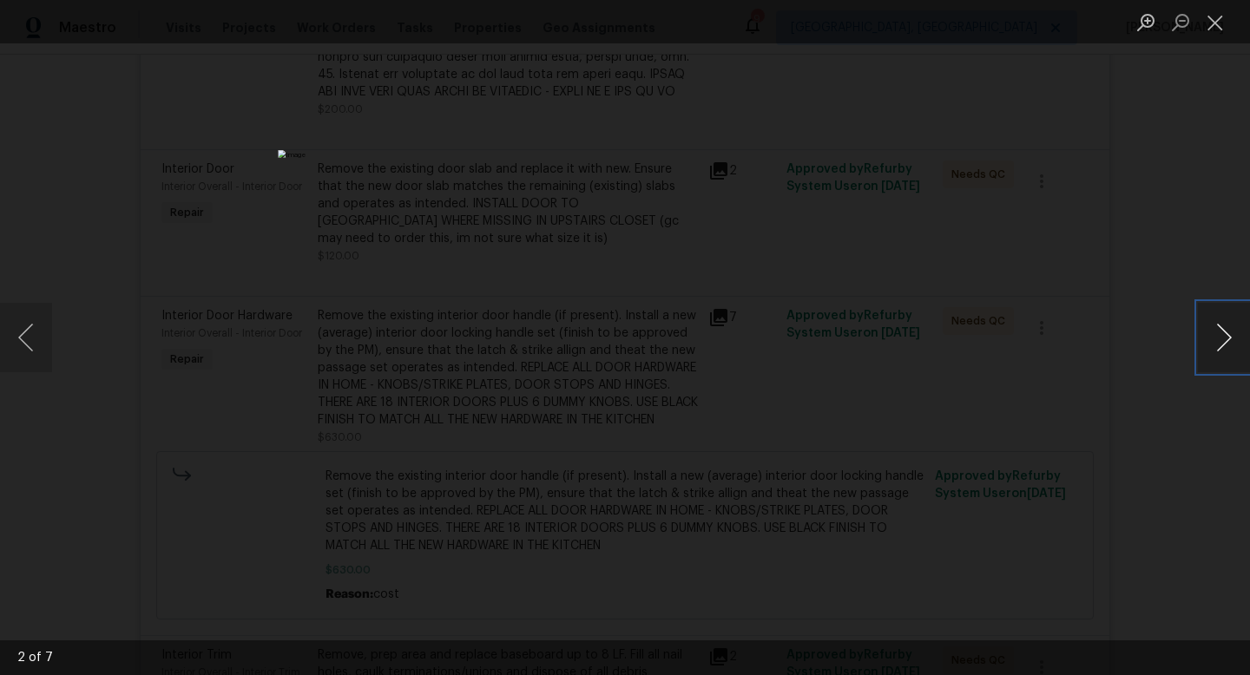
click at [1221, 350] on button "Next image" at bounding box center [1224, 337] width 52 height 69
click at [25, 335] on button "Previous image" at bounding box center [26, 337] width 52 height 69
click at [1121, 498] on div "Lightbox" at bounding box center [625, 337] width 1250 height 675
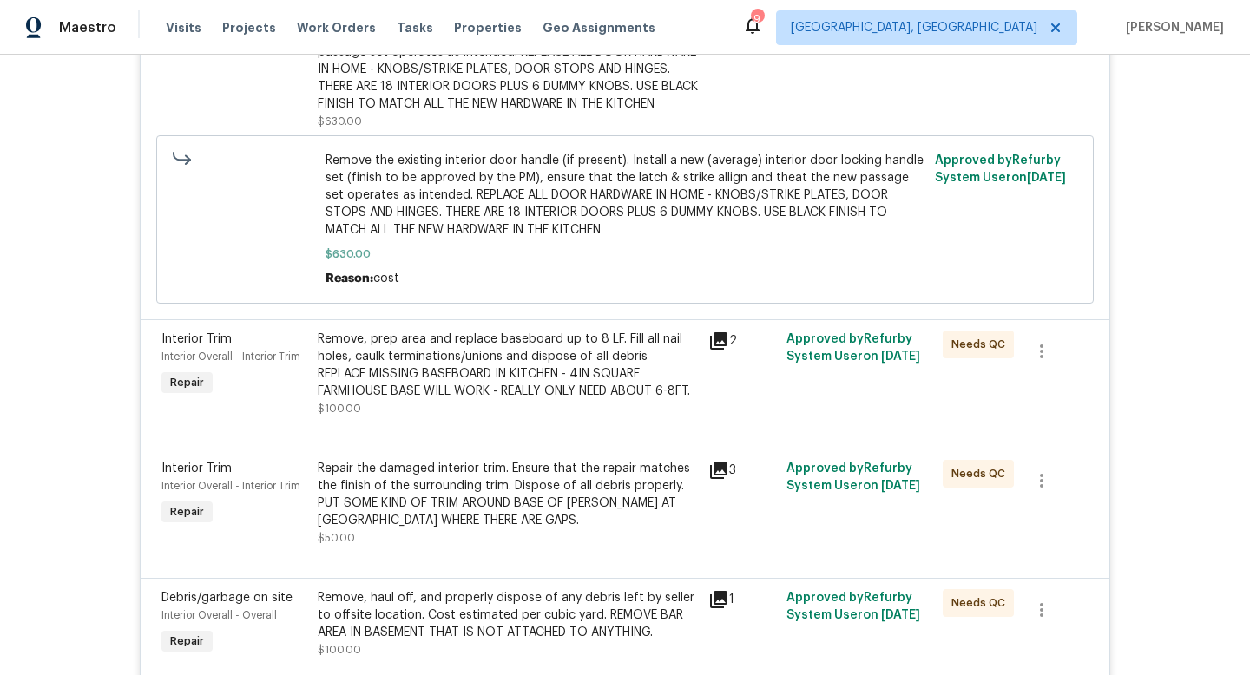
scroll to position [2221, 0]
click at [722, 351] on icon at bounding box center [718, 340] width 21 height 21
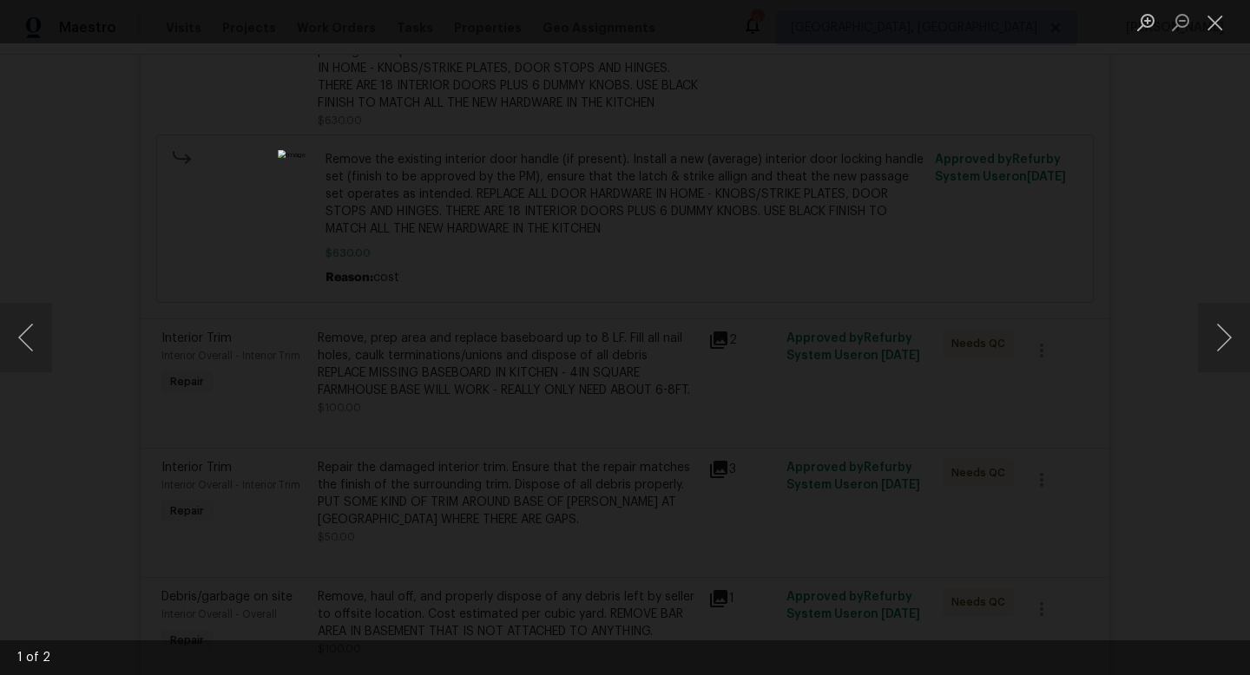
click at [1215, 473] on div "Lightbox" at bounding box center [625, 337] width 1250 height 675
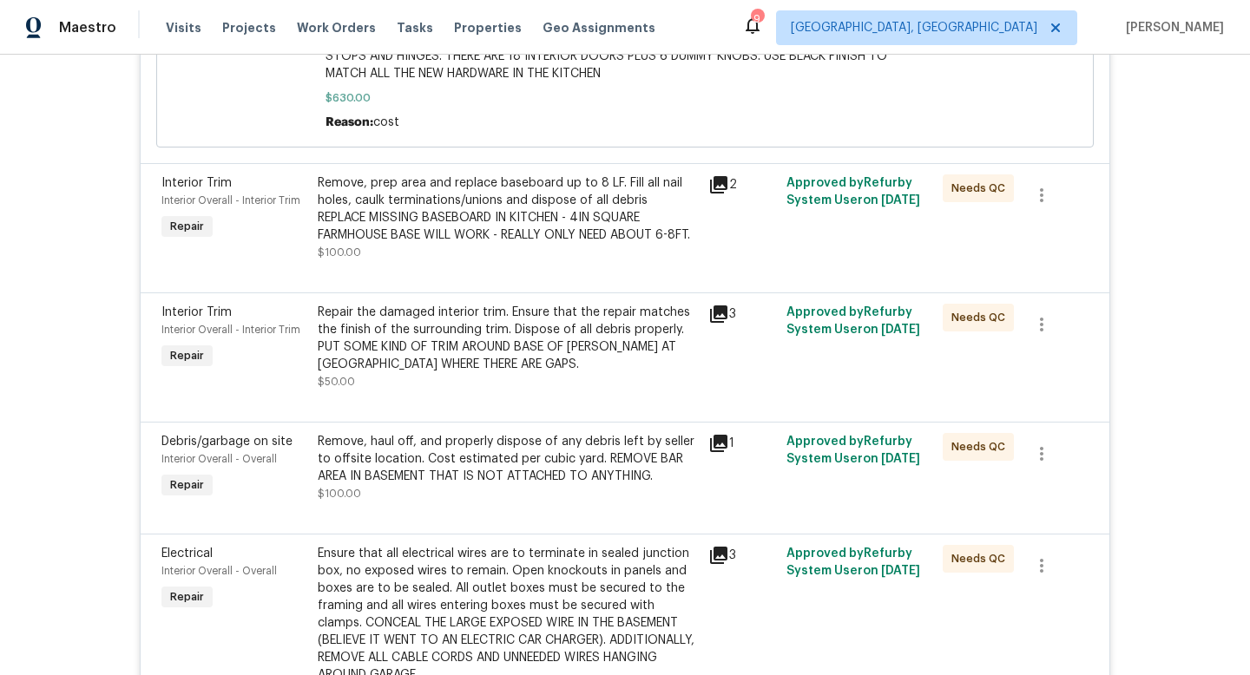
scroll to position [2377, 0]
click at [716, 324] on icon at bounding box center [718, 313] width 21 height 21
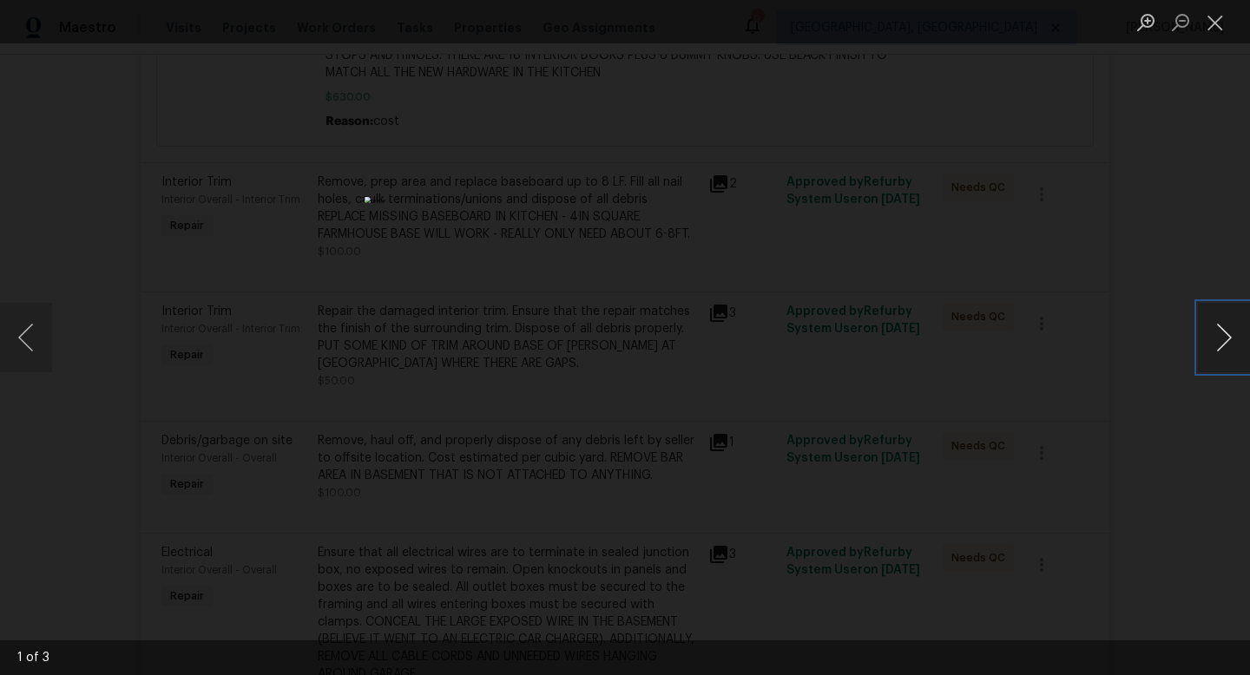
click at [1220, 332] on button "Next image" at bounding box center [1224, 337] width 52 height 69
click at [1222, 320] on button "Next image" at bounding box center [1224, 337] width 52 height 69
click at [1229, 332] on button "Next image" at bounding box center [1224, 337] width 52 height 69
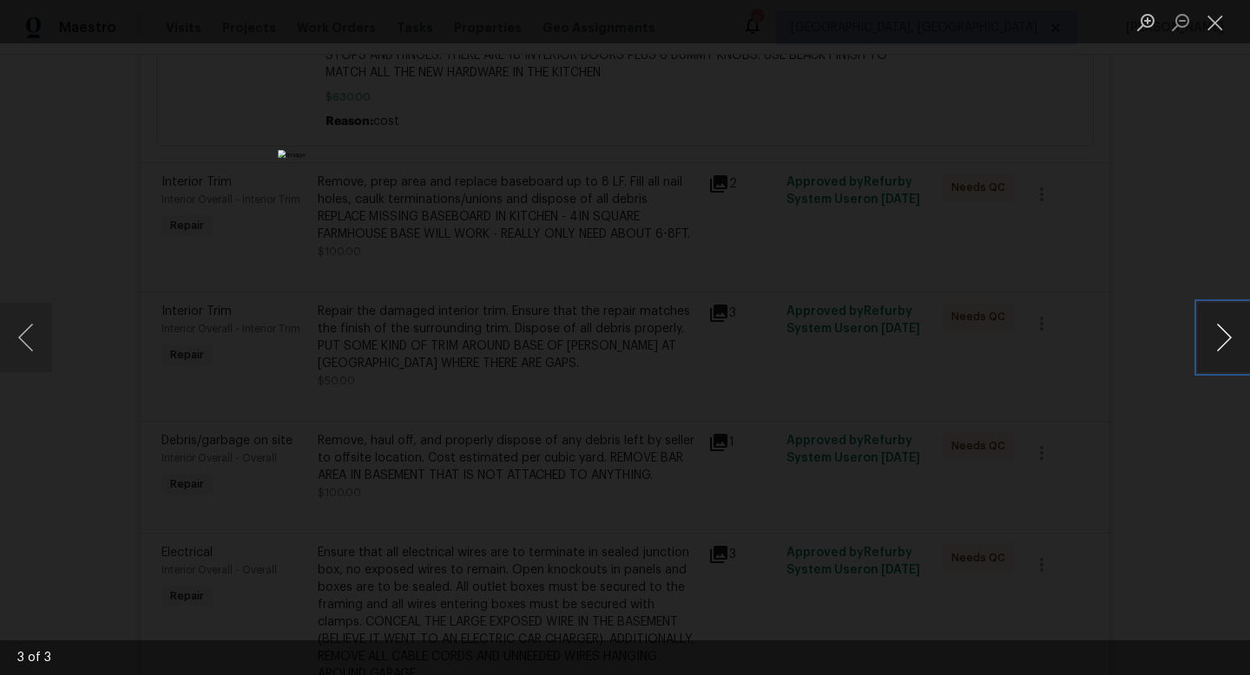
click at [1213, 340] on button "Next image" at bounding box center [1224, 337] width 52 height 69
click at [1126, 496] on div "Lightbox" at bounding box center [625, 337] width 1250 height 675
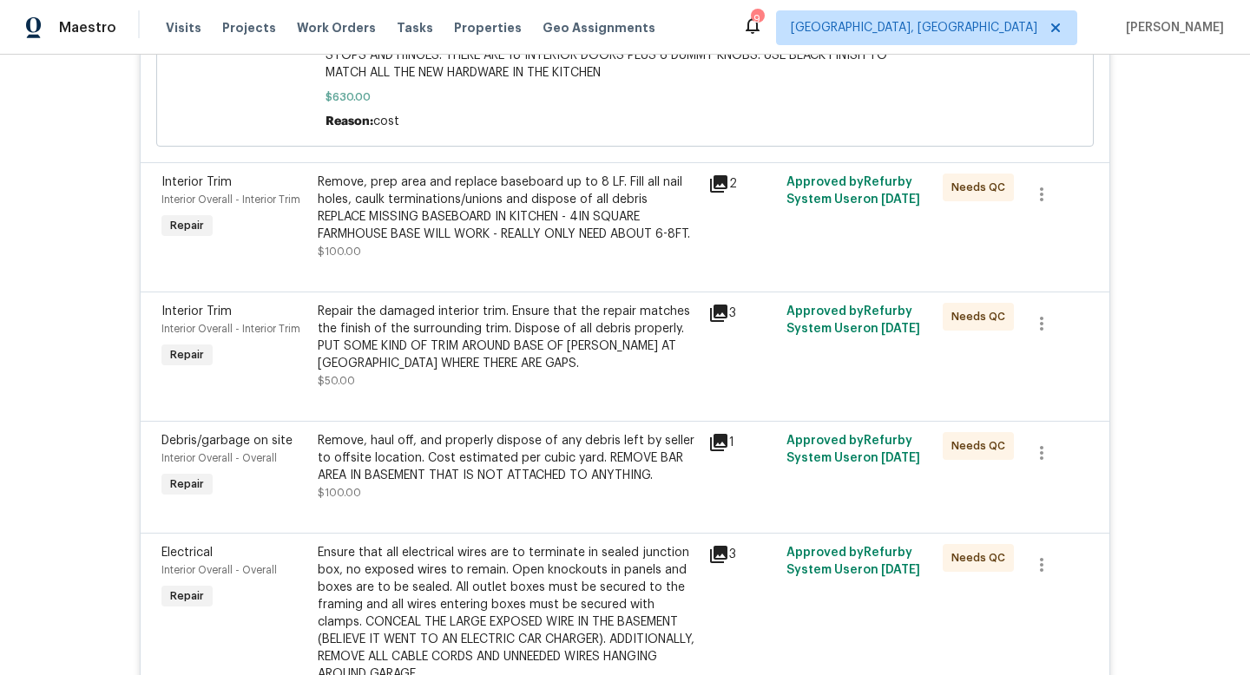
click at [721, 324] on icon at bounding box center [718, 313] width 21 height 21
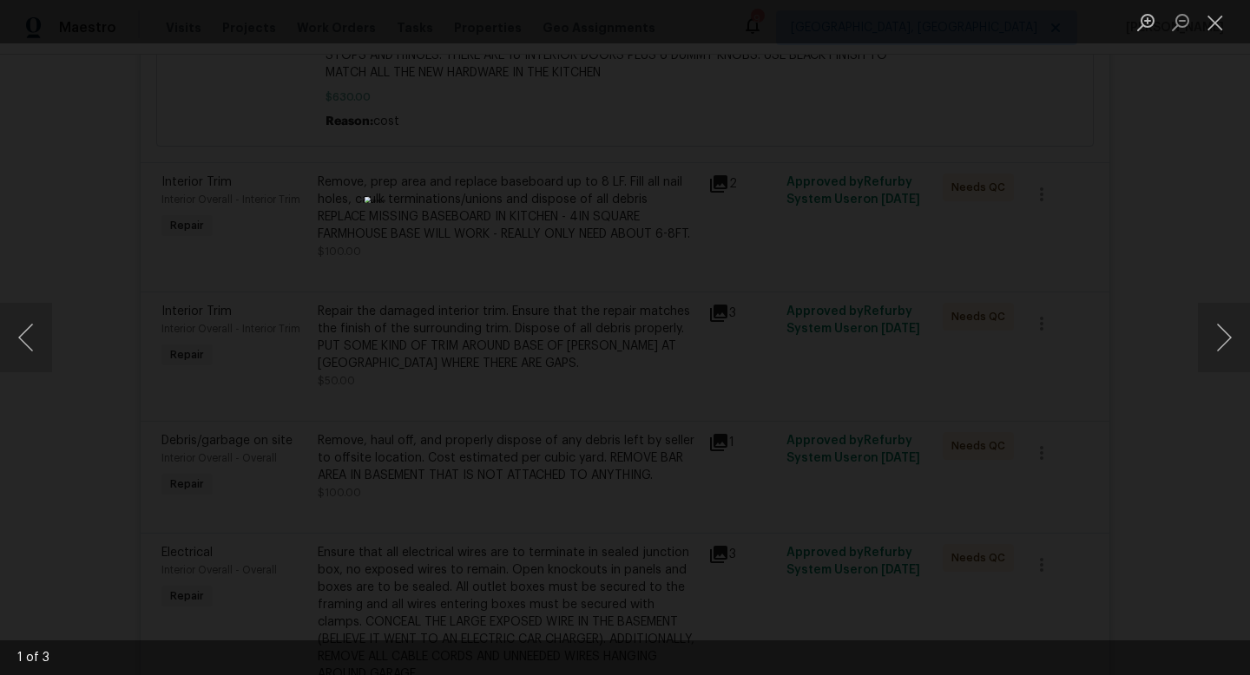
click at [1101, 508] on div "Lightbox" at bounding box center [625, 337] width 1250 height 675
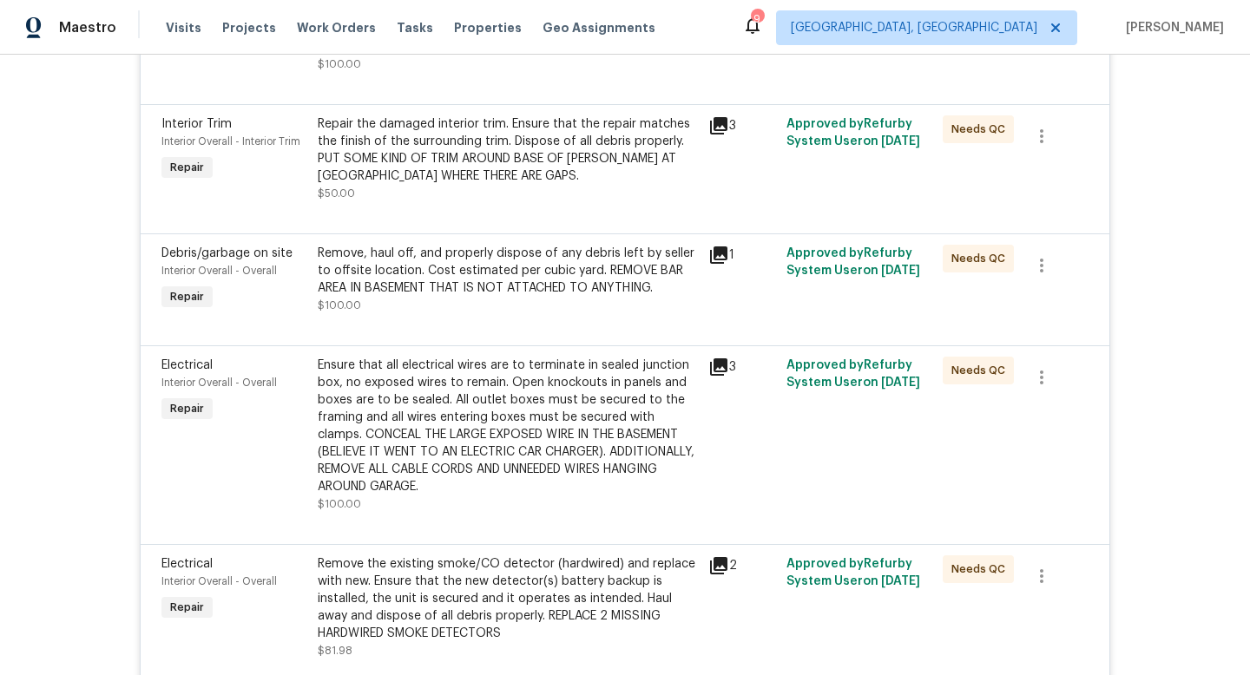
scroll to position [2569, 0]
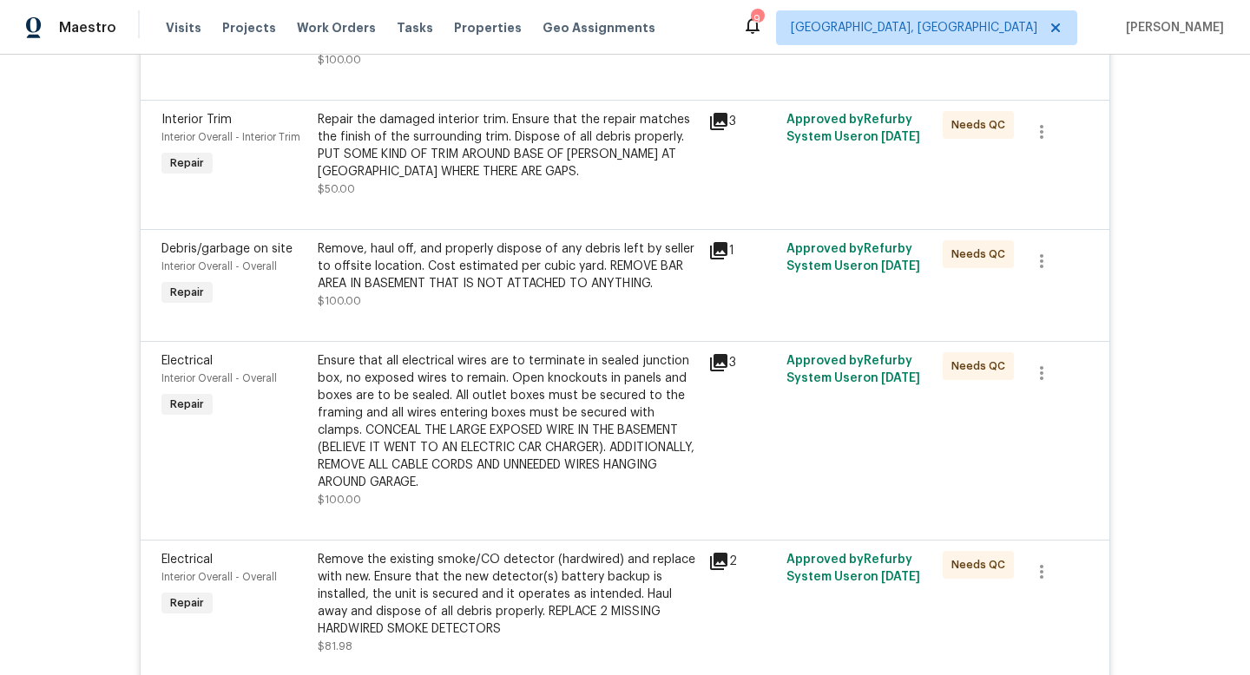
click at [722, 280] on div "1" at bounding box center [742, 275] width 78 height 80
click at [722, 260] on icon at bounding box center [718, 250] width 17 height 17
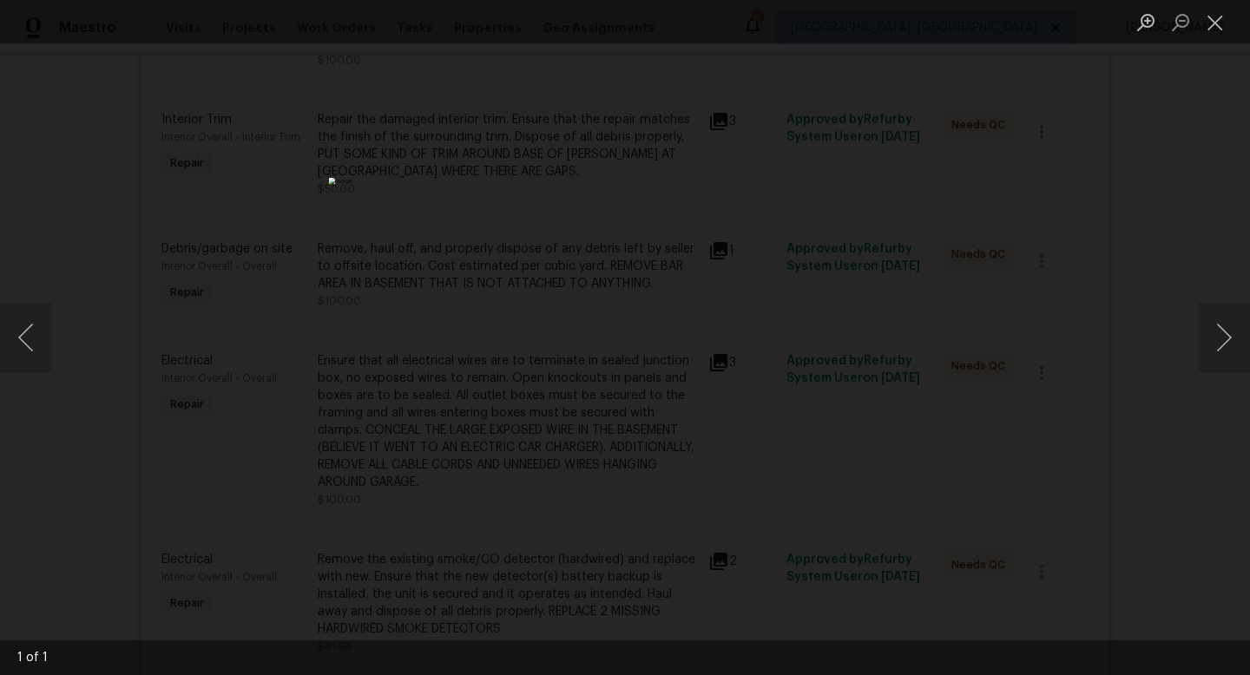
click at [1187, 431] on div "Lightbox" at bounding box center [625, 337] width 1250 height 675
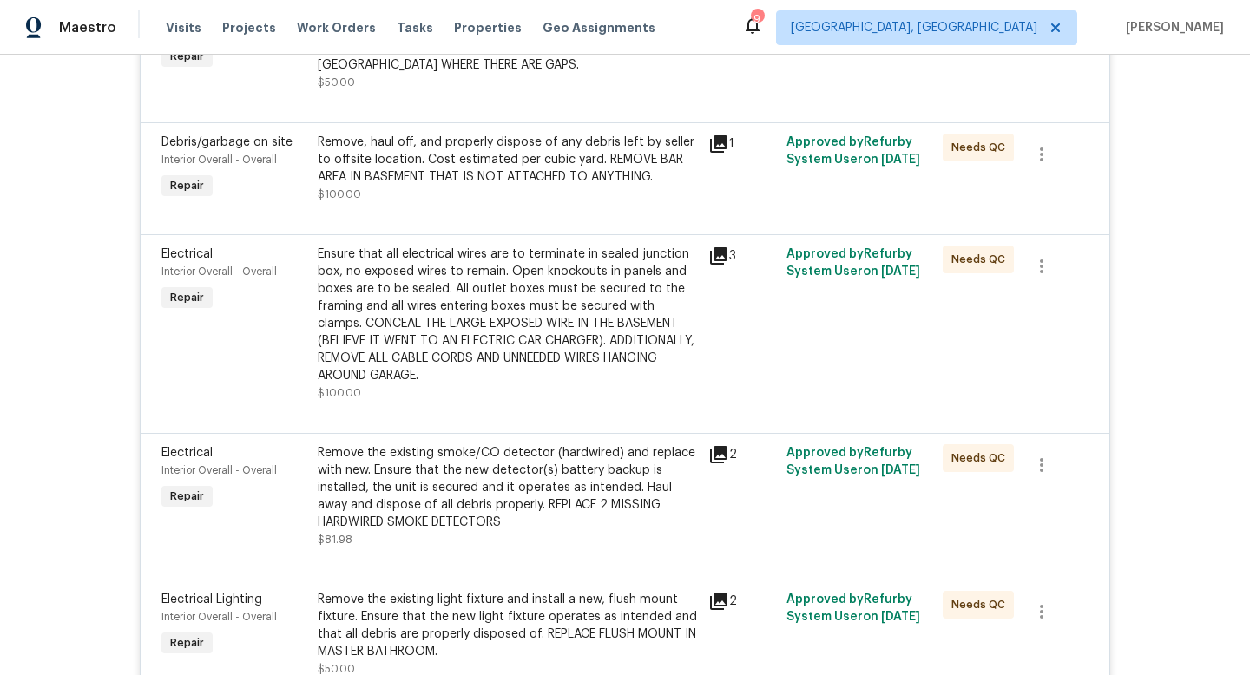
scroll to position [2679, 0]
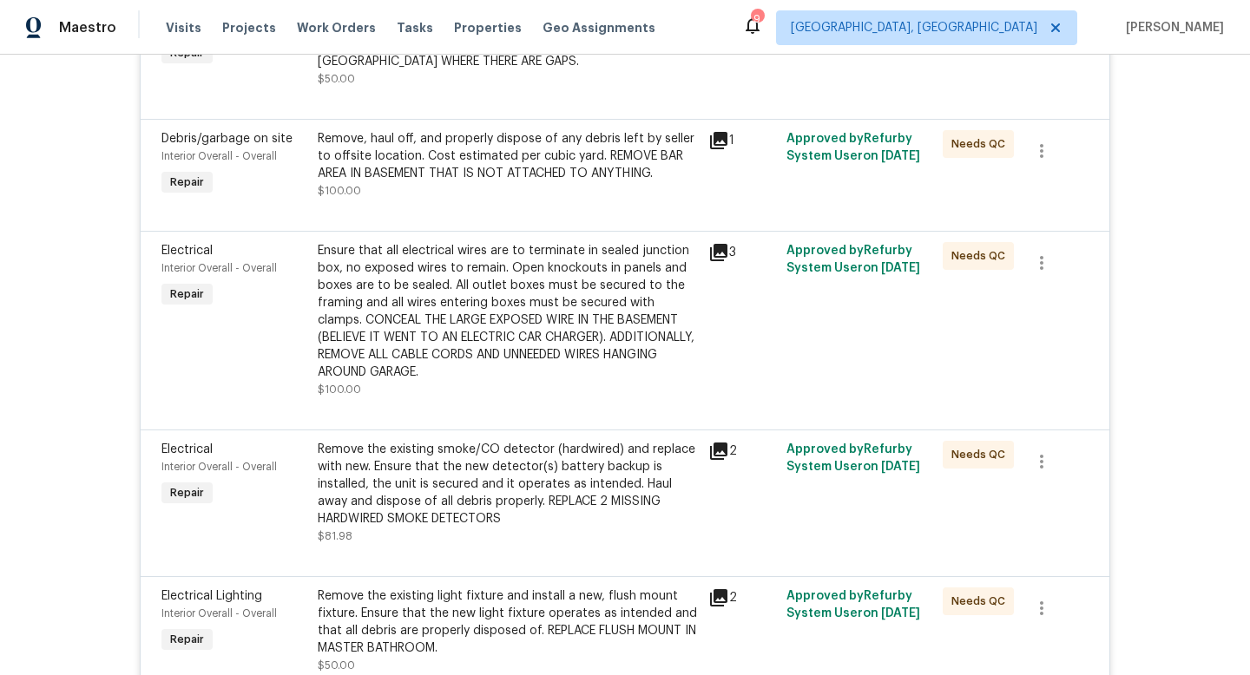
click at [717, 261] on icon at bounding box center [718, 252] width 17 height 17
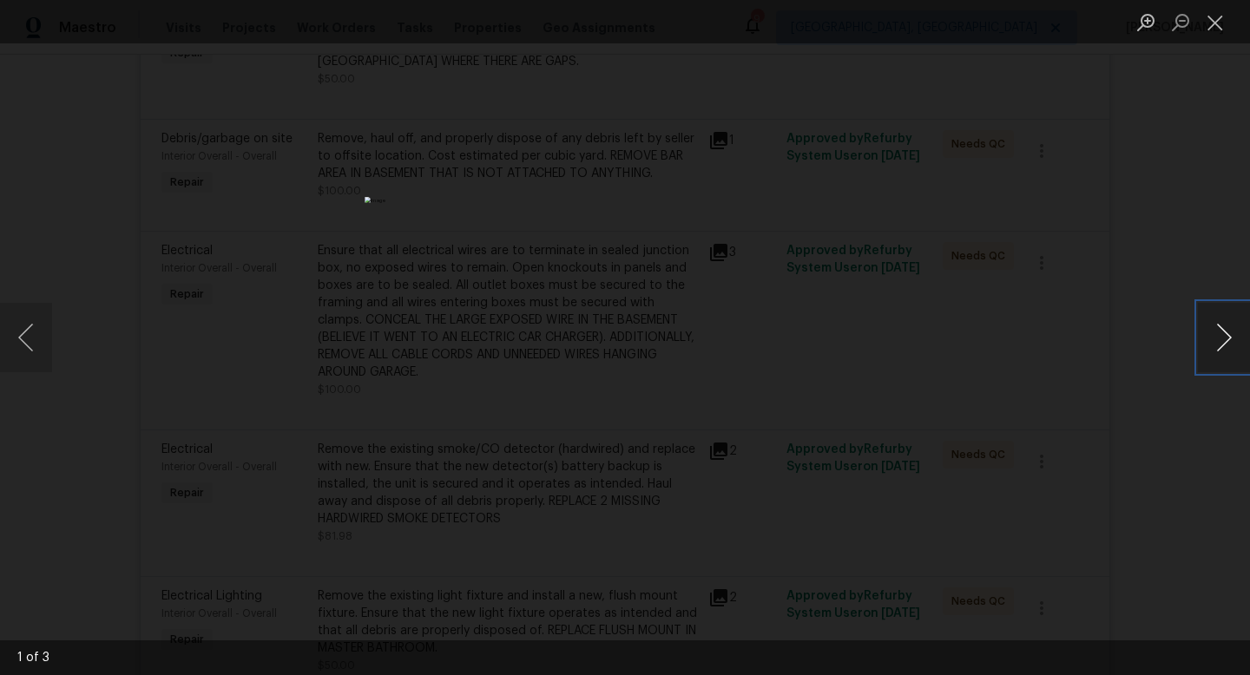
click at [1216, 347] on button "Next image" at bounding box center [1224, 337] width 52 height 69
click at [1201, 557] on div "Lightbox" at bounding box center [625, 337] width 1250 height 675
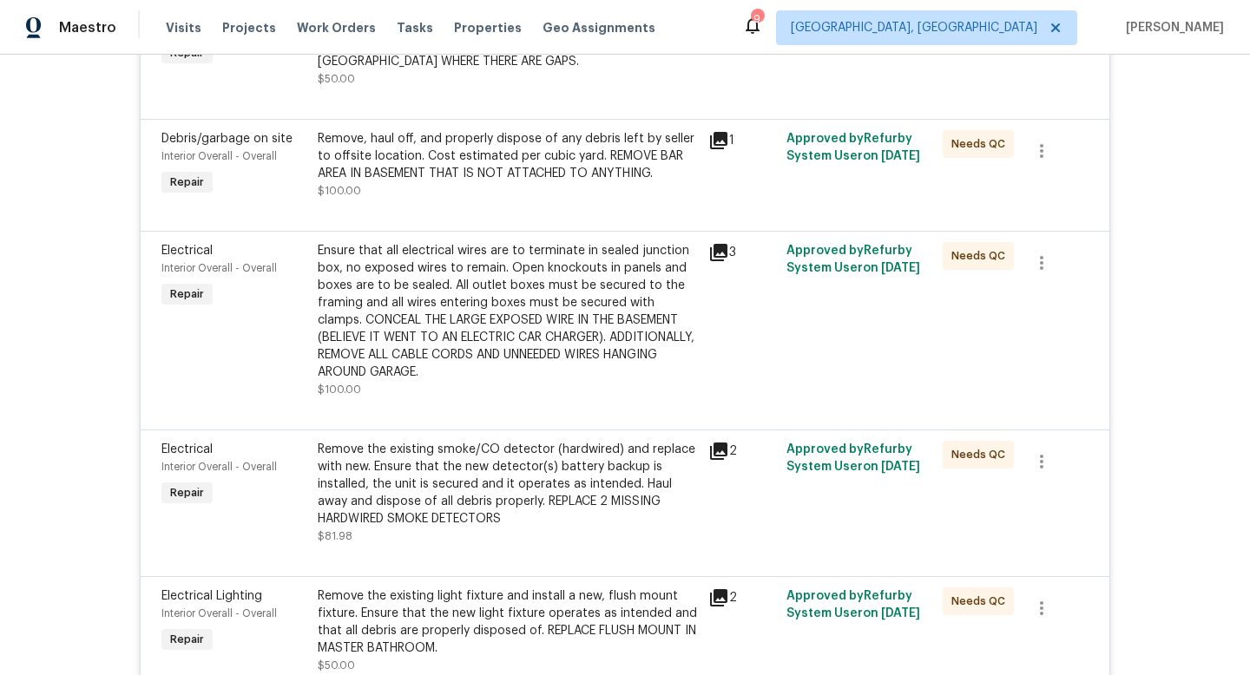
click at [719, 261] on icon at bounding box center [718, 252] width 17 height 17
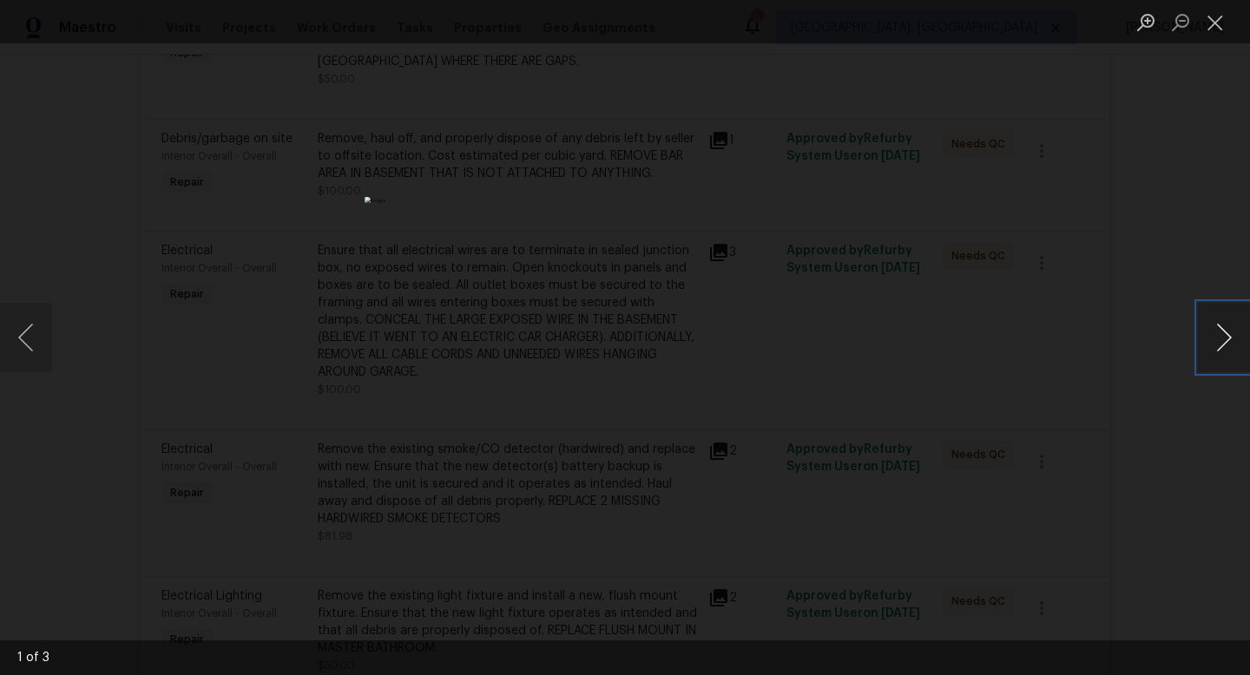
click at [1208, 342] on button "Next image" at bounding box center [1224, 337] width 52 height 69
click at [1134, 517] on div "Lightbox" at bounding box center [625, 337] width 1250 height 675
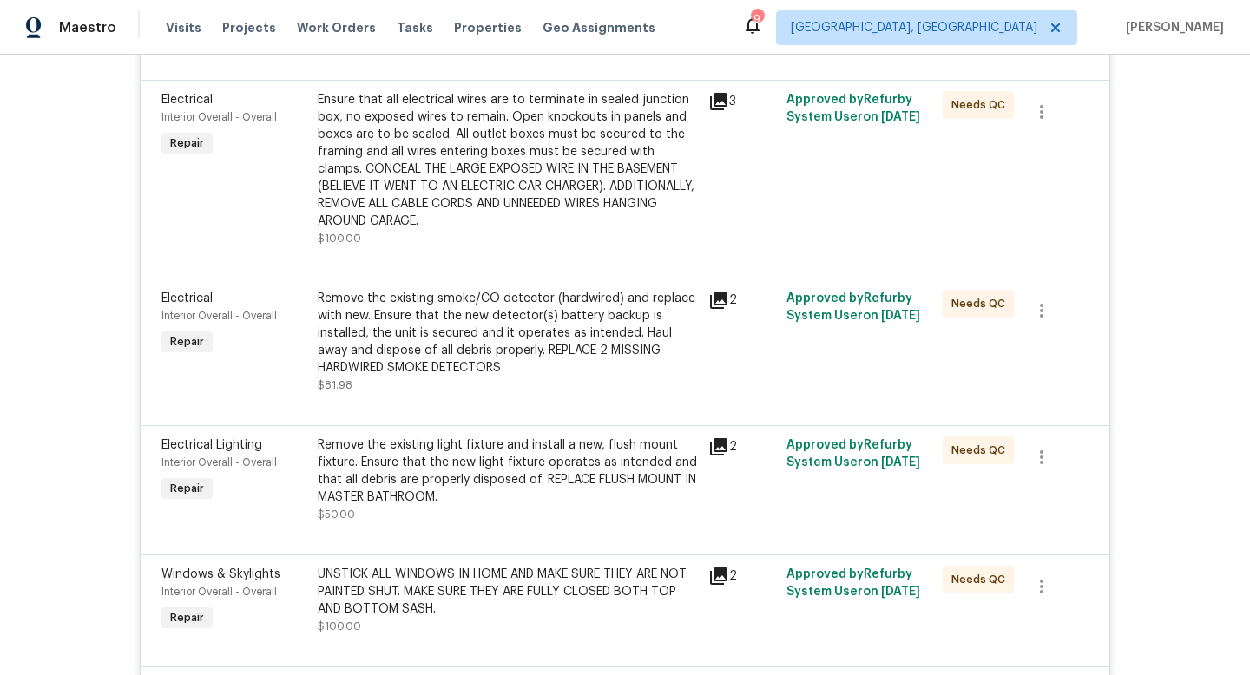
scroll to position [2833, 0]
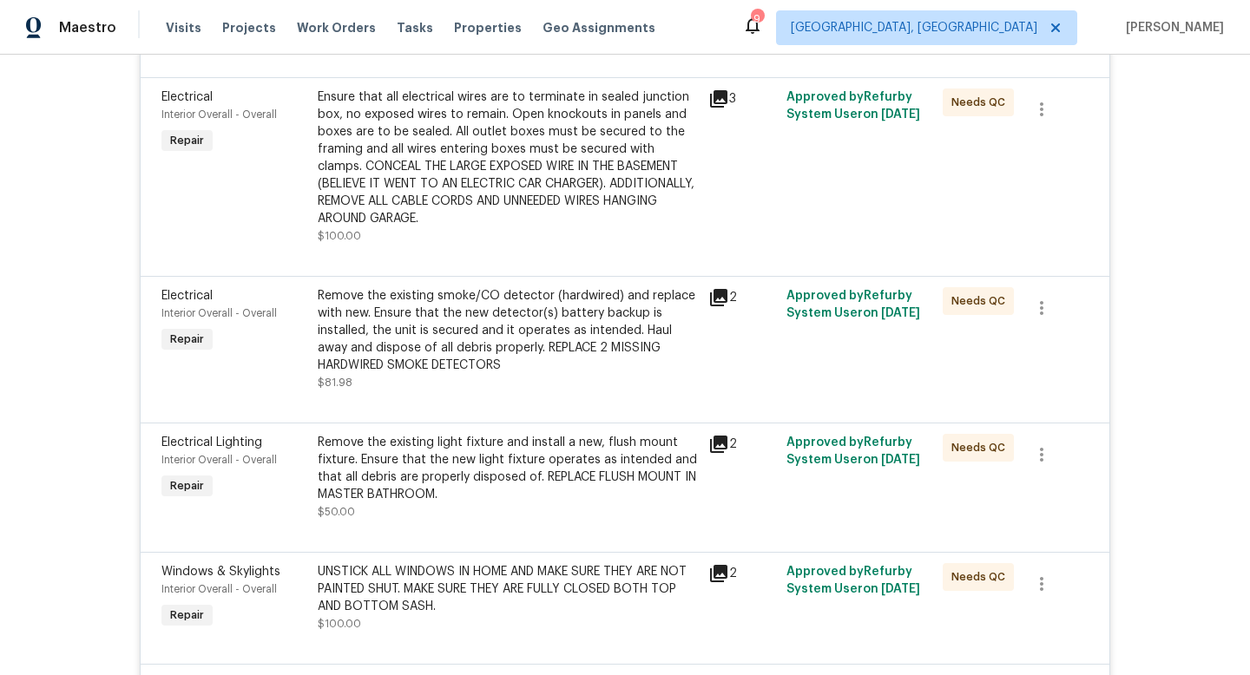
click at [721, 327] on div "2" at bounding box center [742, 339] width 78 height 115
click at [716, 306] on icon at bounding box center [718, 297] width 17 height 17
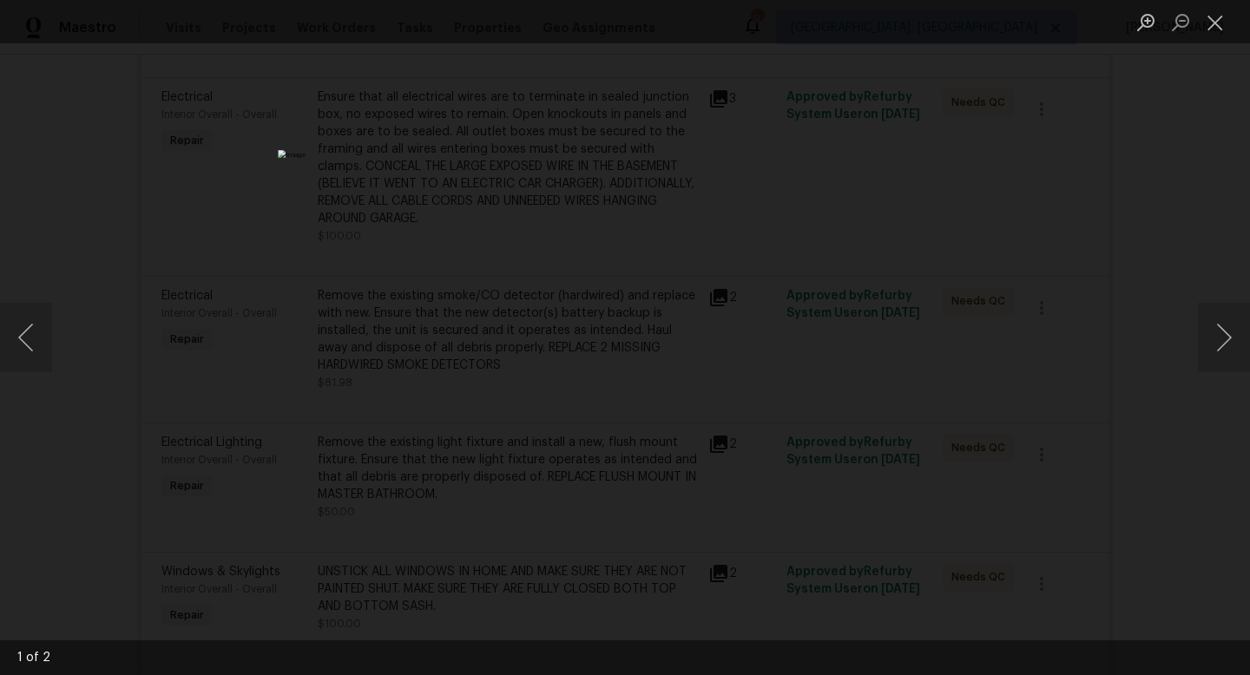
click at [1186, 510] on div "Lightbox" at bounding box center [625, 337] width 1250 height 675
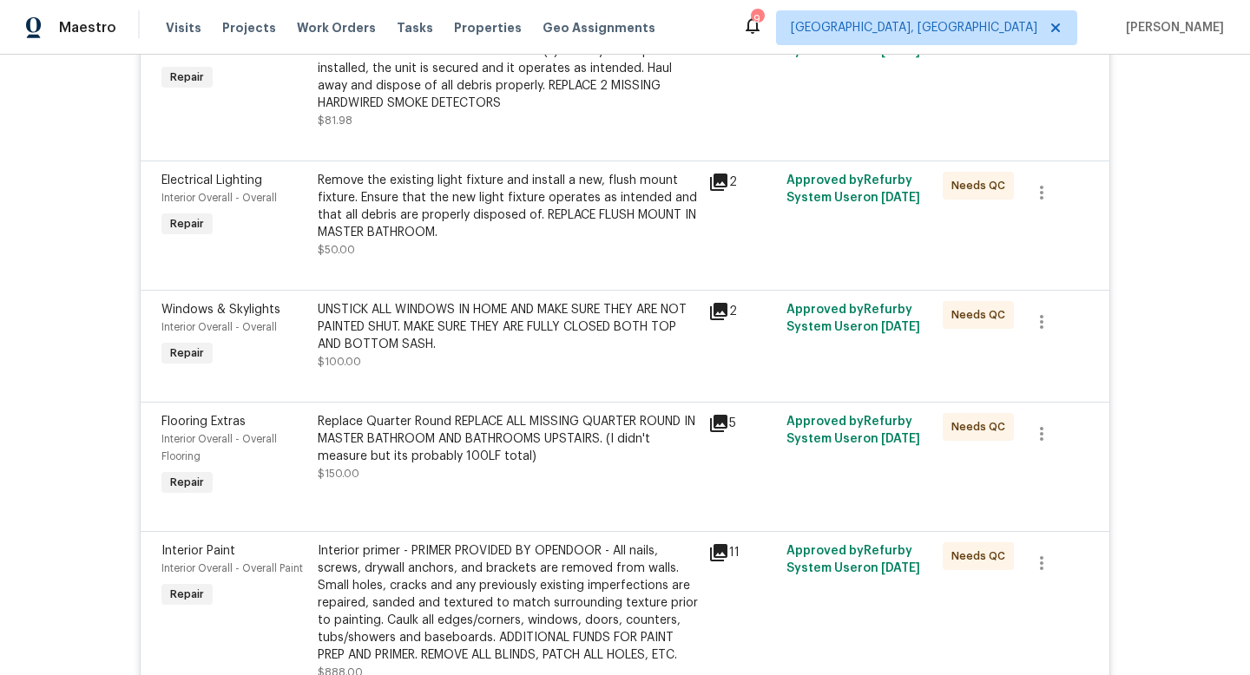
scroll to position [3100, 0]
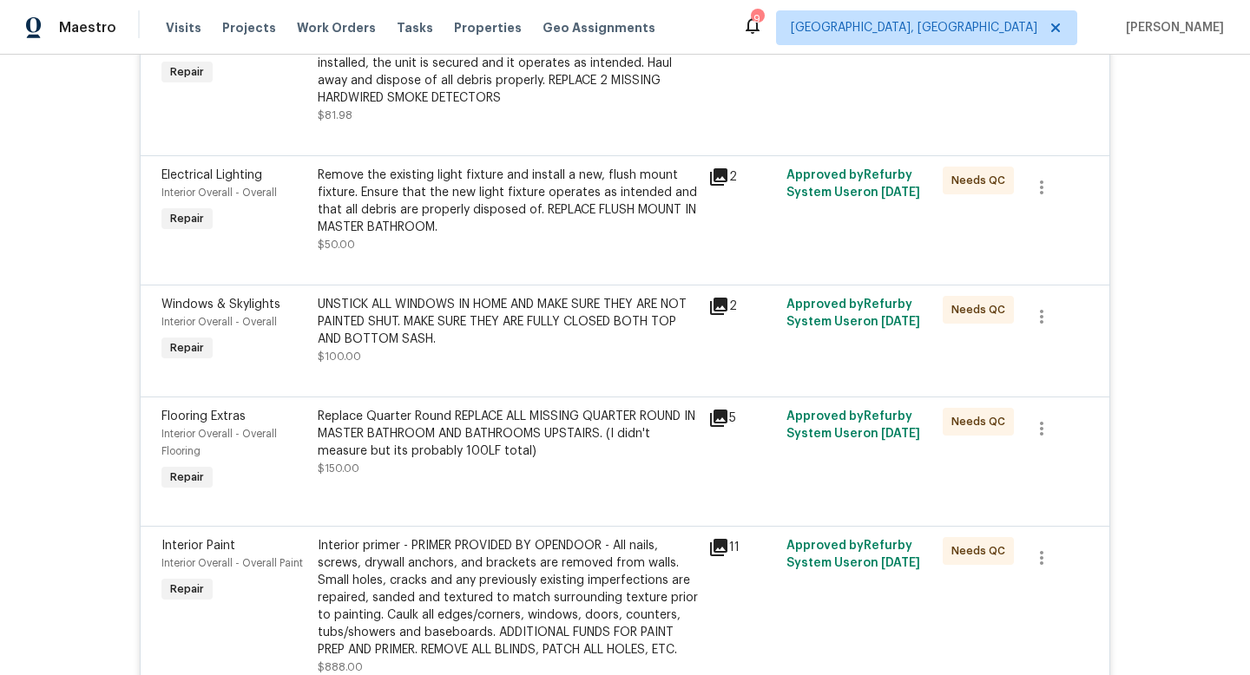
click at [720, 336] on div "2" at bounding box center [742, 331] width 78 height 80
click at [715, 315] on icon at bounding box center [718, 306] width 17 height 17
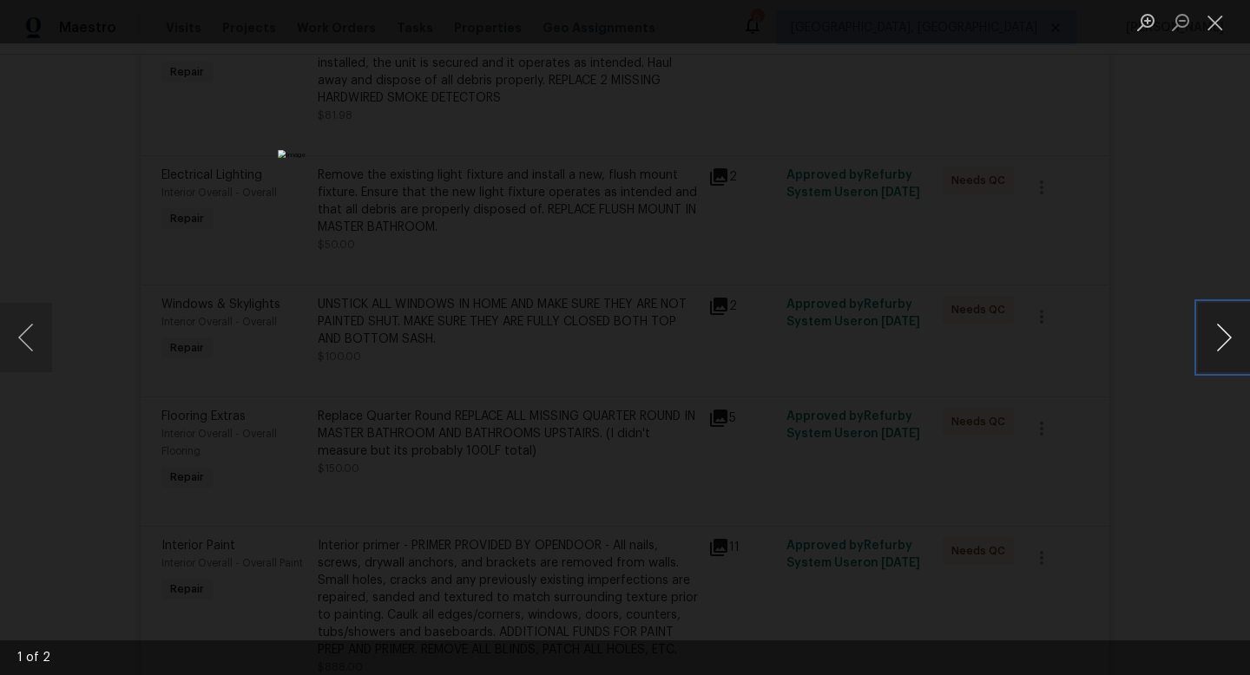
click at [1227, 342] on button "Next image" at bounding box center [1224, 337] width 52 height 69
click at [1175, 456] on div "Lightbox" at bounding box center [625, 337] width 1250 height 675
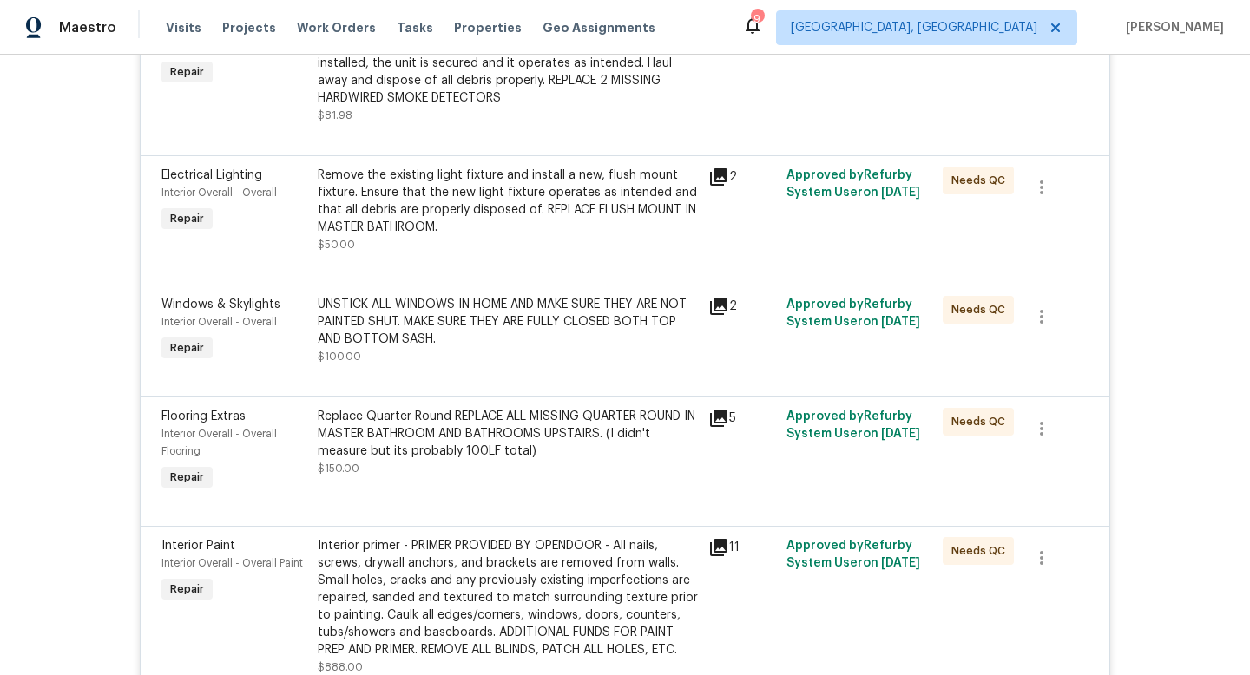
click at [714, 315] on icon at bounding box center [718, 306] width 17 height 17
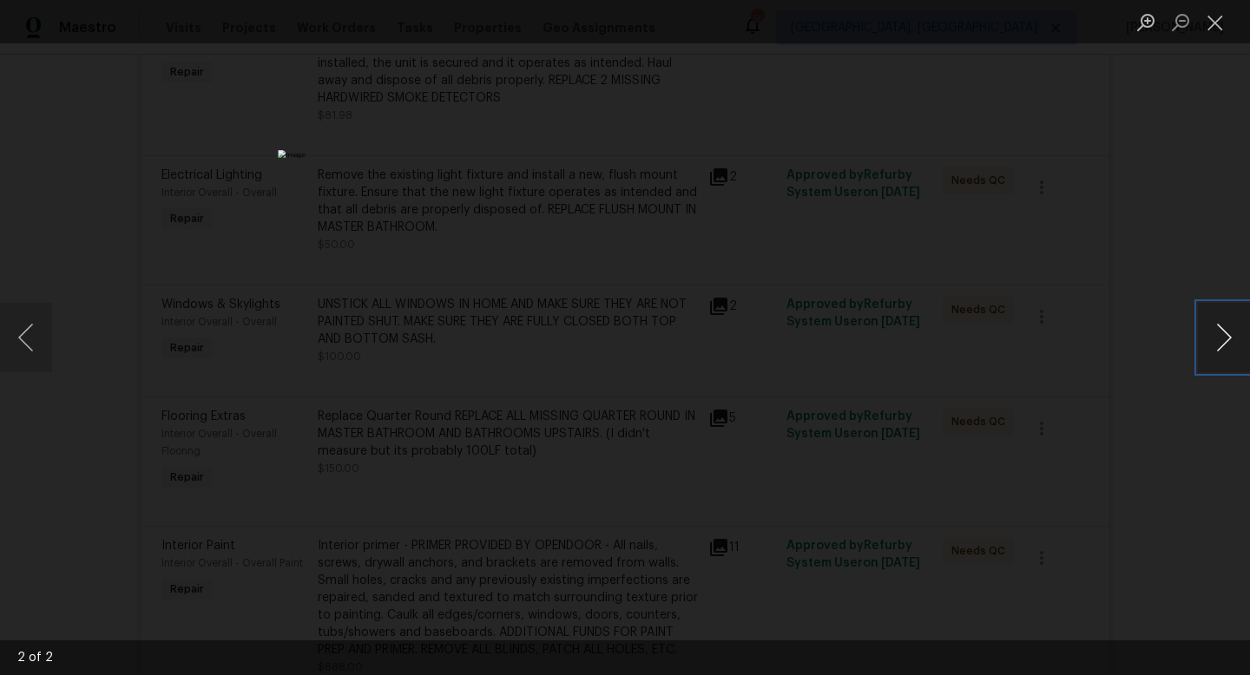
click at [1225, 345] on button "Next image" at bounding box center [1224, 337] width 52 height 69
click at [1147, 538] on div "Lightbox" at bounding box center [625, 337] width 1250 height 675
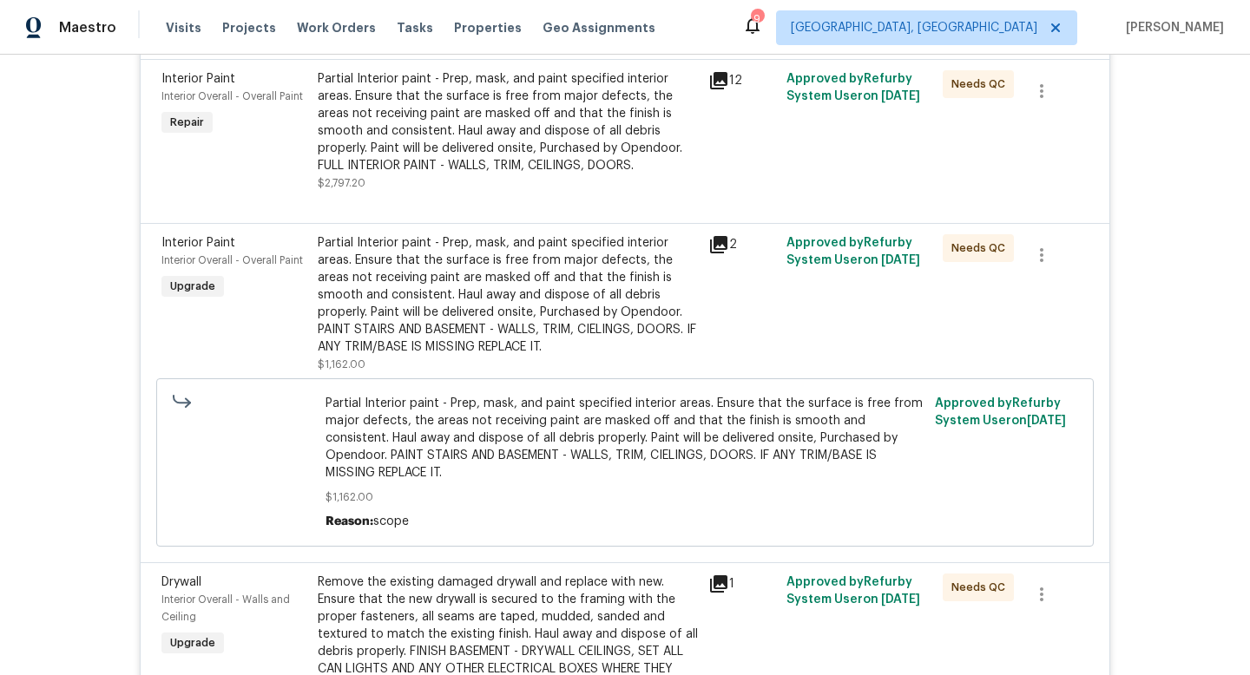
scroll to position [3747, 0]
click at [721, 255] on icon at bounding box center [718, 246] width 17 height 17
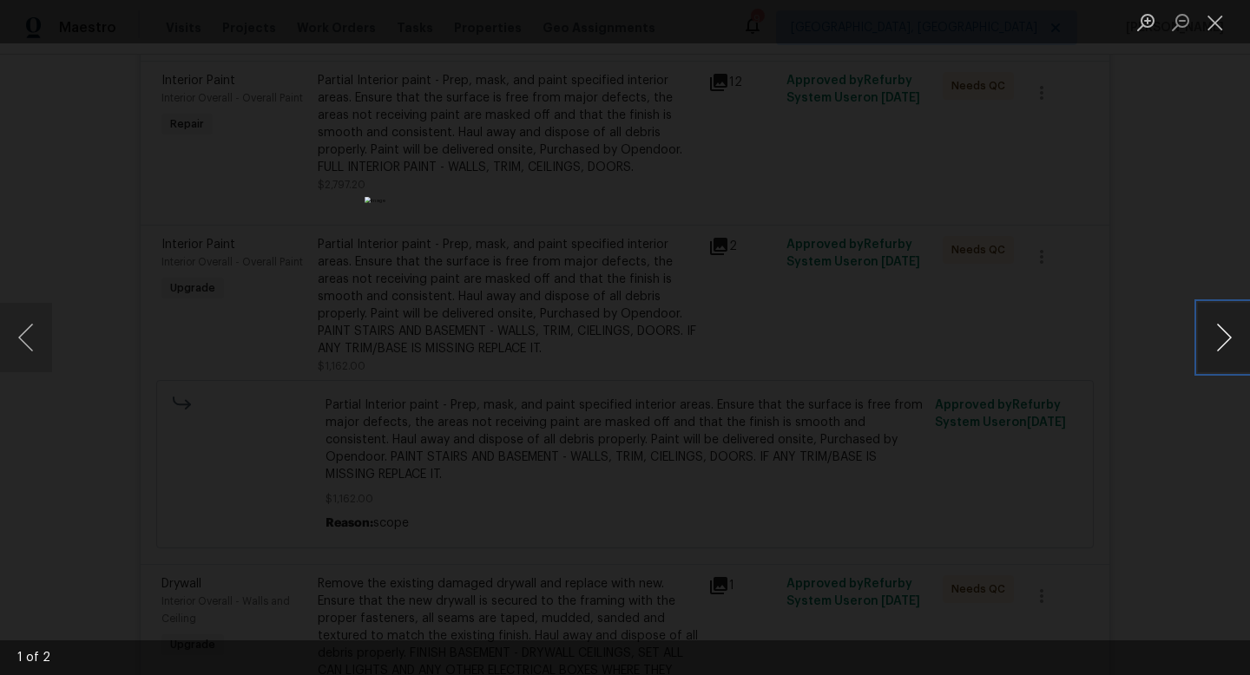
click at [1220, 325] on button "Next image" at bounding box center [1224, 337] width 52 height 69
click at [1122, 536] on div "Lightbox" at bounding box center [625, 337] width 1250 height 675
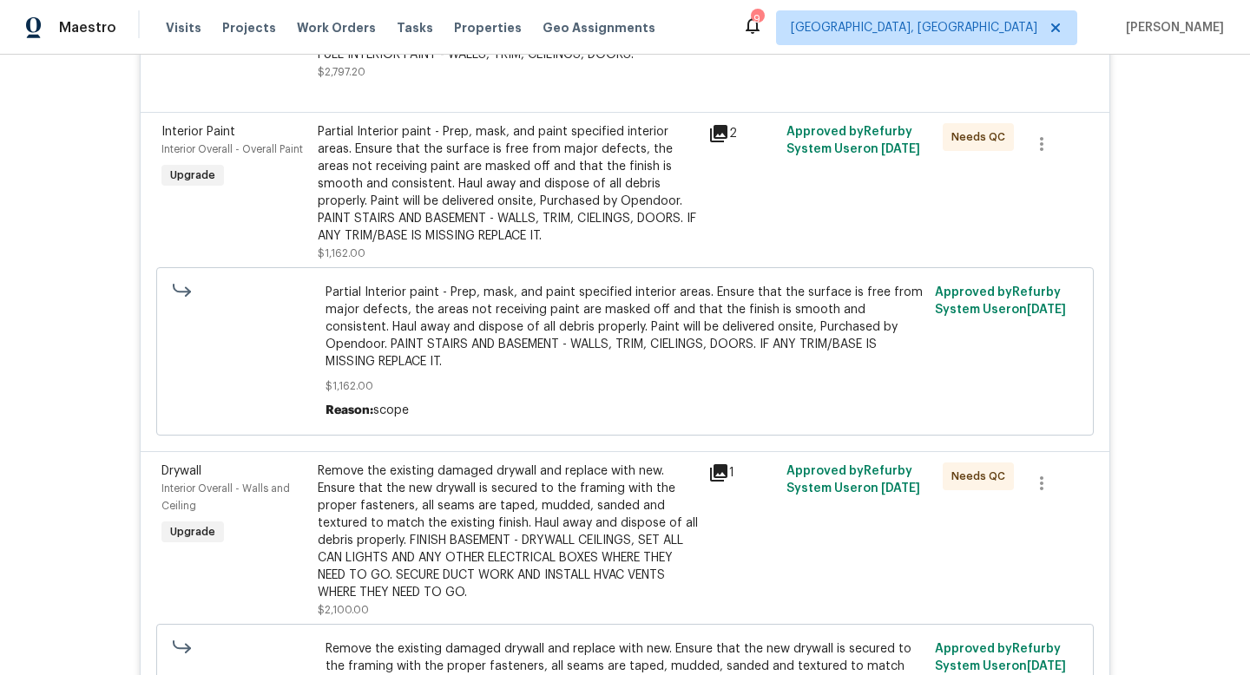
scroll to position [3857, 0]
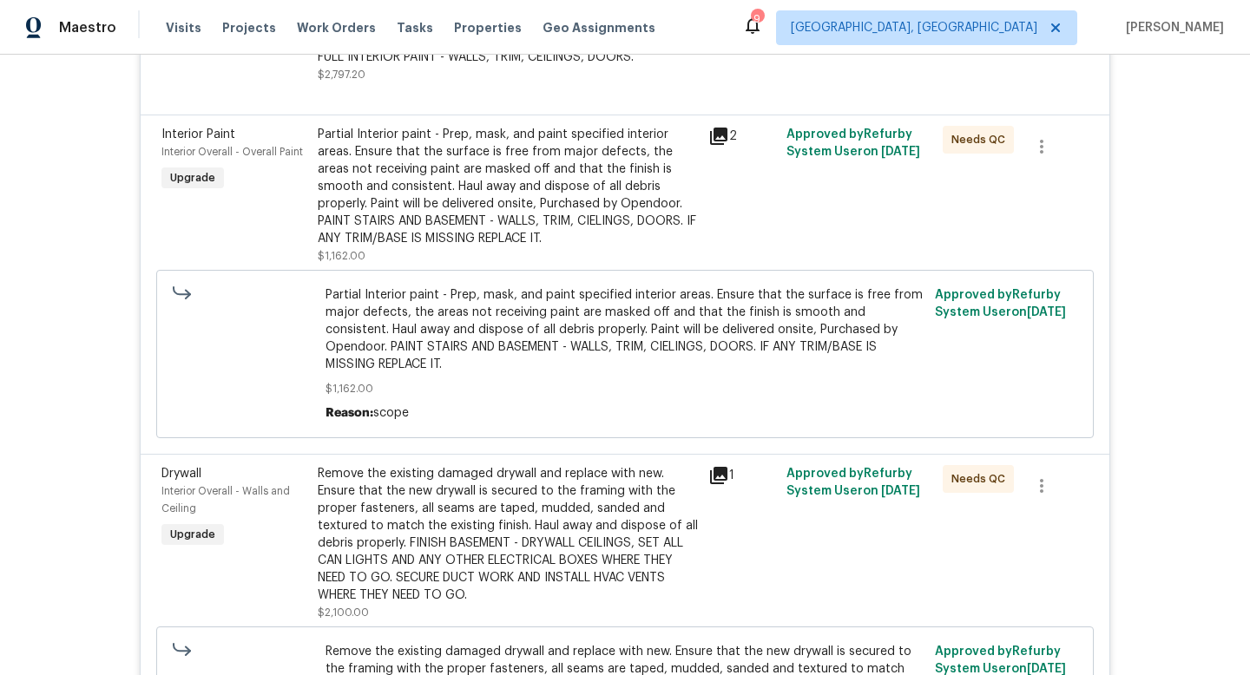
click at [444, 208] on div "Partial Interior paint - Prep, mask, and paint specified interior areas. Ensure…" at bounding box center [508, 187] width 380 height 122
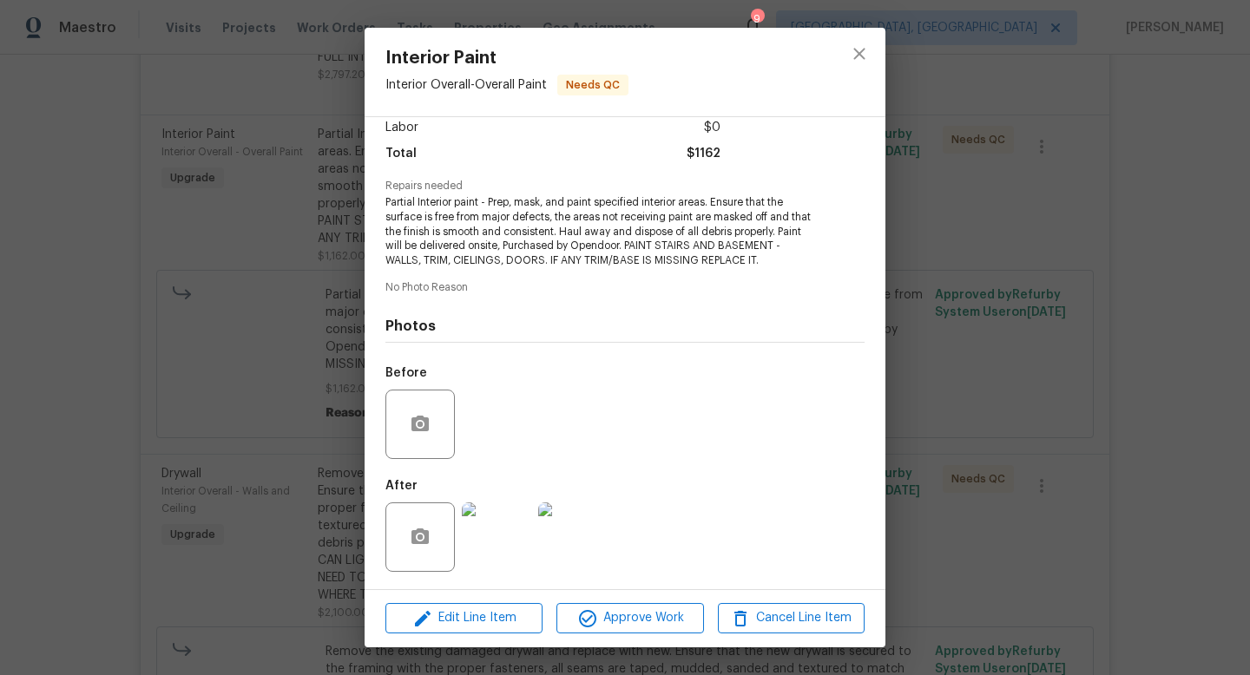
scroll to position [0, 0]
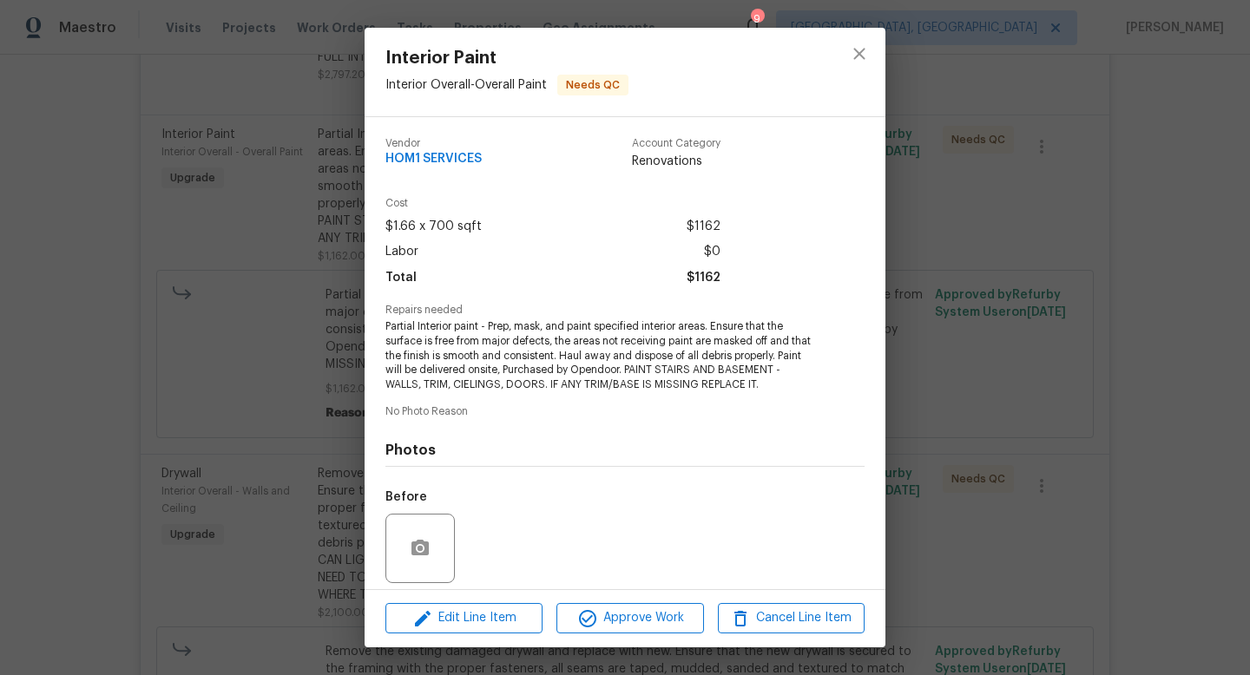
click at [1031, 511] on div "Interior Paint Interior Overall - Overall Paint Needs QC Vendor HOM1 SERVICES A…" at bounding box center [625, 337] width 1250 height 675
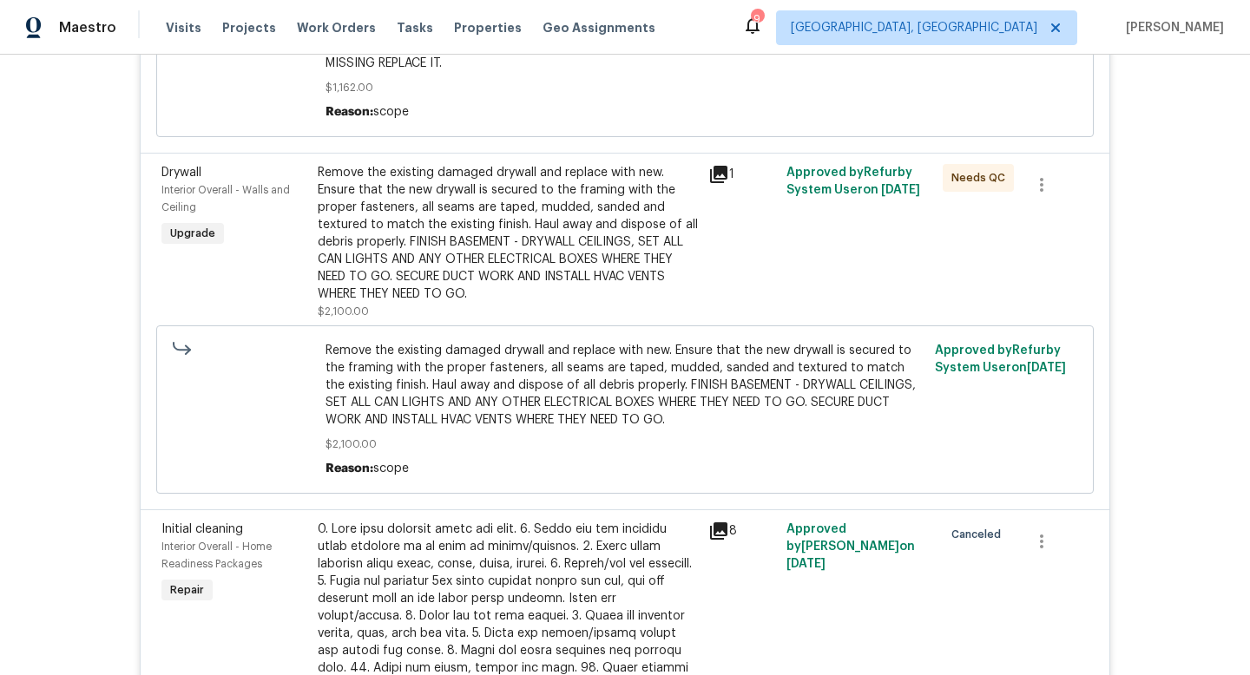
scroll to position [4166, 0]
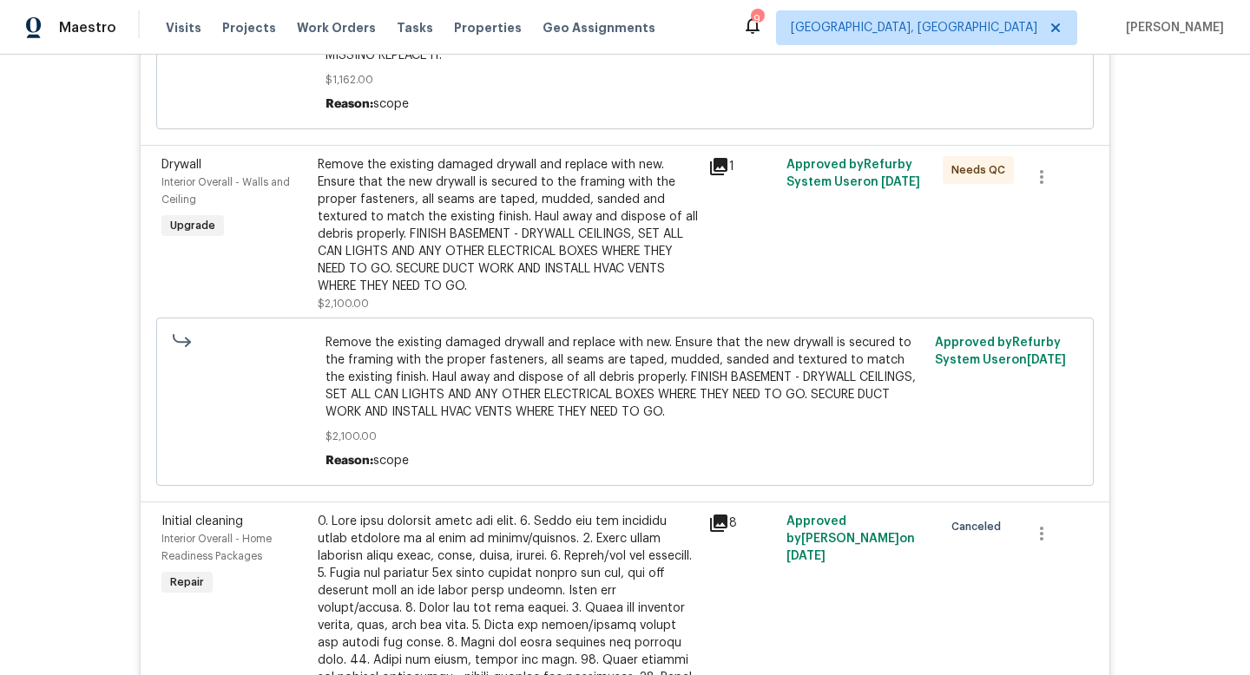
click at [535, 259] on div "Remove the existing damaged drywall and replace with new. Ensure that the new d…" at bounding box center [508, 225] width 380 height 139
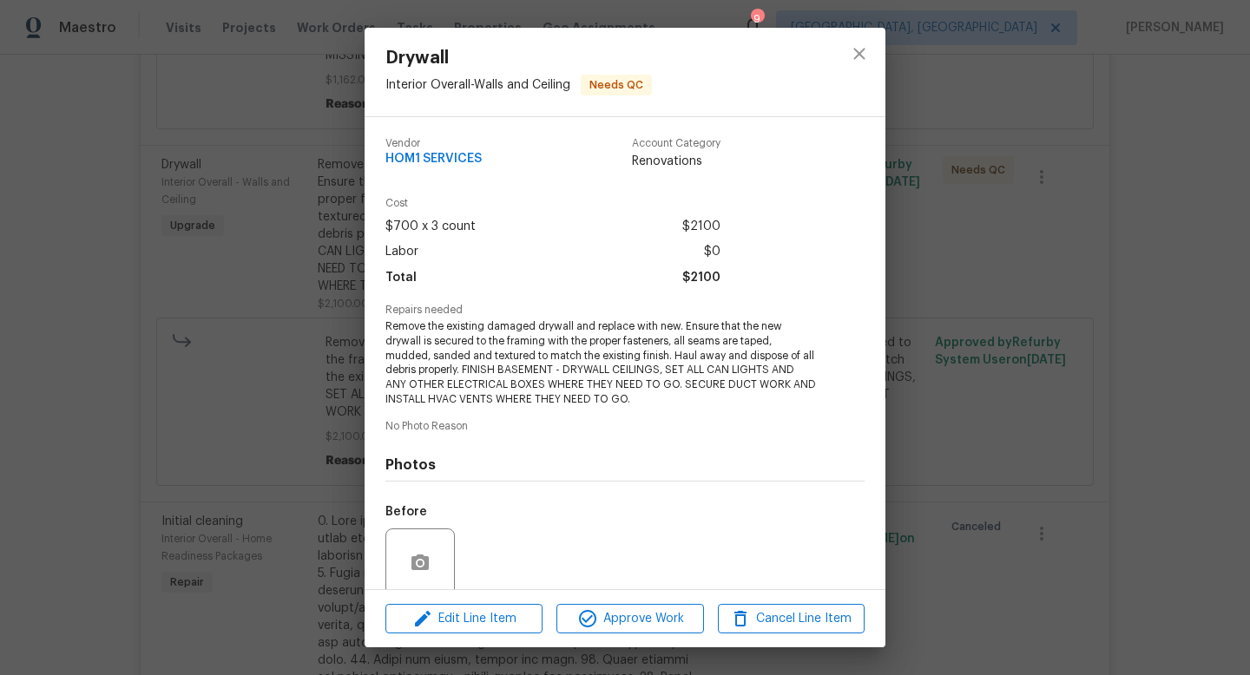
click at [1029, 549] on div "Drywall Interior Overall - Walls and Ceiling Needs QC Vendor HOM1 SERVICES Acco…" at bounding box center [625, 337] width 1250 height 675
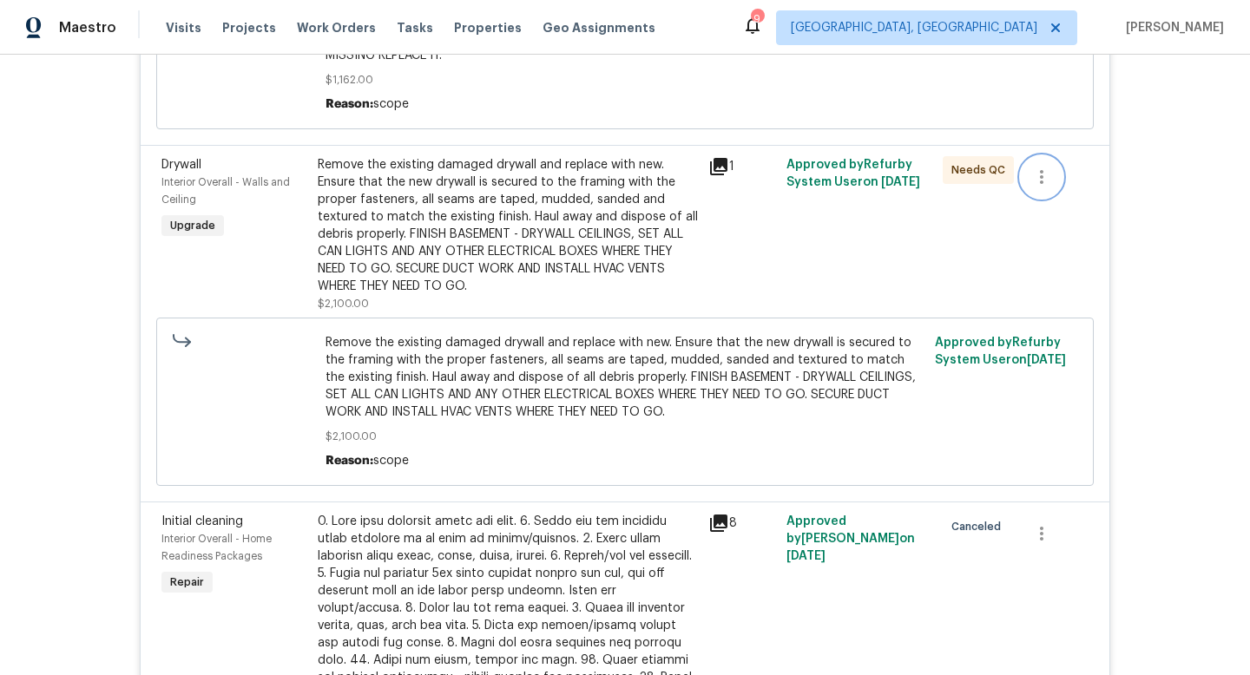
click at [1042, 184] on icon "button" at bounding box center [1041, 177] width 3 height 14
click at [1042, 221] on li "Cancel" at bounding box center [1054, 223] width 67 height 29
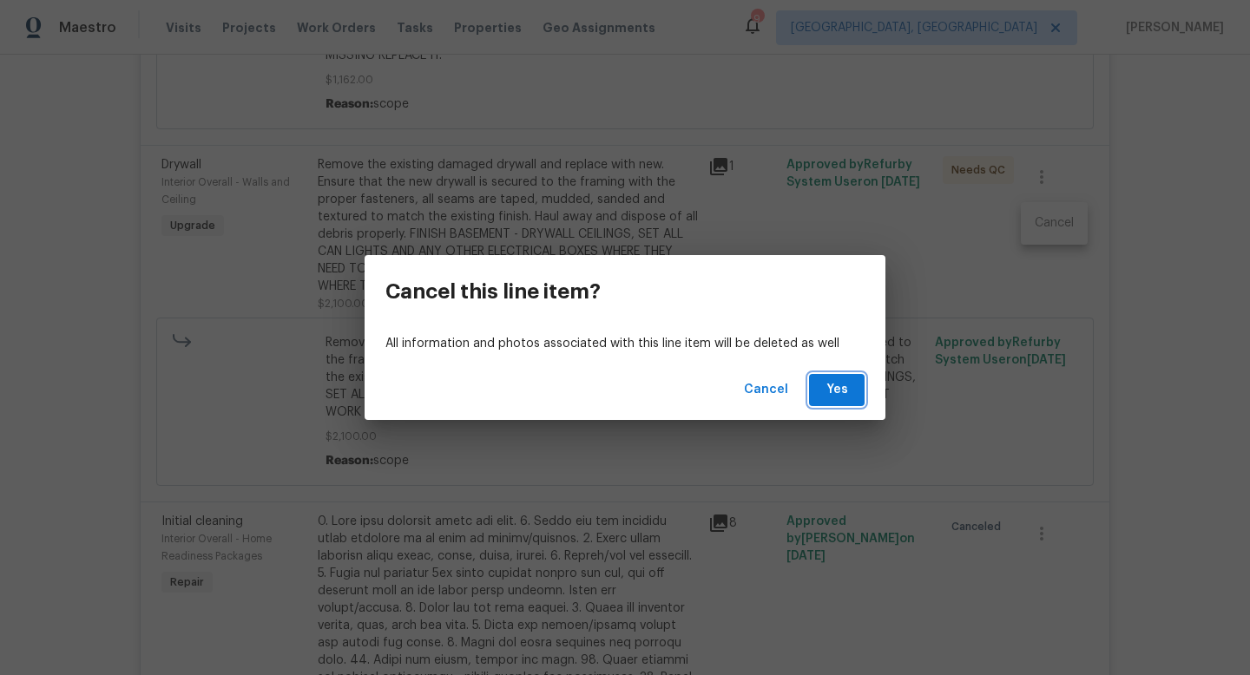
click at [846, 385] on span "Yes" at bounding box center [837, 390] width 28 height 22
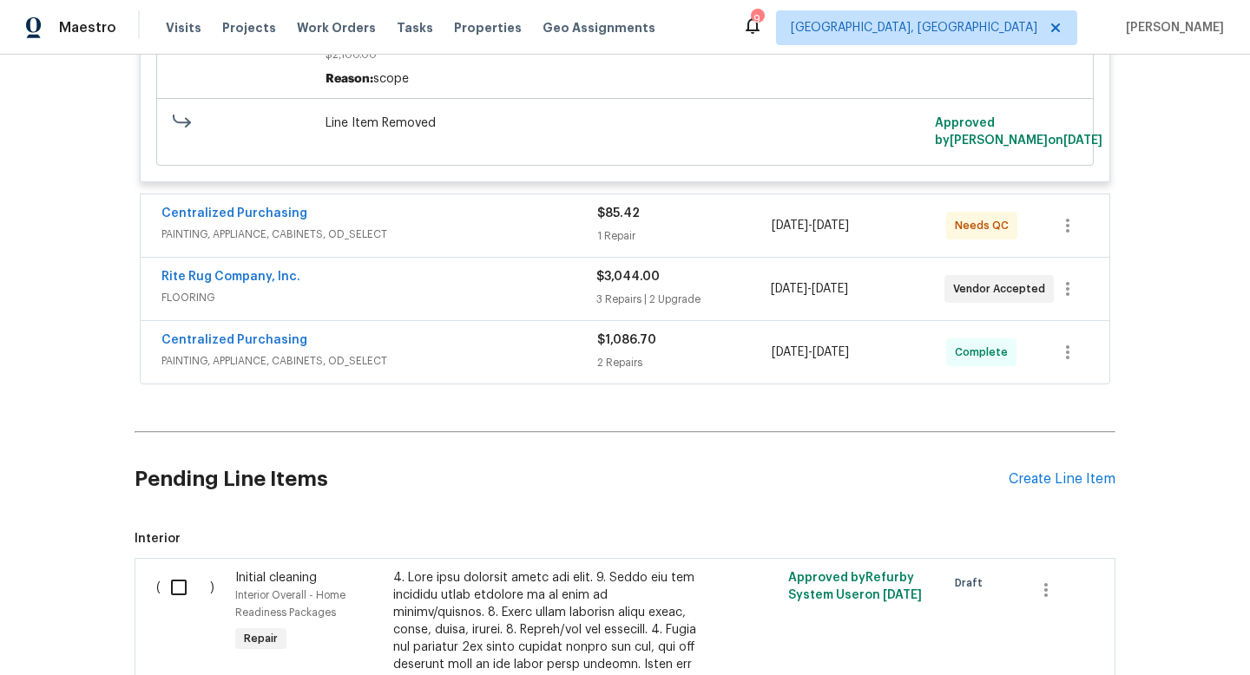
scroll to position [5050, 0]
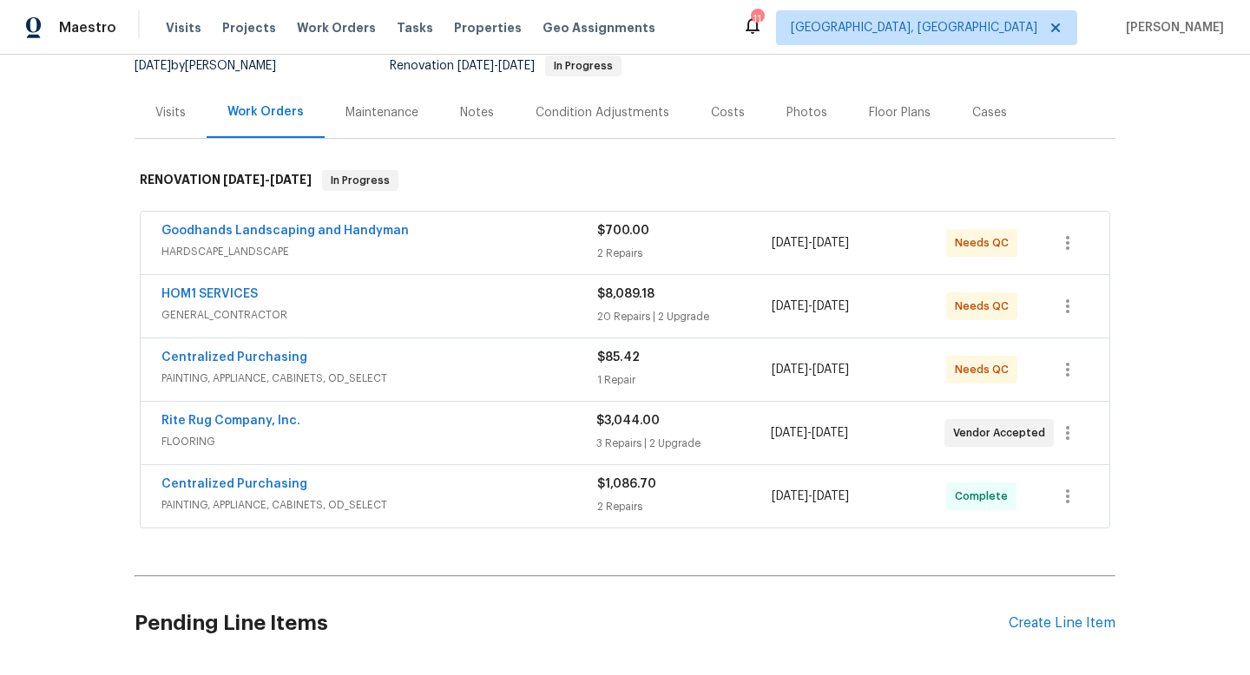
scroll to position [178, 0]
click at [424, 306] on span "GENERAL_CONTRACTOR" at bounding box center [379, 313] width 436 height 17
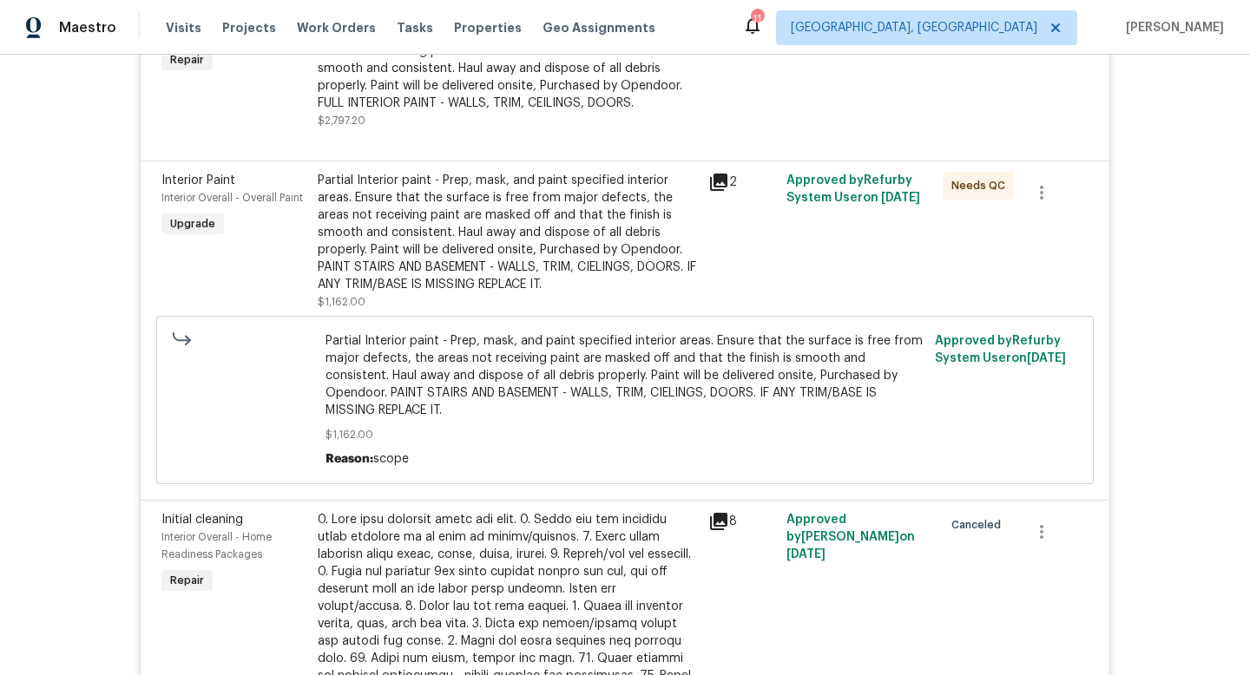
scroll to position [3683, 0]
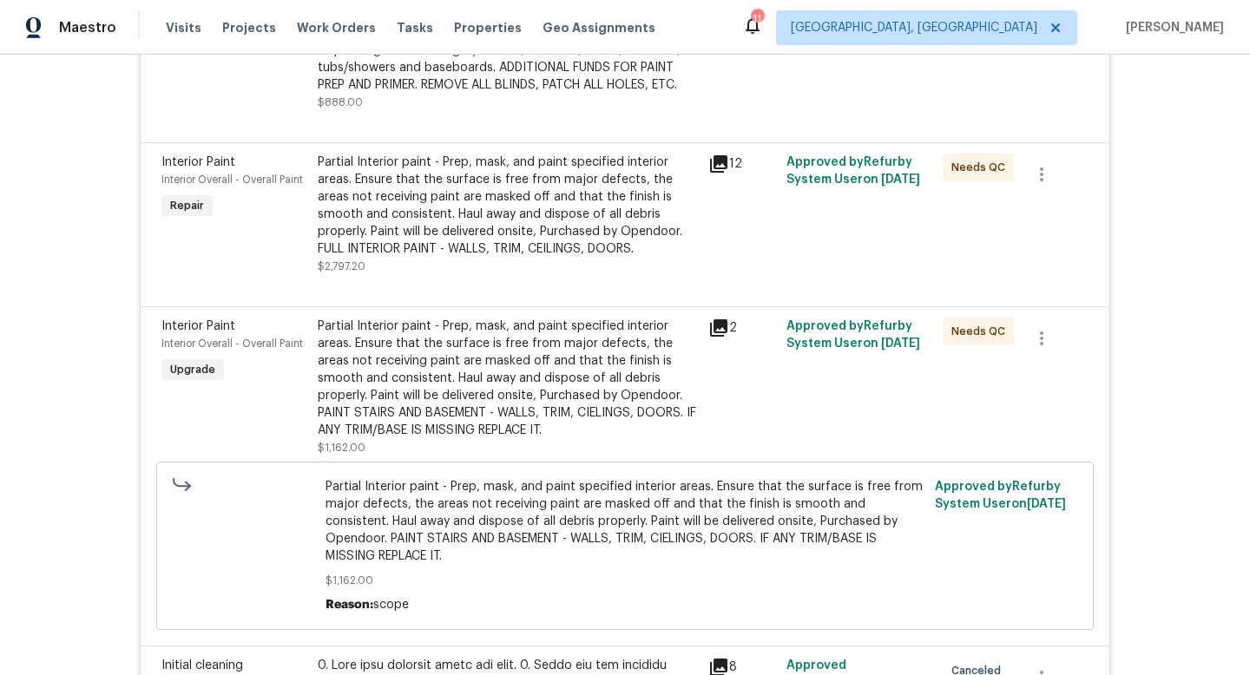
click at [421, 435] on div "Partial Interior paint - Prep, mask, and paint specified interior areas. Ensure…" at bounding box center [508, 379] width 380 height 122
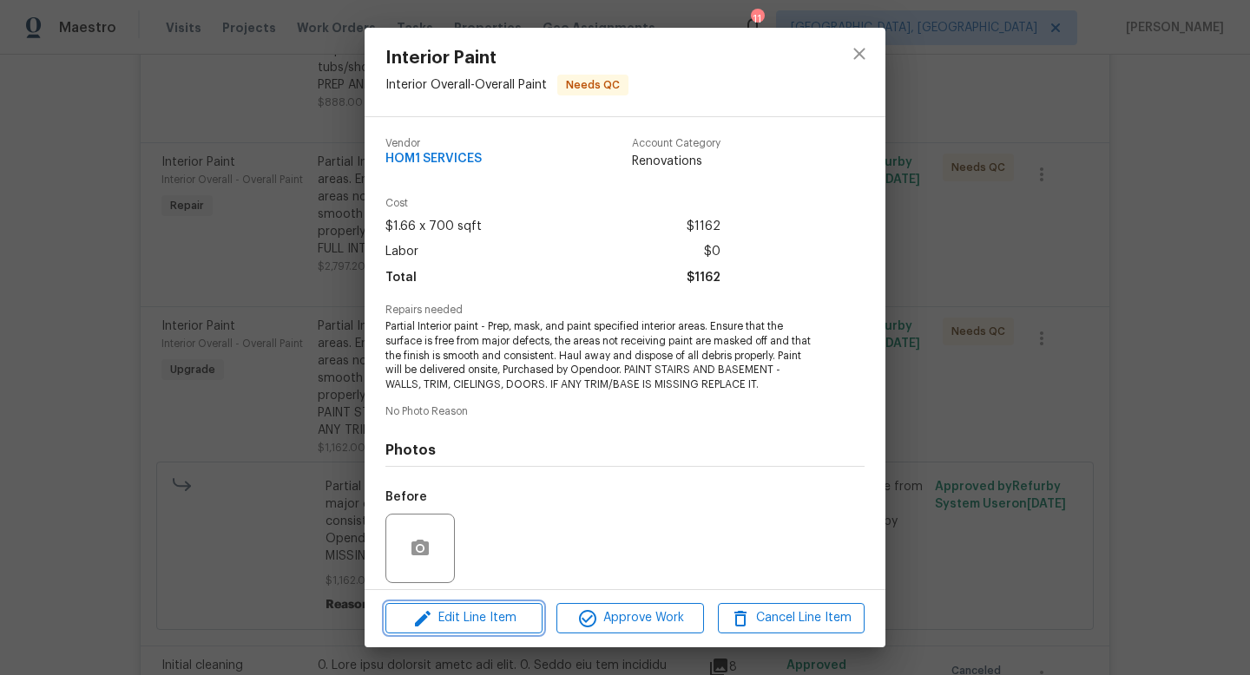
click at [475, 624] on span "Edit Line Item" at bounding box center [464, 619] width 147 height 22
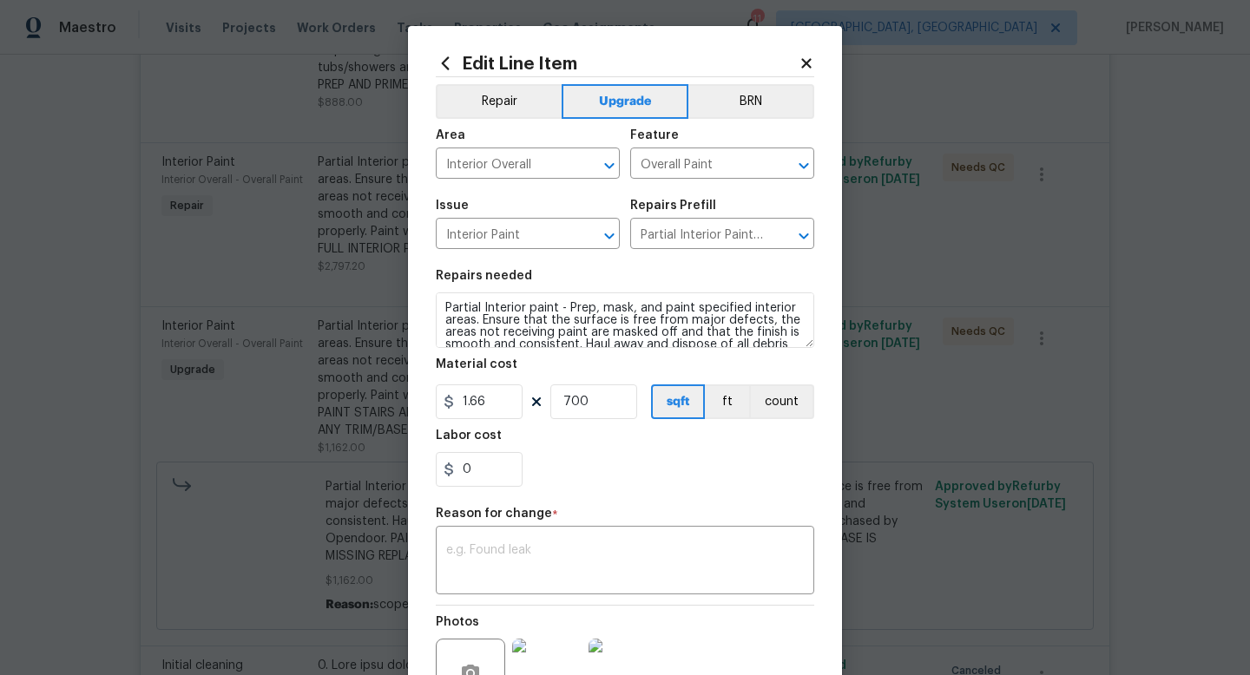
click at [1003, 463] on body "Maestro Visits Projects Work Orders Tasks Properties Geo Assignments 11 [GEOGRA…" at bounding box center [625, 337] width 1250 height 675
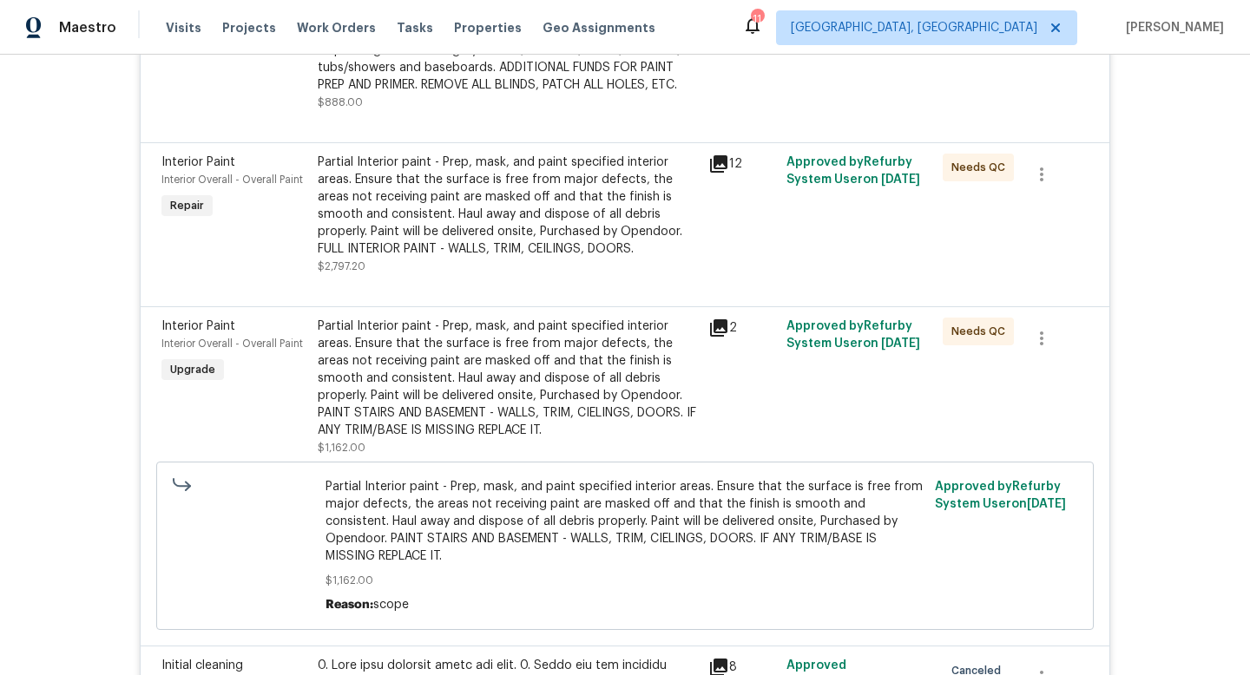
click at [535, 398] on div "Partial Interior paint - Prep, mask, and paint specified interior areas. Ensure…" at bounding box center [508, 379] width 380 height 122
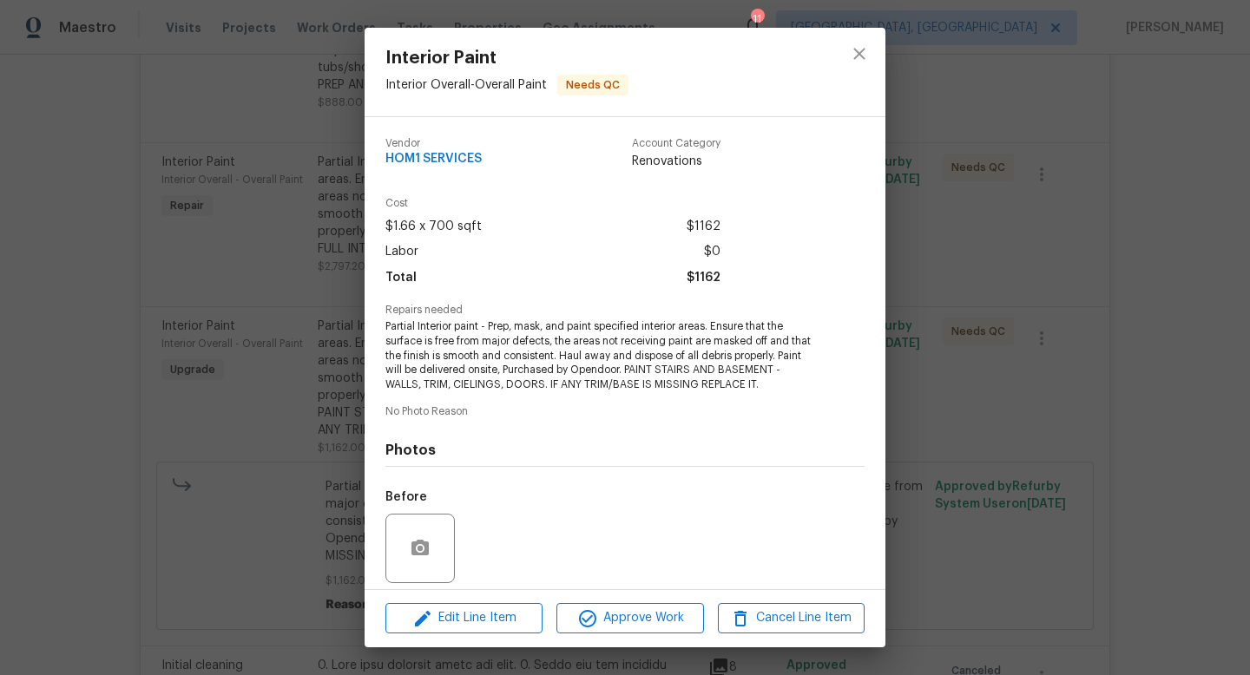
scroll to position [124, 0]
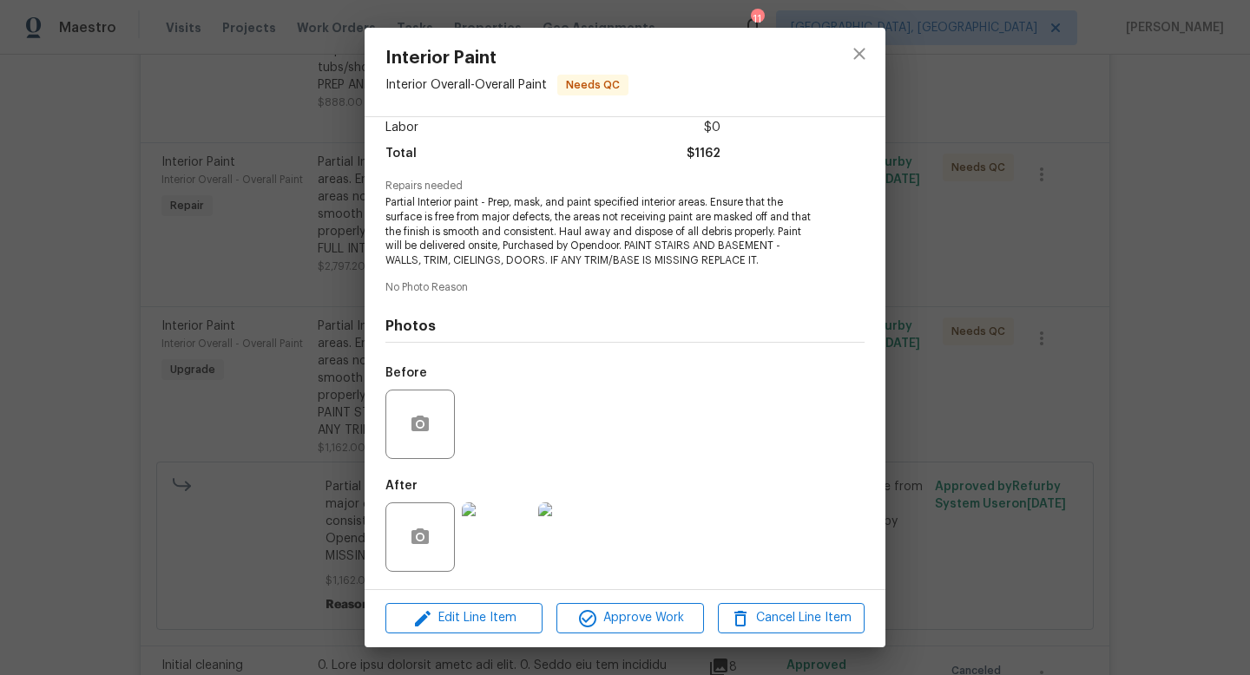
click at [498, 549] on img at bounding box center [496, 537] width 69 height 69
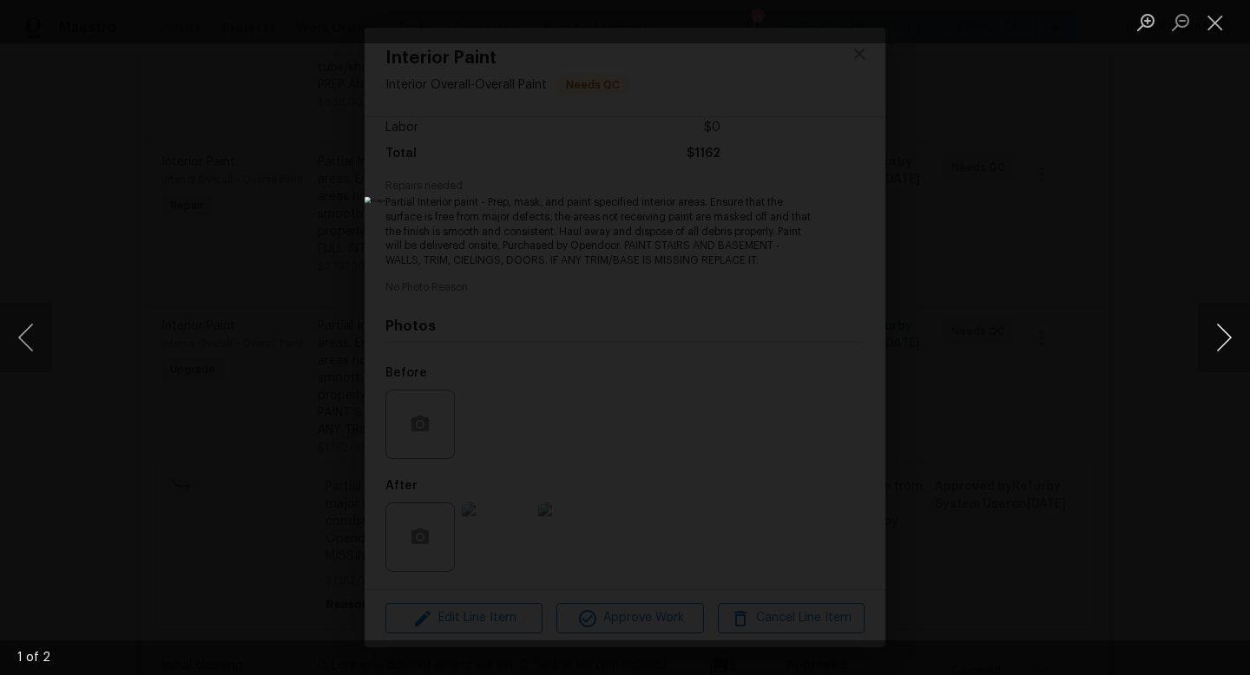
click at [1214, 340] on button "Next image" at bounding box center [1224, 337] width 52 height 69
click at [1223, 332] on button "Next image" at bounding box center [1224, 337] width 52 height 69
click at [1203, 465] on div "Lightbox" at bounding box center [625, 337] width 1250 height 675
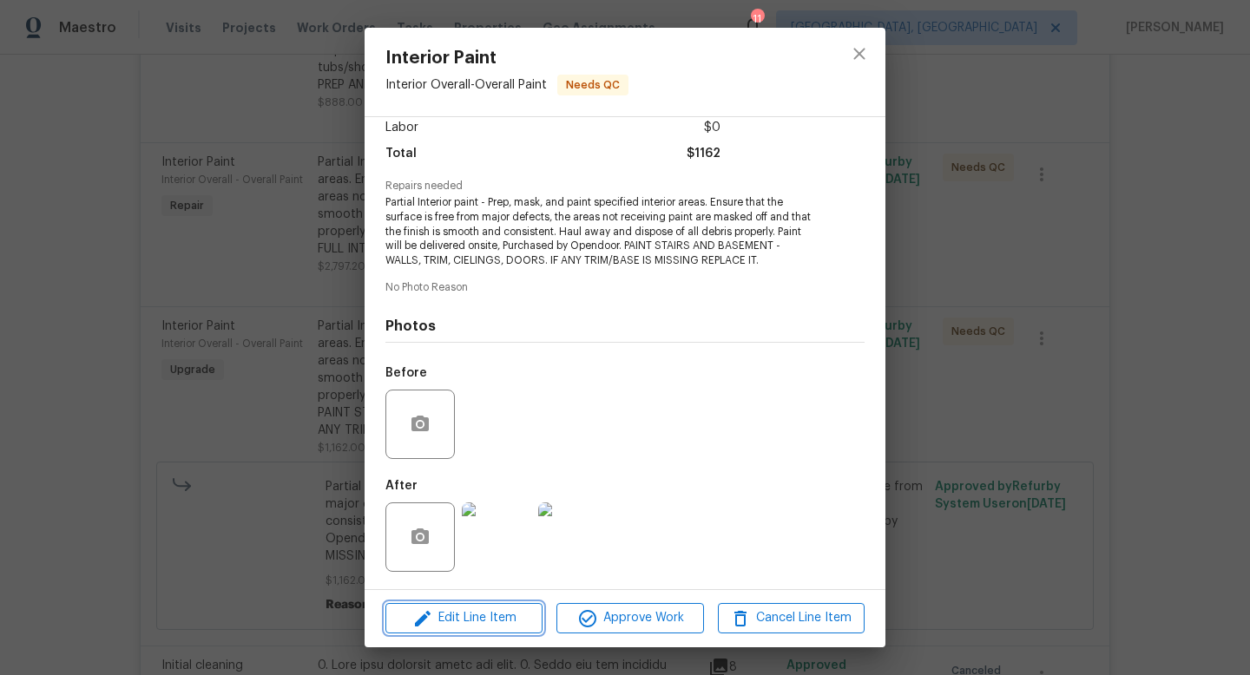
click at [454, 620] on span "Edit Line Item" at bounding box center [464, 619] width 147 height 22
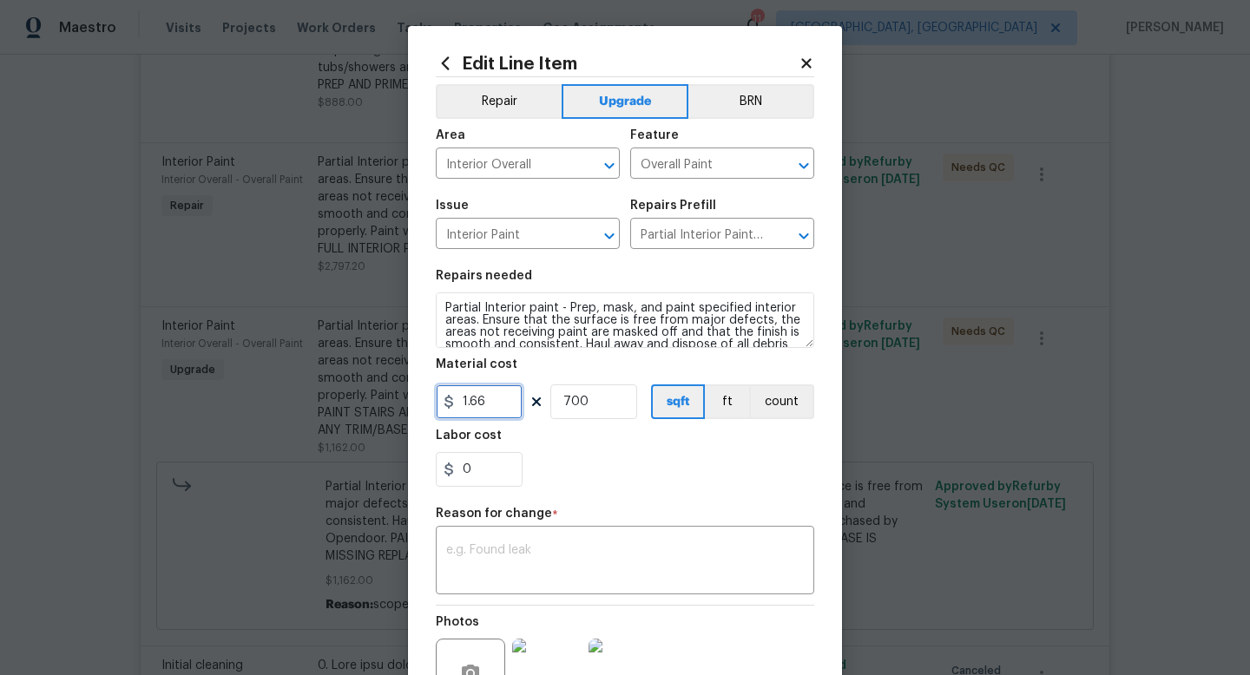
click at [474, 405] on input "1.66" at bounding box center [479, 402] width 87 height 35
type input "1.26"
click at [524, 556] on textarea at bounding box center [625, 562] width 358 height 36
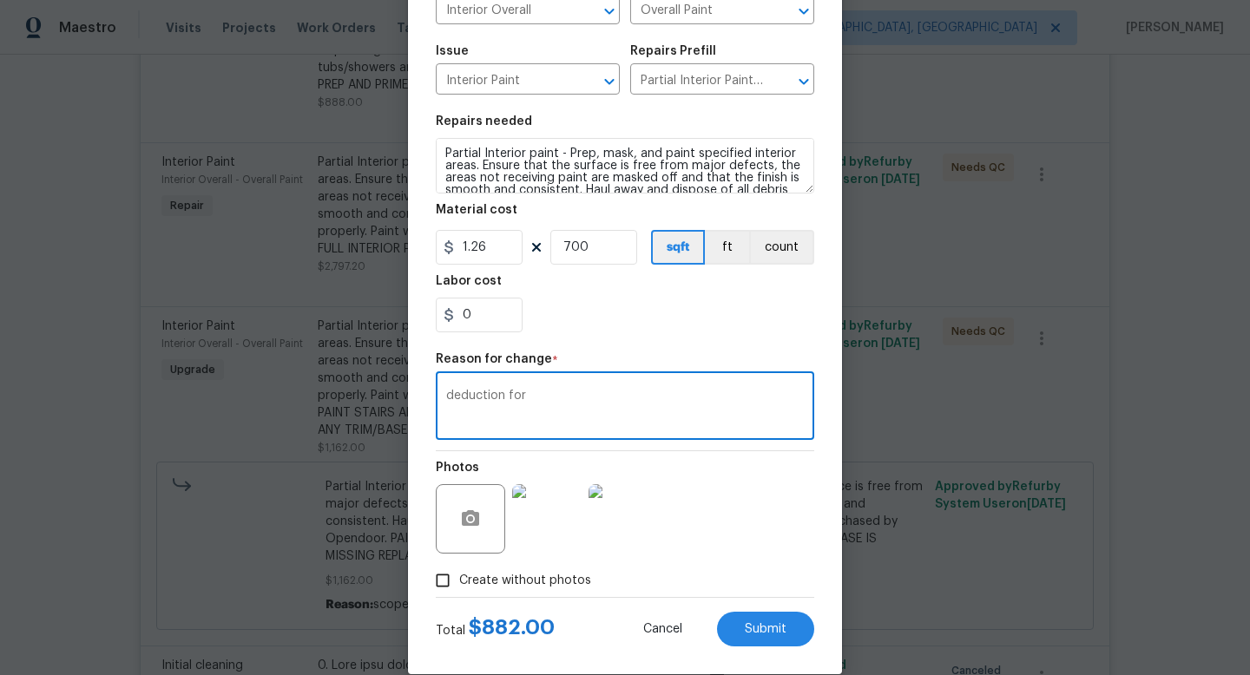
scroll to position [181, 0]
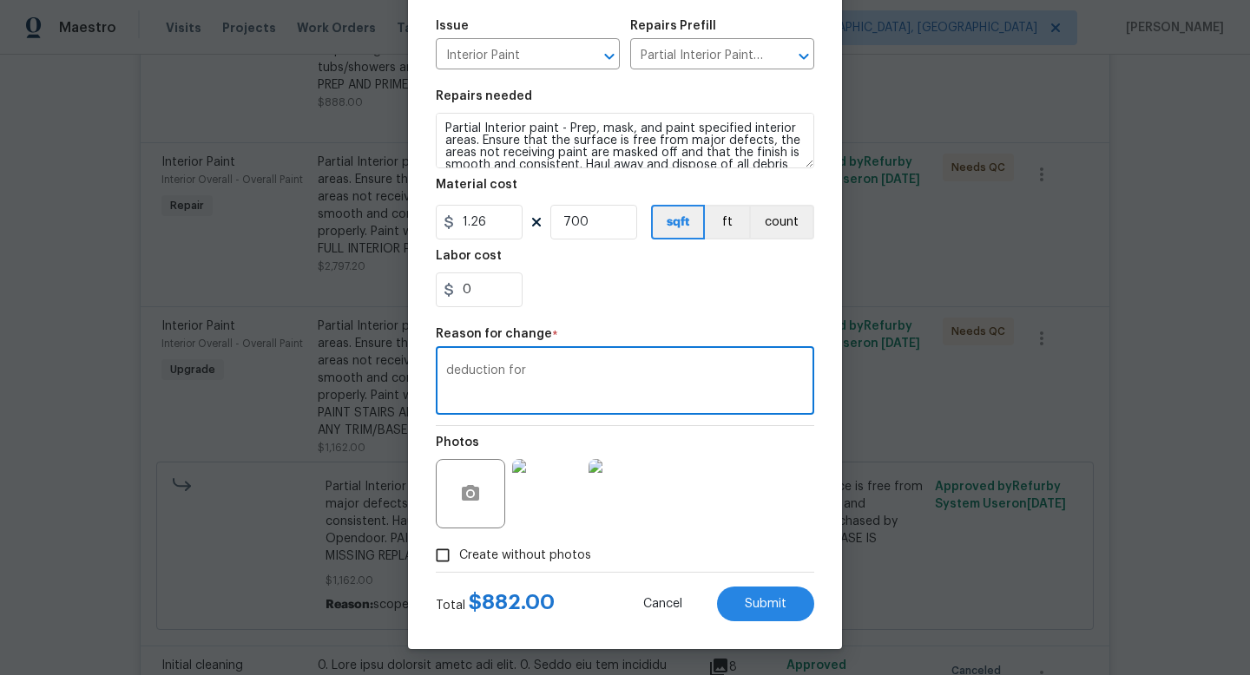
click at [645, 320] on div "Repair Upgrade BRN Area Interior Overall ​ Feature Overall Paint ​ Issue Interi…" at bounding box center [625, 235] width 378 height 674
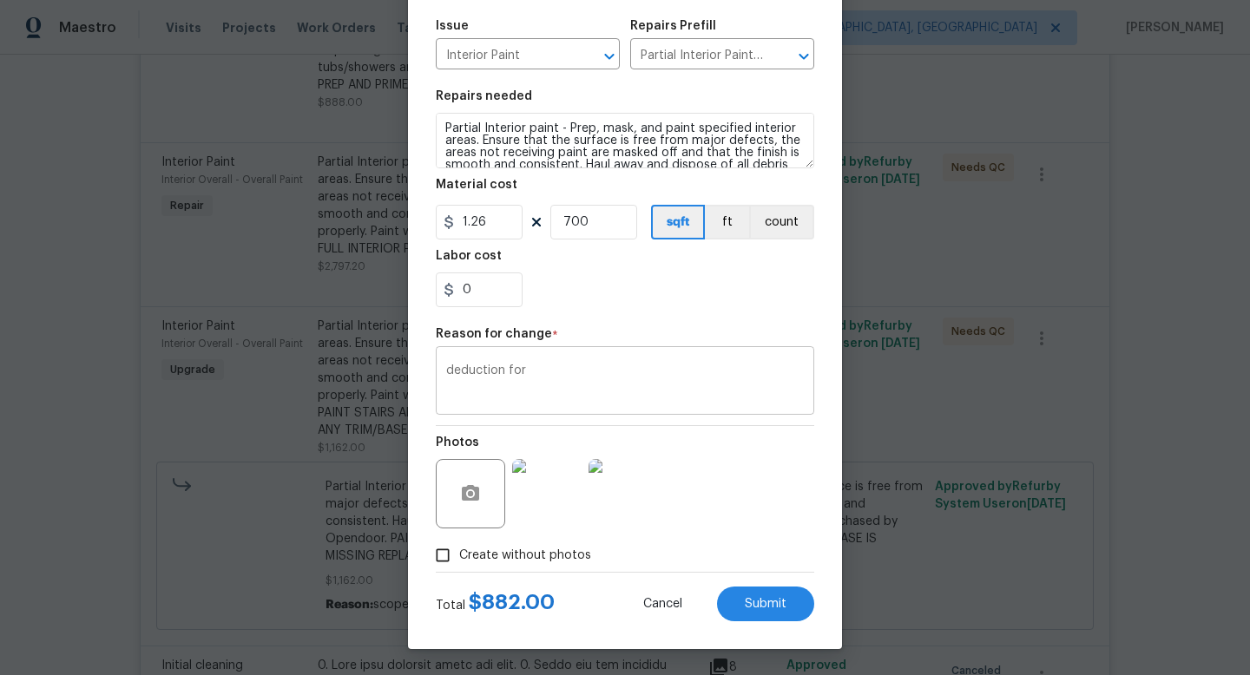
click at [582, 387] on textarea "deduction for" at bounding box center [625, 383] width 358 height 36
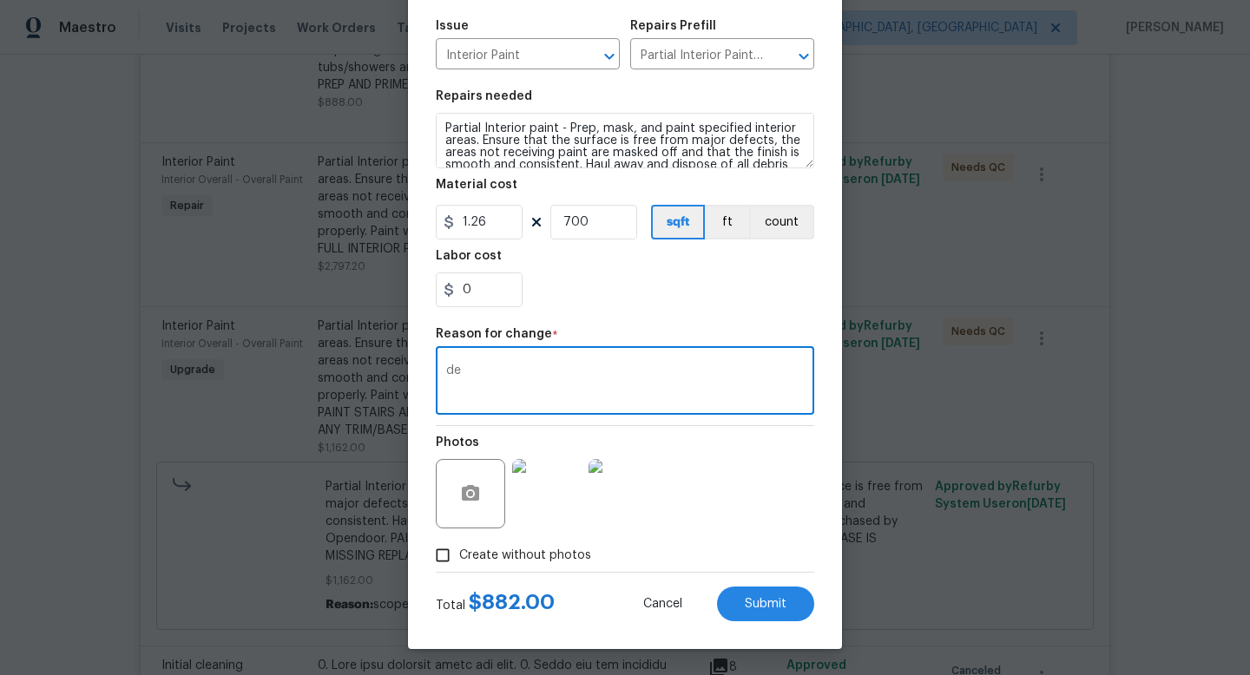
type textarea "d"
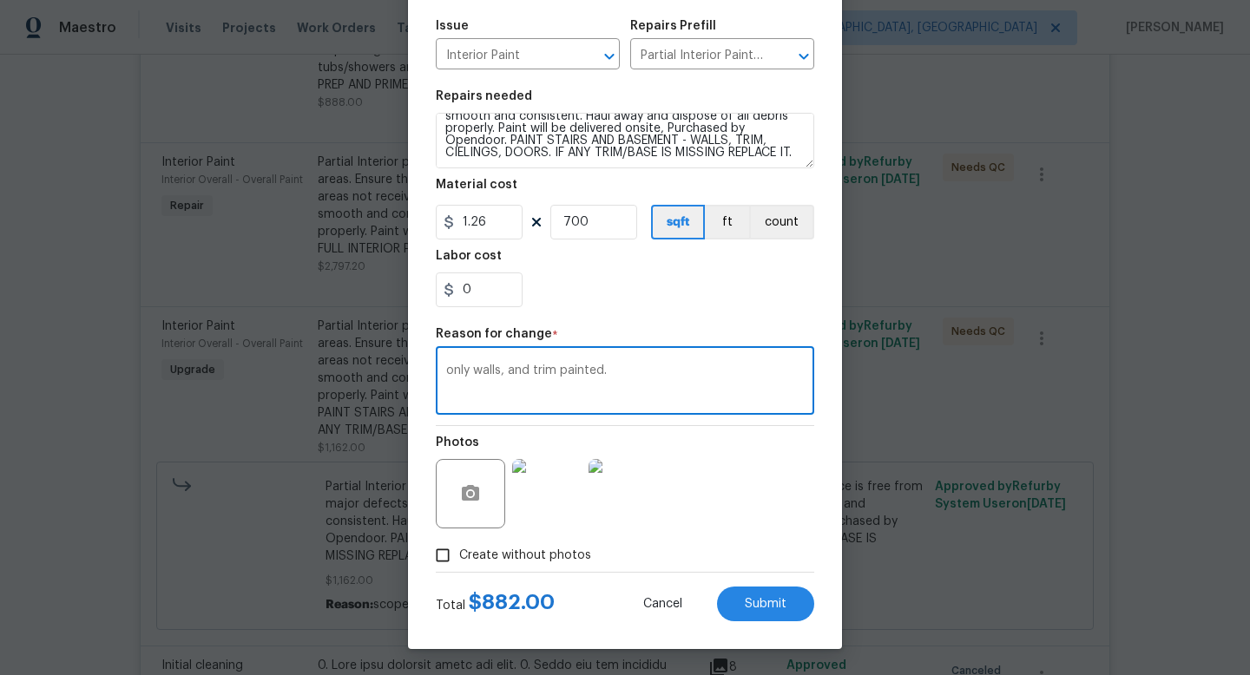
type textarea "only walls, and trim painted."
click at [482, 219] on input "1.26" at bounding box center [479, 222] width 87 height 35
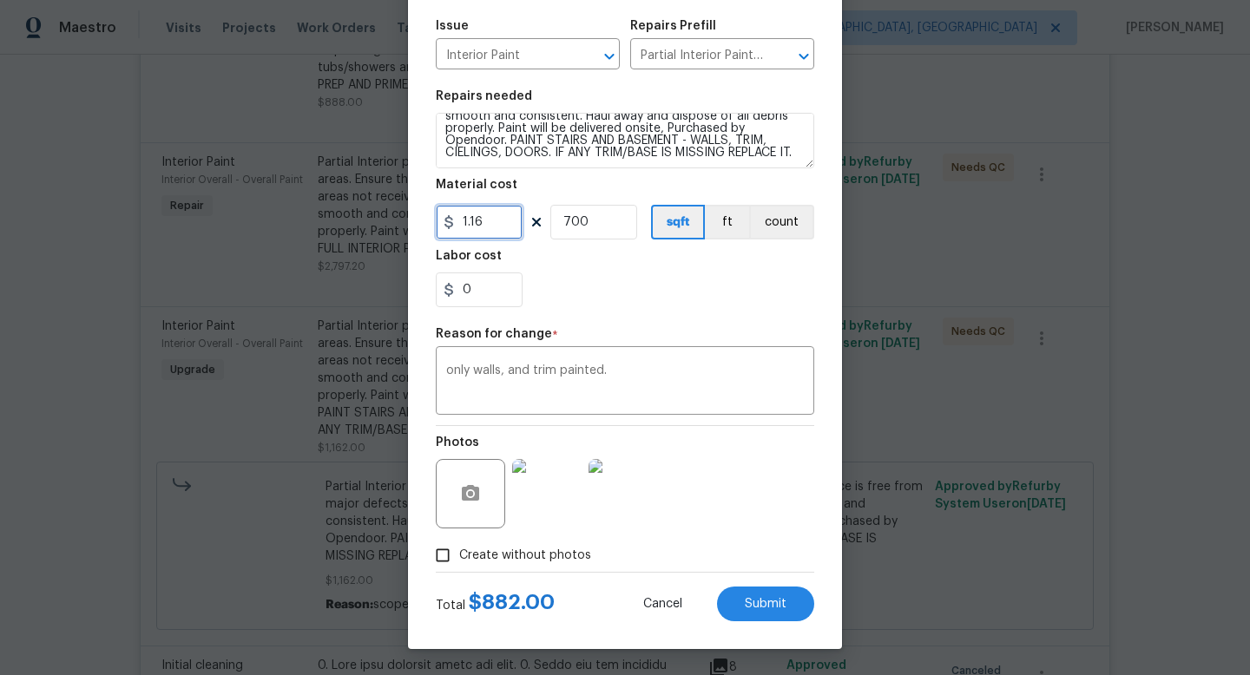
type input "1.16"
click at [713, 316] on section "Repairs needed Partial Interior paint - Prep, mask, and paint specified interio…" at bounding box center [625, 199] width 378 height 238
click at [772, 598] on span "Submit" at bounding box center [766, 604] width 42 height 13
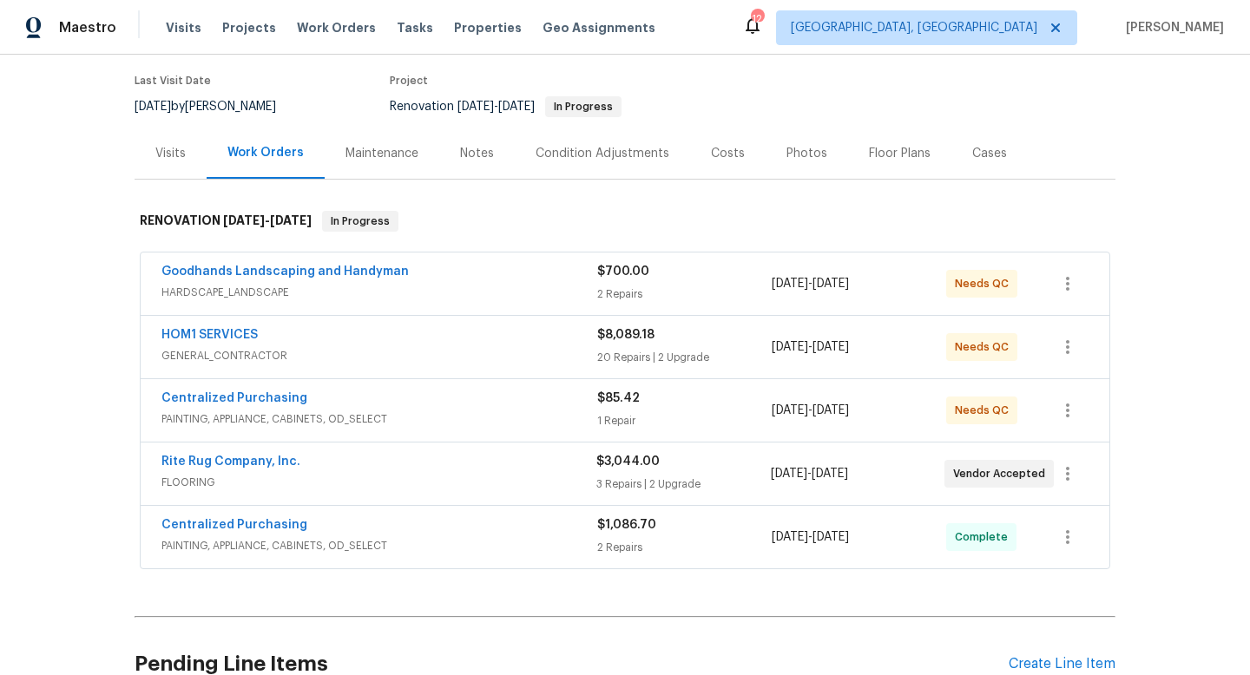
scroll to position [135, 0]
click at [356, 336] on div "HOM1 SERVICES" at bounding box center [379, 337] width 436 height 21
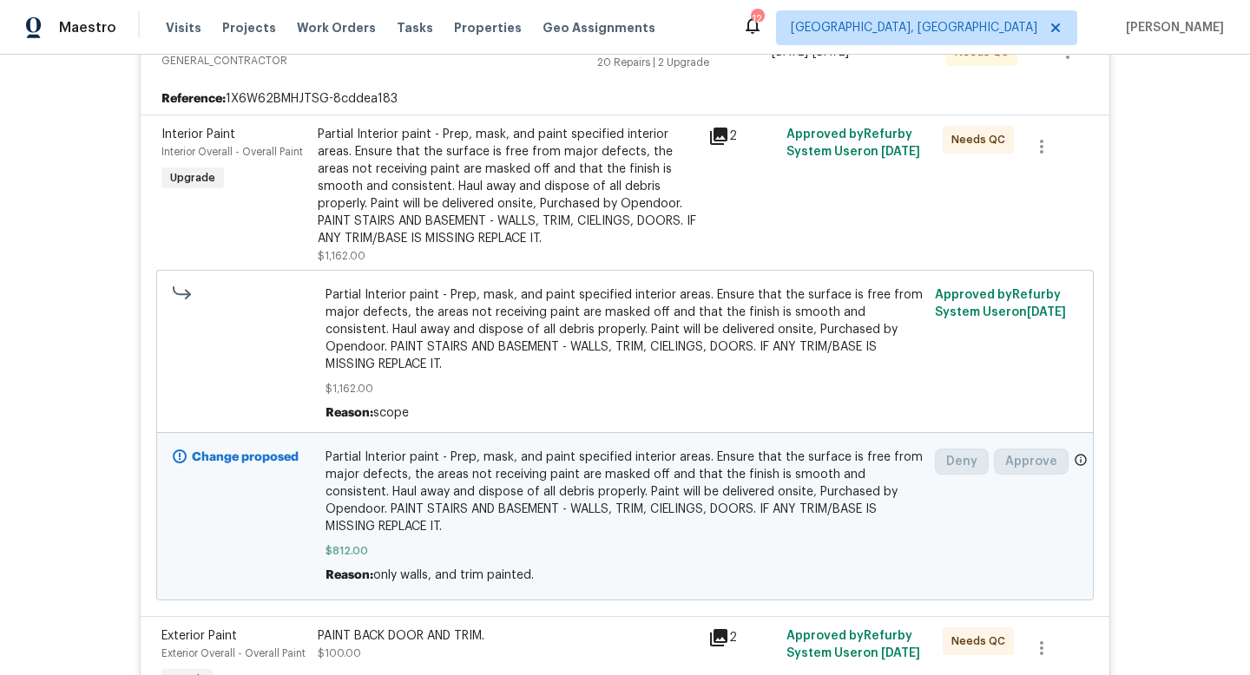
scroll to position [444, 0]
click at [444, 179] on div "Partial Interior paint - Prep, mask, and paint specified interior areas. Ensure…" at bounding box center [508, 186] width 380 height 122
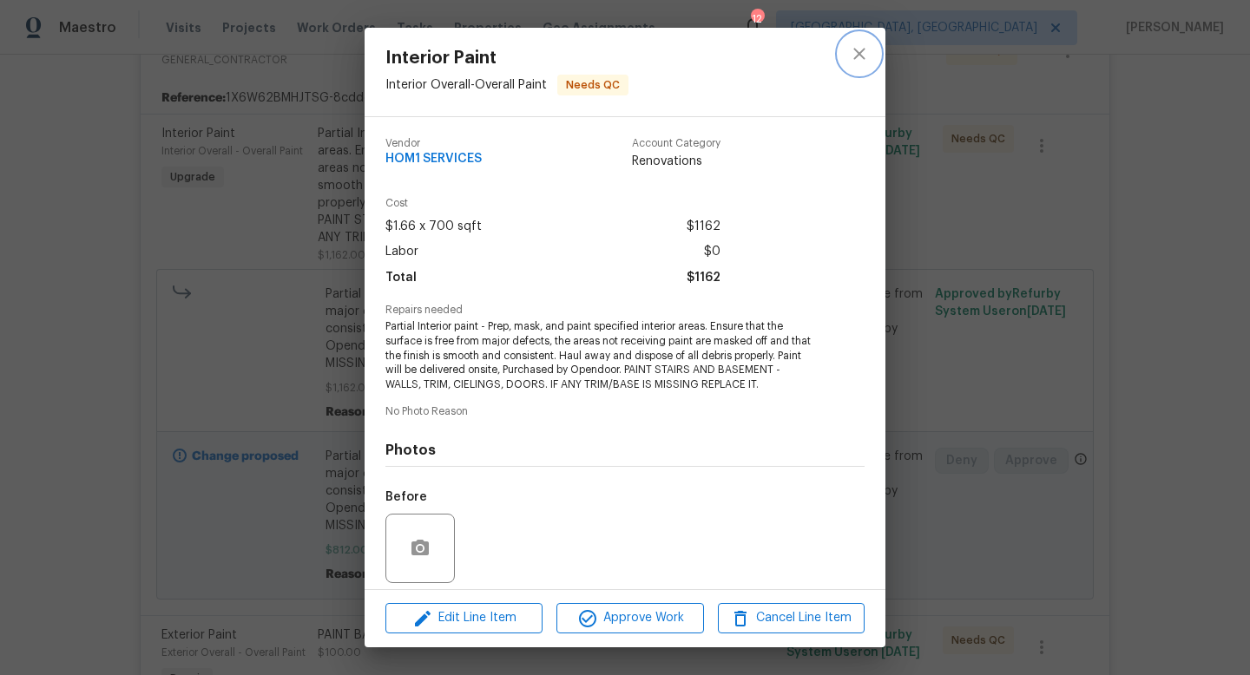
click at [861, 54] on icon "close" at bounding box center [859, 53] width 21 height 21
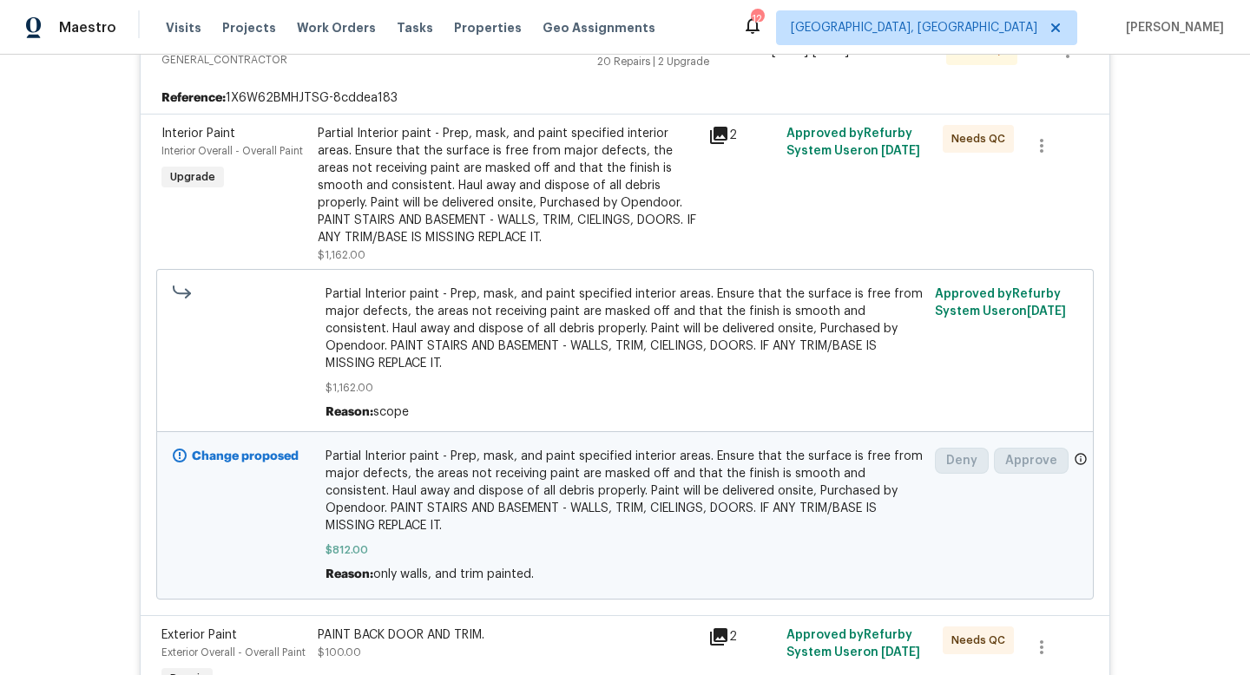
scroll to position [0, 0]
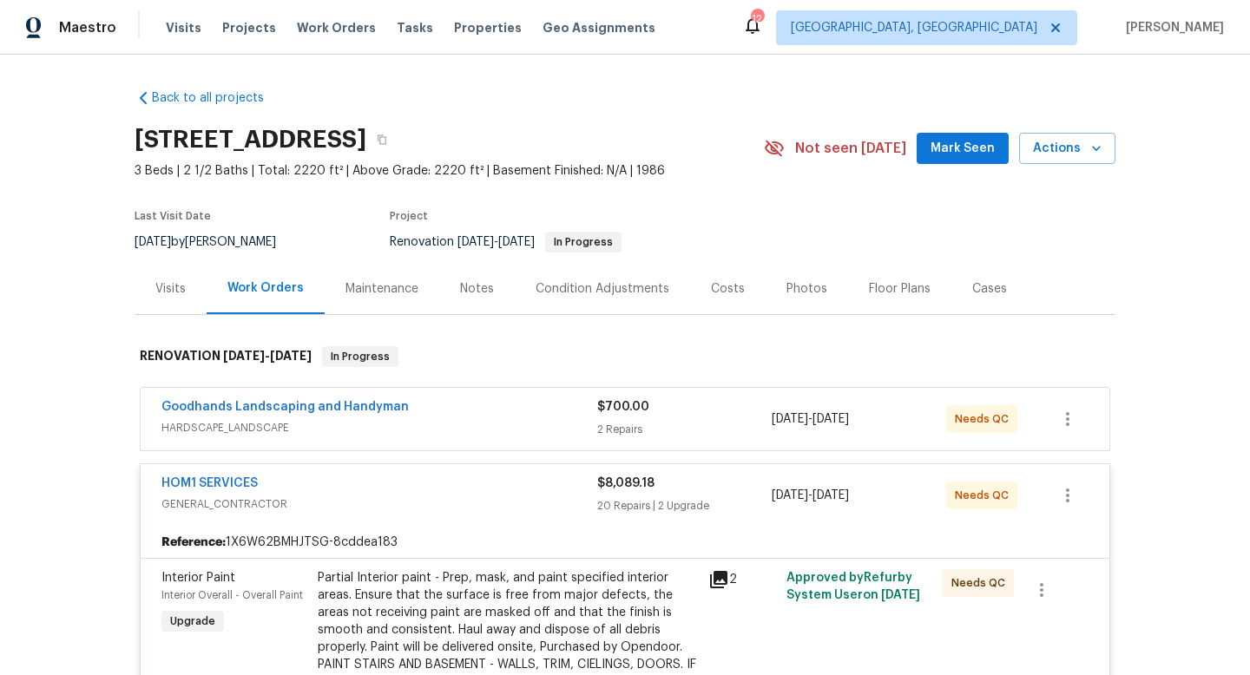
click at [479, 475] on div "HOM1 SERVICES" at bounding box center [379, 485] width 436 height 21
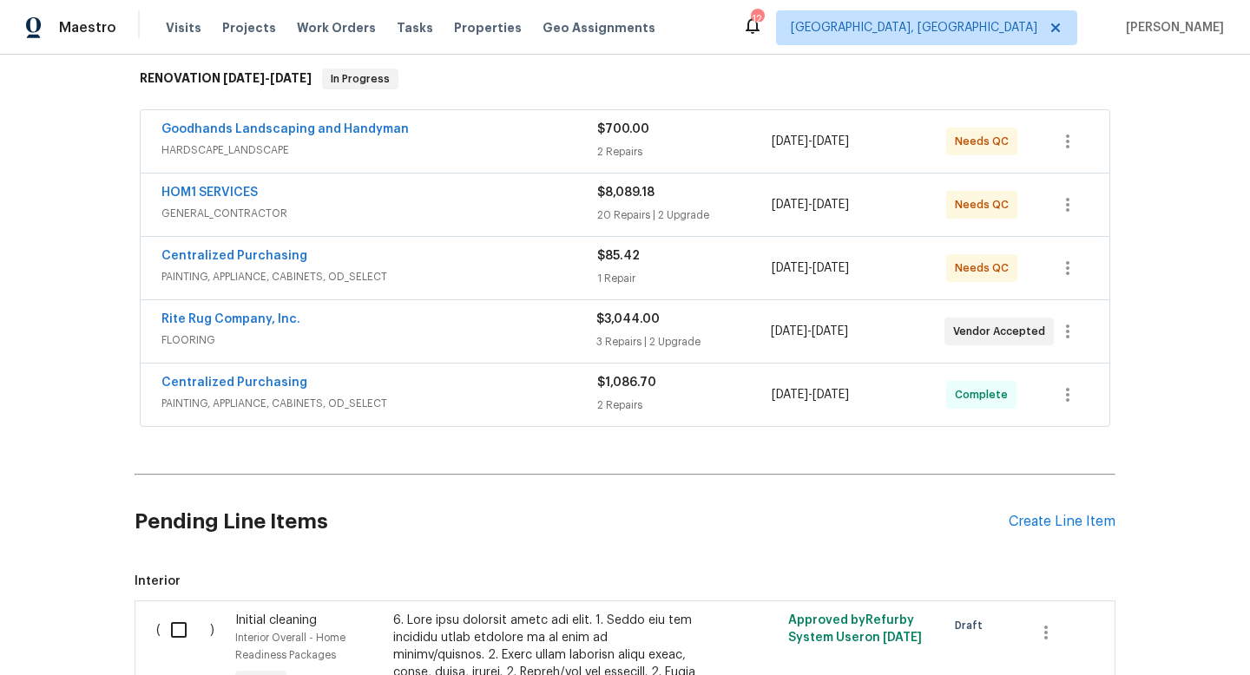
scroll to position [273, 0]
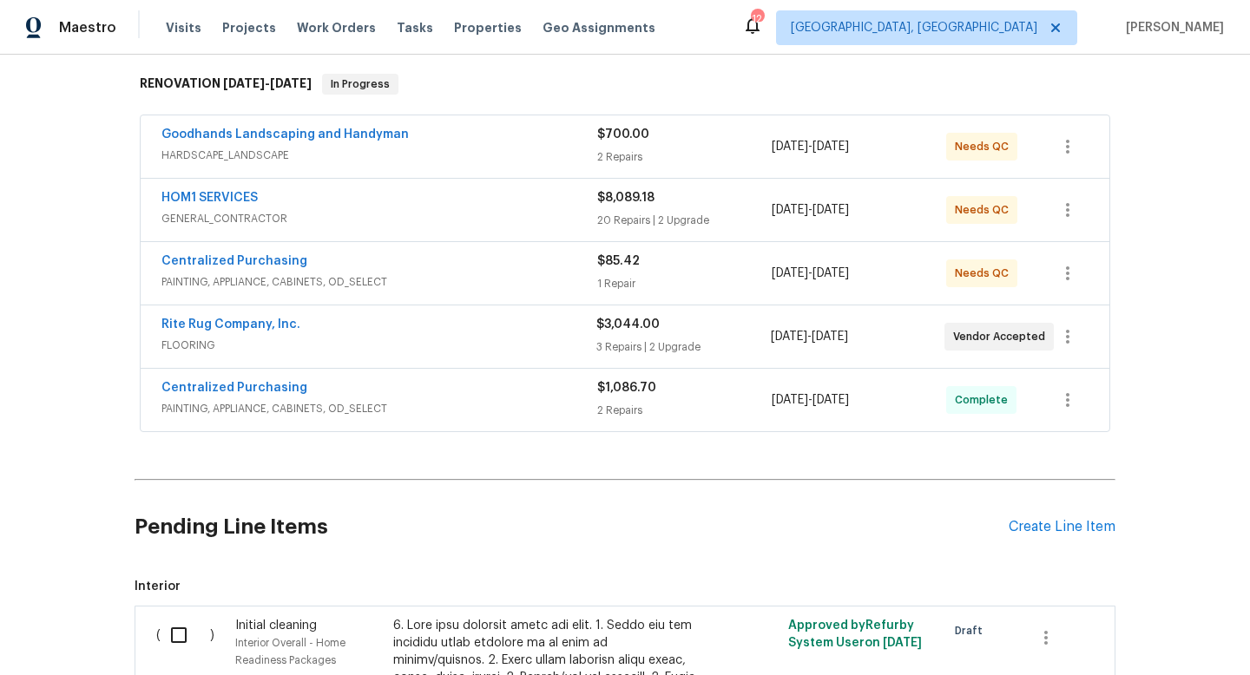
click at [468, 340] on span "FLOORING" at bounding box center [378, 345] width 435 height 17
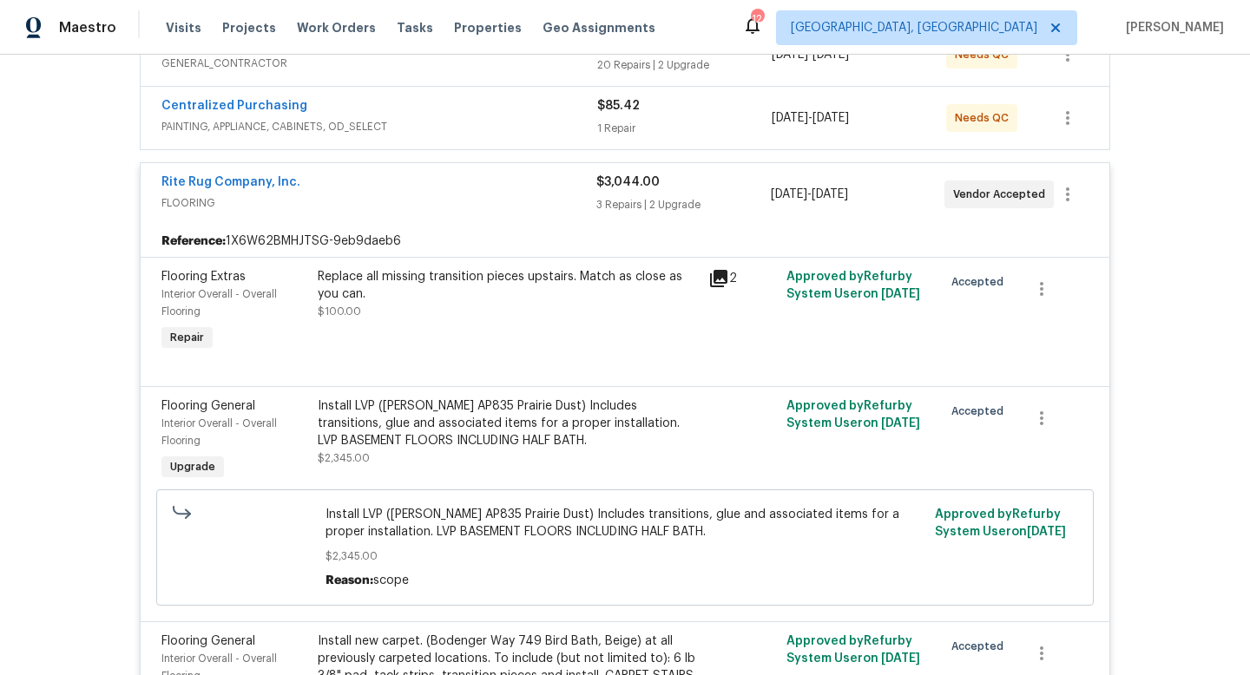
scroll to position [413, 0]
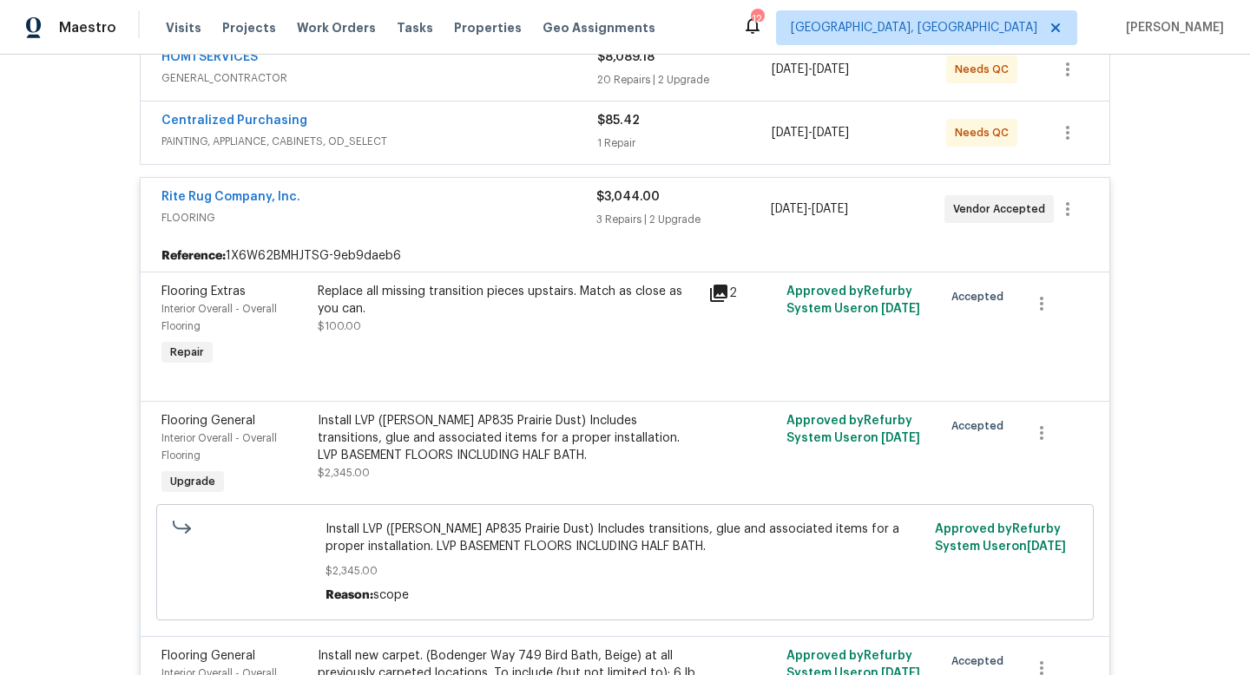
click at [496, 217] on span "FLOORING" at bounding box center [378, 217] width 435 height 17
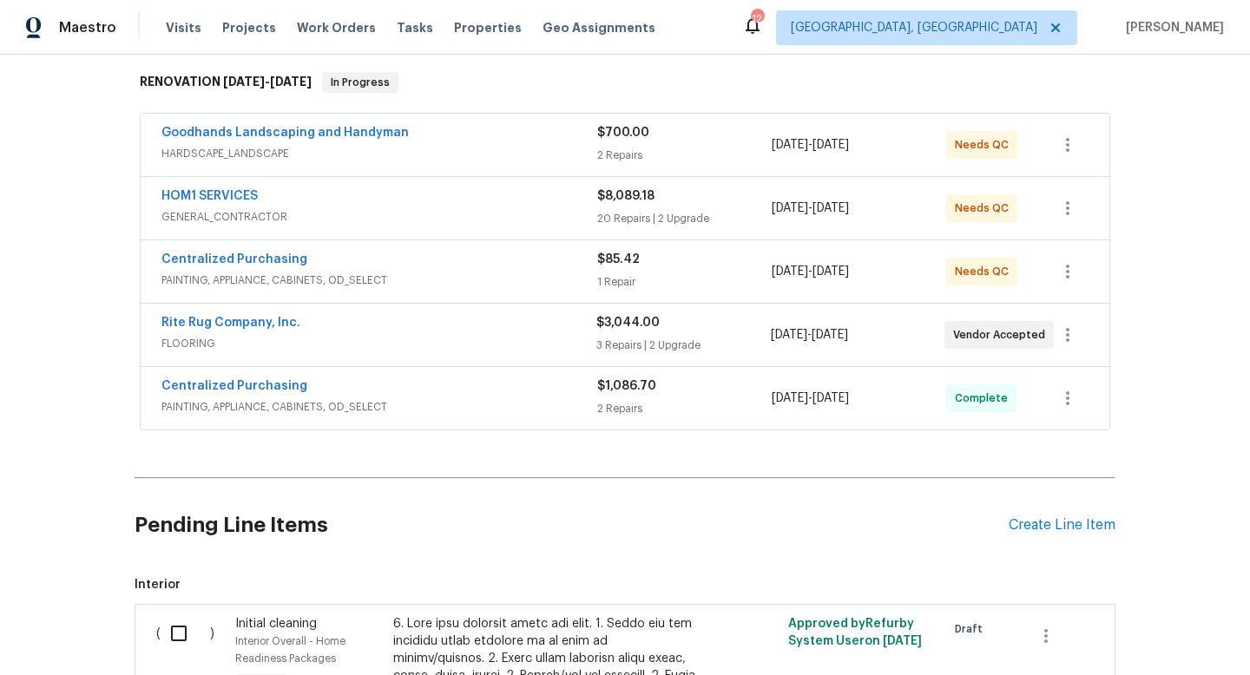
scroll to position [249, 0]
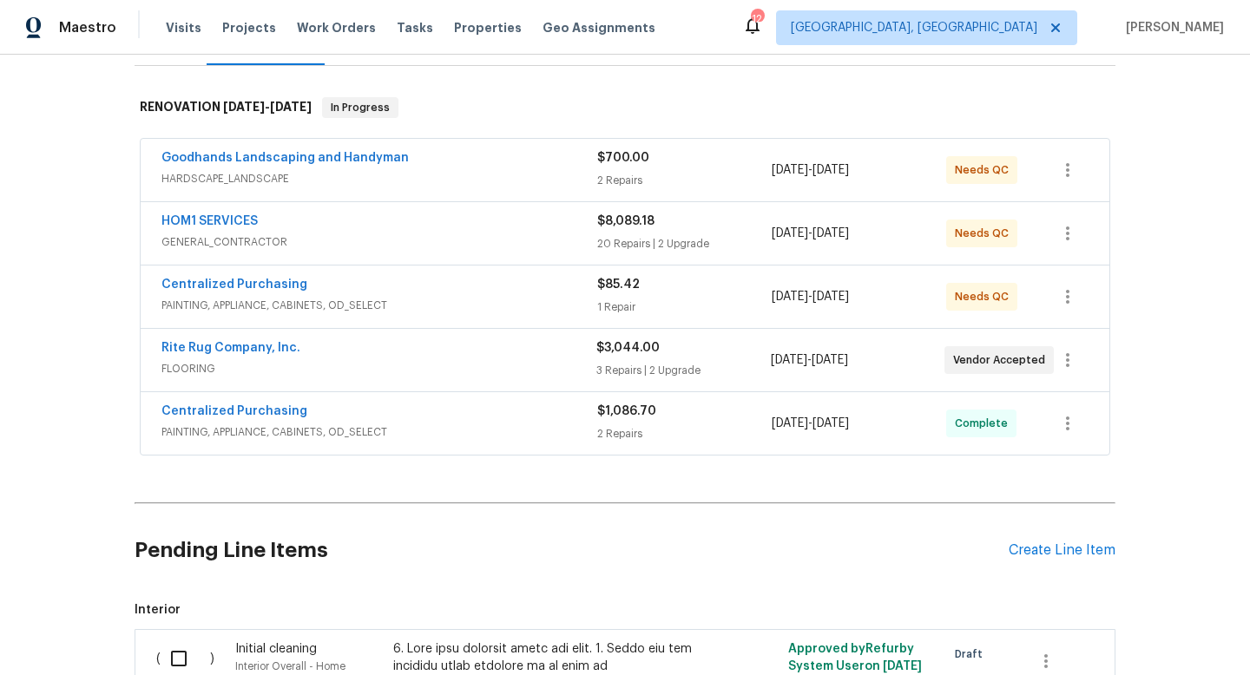
click at [476, 234] on span "GENERAL_CONTRACTOR" at bounding box center [379, 241] width 436 height 17
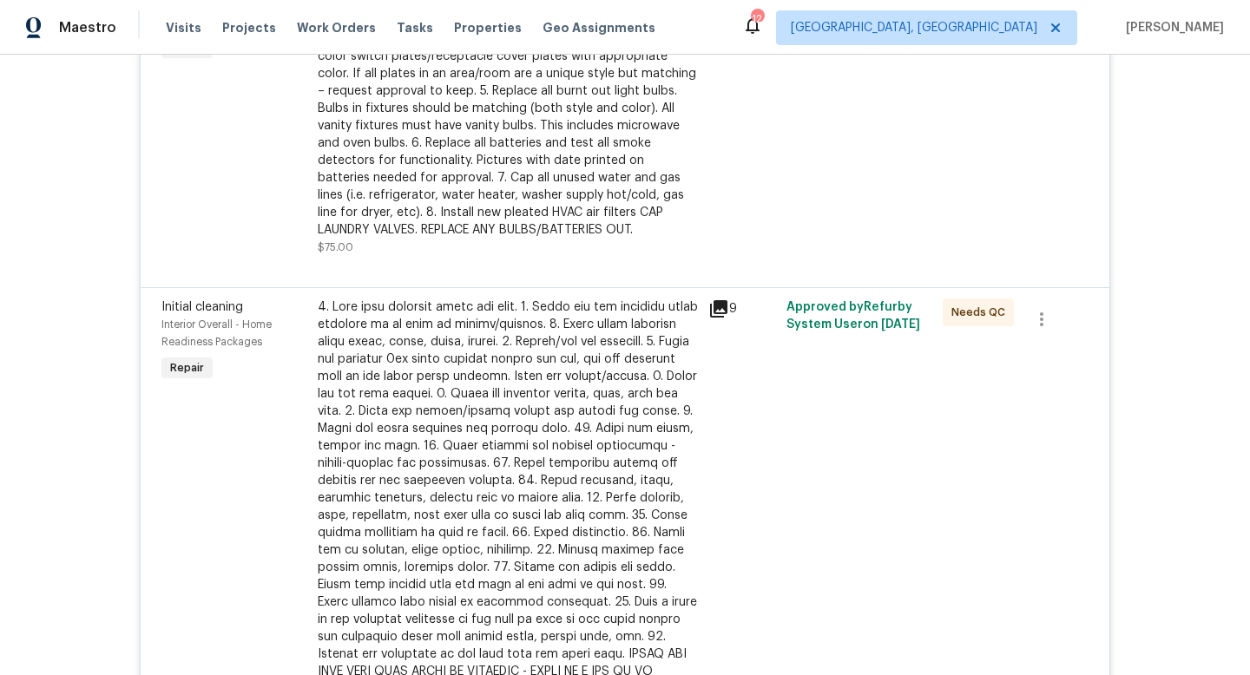
scroll to position [1757, 0]
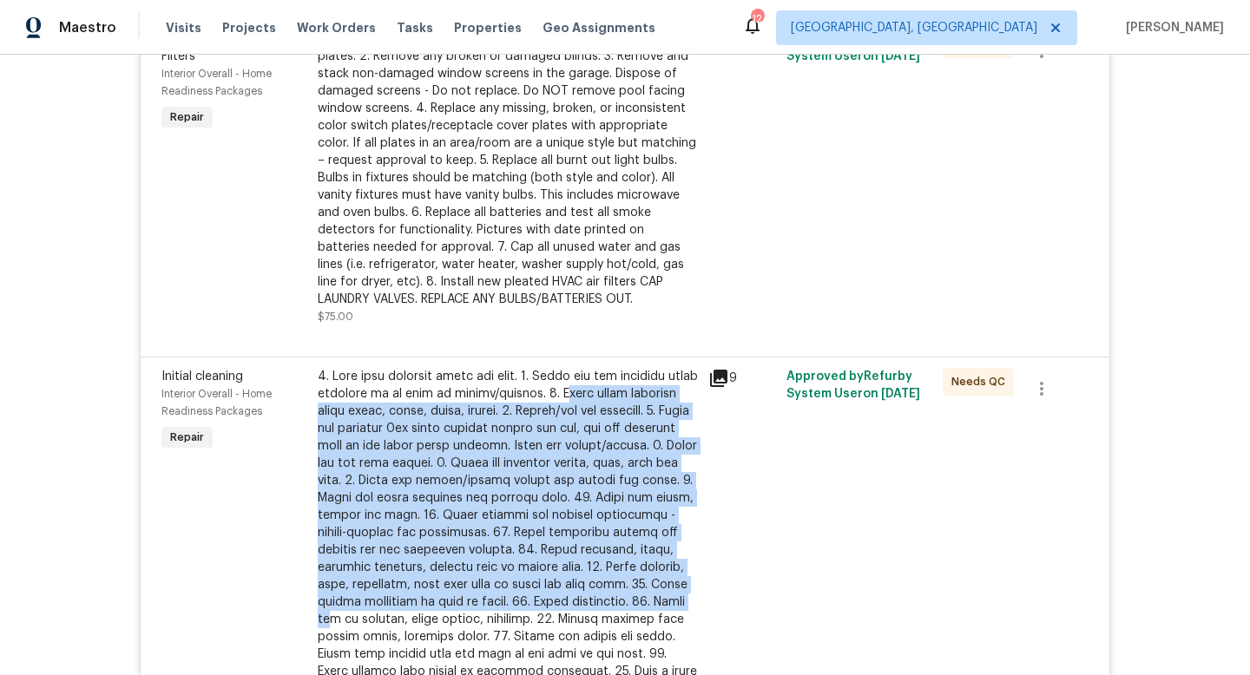
drag, startPoint x: 554, startPoint y: 392, endPoint x: 654, endPoint y: 674, distance: 299.5
click at [654, 674] on div at bounding box center [508, 559] width 380 height 382
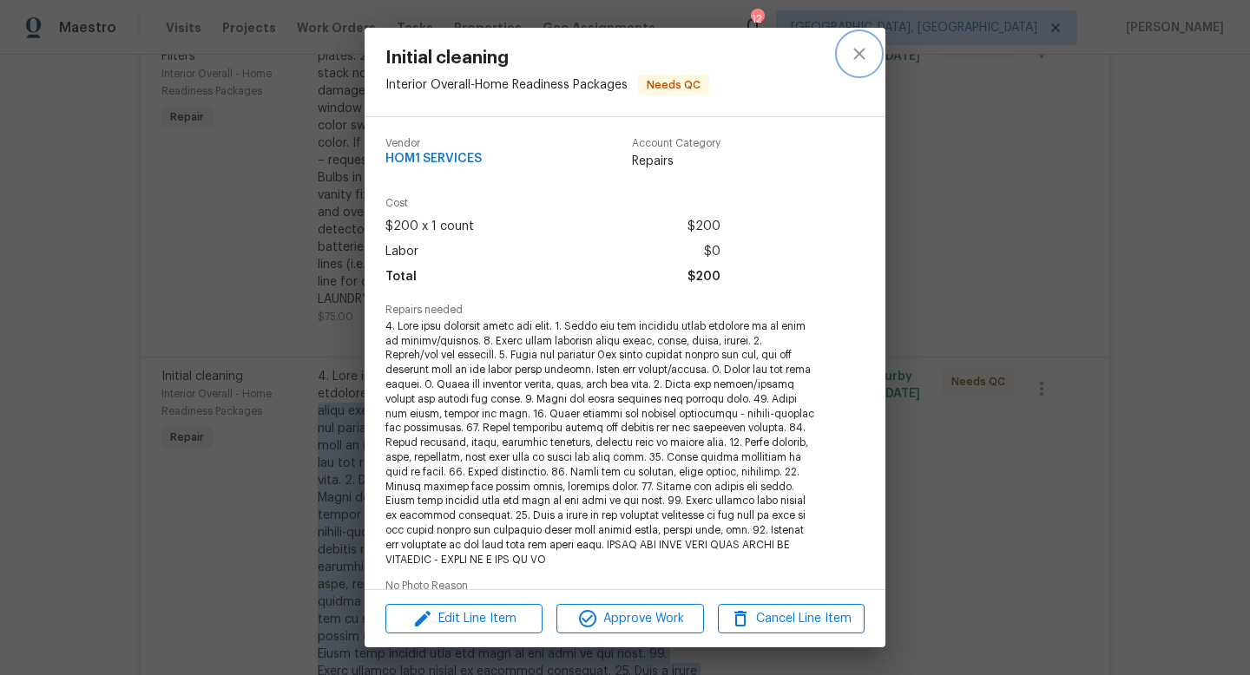
click at [864, 57] on icon "close" at bounding box center [858, 53] width 11 height 11
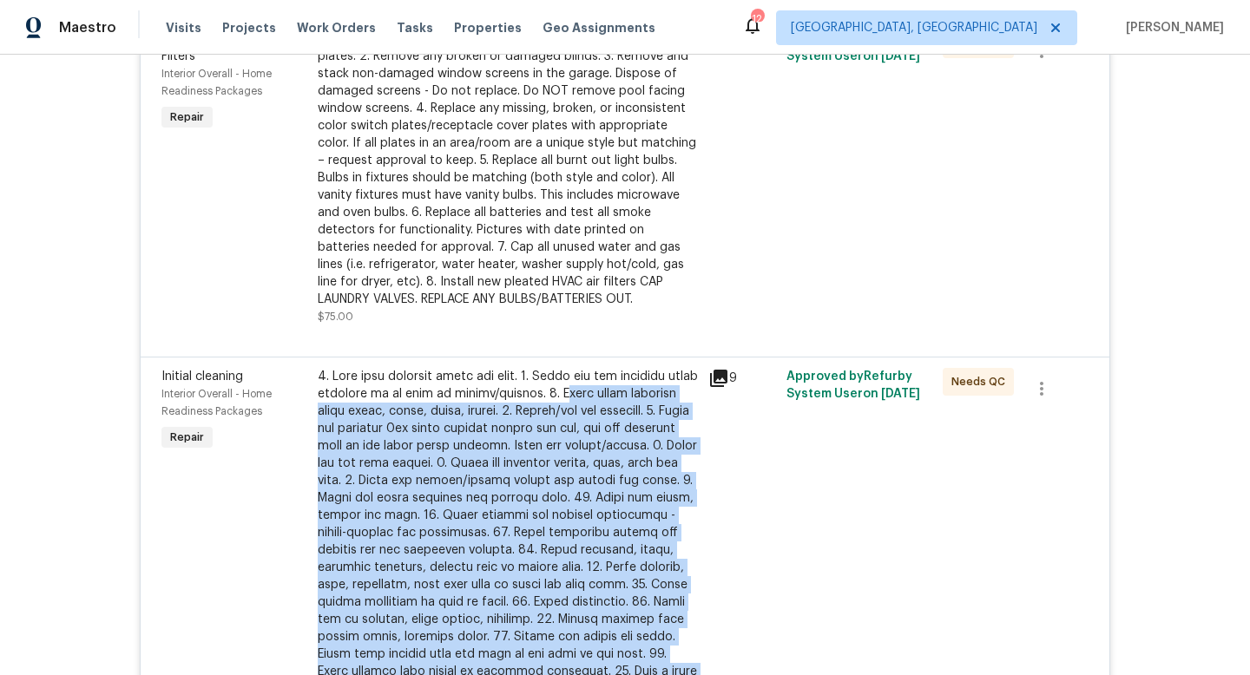
scroll to position [0, 0]
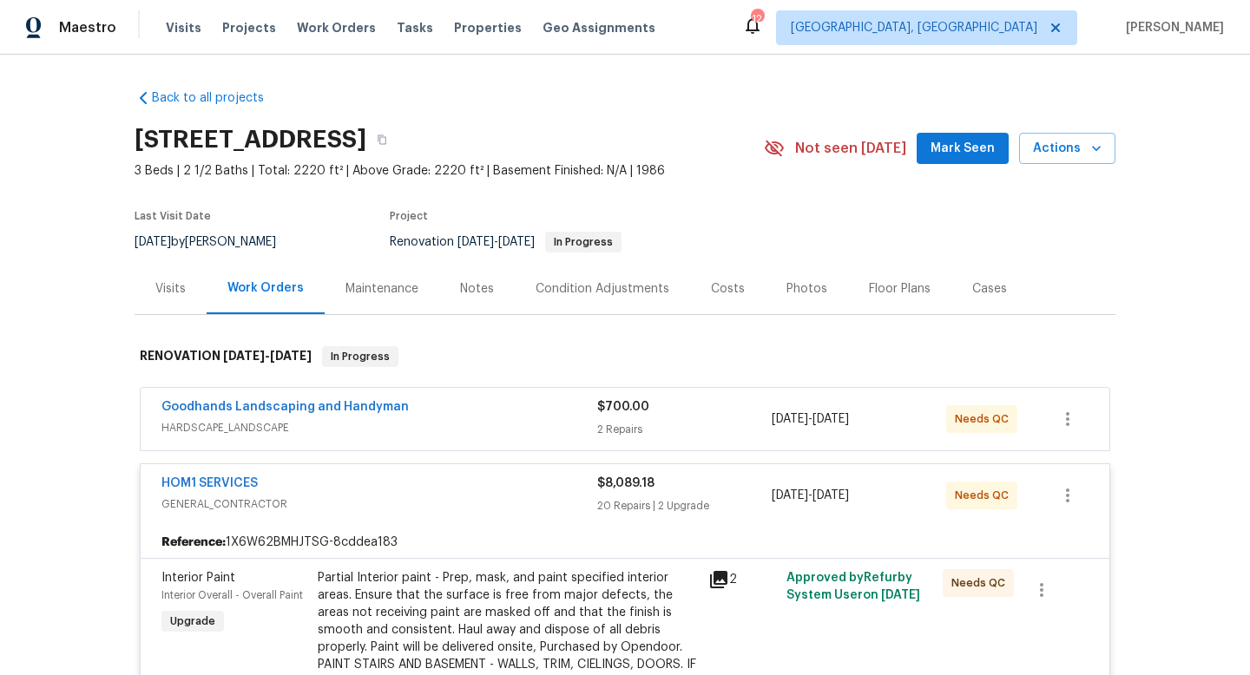
click at [432, 496] on span "GENERAL_CONTRACTOR" at bounding box center [379, 504] width 436 height 17
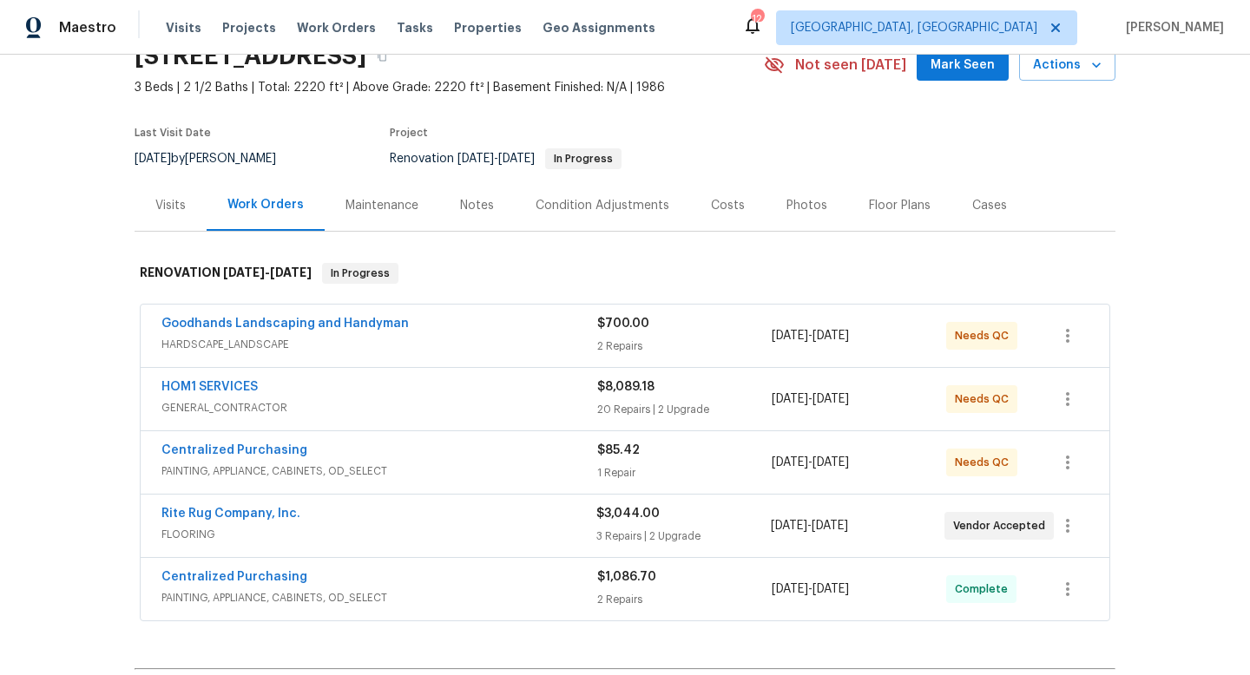
scroll to position [97, 0]
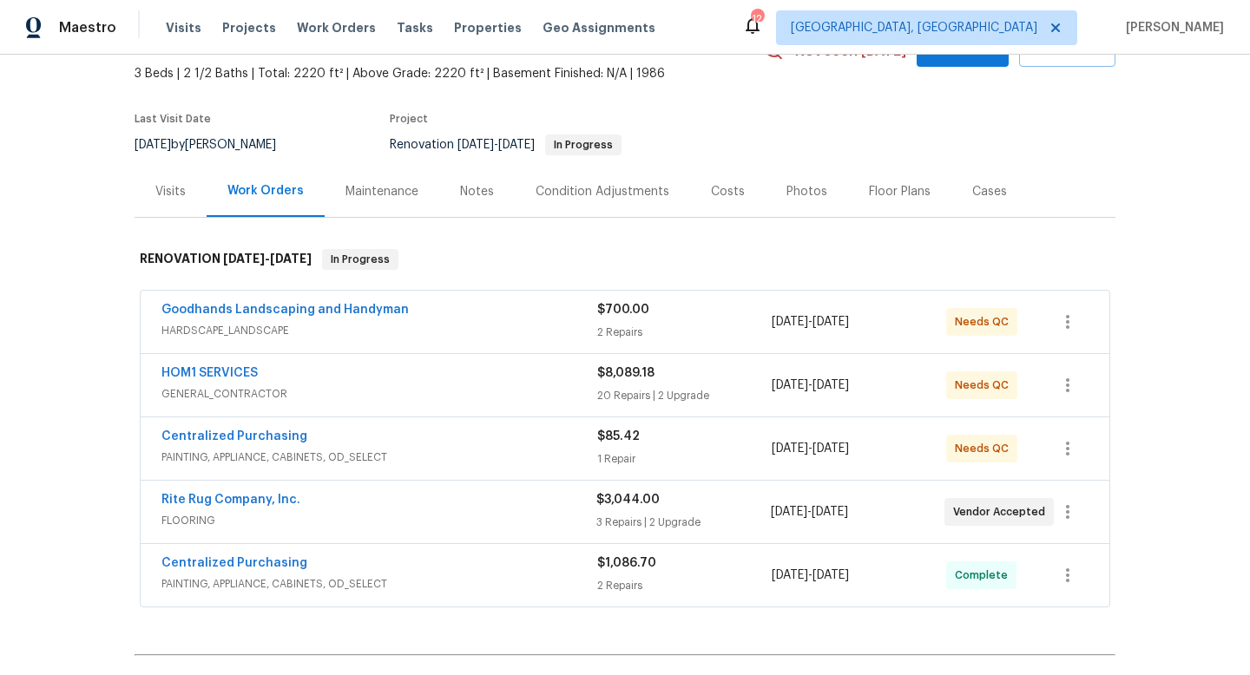
click at [720, 184] on div "Costs" at bounding box center [728, 191] width 34 height 17
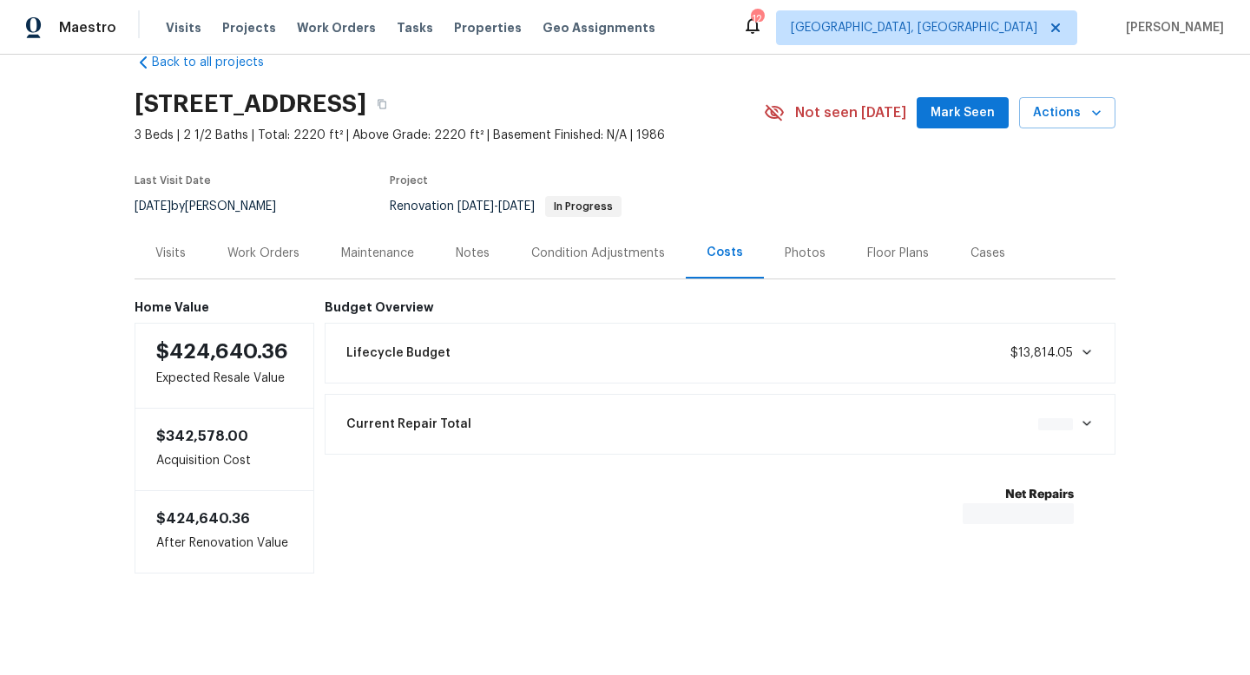
scroll to position [39, 0]
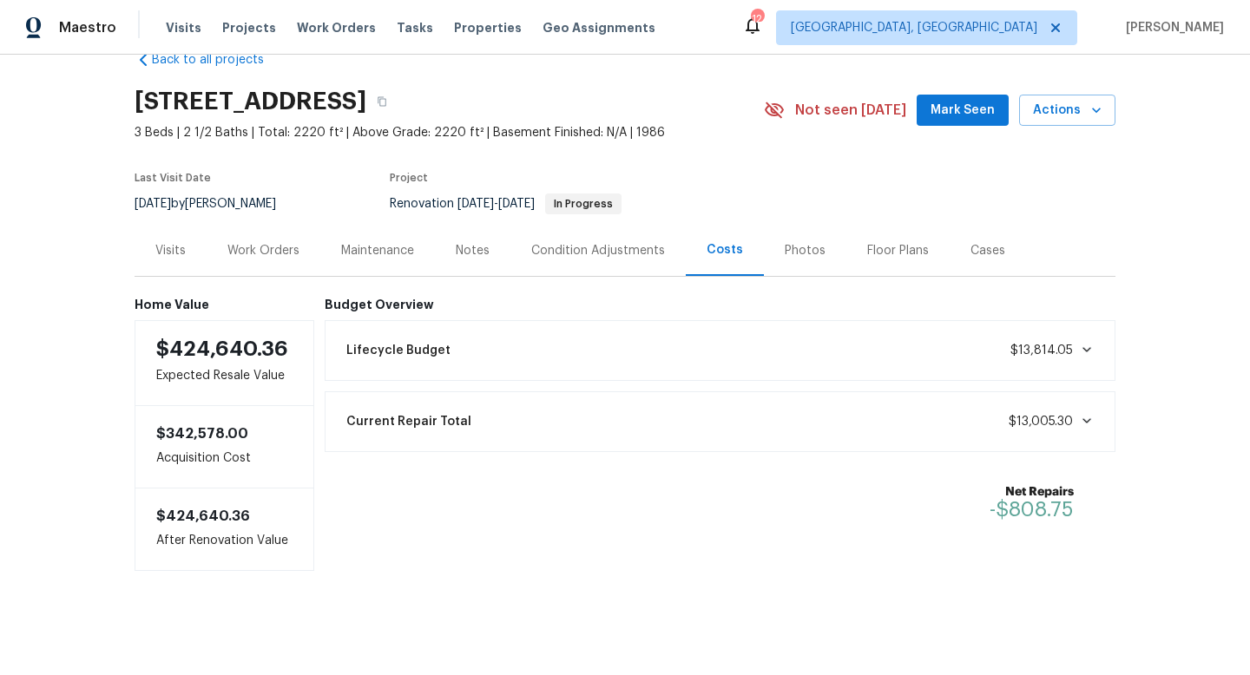
click at [278, 249] on div "Work Orders" at bounding box center [263, 250] width 72 height 17
